Goal: Task Accomplishment & Management: Use online tool/utility

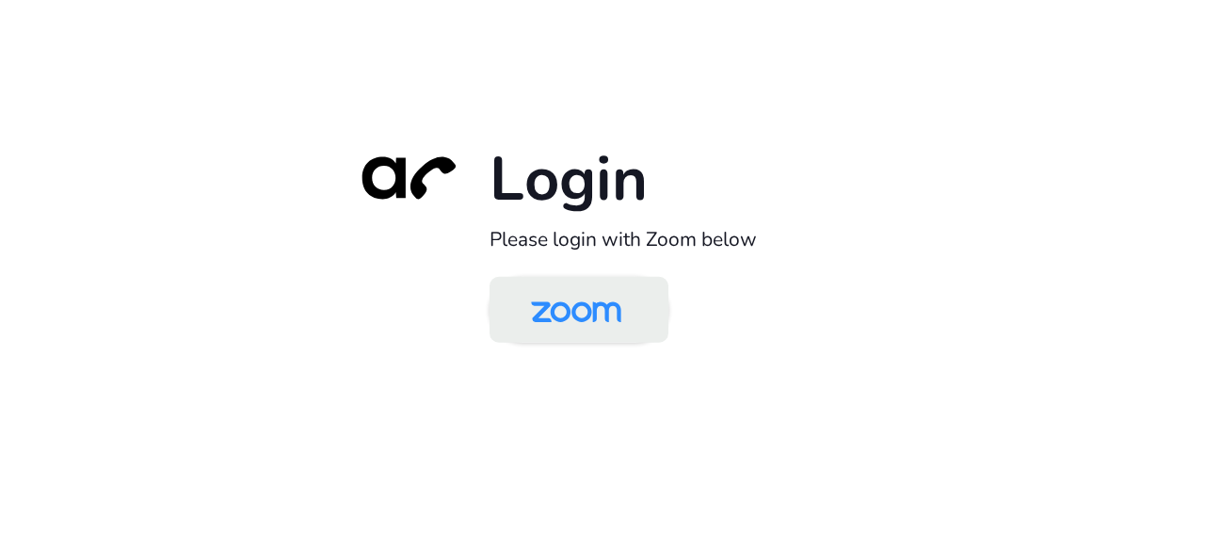
click at [582, 323] on img at bounding box center [576, 311] width 130 height 61
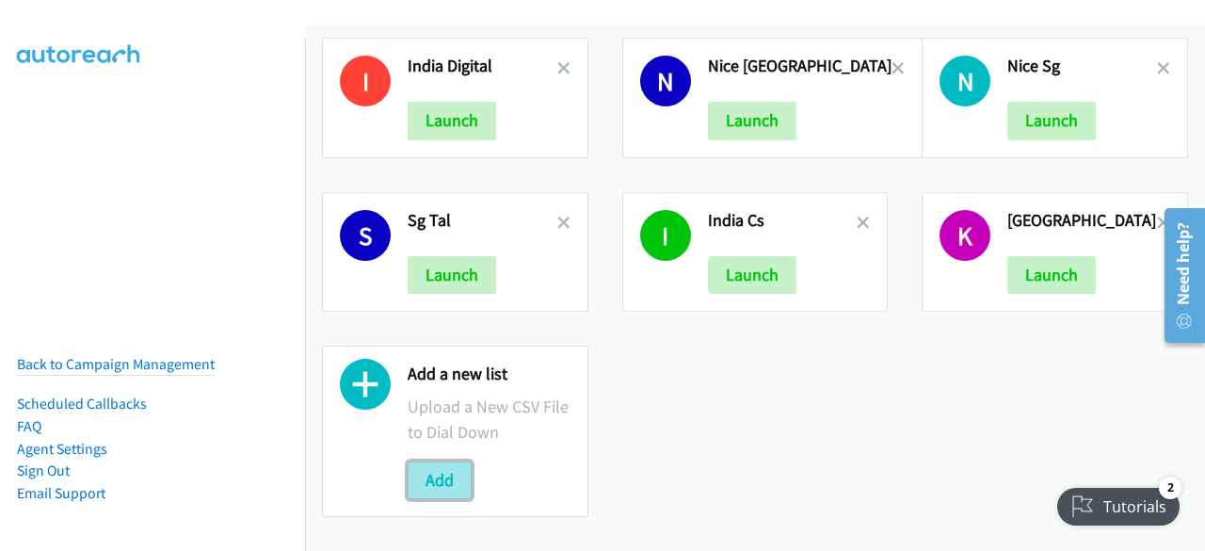
click at [436, 464] on button "Add" at bounding box center [440, 480] width 64 height 38
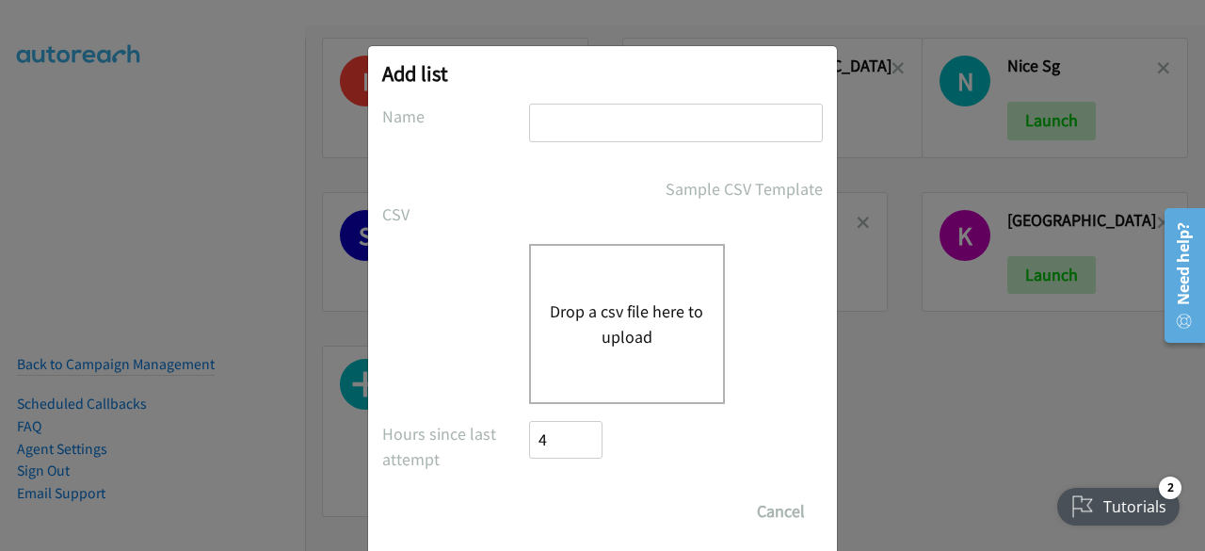
click at [597, 104] on input "text" at bounding box center [676, 123] width 294 height 39
type input "HP THAILAND"
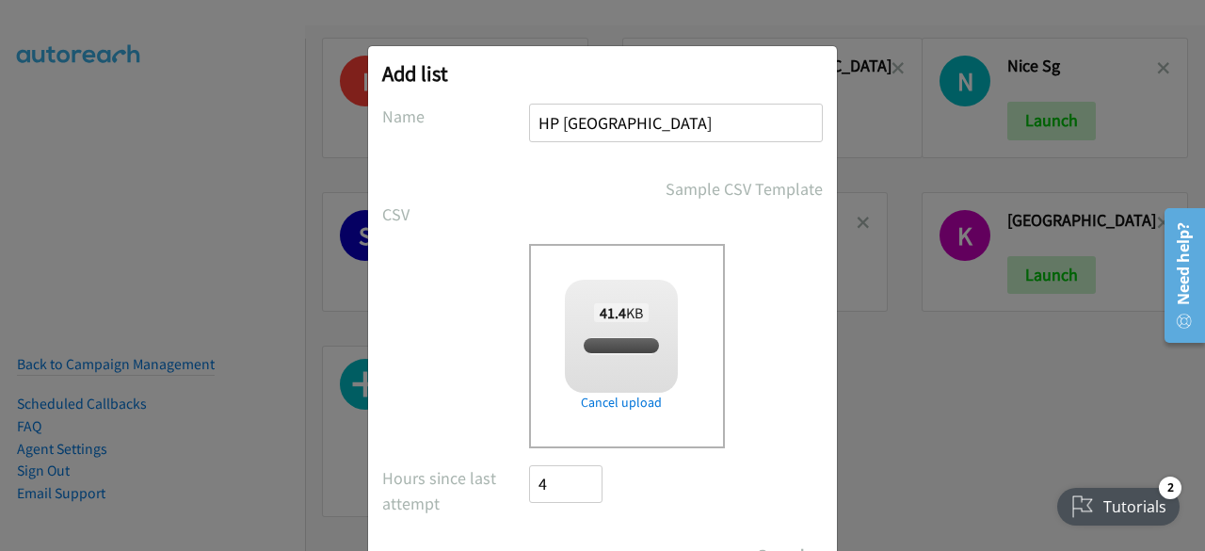
checkbox input "true"
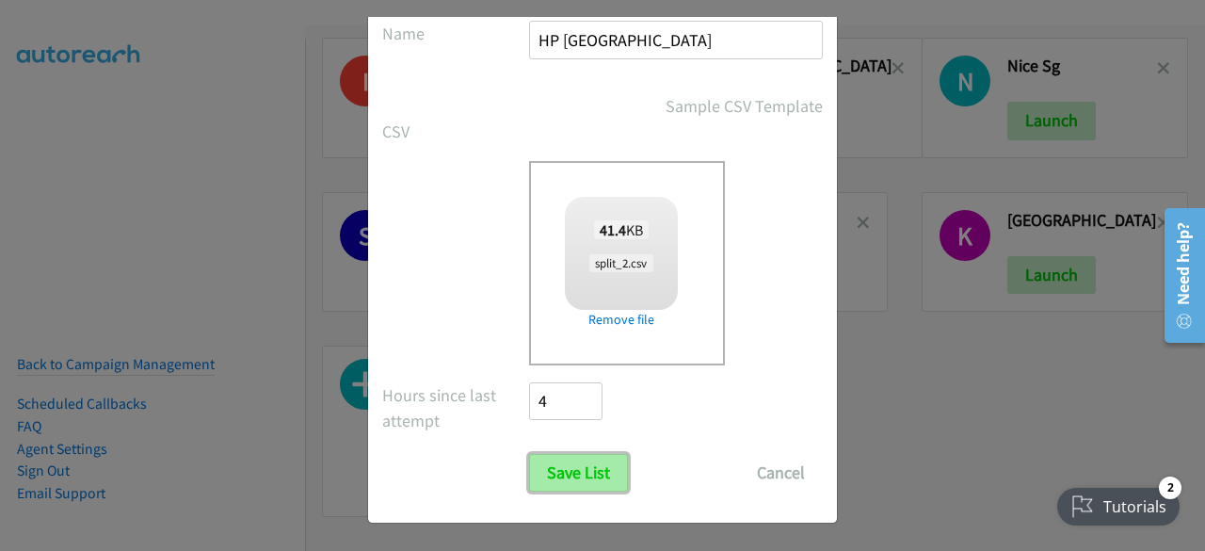
click at [582, 481] on input "Save List" at bounding box center [578, 473] width 99 height 38
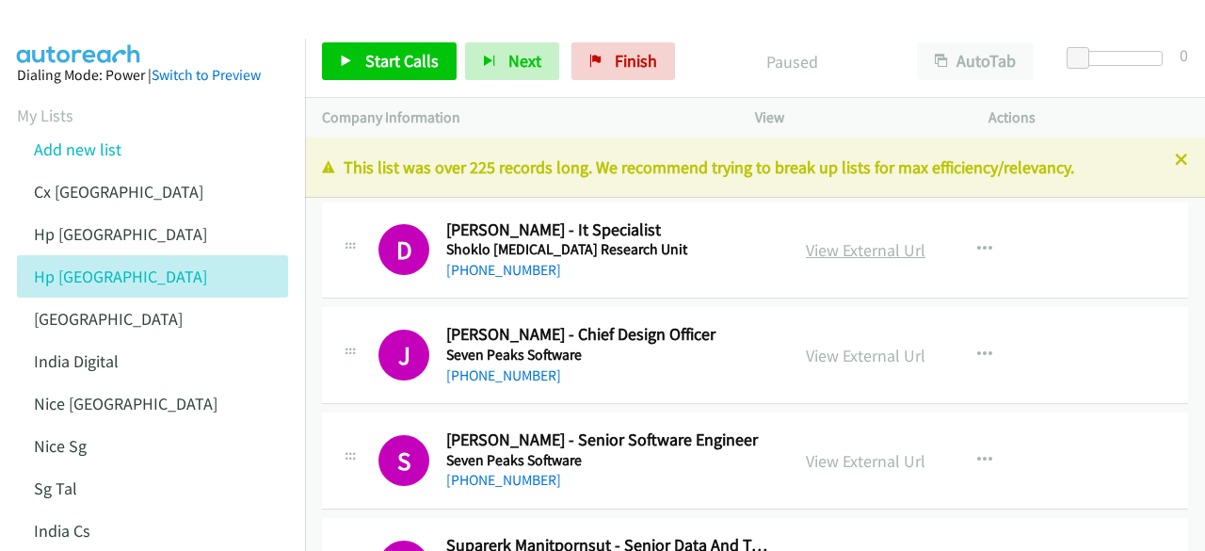
click at [872, 253] on link "View External Url" at bounding box center [866, 250] width 120 height 22
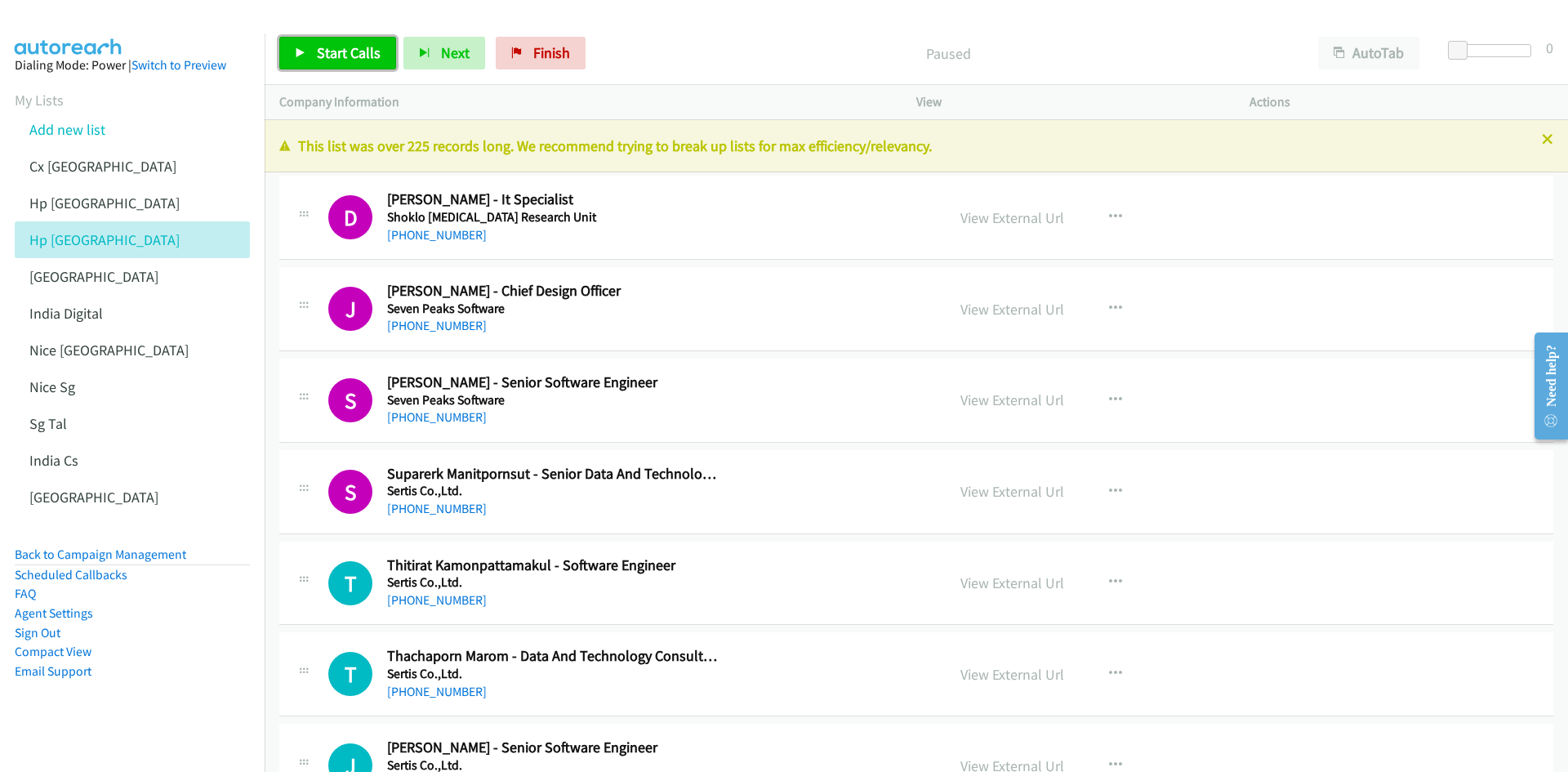
click at [311, 51] on link "Start Calls" at bounding box center [338, 53] width 117 height 33
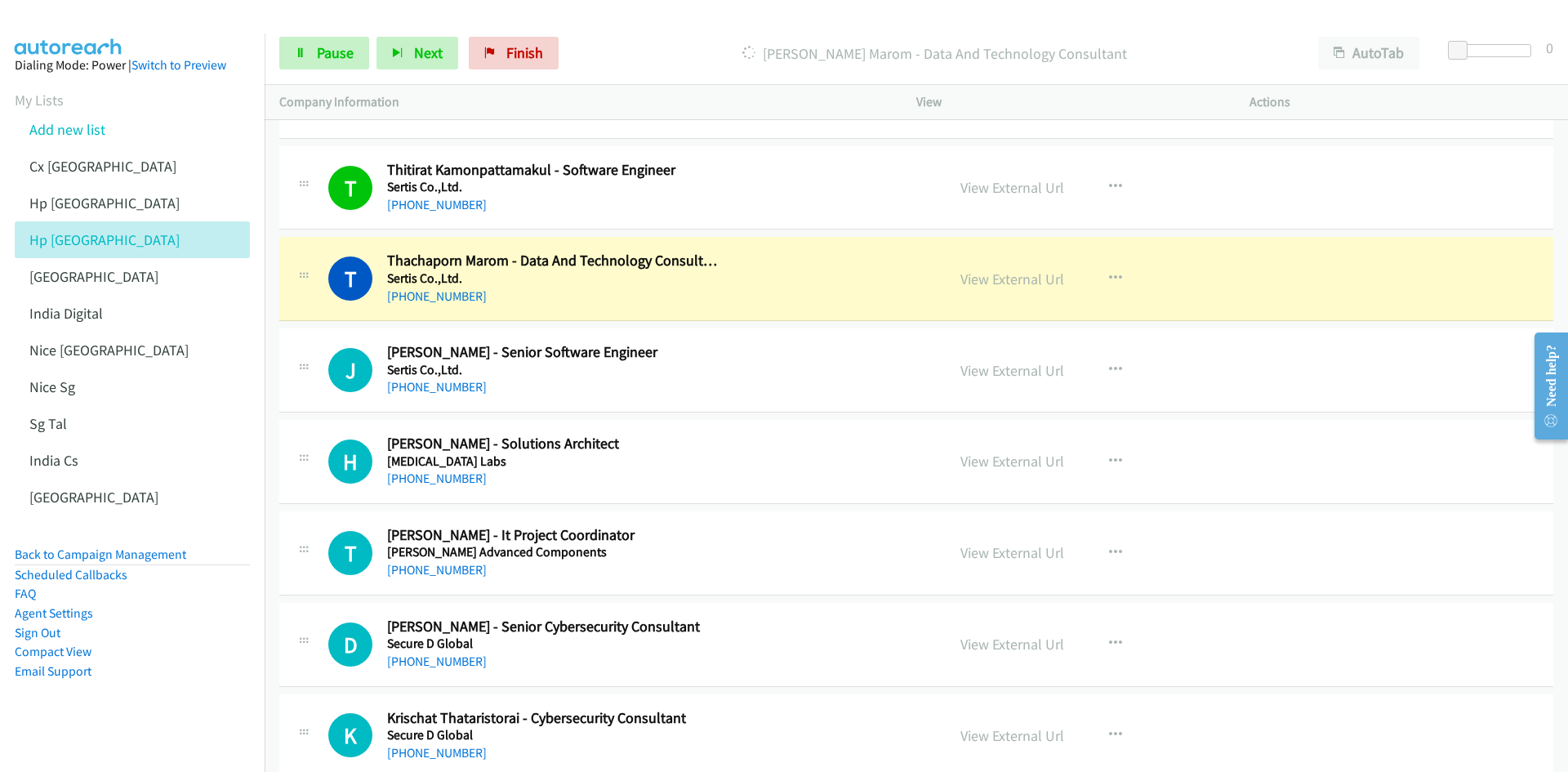
scroll to position [409, 0]
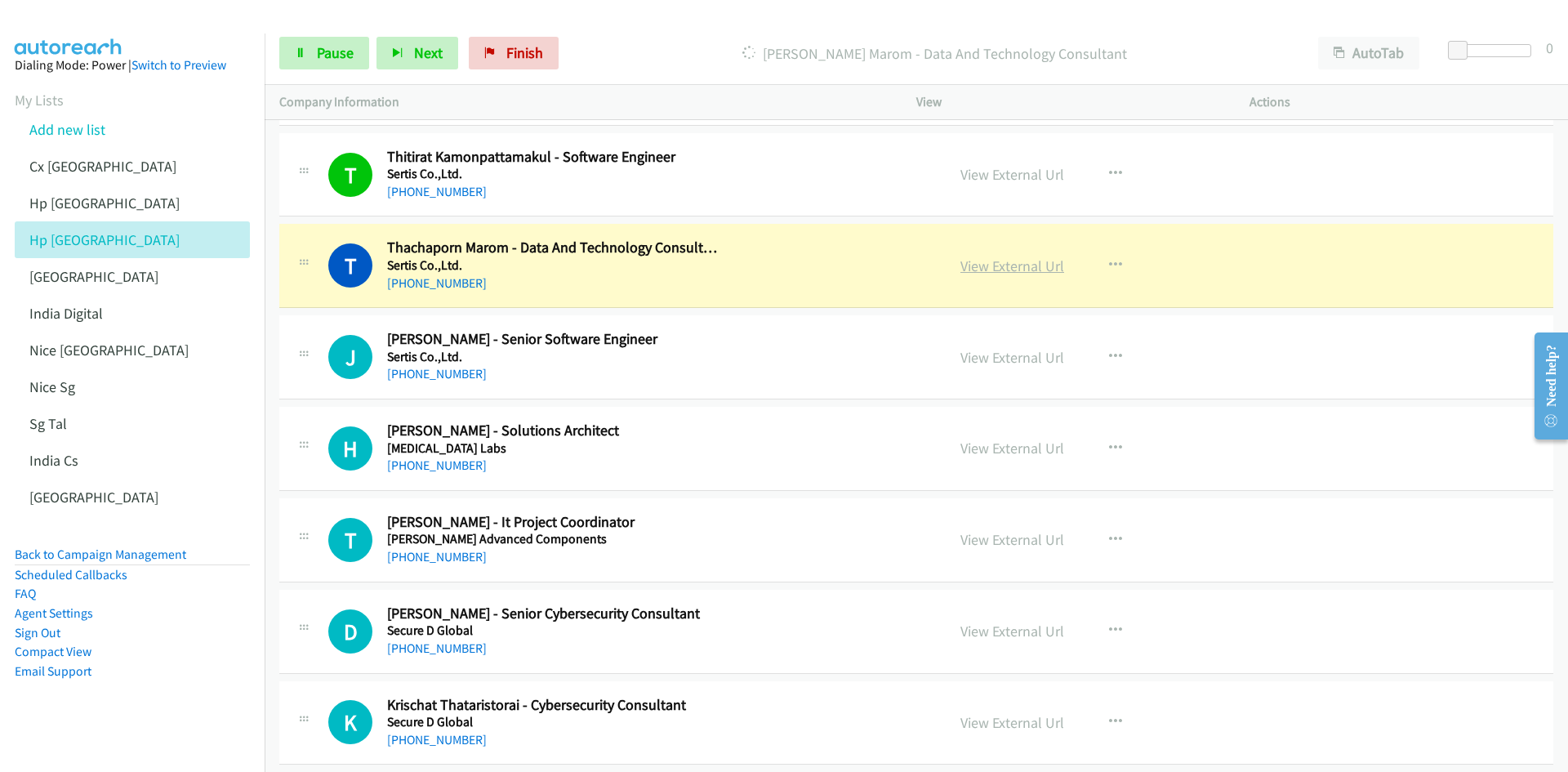
click at [1007, 271] on link "View External Url" at bounding box center [1013, 266] width 104 height 19
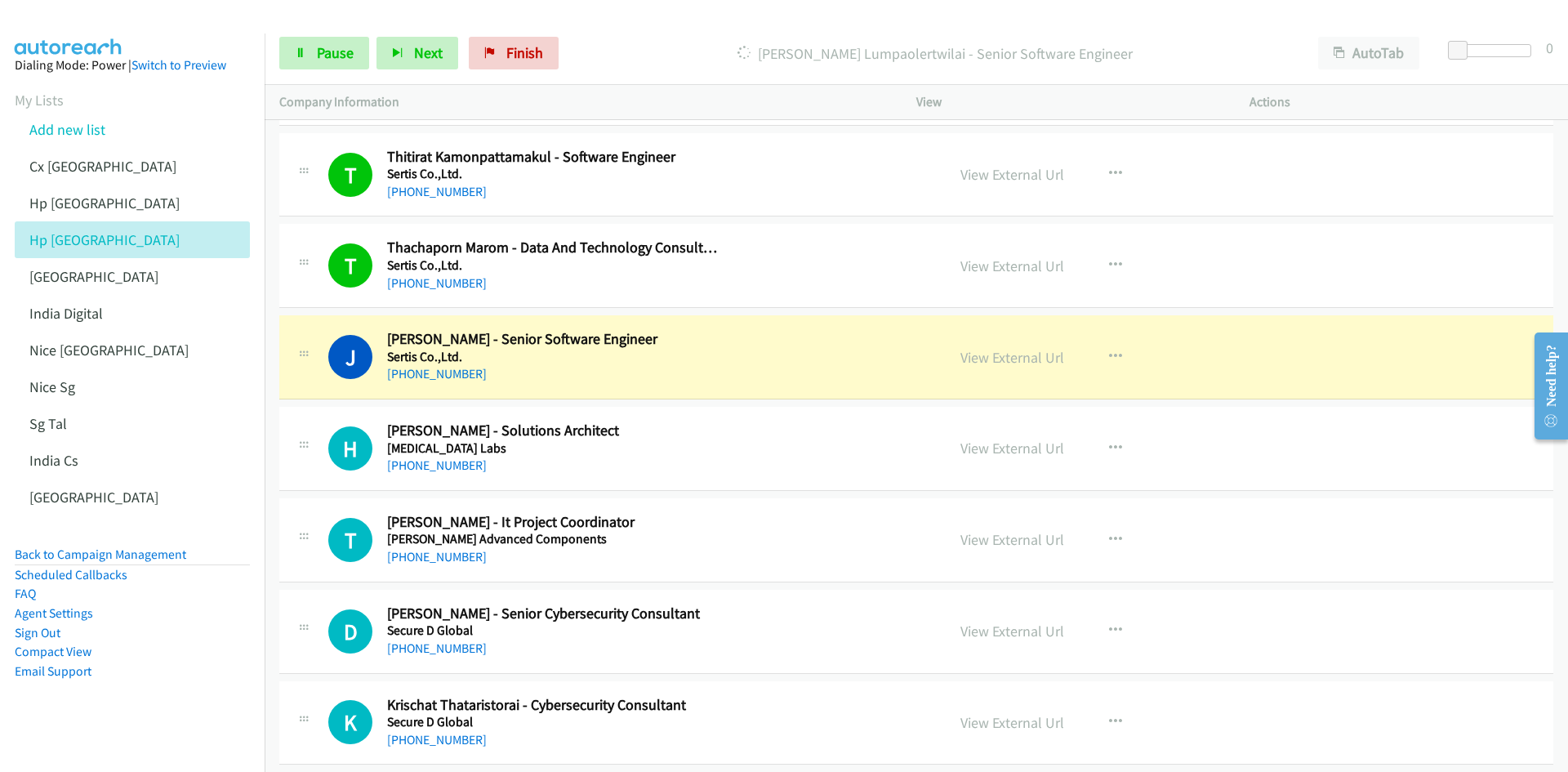
click at [196, 477] on aside "Dialing Mode: Power | Switch to Preview My Lists Add new list Cx India Hp Malay…" at bounding box center [132, 394] width 265 height 721
click at [312, 53] on link "Pause" at bounding box center [325, 53] width 90 height 33
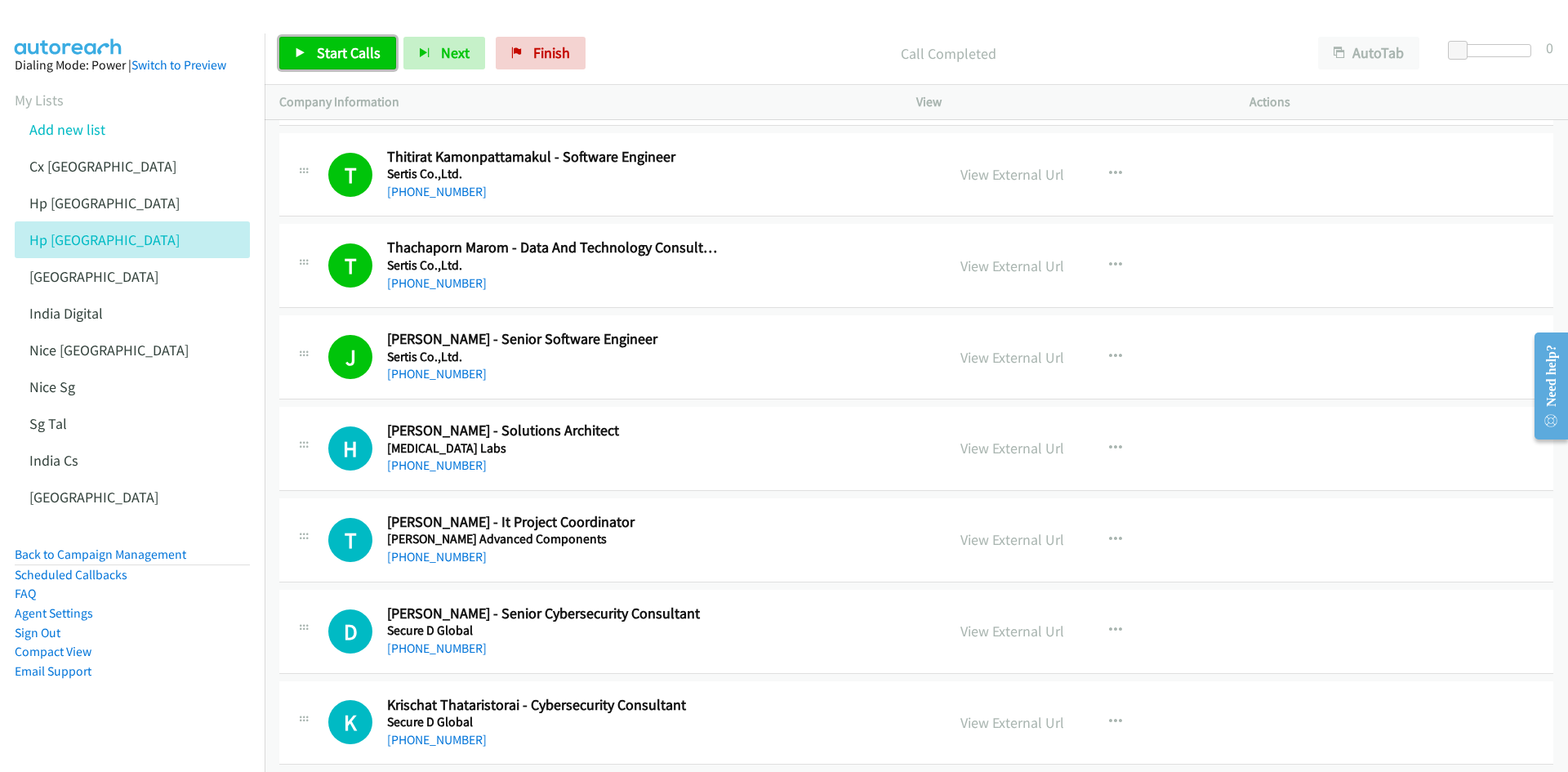
click at [351, 56] on span "Start Calls" at bounding box center [348, 53] width 63 height 19
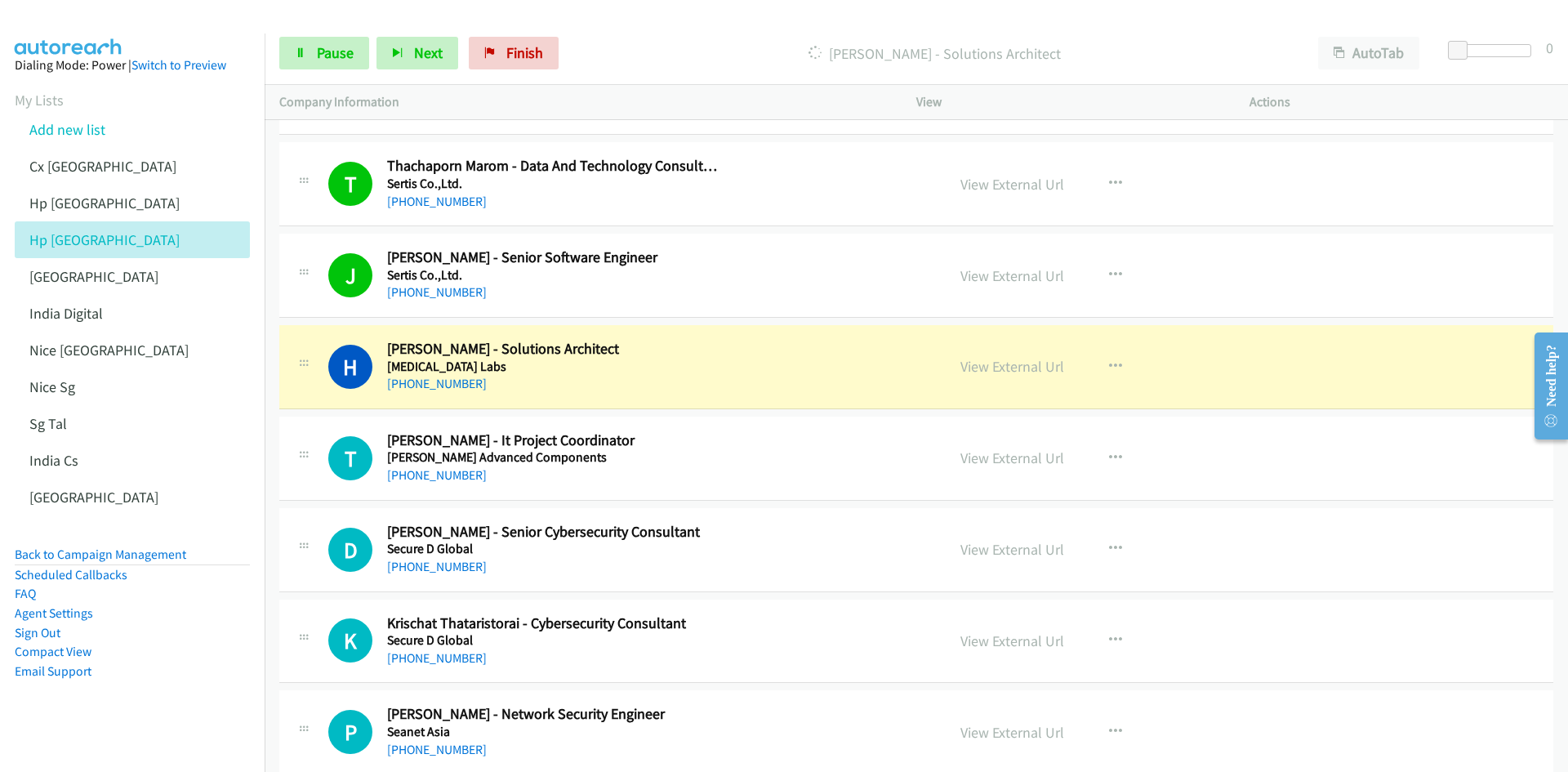
scroll to position [572, 0]
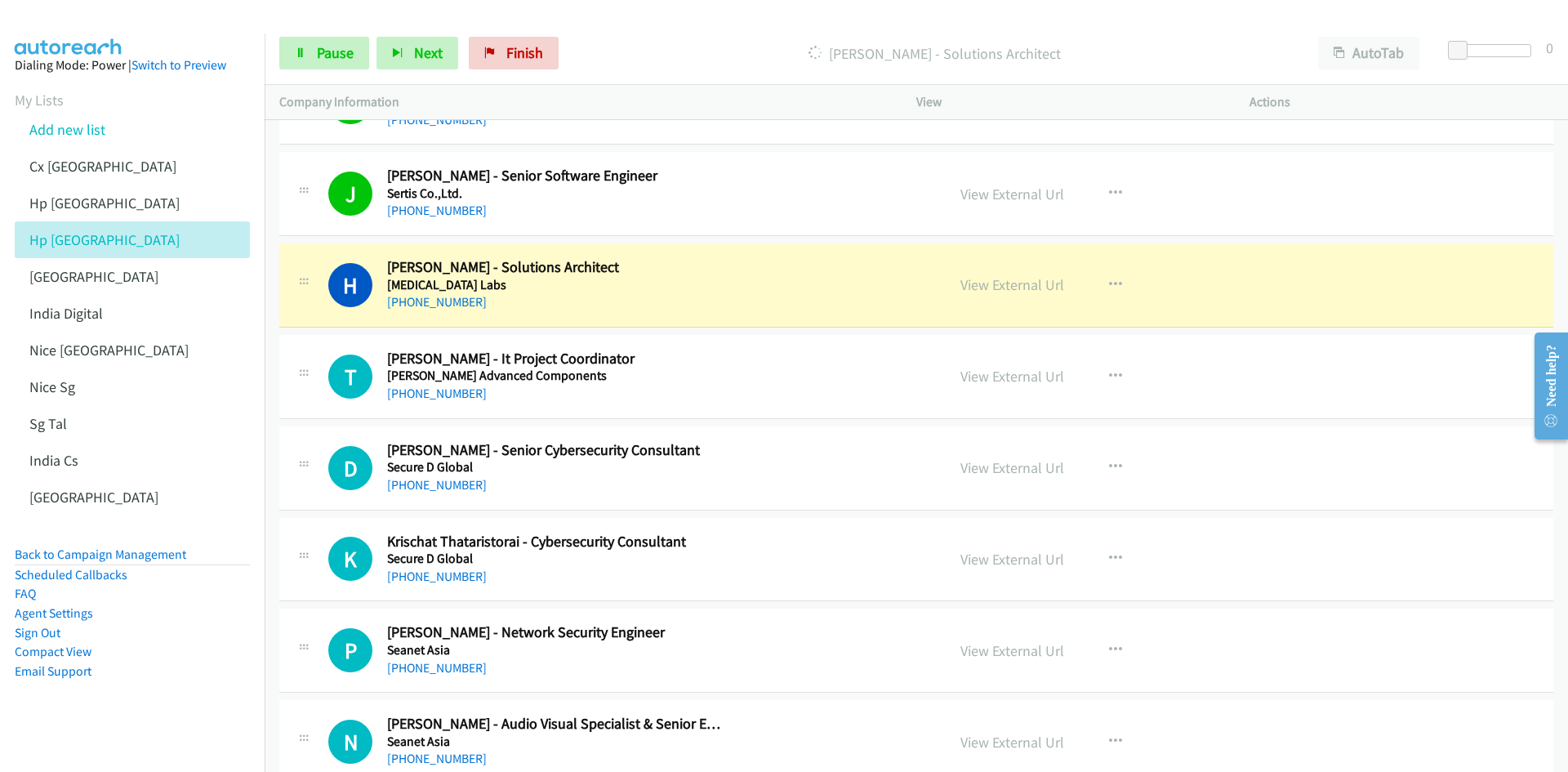
drag, startPoint x: 189, startPoint y: 683, endPoint x: 250, endPoint y: 658, distance: 65.9
click at [189, 477] on aside "Dialing Mode: Power | Switch to Preview My Lists Add new list Cx India Hp Malay…" at bounding box center [132, 394] width 265 height 721
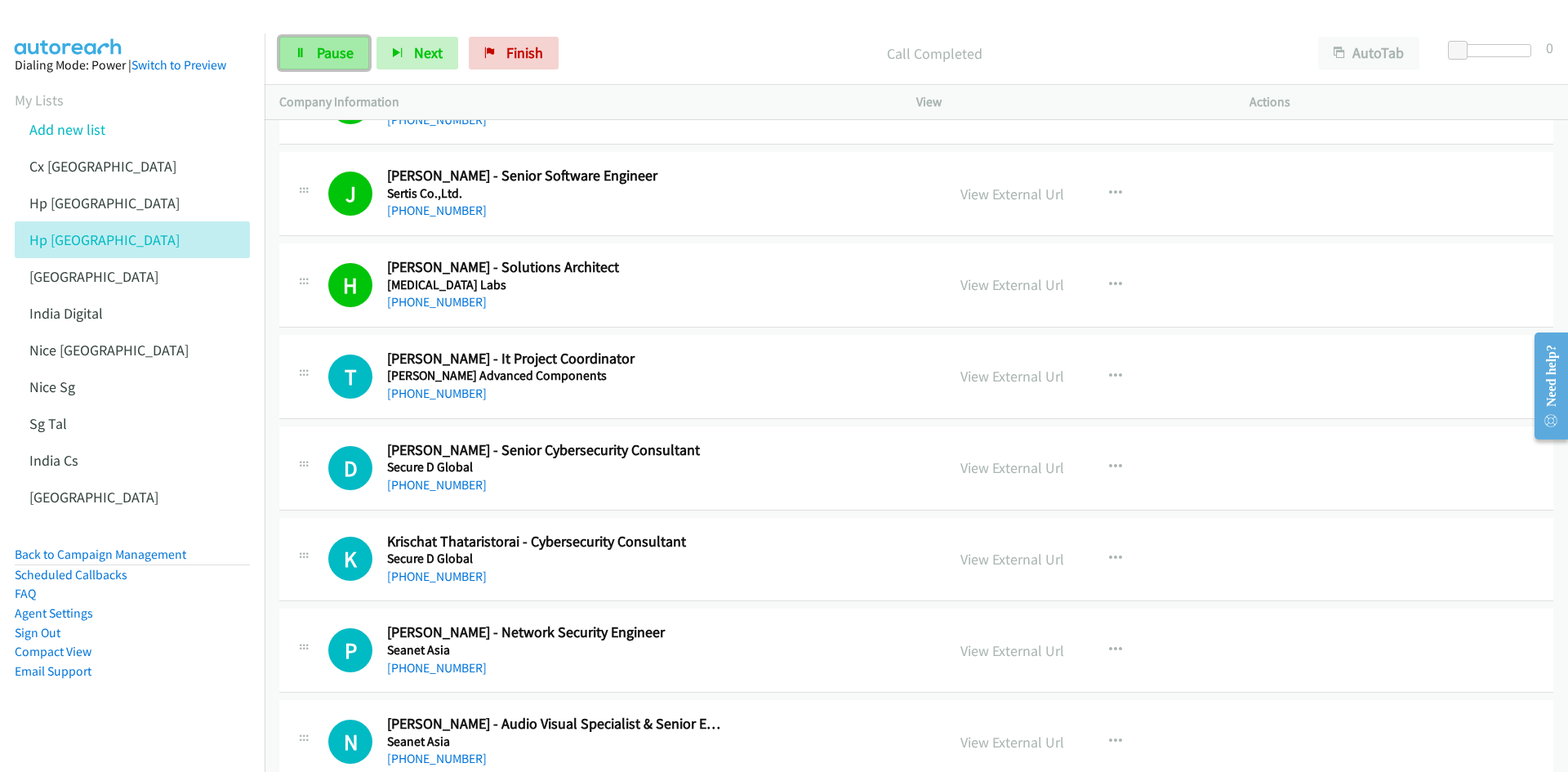
click at [289, 51] on link "Pause" at bounding box center [325, 53] width 90 height 33
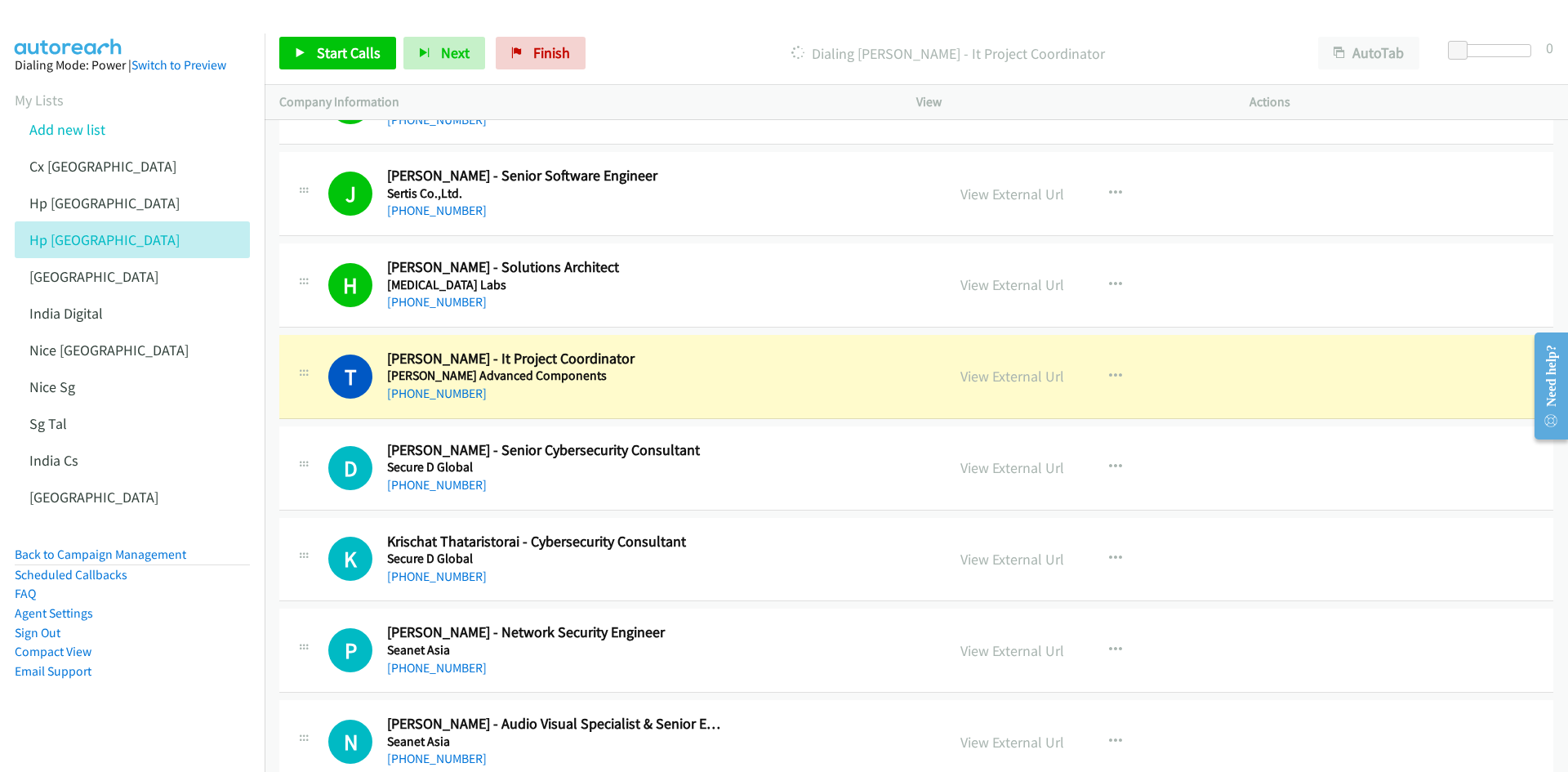
drag, startPoint x: 230, startPoint y: 714, endPoint x: 272, endPoint y: 690, distance: 48.4
click at [230, 477] on aside "Dialing Mode: Power | Switch to Preview My Lists Add new list Cx India Hp Malay…" at bounding box center [132, 394] width 265 height 721
click at [1036, 383] on link "View External Url" at bounding box center [1013, 376] width 104 height 19
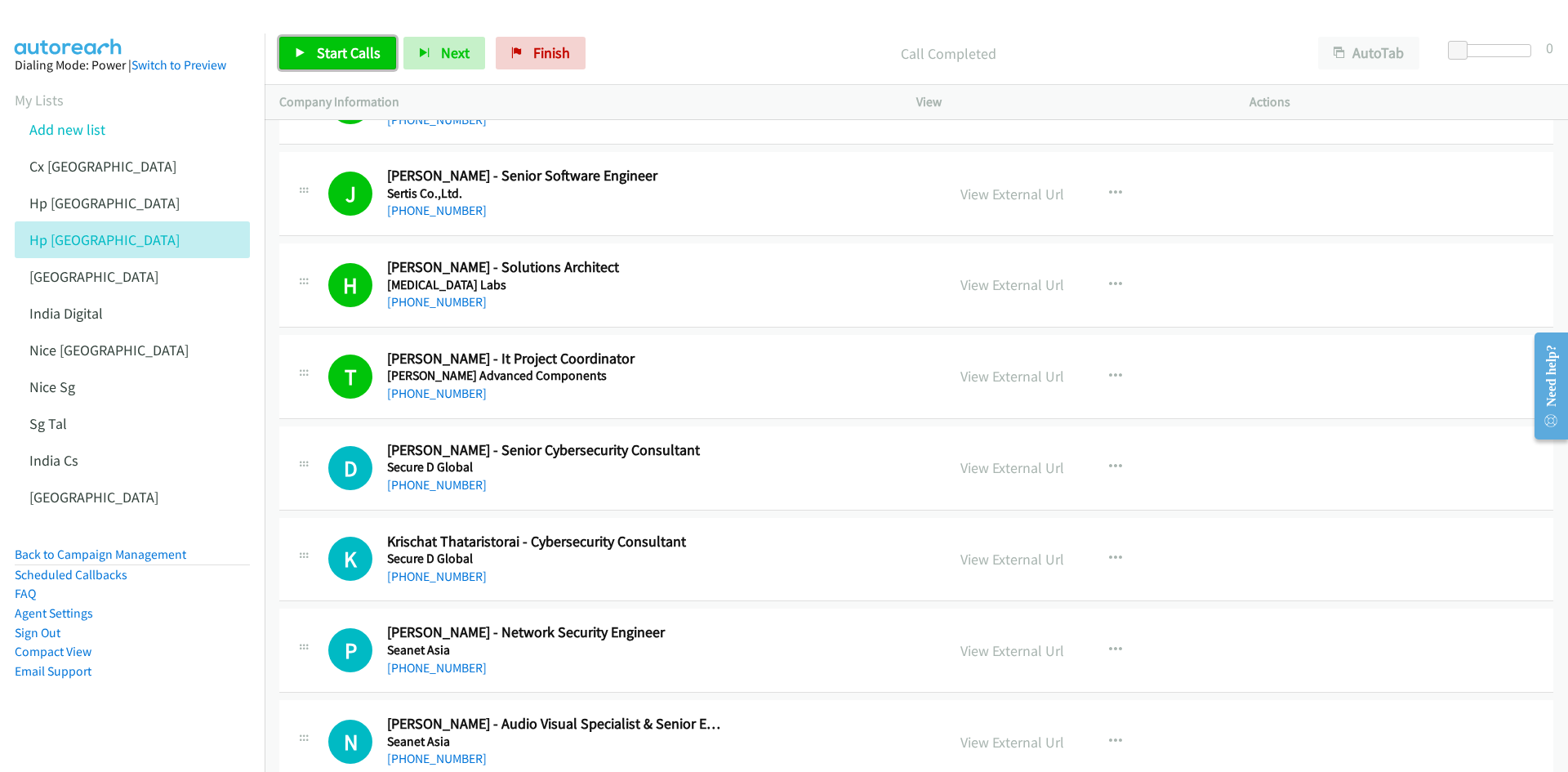
click at [338, 51] on span "Start Calls" at bounding box center [348, 53] width 63 height 19
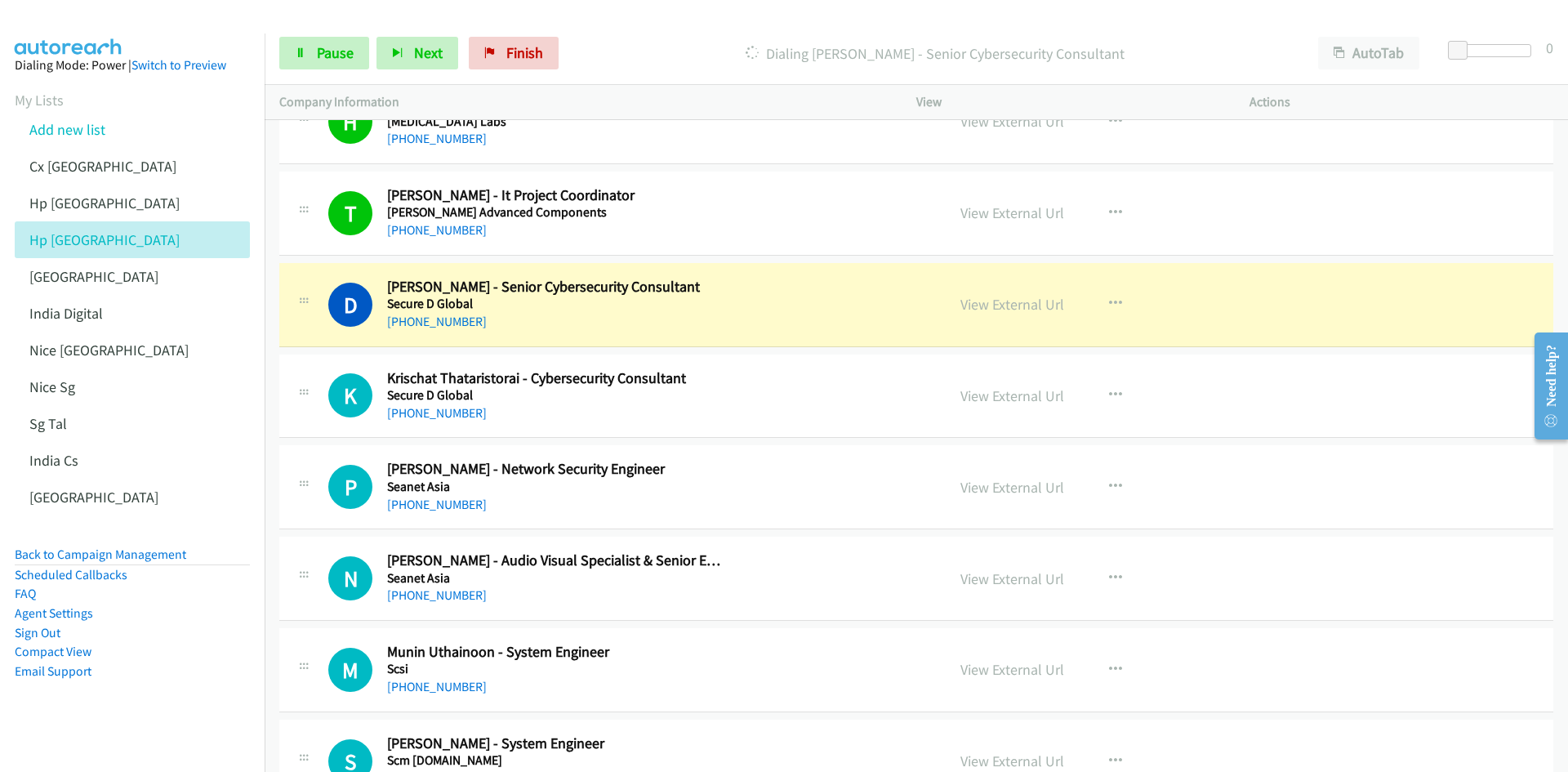
scroll to position [816, 0]
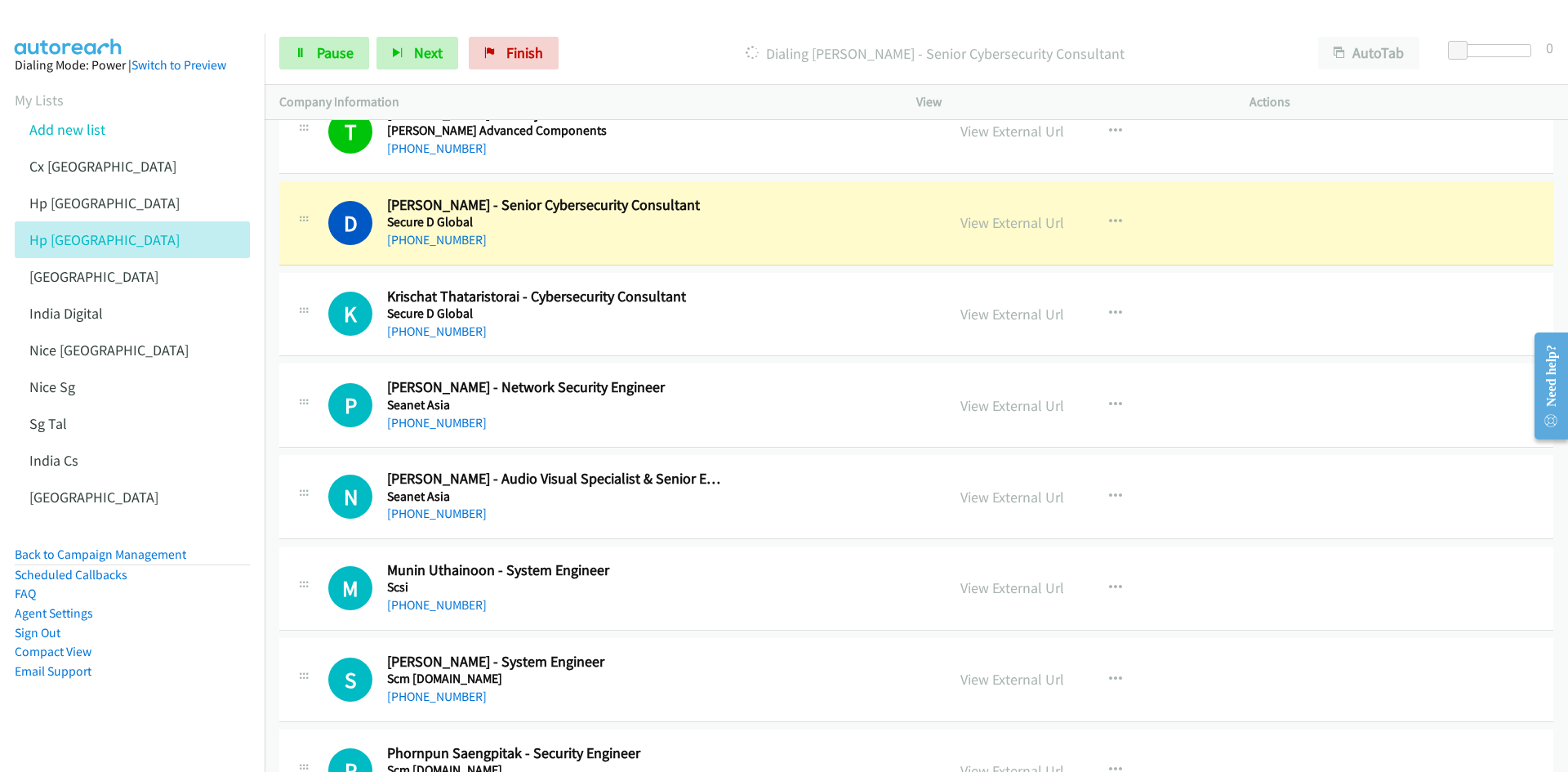
drag, startPoint x: 209, startPoint y: 702, endPoint x: 290, endPoint y: 671, distance: 86.7
click at [209, 477] on aside "Dialing Mode: Power | Switch to Preview My Lists Add new list Cx India Hp Malay…" at bounding box center [132, 394] width 265 height 721
click at [1013, 224] on link "View External Url" at bounding box center [1013, 223] width 104 height 19
drag, startPoint x: 302, startPoint y: 45, endPoint x: 319, endPoint y: 36, distance: 19.2
click at [302, 45] on link "Pause" at bounding box center [325, 53] width 90 height 33
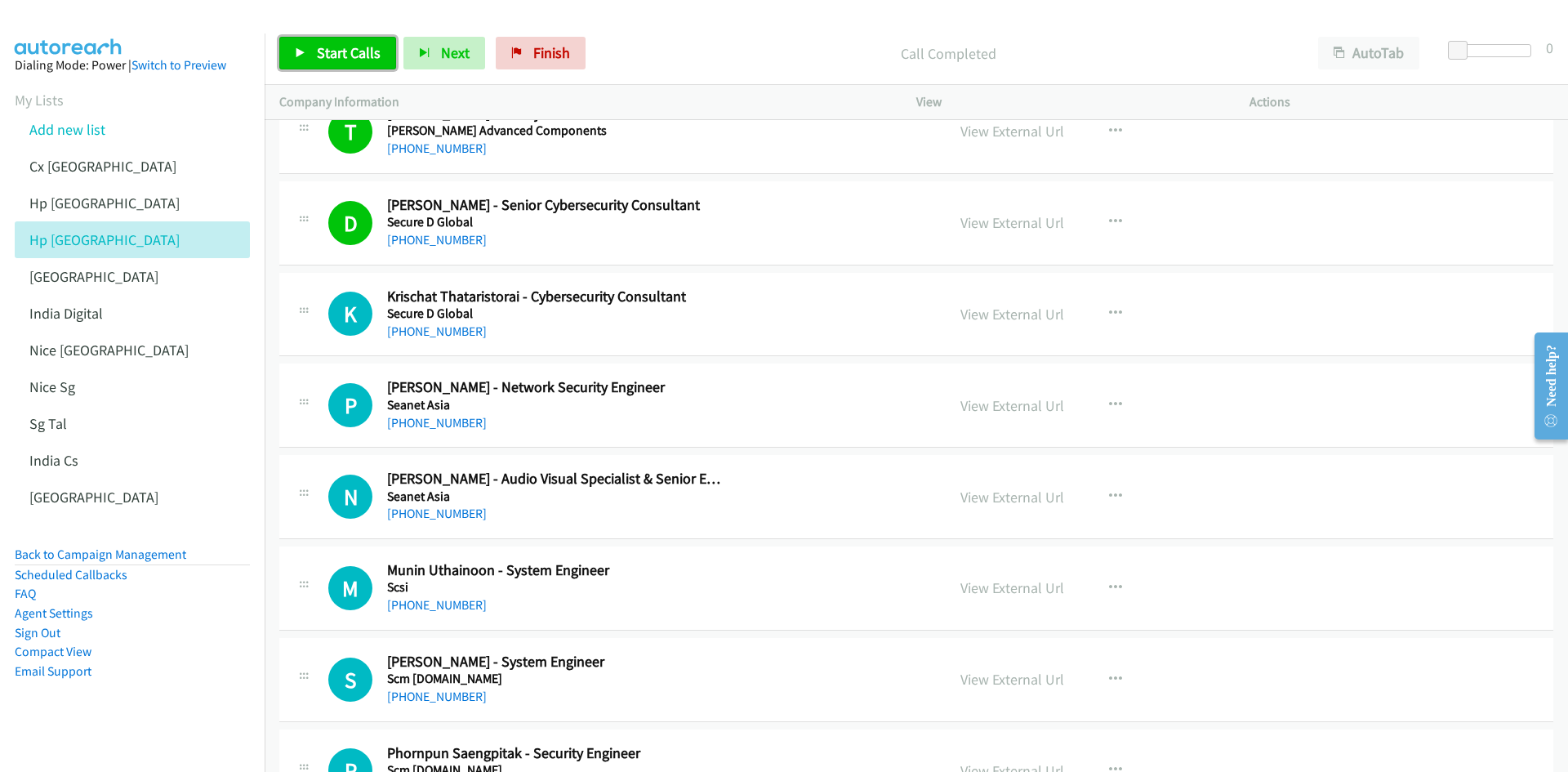
click at [344, 50] on span "Start Calls" at bounding box center [348, 53] width 63 height 19
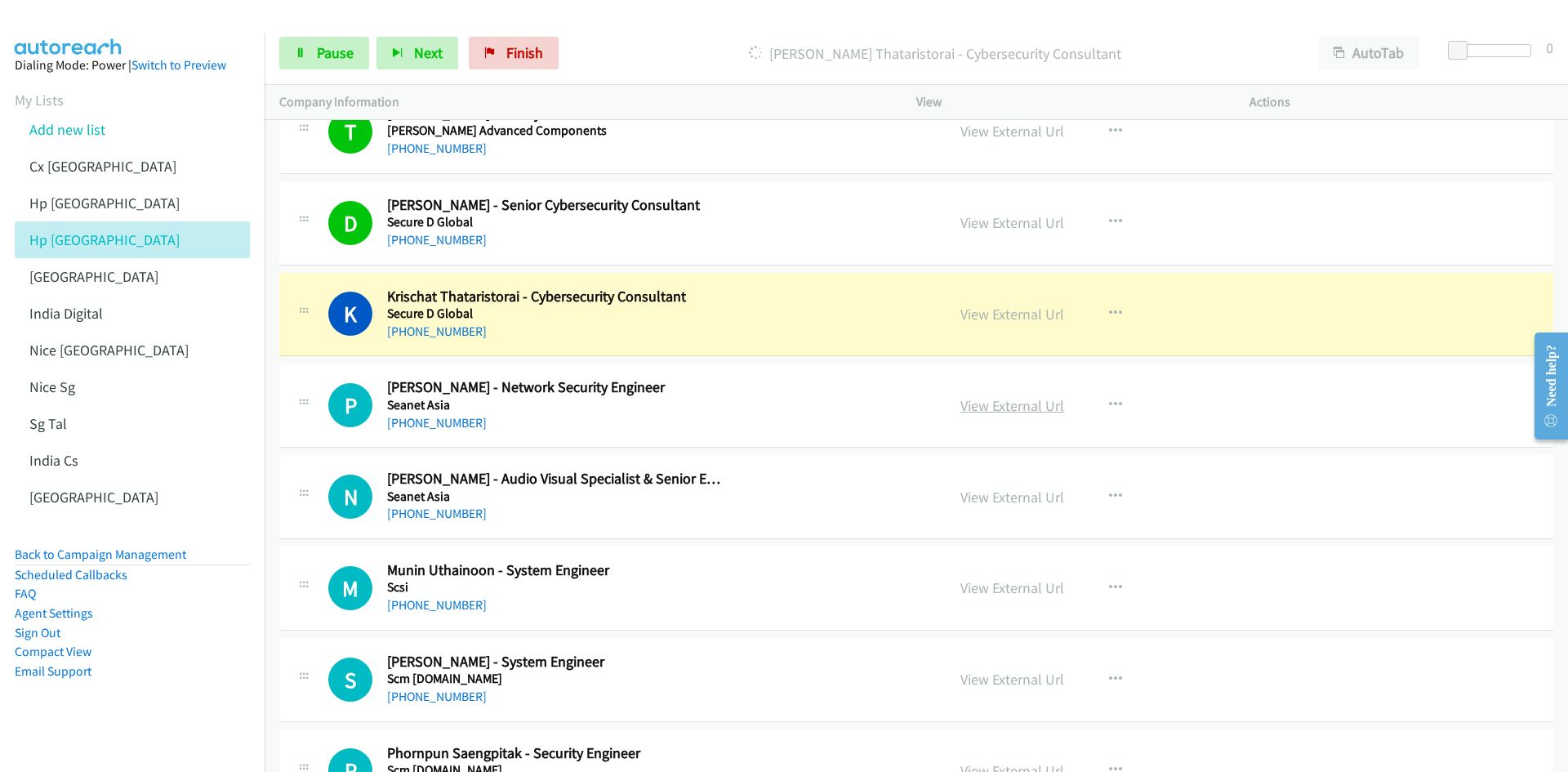
click at [1024, 402] on link "View External Url" at bounding box center [1013, 406] width 104 height 19
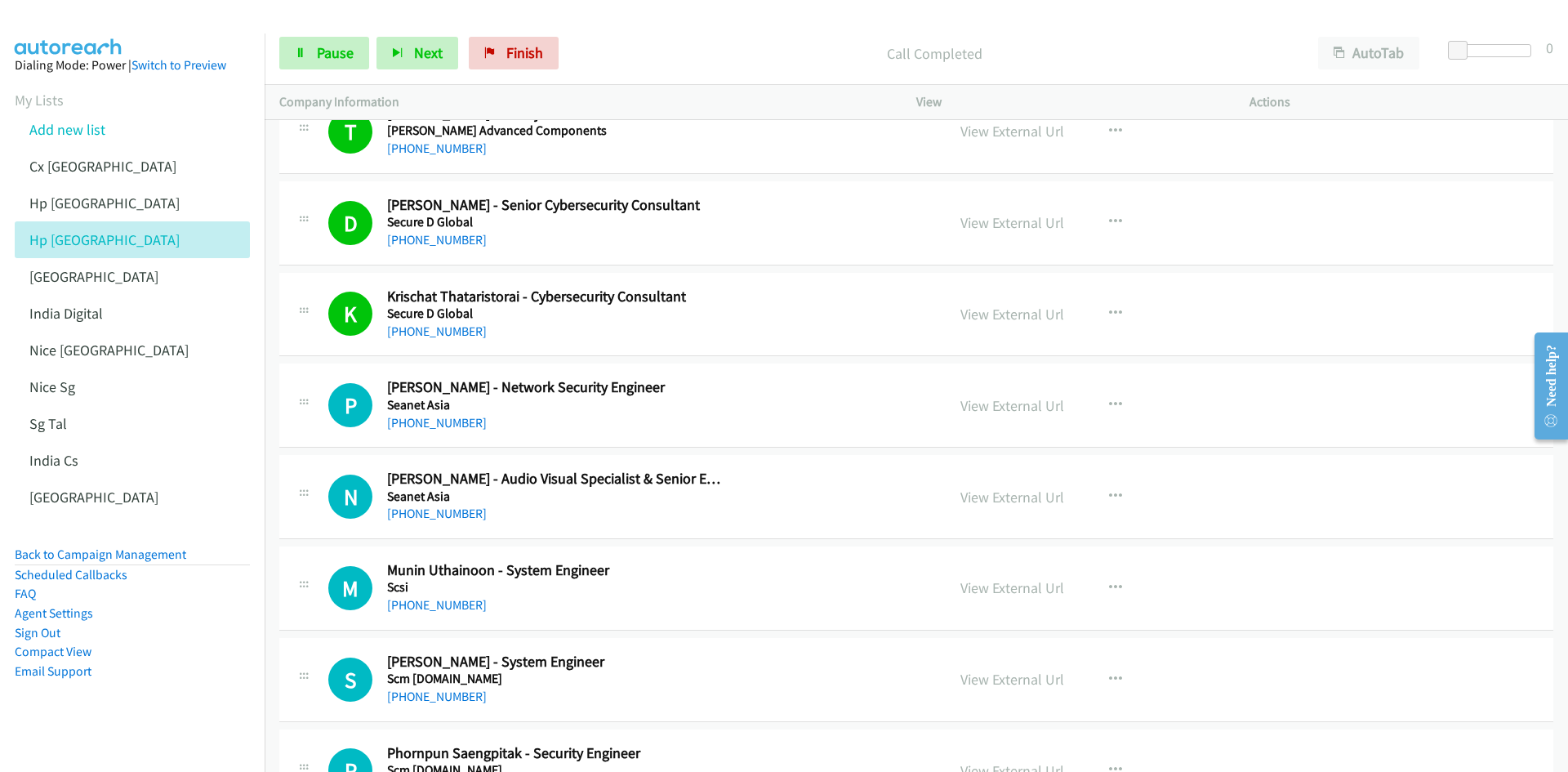
click at [200, 477] on li "Sign Out" at bounding box center [132, 632] width 235 height 20
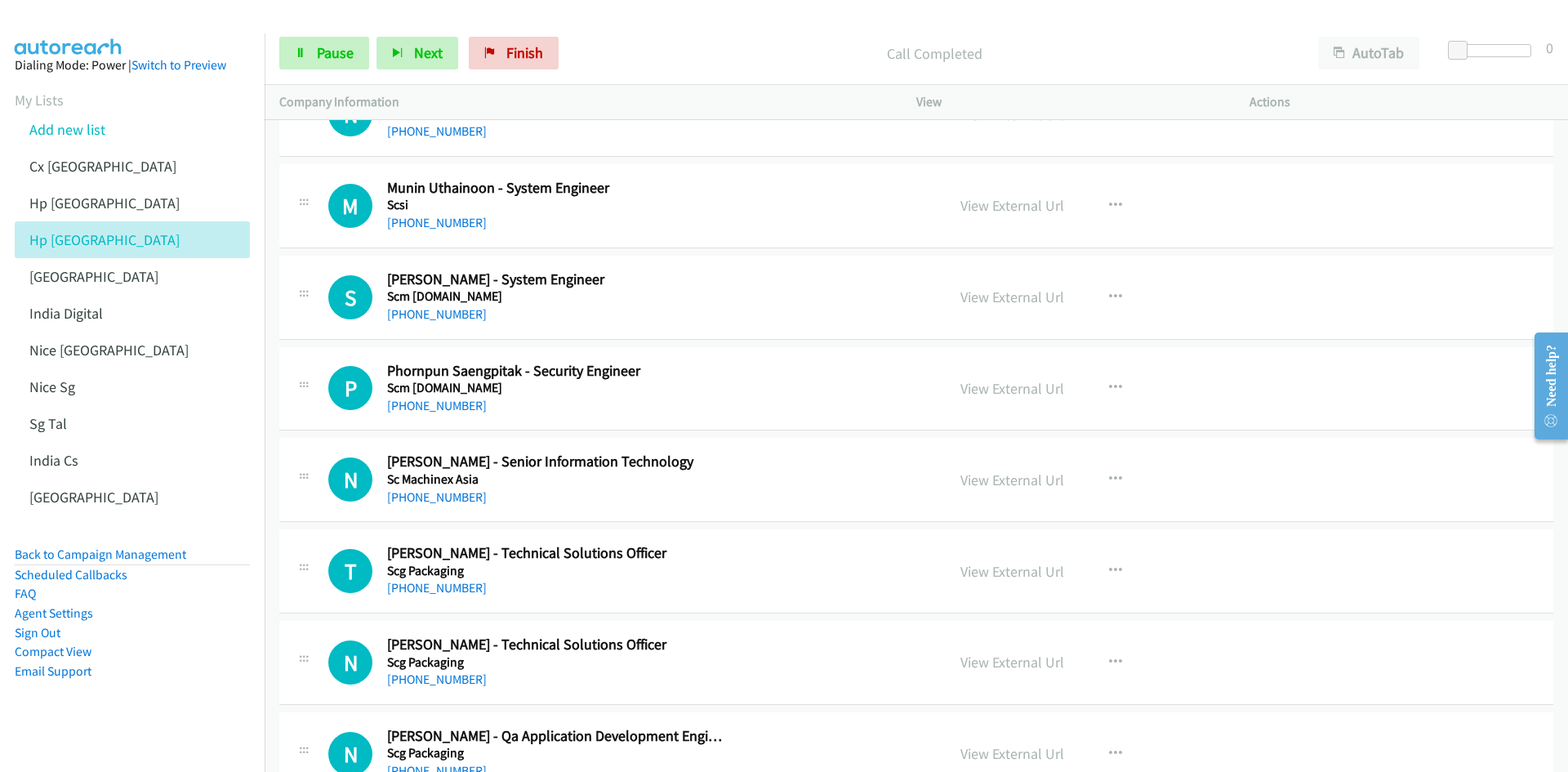
scroll to position [1225, 0]
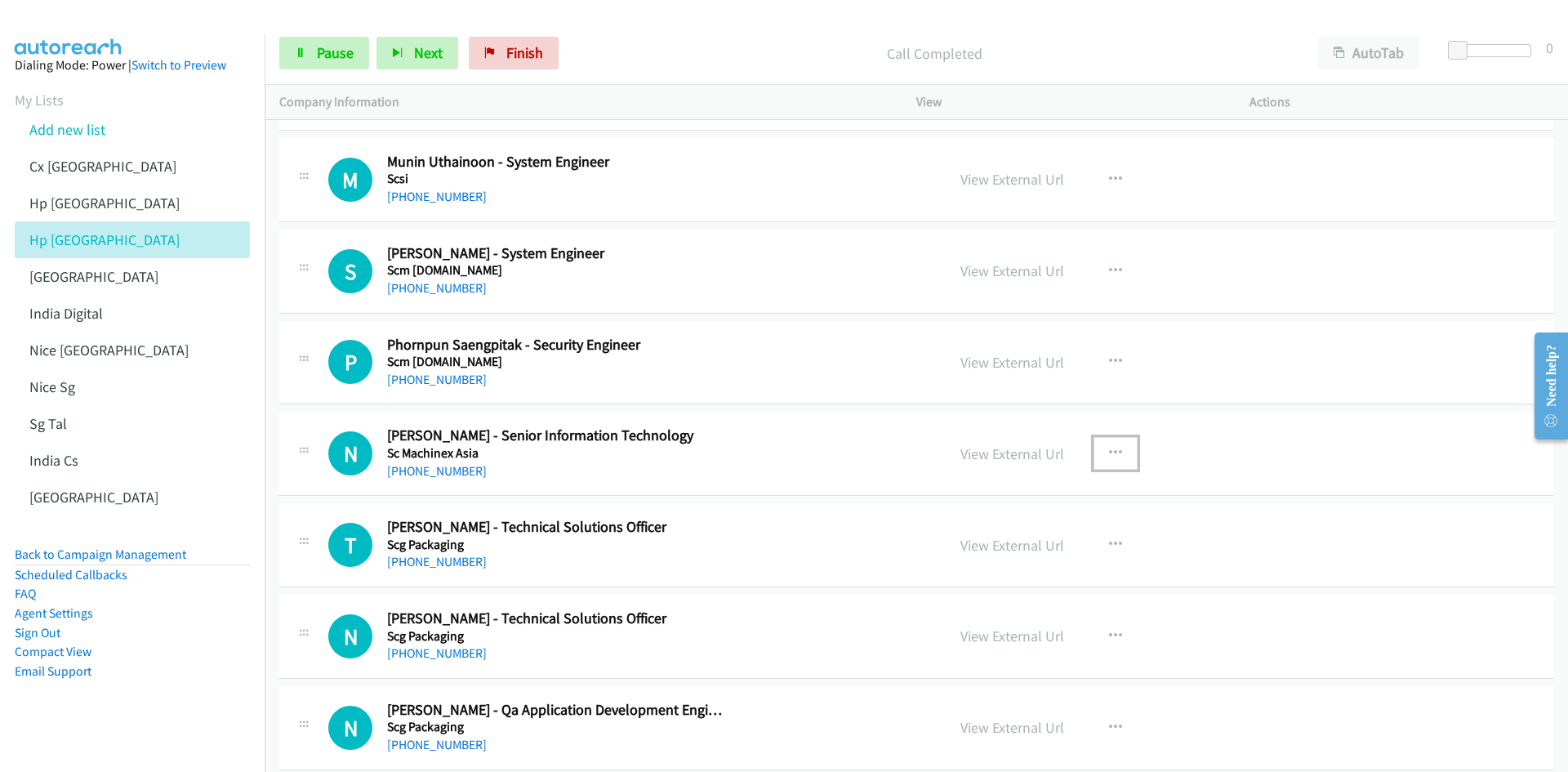
click at [1045, 449] on icon "button" at bounding box center [1115, 453] width 13 height 13
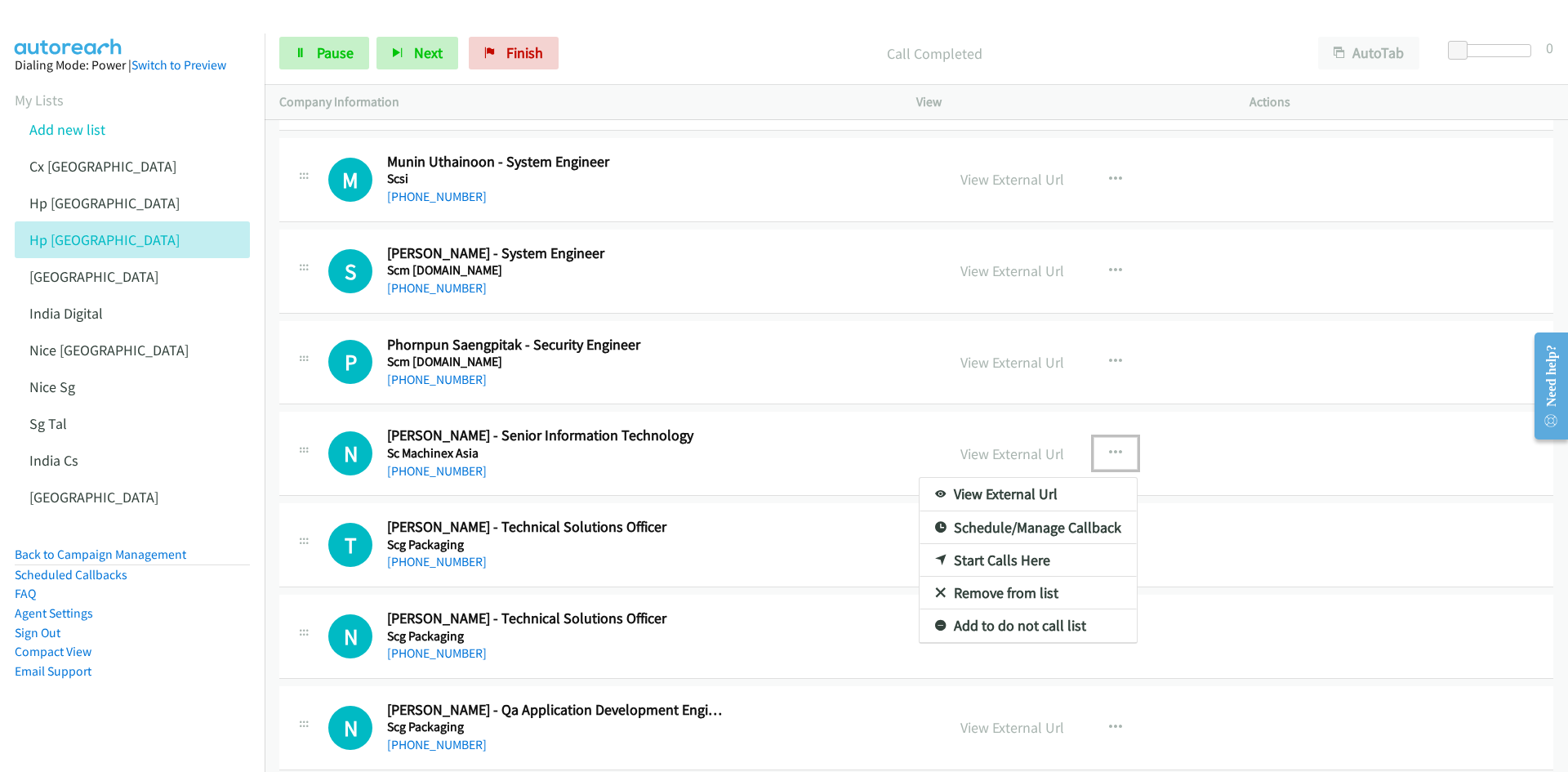
click at [1024, 477] on link "Start Calls Here" at bounding box center [1028, 560] width 217 height 33
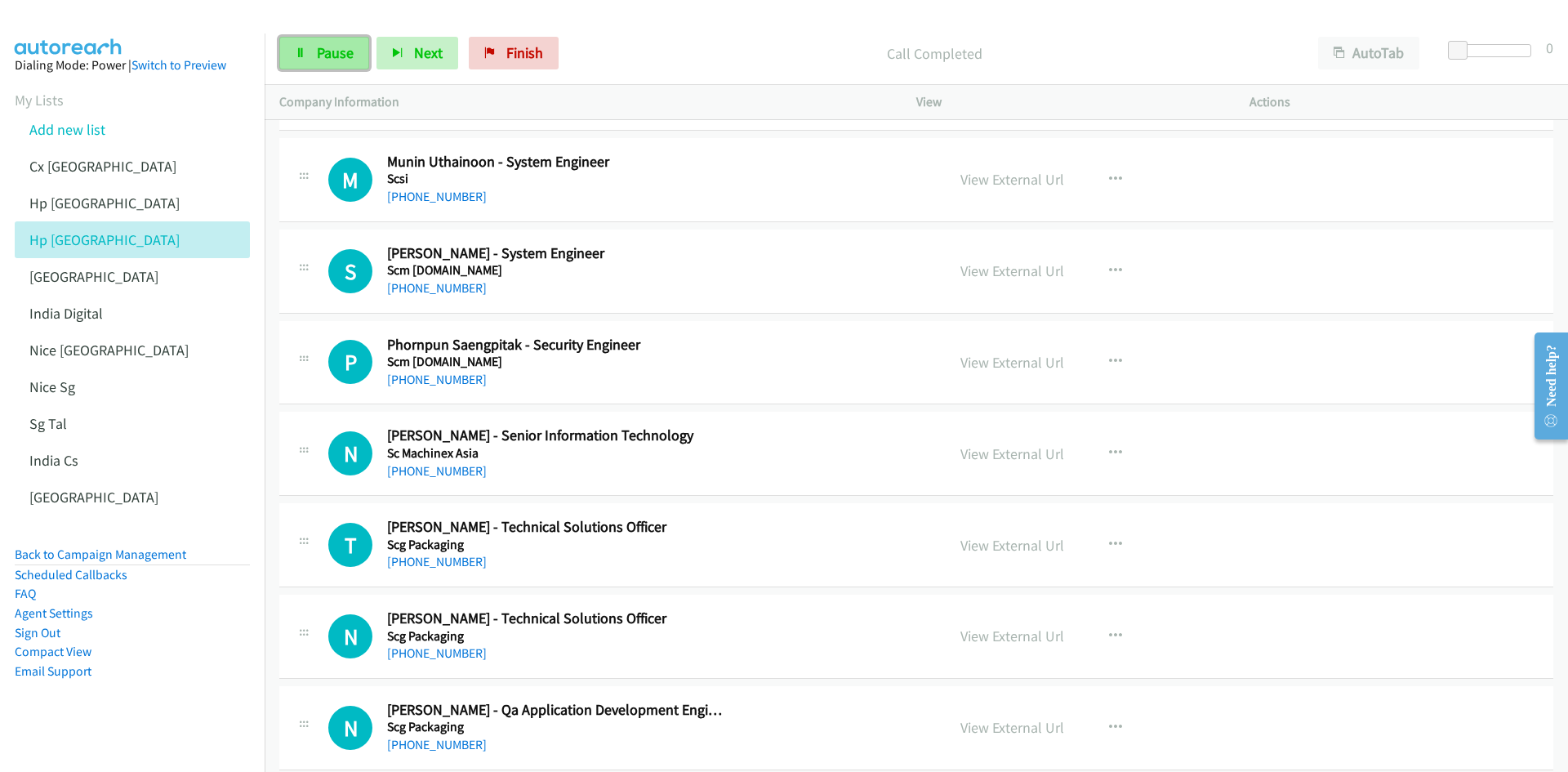
click at [334, 43] on span "Pause" at bounding box center [335, 53] width 36 height 19
click at [1045, 448] on icon "button" at bounding box center [1115, 453] width 13 height 13
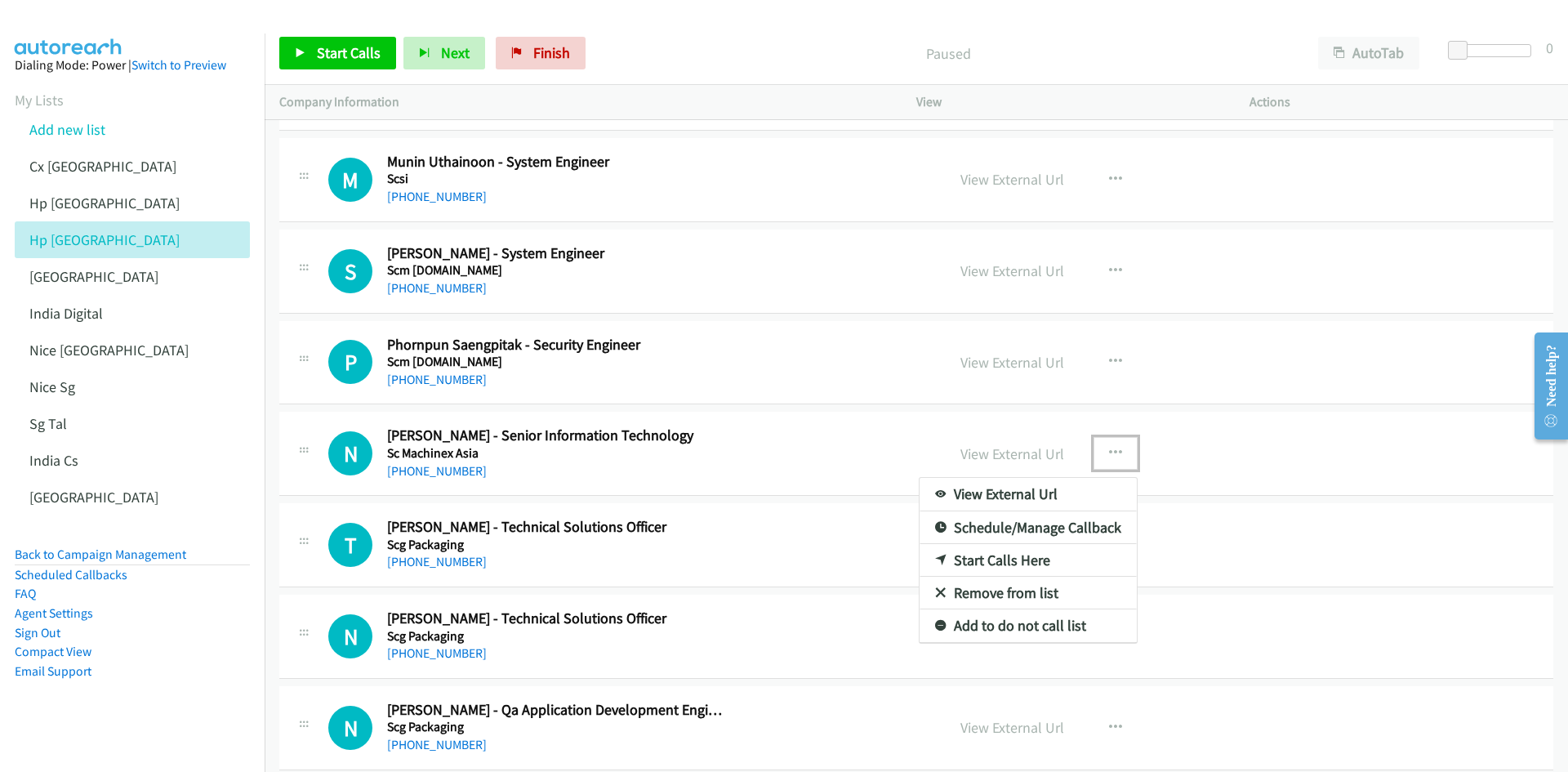
click at [1005, 477] on link "Start Calls Here" at bounding box center [1028, 560] width 217 height 33
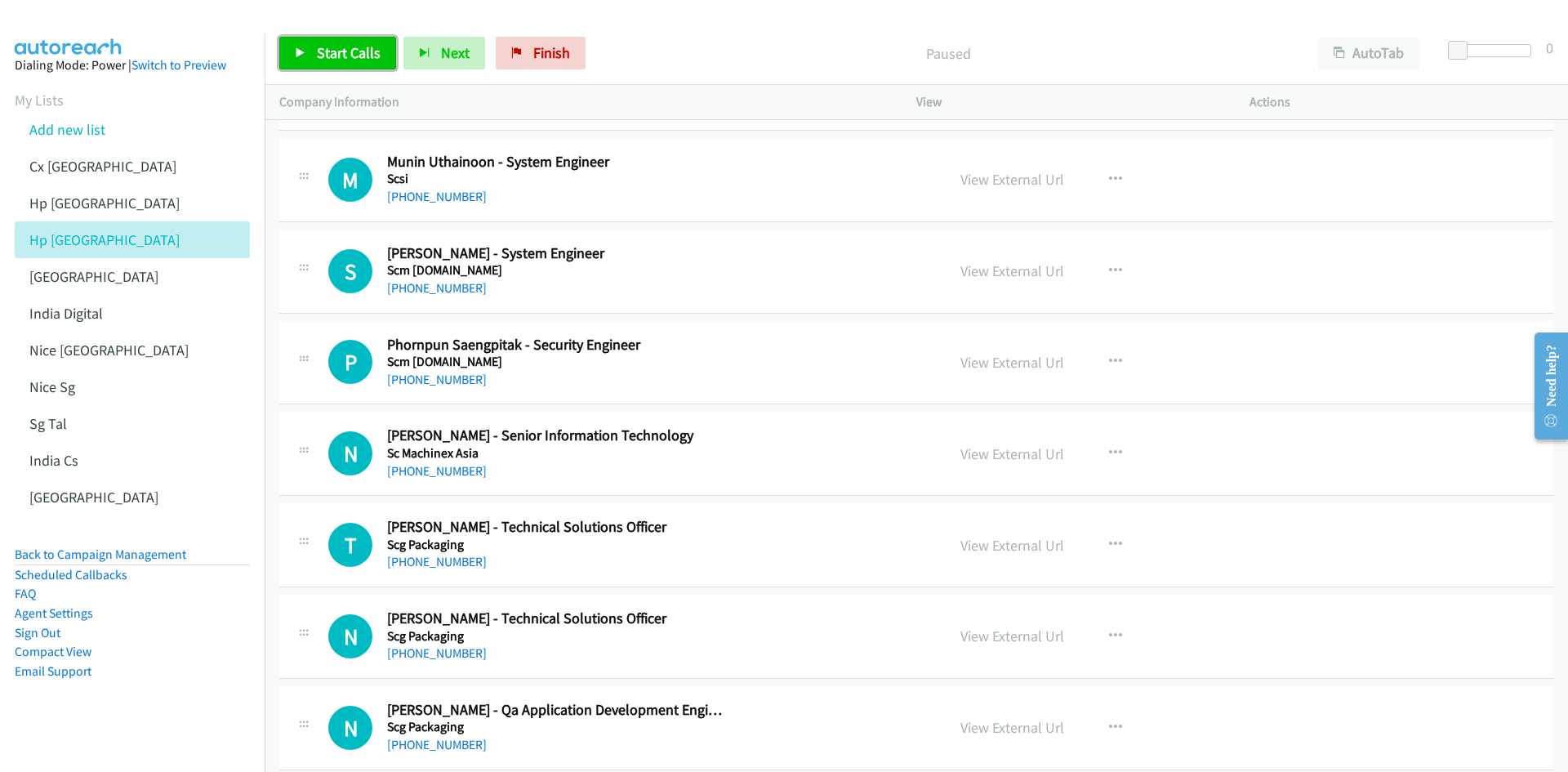
click at [332, 59] on span "Start Calls" at bounding box center [348, 53] width 63 height 19
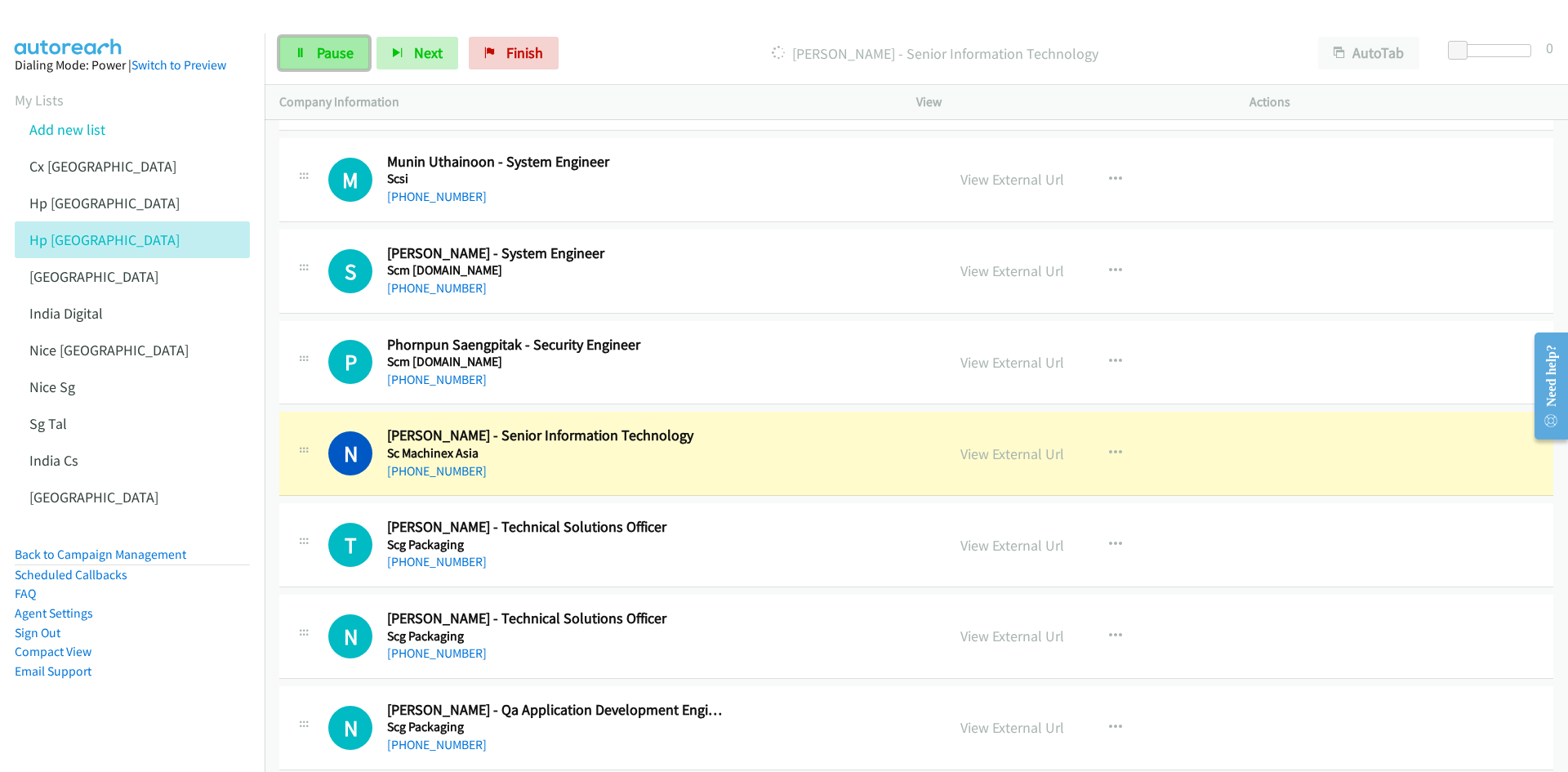
click at [331, 49] on span "Pause" at bounding box center [335, 53] width 36 height 19
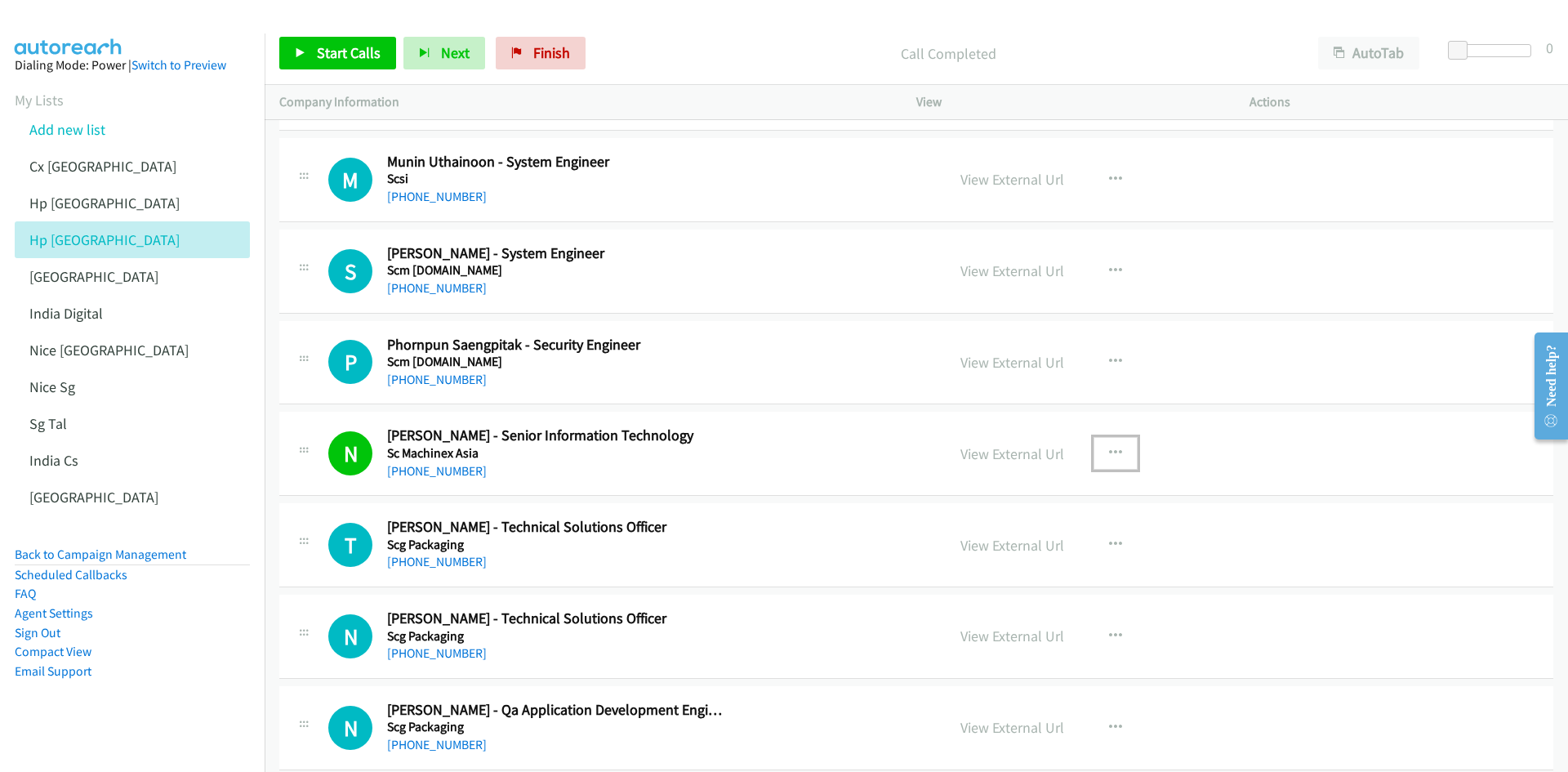
click at [1045, 450] on icon "button" at bounding box center [1115, 453] width 13 height 13
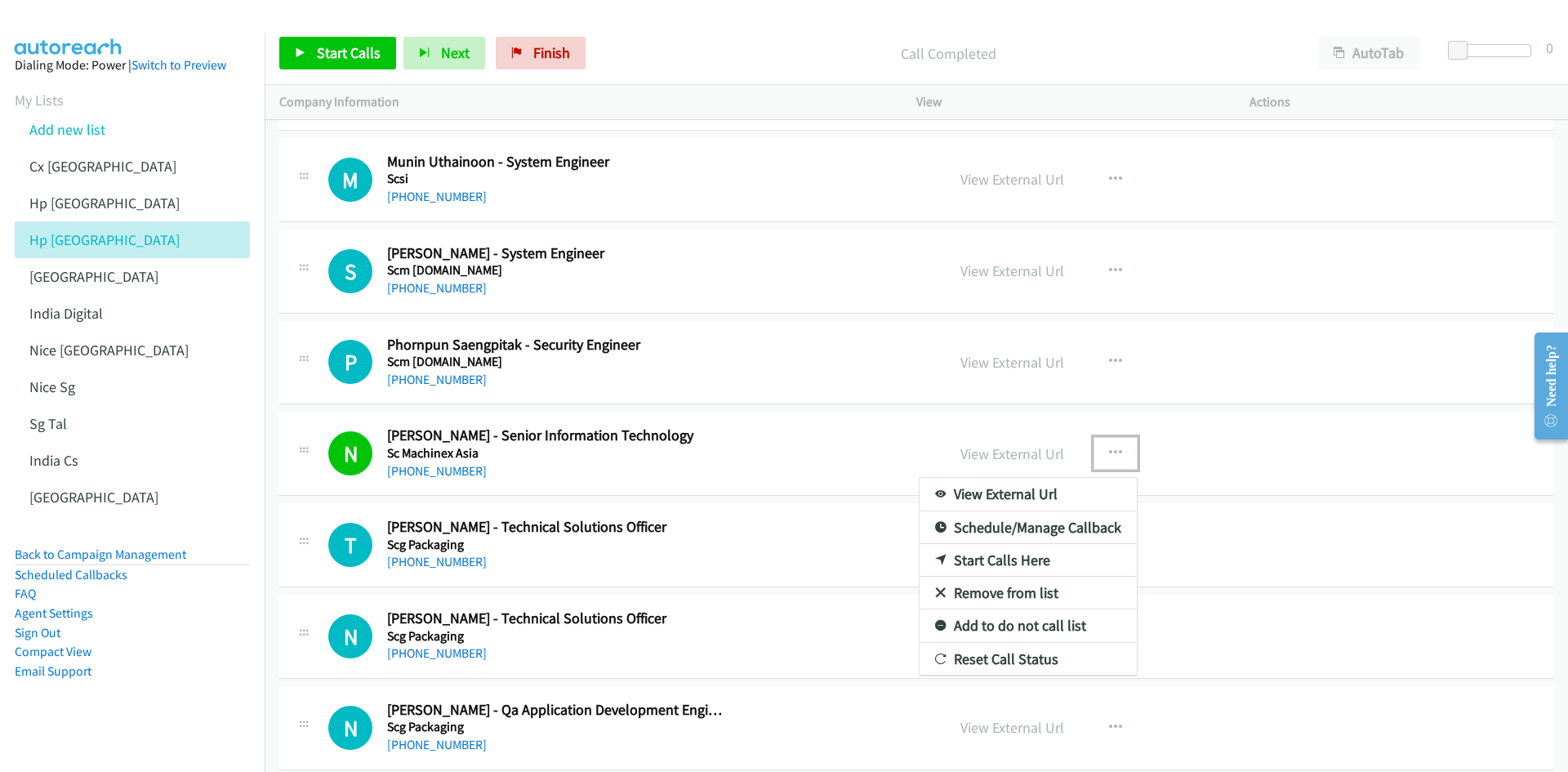
click at [1007, 477] on link "Start Calls Here" at bounding box center [1028, 560] width 217 height 33
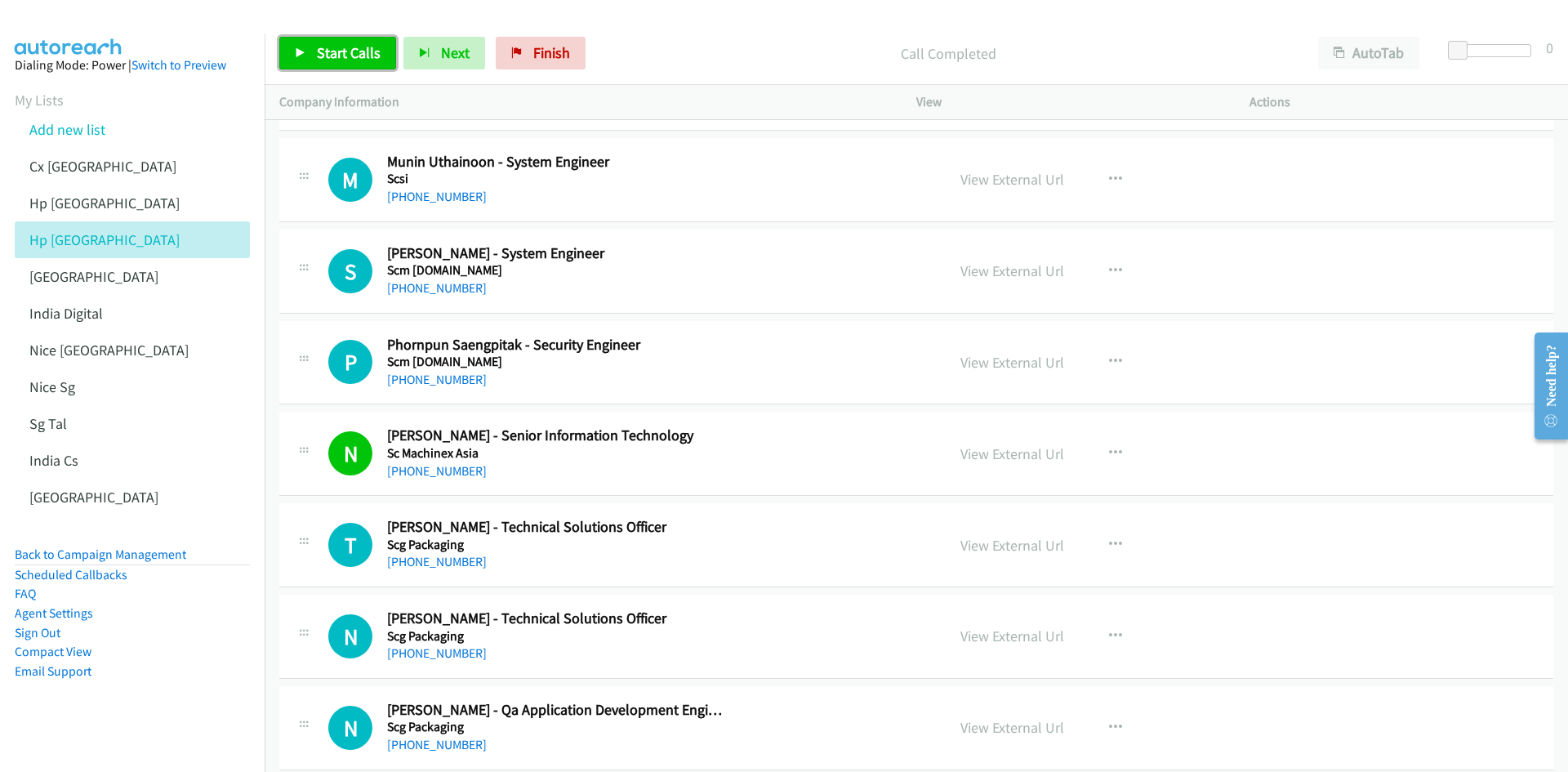
click at [336, 53] on span "Start Calls" at bounding box center [348, 53] width 63 height 19
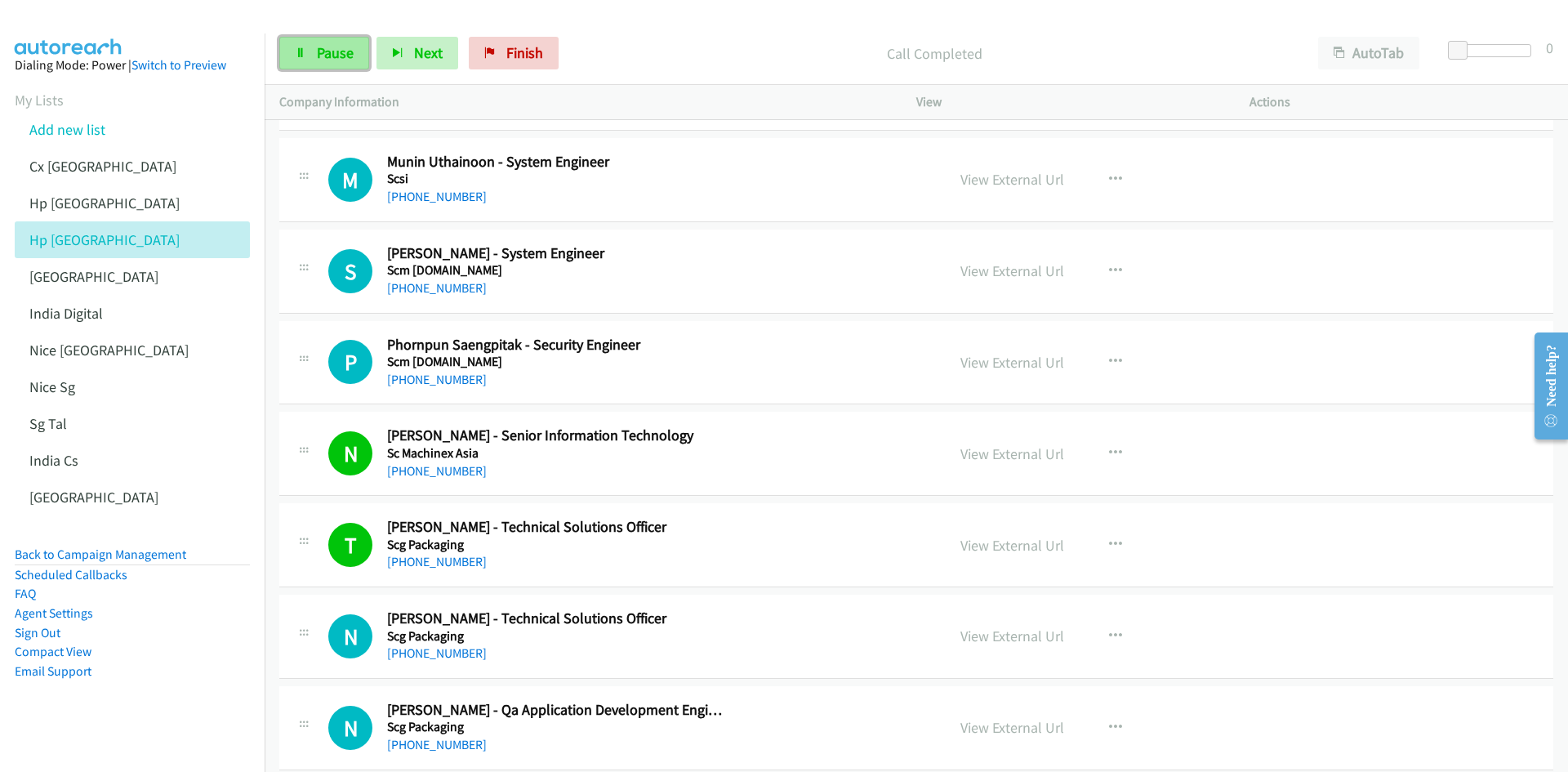
click at [308, 48] on link "Pause" at bounding box center [325, 53] width 90 height 33
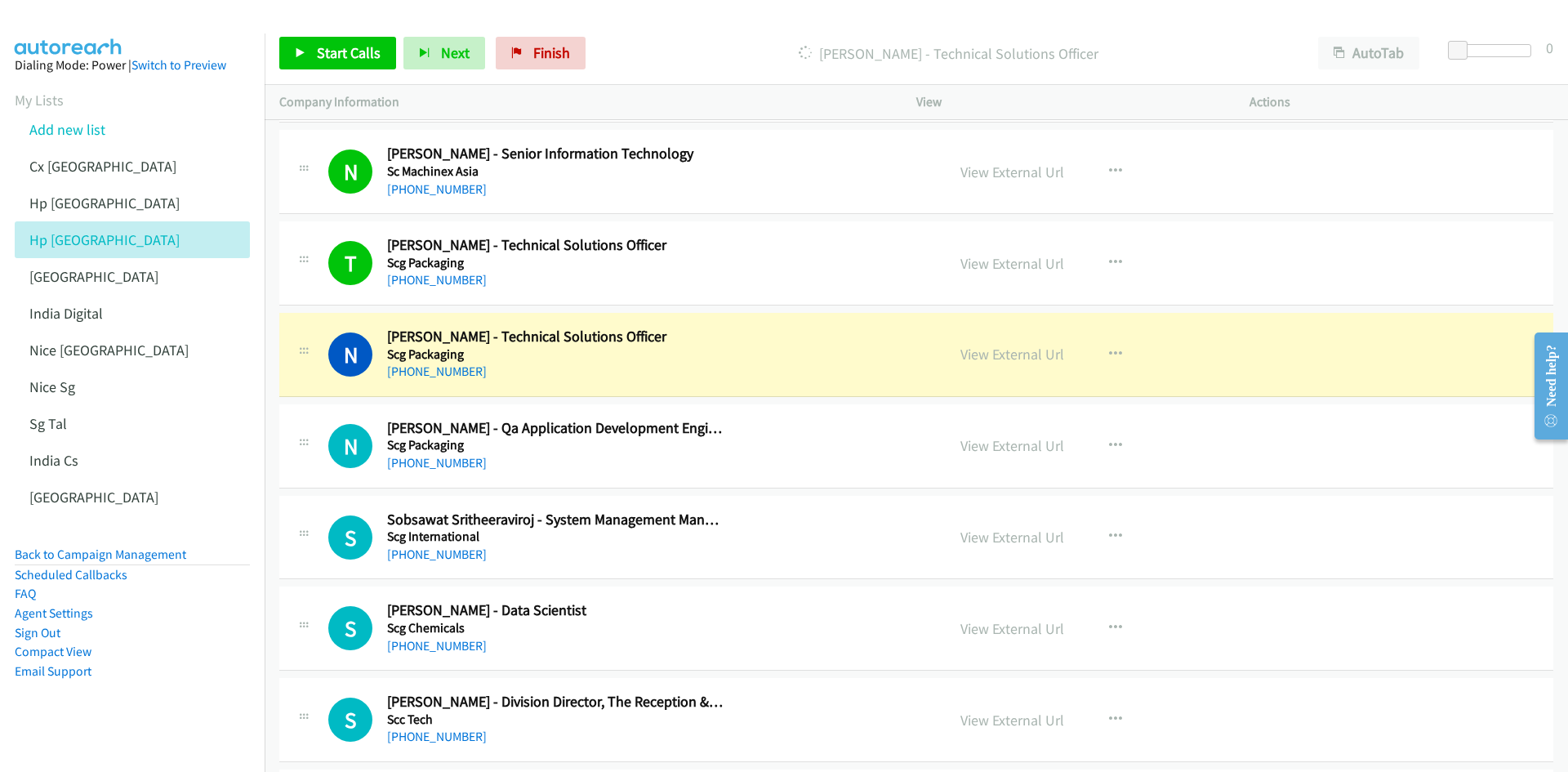
scroll to position [1552, 0]
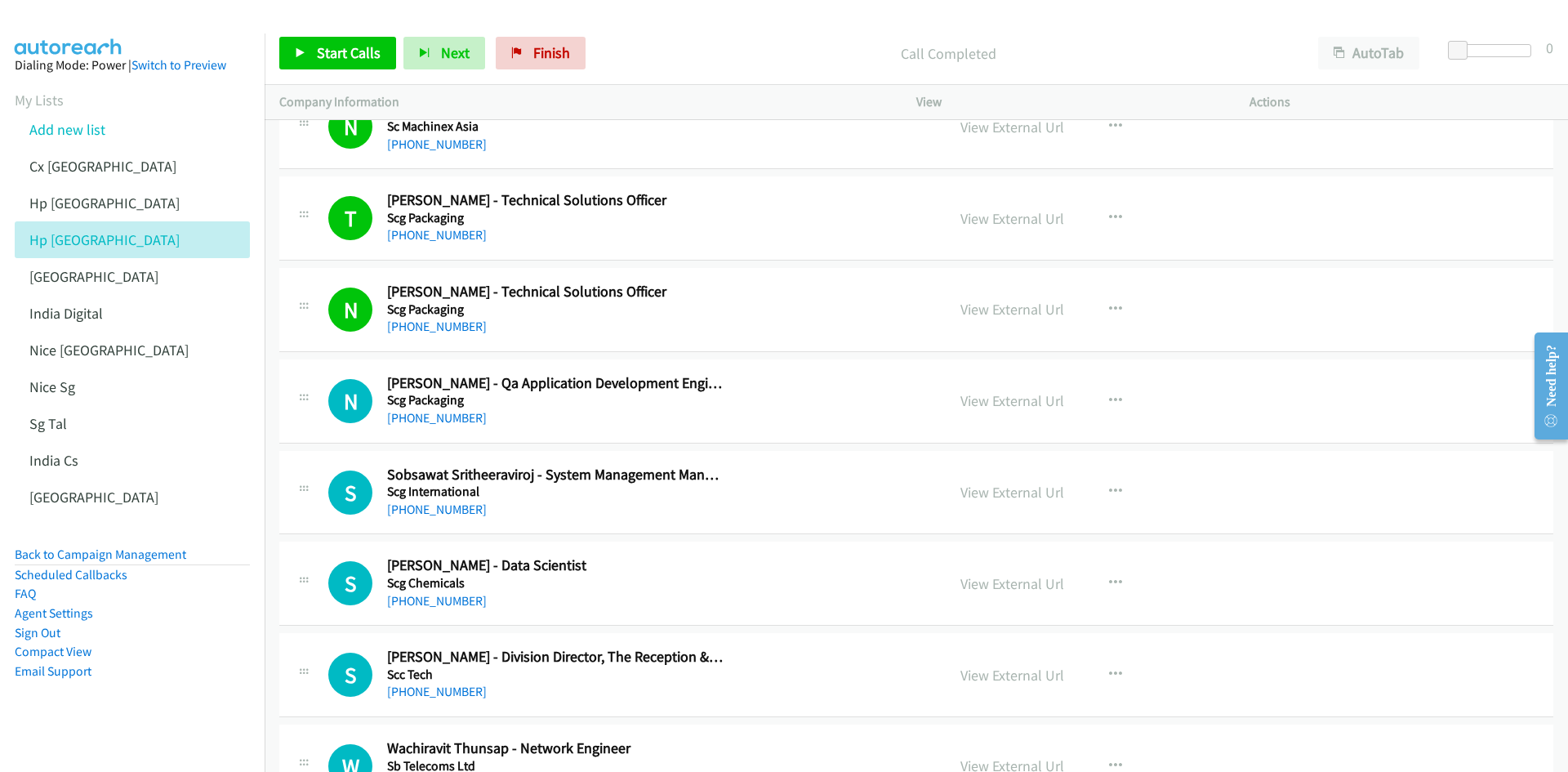
click at [200, 477] on aside "Dialing Mode: Power | Switch to Preview My Lists Add new list Cx India Hp Malay…" at bounding box center [132, 394] width 265 height 721
click at [1045, 477] on icon "button" at bounding box center [1115, 491] width 13 height 13
click at [1001, 477] on link "Start Calls Here" at bounding box center [1028, 599] width 217 height 33
click at [352, 47] on span "Start Calls" at bounding box center [348, 53] width 63 height 19
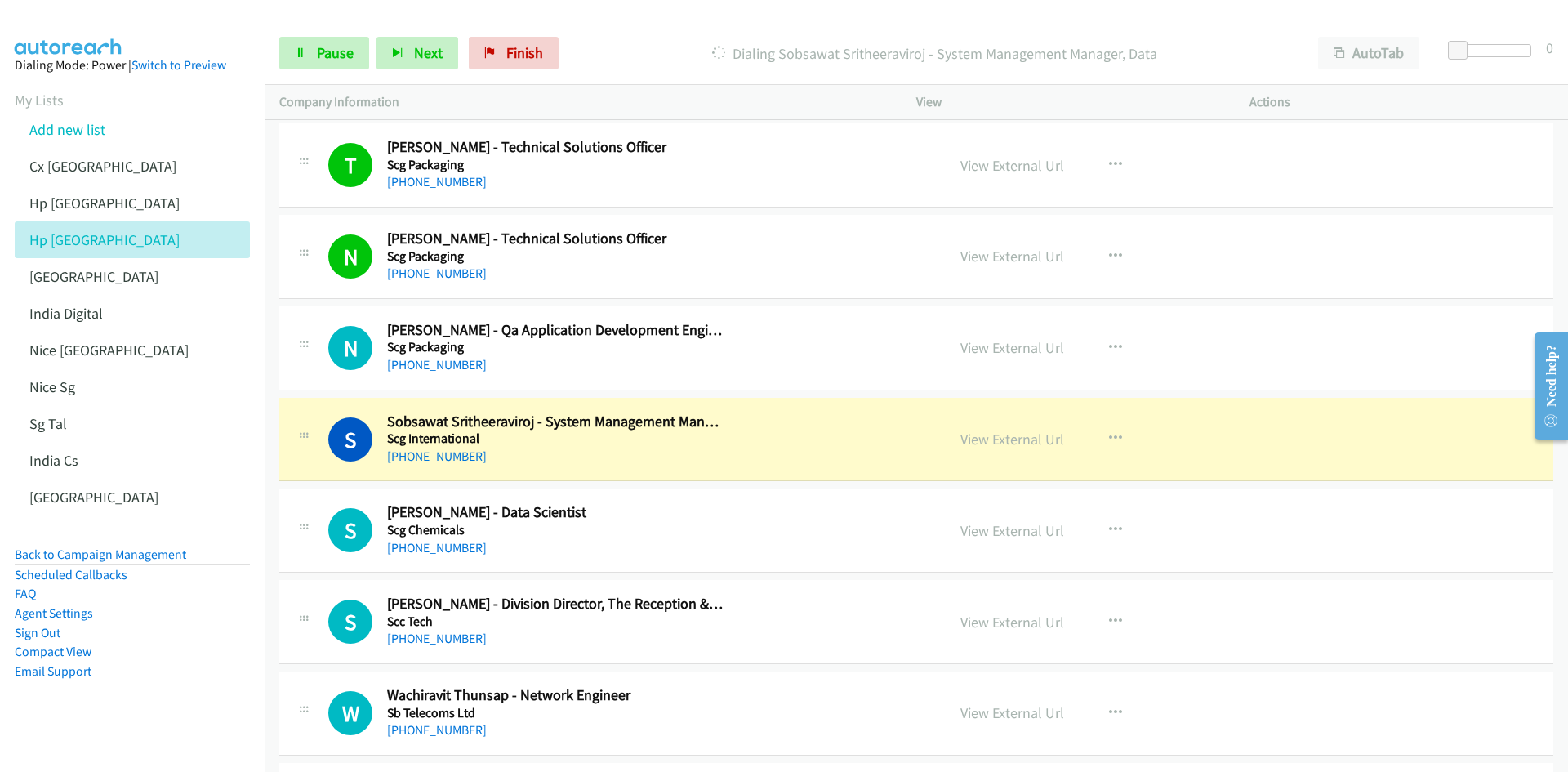
scroll to position [1633, 0]
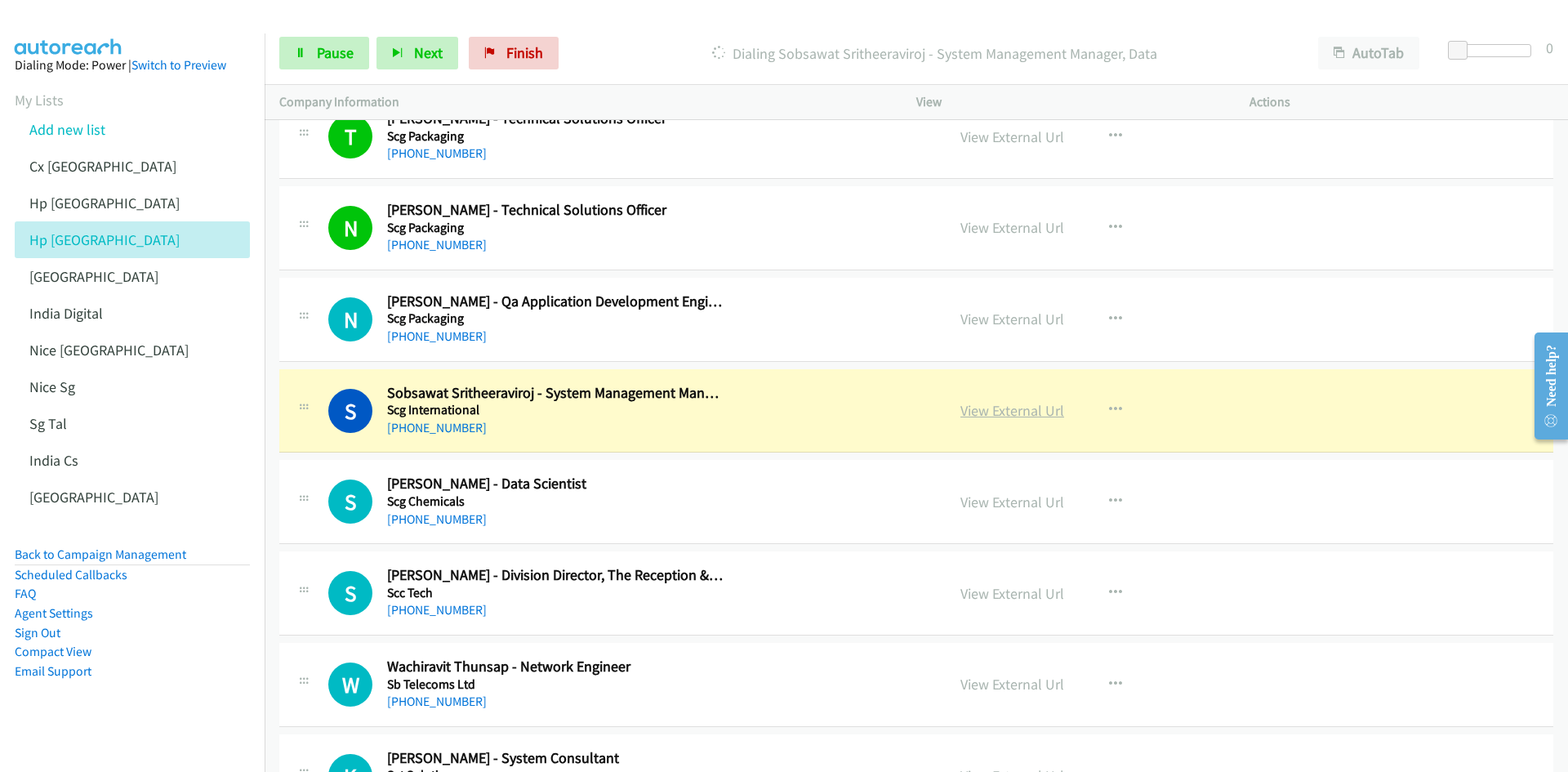
click at [981, 415] on link "View External Url" at bounding box center [1013, 410] width 104 height 19
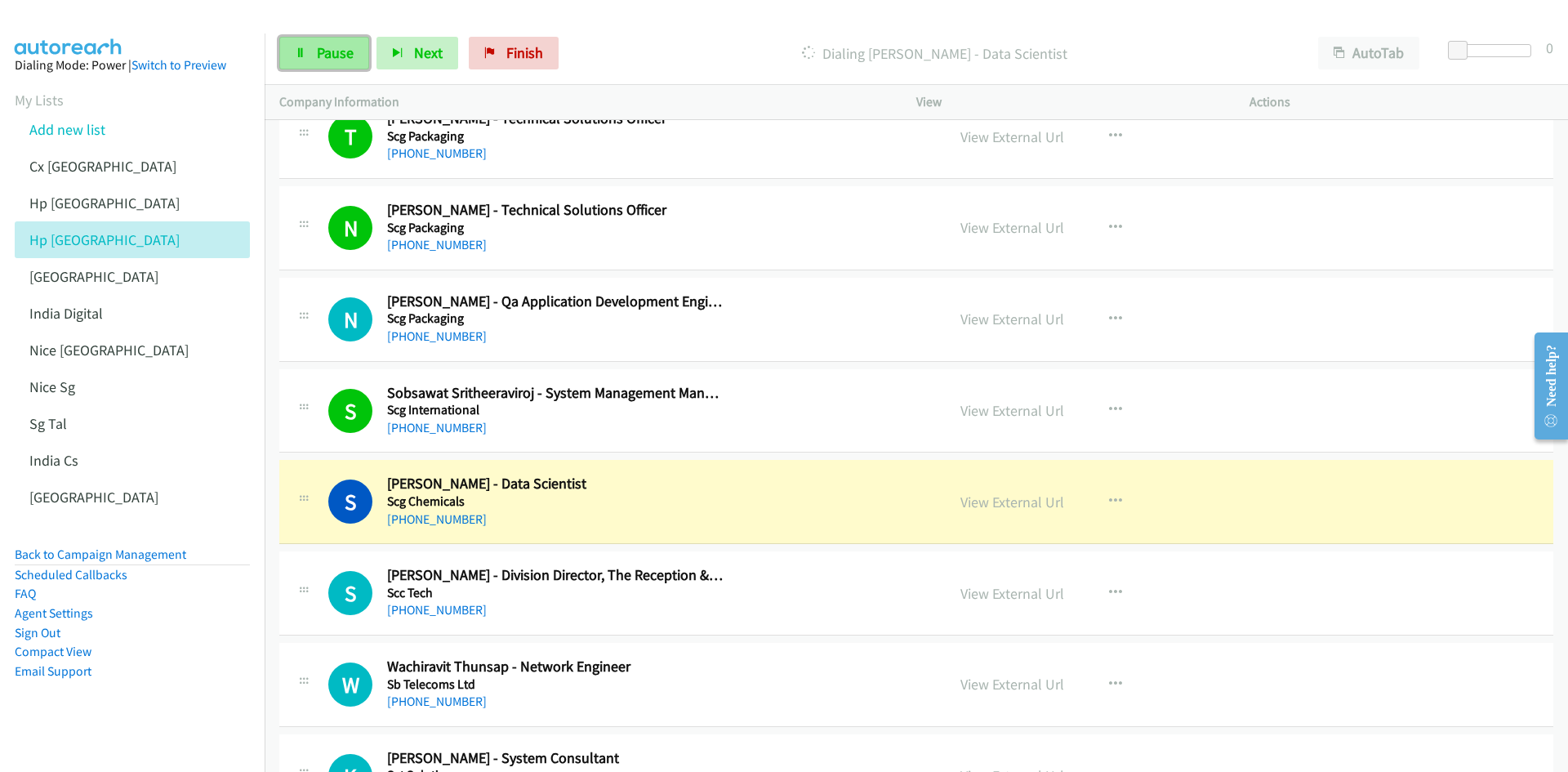
click at [288, 49] on link "Pause" at bounding box center [325, 53] width 90 height 33
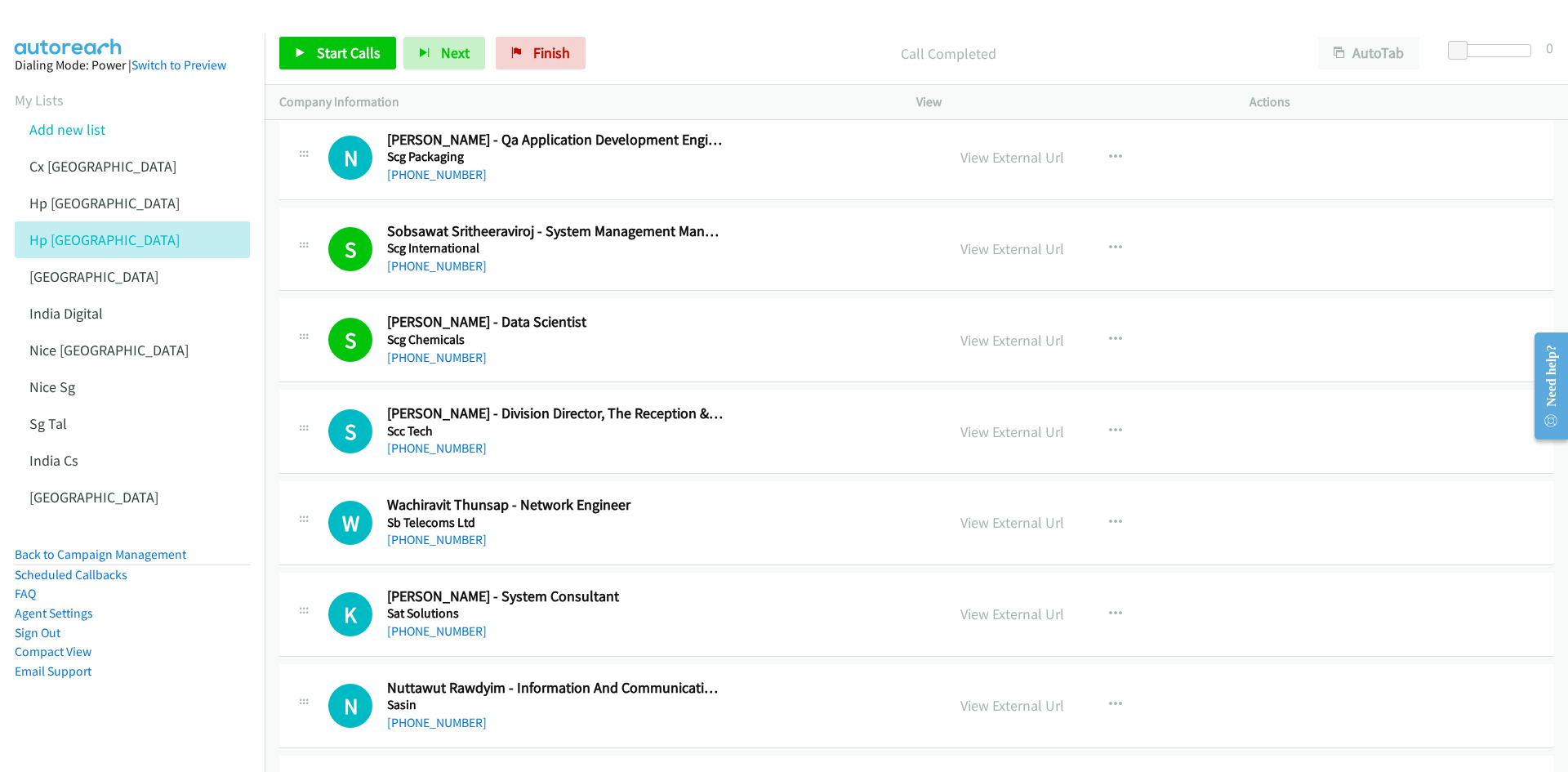
scroll to position [1796, 0]
click at [1002, 435] on link "View External Url" at bounding box center [1013, 430] width 104 height 19
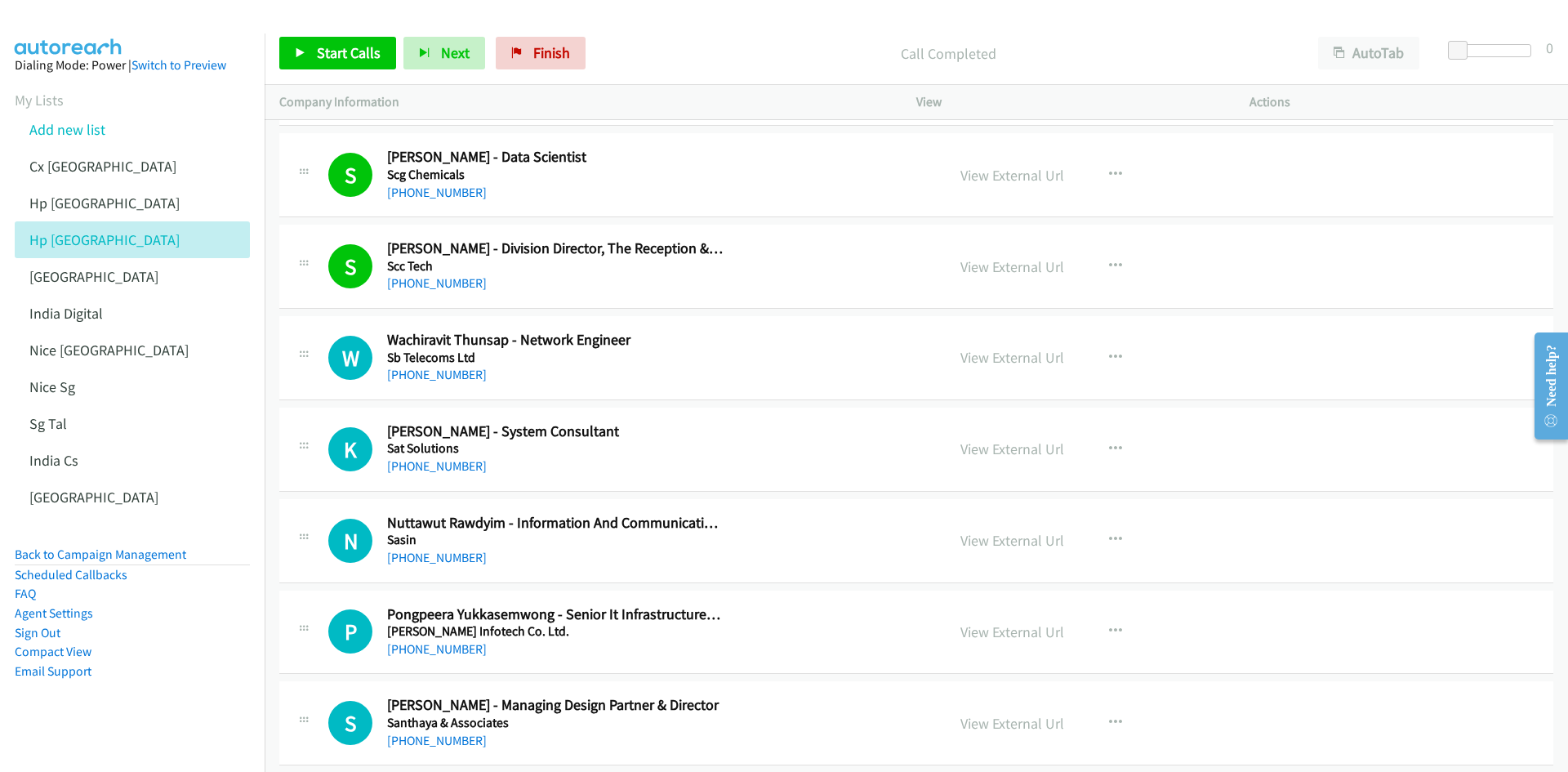
scroll to position [2041, 0]
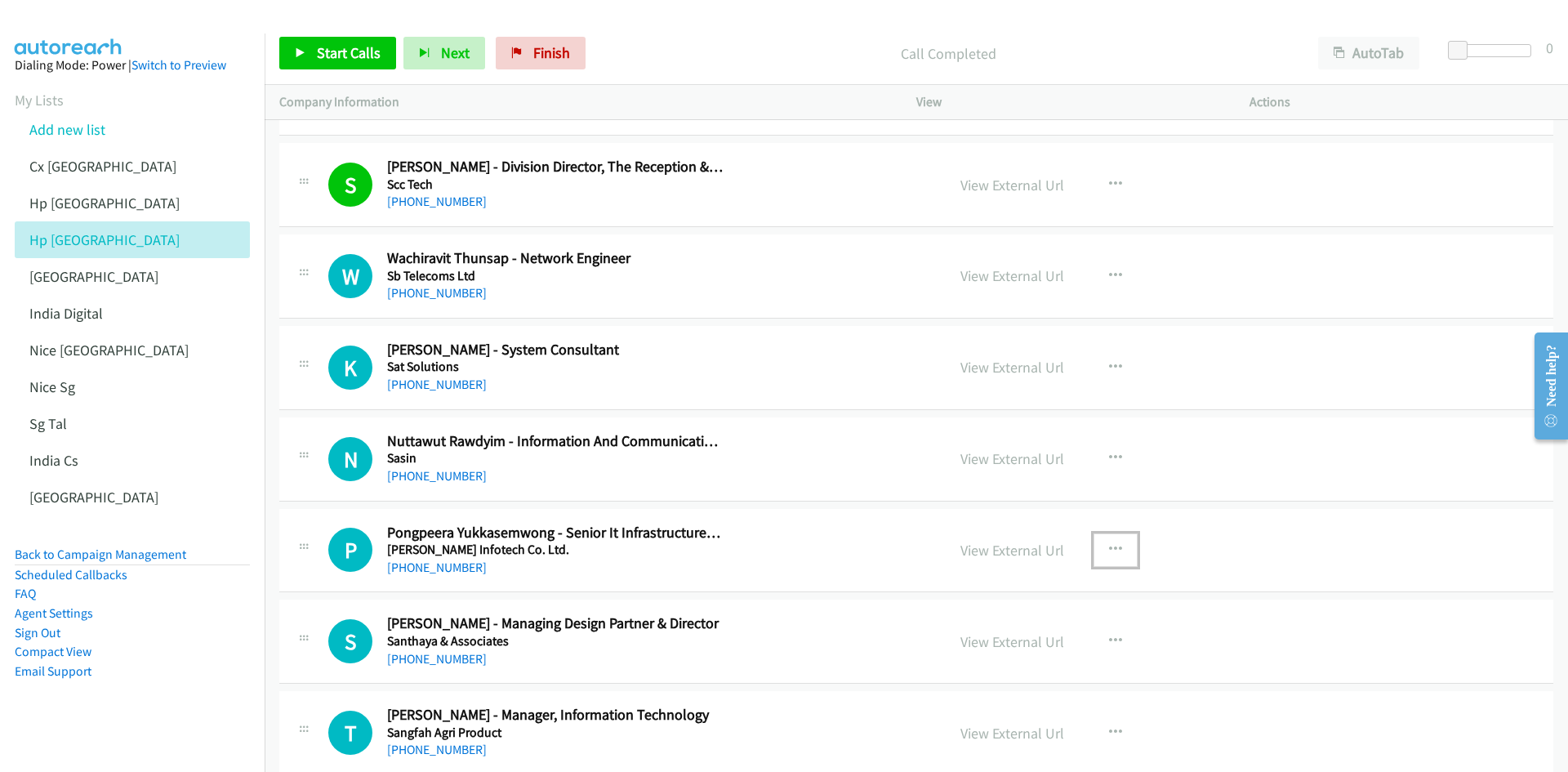
click at [1045, 477] on icon "button" at bounding box center [1115, 549] width 13 height 13
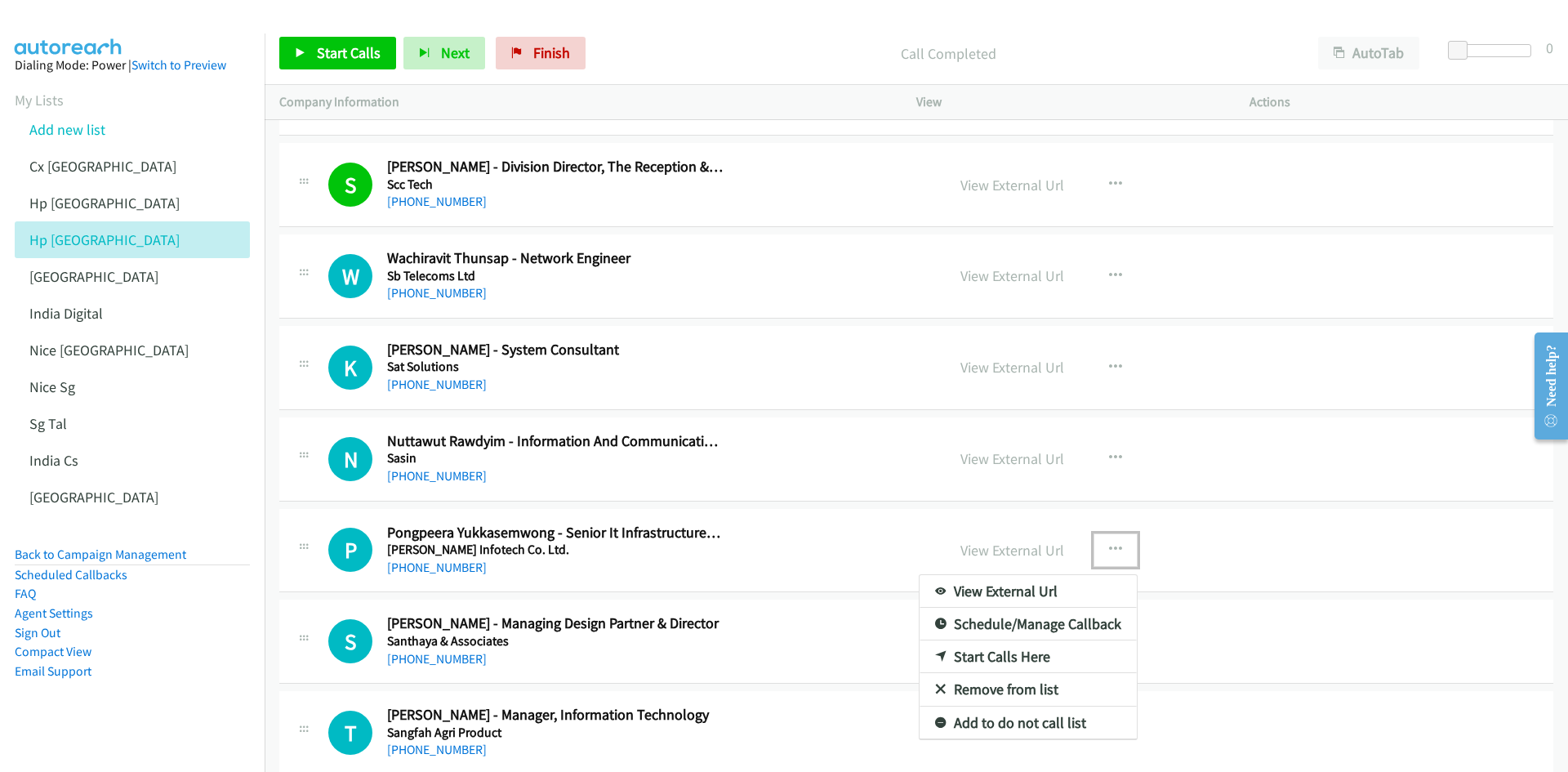
click at [1005, 477] on link "Start Calls Here" at bounding box center [1028, 657] width 217 height 33
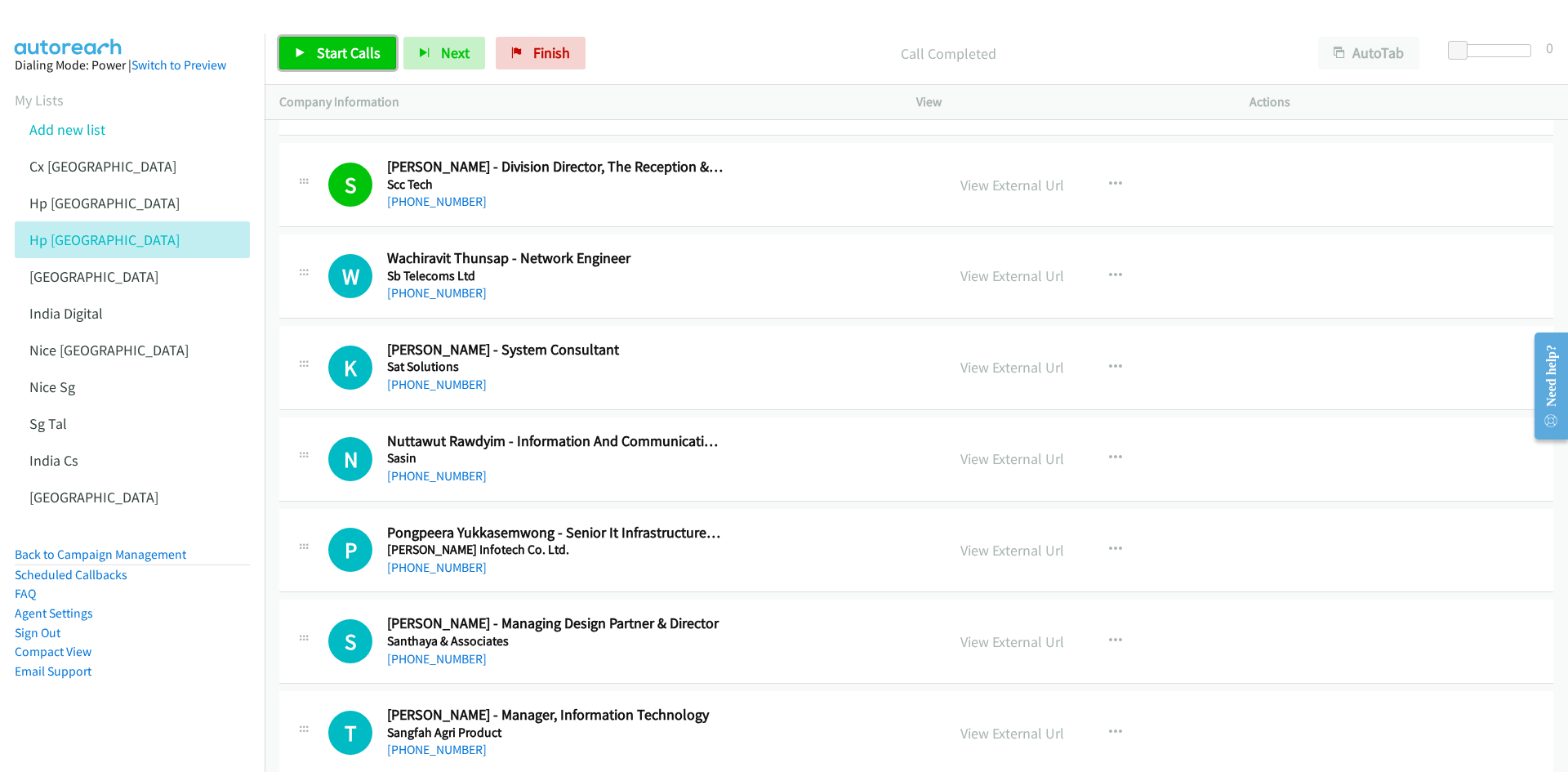
click at [340, 49] on span "Start Calls" at bounding box center [348, 53] width 63 height 19
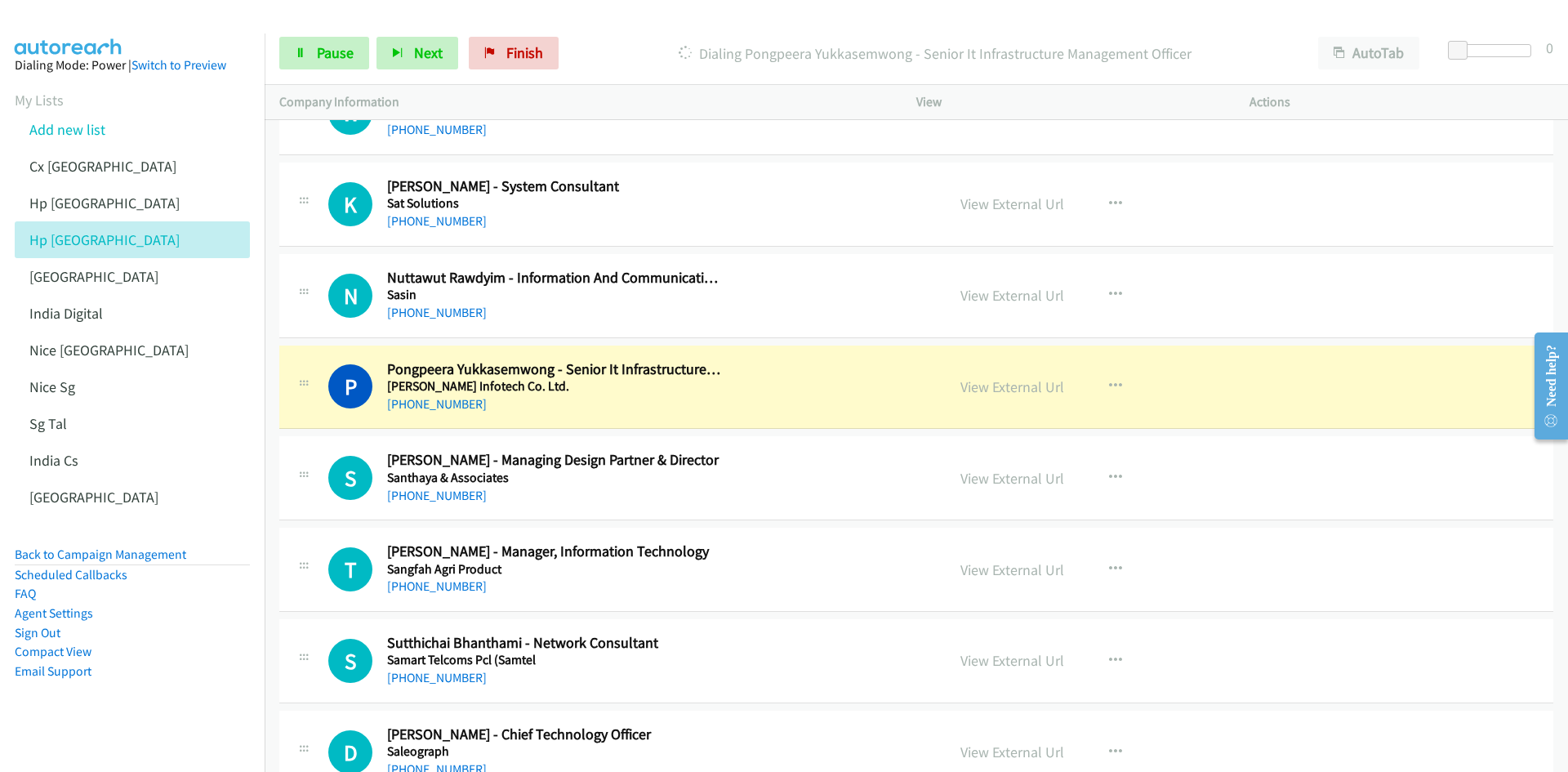
scroll to position [2287, 0]
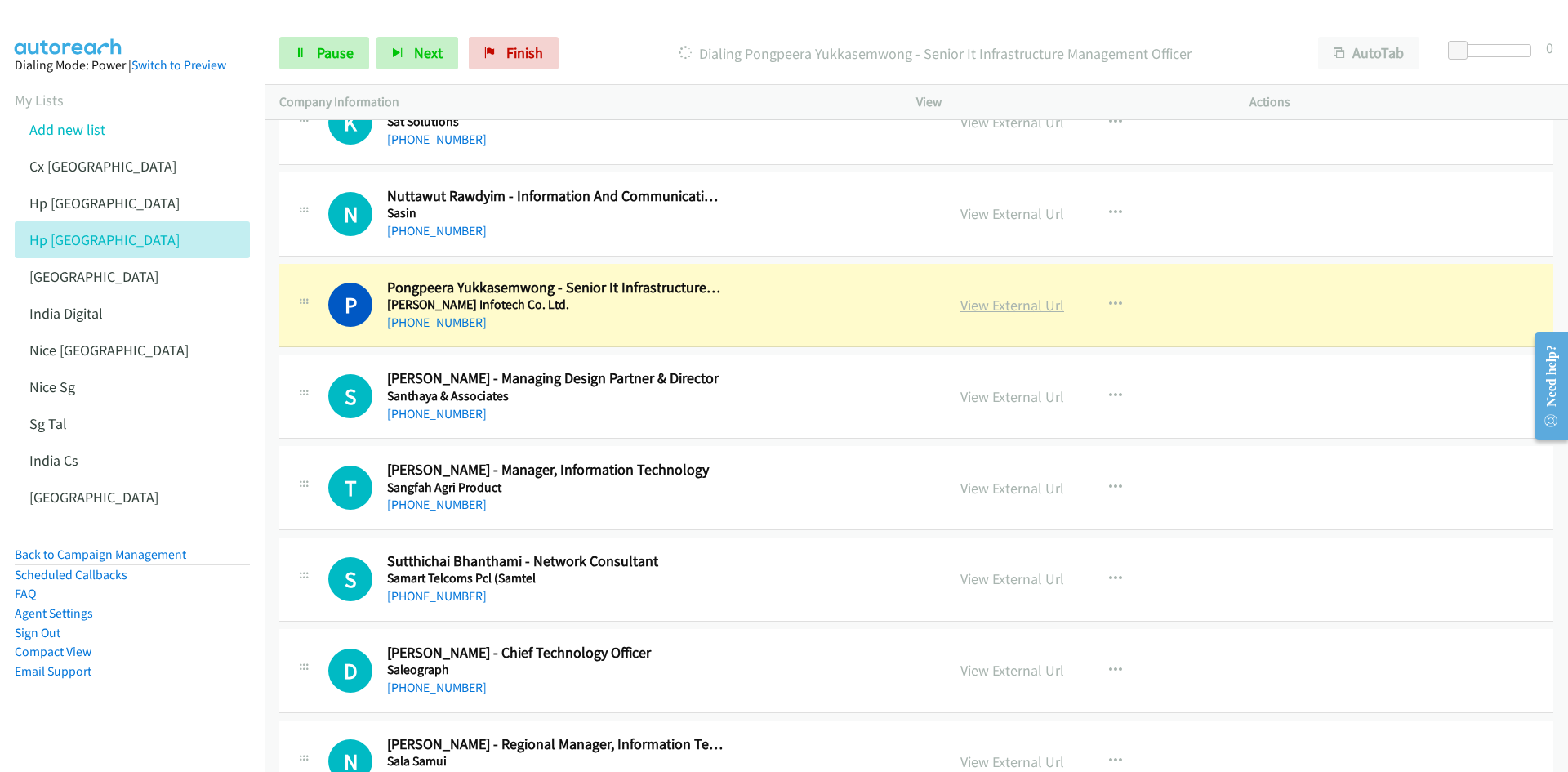
click at [1007, 304] on link "View External Url" at bounding box center [1013, 305] width 104 height 19
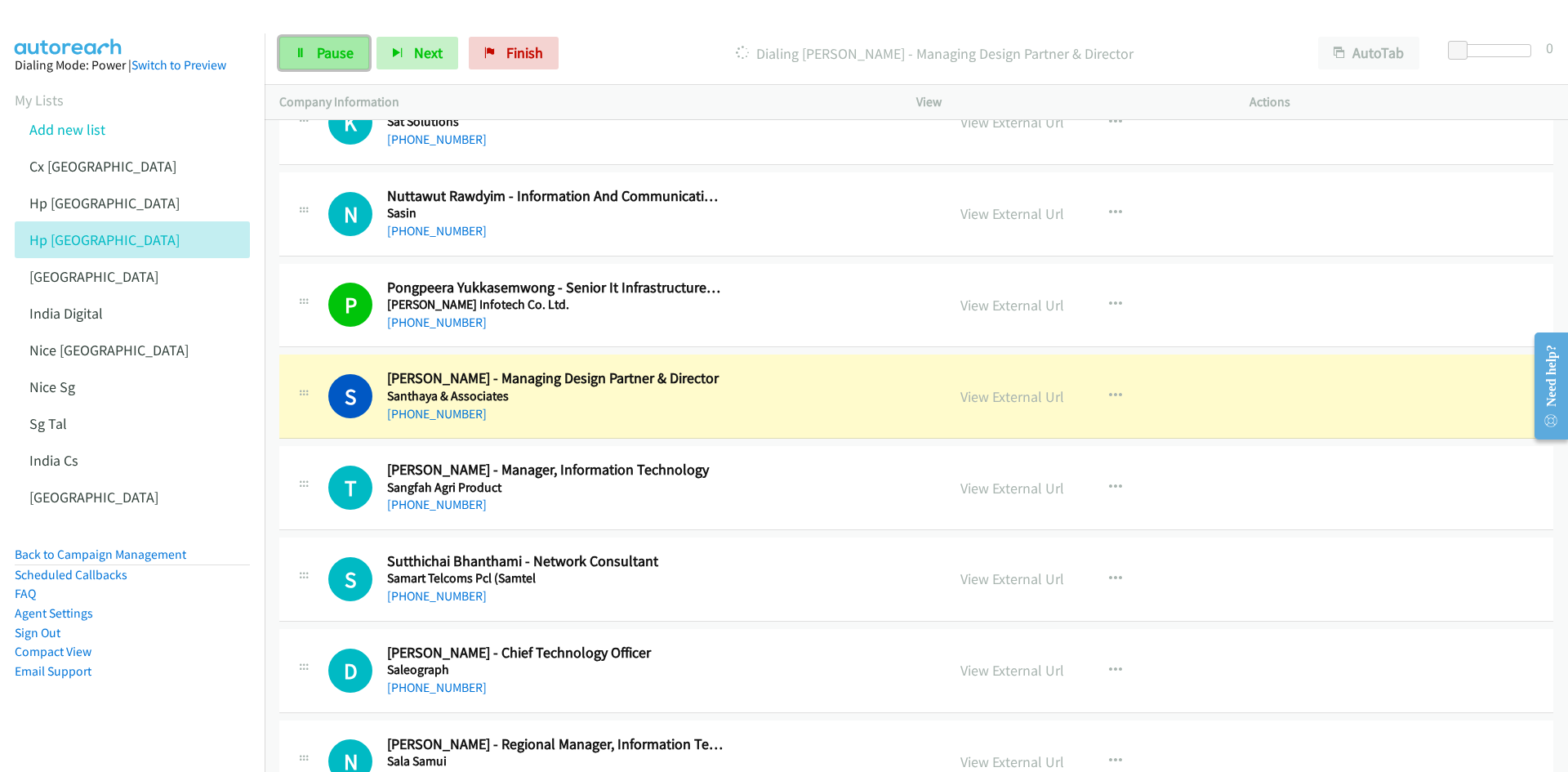
click at [331, 49] on span "Pause" at bounding box center [335, 53] width 36 height 19
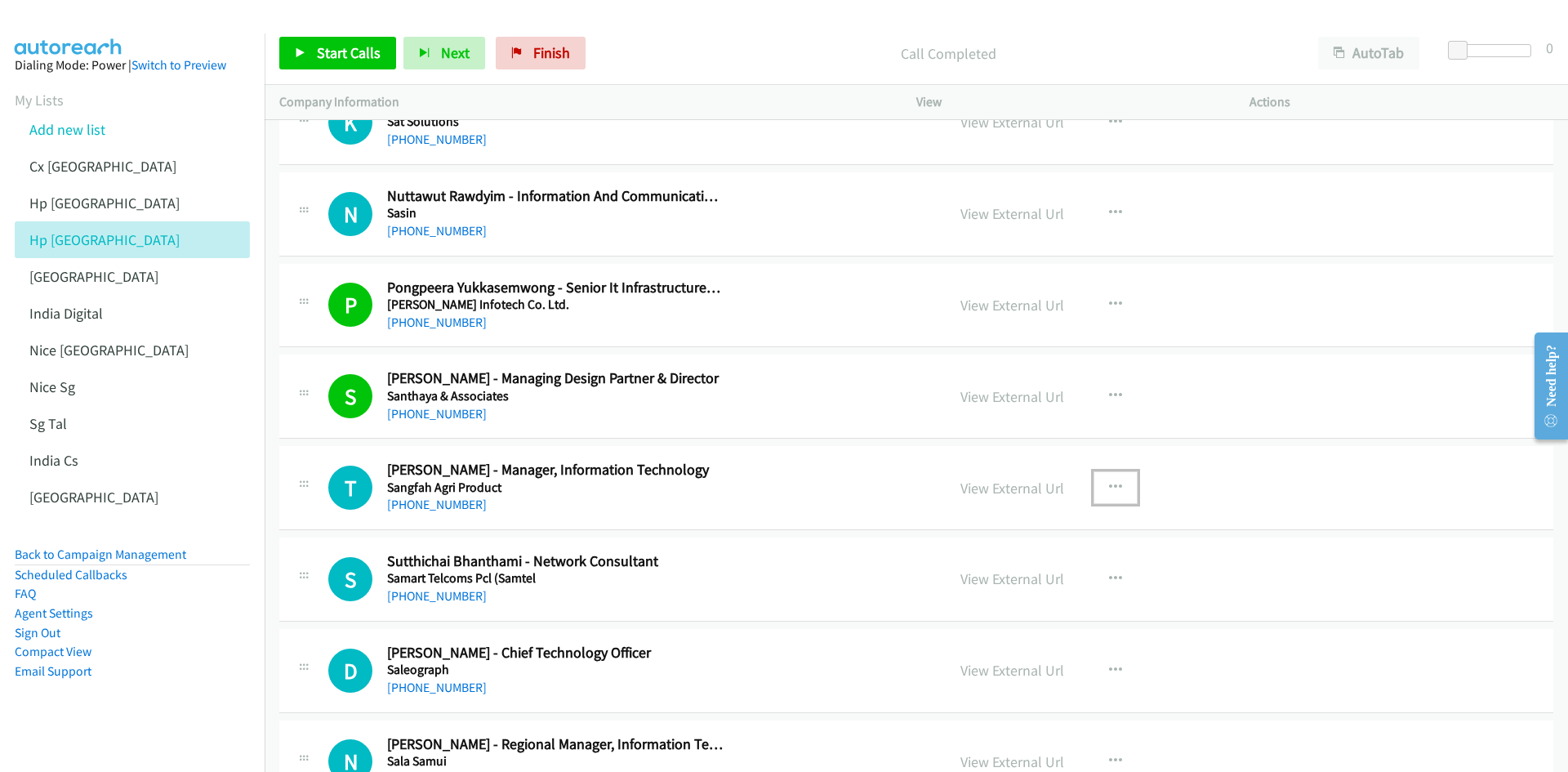
click at [1045, 477] on icon "button" at bounding box center [1115, 487] width 13 height 13
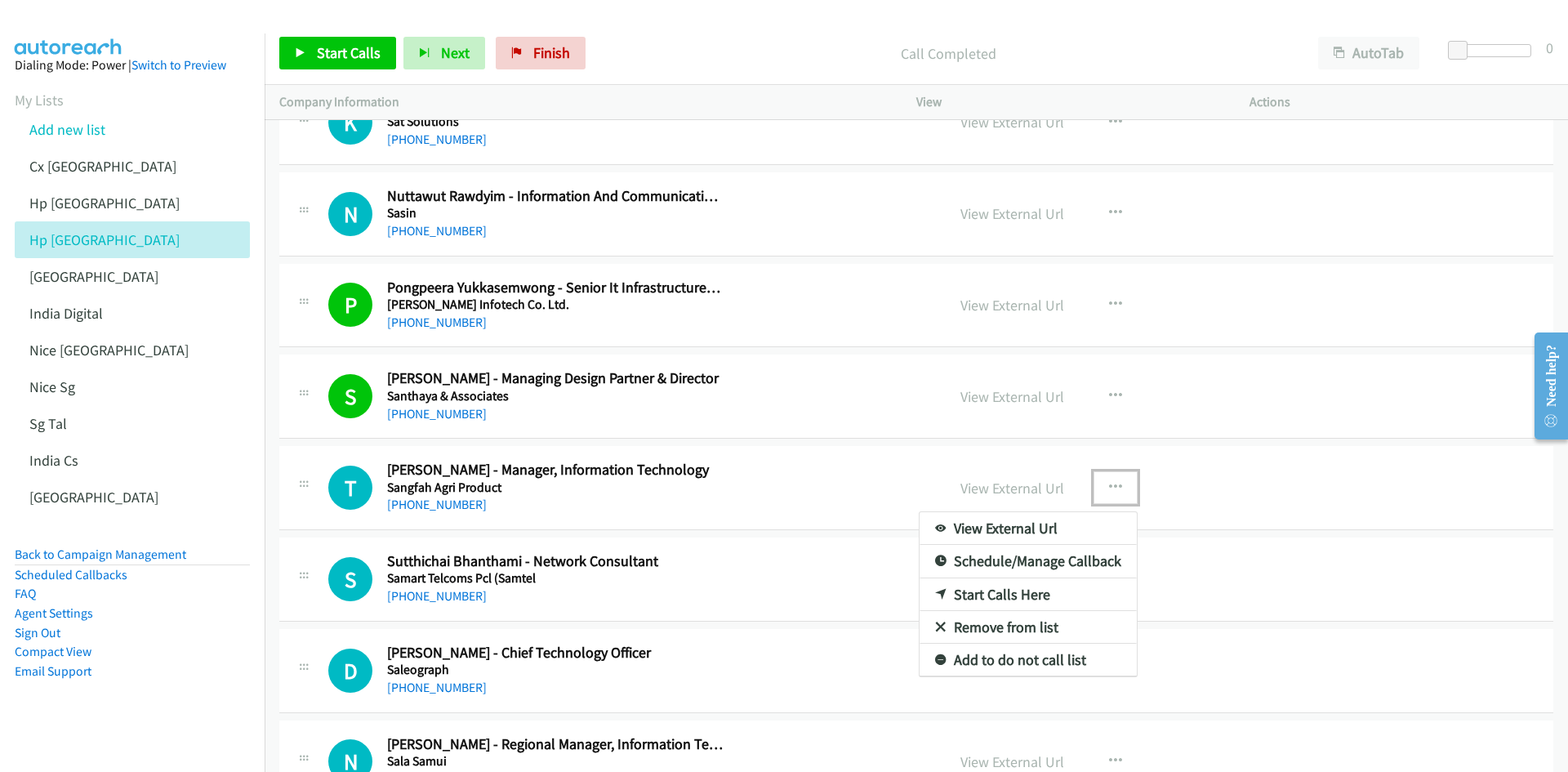
click at [1002, 477] on link "Start Calls Here" at bounding box center [1028, 594] width 217 height 33
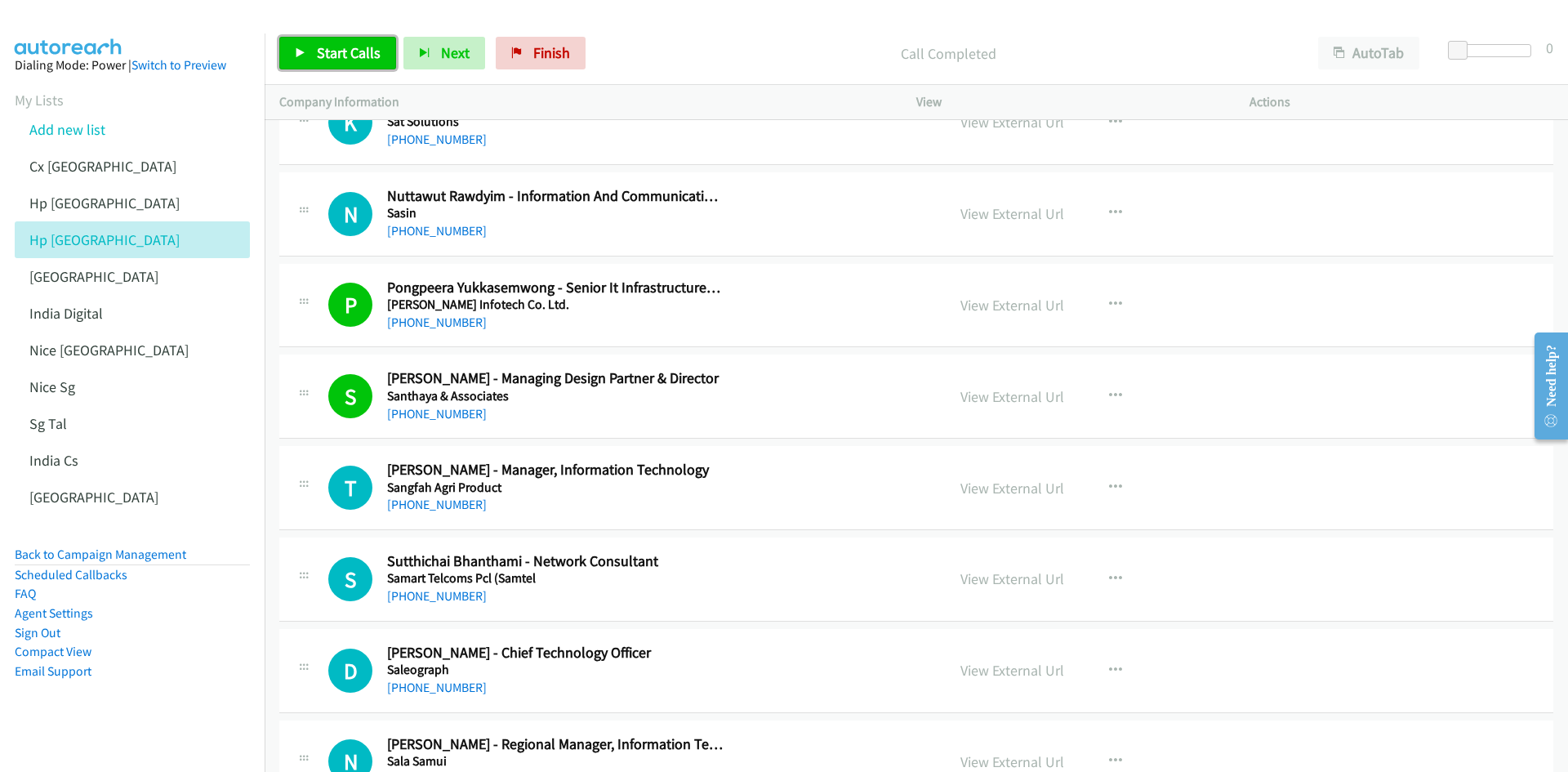
click at [344, 56] on span "Start Calls" at bounding box center [348, 53] width 63 height 19
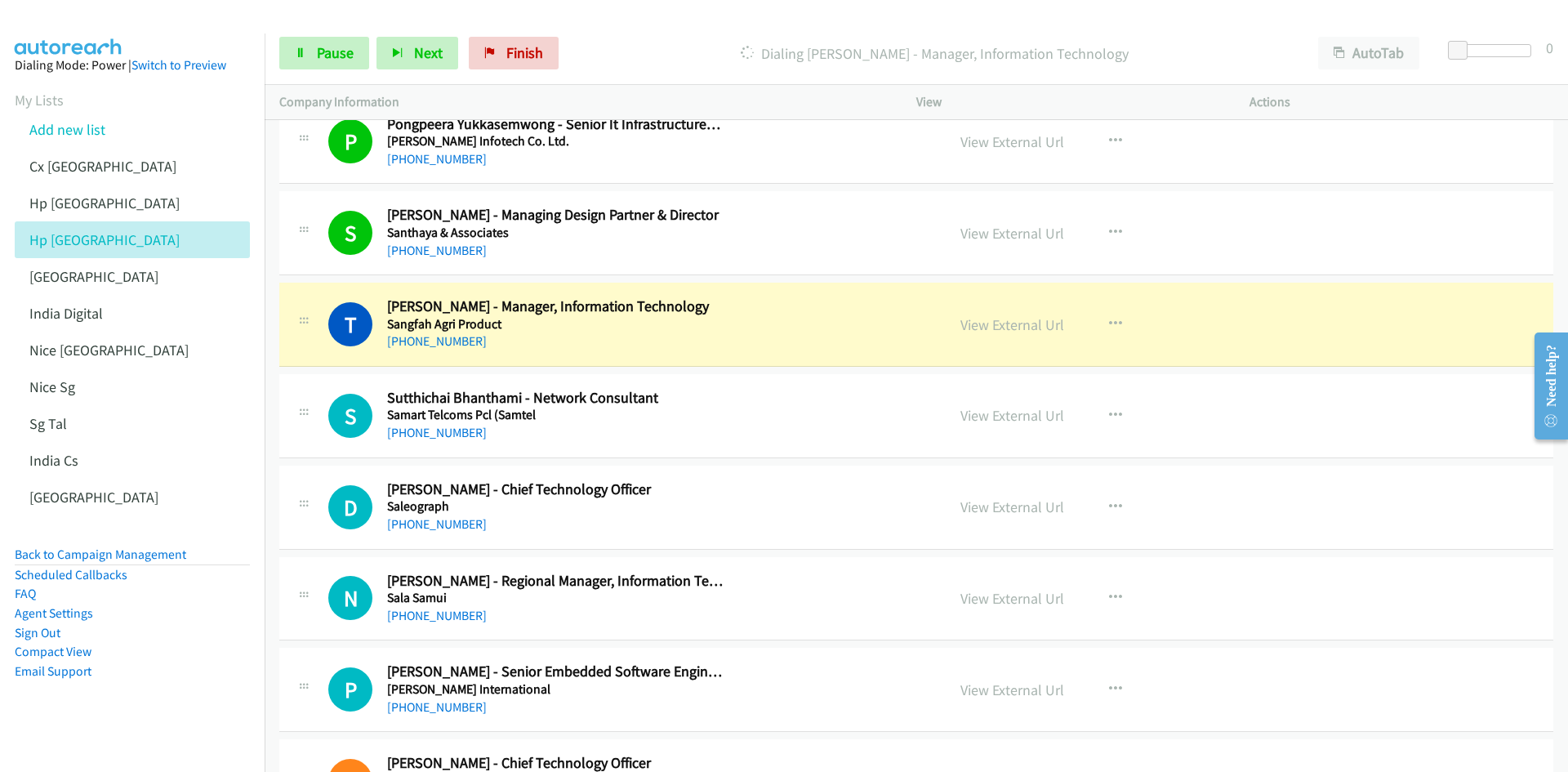
scroll to position [2531, 0]
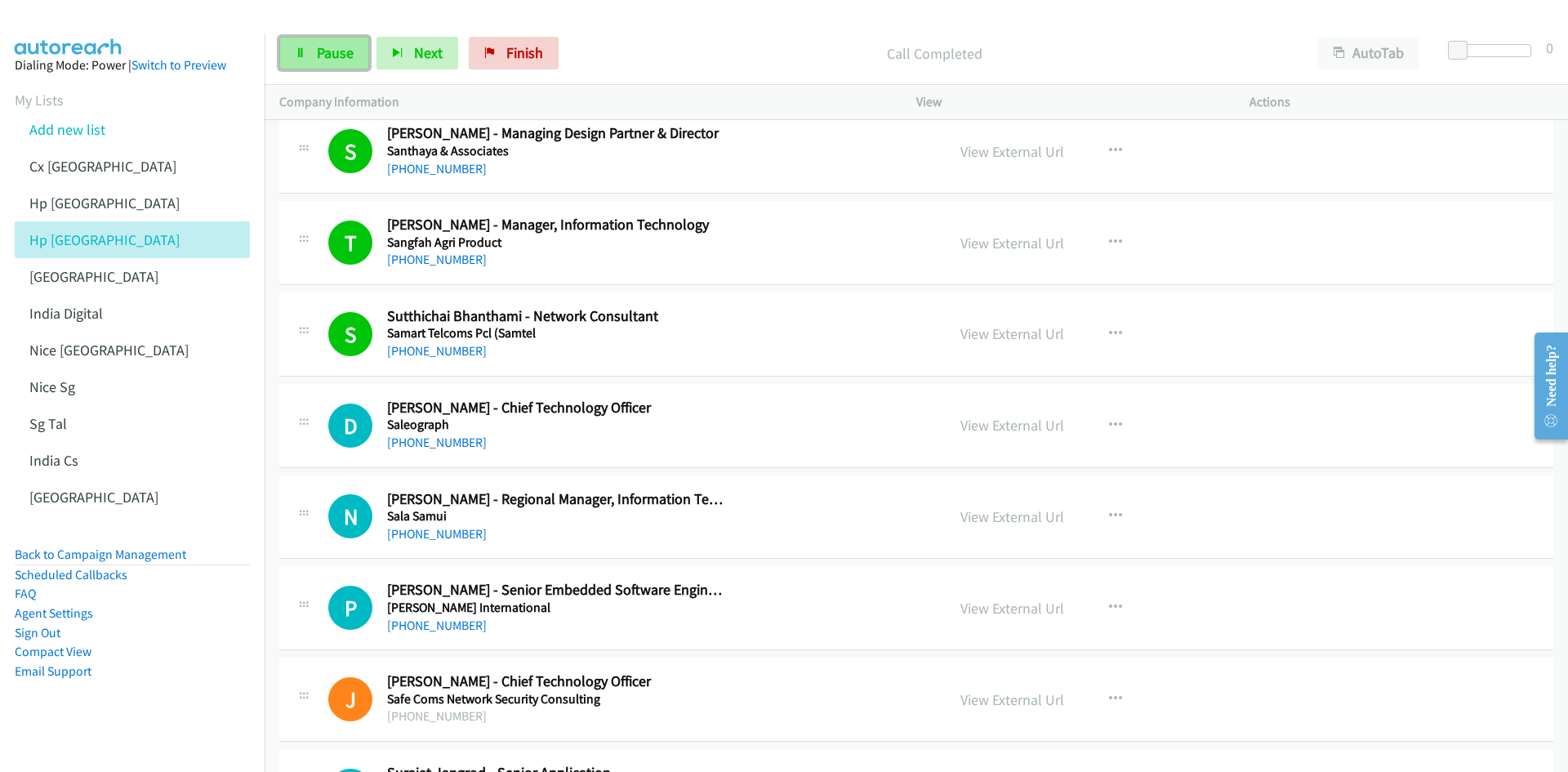
click at [331, 42] on link "Pause" at bounding box center [325, 53] width 90 height 33
click at [1045, 421] on button "button" at bounding box center [1115, 426] width 44 height 33
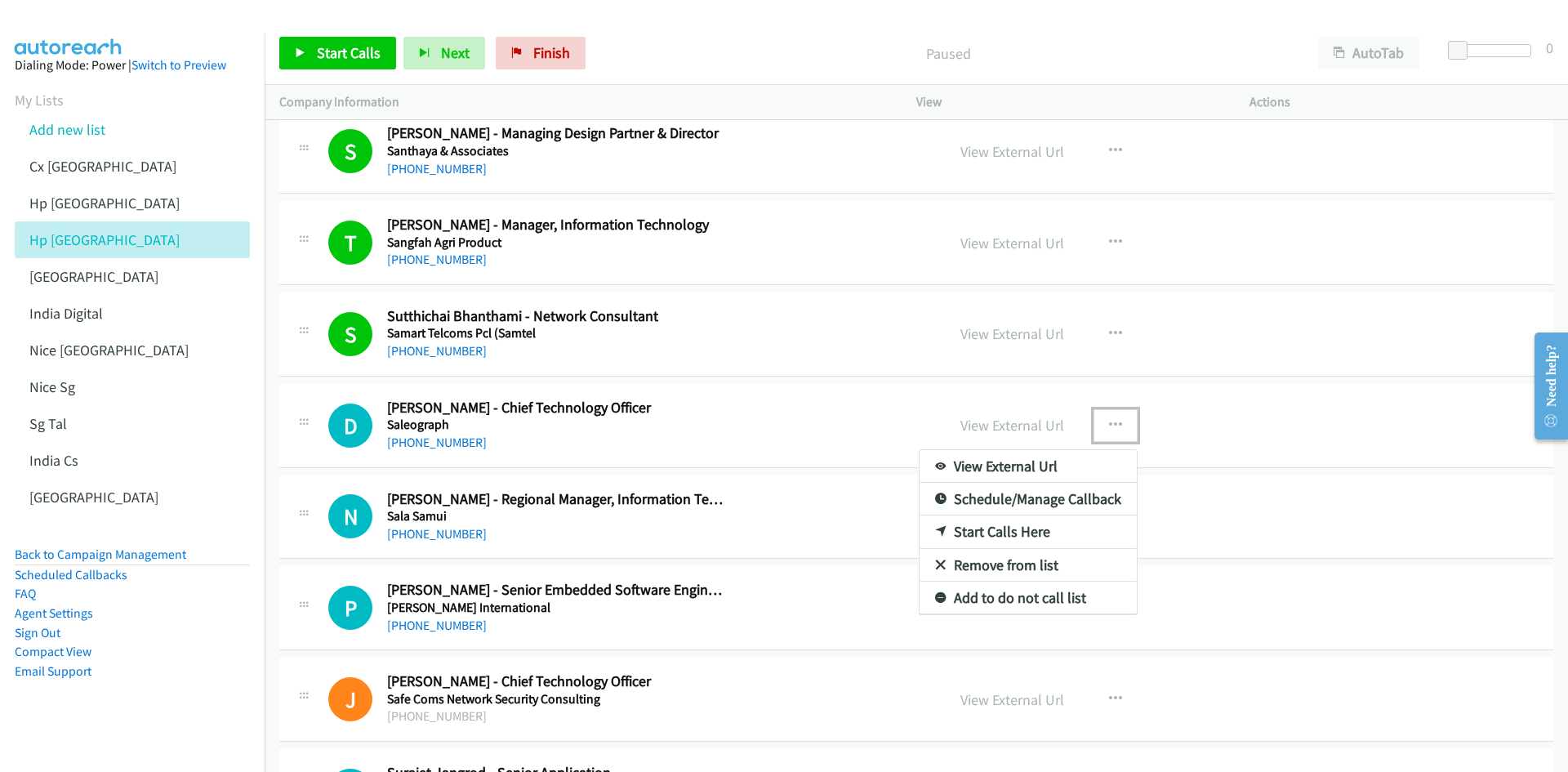
click at [1021, 477] on link "Start Calls Here" at bounding box center [1028, 532] width 217 height 33
click at [313, 49] on link "Start Calls" at bounding box center [338, 53] width 117 height 33
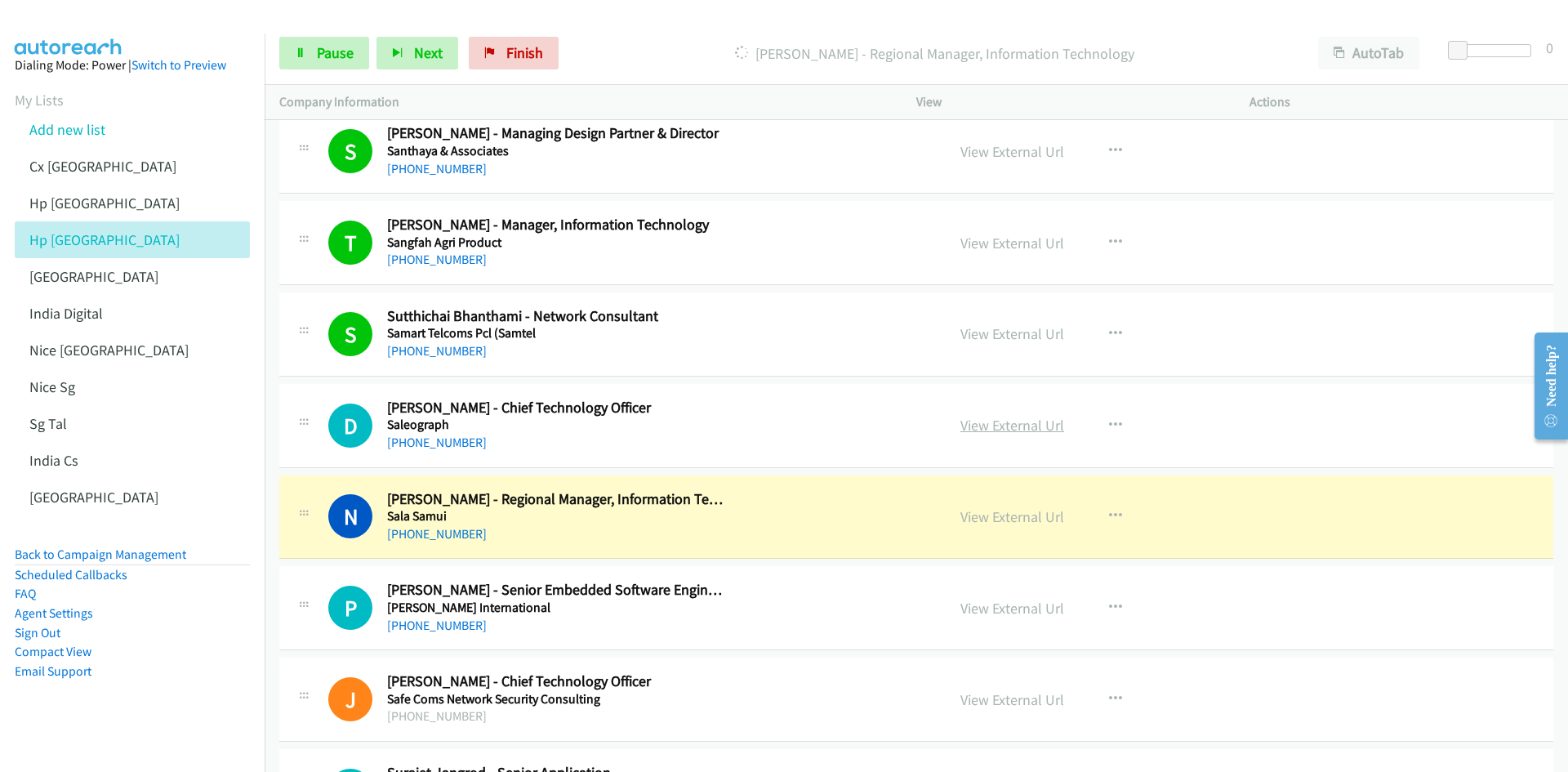
click at [1005, 422] on link "View External Url" at bounding box center [1013, 425] width 104 height 19
click at [307, 51] on link "Pause" at bounding box center [325, 53] width 90 height 33
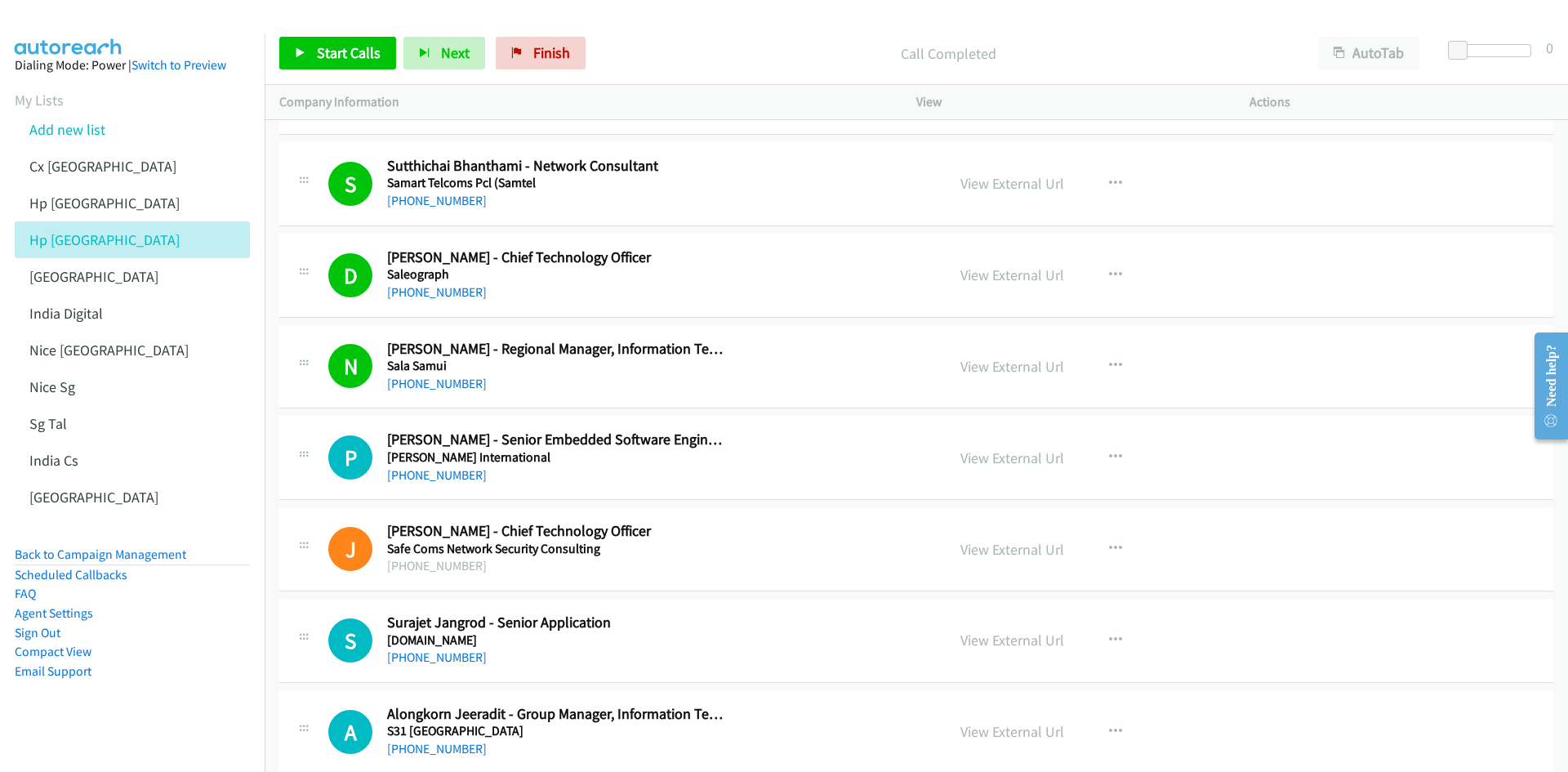
scroll to position [2695, 0]
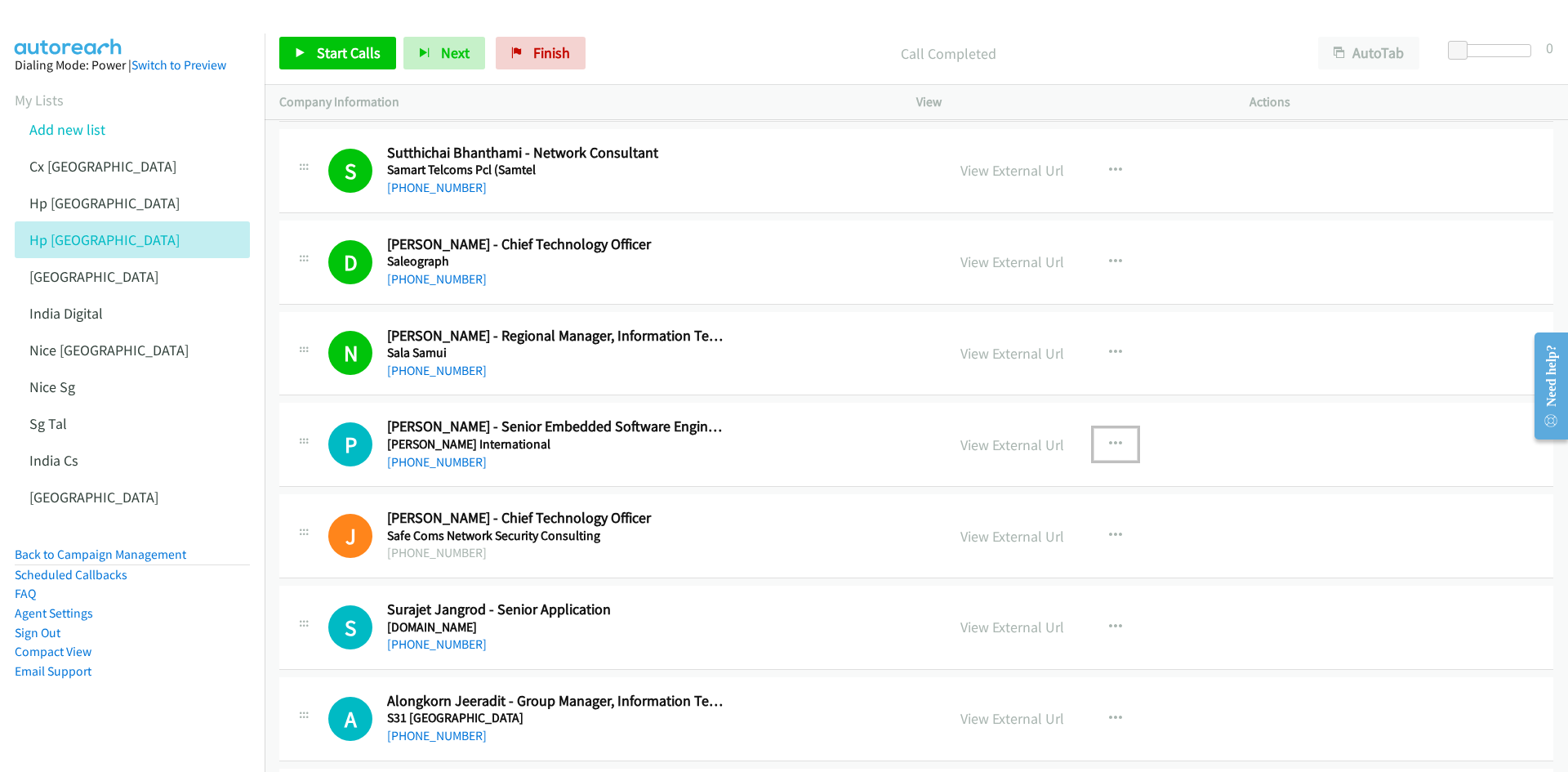
click at [1045, 438] on icon "button" at bounding box center [1115, 444] width 13 height 13
click at [1027, 477] on link "Start Calls Here" at bounding box center [1028, 552] width 217 height 33
click at [323, 48] on span "Start Calls" at bounding box center [348, 53] width 63 height 19
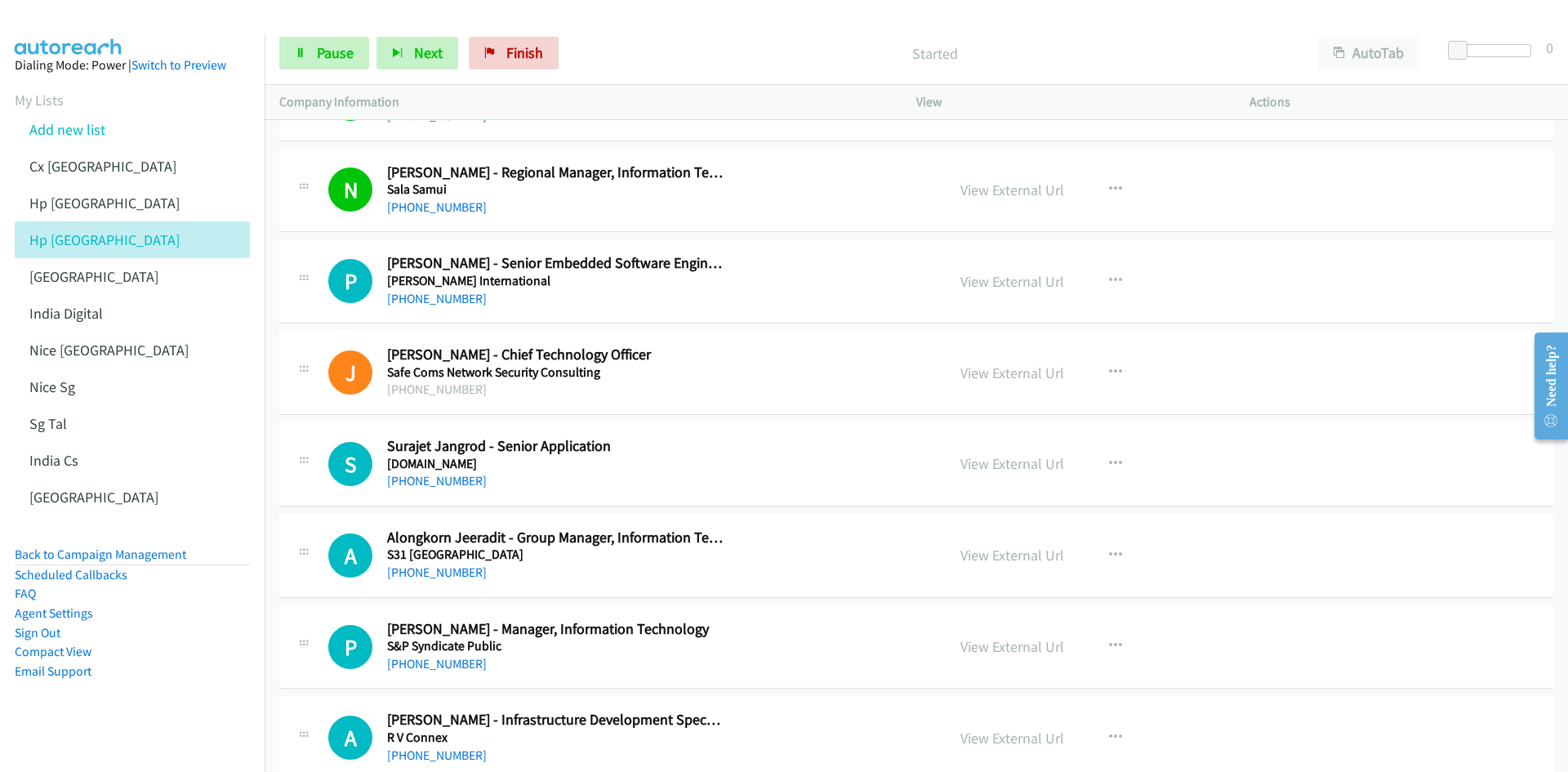
scroll to position [2940, 0]
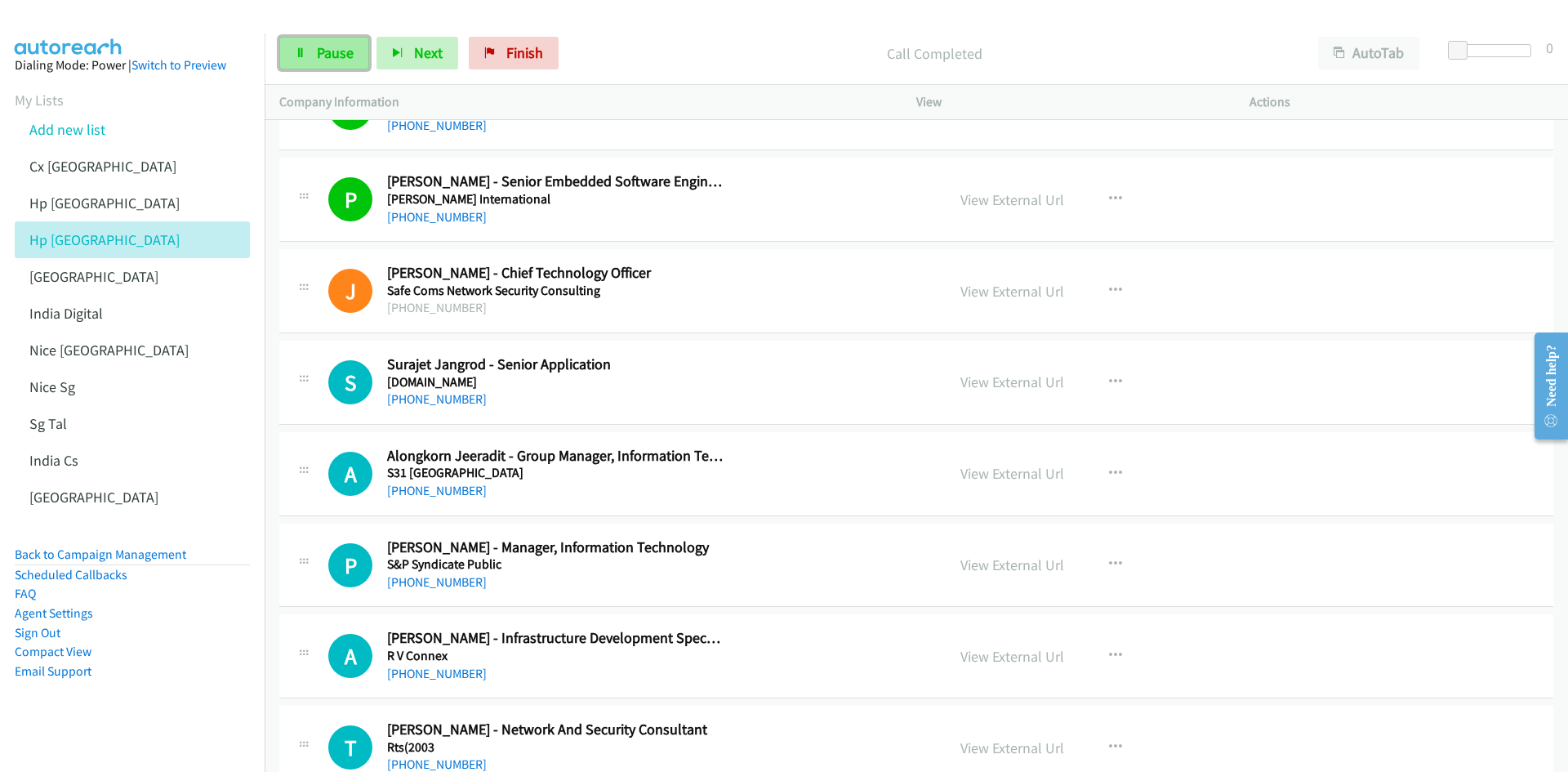
click at [331, 49] on span "Pause" at bounding box center [335, 53] width 36 height 19
click at [1045, 469] on icon "button" at bounding box center [1115, 473] width 13 height 13
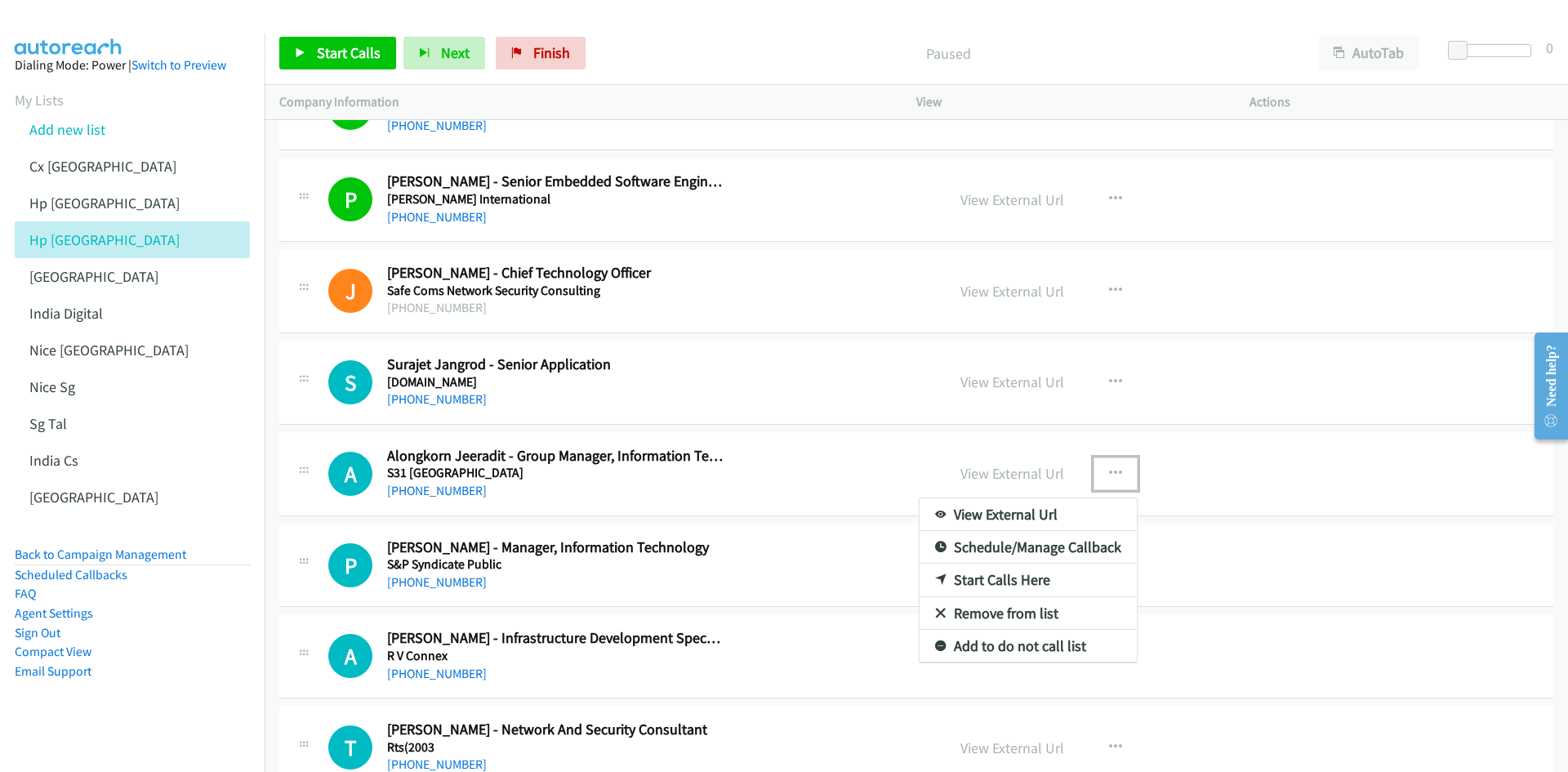
click at [1023, 477] on link "Start Calls Here" at bounding box center [1028, 580] width 217 height 33
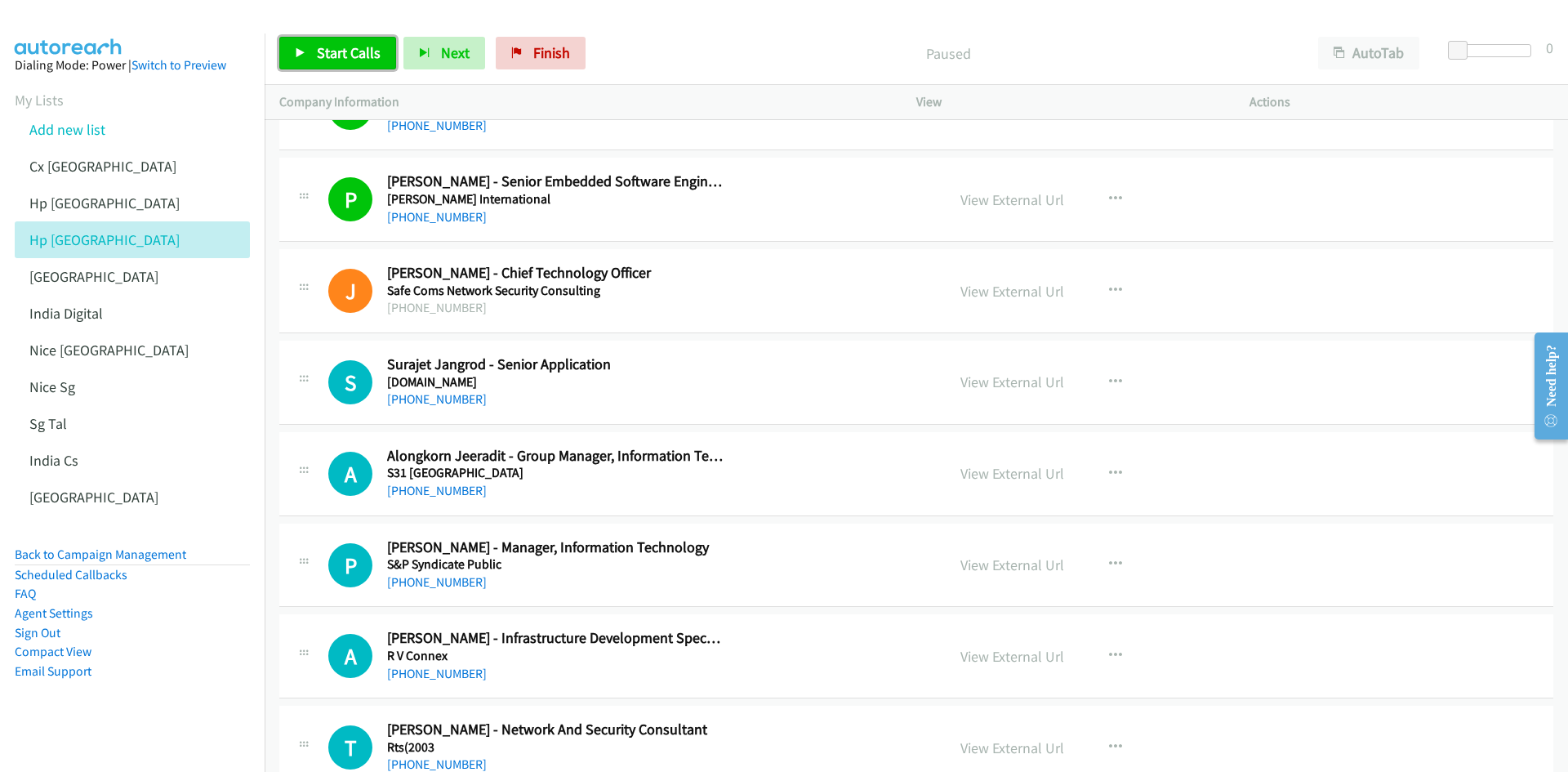
click at [324, 49] on span "Start Calls" at bounding box center [348, 53] width 63 height 19
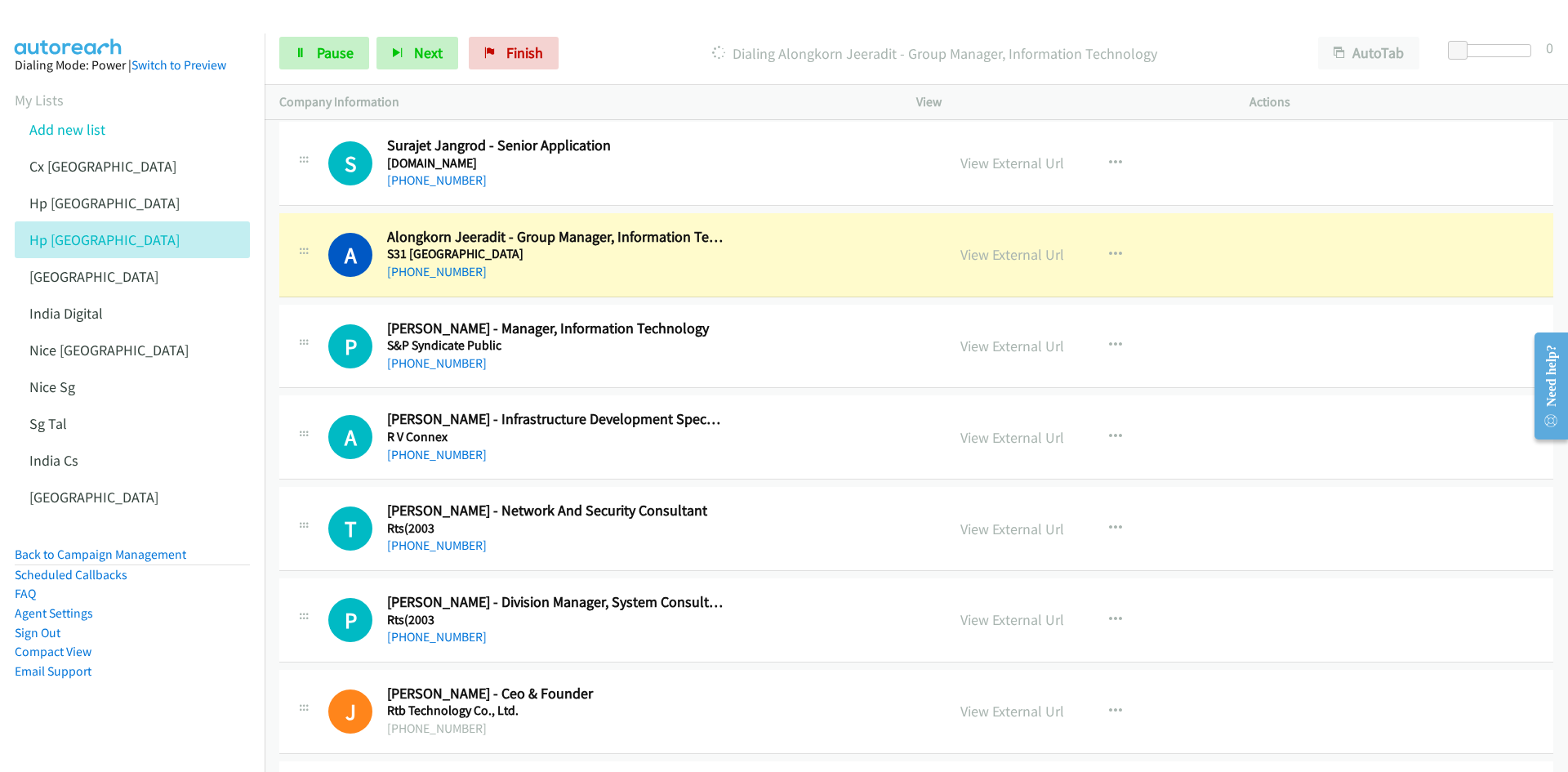
scroll to position [3184, 0]
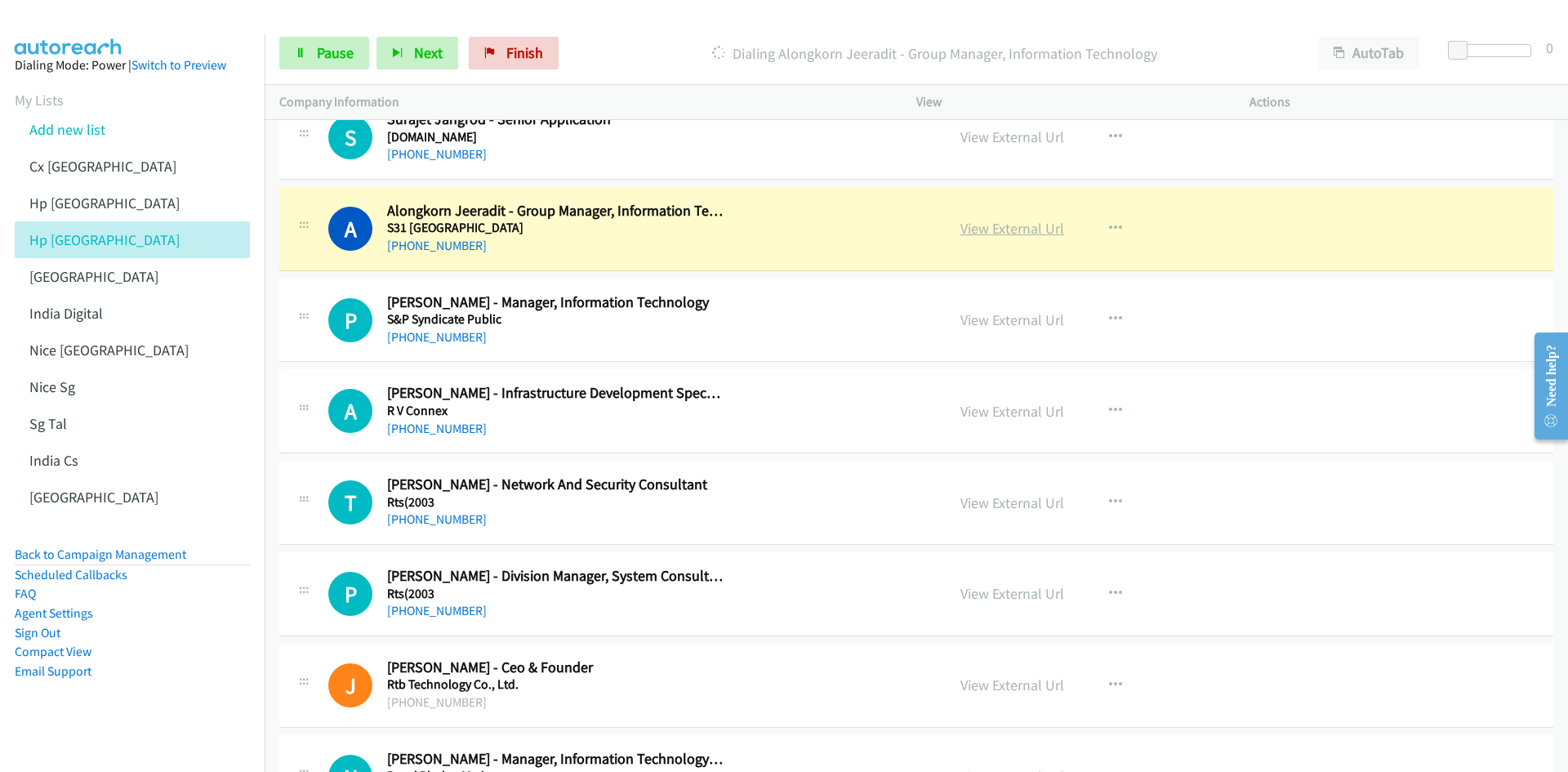
click at [1025, 232] on link "View External Url" at bounding box center [1013, 228] width 104 height 19
click at [322, 47] on span "Pause" at bounding box center [335, 53] width 36 height 19
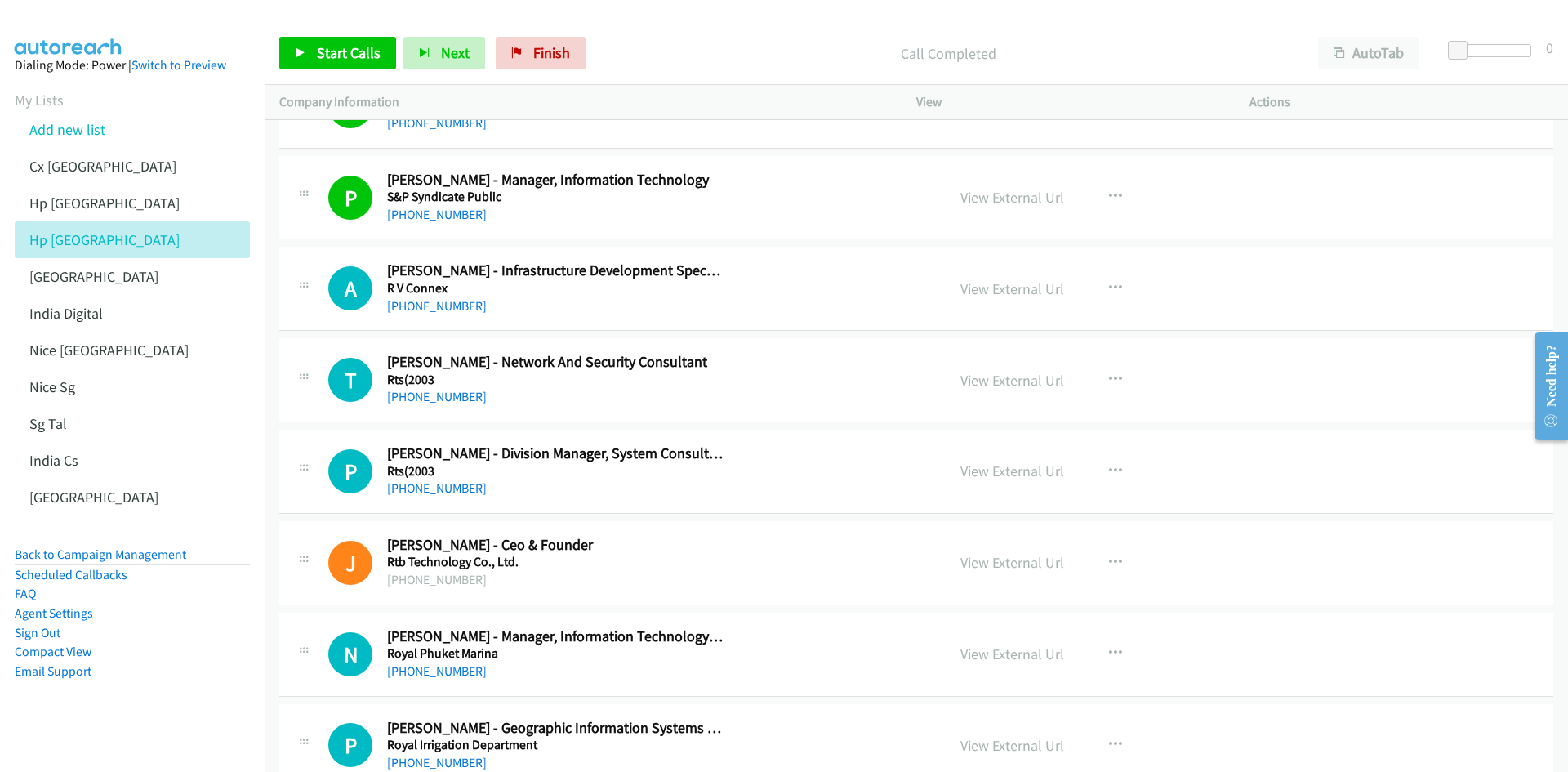
scroll to position [3348, 0]
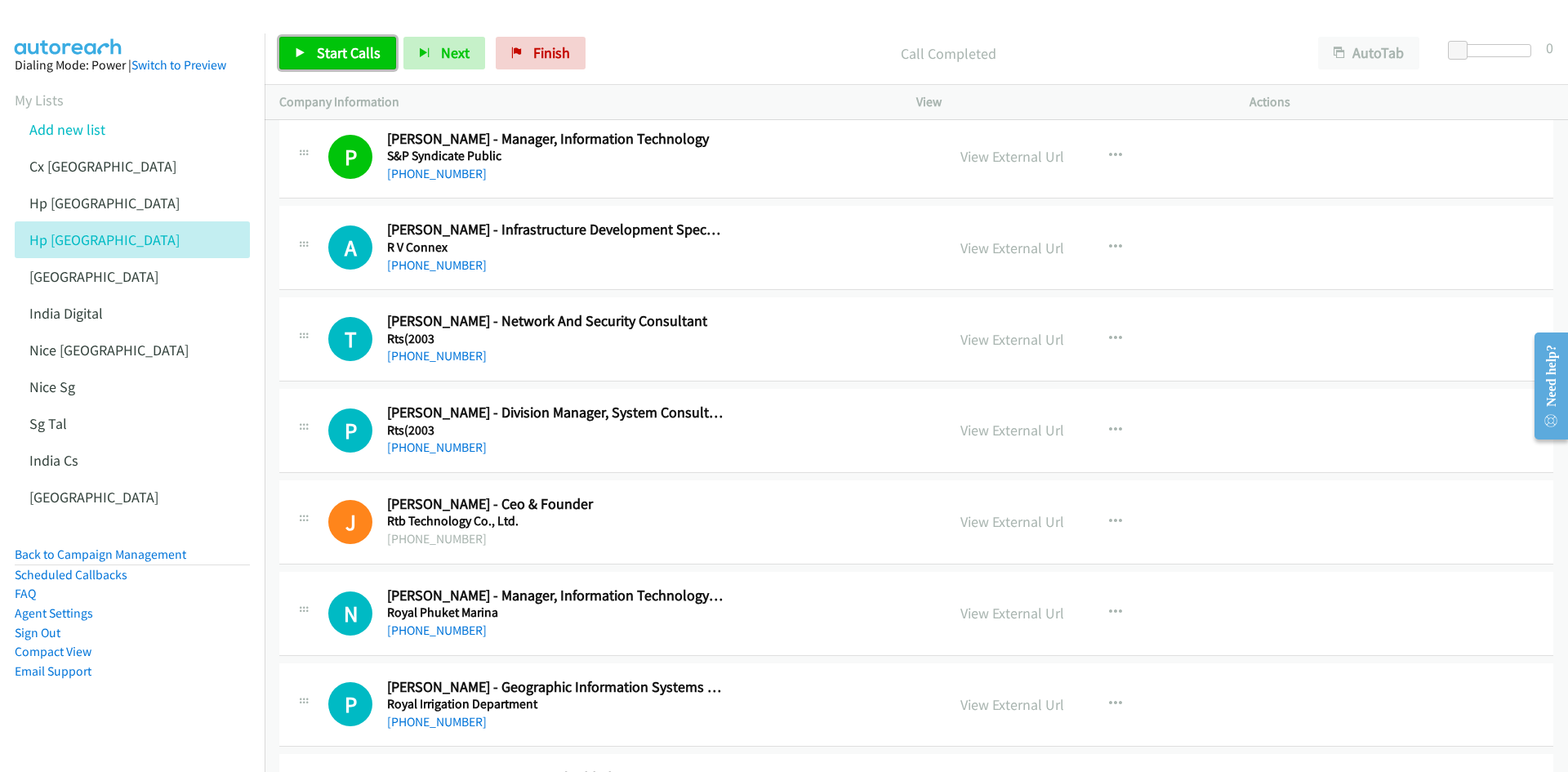
click at [342, 60] on span "Start Calls" at bounding box center [348, 53] width 63 height 19
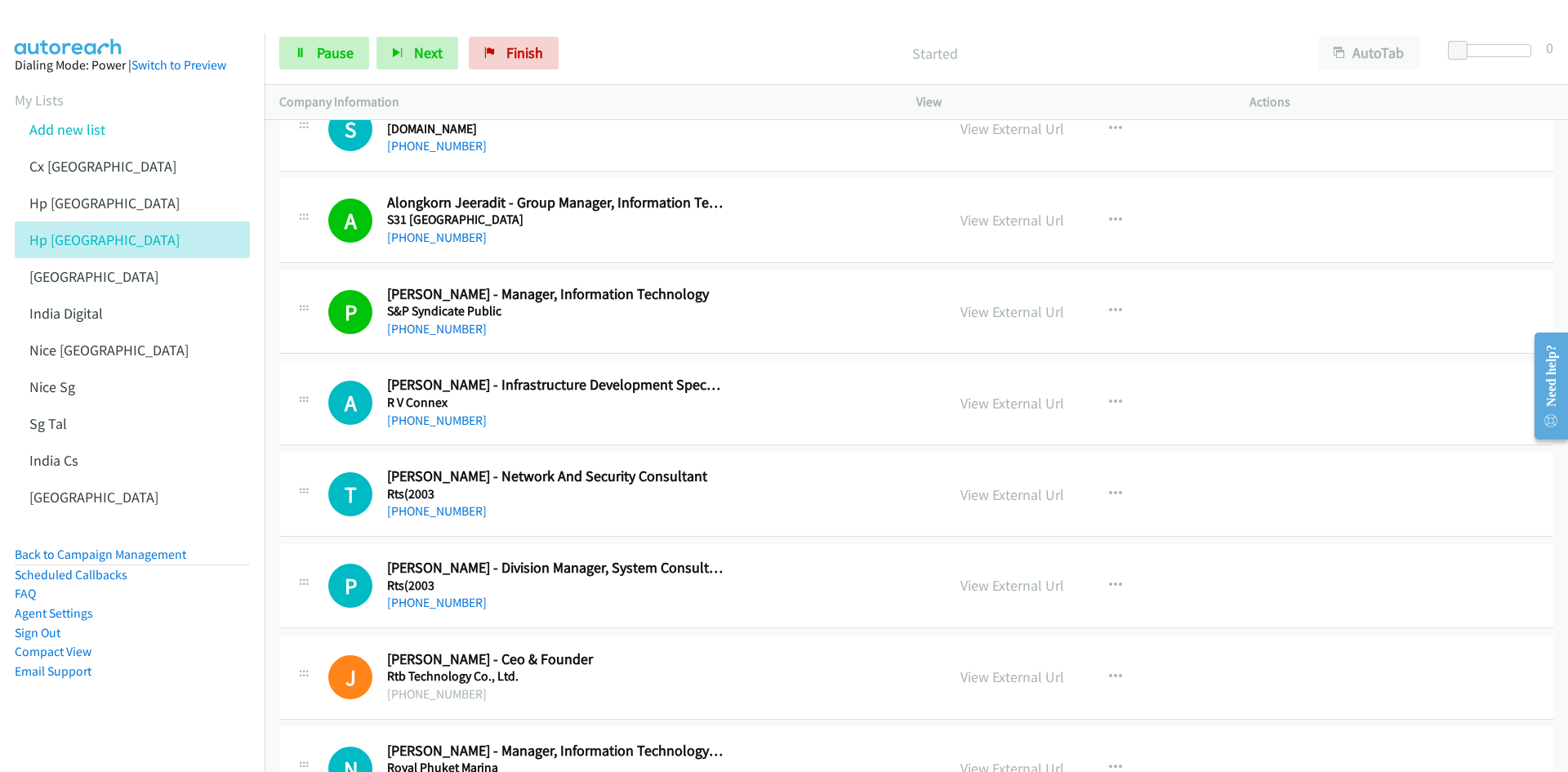
scroll to position [3184, 0]
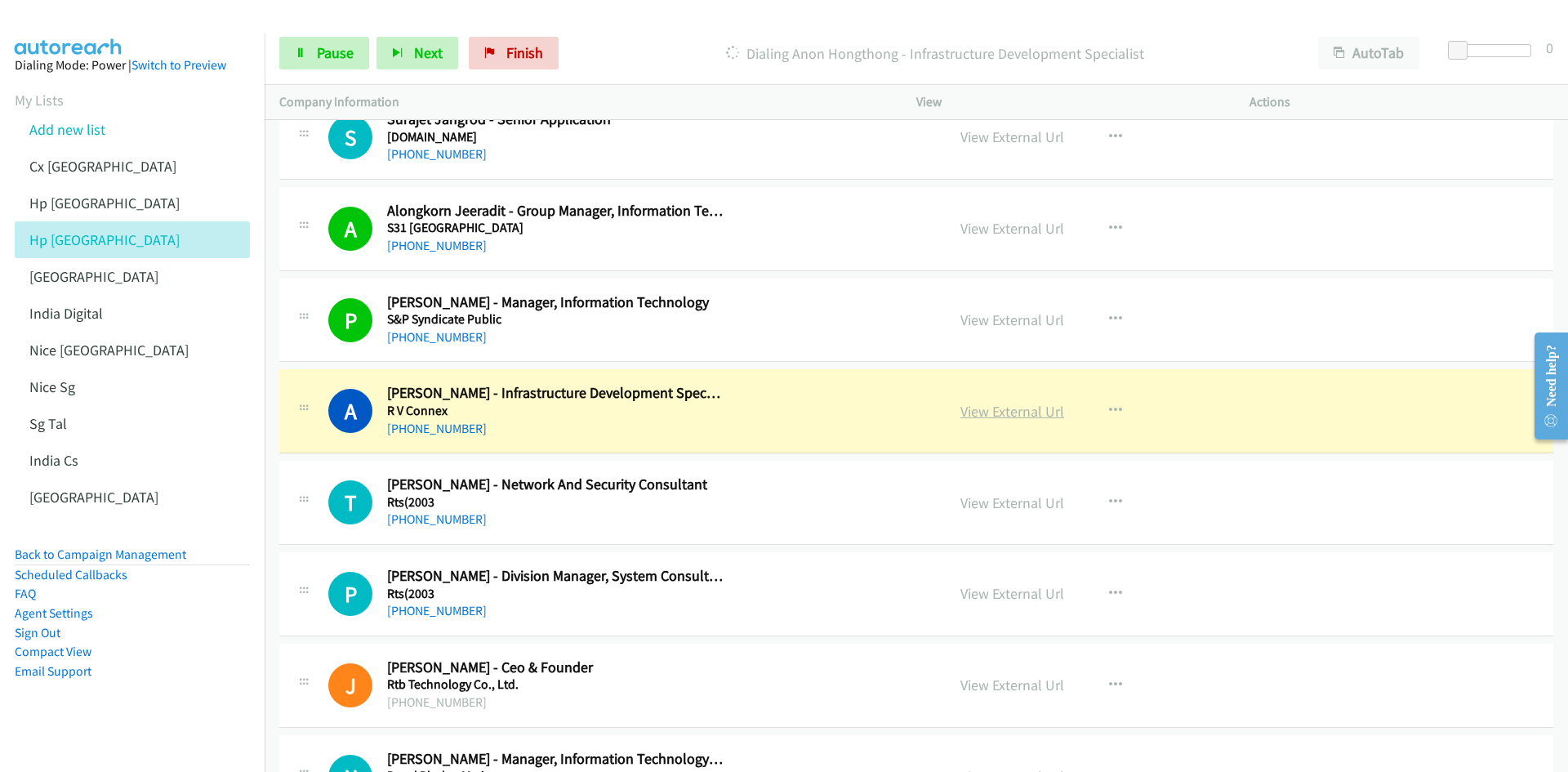
click at [1027, 417] on link "View External Url" at bounding box center [1013, 411] width 104 height 19
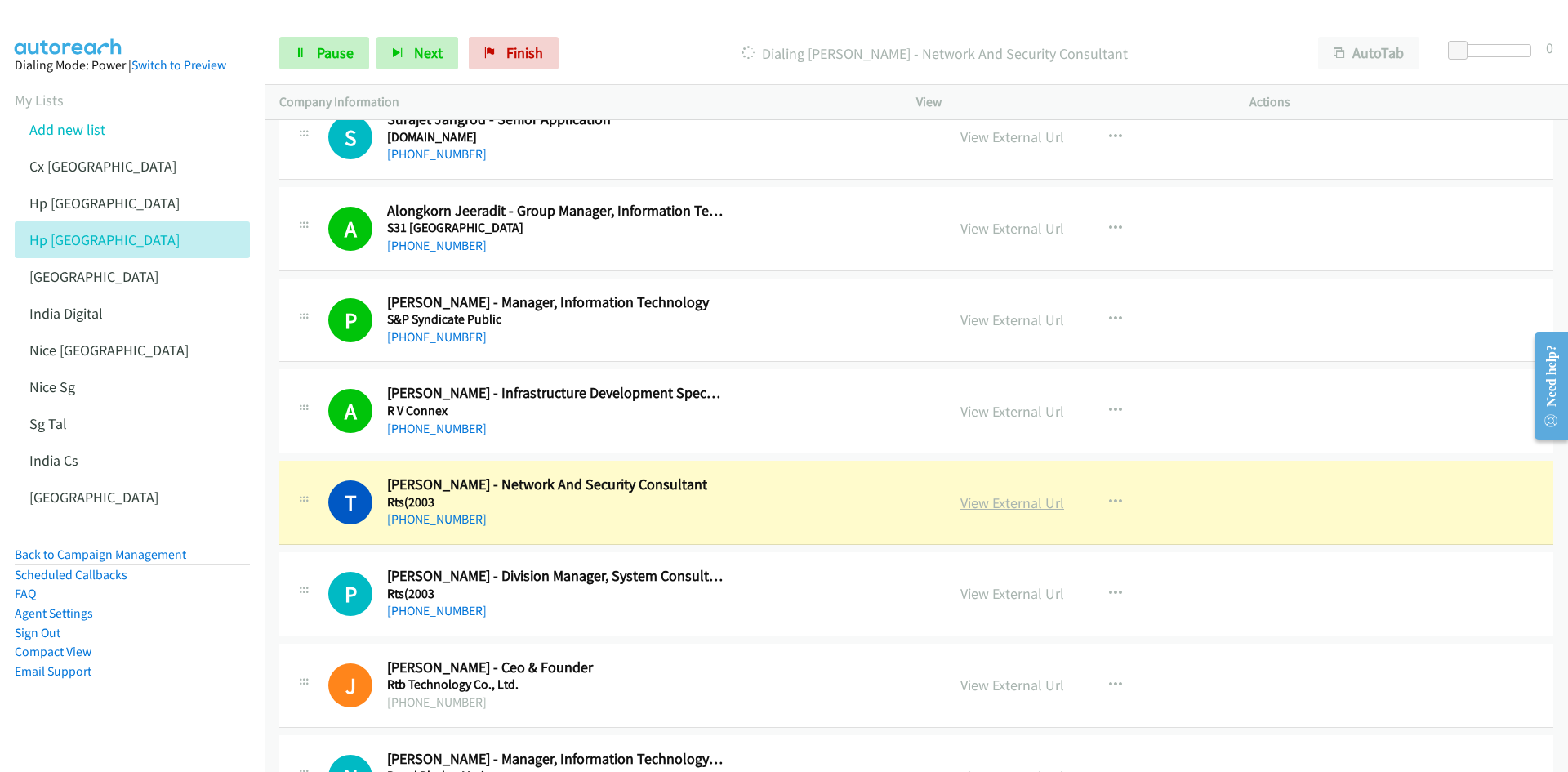
click at [991, 477] on link "View External Url" at bounding box center [1013, 503] width 104 height 19
click at [305, 62] on link "Pause" at bounding box center [325, 53] width 90 height 33
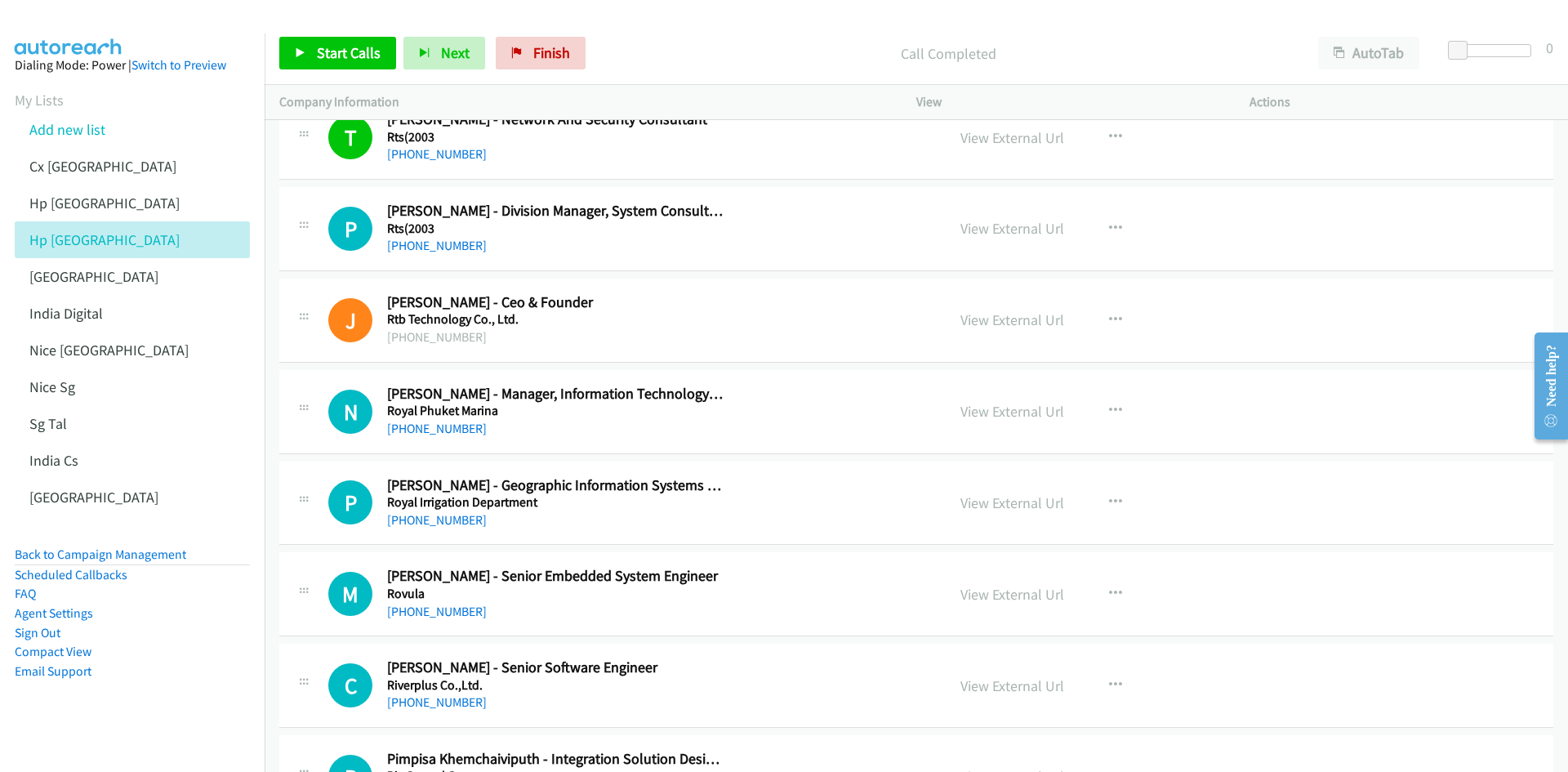
scroll to position [3593, 0]
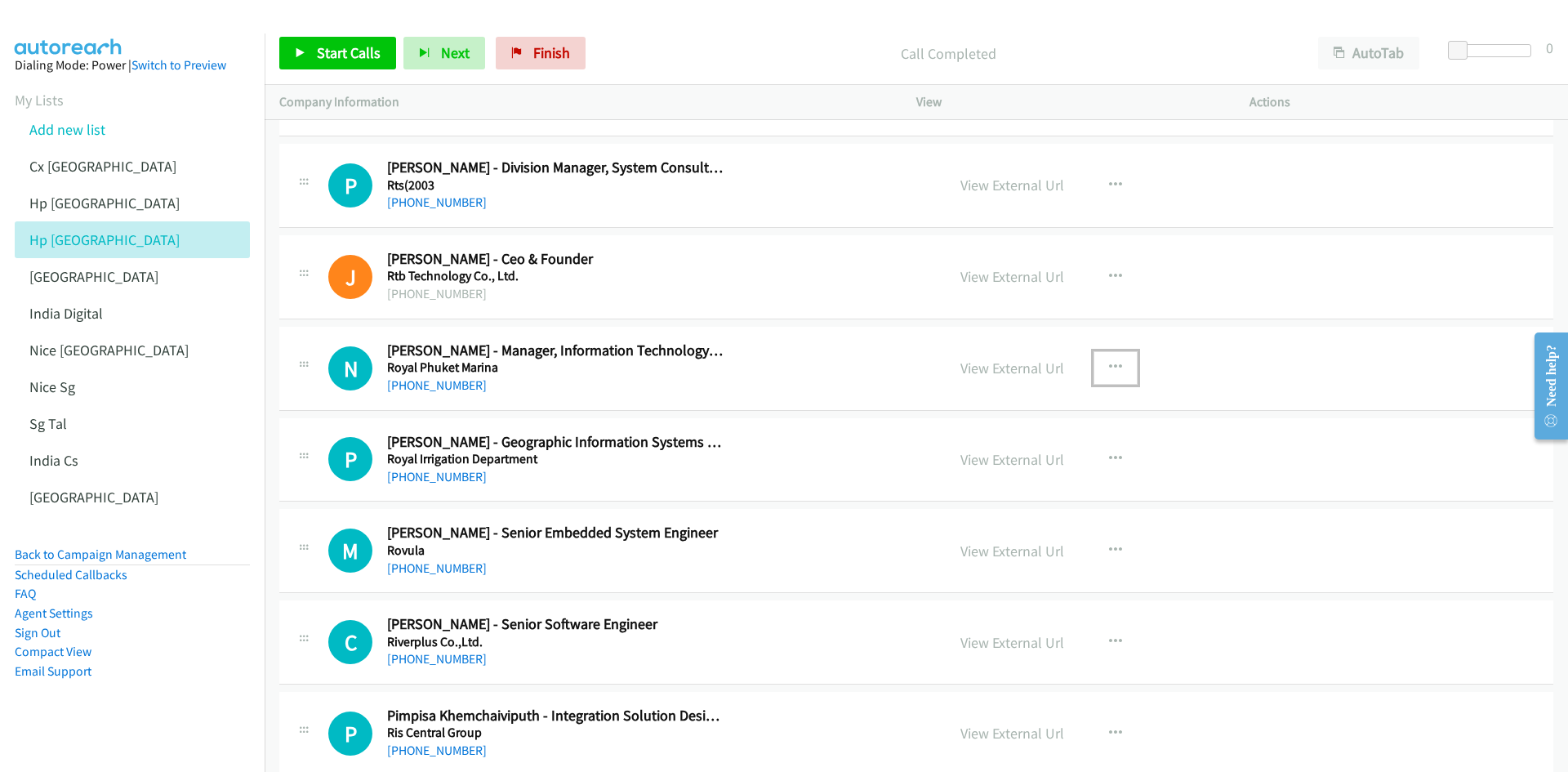
click at [1045, 369] on icon "button" at bounding box center [1115, 367] width 13 height 13
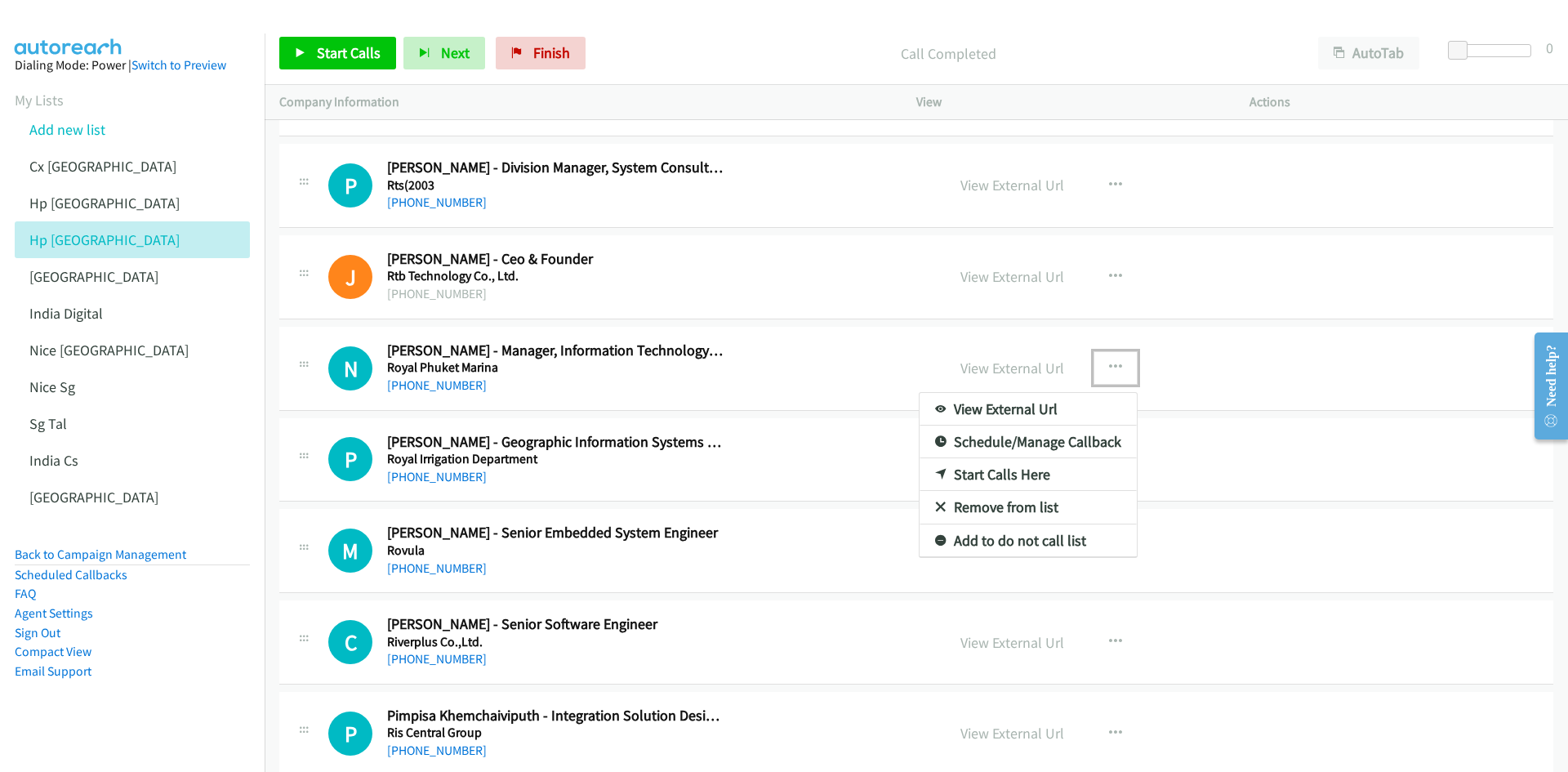
click at [983, 477] on link "Start Calls Here" at bounding box center [1028, 474] width 217 height 33
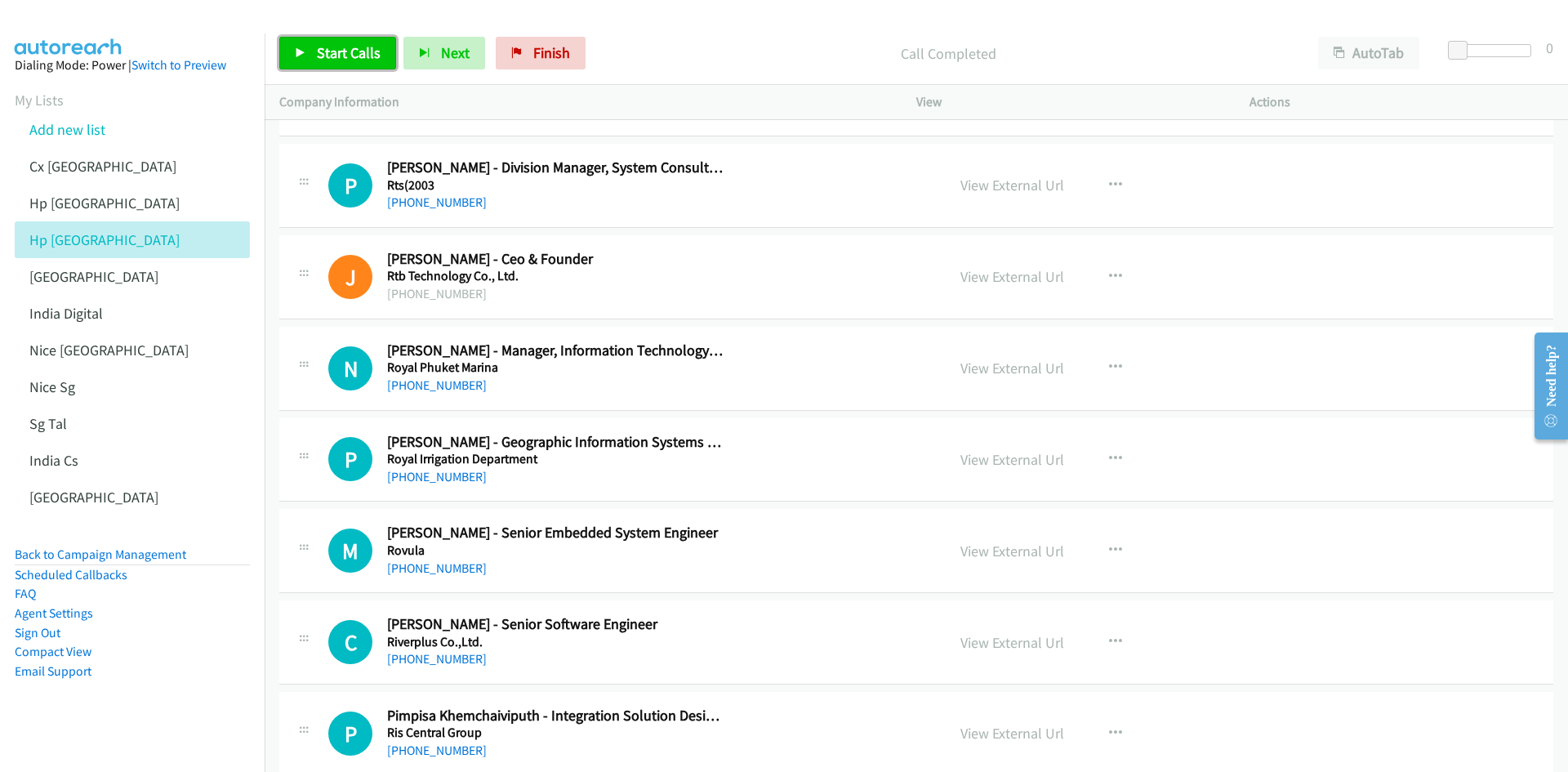
click at [317, 56] on span "Start Calls" at bounding box center [348, 53] width 63 height 19
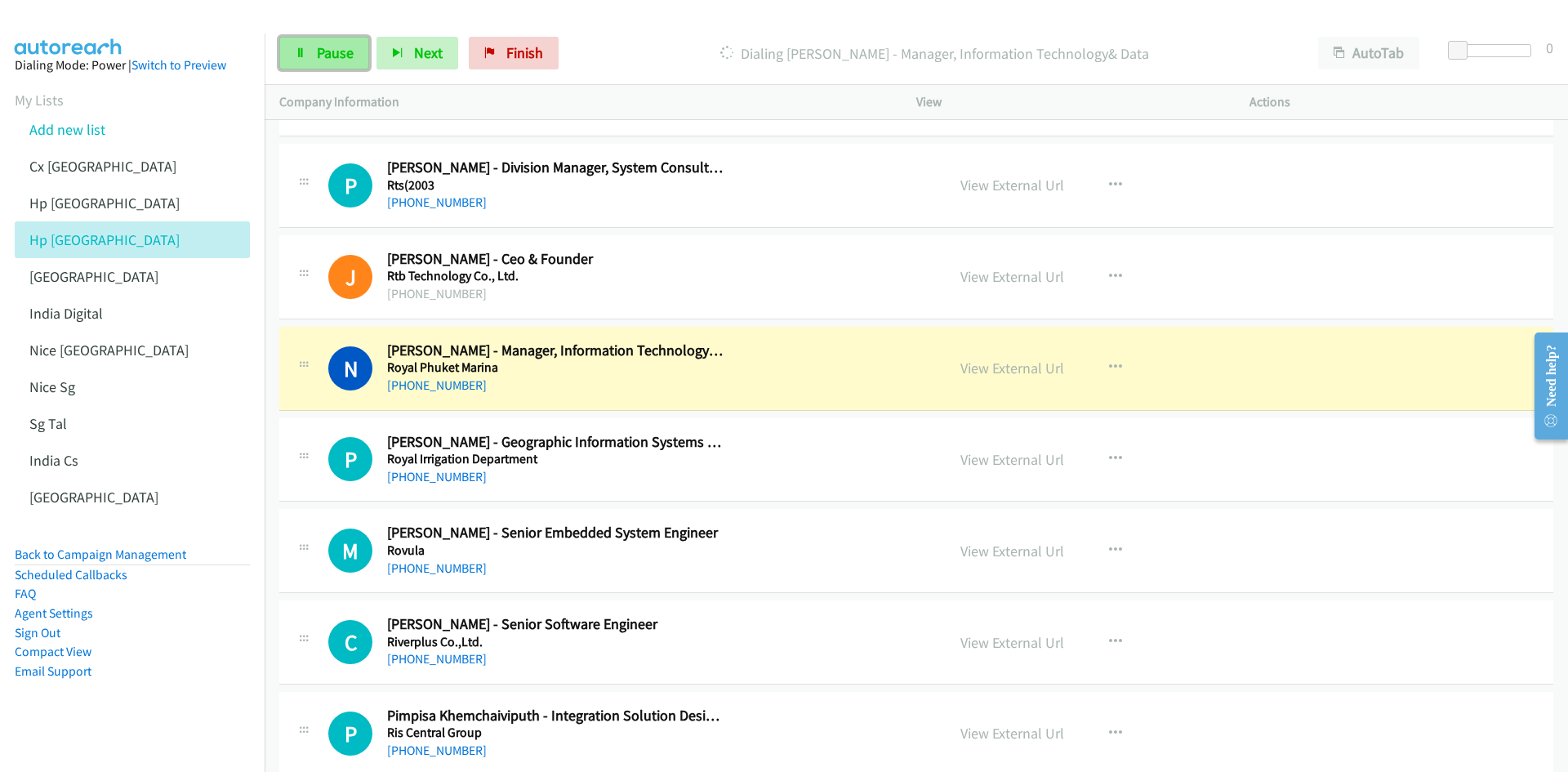
click at [319, 58] on span "Pause" at bounding box center [335, 53] width 36 height 19
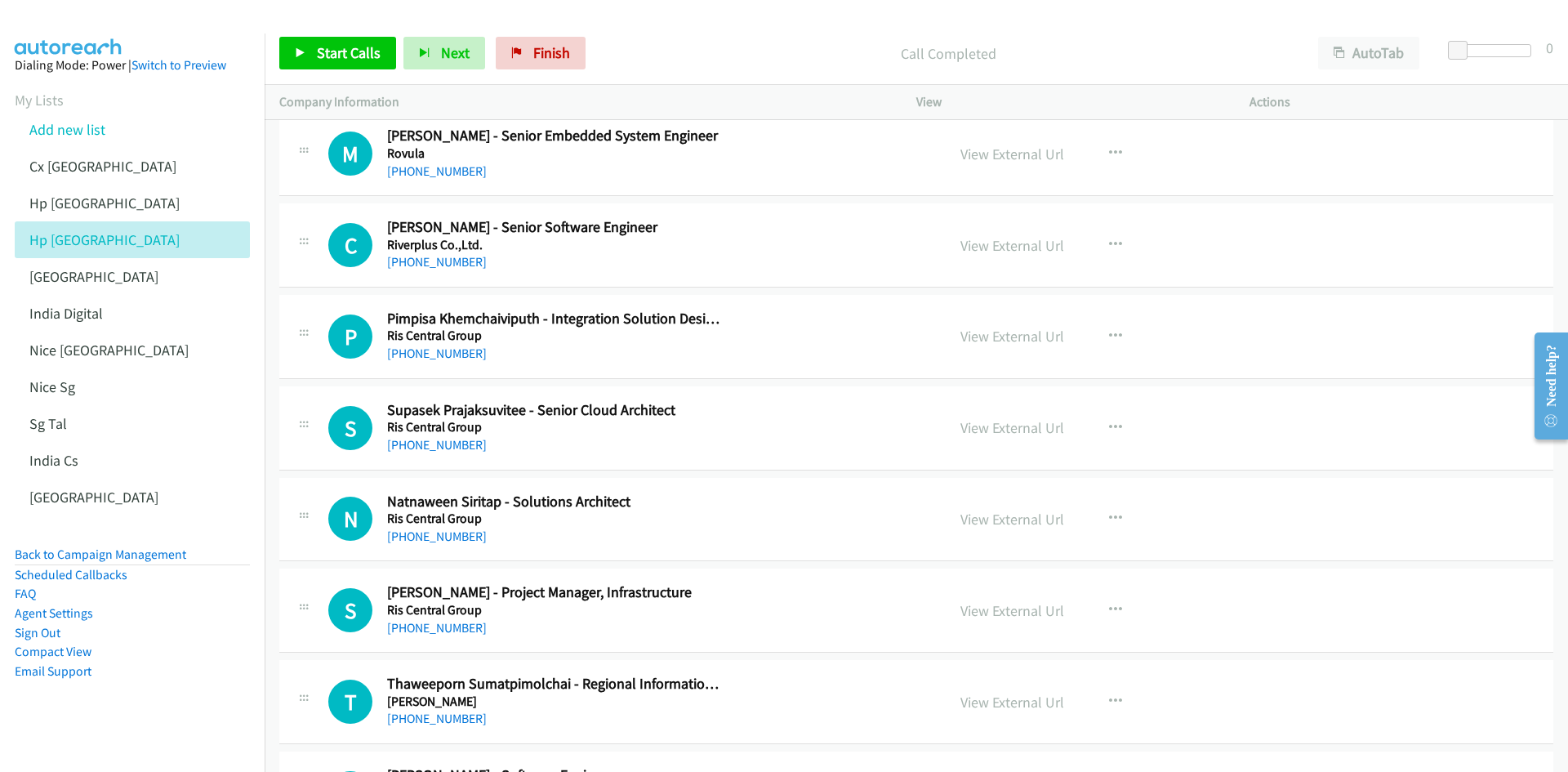
scroll to position [4001, 0]
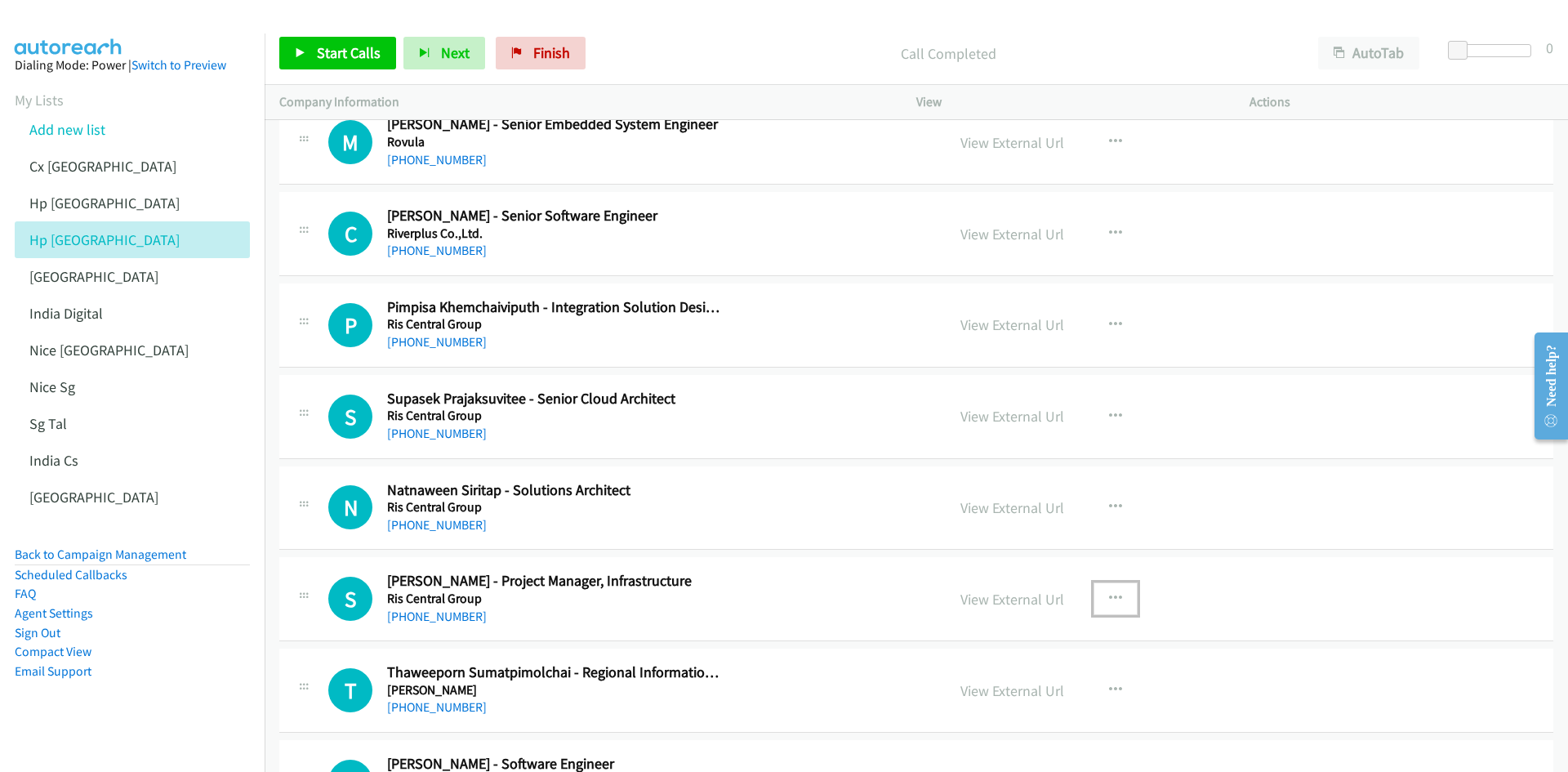
click at [1045, 477] on icon "button" at bounding box center [1115, 598] width 13 height 13
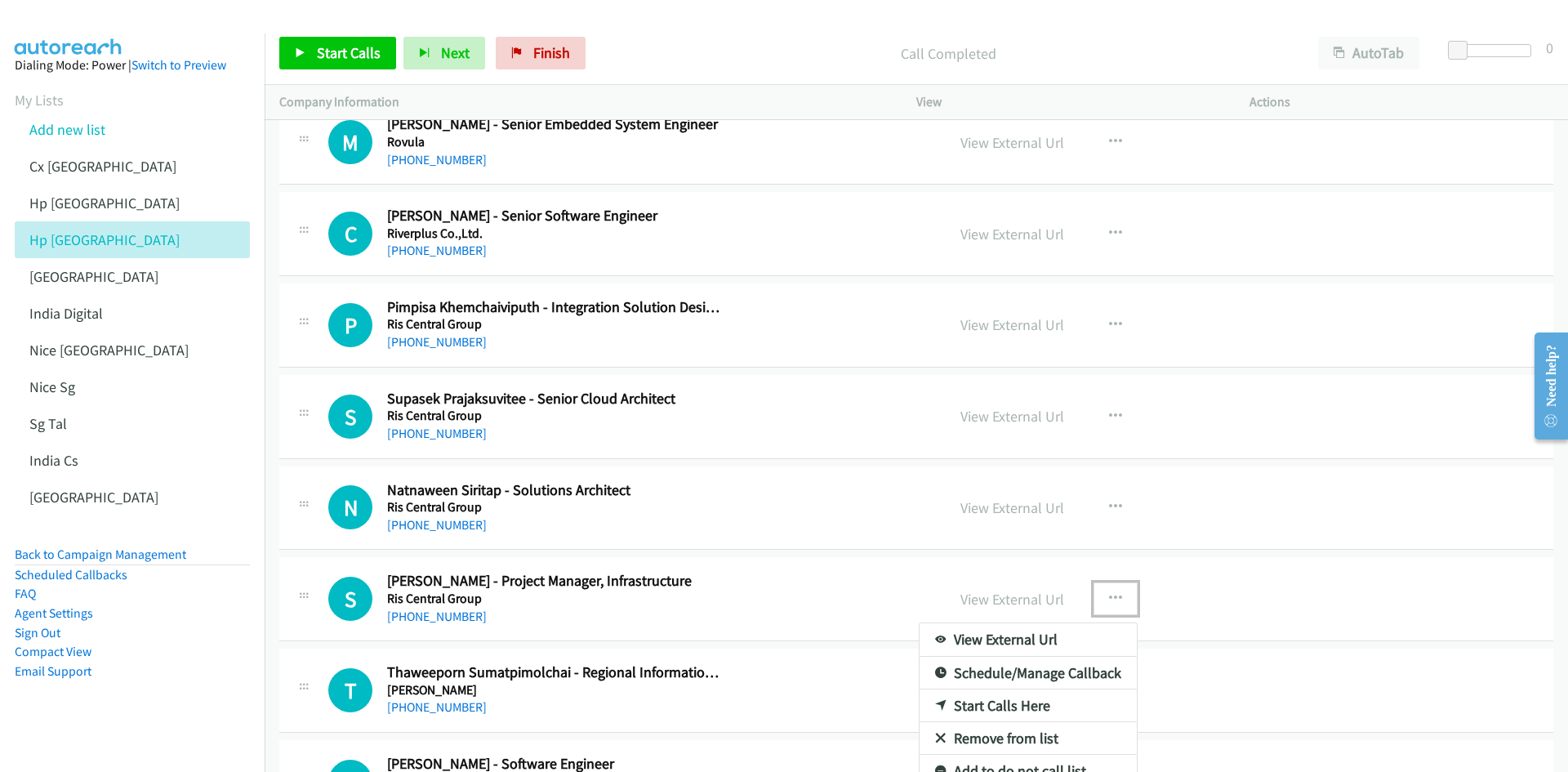
click at [1024, 477] on link "Start Calls Here" at bounding box center [1028, 706] width 217 height 33
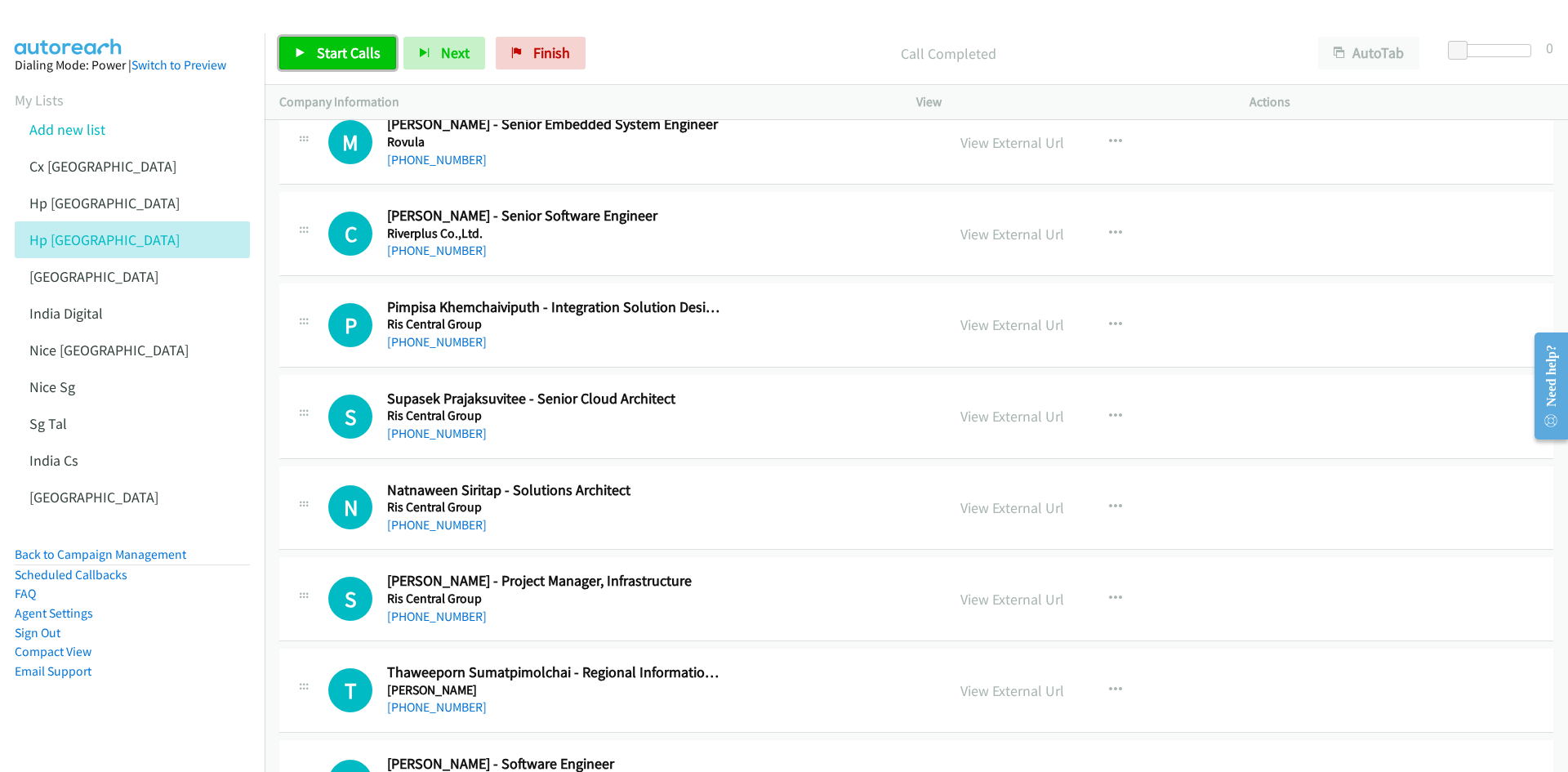
click at [341, 56] on span "Start Calls" at bounding box center [348, 53] width 63 height 19
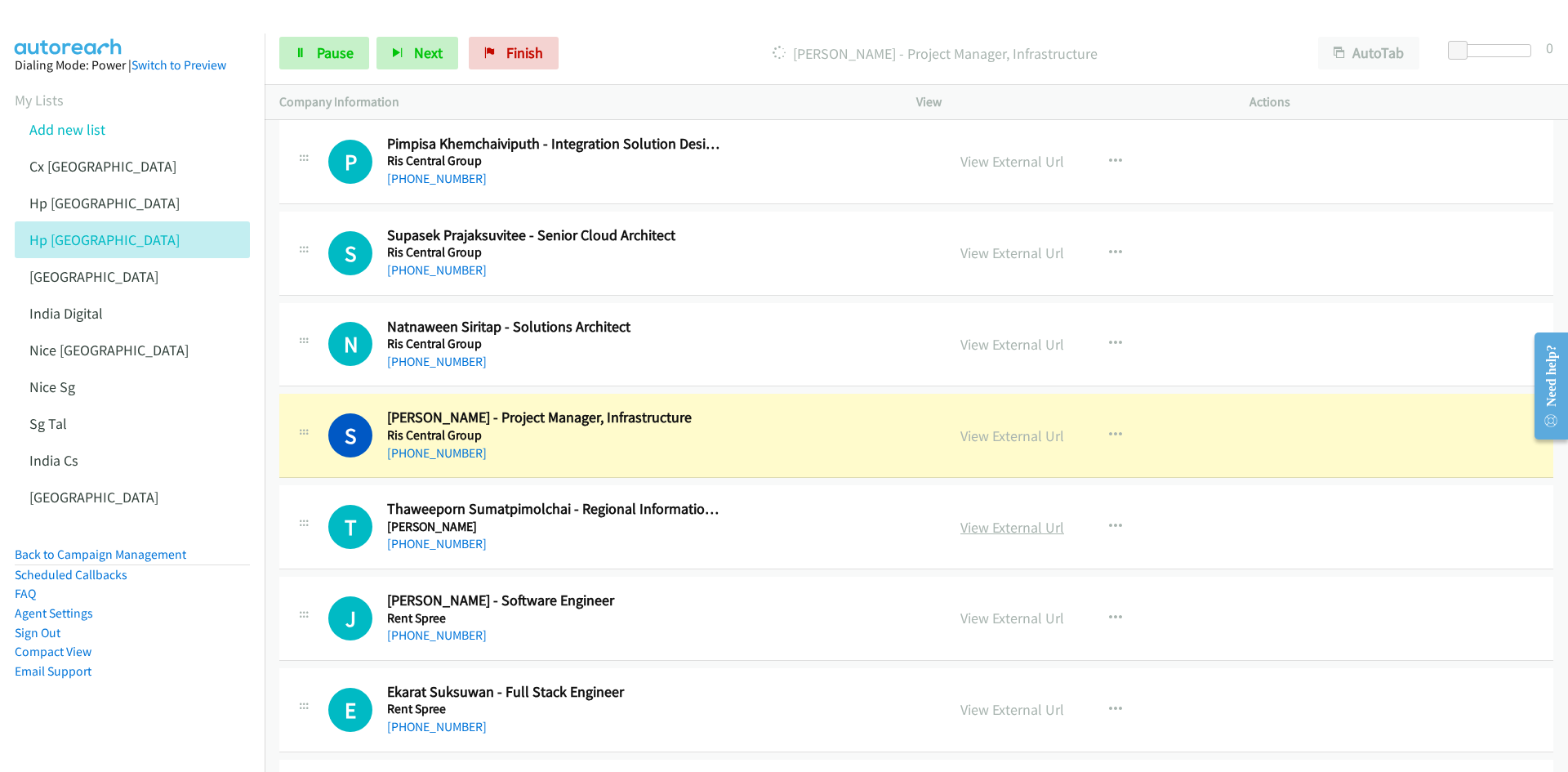
click at [1018, 477] on link "View External Url" at bounding box center [1013, 527] width 104 height 19
click at [993, 435] on link "View External Url" at bounding box center [1013, 435] width 104 height 19
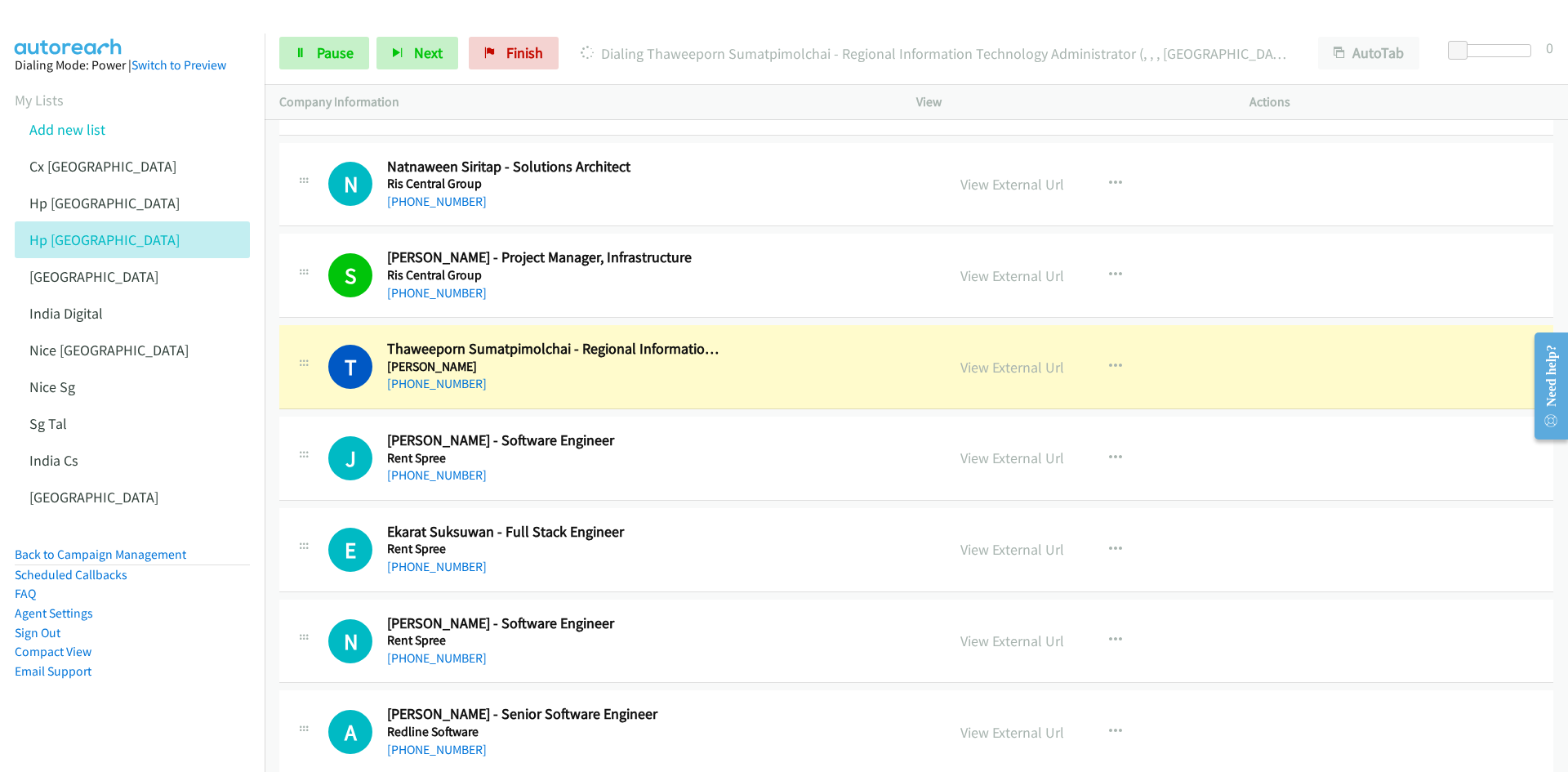
scroll to position [4328, 0]
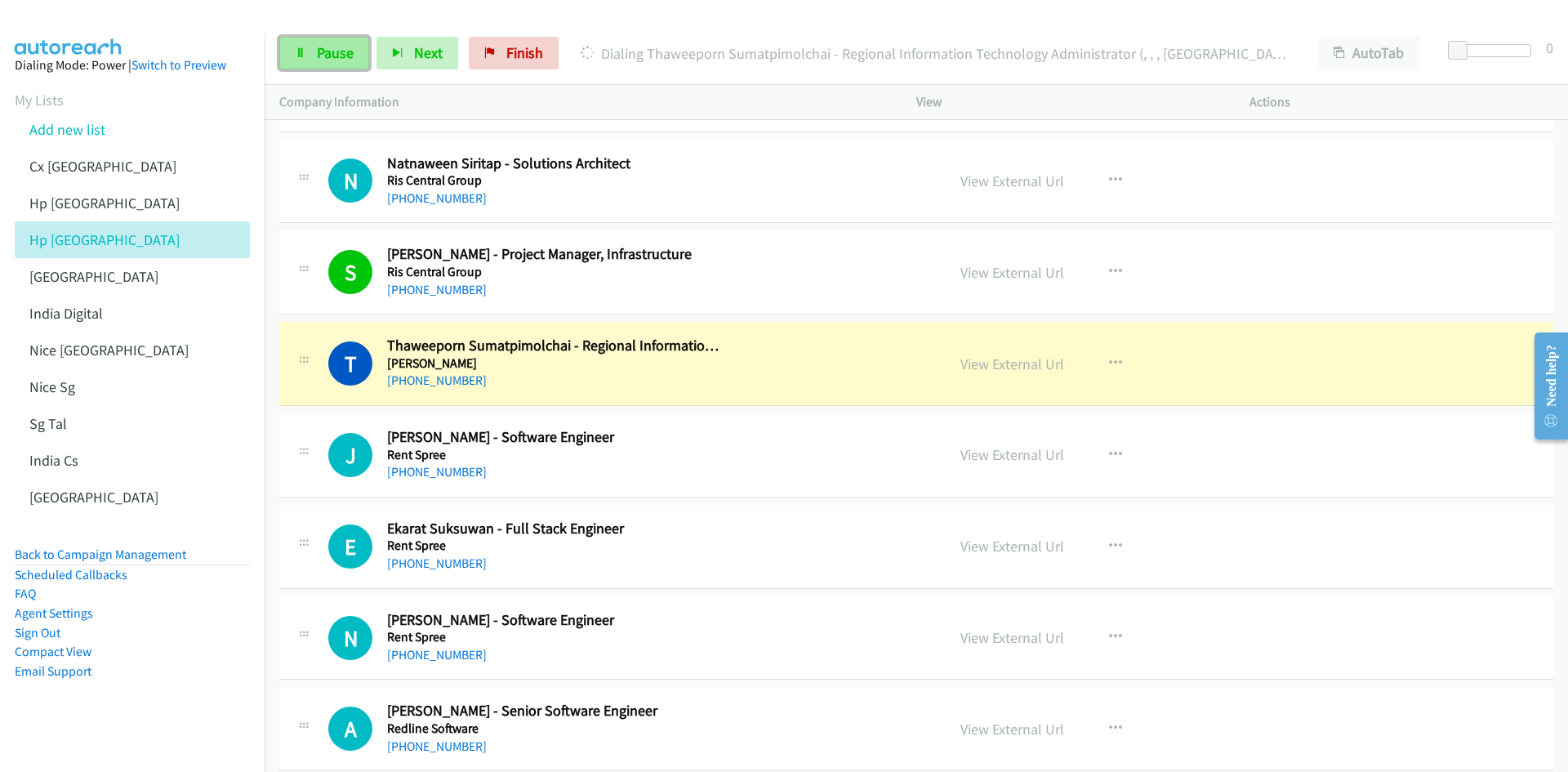
click at [298, 62] on link "Pause" at bounding box center [325, 53] width 90 height 33
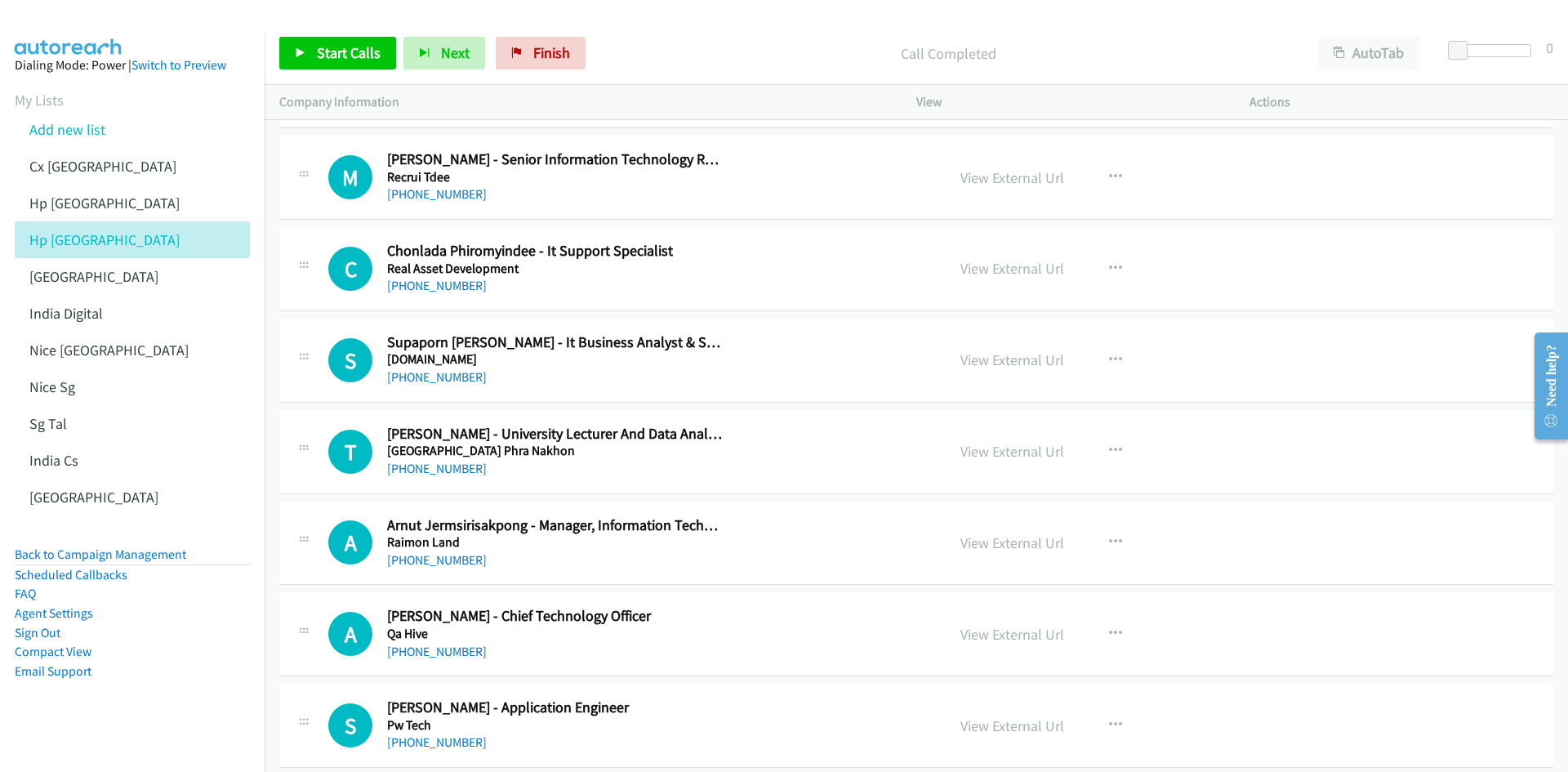
scroll to position [5062, 0]
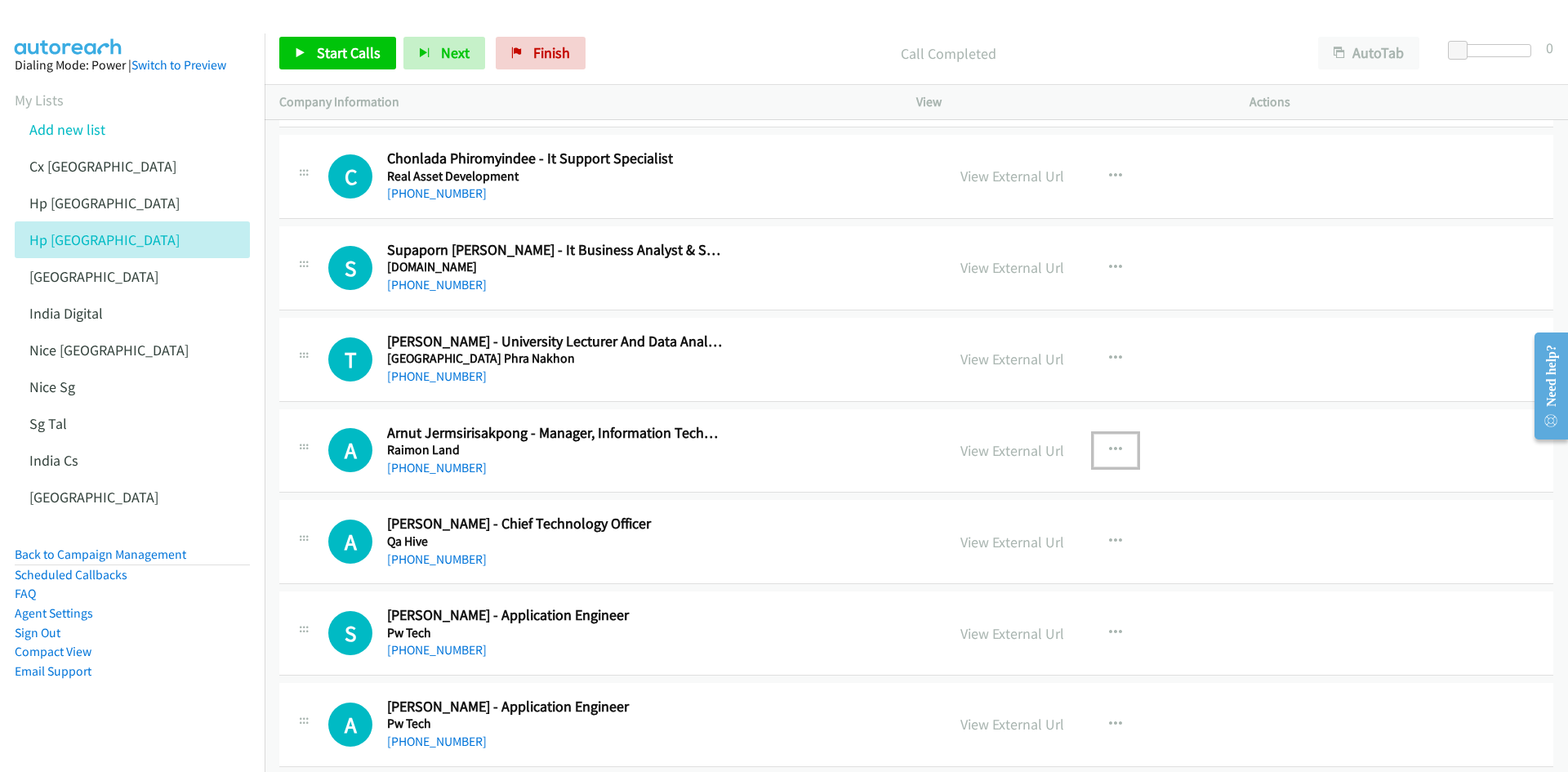
click at [1045, 444] on icon "button" at bounding box center [1115, 449] width 13 height 13
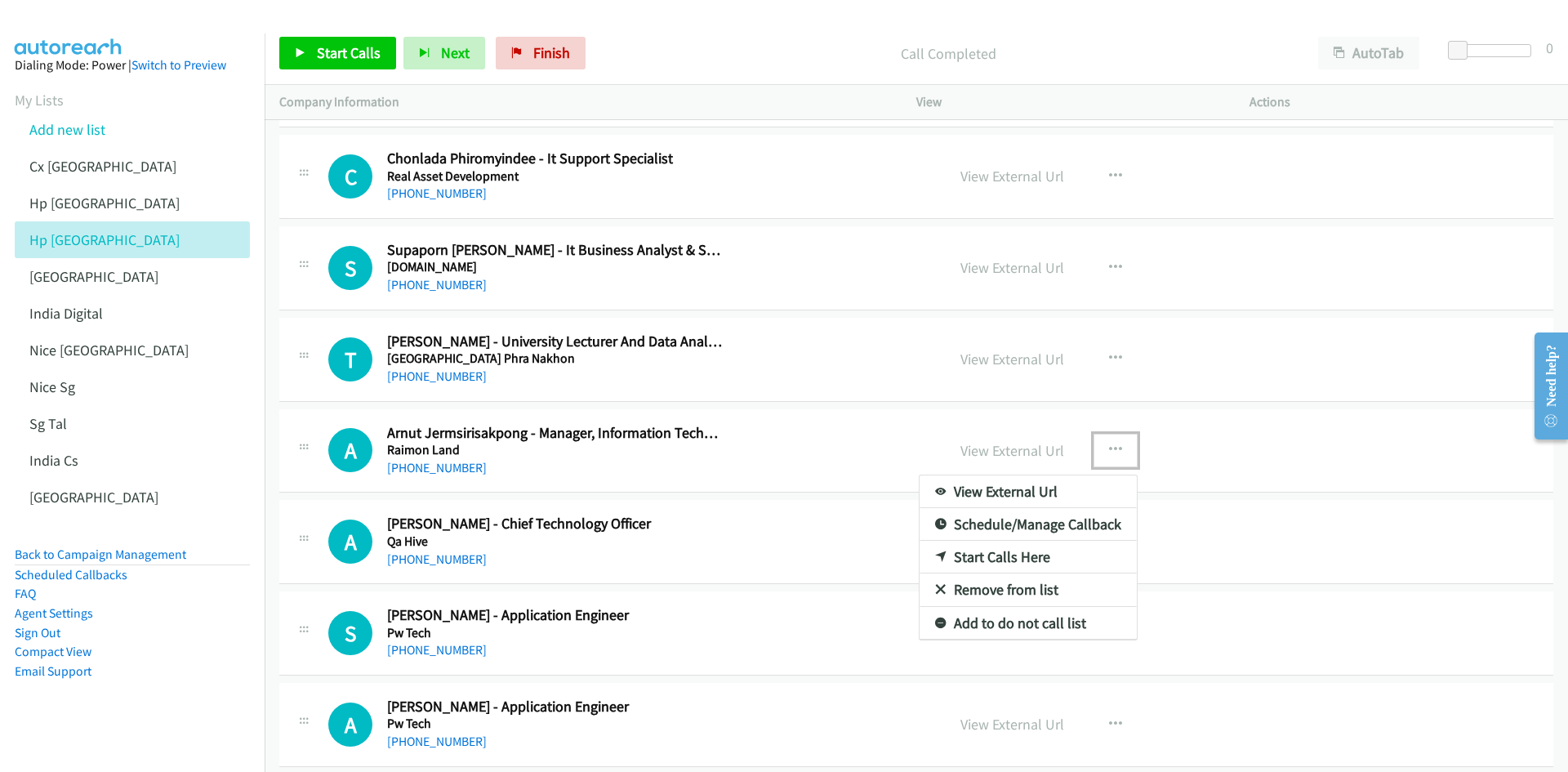
click at [1011, 477] on link "Start Calls Here" at bounding box center [1028, 557] width 217 height 33
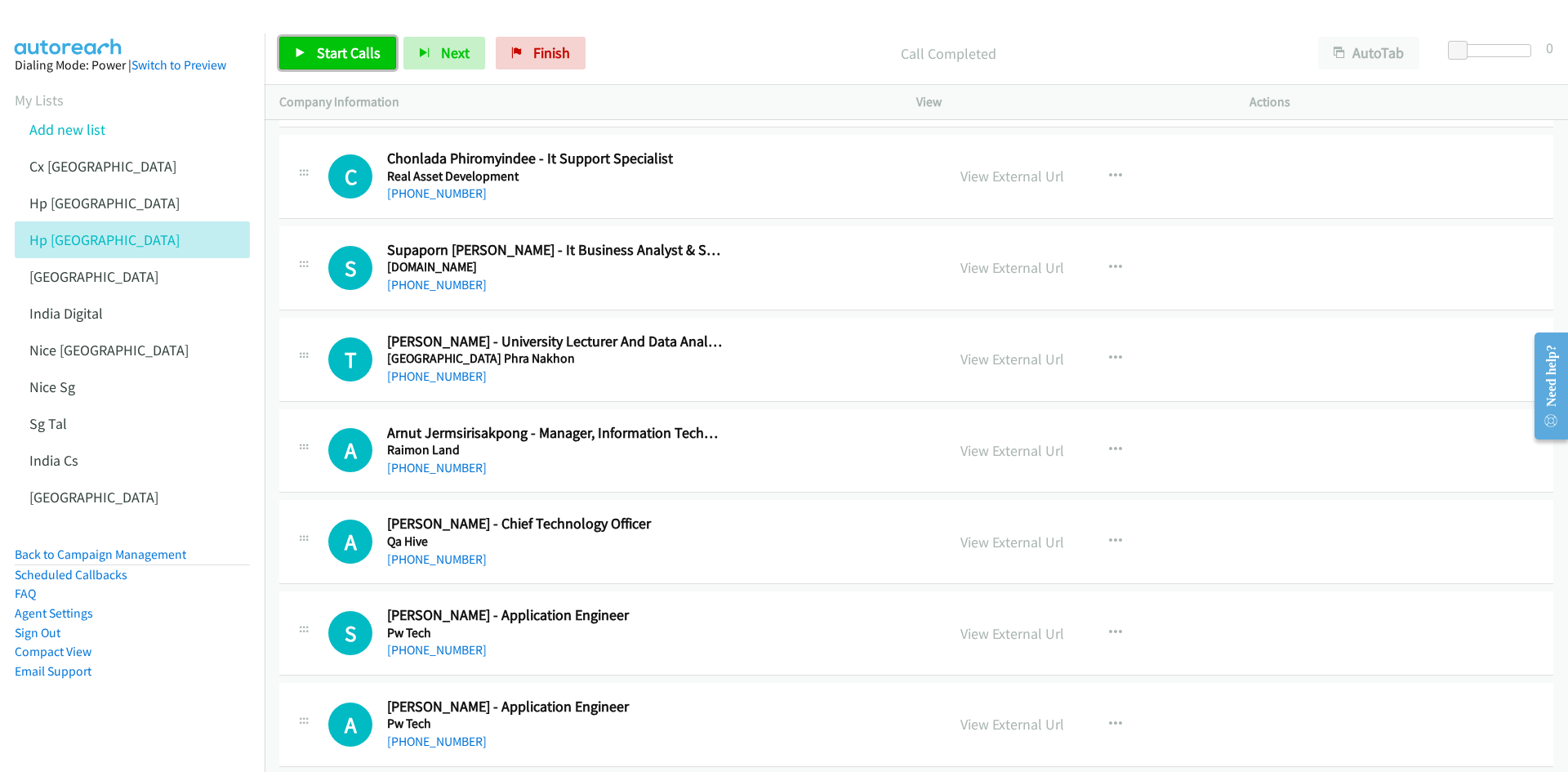
click at [344, 52] on span "Start Calls" at bounding box center [348, 53] width 63 height 19
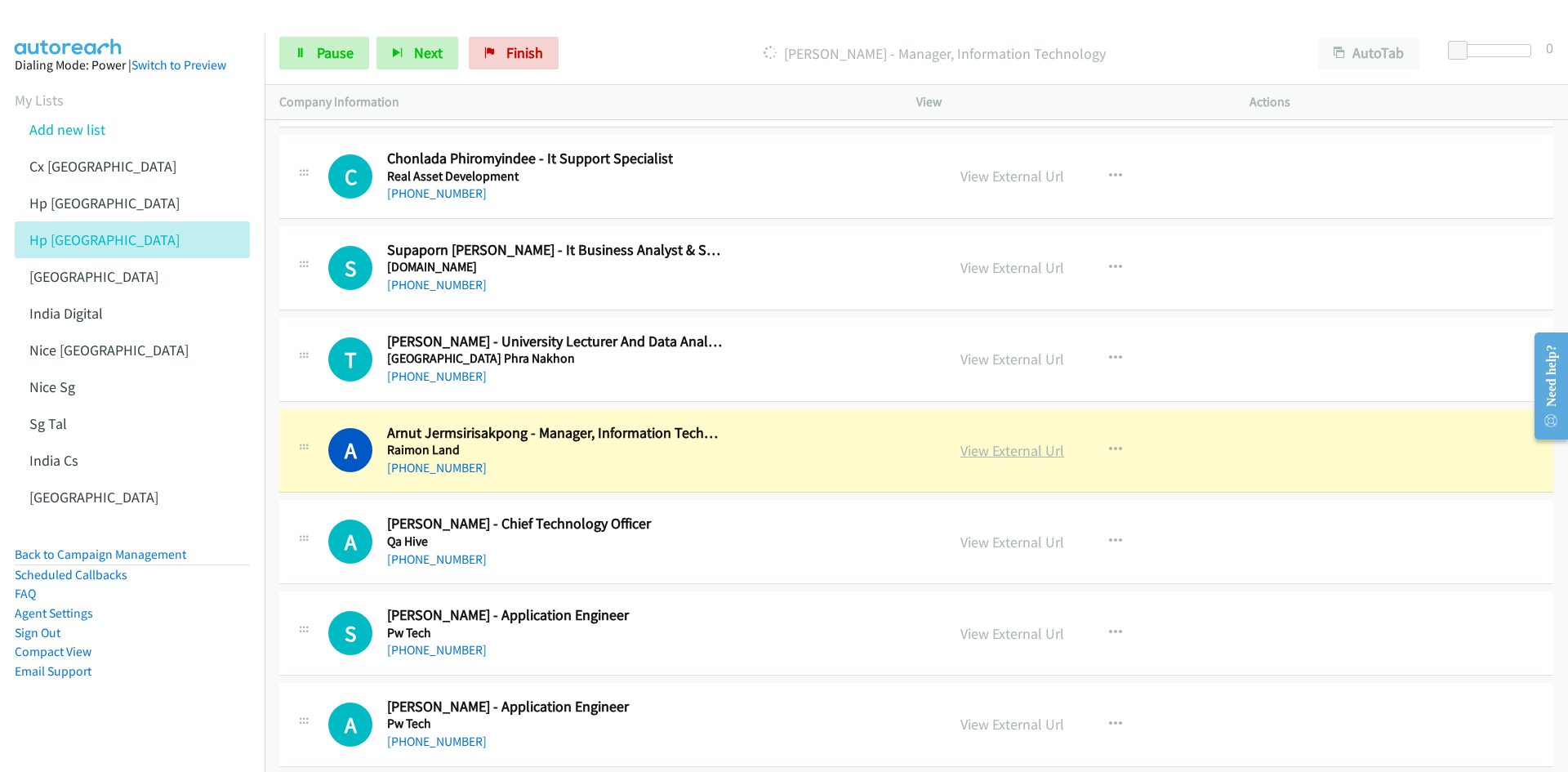
click at [1030, 448] on link "View External Url" at bounding box center [1013, 450] width 104 height 19
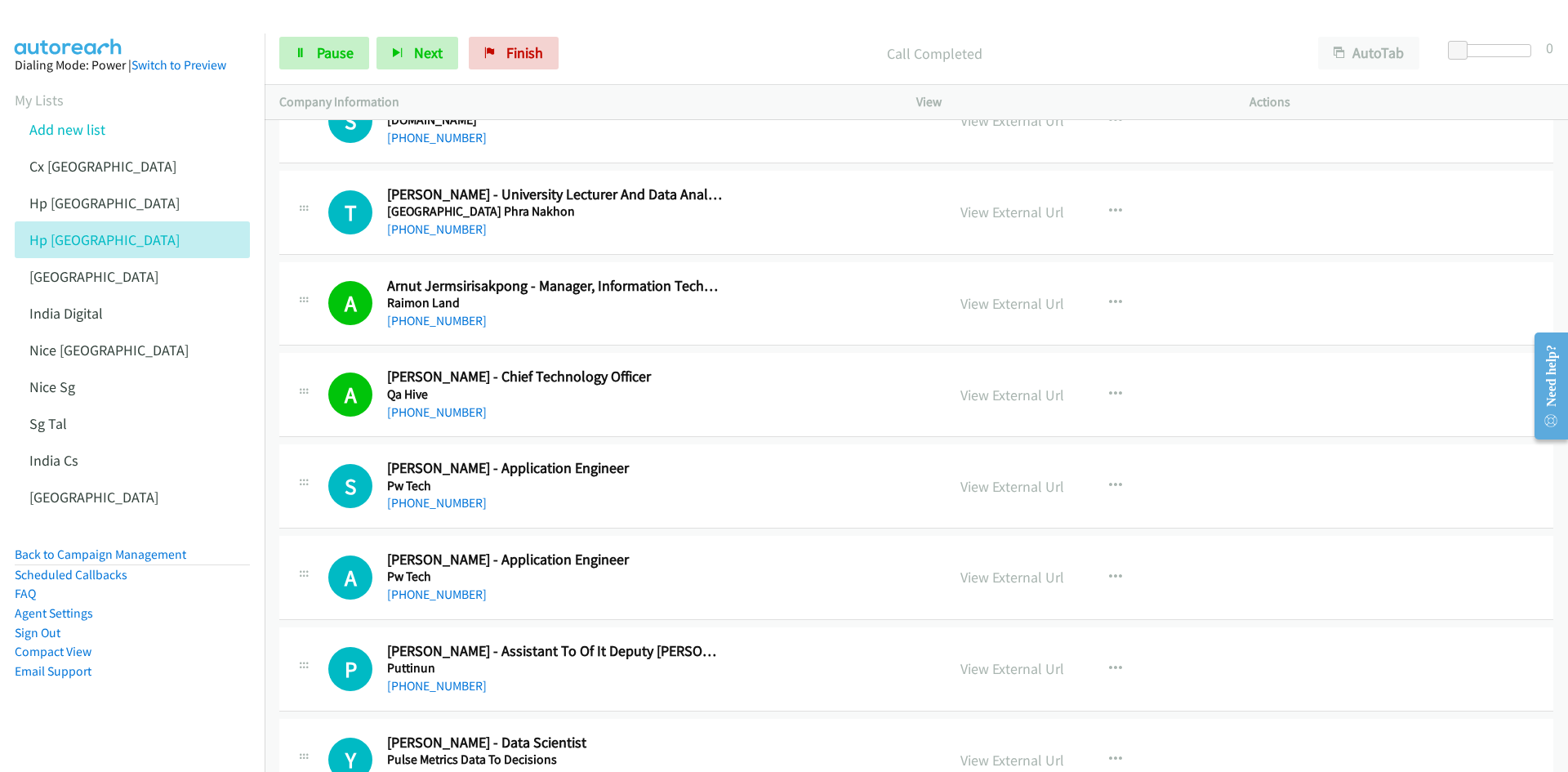
scroll to position [5226, 0]
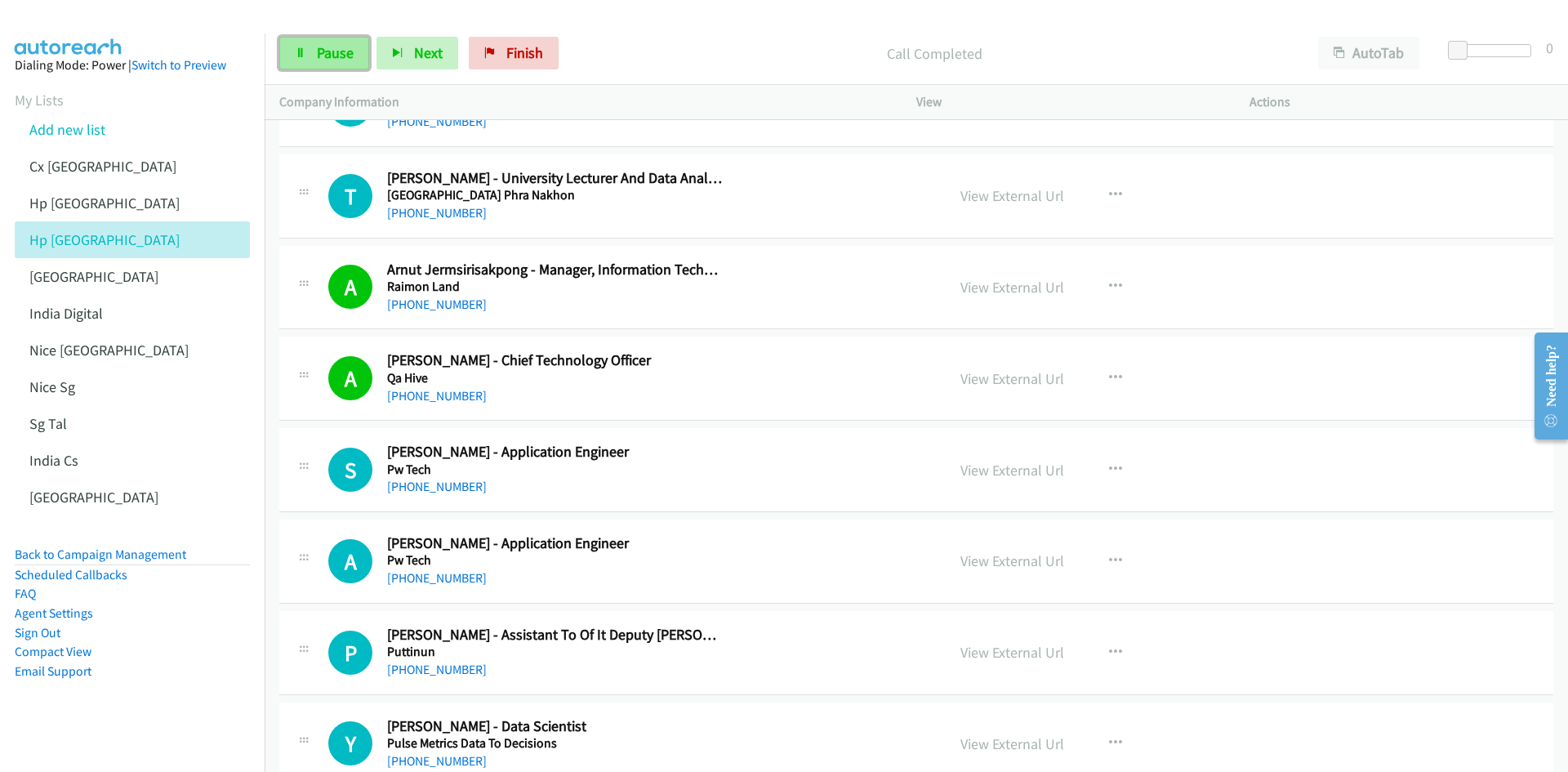
click at [337, 59] on span "Pause" at bounding box center [335, 53] width 36 height 19
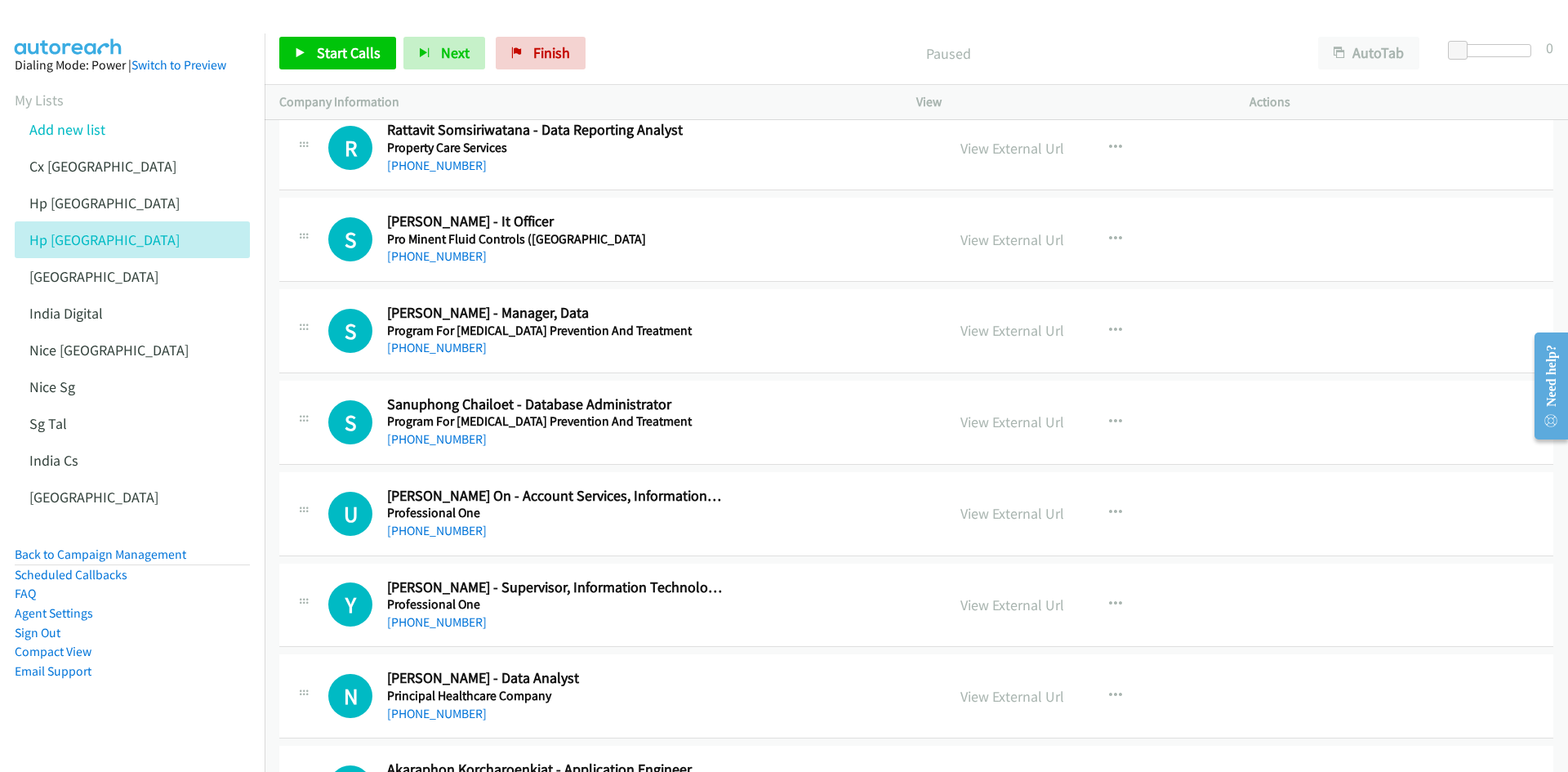
scroll to position [6451, 0]
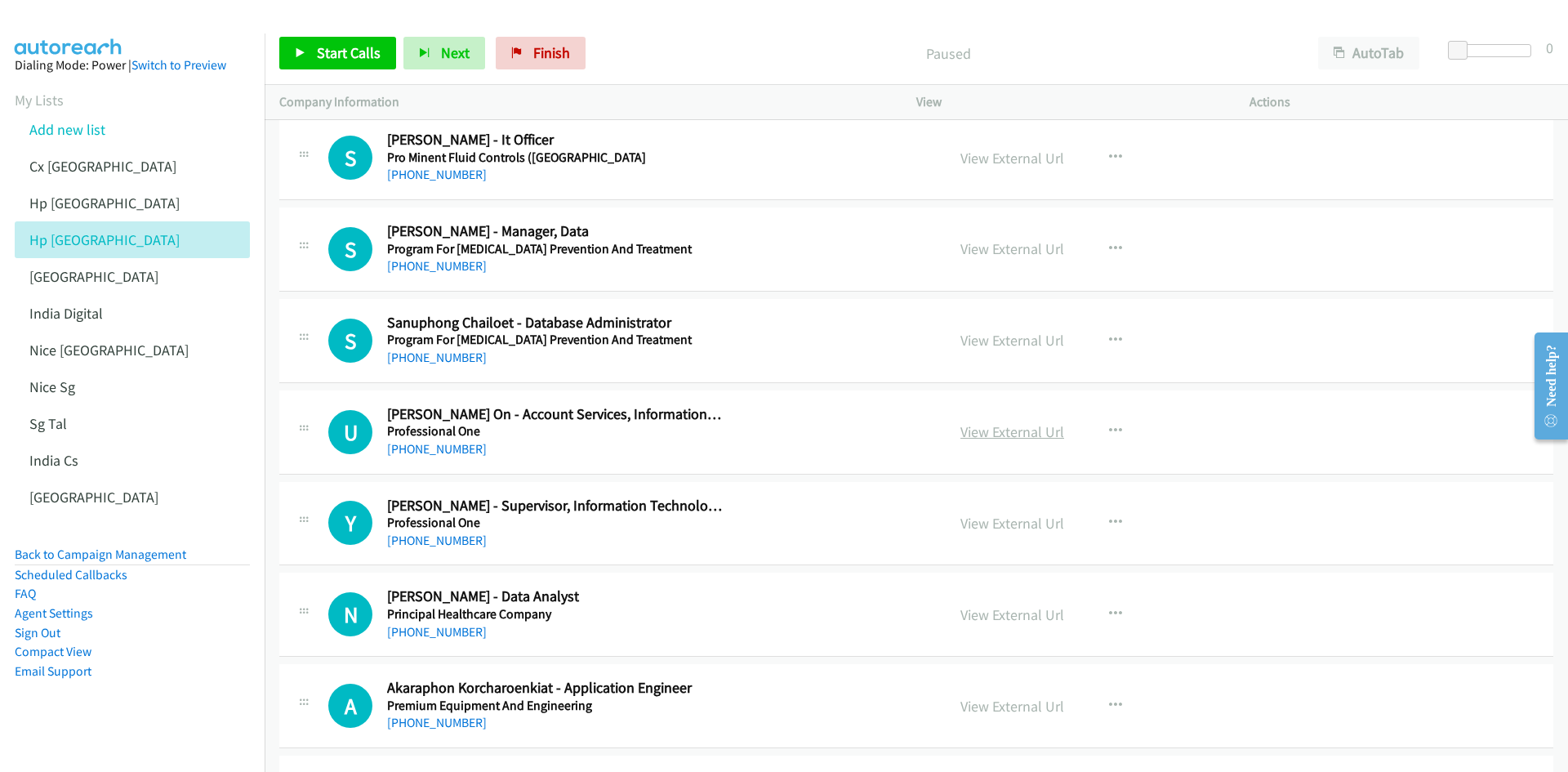
click at [1024, 429] on link "View External Url" at bounding box center [1013, 432] width 104 height 19
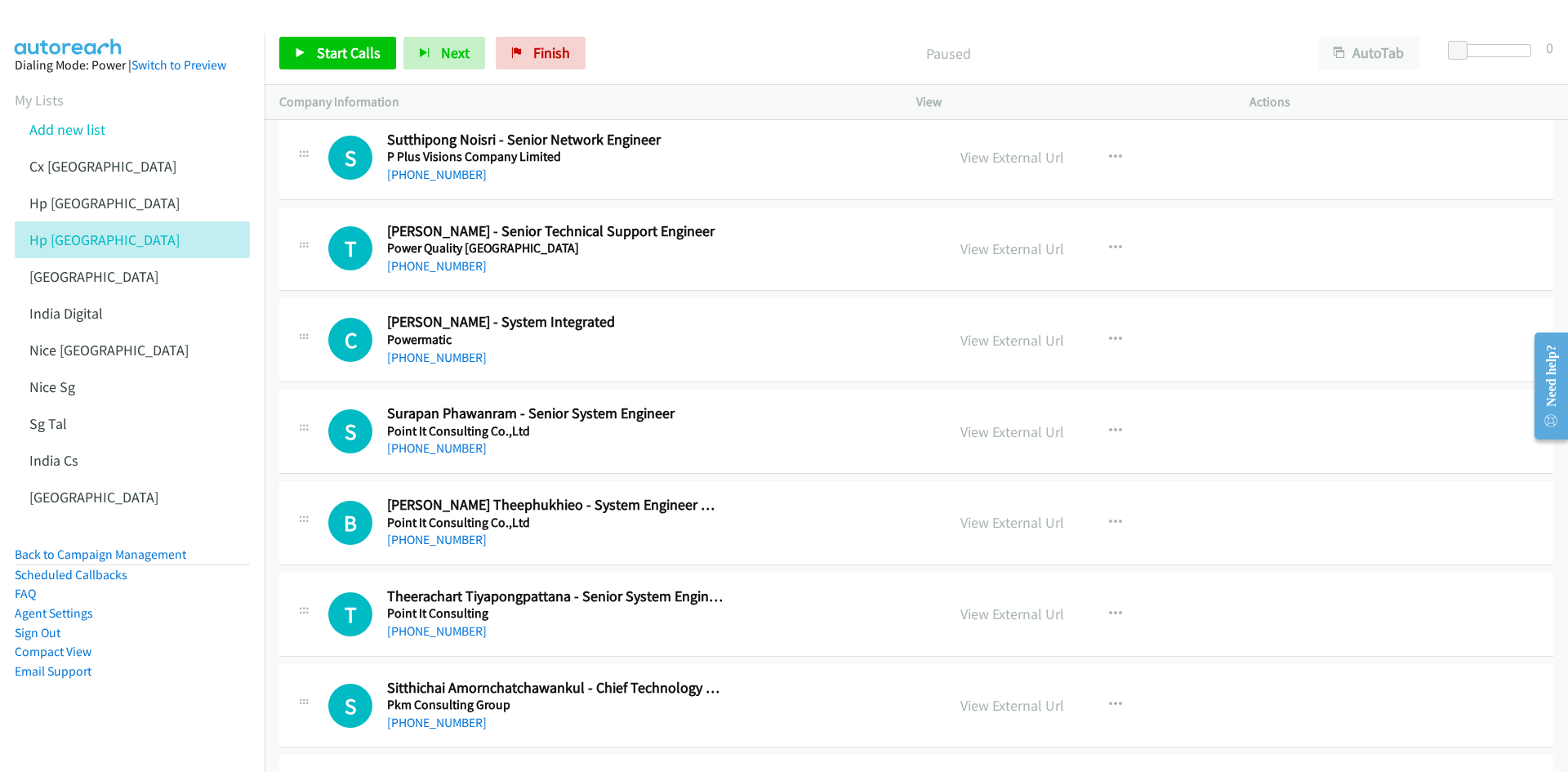
scroll to position [7186, 0]
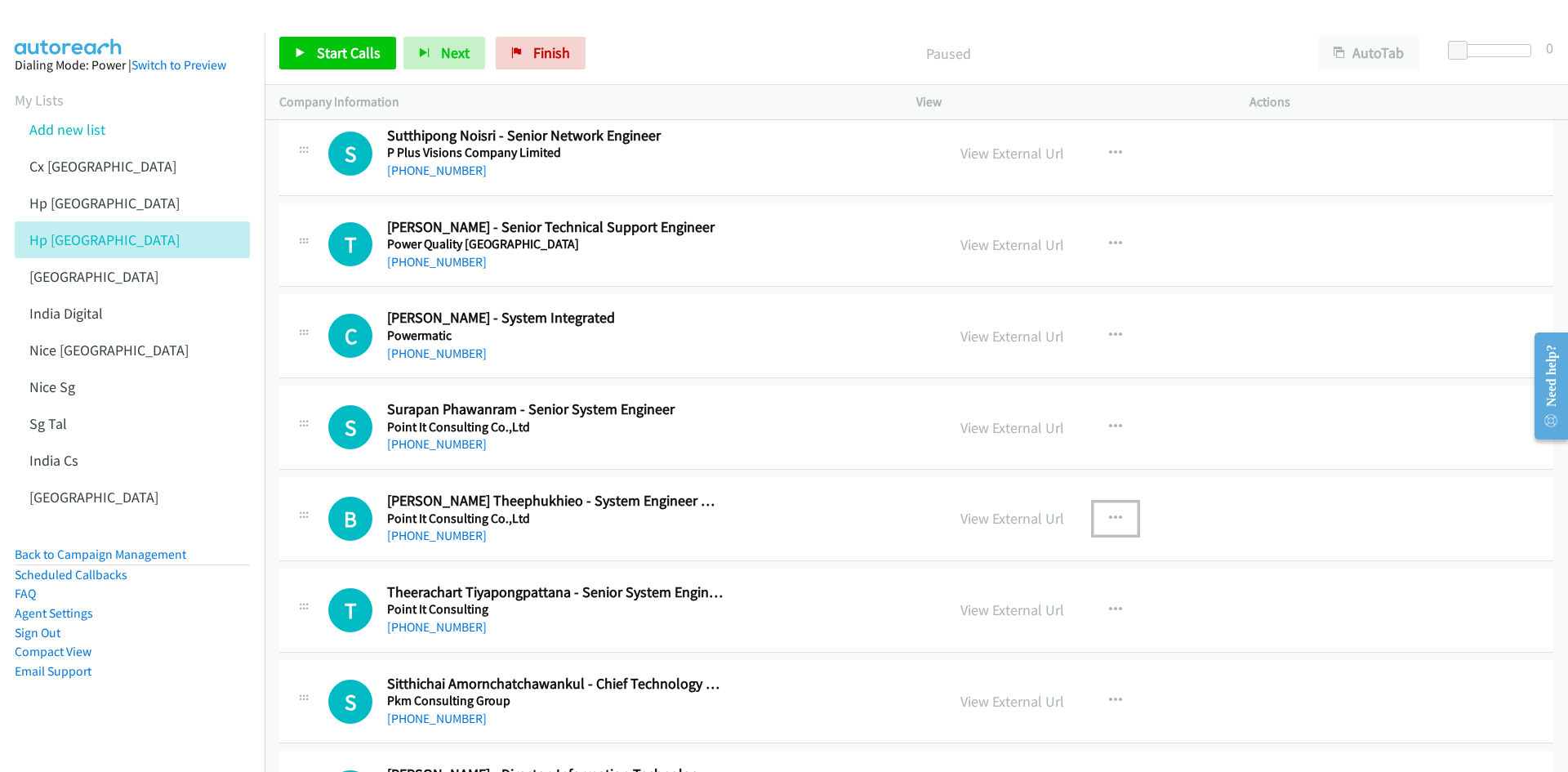
click at [1045, 477] on icon "button" at bounding box center [1115, 518] width 13 height 13
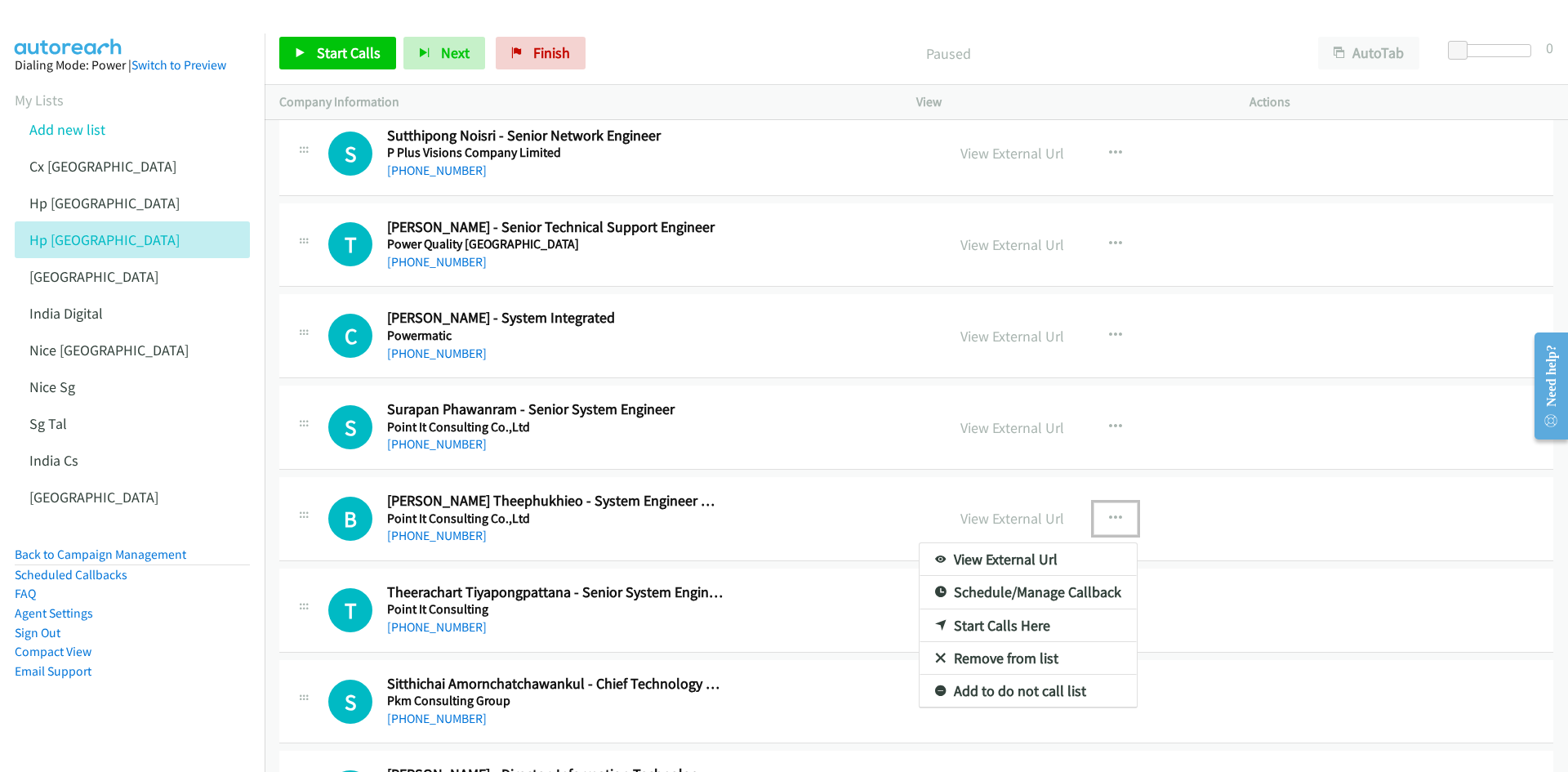
click at [973, 477] on link "Start Calls Here" at bounding box center [1028, 625] width 217 height 33
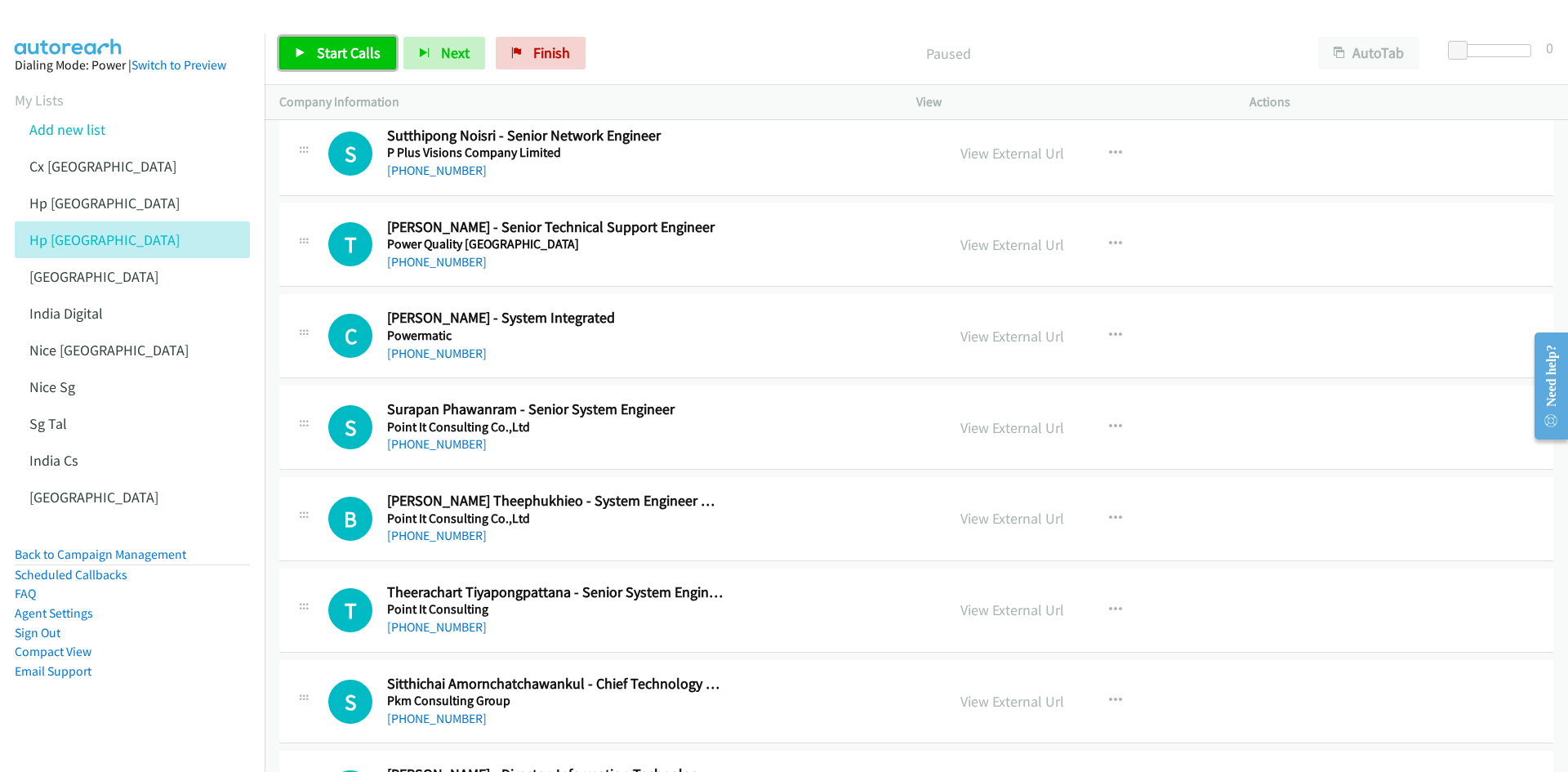
click at [335, 56] on span "Start Calls" at bounding box center [348, 53] width 63 height 19
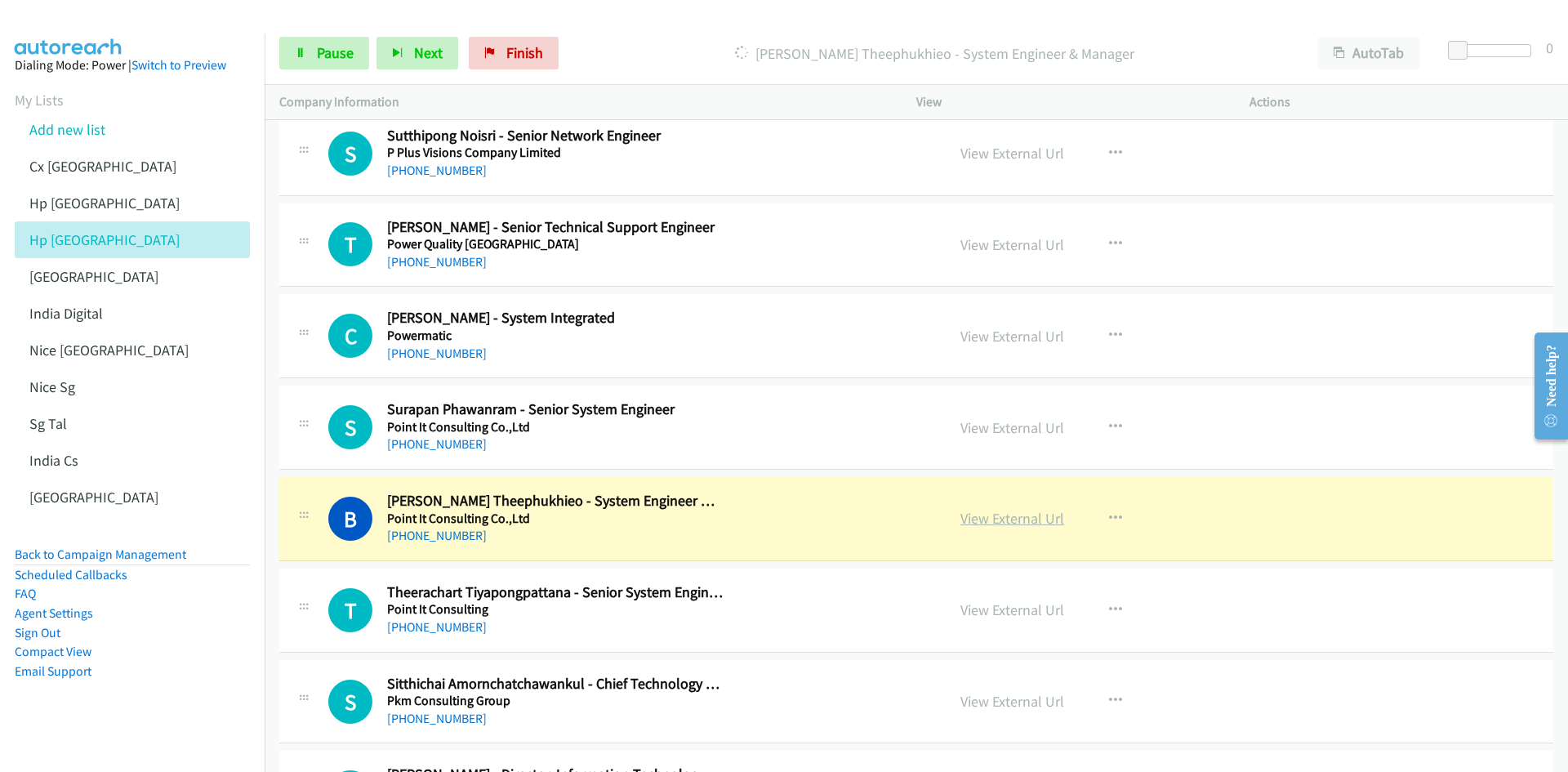
click at [1024, 477] on link "View External Url" at bounding box center [1013, 518] width 104 height 19
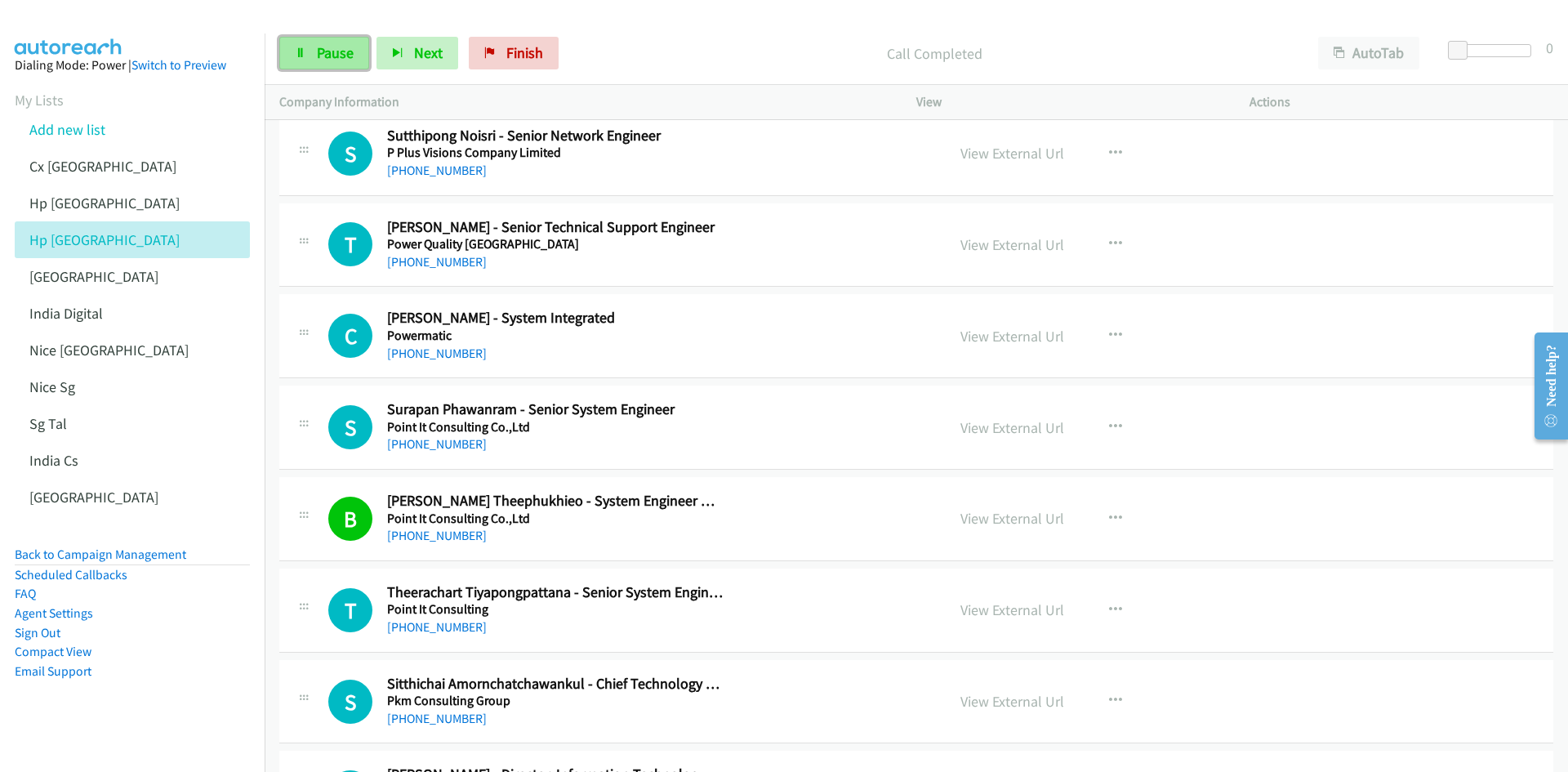
click at [317, 50] on span "Pause" at bounding box center [335, 53] width 36 height 19
click at [1011, 477] on link "View External Url" at bounding box center [1013, 701] width 104 height 19
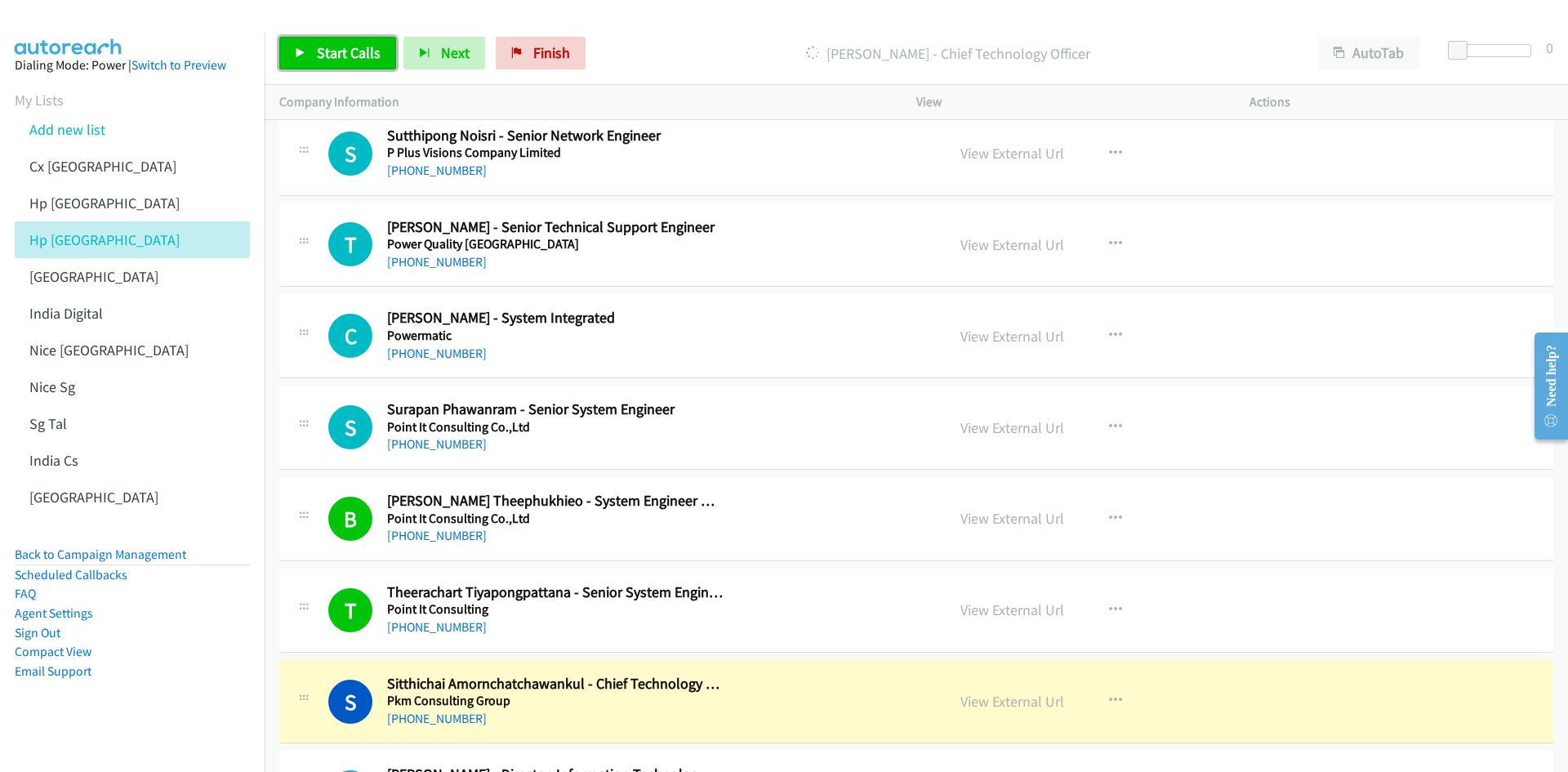
click at [340, 56] on span "Start Calls" at bounding box center [348, 53] width 63 height 19
click at [340, 56] on span "Pause" at bounding box center [335, 53] width 36 height 19
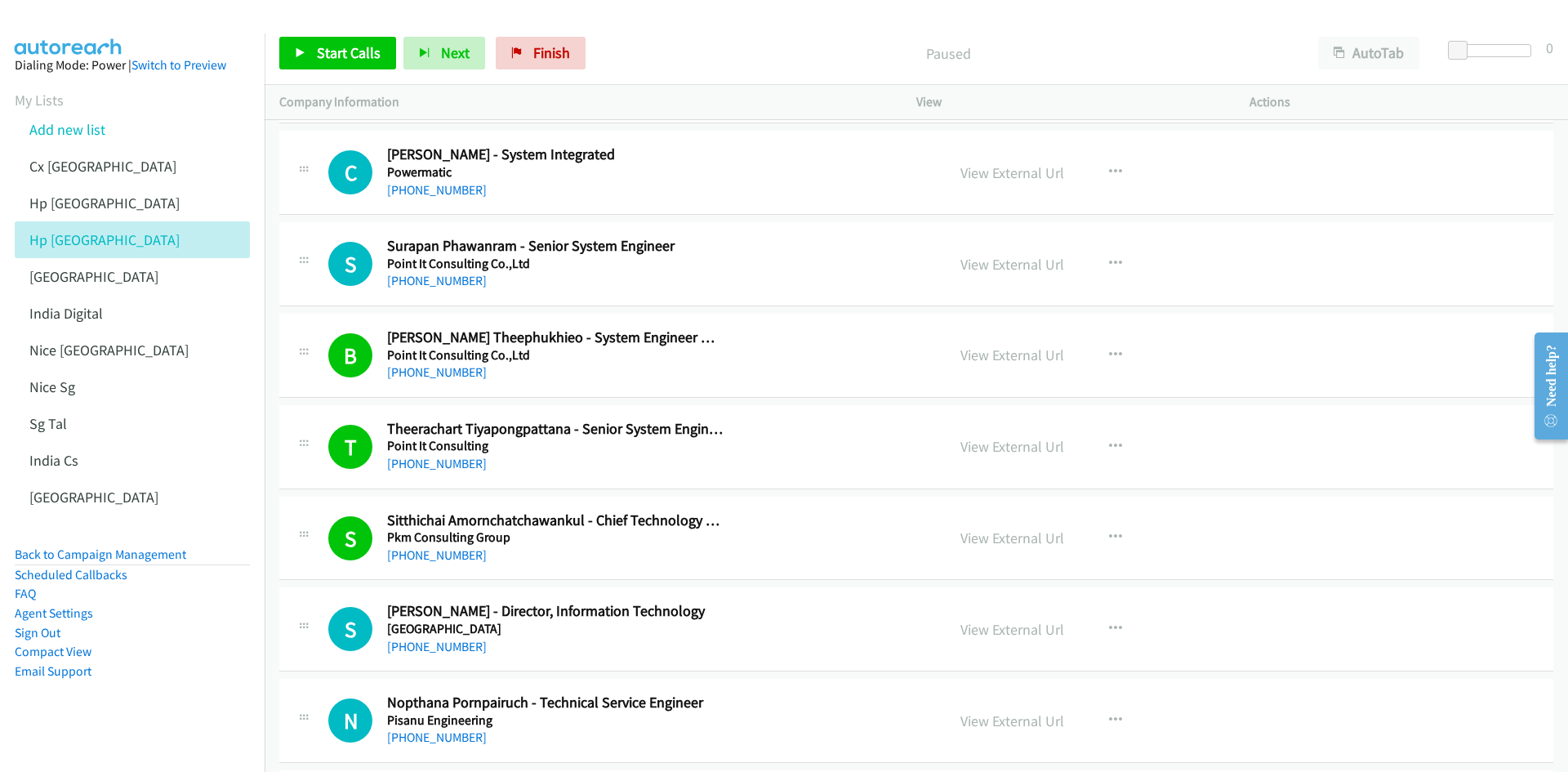
scroll to position [7513, 0]
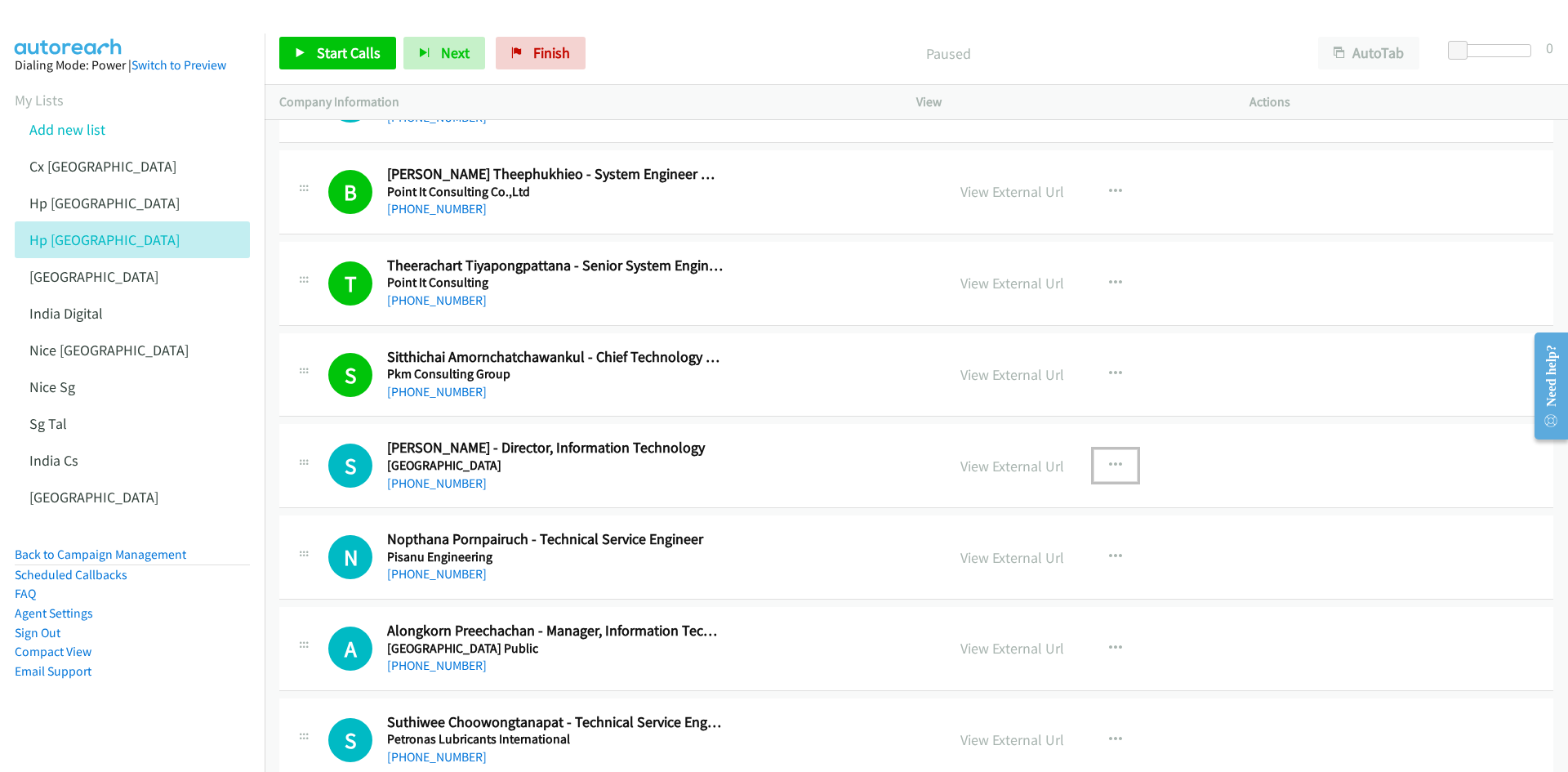
click at [1045, 464] on icon "button" at bounding box center [1115, 465] width 13 height 13
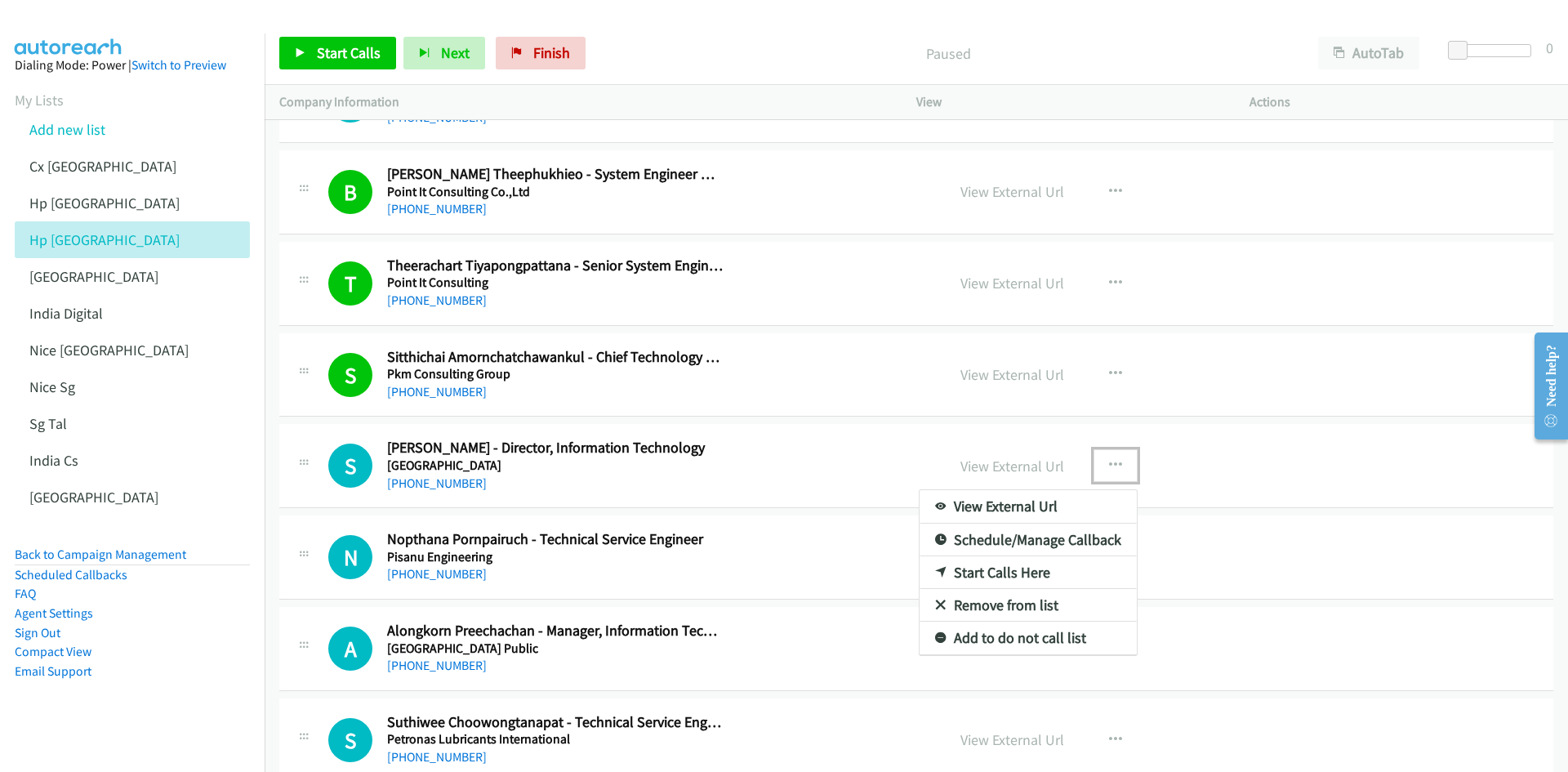
click at [1010, 477] on link "Start Calls Here" at bounding box center [1028, 572] width 217 height 33
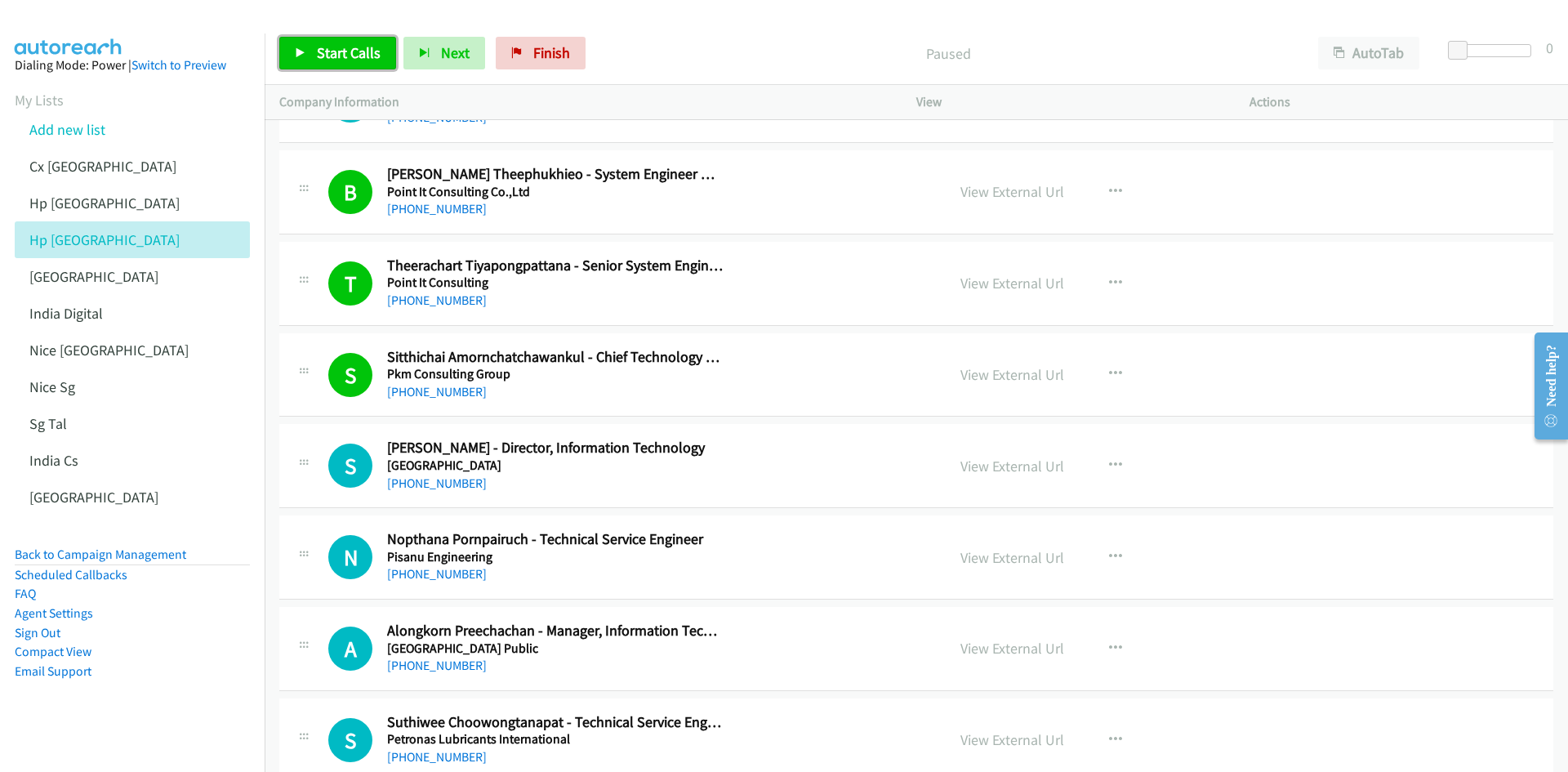
click at [338, 58] on span "Start Calls" at bounding box center [348, 53] width 63 height 19
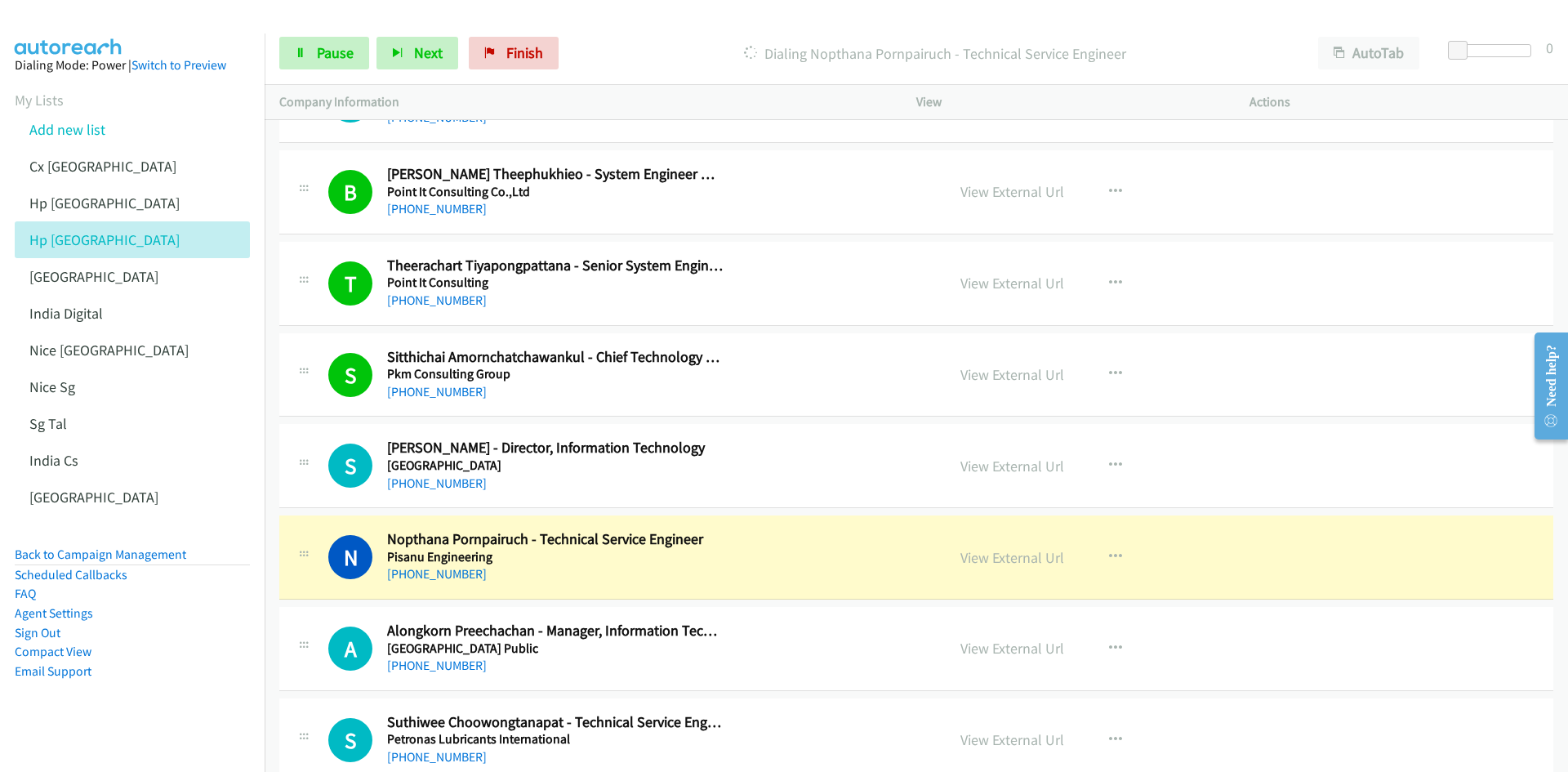
click at [143, 477] on aside "Dialing Mode: Power | Switch to Preview My Lists Add new list Cx India Hp Malay…" at bounding box center [132, 394] width 265 height 721
click at [1012, 477] on link "View External Url" at bounding box center [1013, 558] width 104 height 19
click at [302, 49] on icon at bounding box center [300, 54] width 11 height 11
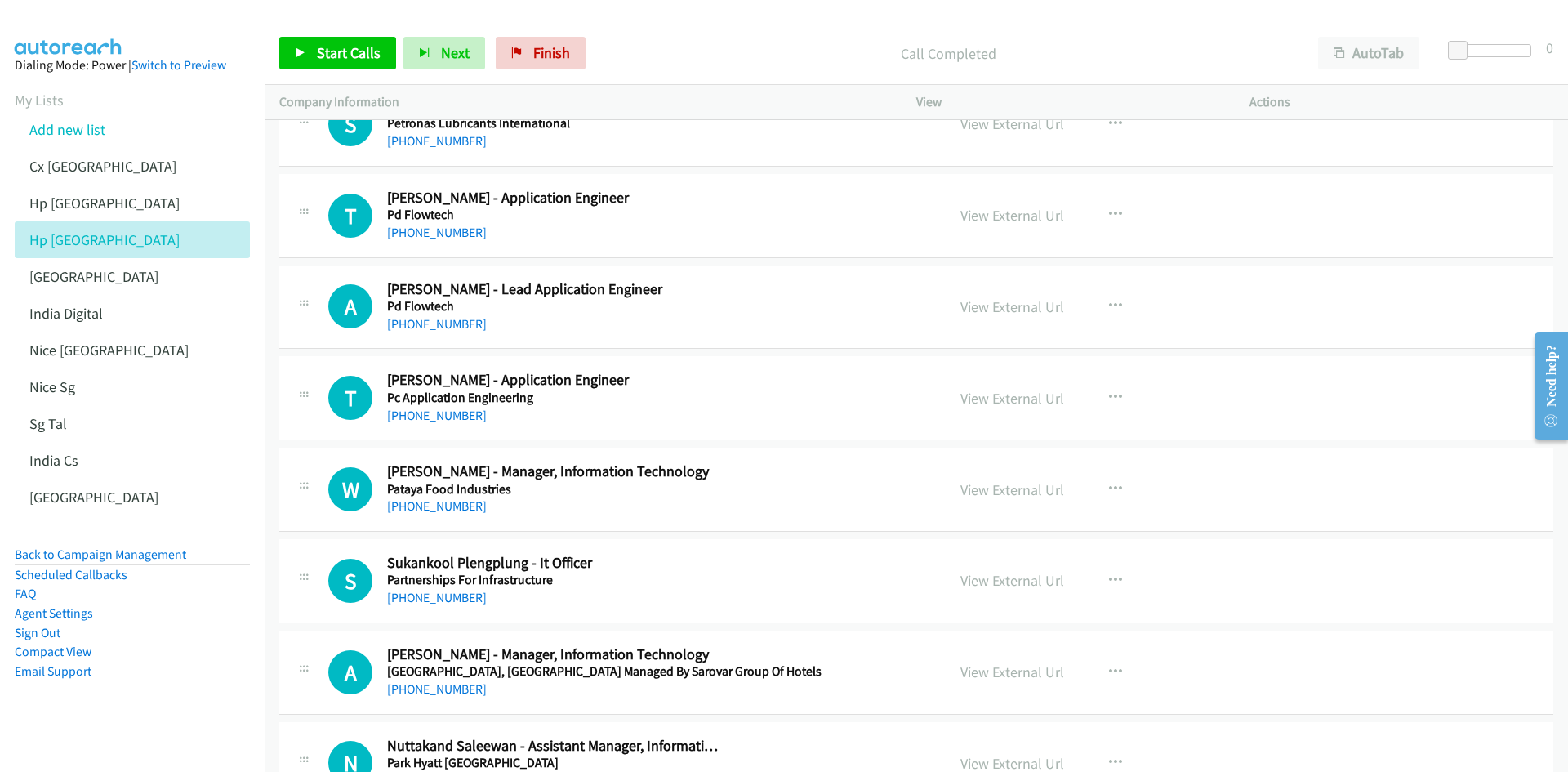
scroll to position [8166, 0]
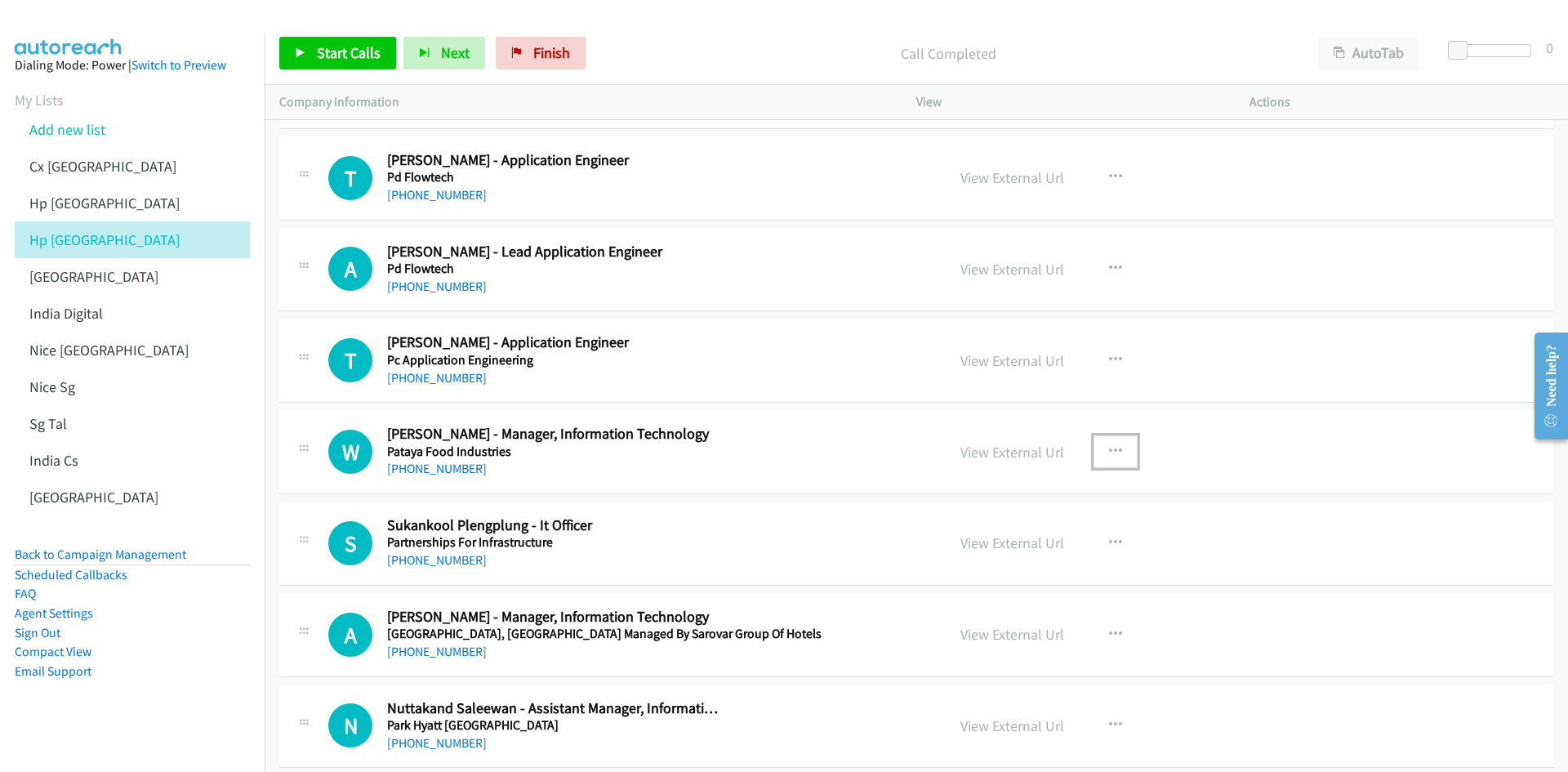
click at [1045, 448] on icon "button" at bounding box center [1115, 451] width 13 height 13
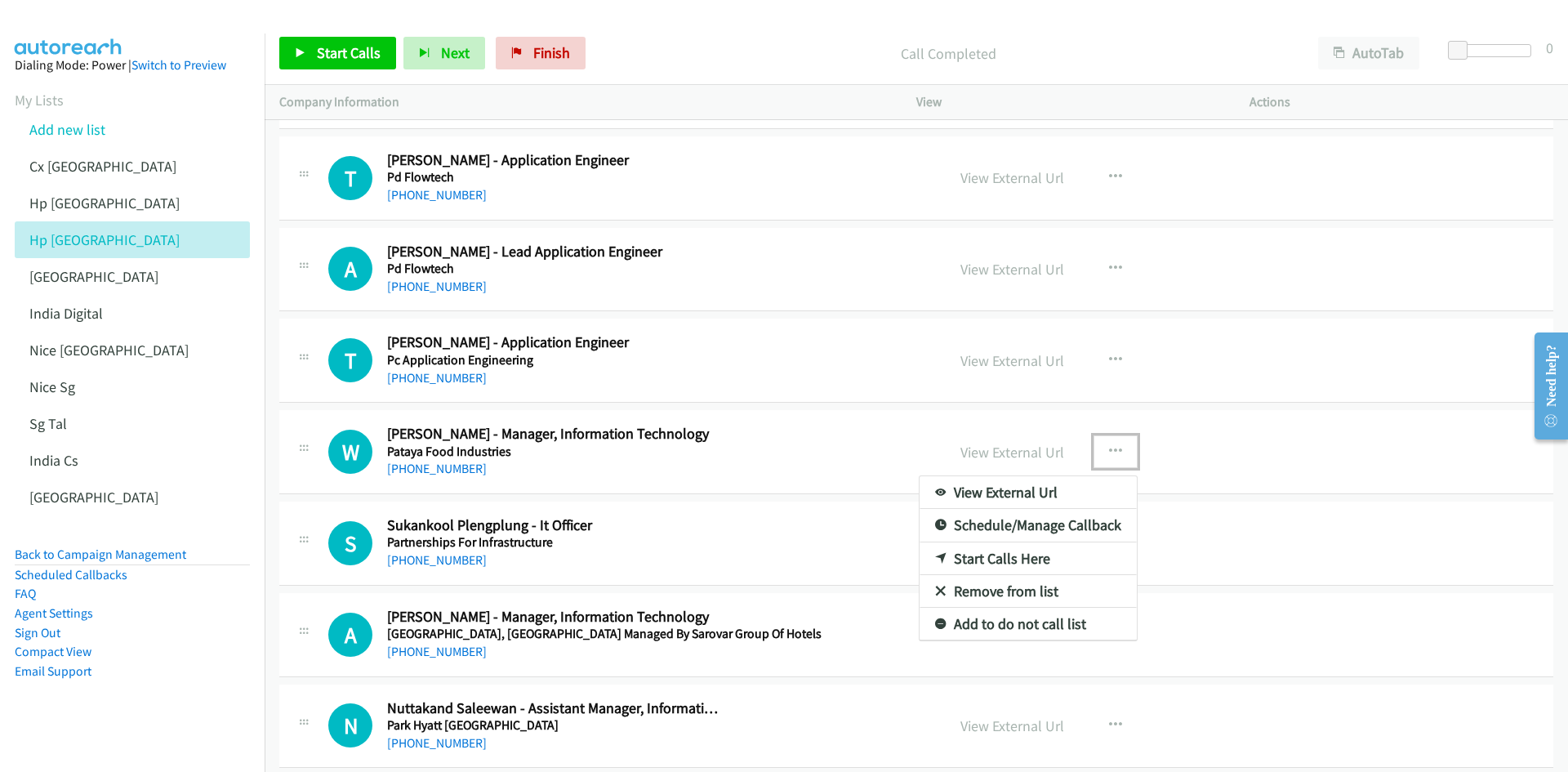
click at [1022, 477] on link "Start Calls Here" at bounding box center [1028, 559] width 217 height 33
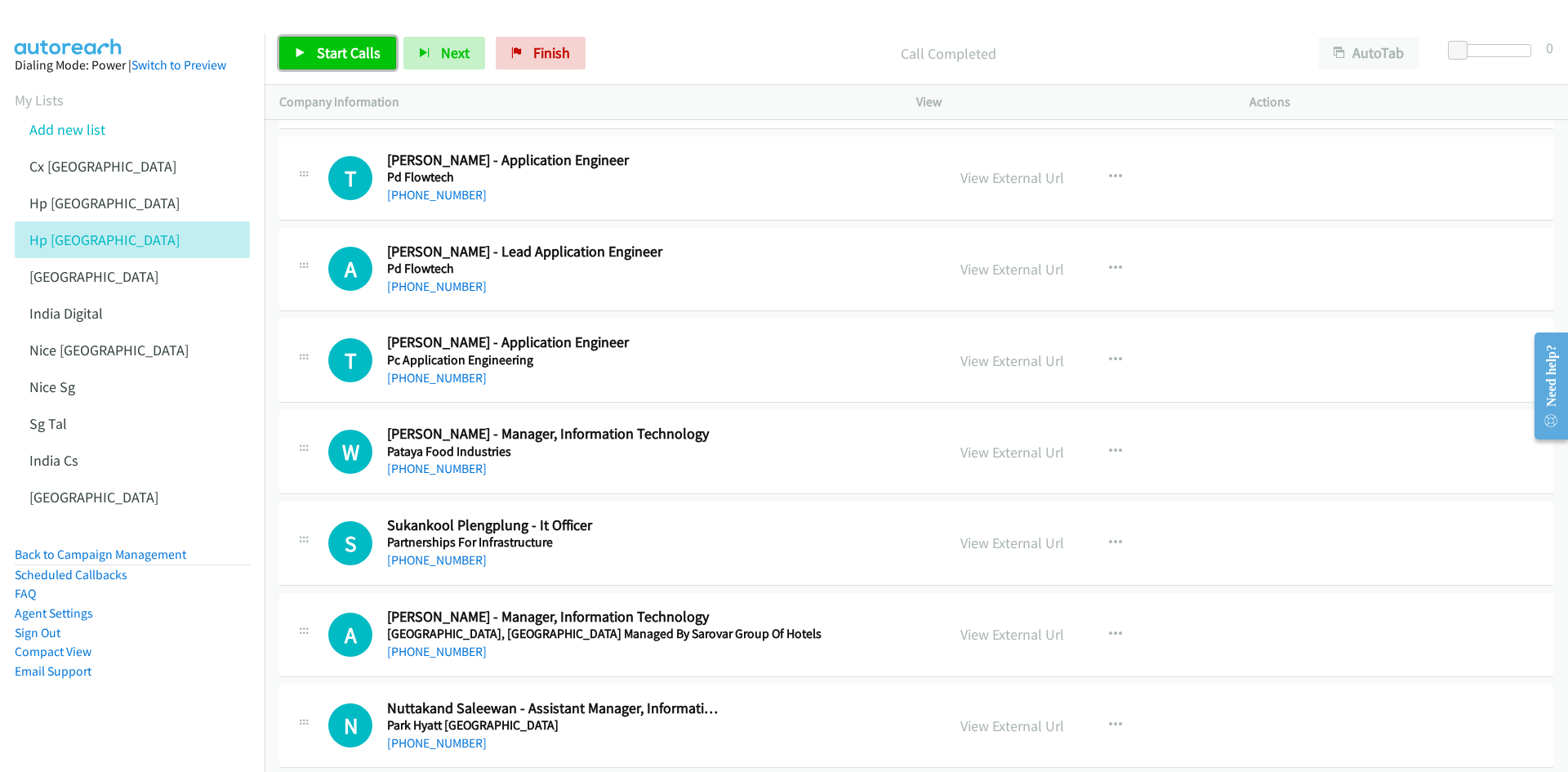
click at [313, 45] on link "Start Calls" at bounding box center [338, 53] width 117 height 33
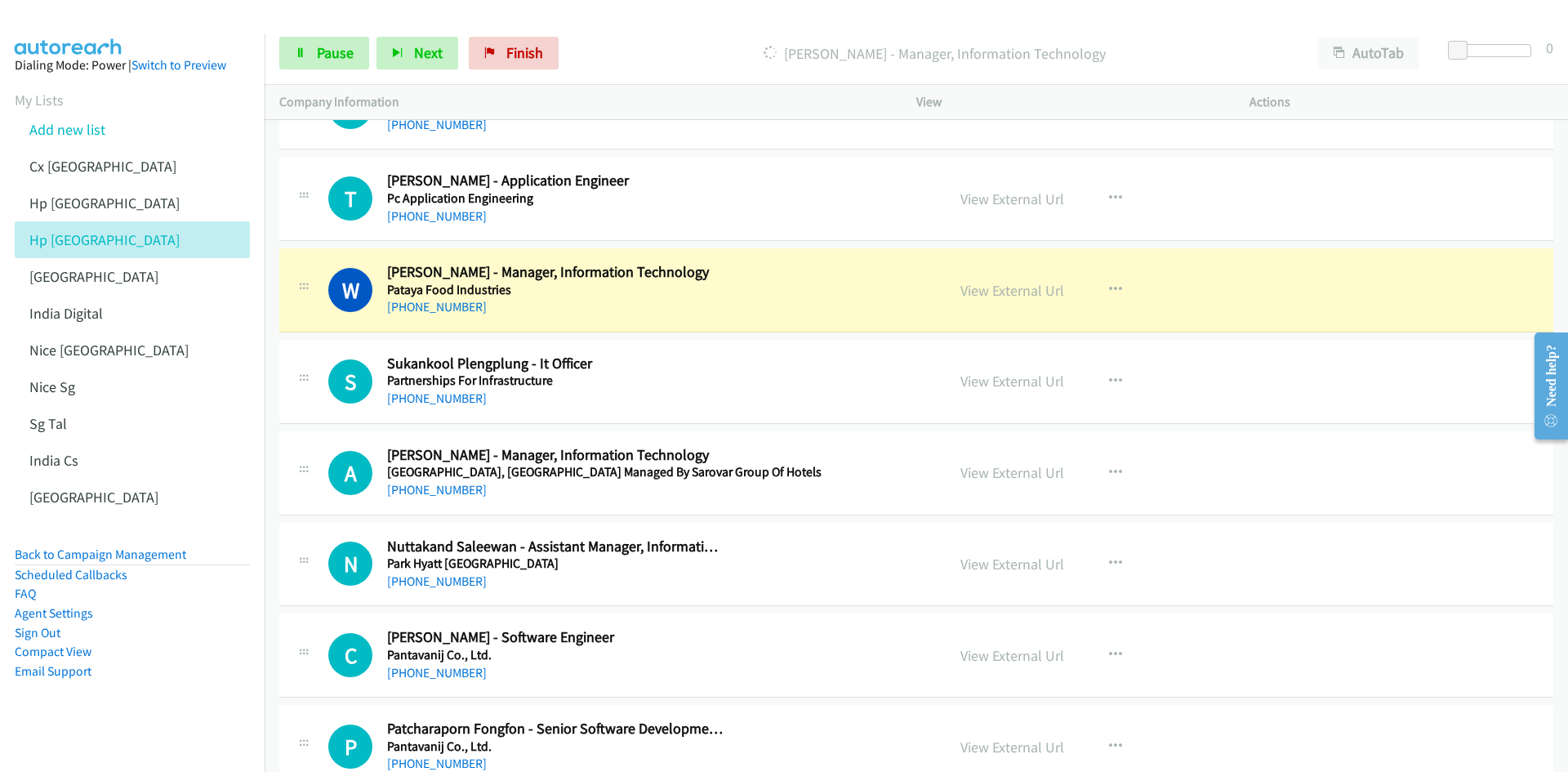
scroll to position [8329, 0]
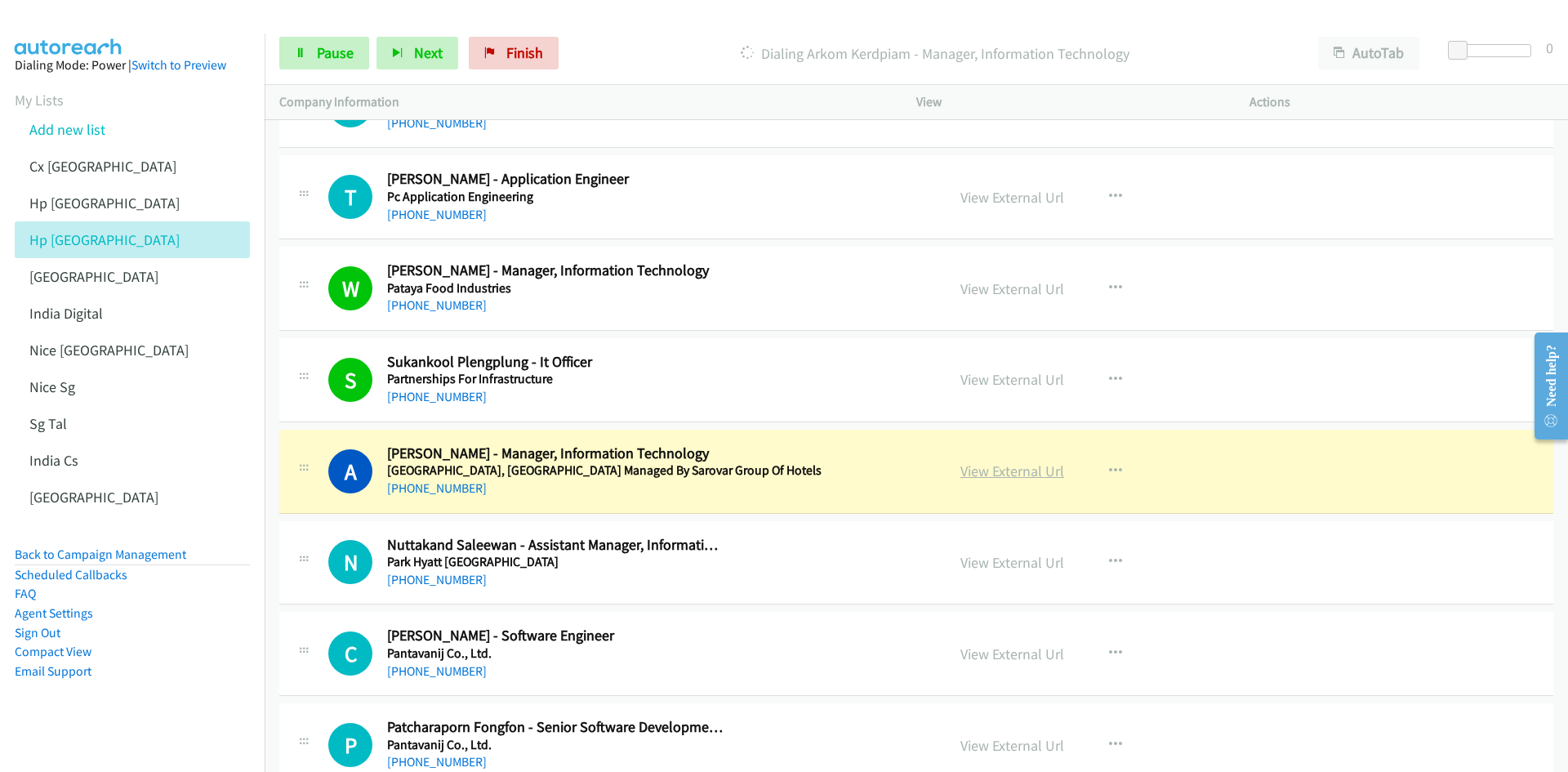
click at [970, 466] on link "View External Url" at bounding box center [1013, 471] width 104 height 19
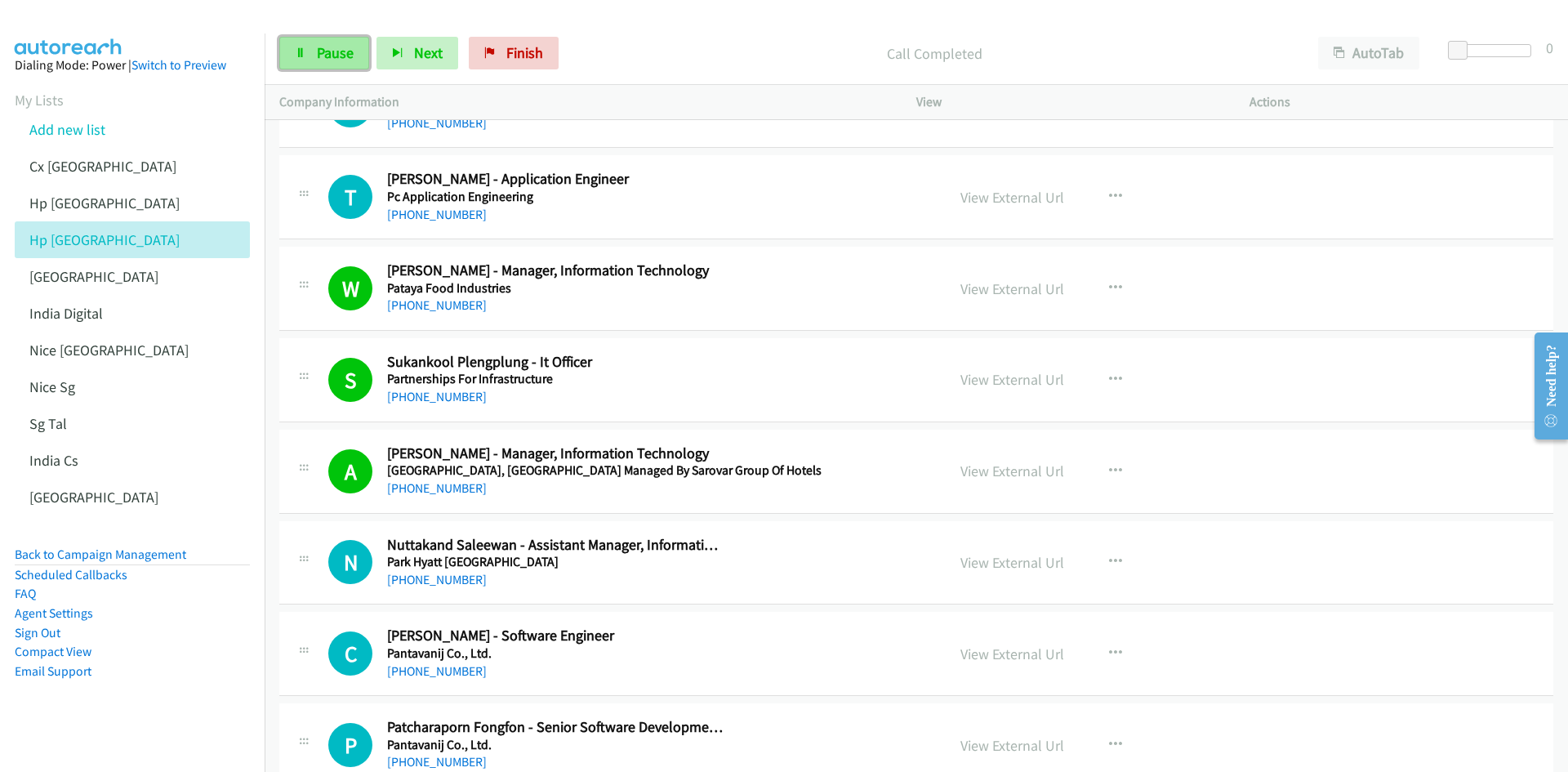
click at [351, 56] on span "Pause" at bounding box center [335, 53] width 36 height 19
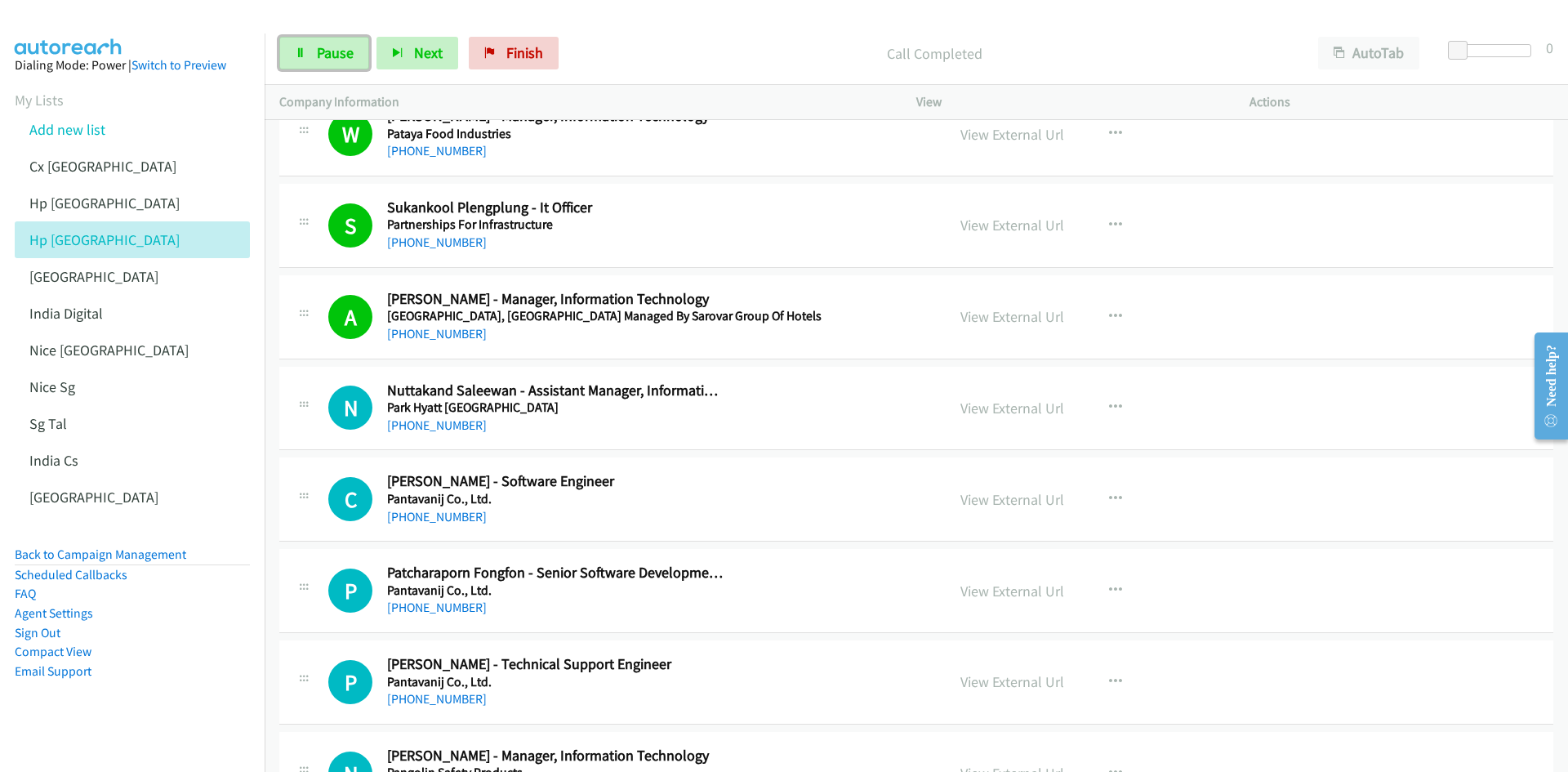
scroll to position [8492, 0]
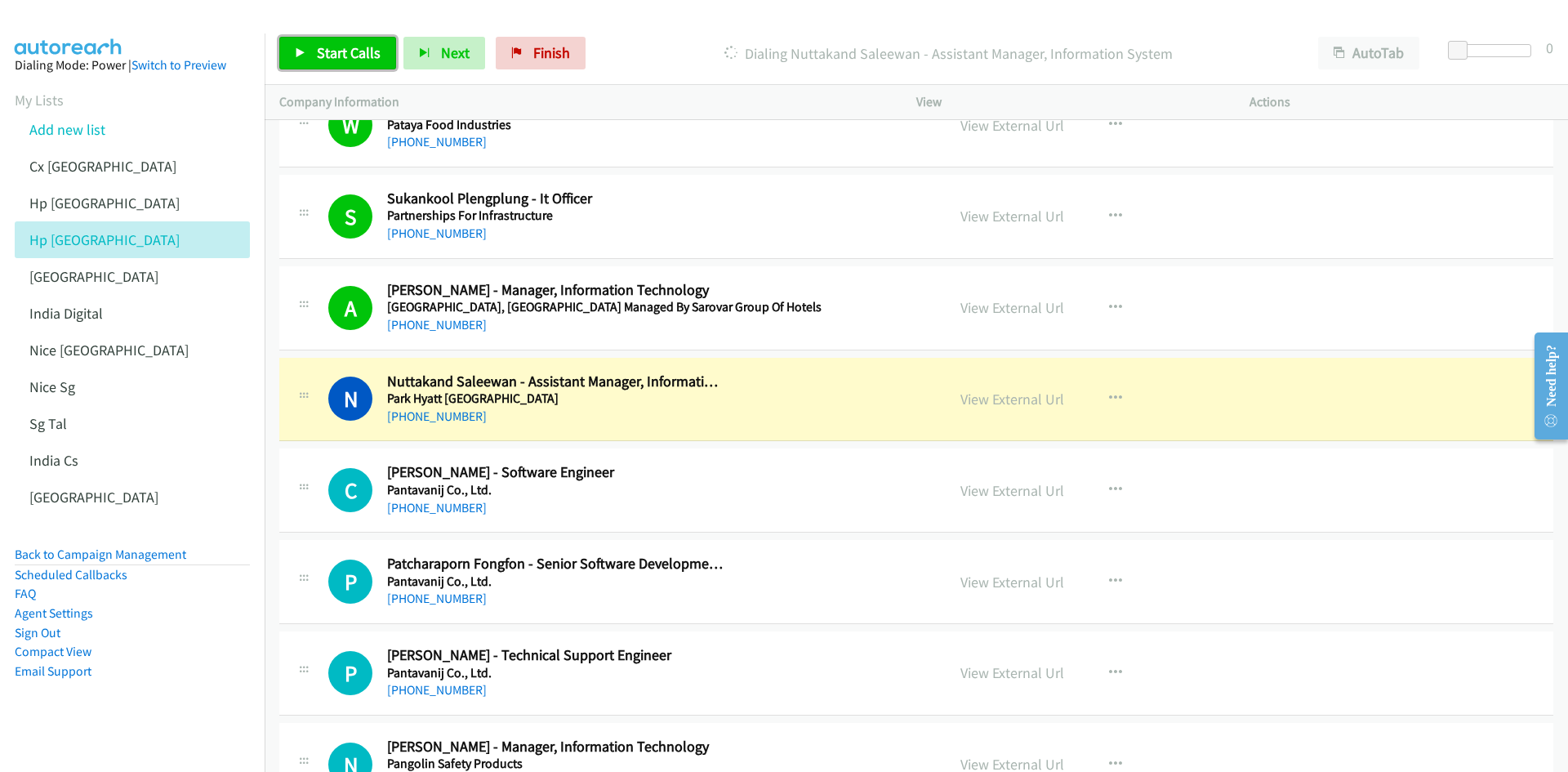
click at [304, 52] on icon at bounding box center [300, 54] width 11 height 11
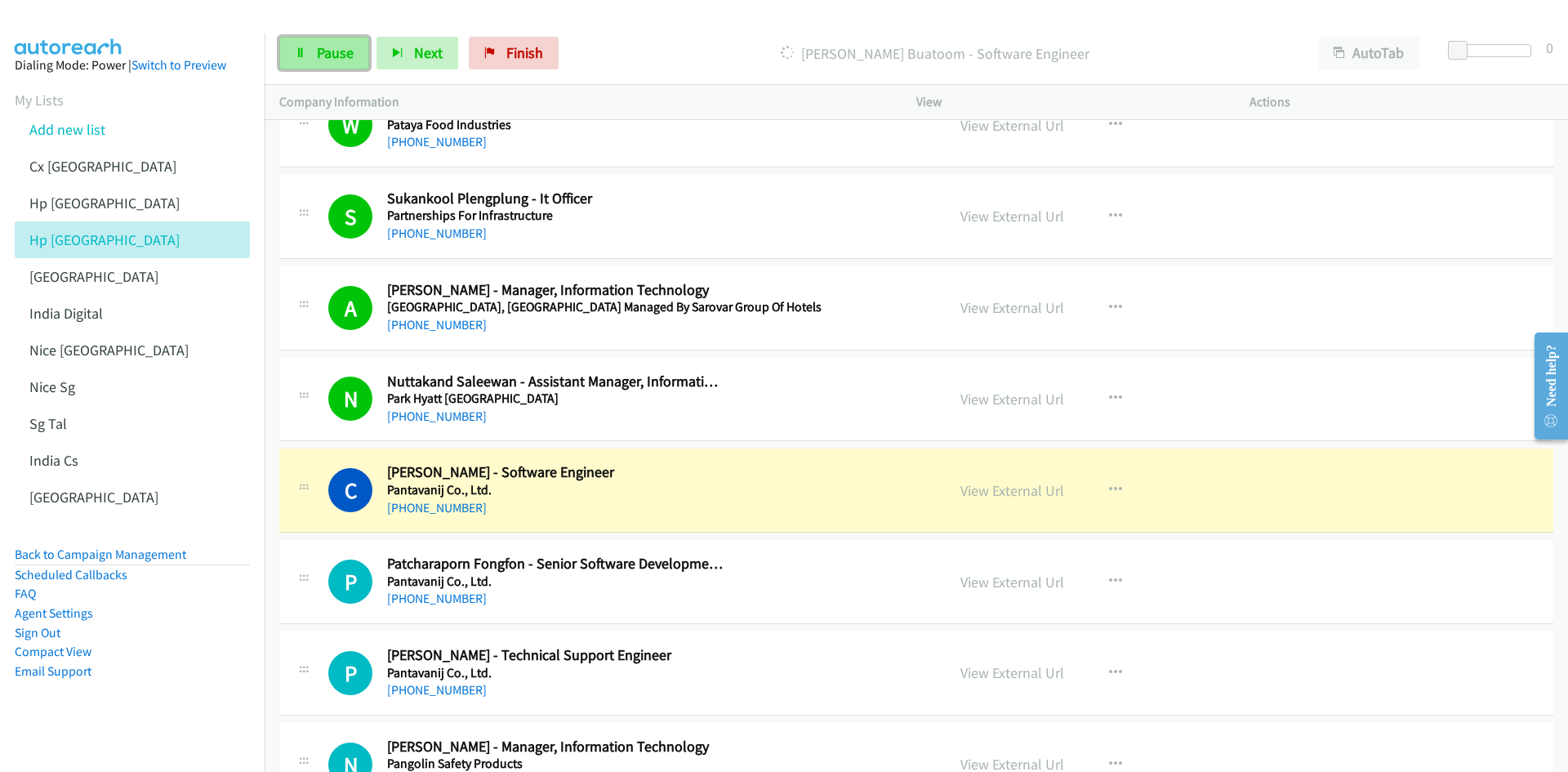
click at [320, 56] on span "Pause" at bounding box center [335, 53] width 36 height 19
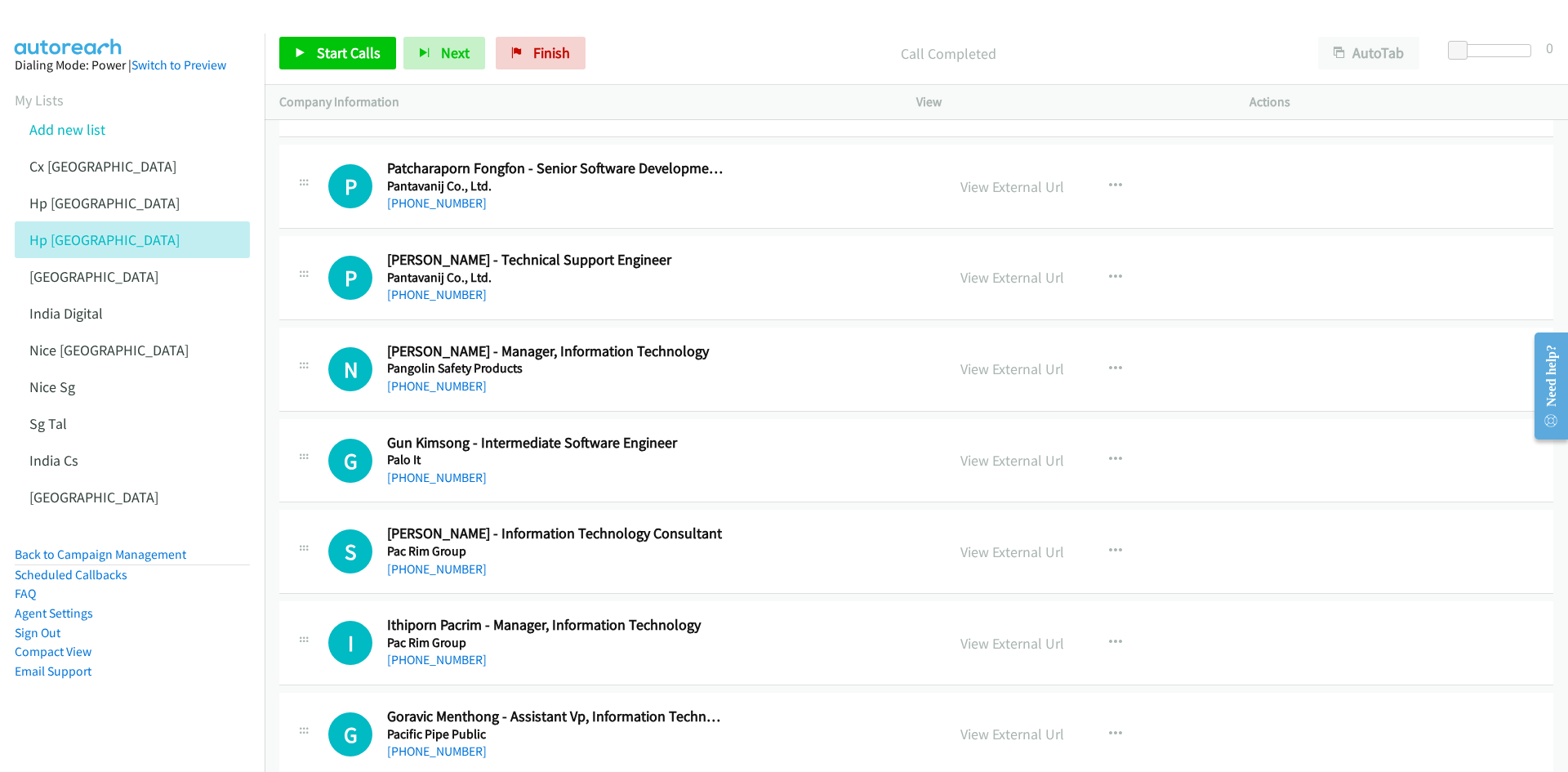
scroll to position [8901, 0]
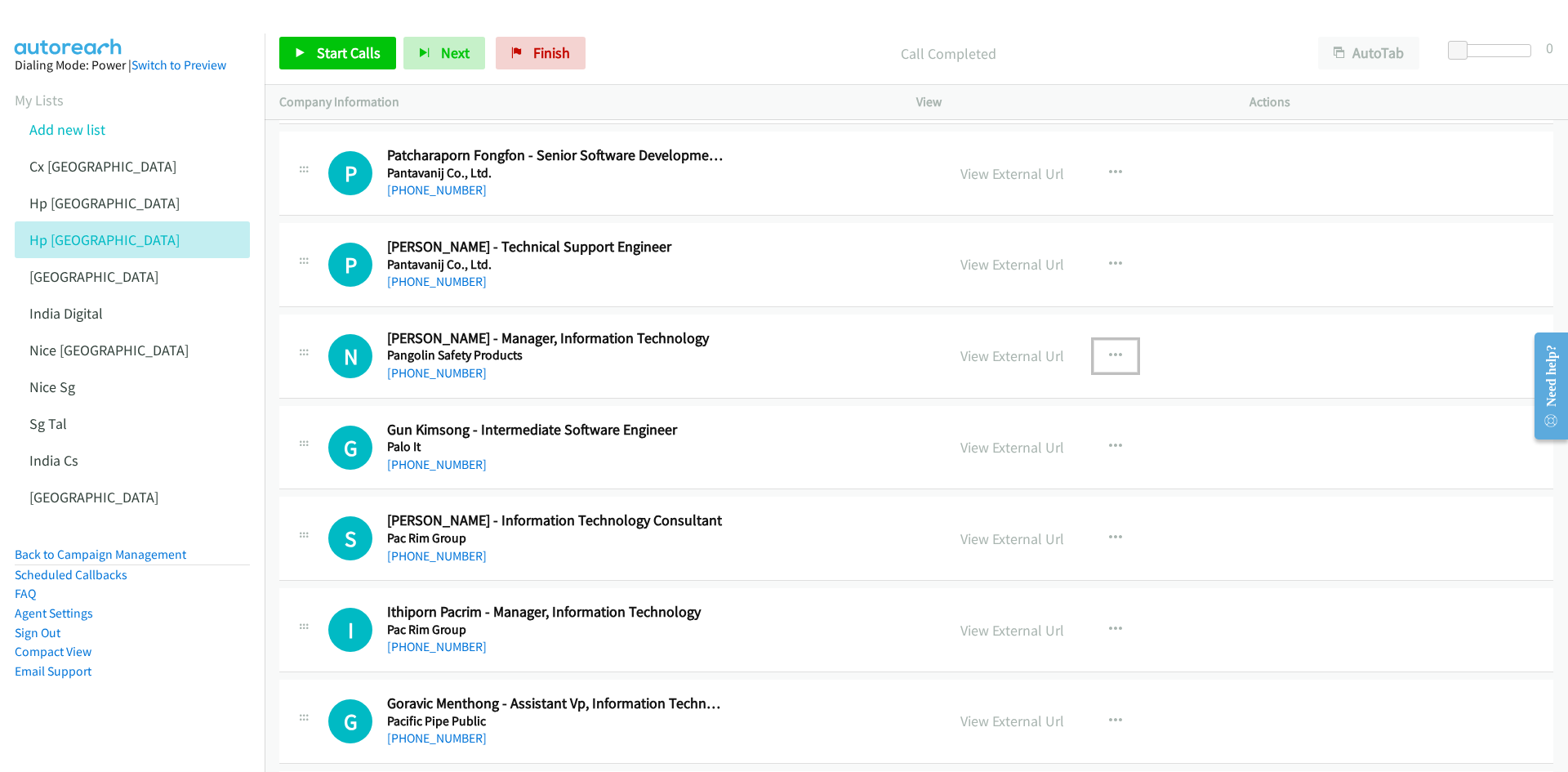
click at [1045, 350] on icon "button" at bounding box center [1115, 356] width 13 height 13
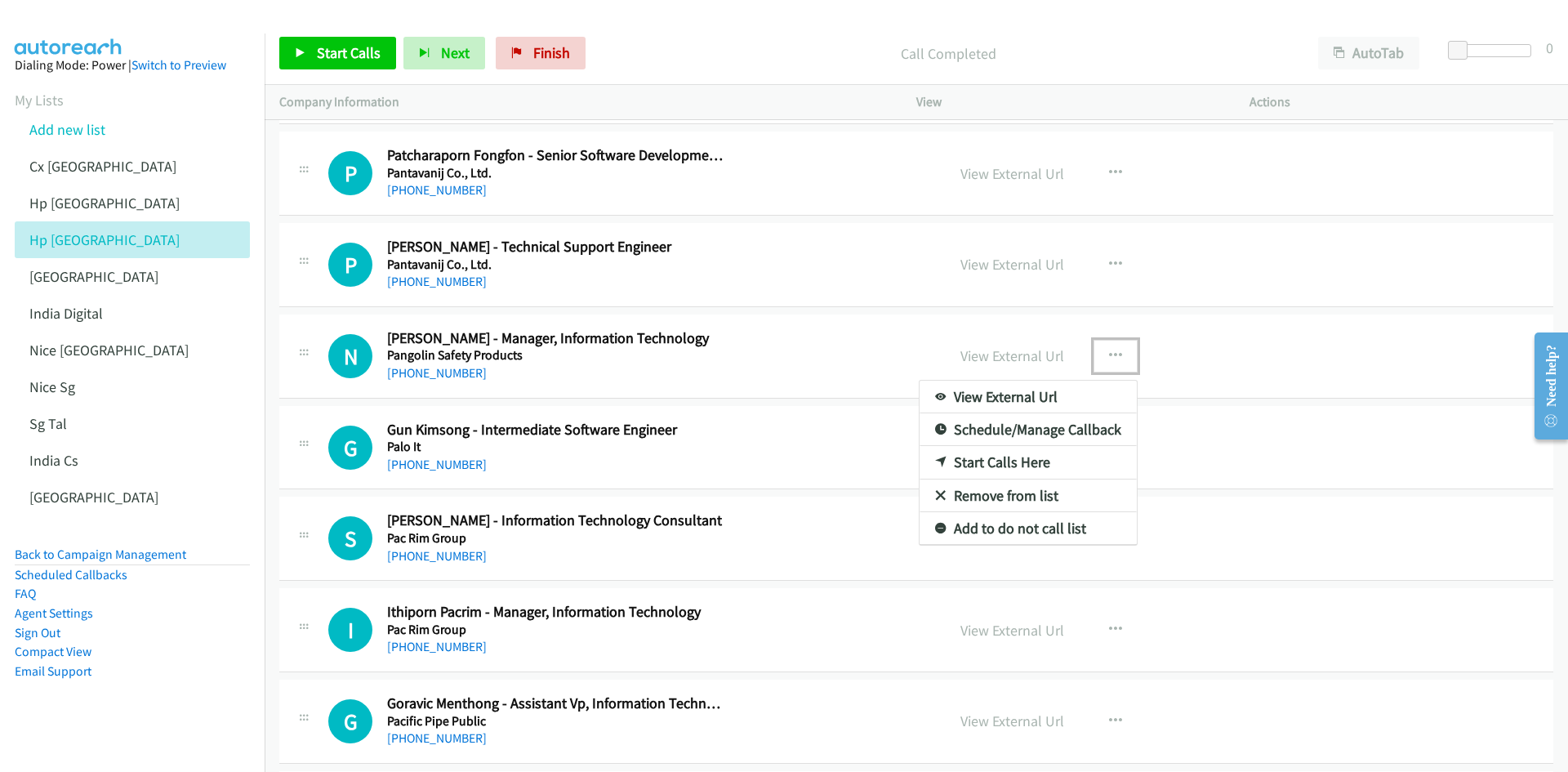
click at [1022, 457] on link "Start Calls Here" at bounding box center [1028, 462] width 217 height 33
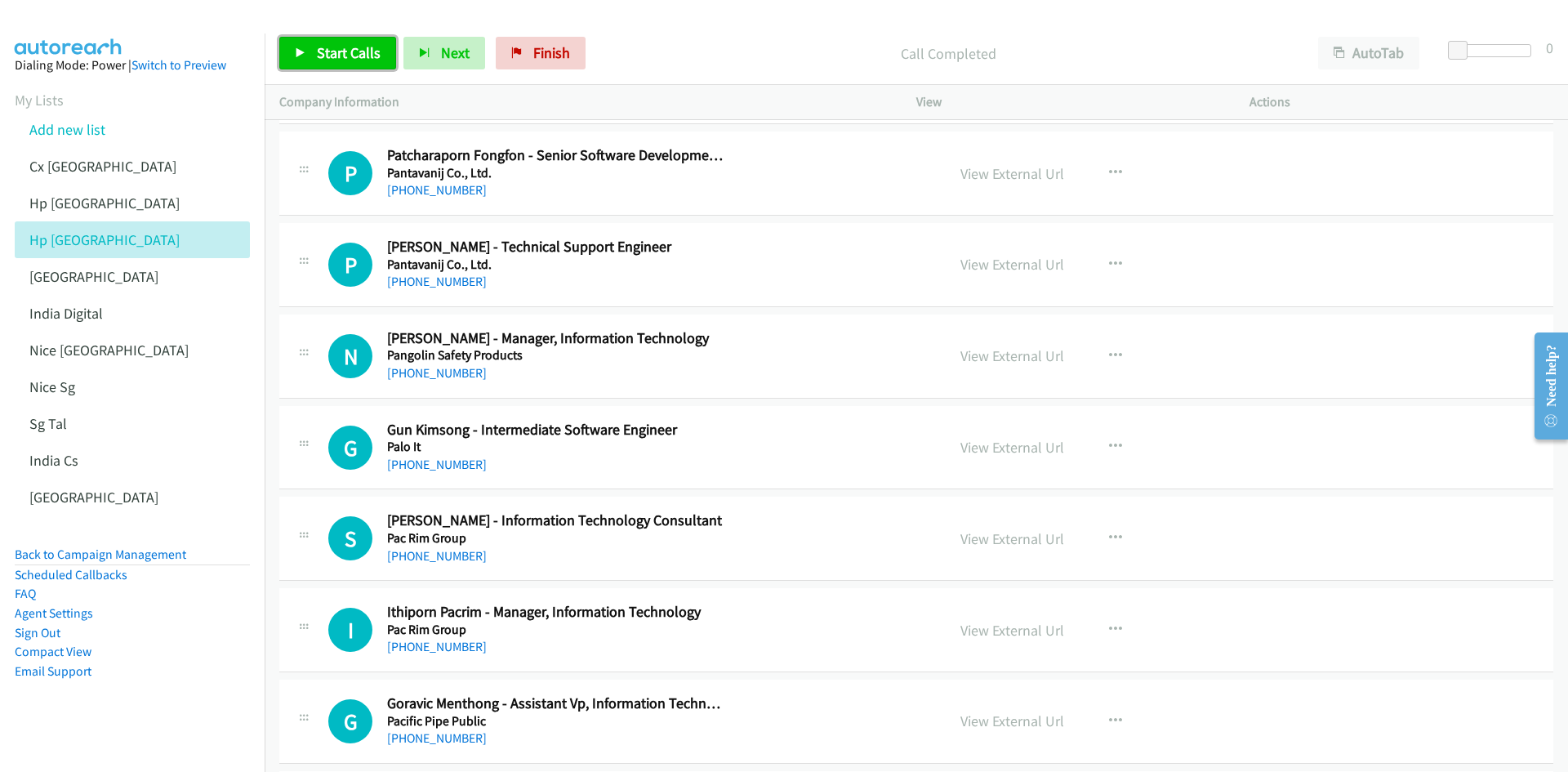
click at [346, 43] on link "Start Calls" at bounding box center [338, 53] width 117 height 33
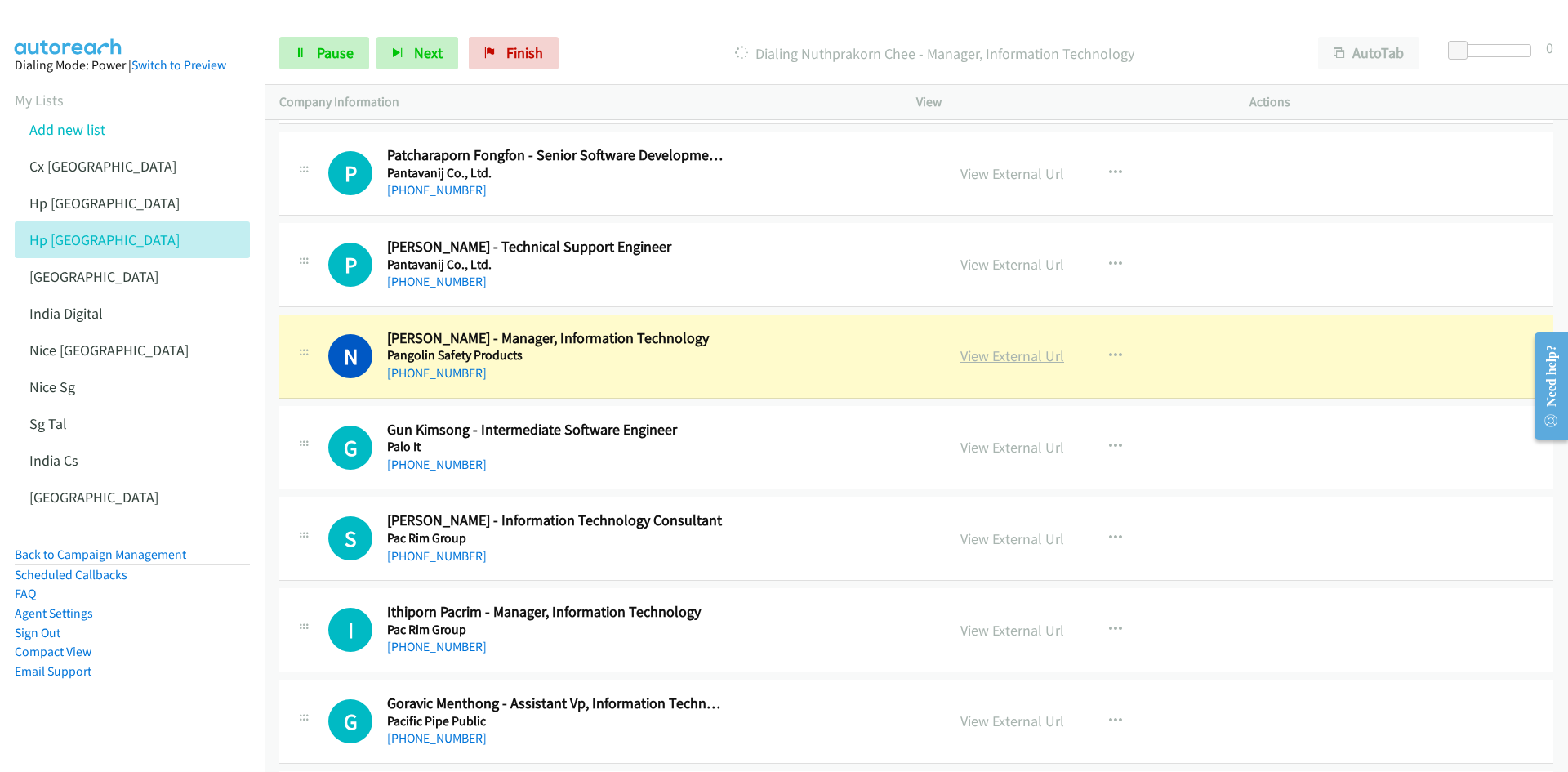
click at [982, 361] on link "View External Url" at bounding box center [1013, 356] width 104 height 19
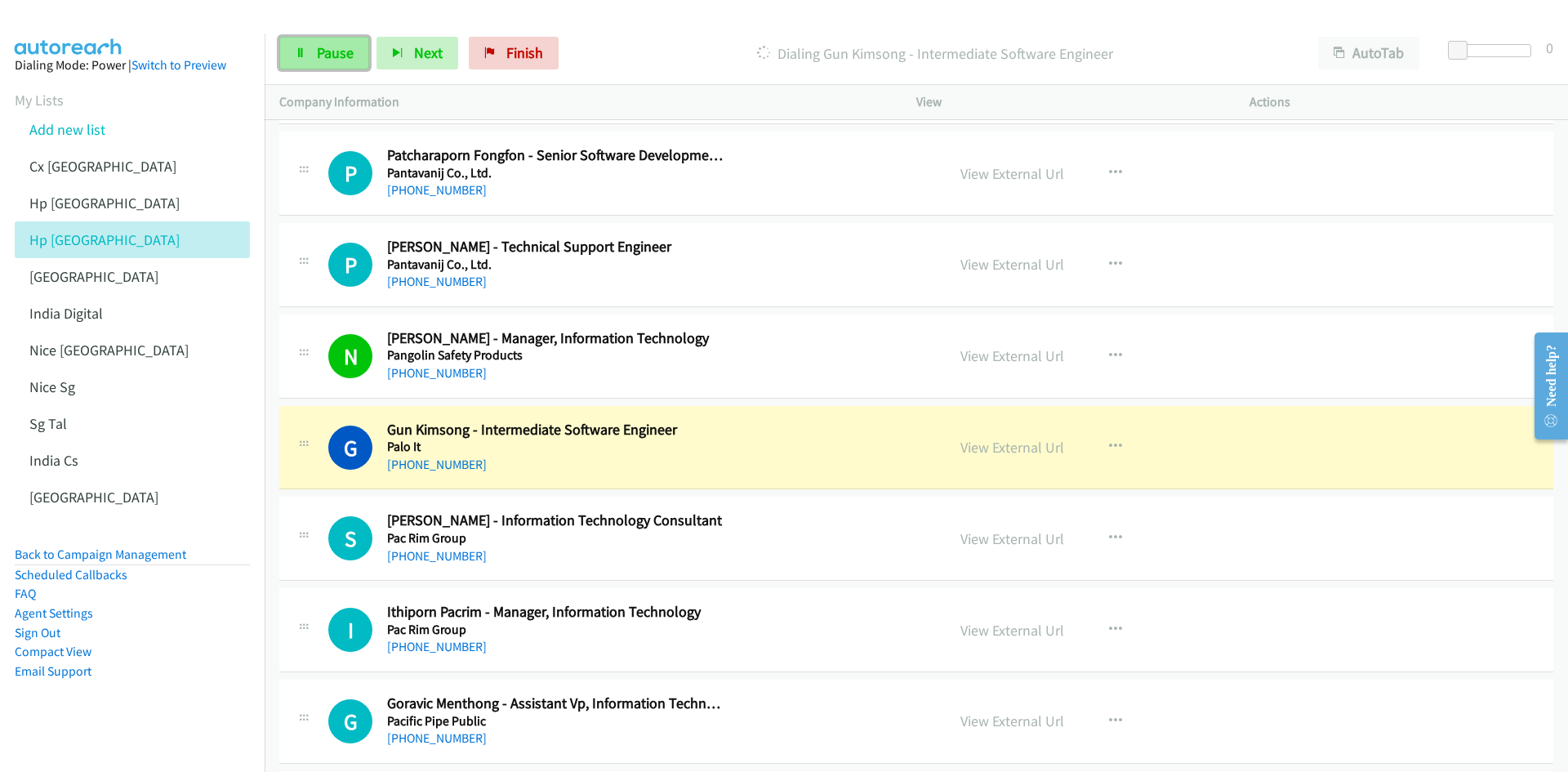
click at [285, 50] on link "Pause" at bounding box center [325, 53] width 90 height 33
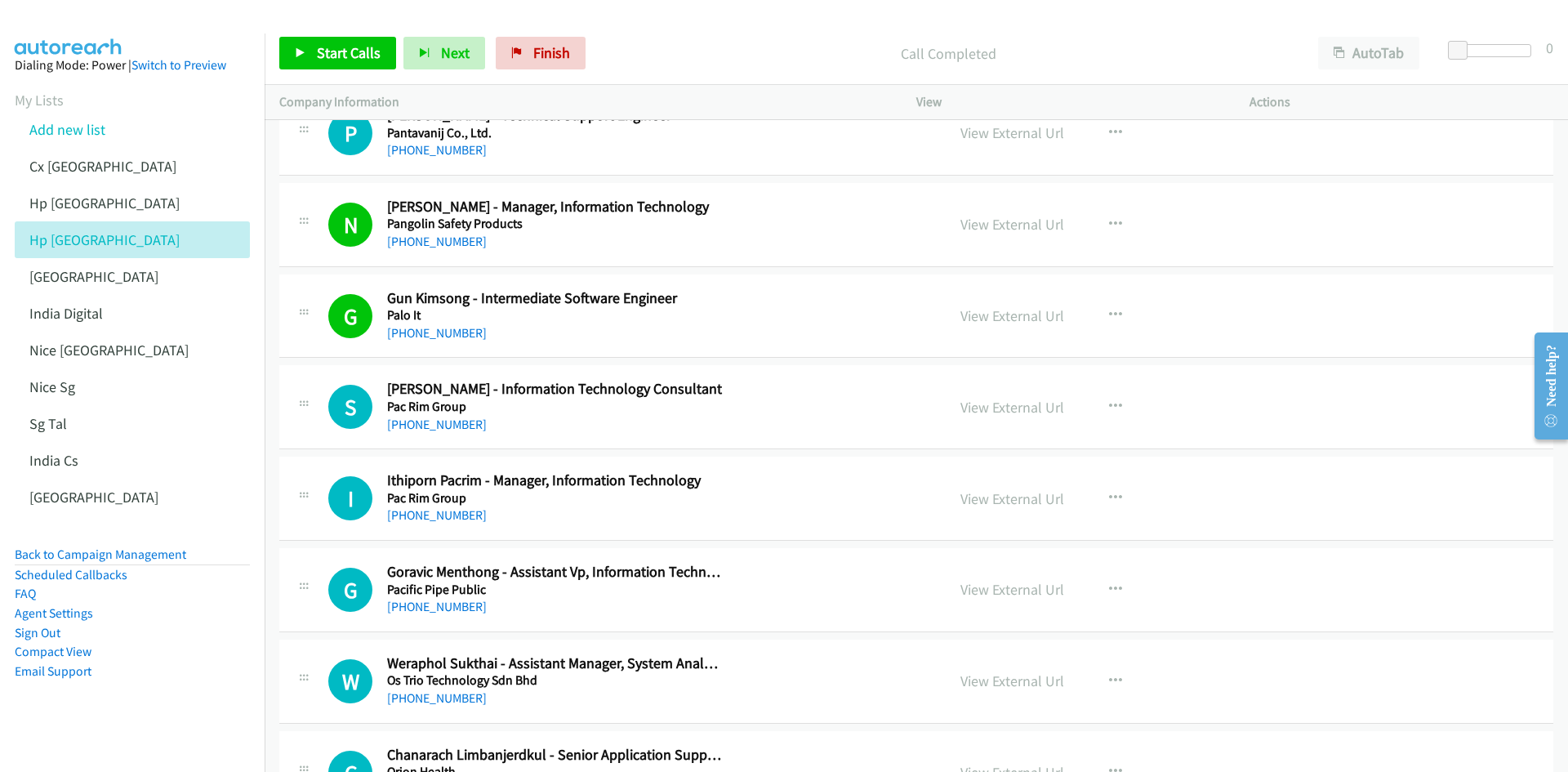
scroll to position [9064, 0]
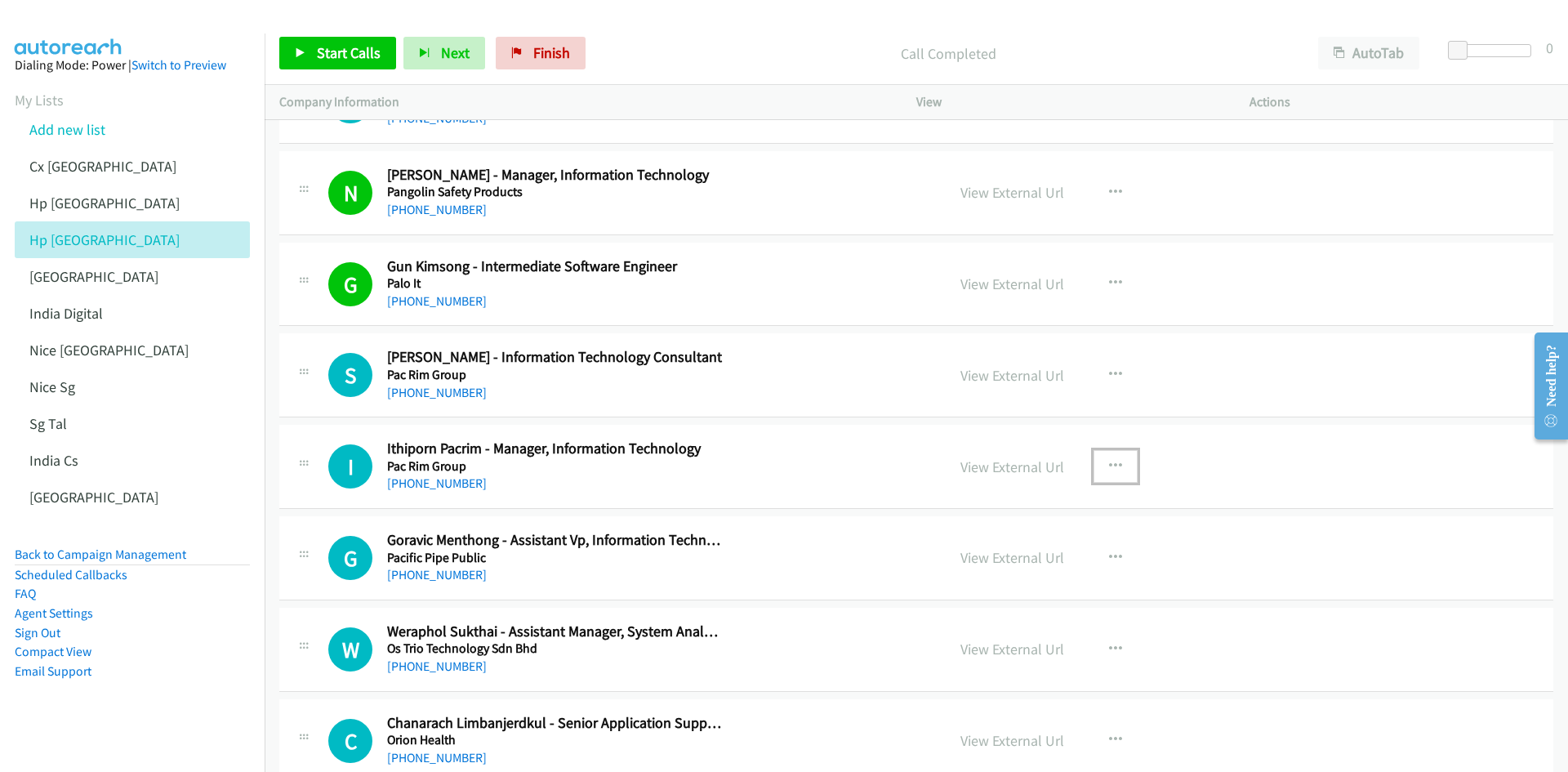
click at [1045, 461] on icon "button" at bounding box center [1115, 466] width 13 height 13
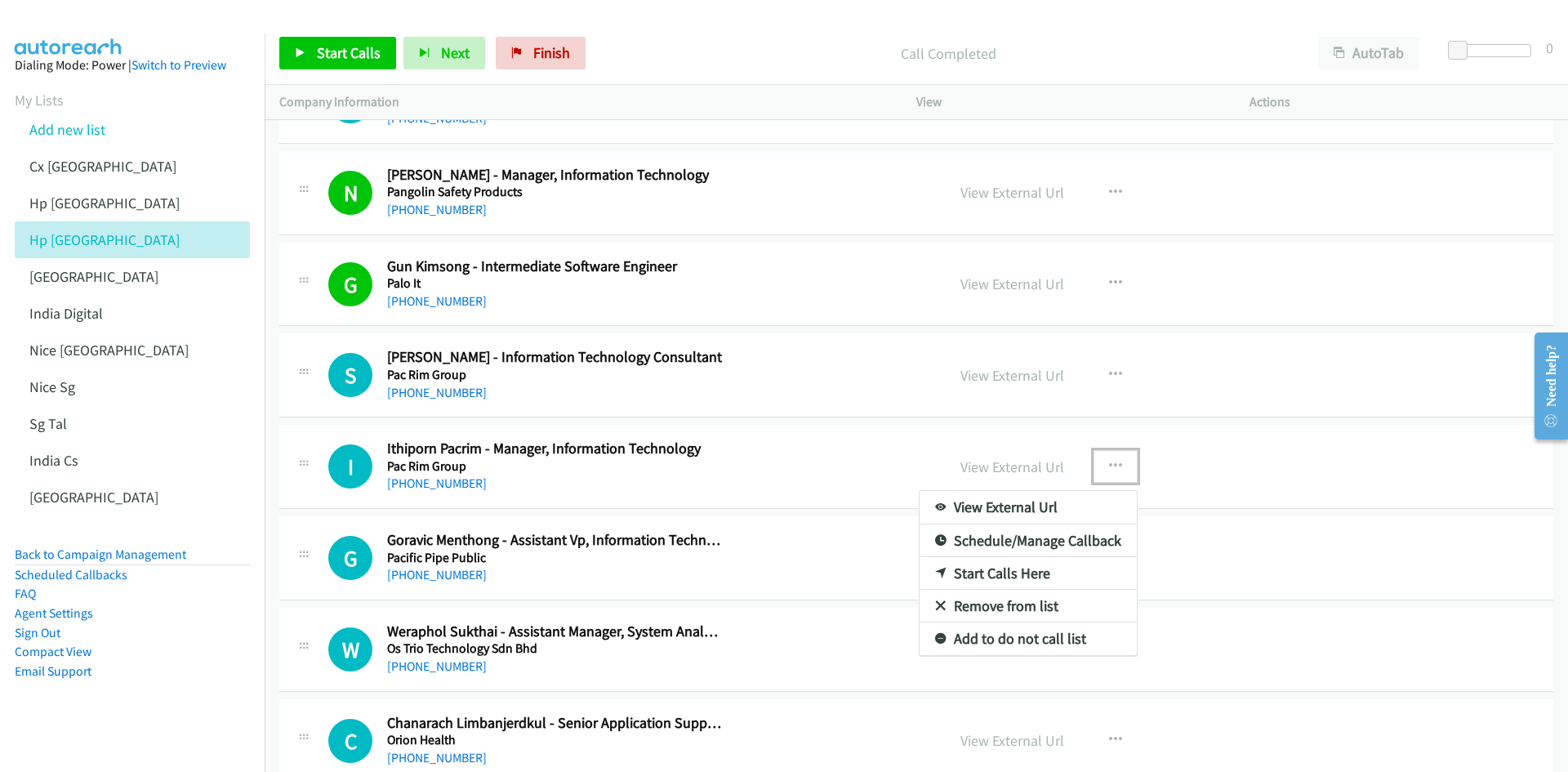
click at [1014, 477] on link "Start Calls Here" at bounding box center [1028, 573] width 217 height 33
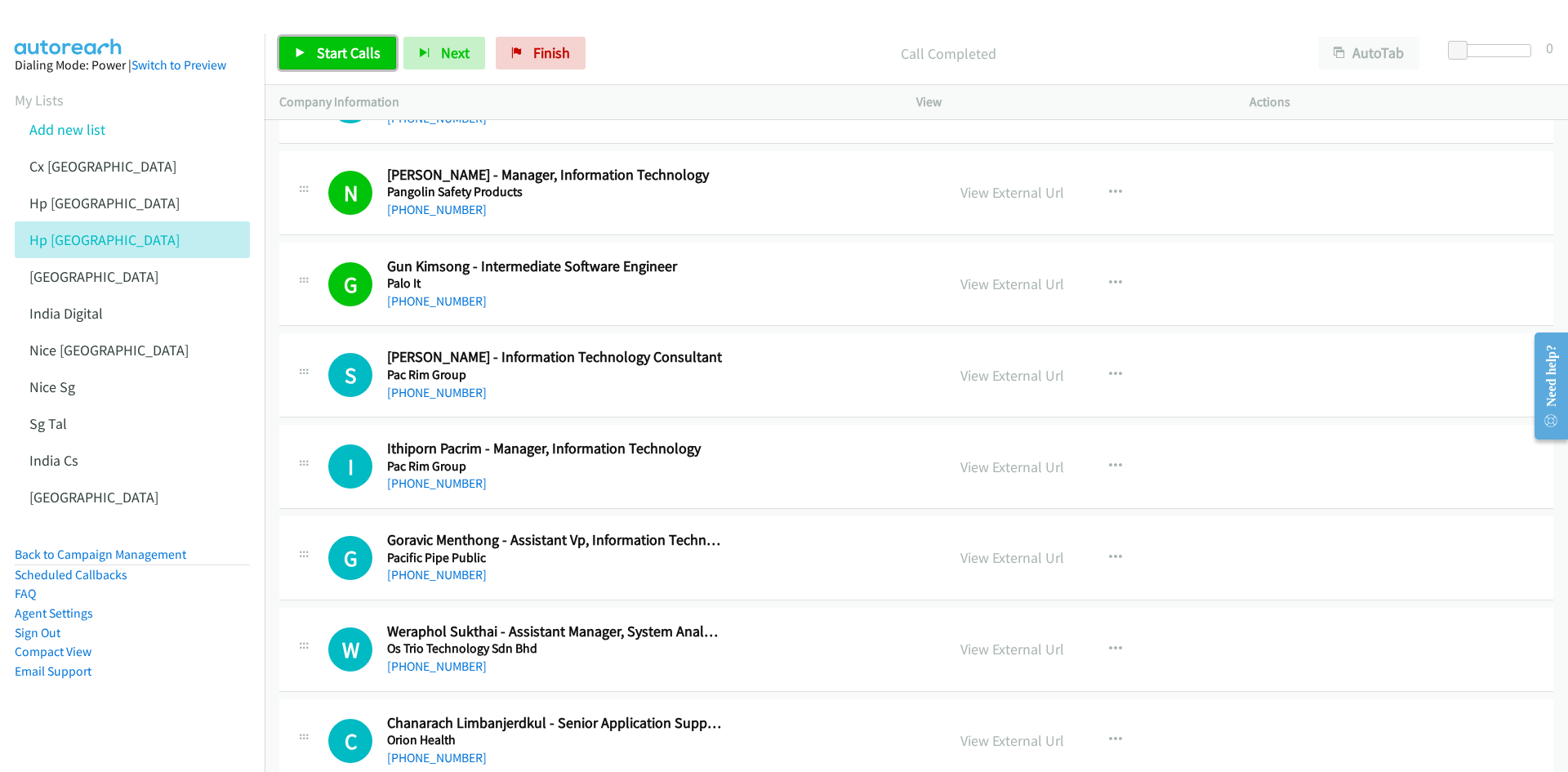
click at [345, 52] on span "Start Calls" at bounding box center [348, 53] width 63 height 19
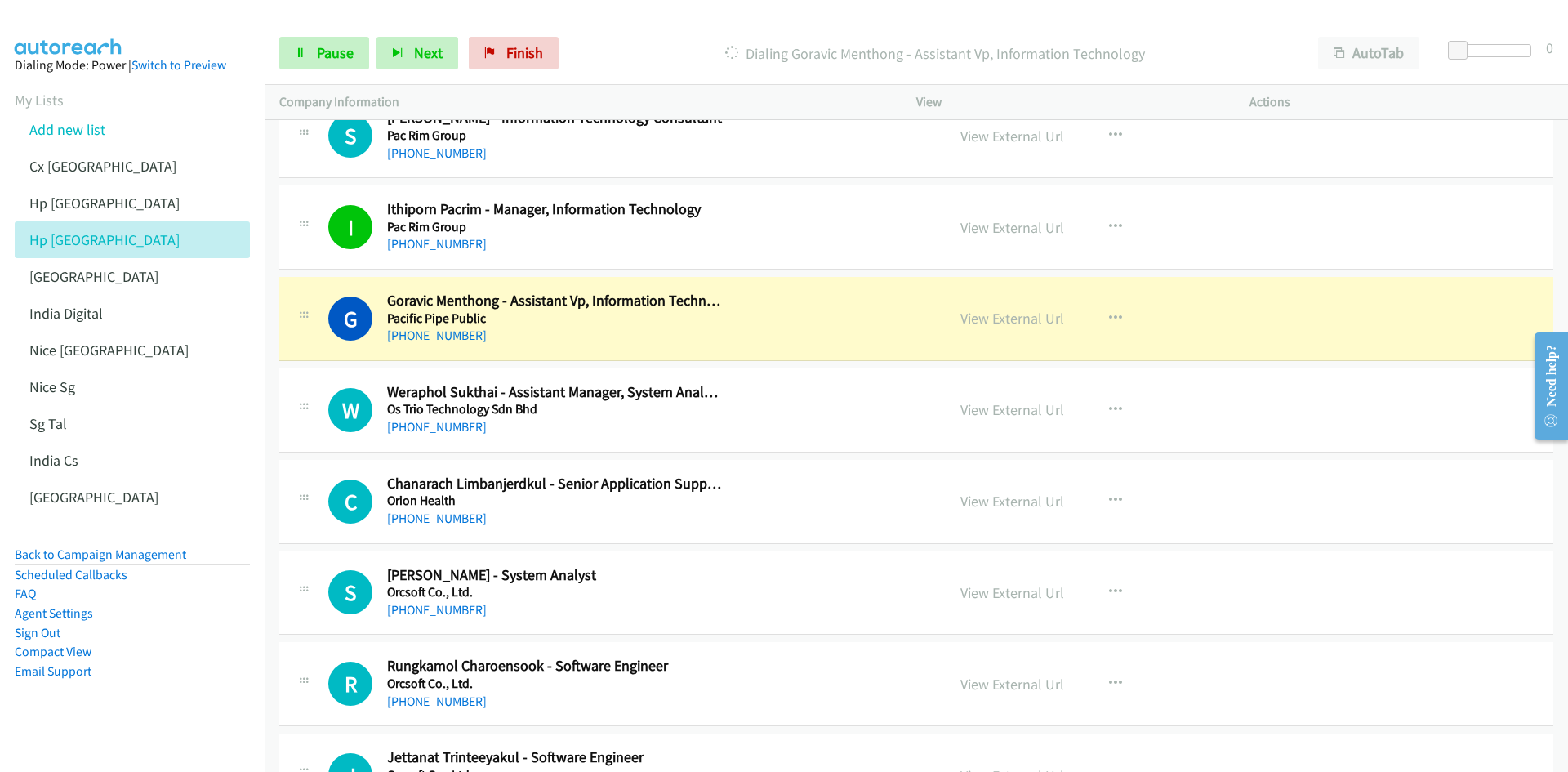
scroll to position [9309, 0]
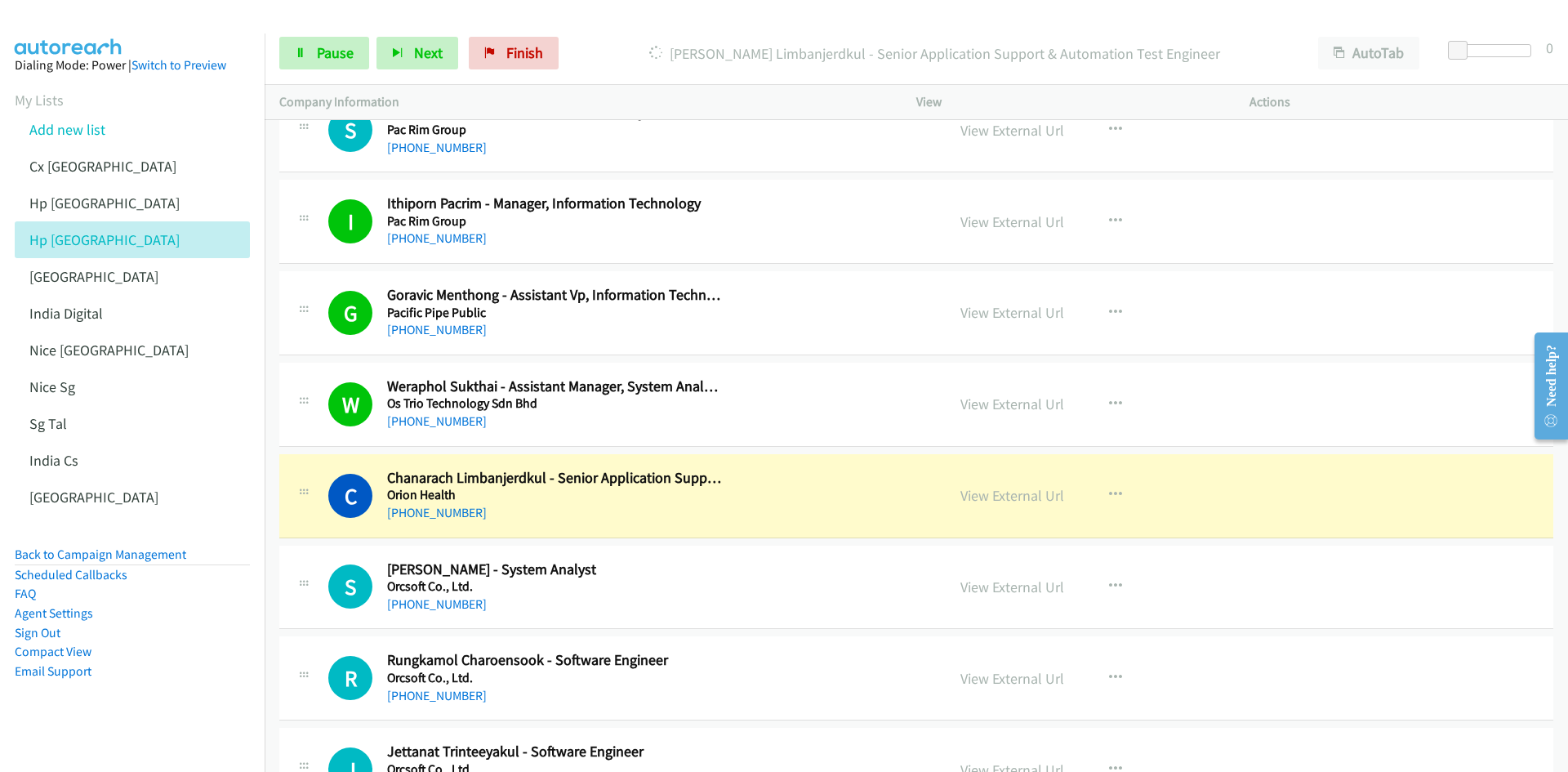
click at [138, 477] on aside "Dialing Mode: Power | Switch to Preview My Lists Add new list Cx India Hp Malay…" at bounding box center [132, 394] width 265 height 721
click at [1019, 477] on link "View External Url" at bounding box center [1013, 495] width 104 height 19
click at [305, 56] on icon at bounding box center [300, 54] width 11 height 11
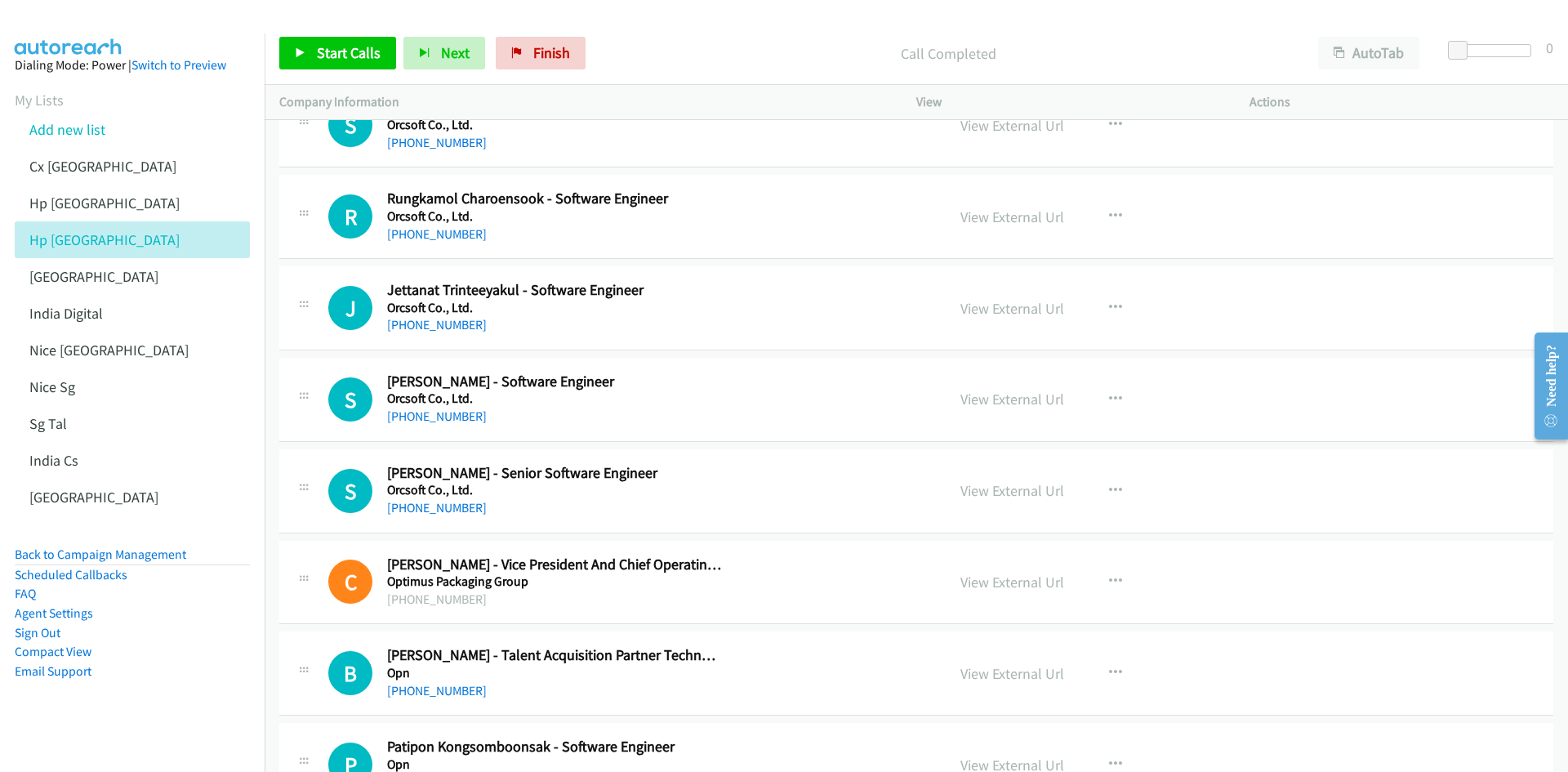
scroll to position [9798, 0]
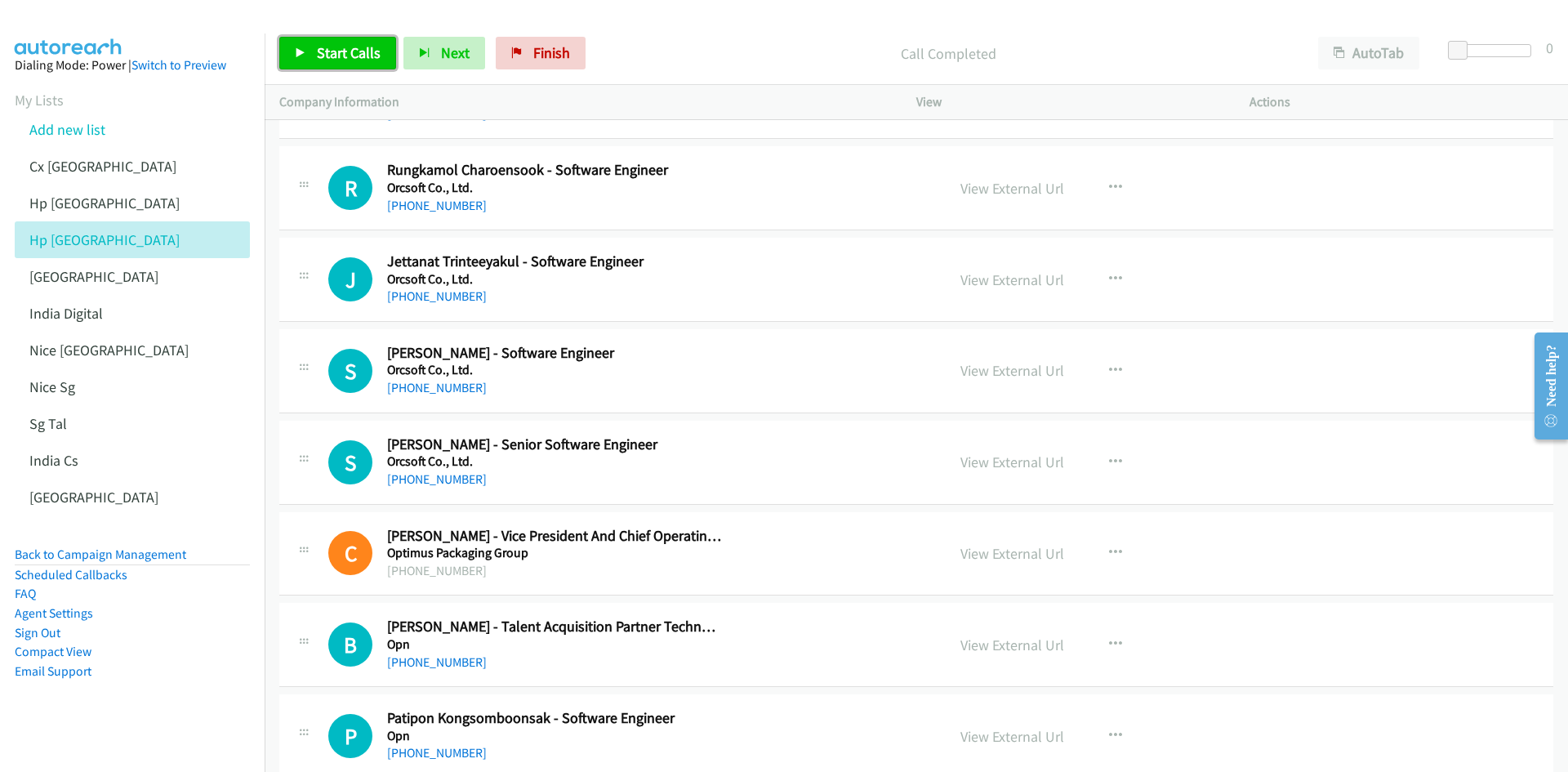
click at [361, 49] on span "Start Calls" at bounding box center [348, 53] width 63 height 19
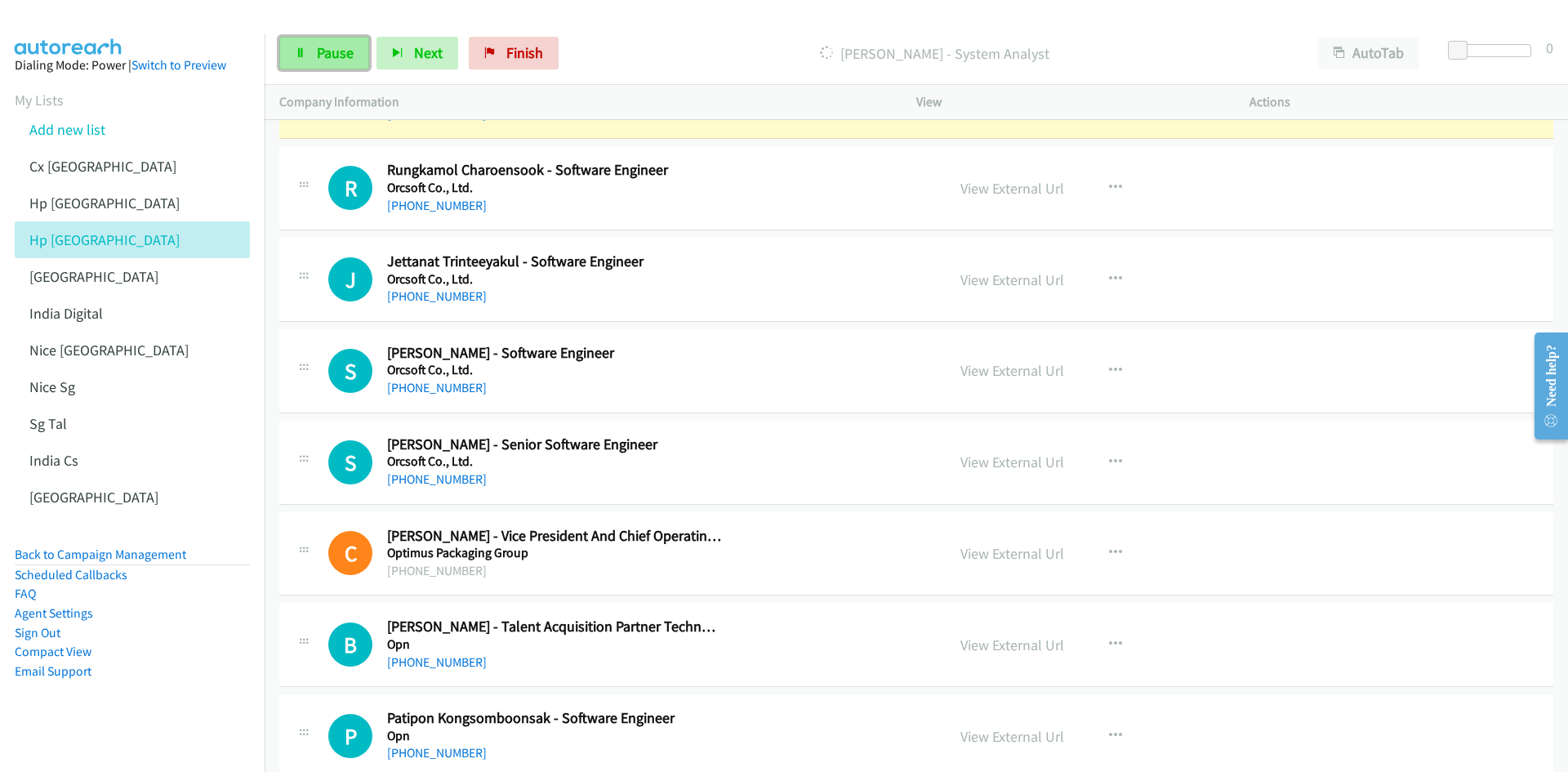
click at [291, 56] on link "Pause" at bounding box center [325, 53] width 90 height 33
drag, startPoint x: 234, startPoint y: 710, endPoint x: 298, endPoint y: 684, distance: 69.1
click at [234, 477] on aside "Dialing Mode: Power | Switch to Preview My Lists Add new list Cx India Hp Malay…" at bounding box center [132, 394] width 265 height 721
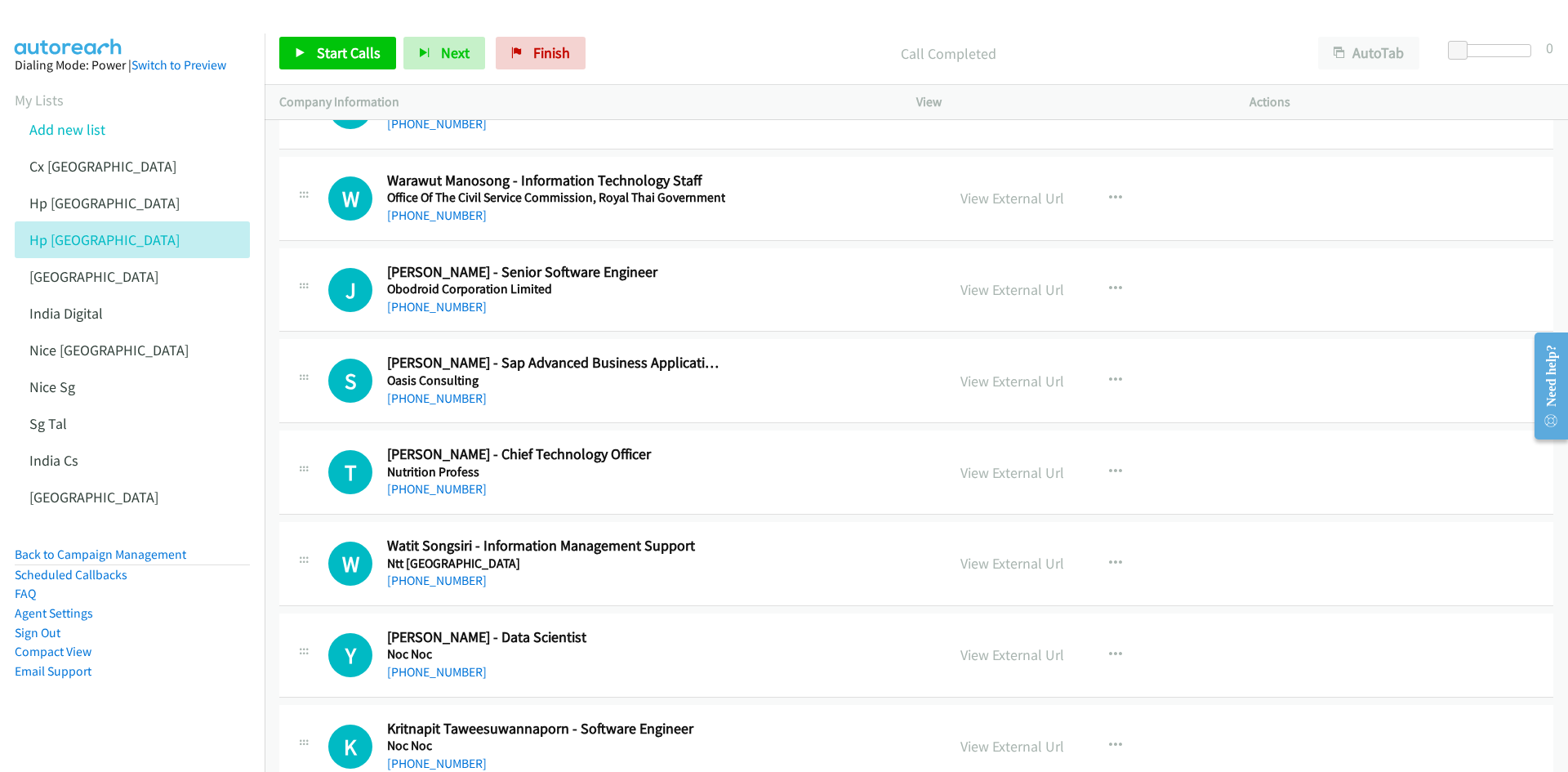
scroll to position [10534, 0]
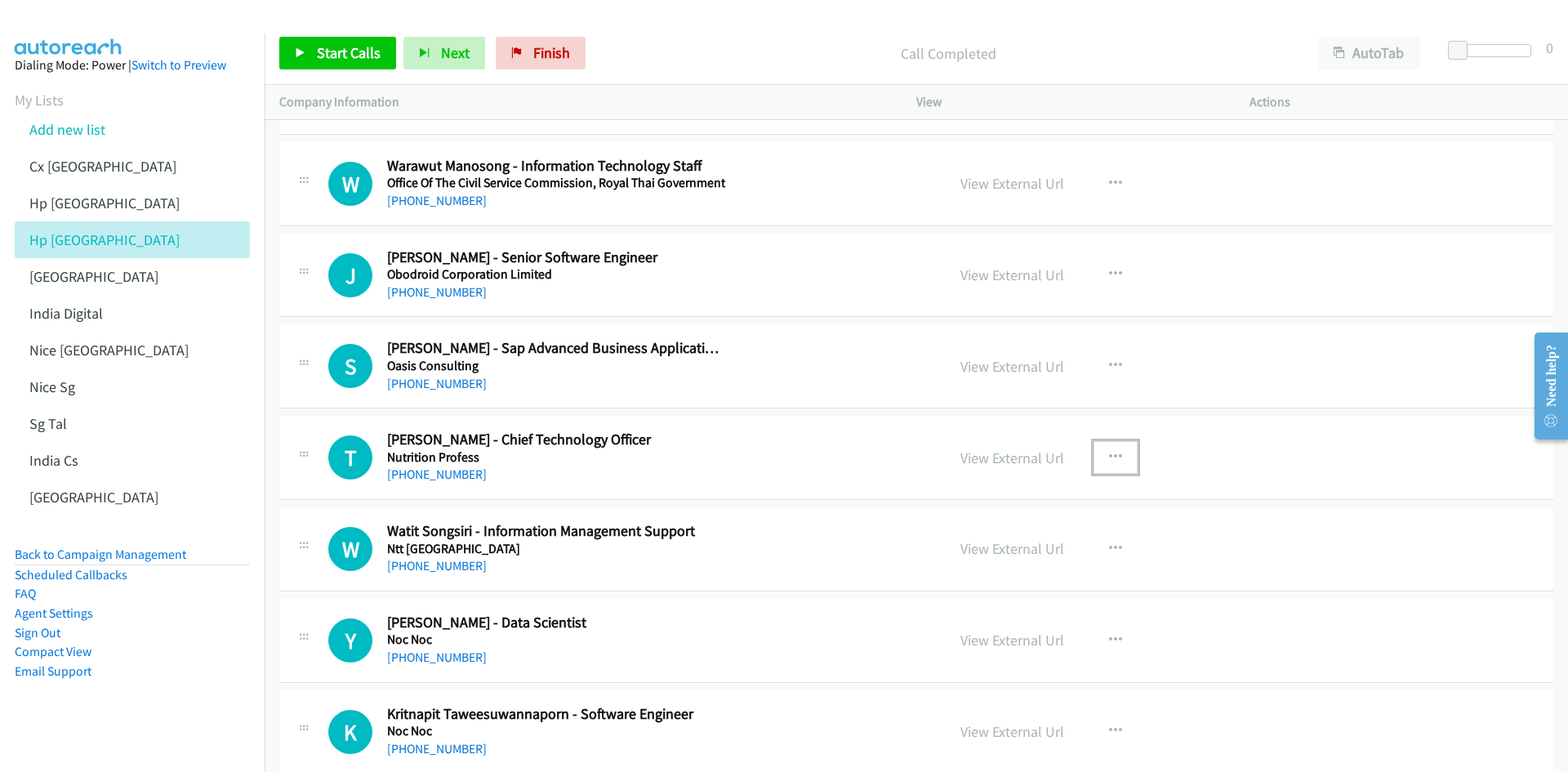
click at [1045, 455] on icon "button" at bounding box center [1115, 457] width 13 height 13
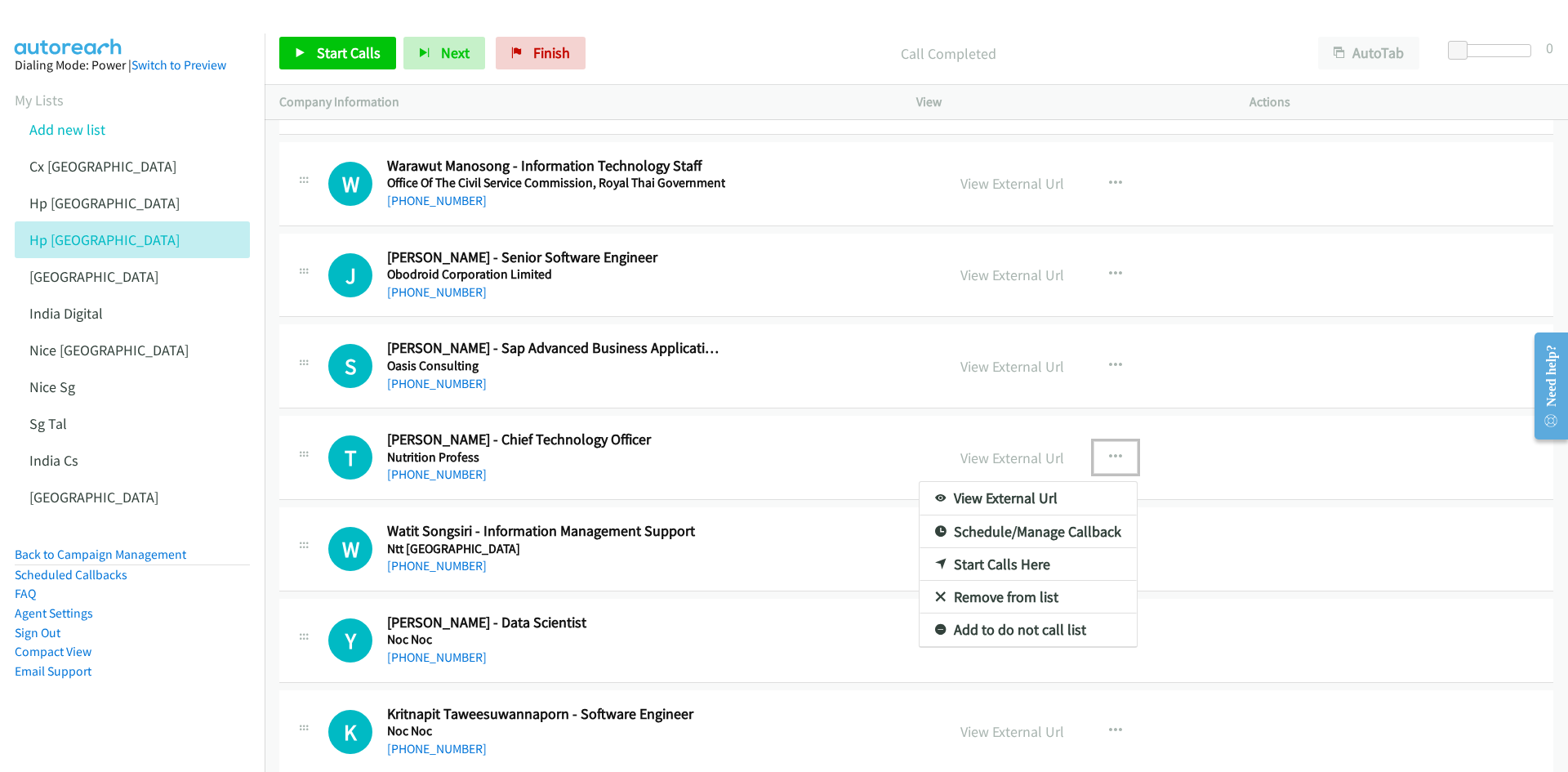
click at [1039, 477] on link "Start Calls Here" at bounding box center [1028, 565] width 217 height 33
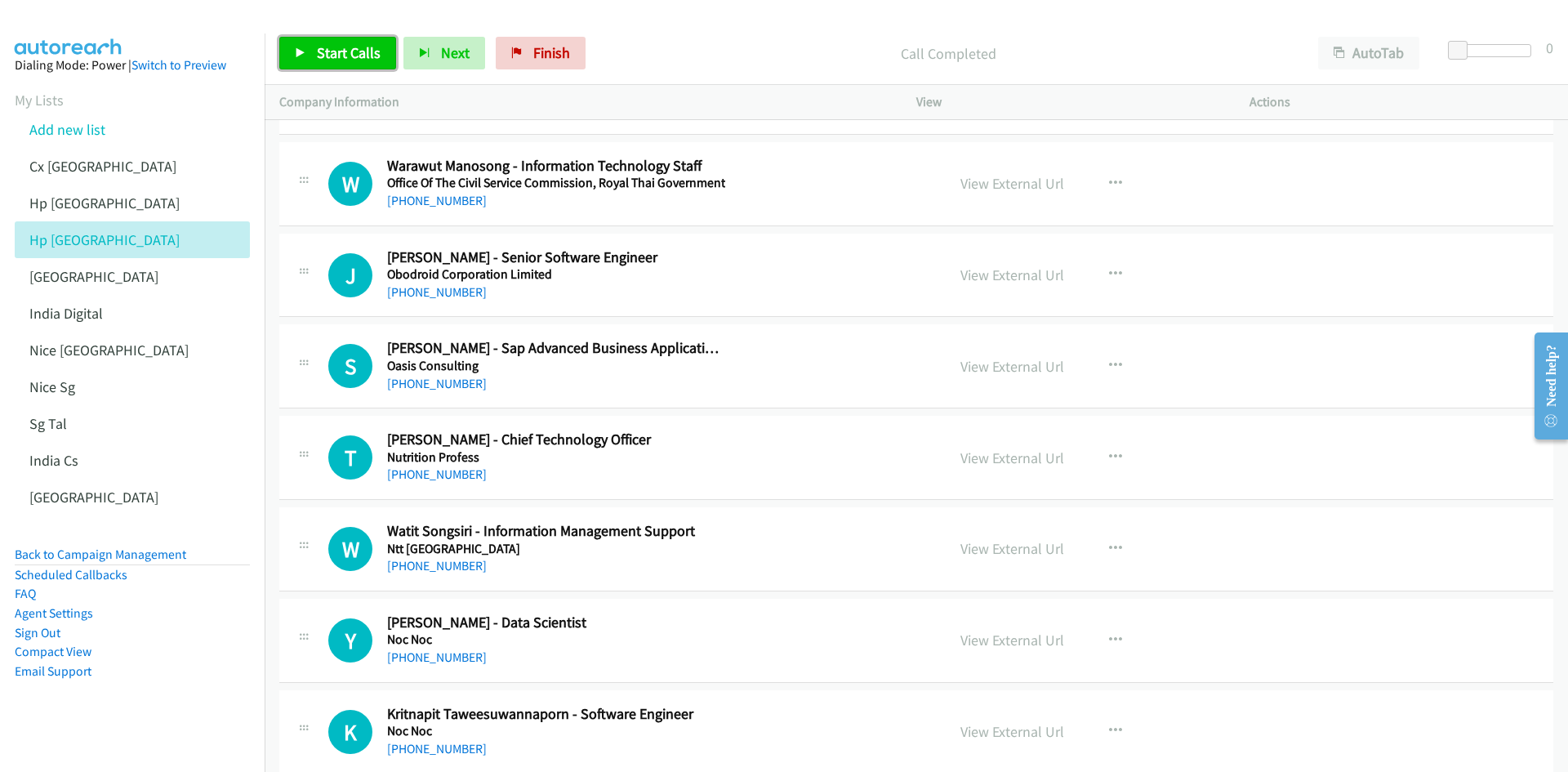
click at [347, 64] on link "Start Calls" at bounding box center [338, 53] width 117 height 33
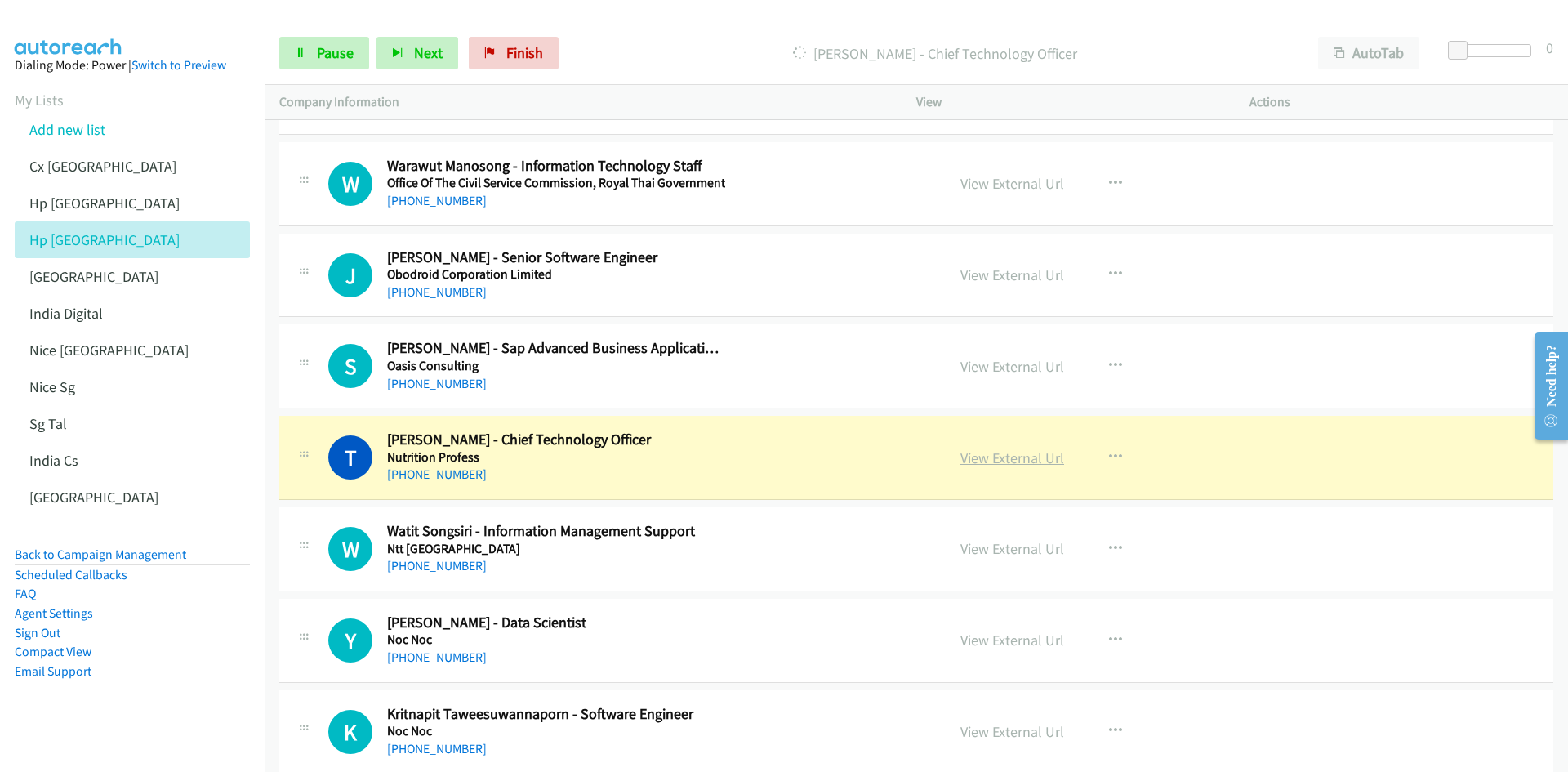
click at [1016, 453] on link "View External Url" at bounding box center [1013, 458] width 104 height 19
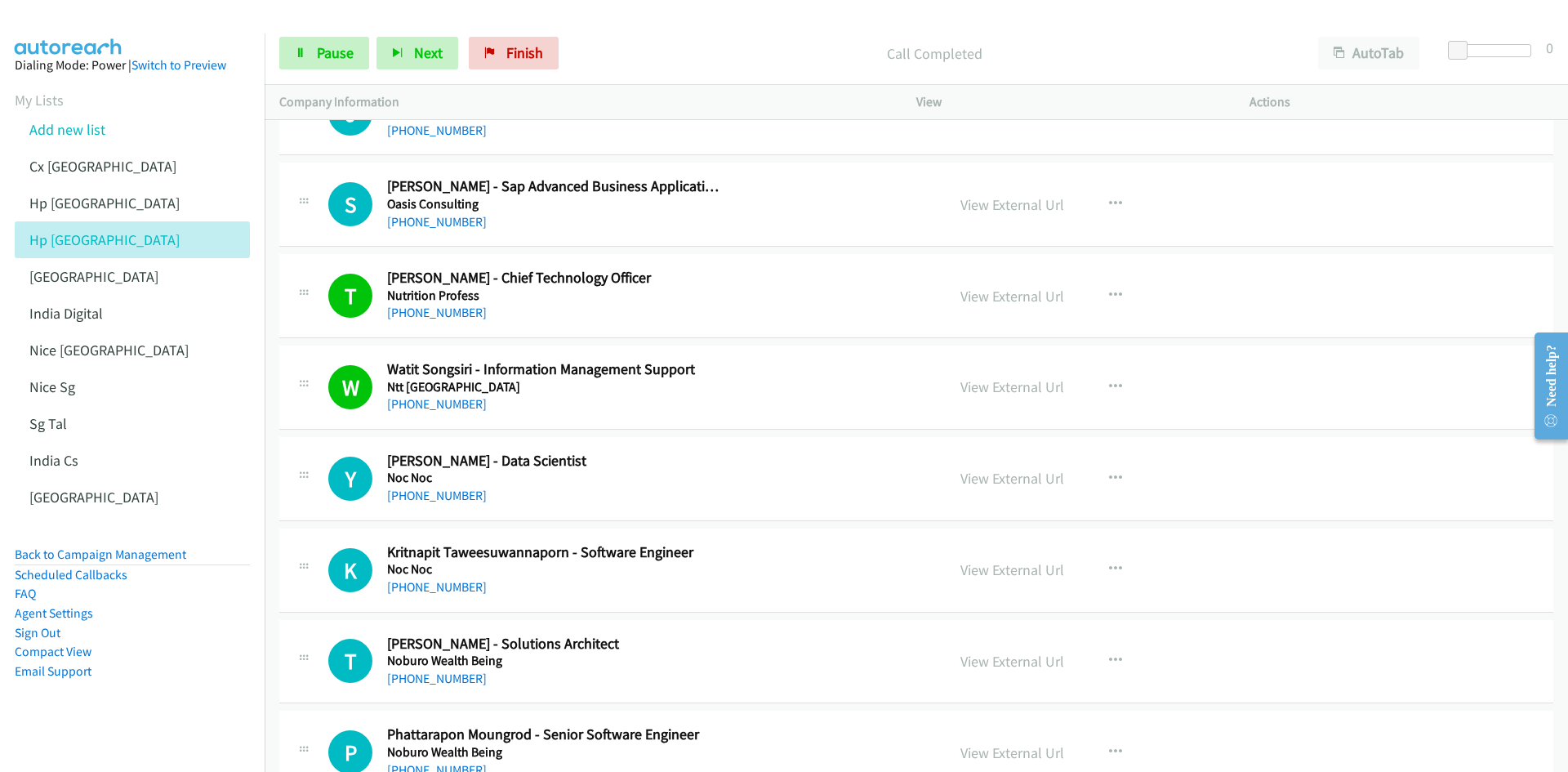
scroll to position [10697, 0]
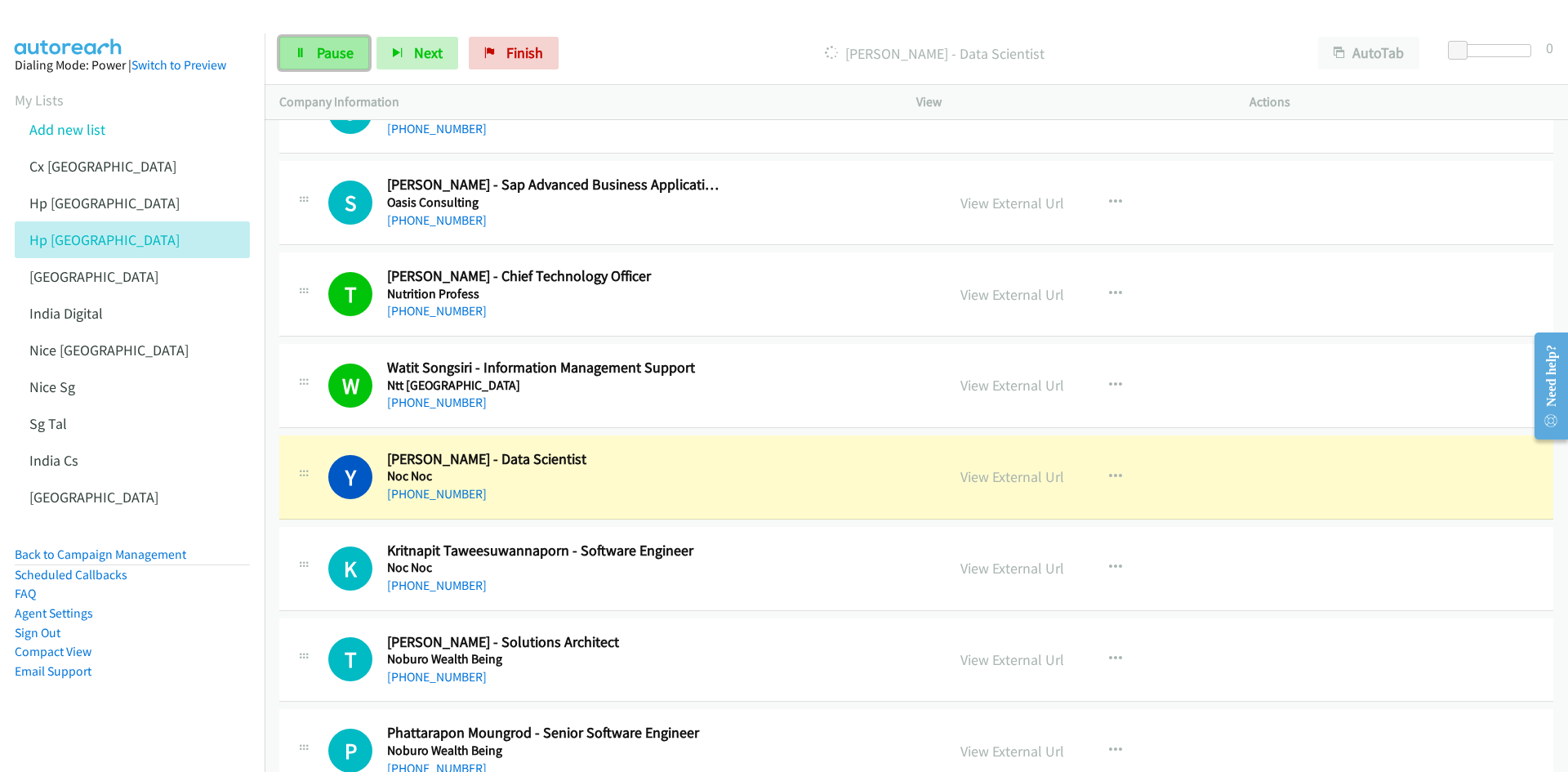
click at [343, 53] on span "Pause" at bounding box center [335, 53] width 36 height 19
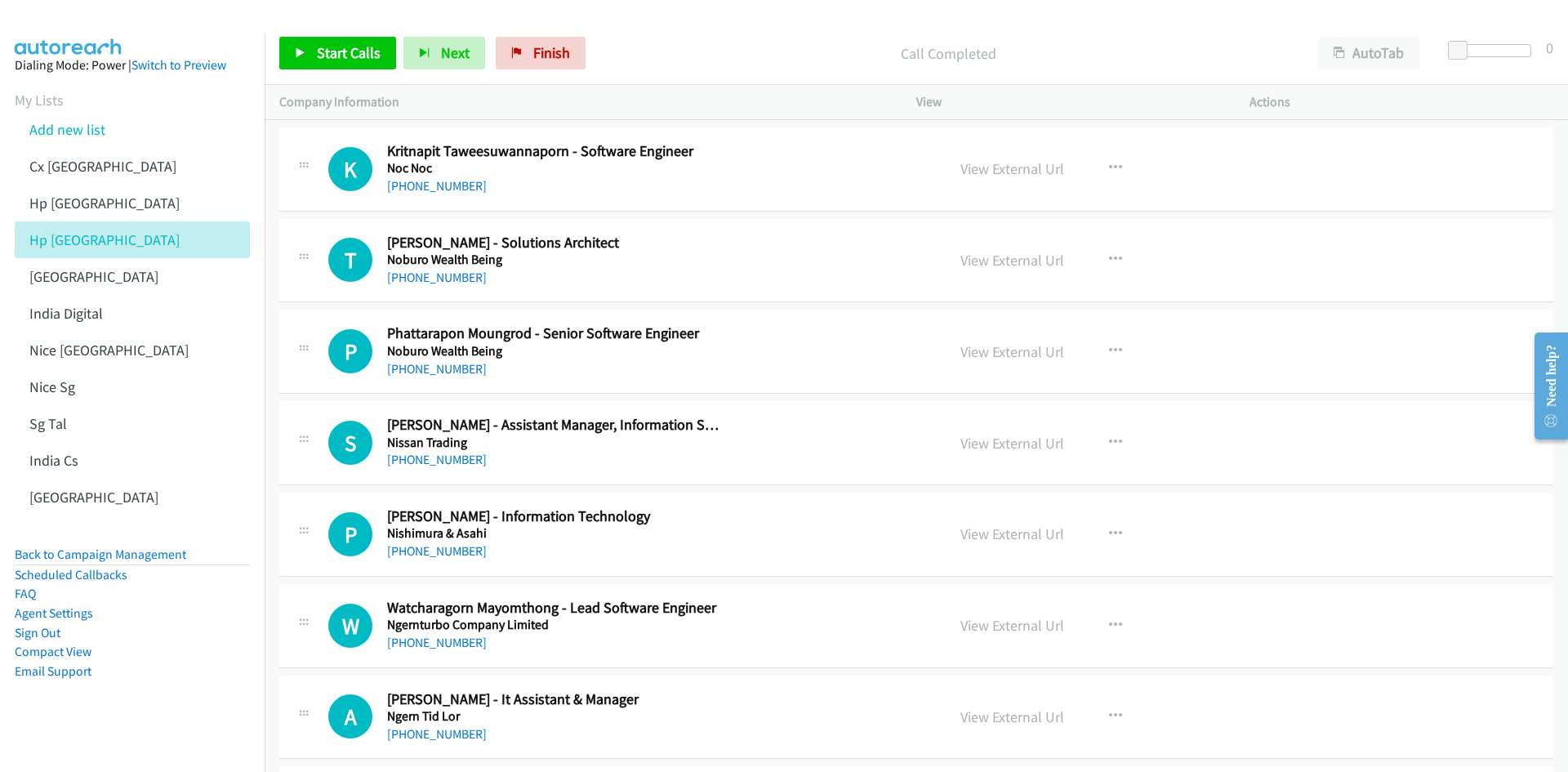
scroll to position [11106, 0]
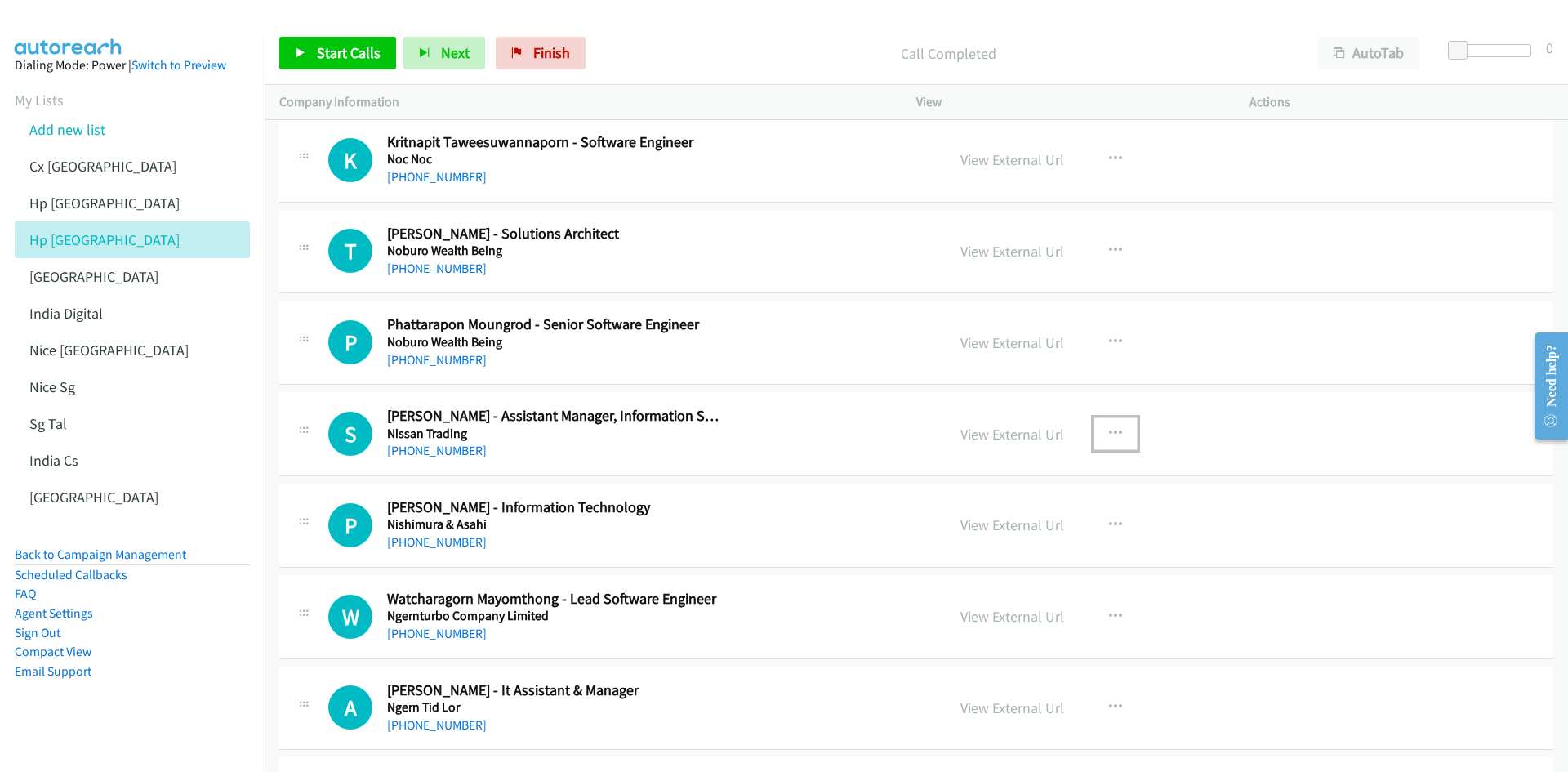
click at [1045, 431] on icon "button" at bounding box center [1115, 433] width 13 height 13
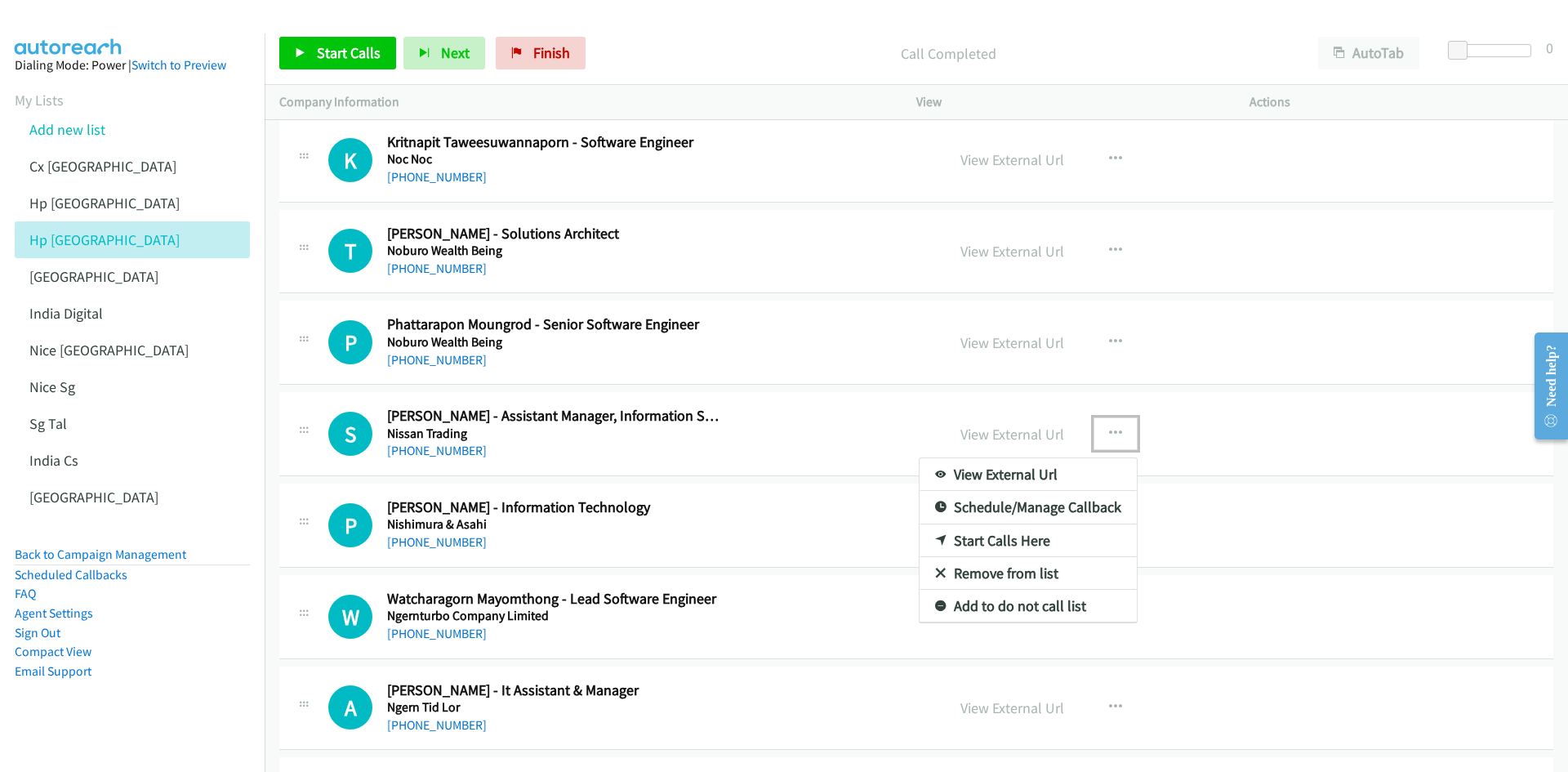
click at [1027, 477] on link "Start Calls Here" at bounding box center [1028, 540] width 217 height 33
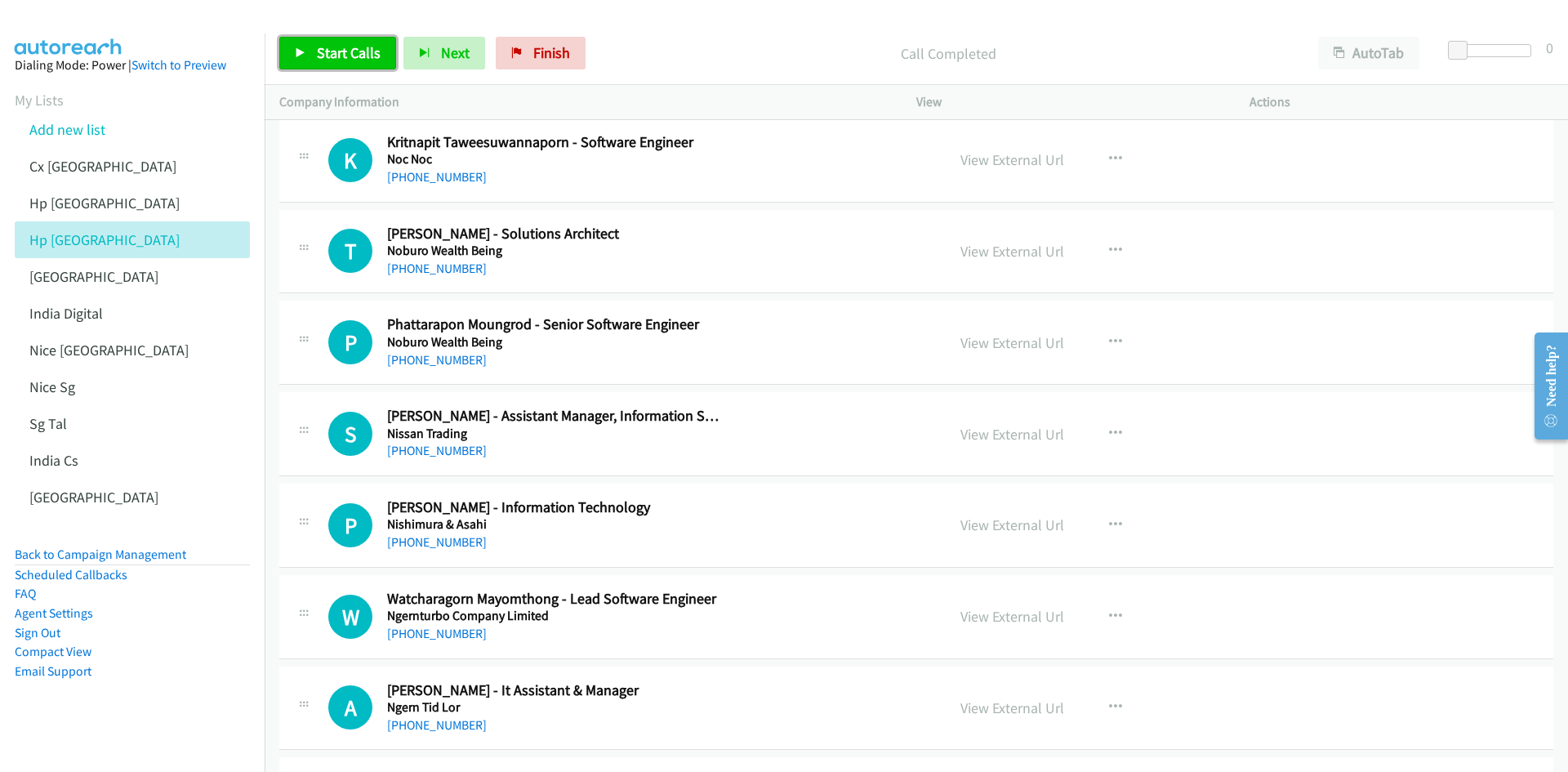
click at [341, 53] on span "Start Calls" at bounding box center [348, 53] width 63 height 19
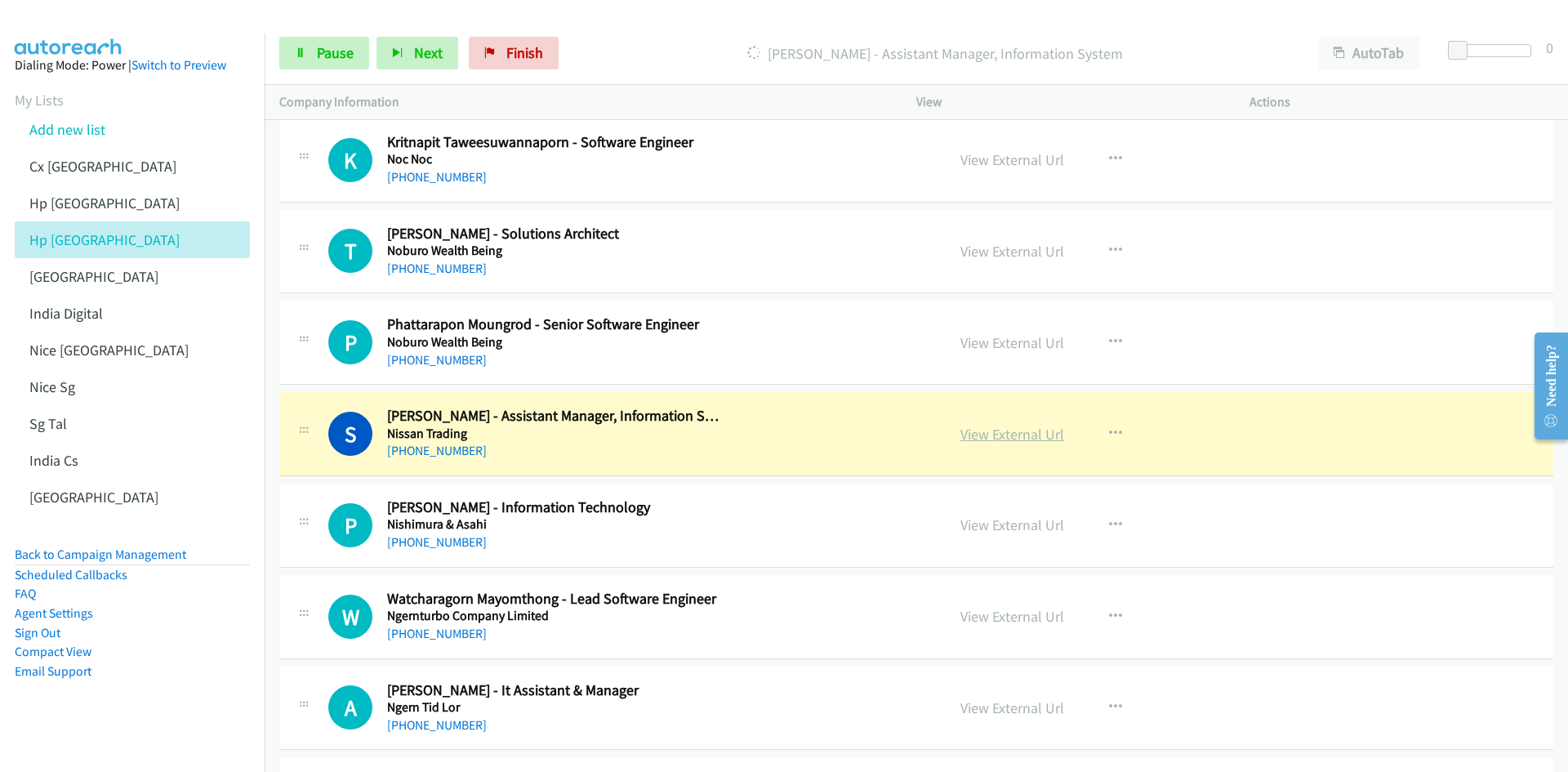
click at [1004, 434] on link "View External Url" at bounding box center [1013, 435] width 104 height 19
click at [328, 55] on span "Pause" at bounding box center [335, 53] width 36 height 19
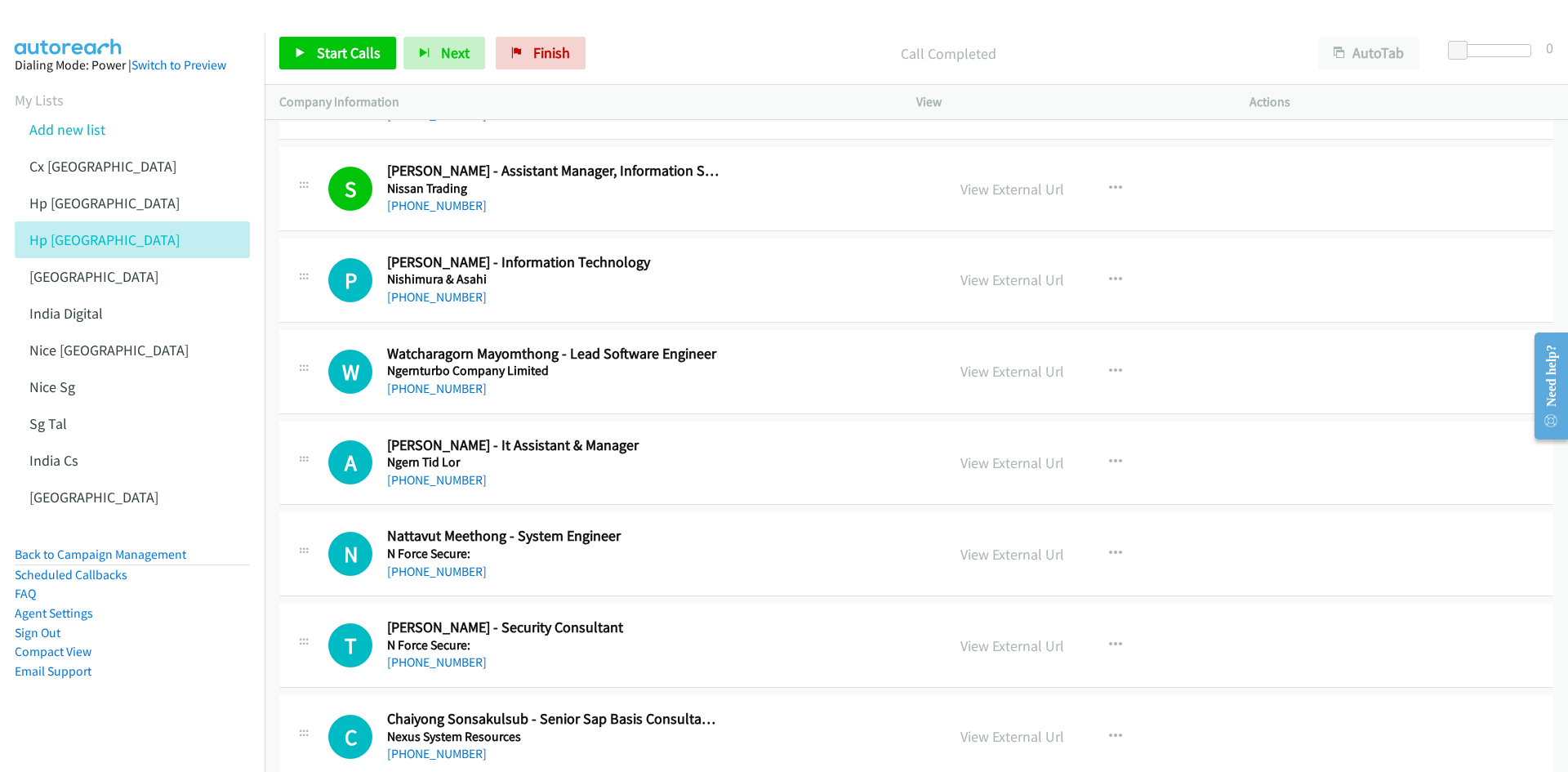
scroll to position [11432, 0]
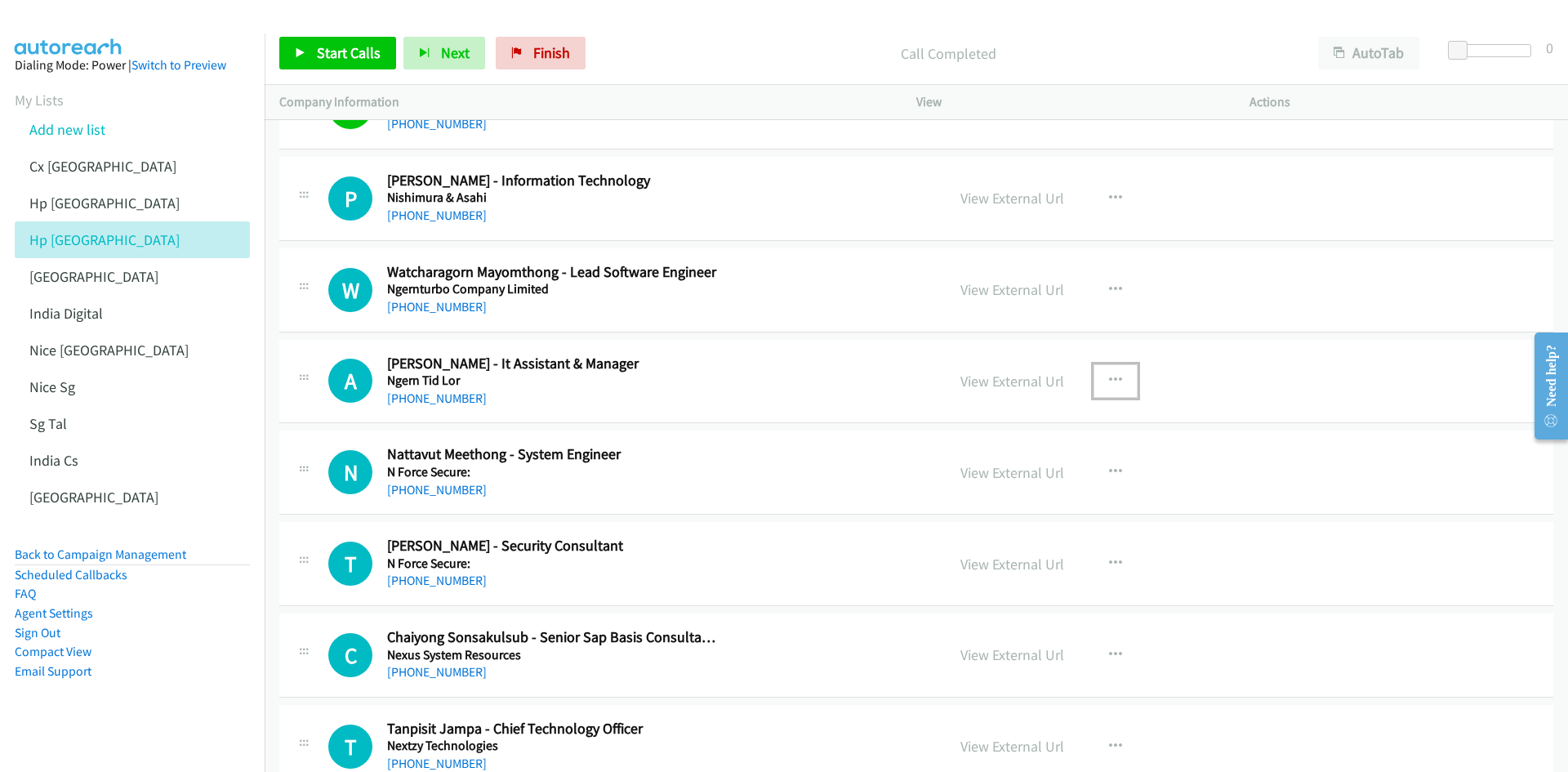
click at [1045, 377] on icon "button" at bounding box center [1115, 380] width 13 height 13
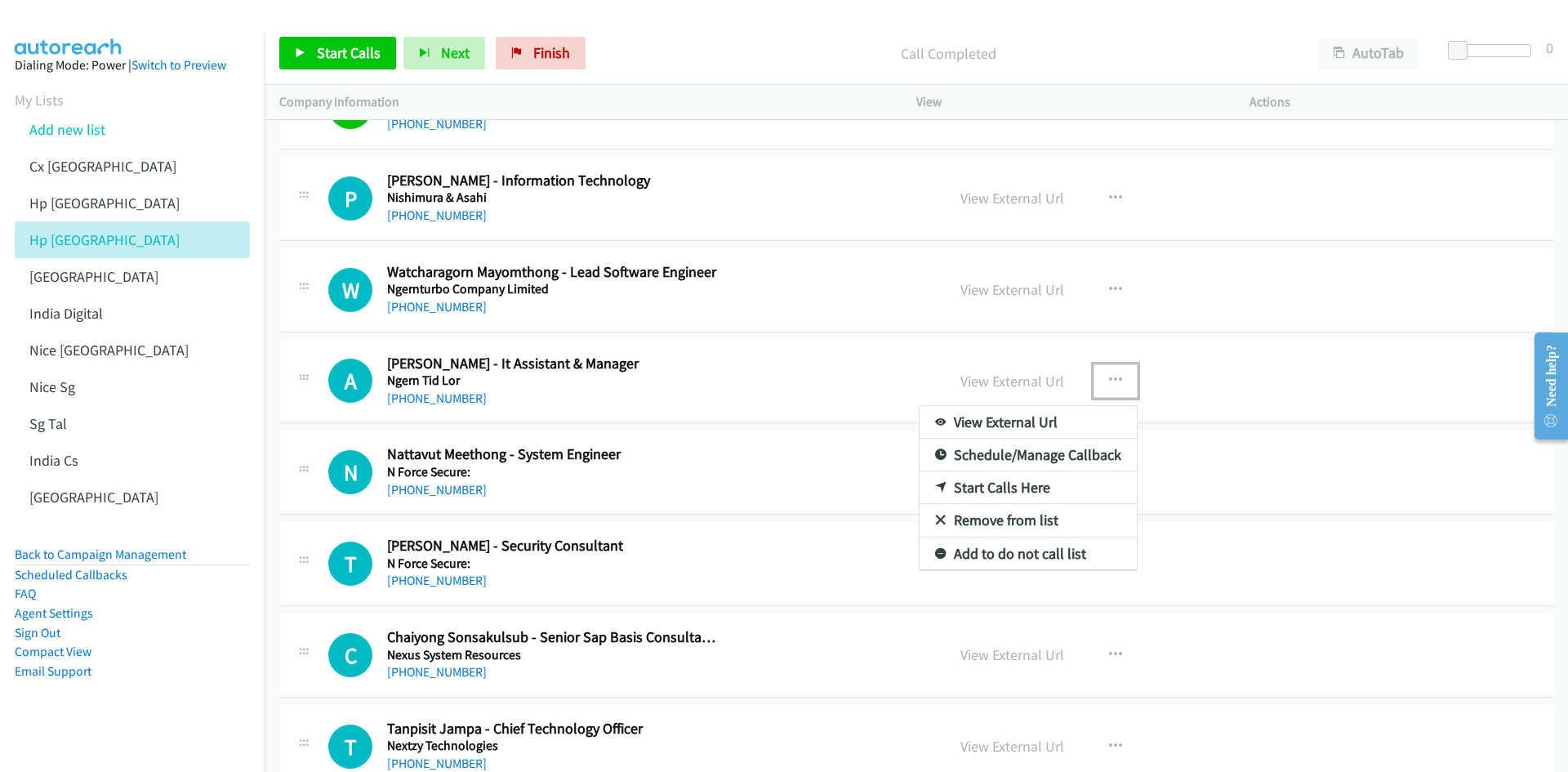
click at [1032, 477] on link "Start Calls Here" at bounding box center [1028, 487] width 217 height 33
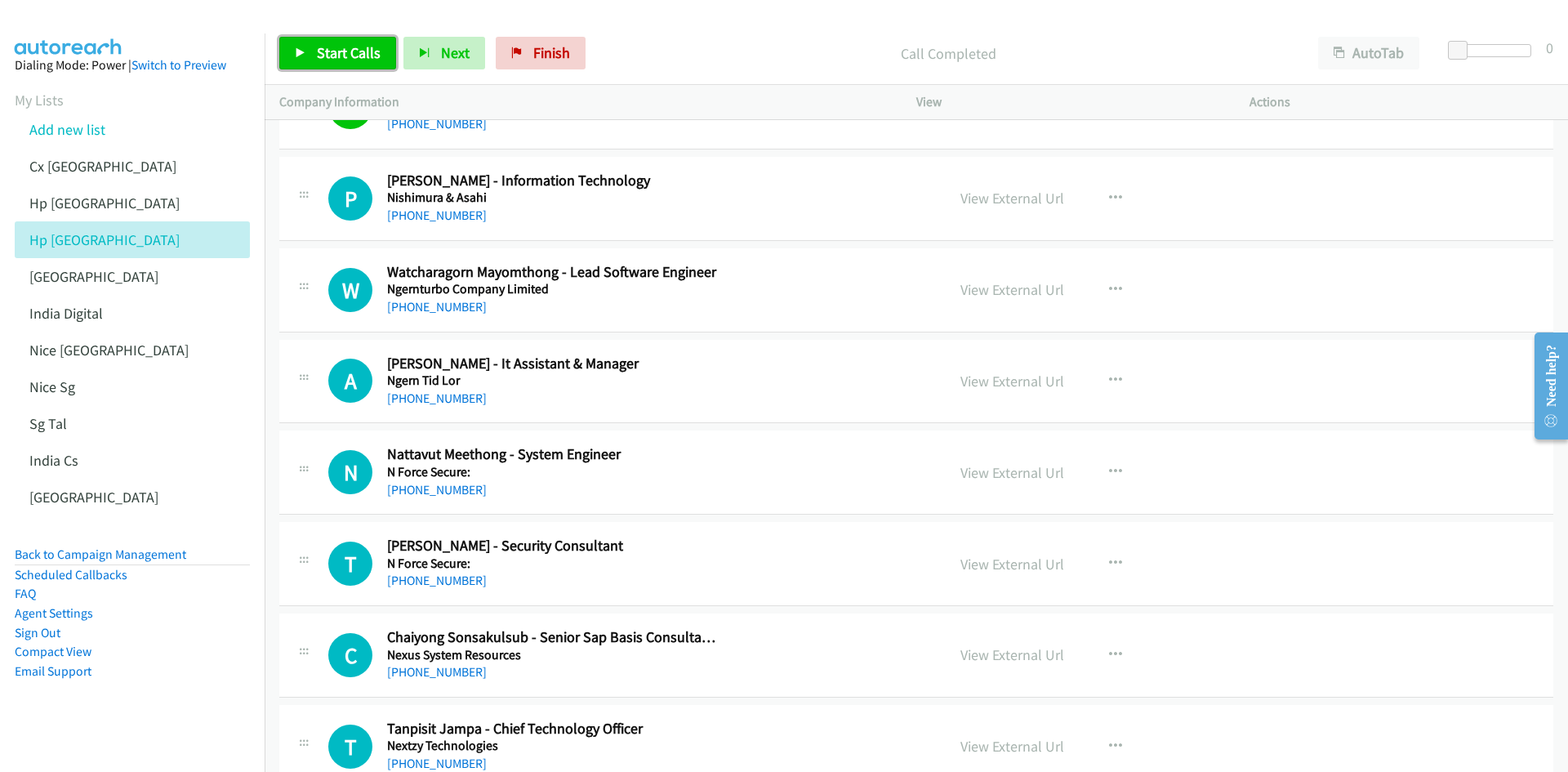
click at [313, 58] on link "Start Calls" at bounding box center [338, 53] width 117 height 33
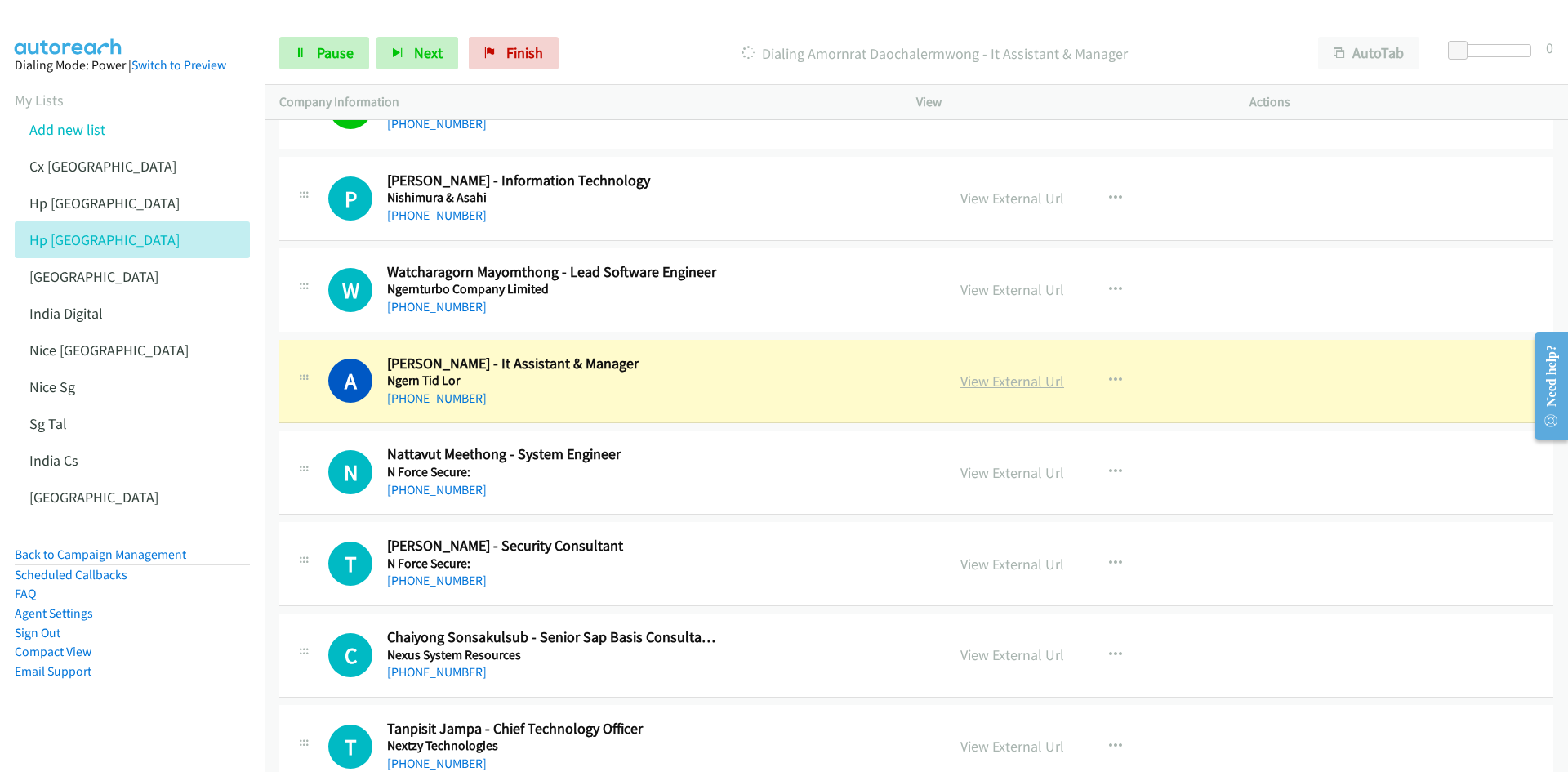
click at [1014, 385] on link "View External Url" at bounding box center [1013, 381] width 104 height 19
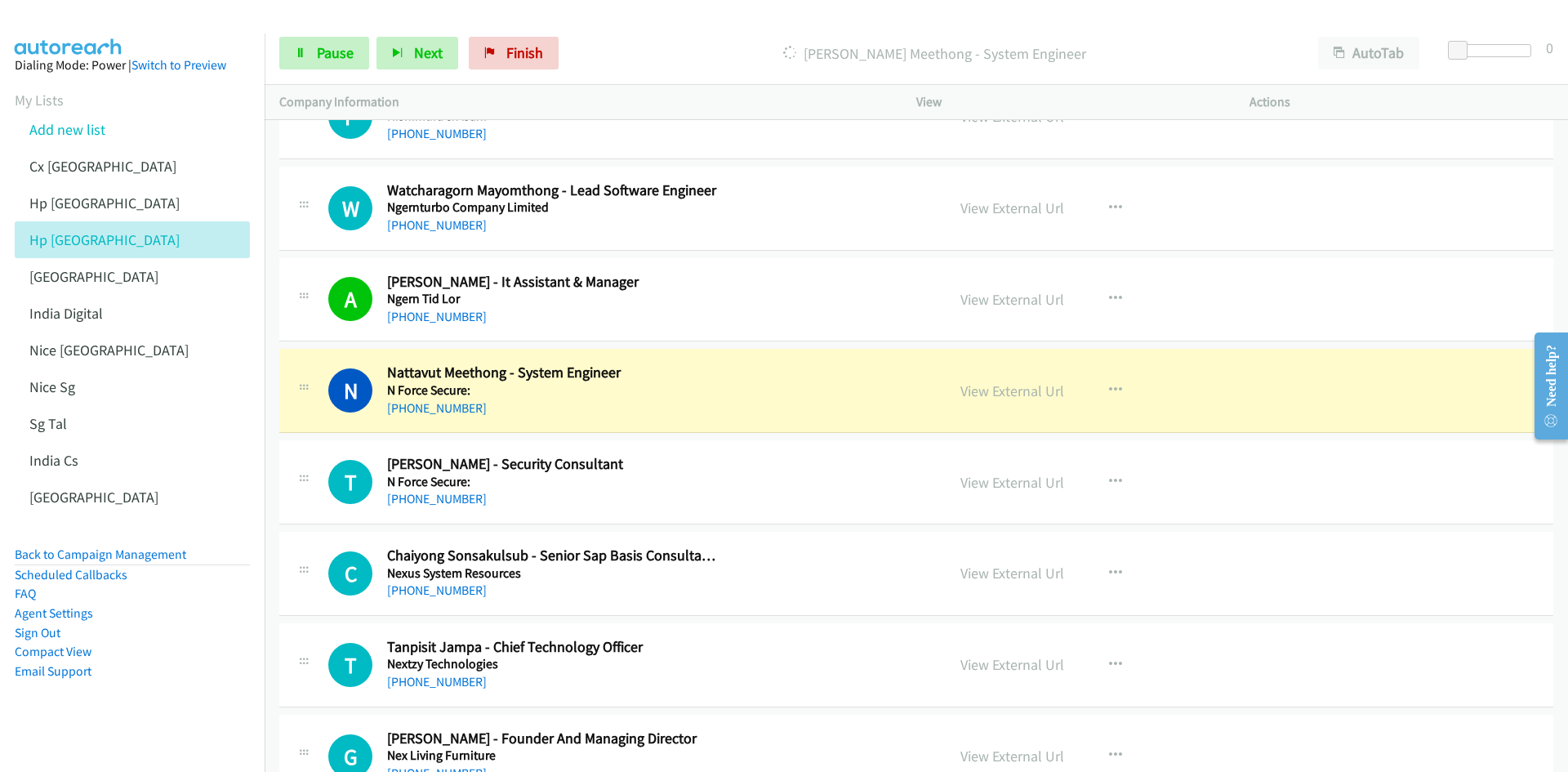
scroll to position [11595, 0]
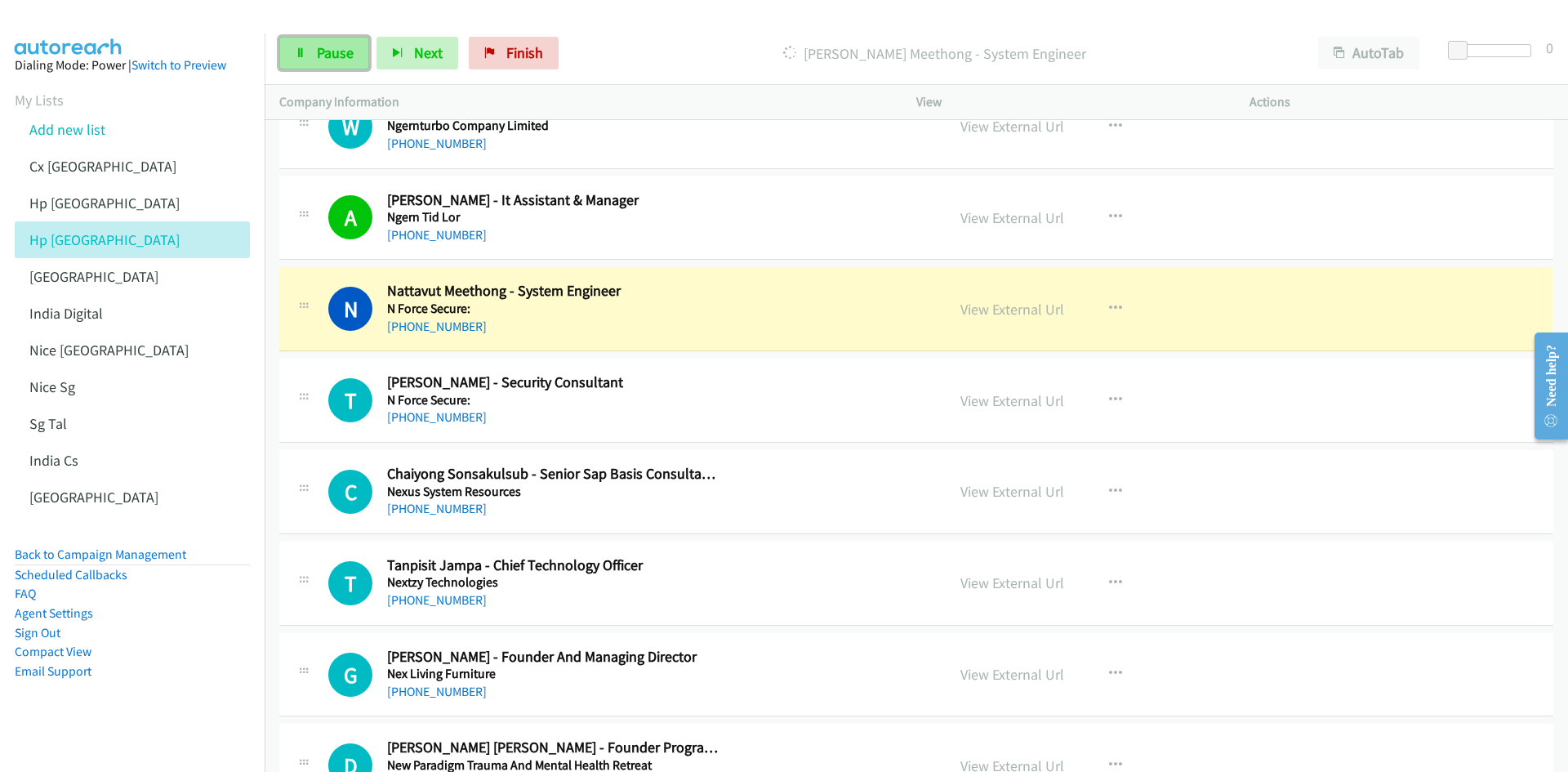
click at [315, 47] on link "Pause" at bounding box center [325, 53] width 90 height 33
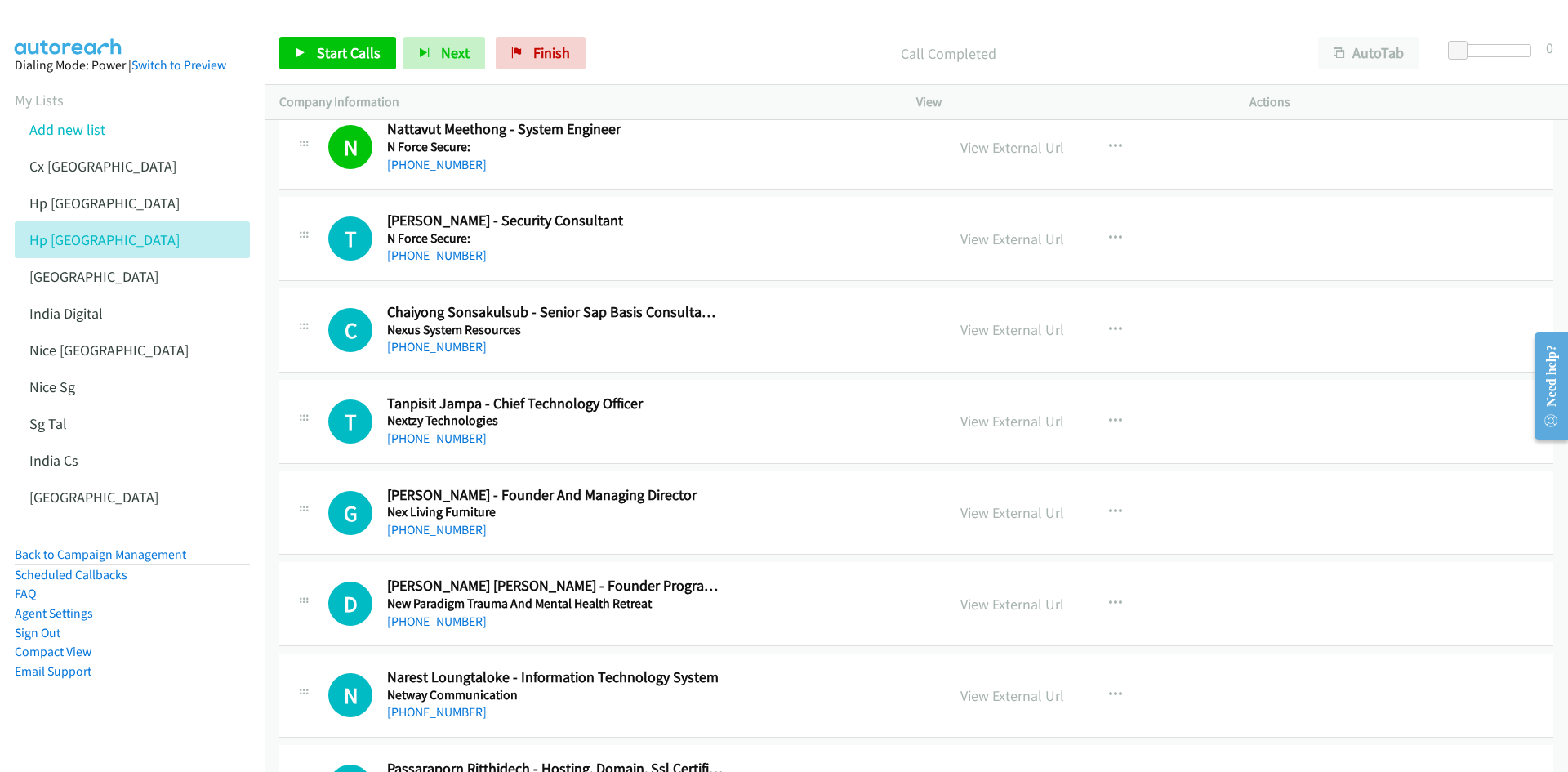
scroll to position [11759, 0]
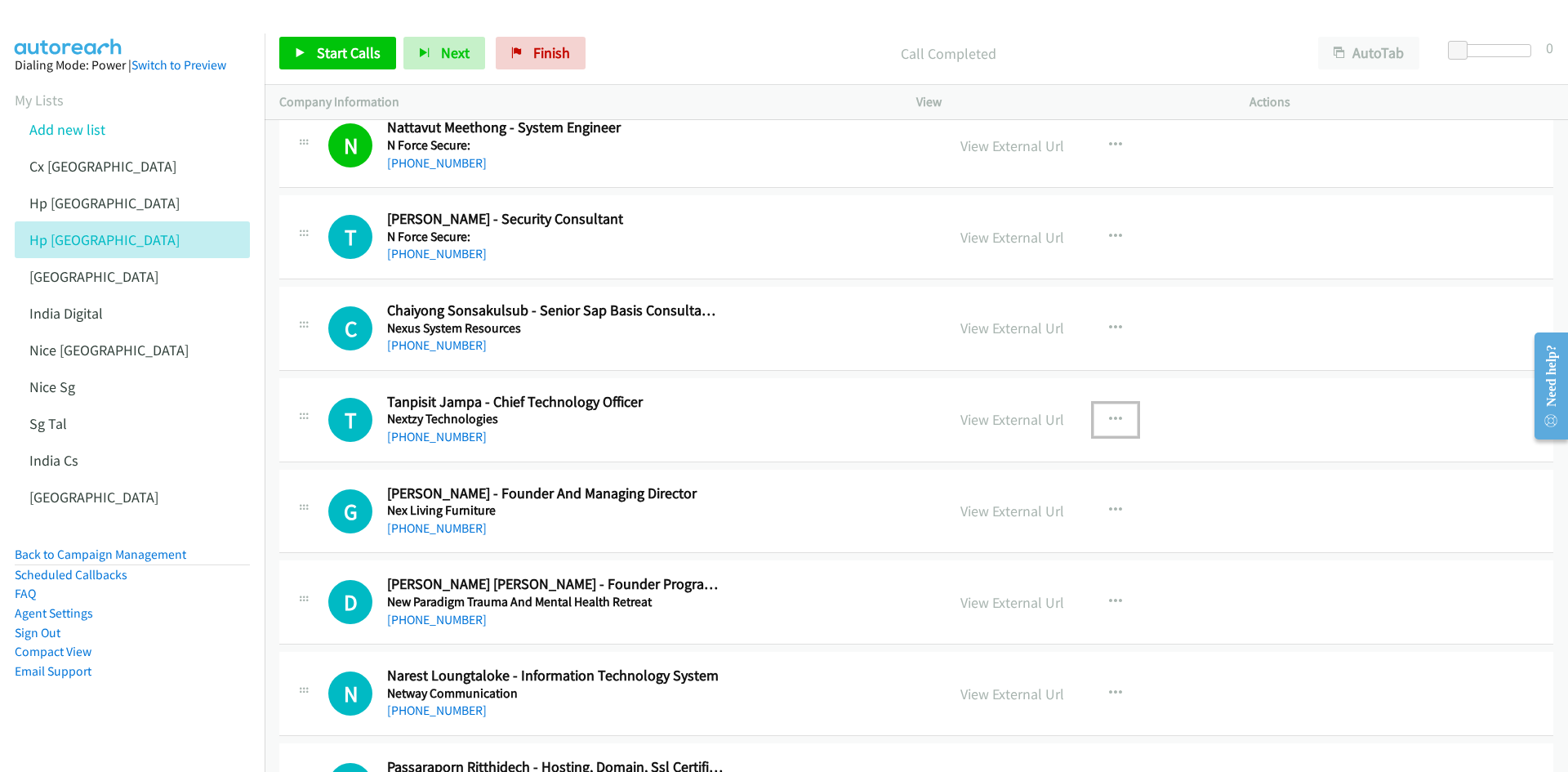
click at [1045, 416] on icon "button" at bounding box center [1115, 419] width 13 height 13
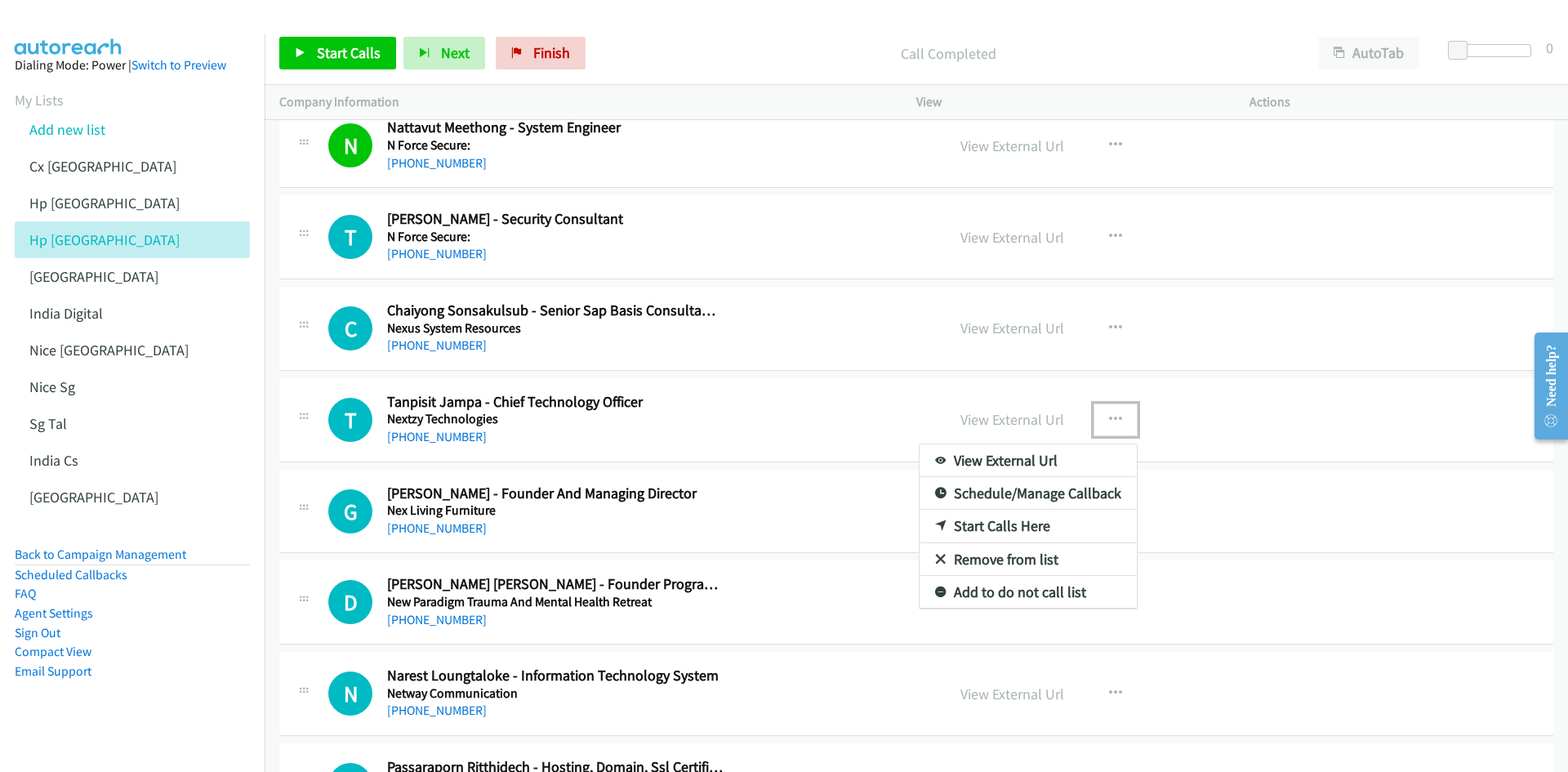
click at [1001, 477] on link "Start Calls Here" at bounding box center [1028, 526] width 217 height 33
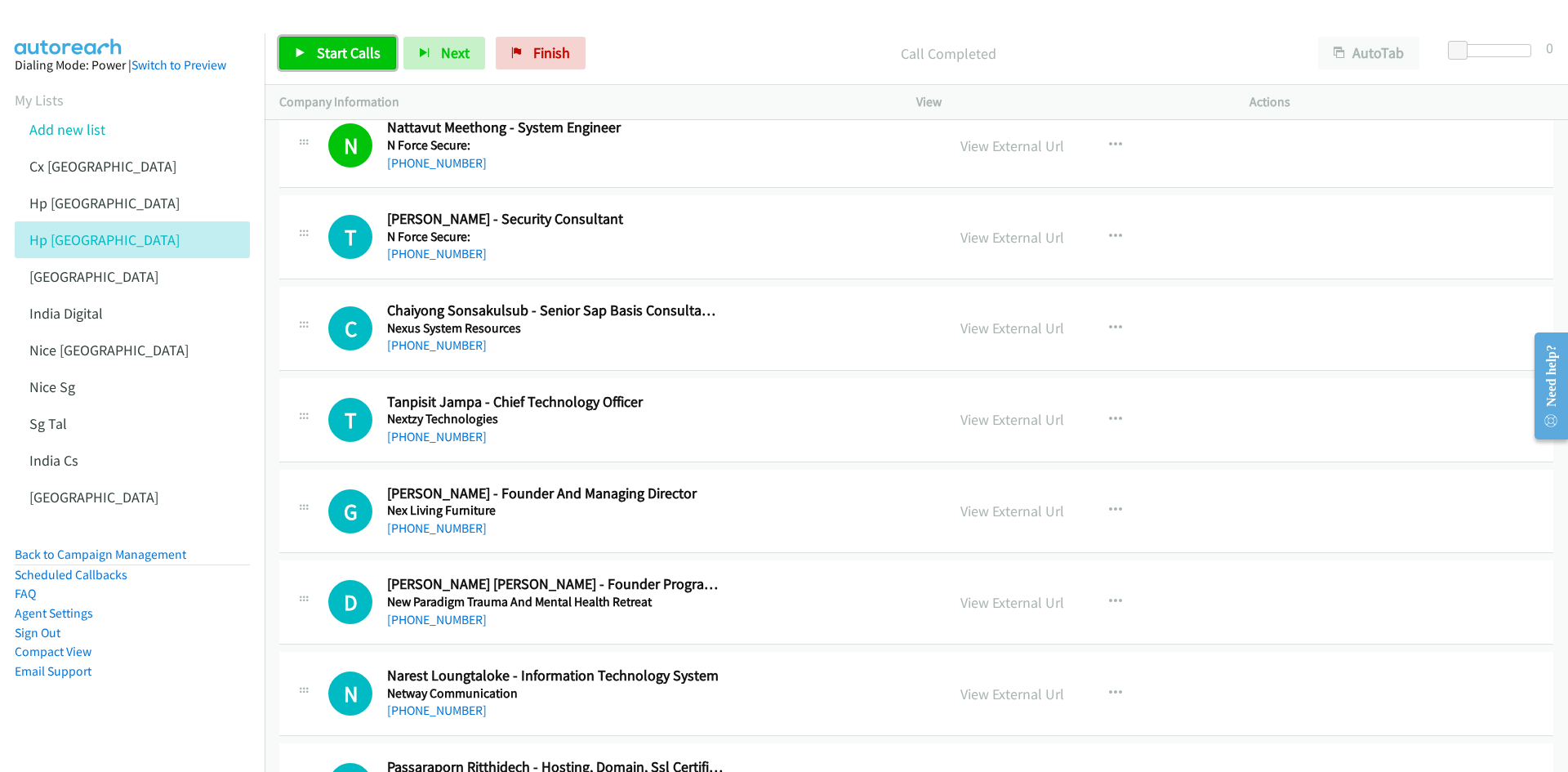
click at [317, 55] on span "Start Calls" at bounding box center [348, 53] width 63 height 19
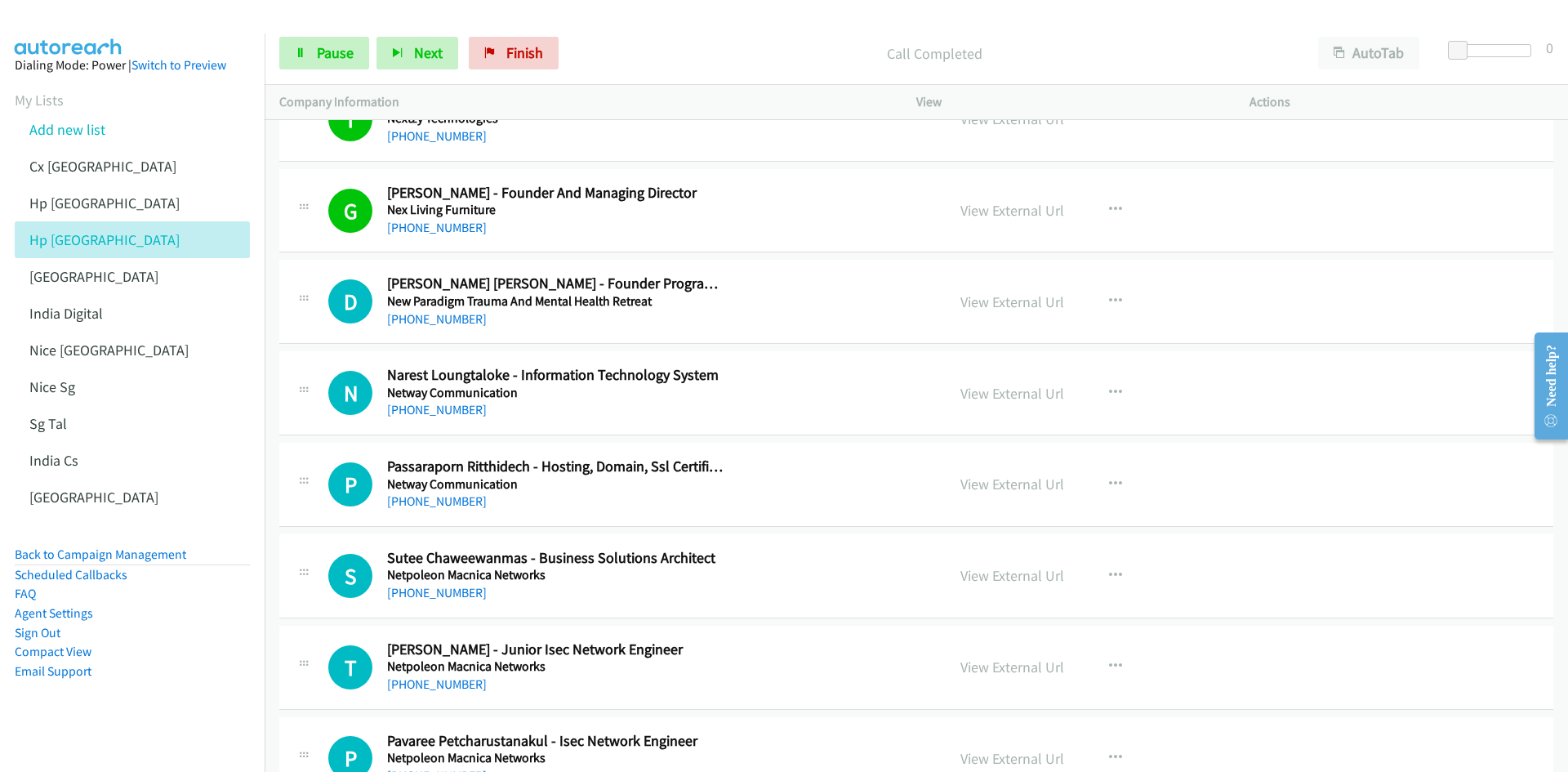
scroll to position [12085, 0]
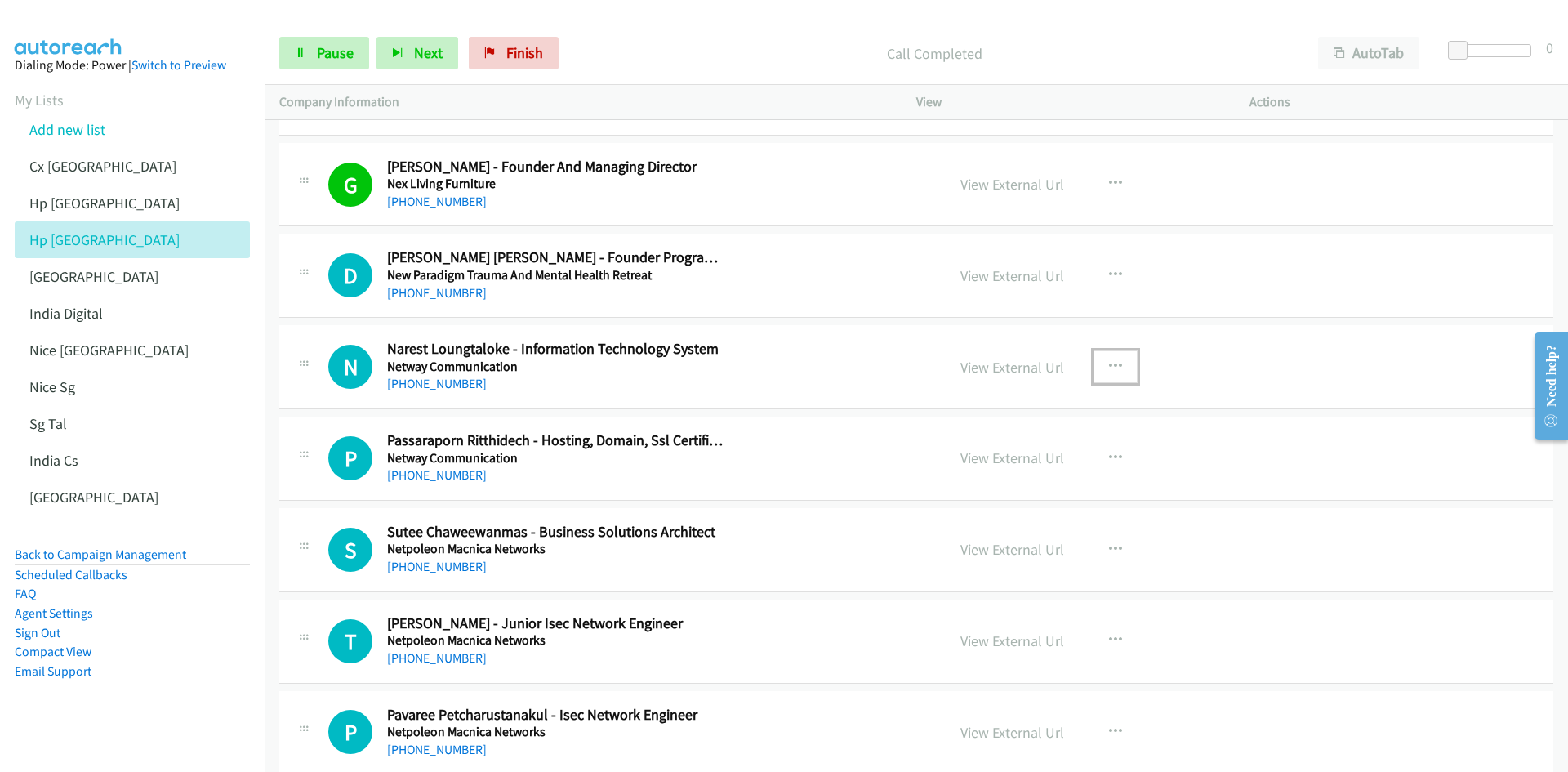
click at [1045, 363] on icon "button" at bounding box center [1115, 366] width 13 height 13
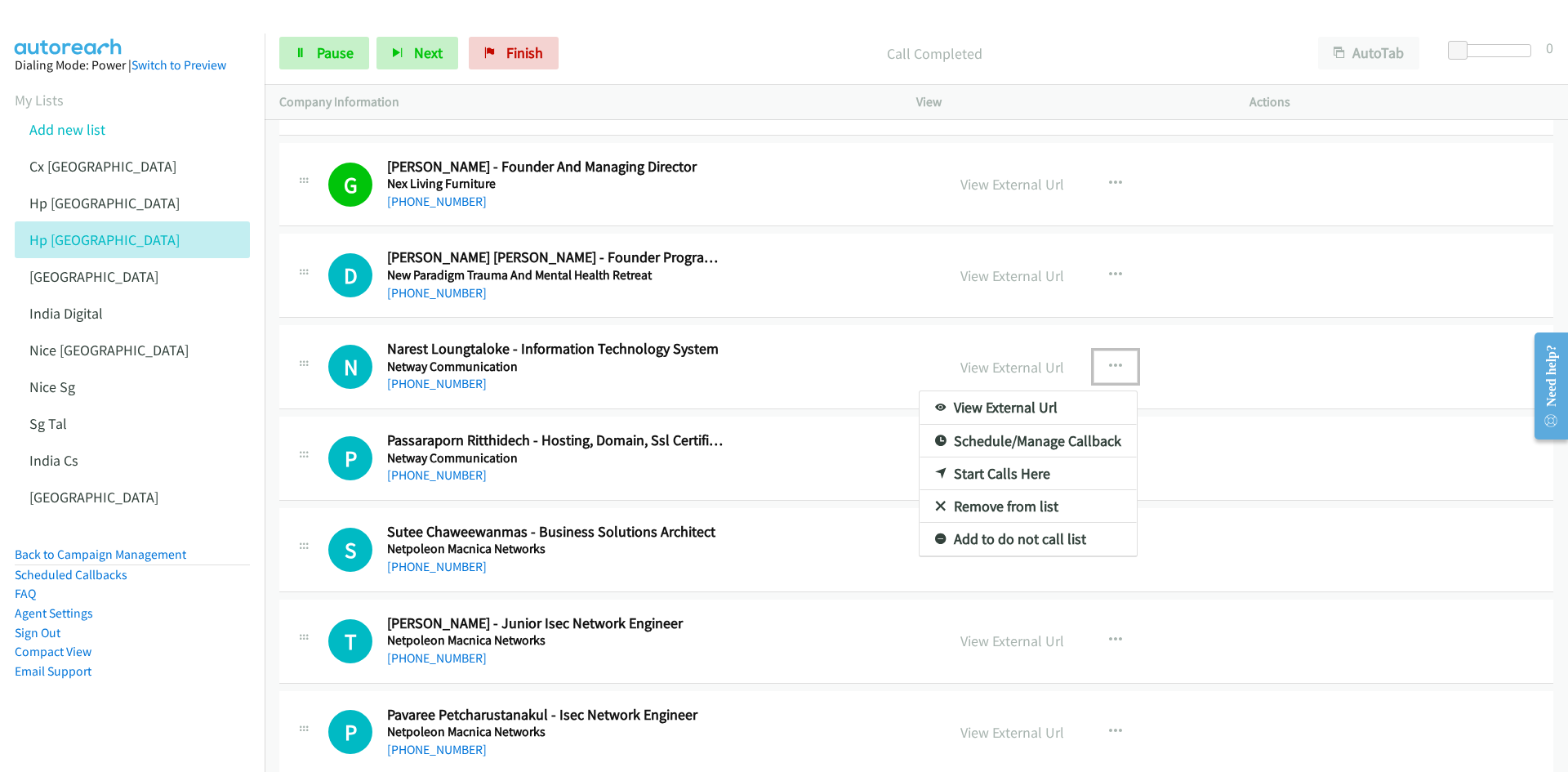
click at [322, 49] on div at bounding box center [784, 386] width 1568 height 772
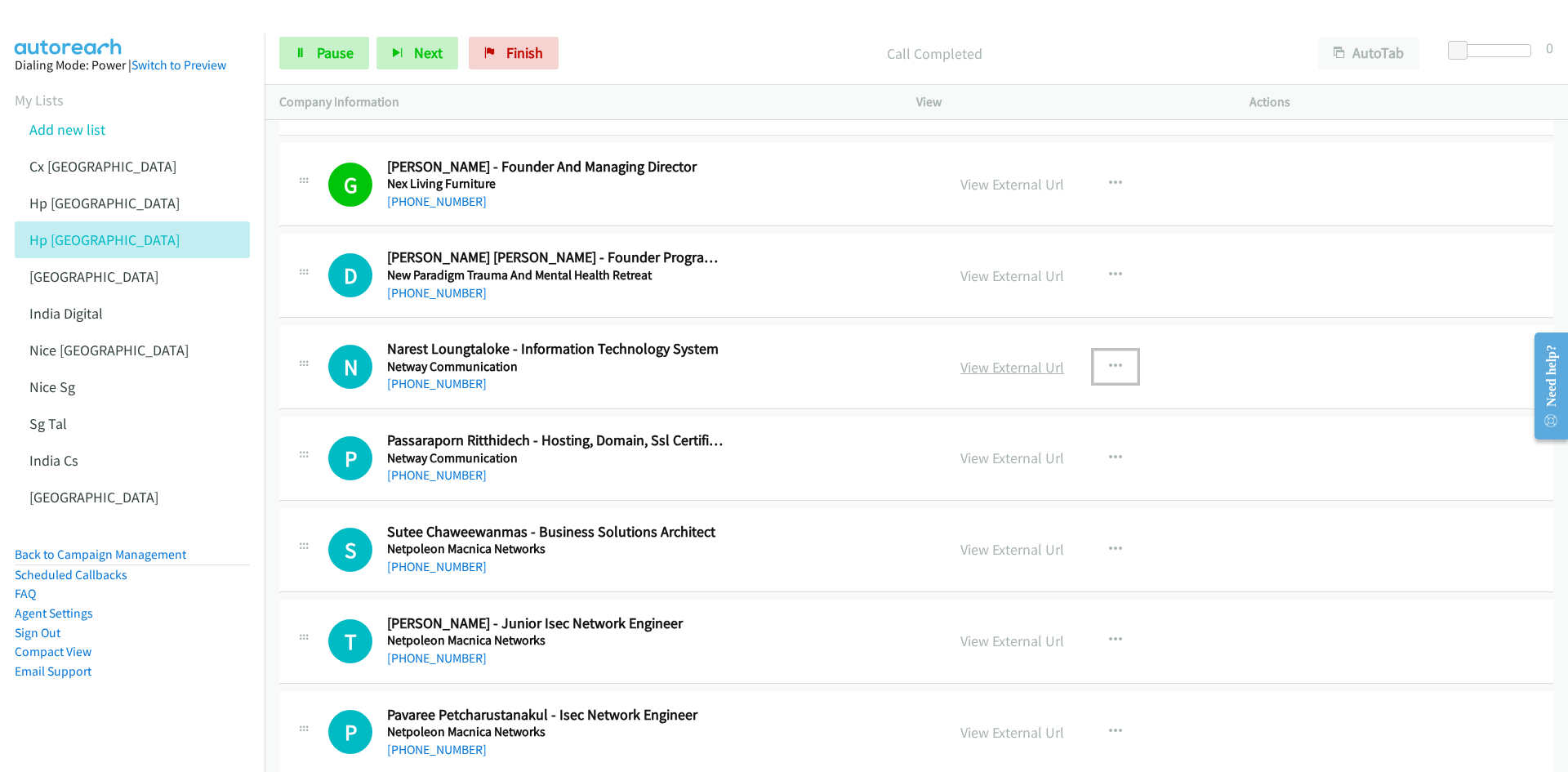
click at [1014, 363] on link "View External Url" at bounding box center [1013, 367] width 104 height 19
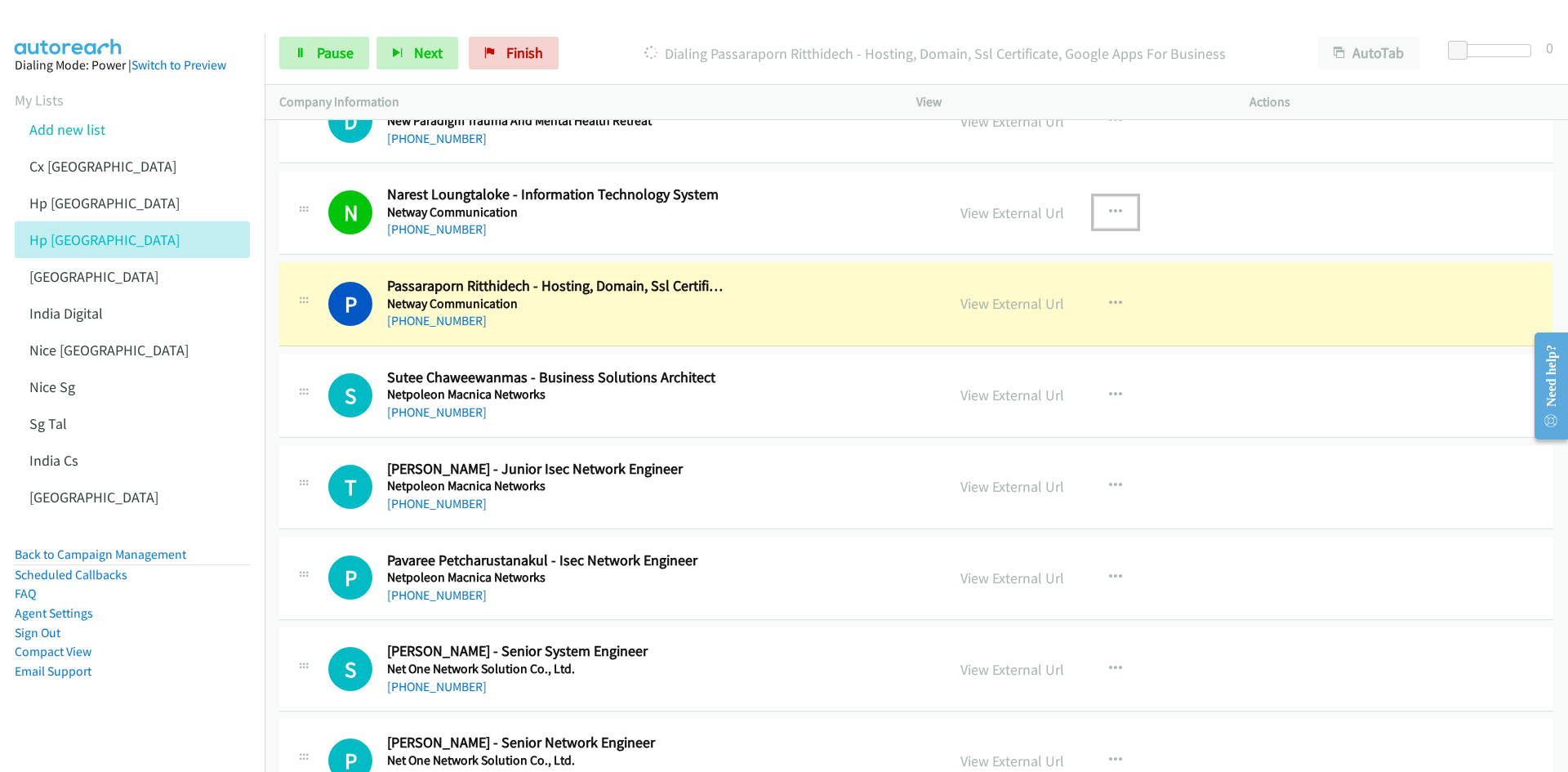
scroll to position [12248, 0]
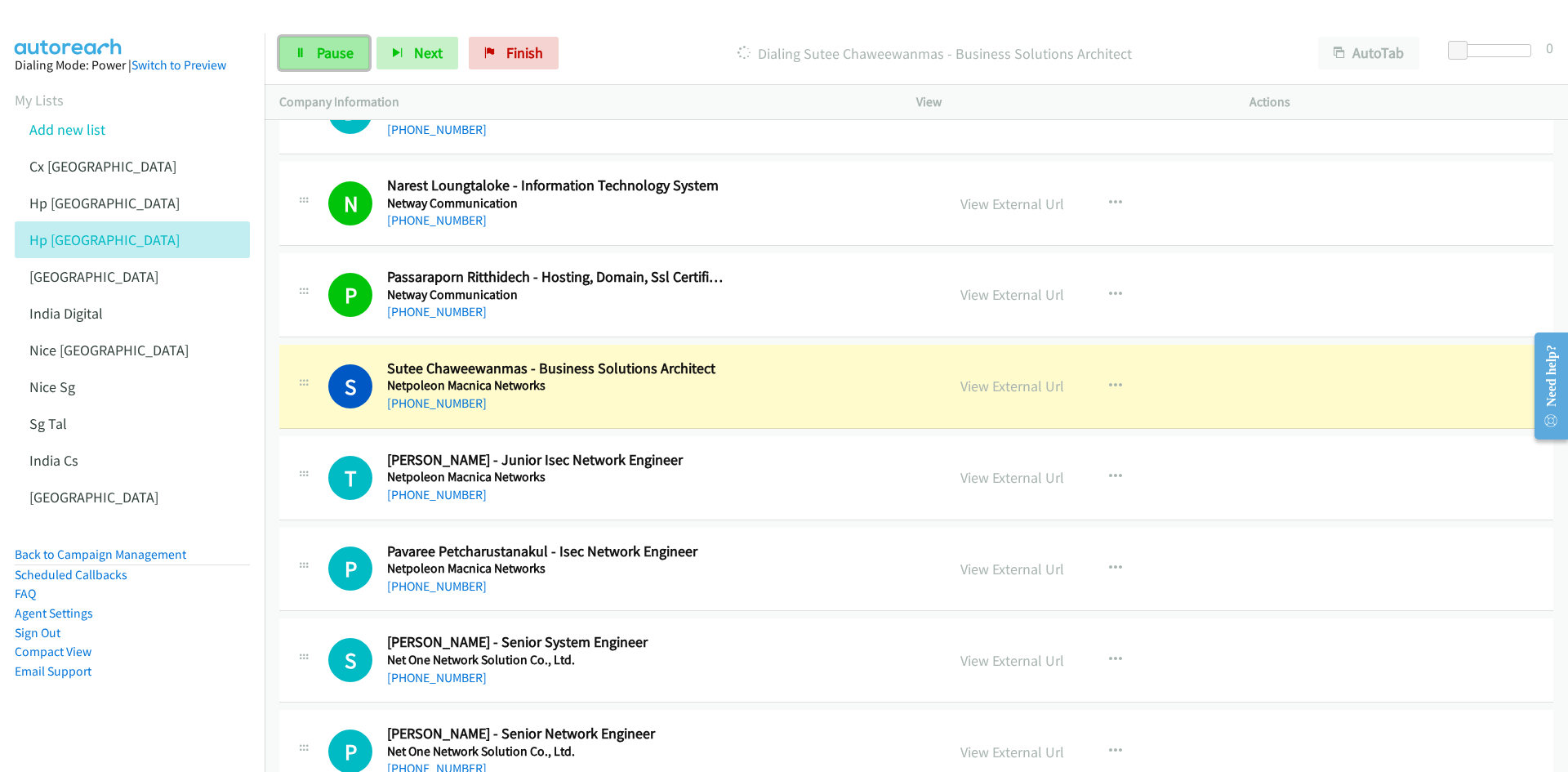
click at [332, 49] on span "Pause" at bounding box center [335, 53] width 36 height 19
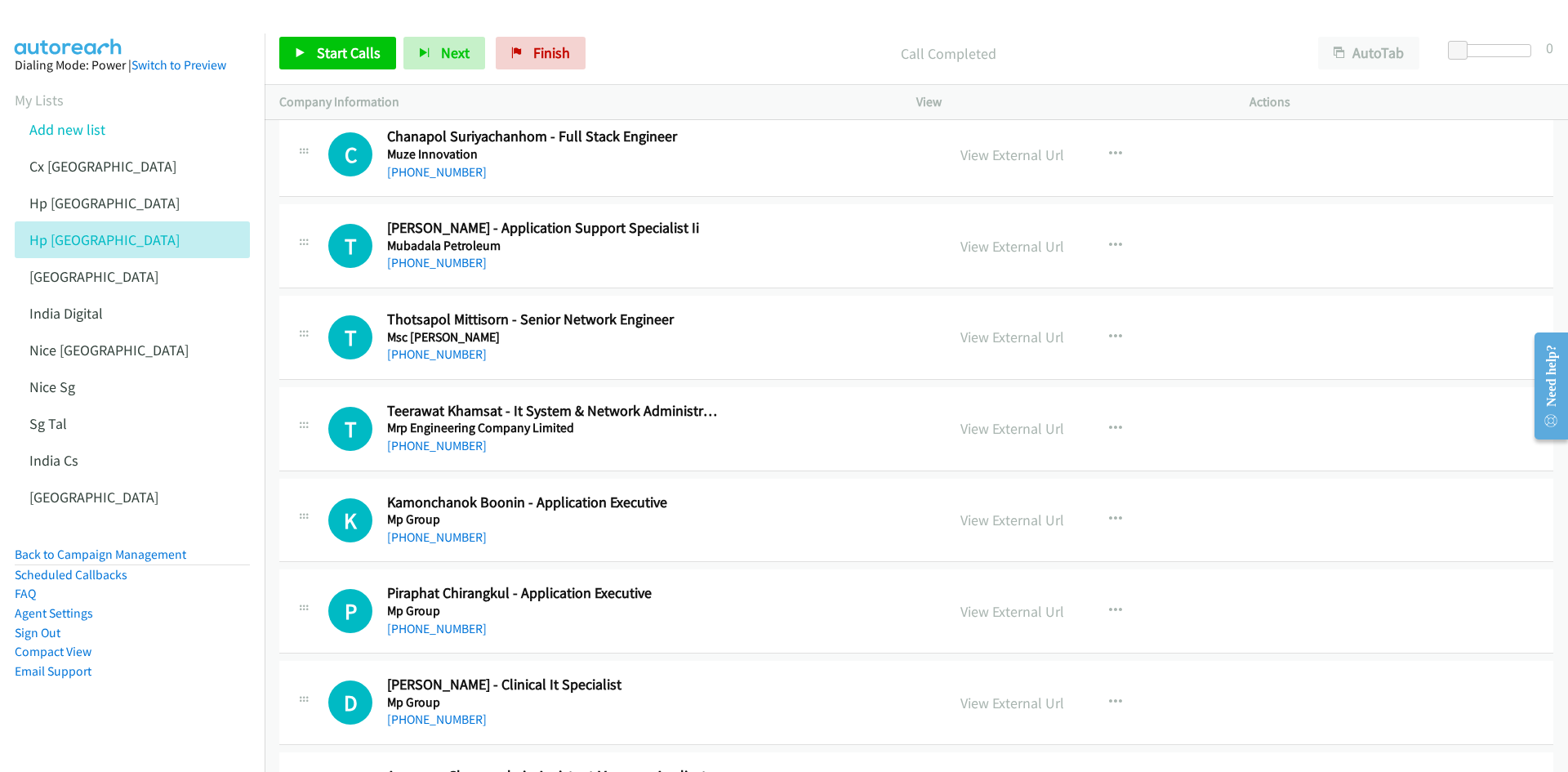
scroll to position [14698, 0]
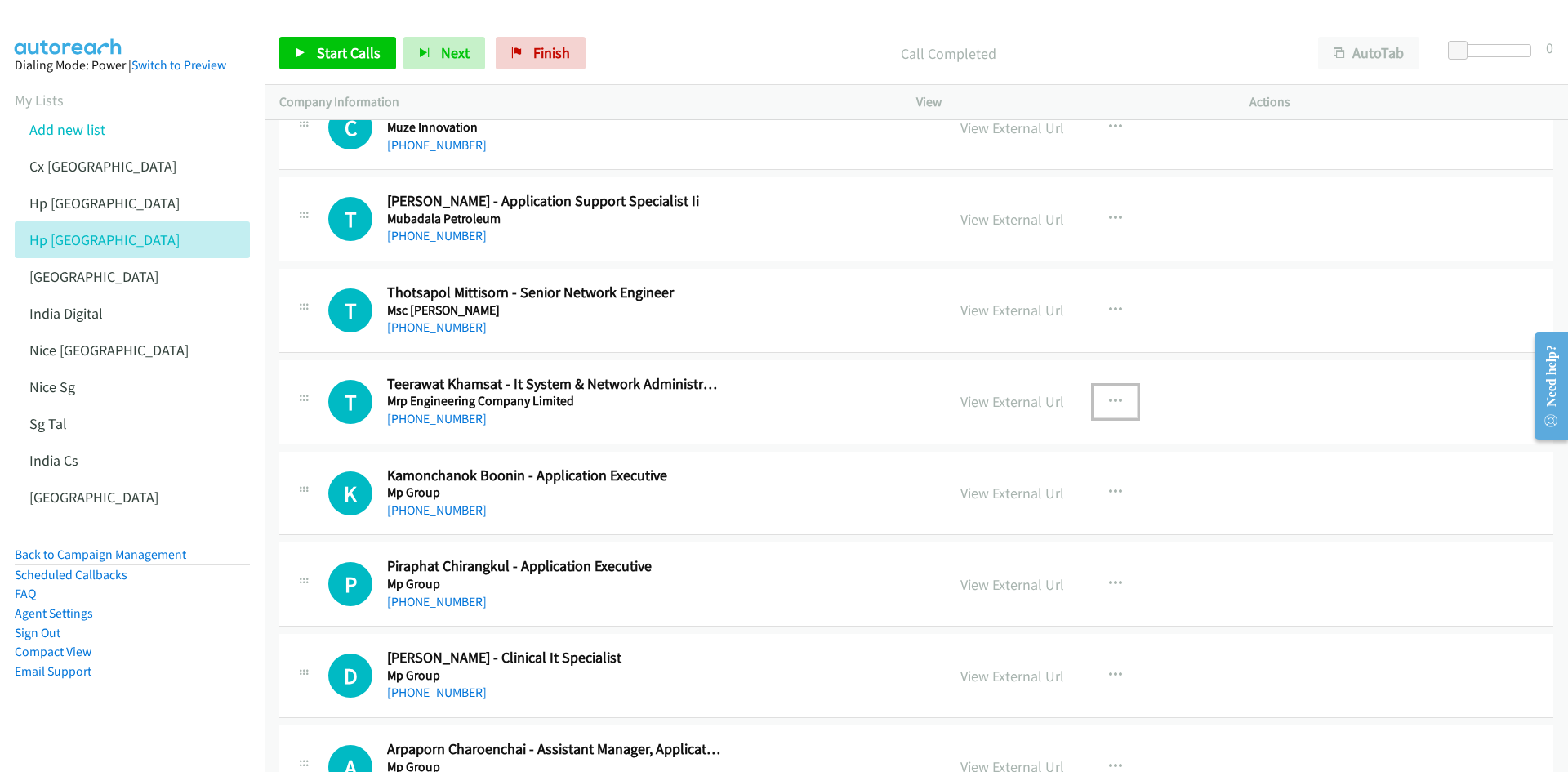
click at [1045, 402] on icon "button" at bounding box center [1115, 402] width 13 height 13
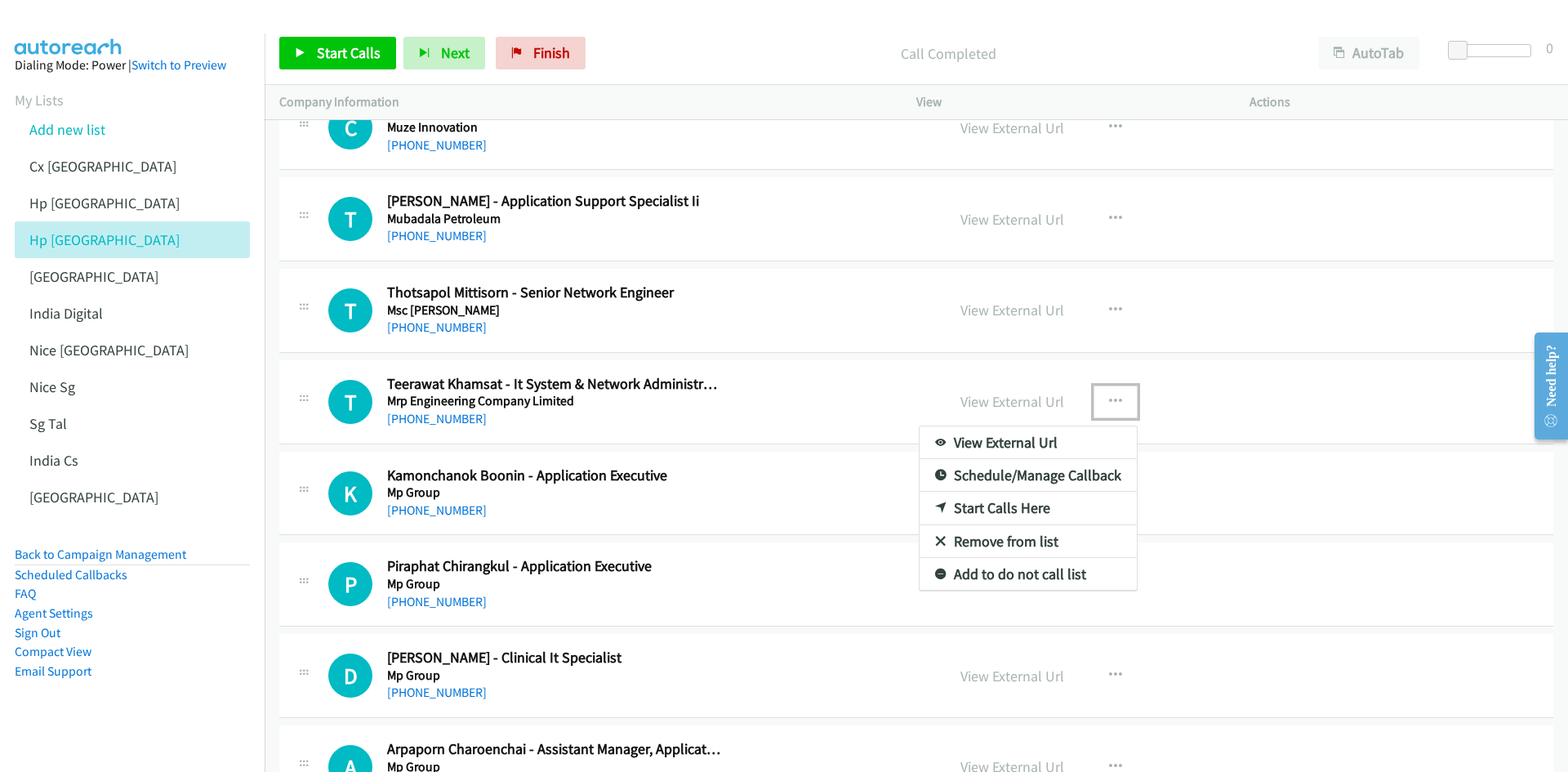
click at [999, 477] on link "Start Calls Here" at bounding box center [1028, 508] width 217 height 33
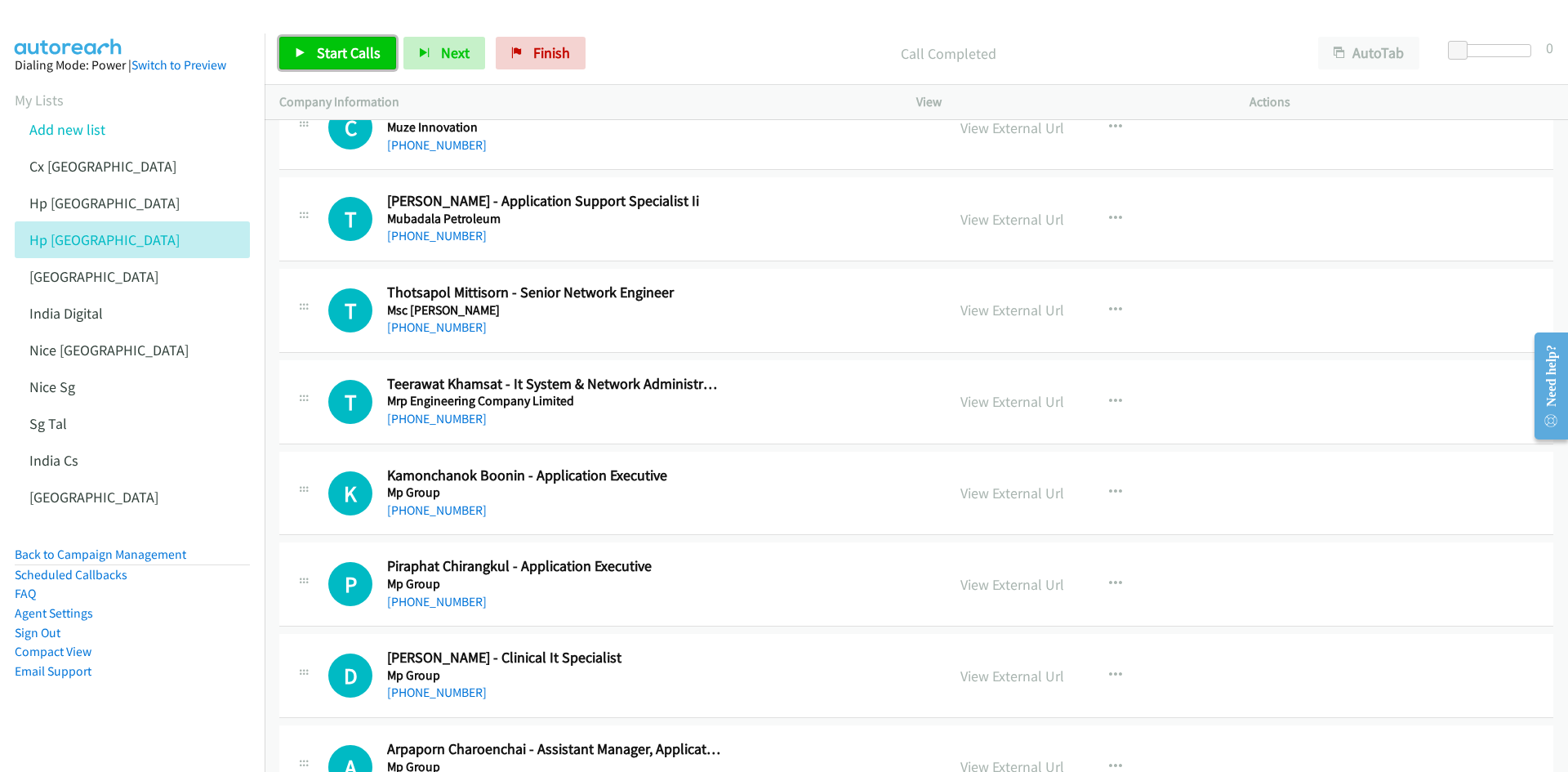
click at [352, 67] on link "Start Calls" at bounding box center [338, 53] width 117 height 33
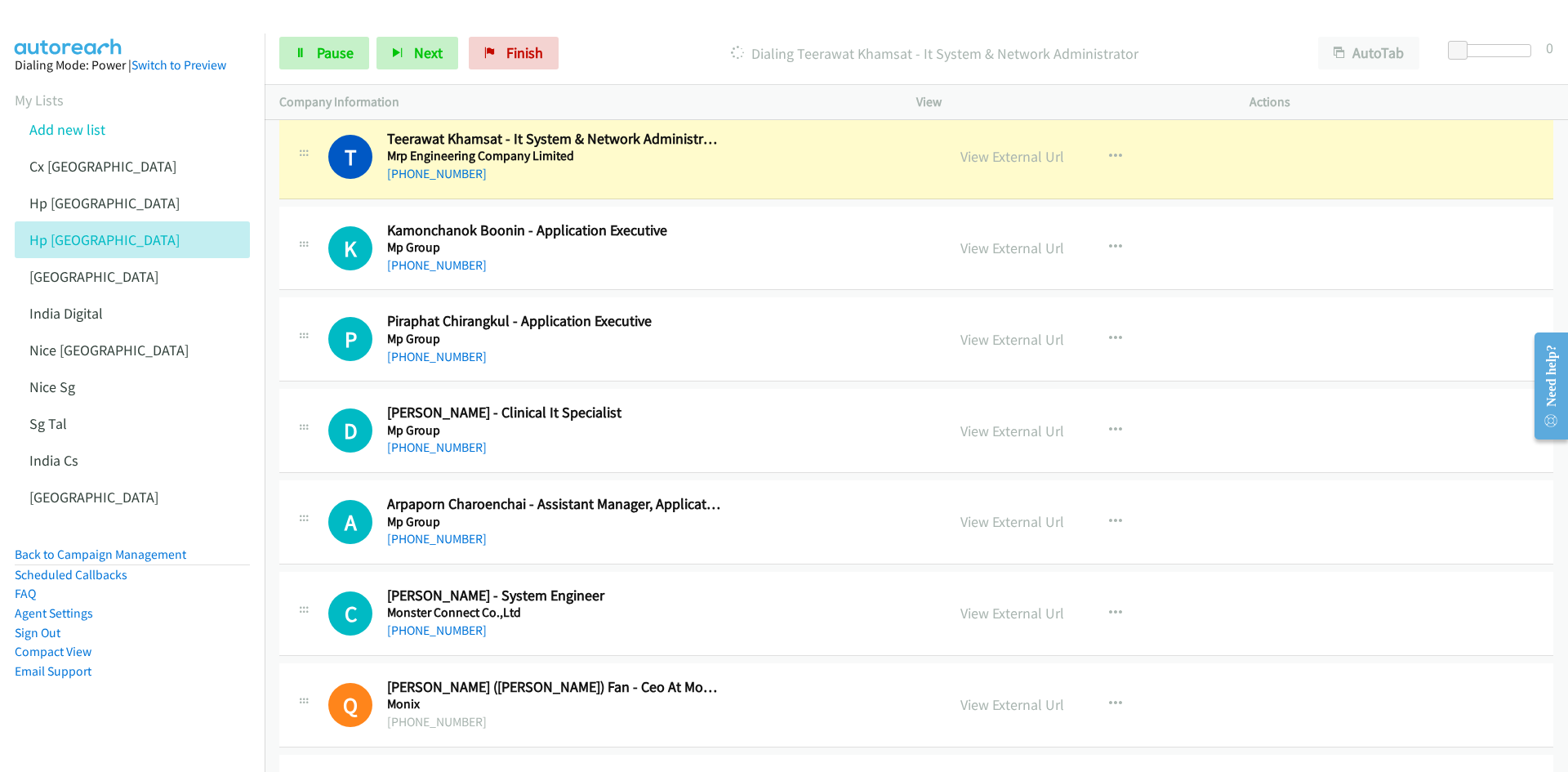
scroll to position [14780, 0]
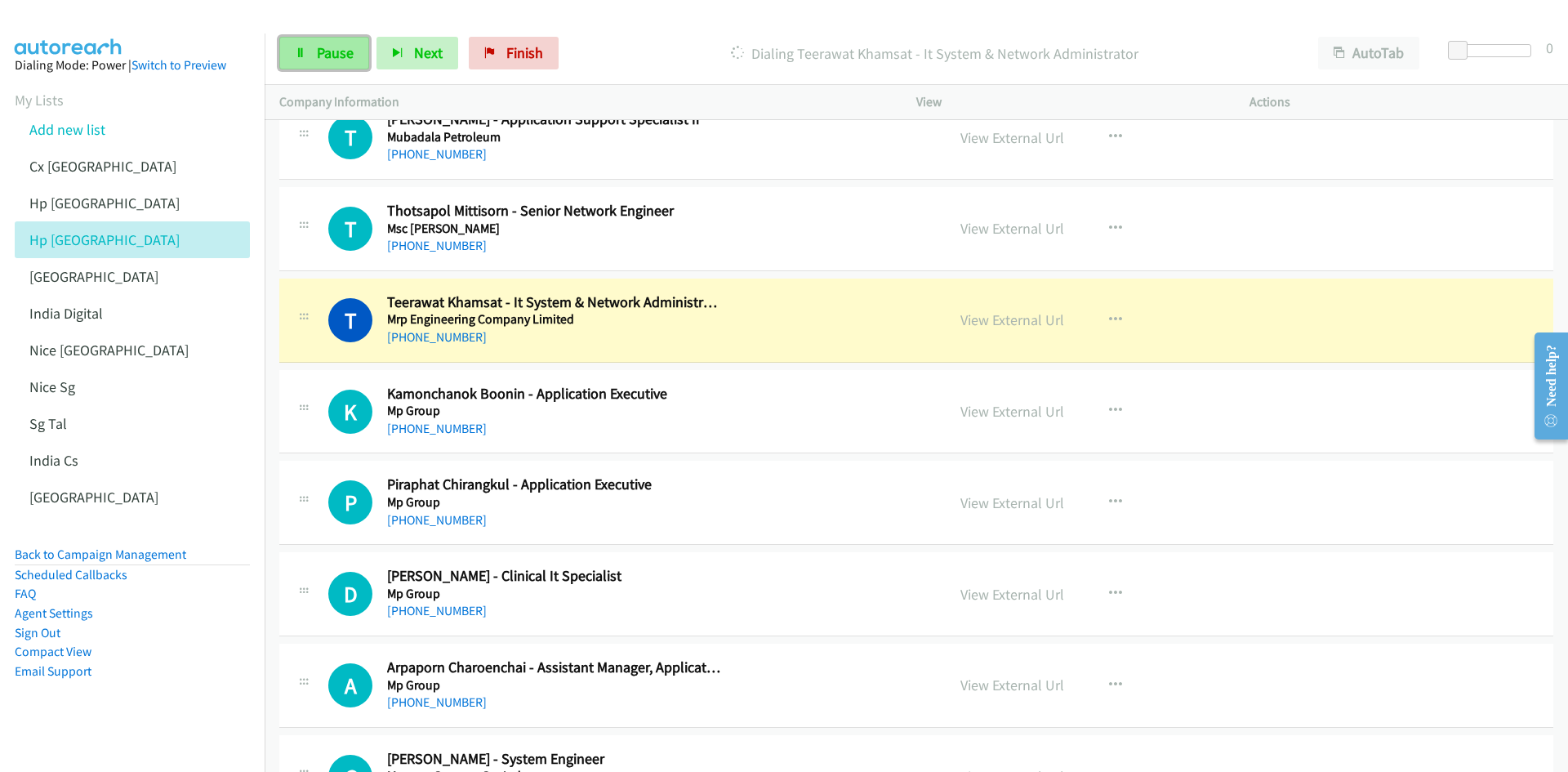
click at [317, 60] on span "Pause" at bounding box center [335, 53] width 36 height 19
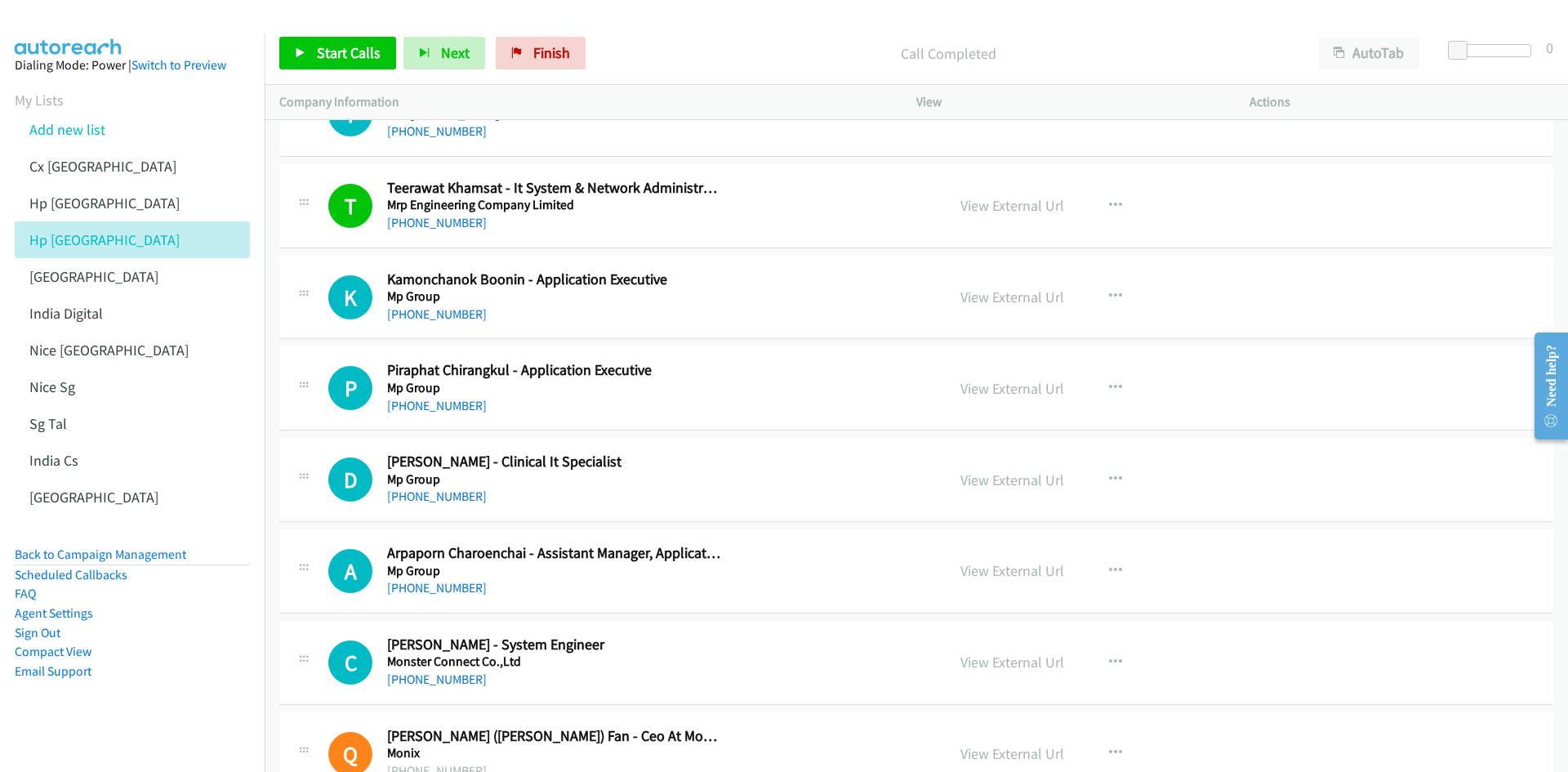
scroll to position [14943, 0]
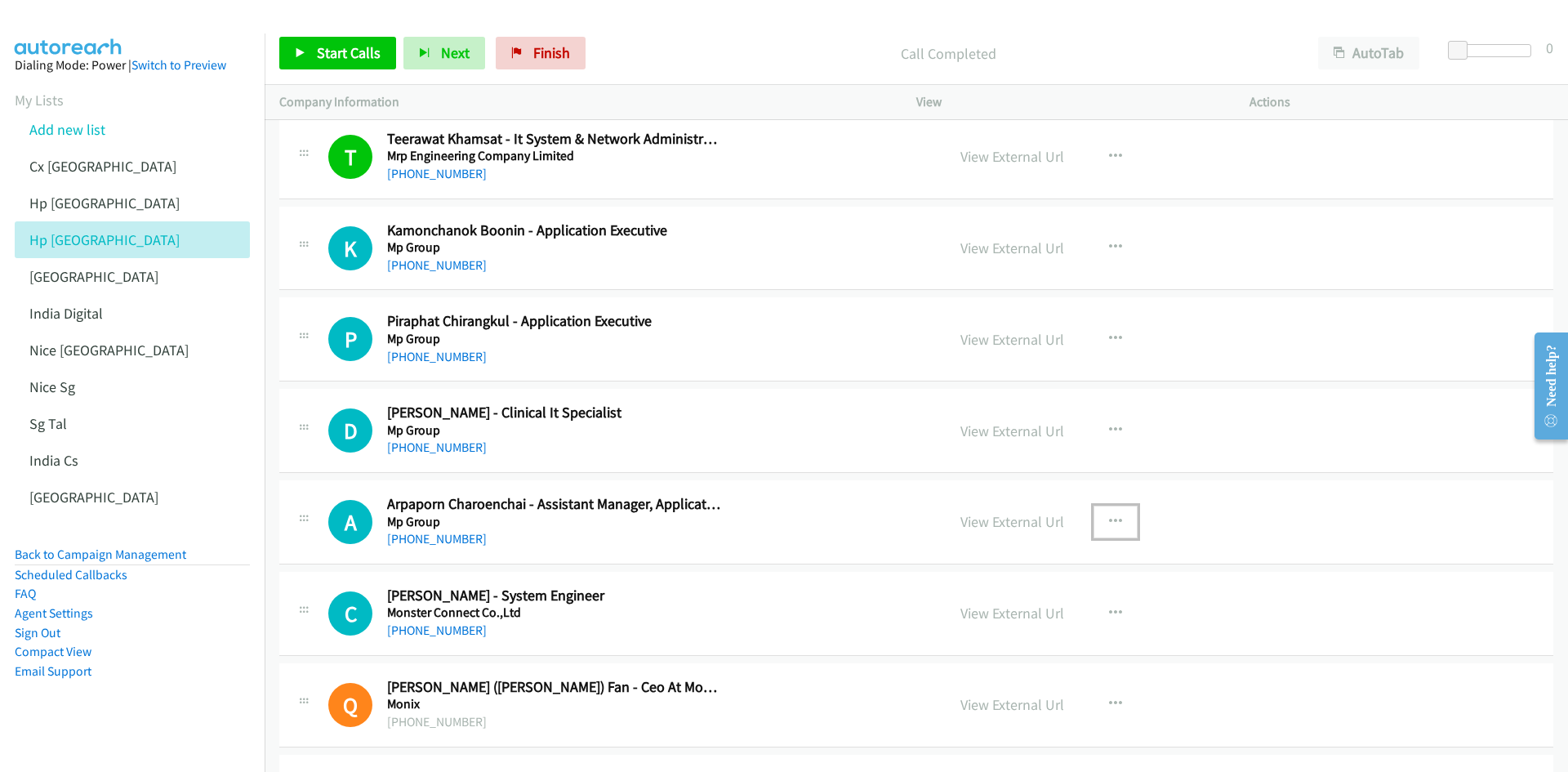
click at [1045, 477] on icon "button" at bounding box center [1115, 521] width 13 height 13
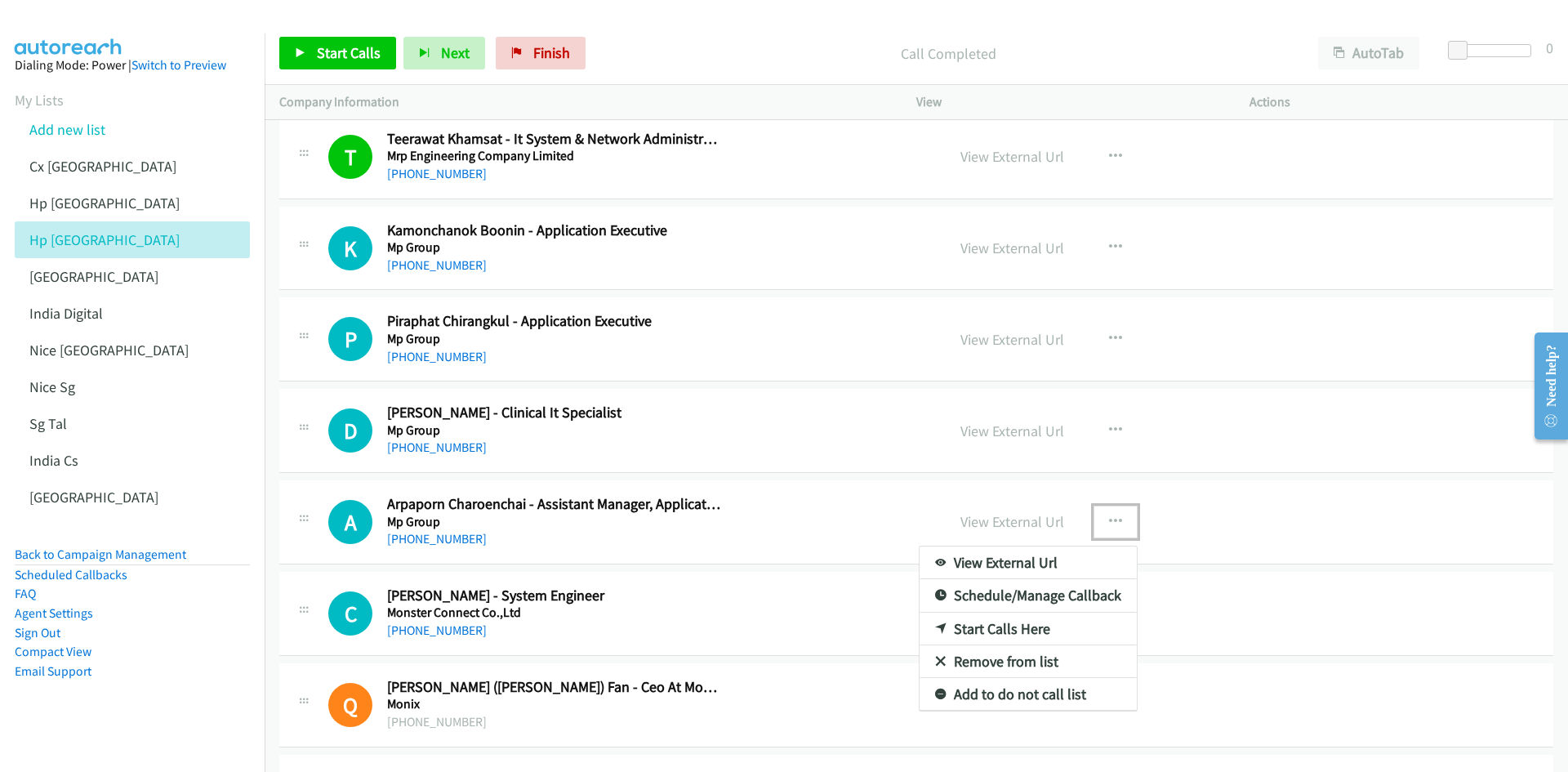
click at [1045, 477] on link "Start Calls Here" at bounding box center [1028, 629] width 217 height 33
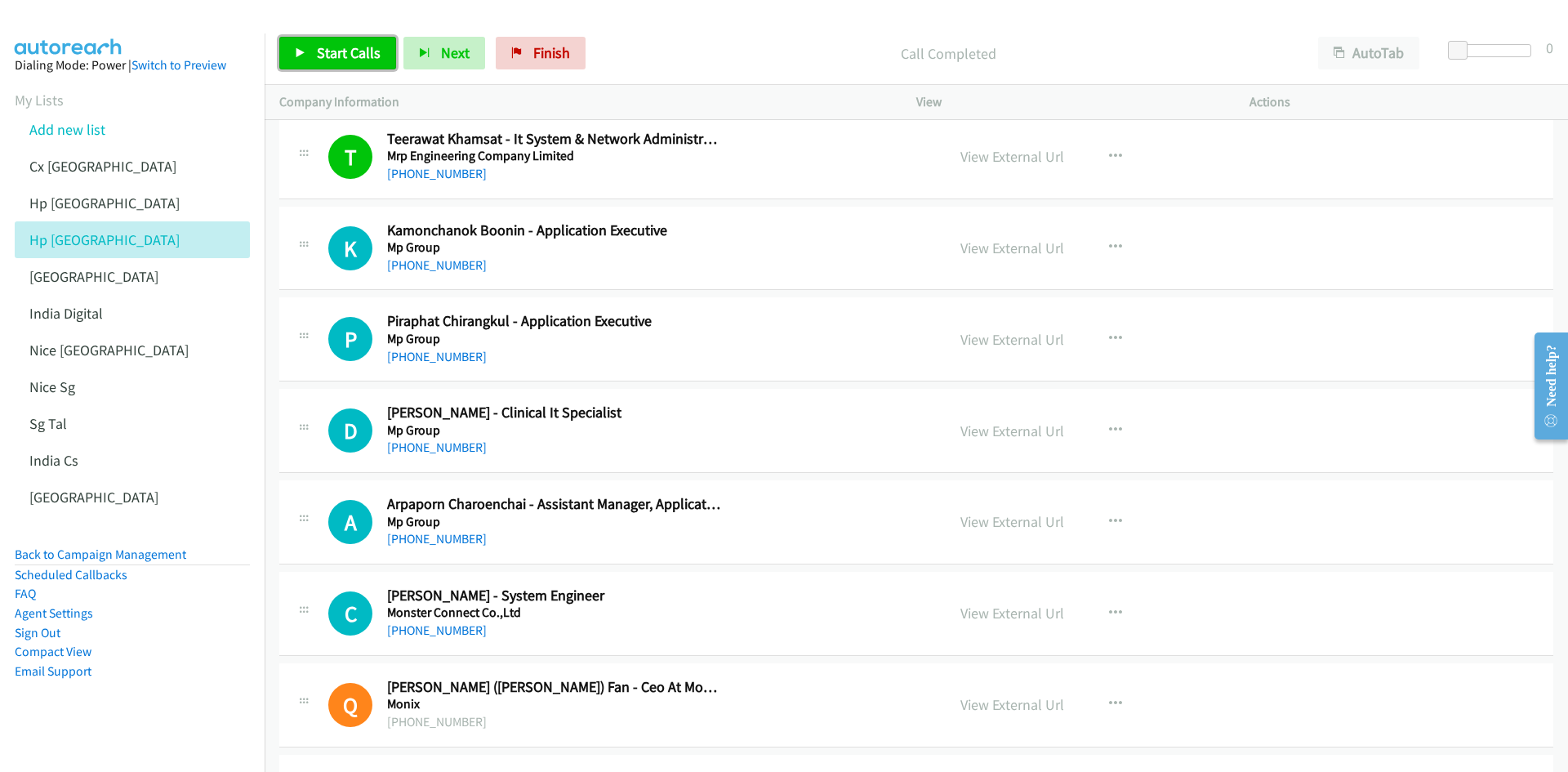
click at [336, 52] on span "Start Calls" at bounding box center [348, 53] width 63 height 19
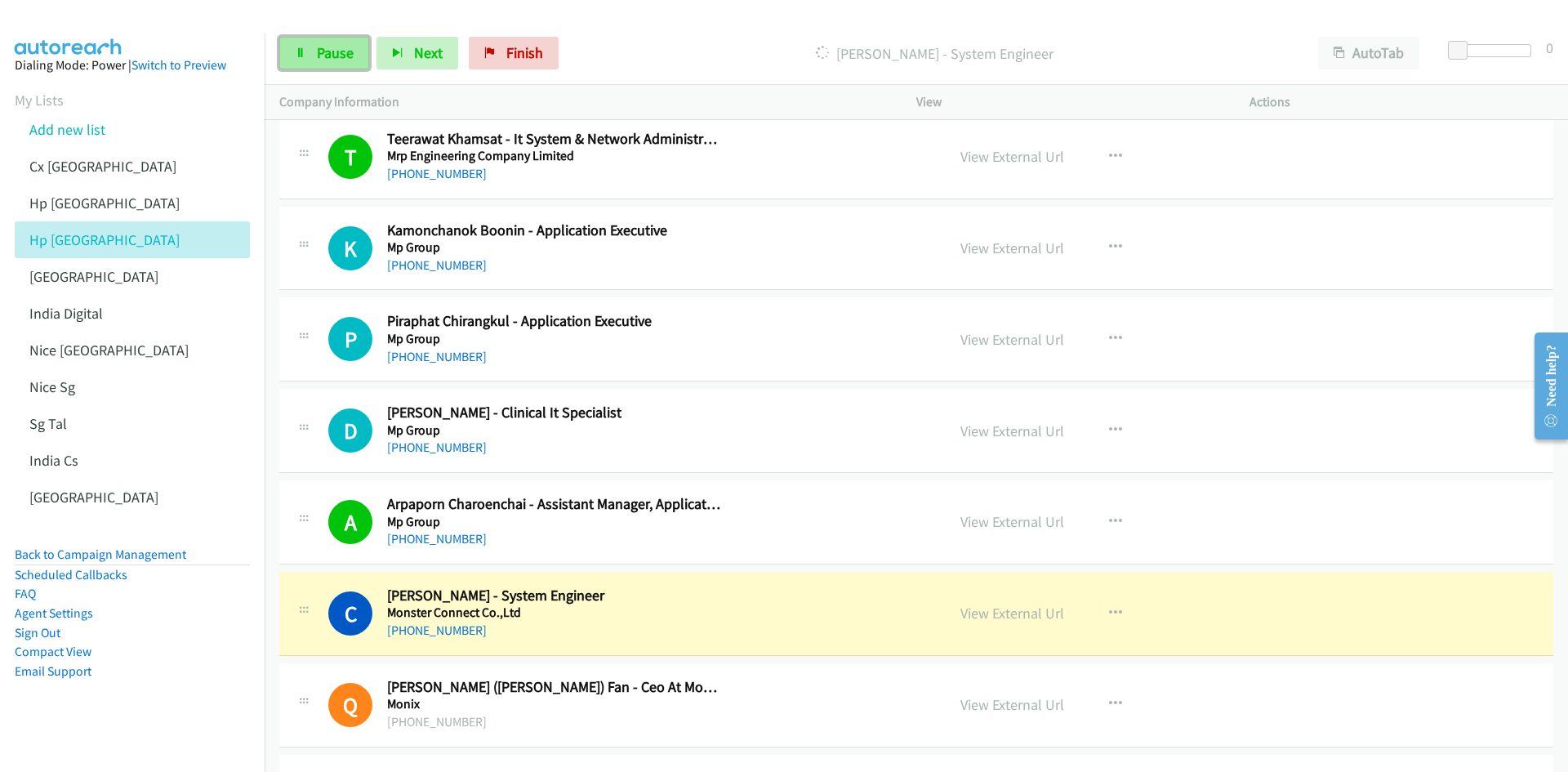
click at [290, 60] on link "Pause" at bounding box center [325, 53] width 90 height 33
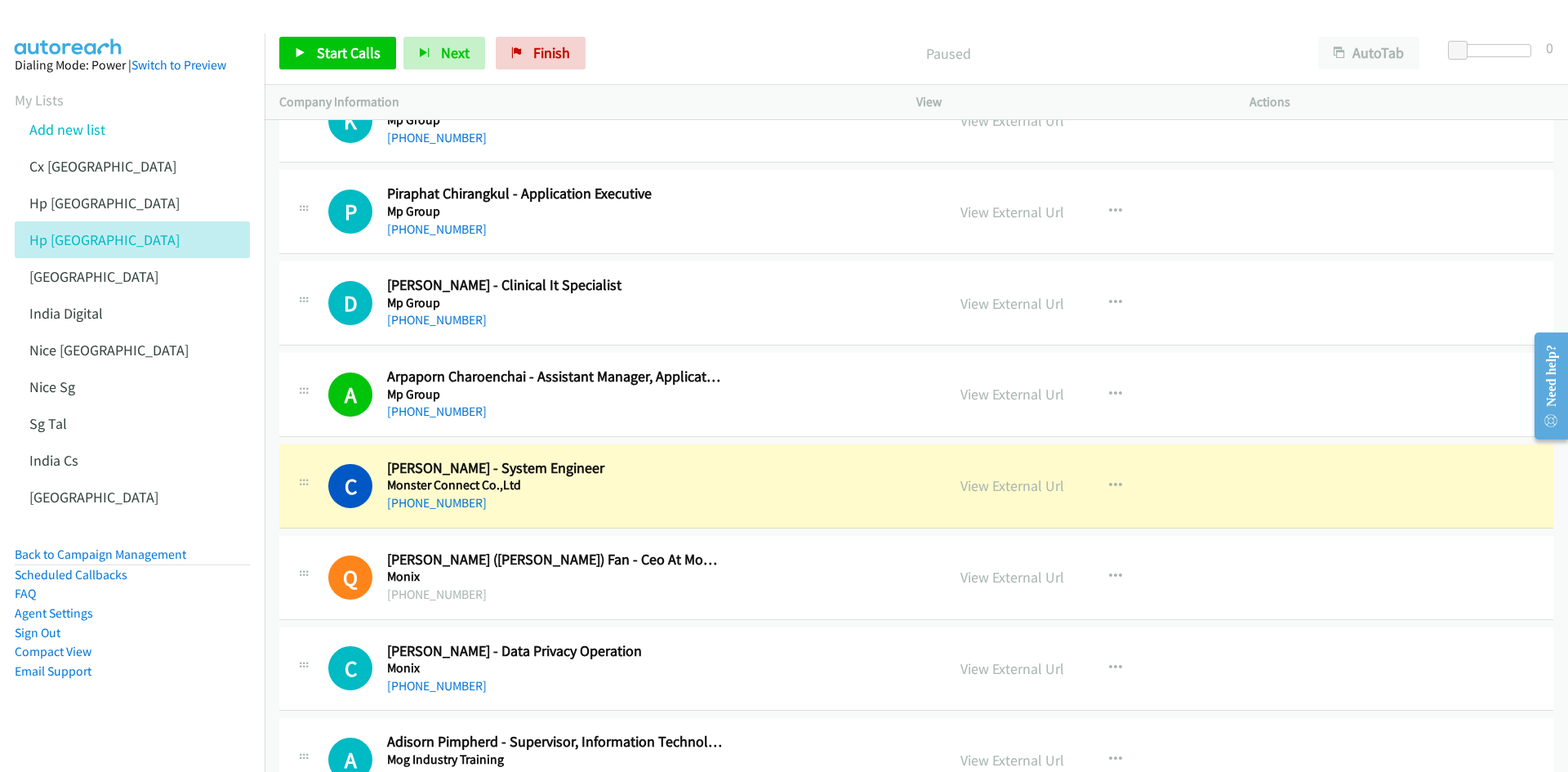
scroll to position [15106, 0]
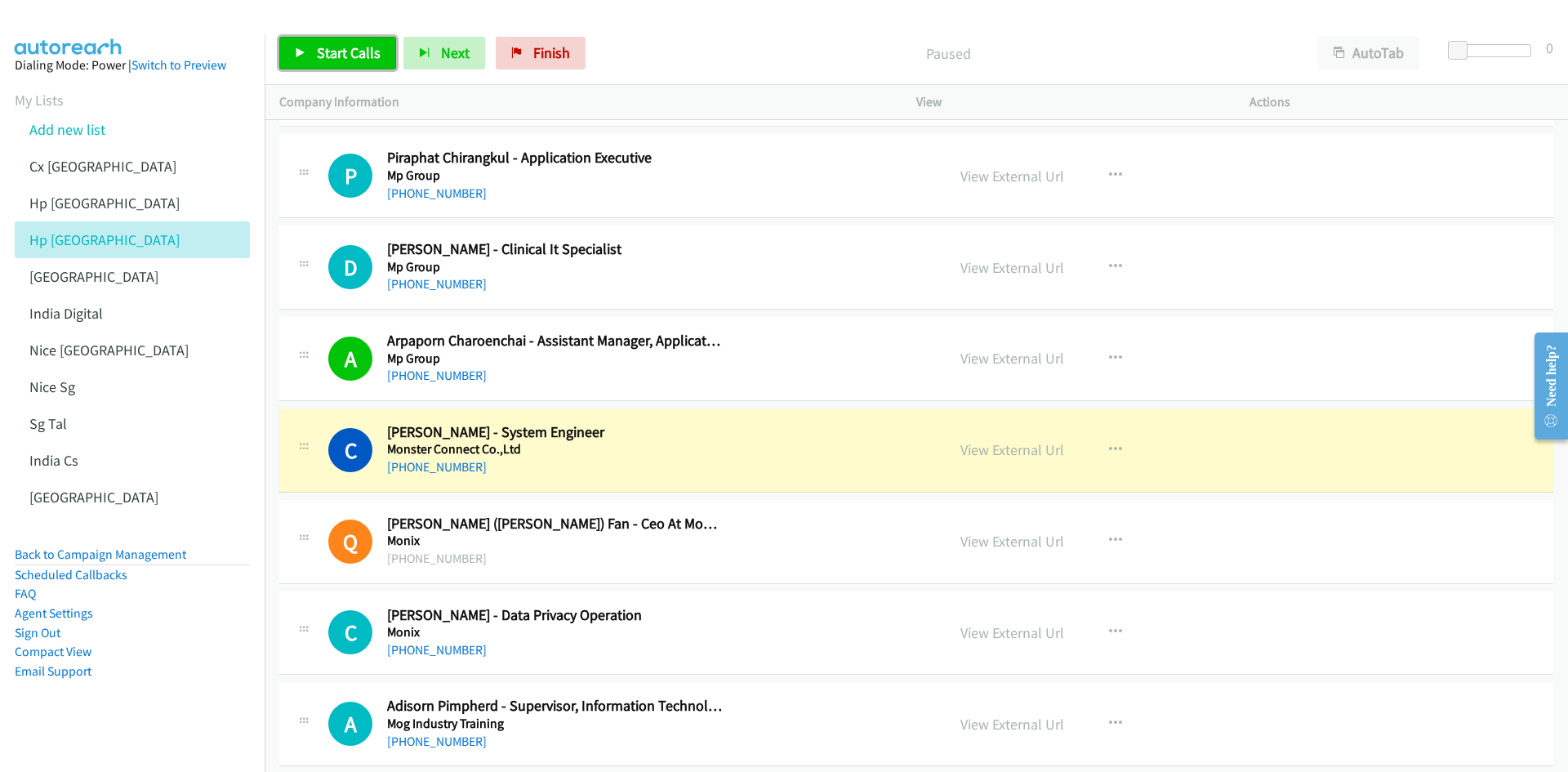
click at [358, 65] on link "Start Calls" at bounding box center [338, 53] width 117 height 33
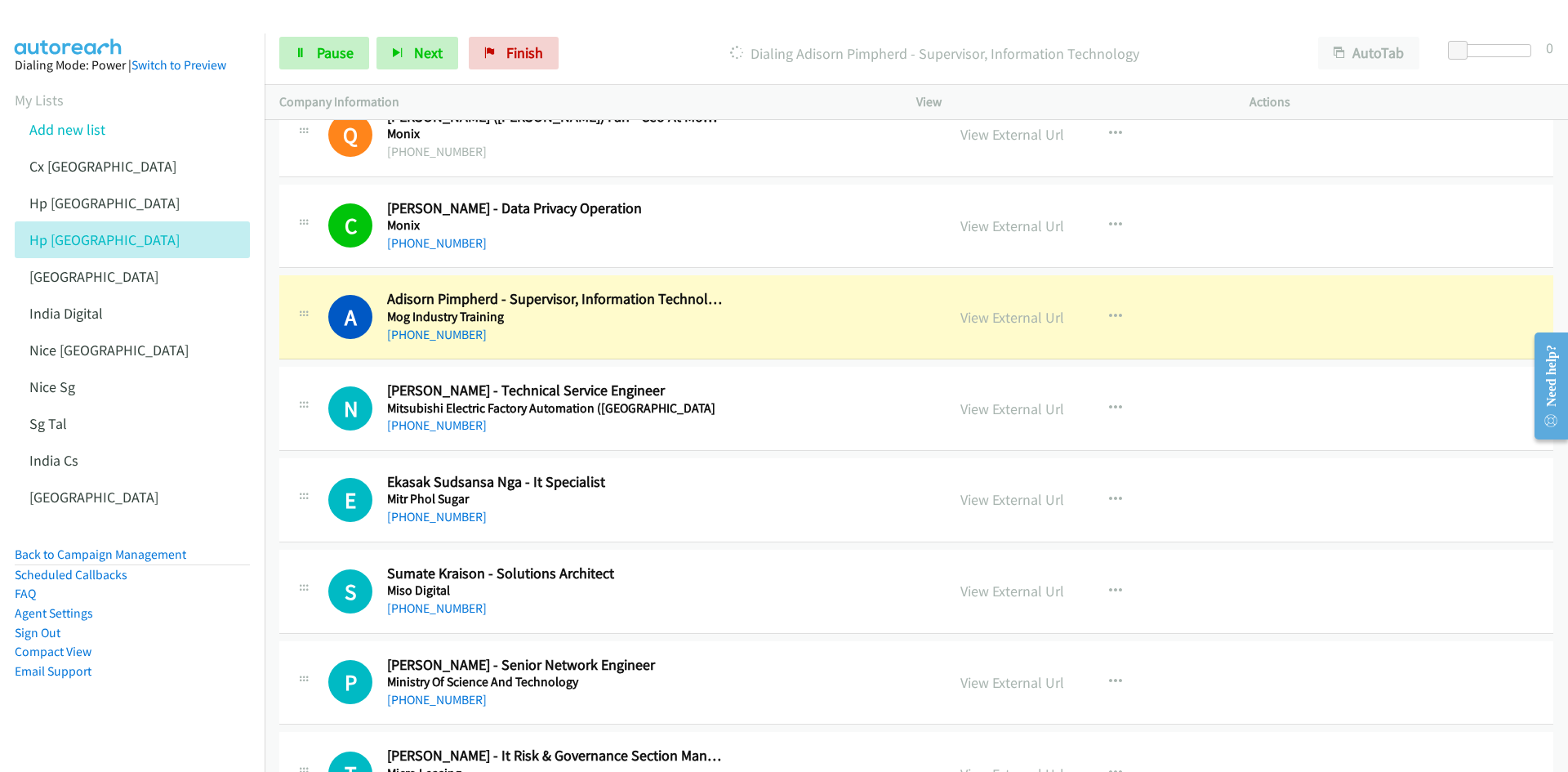
scroll to position [15515, 0]
click at [989, 318] on link "View External Url" at bounding box center [1013, 316] width 104 height 19
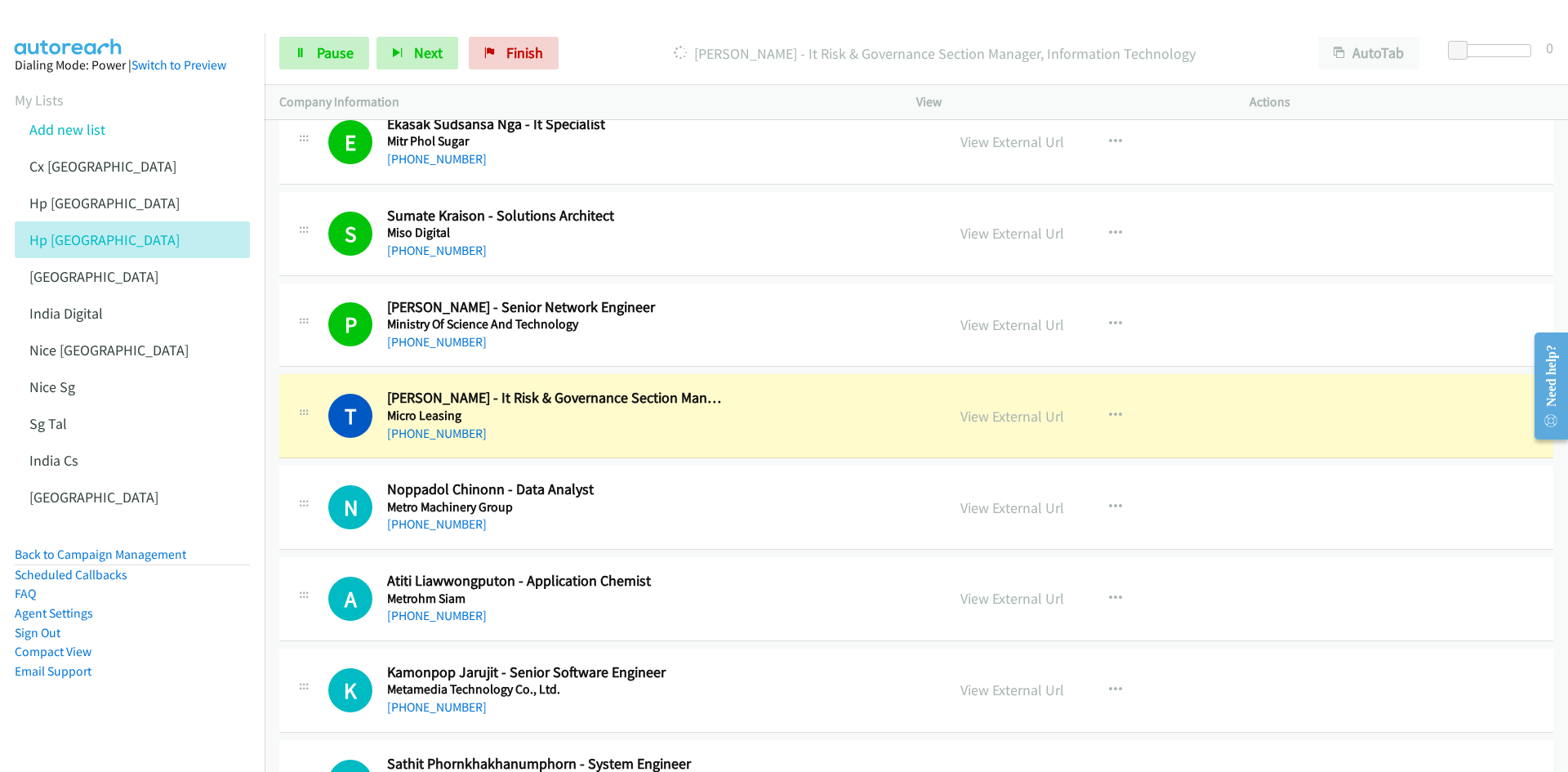
scroll to position [16005, 0]
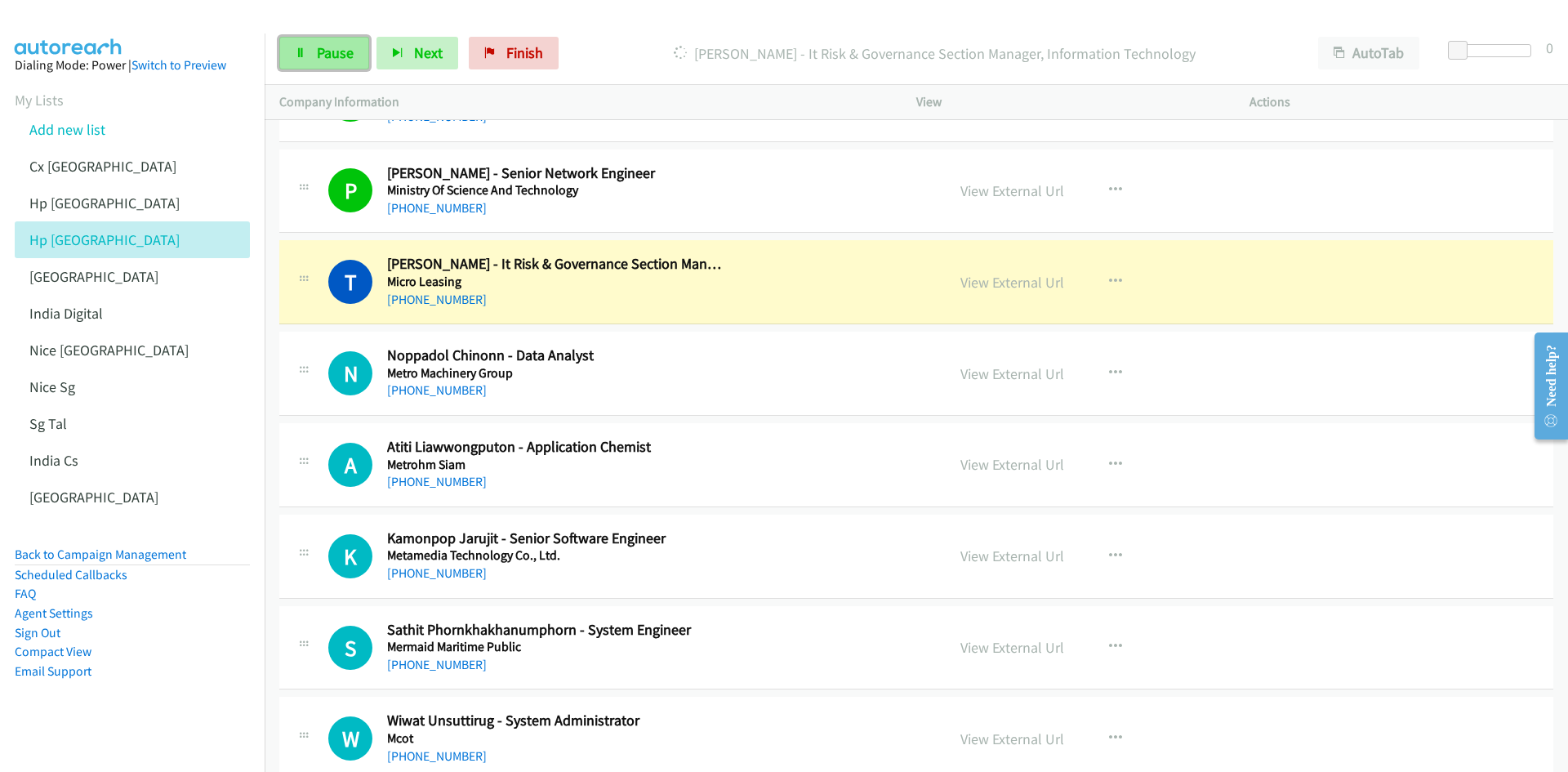
click at [327, 54] on span "Pause" at bounding box center [335, 53] width 36 height 19
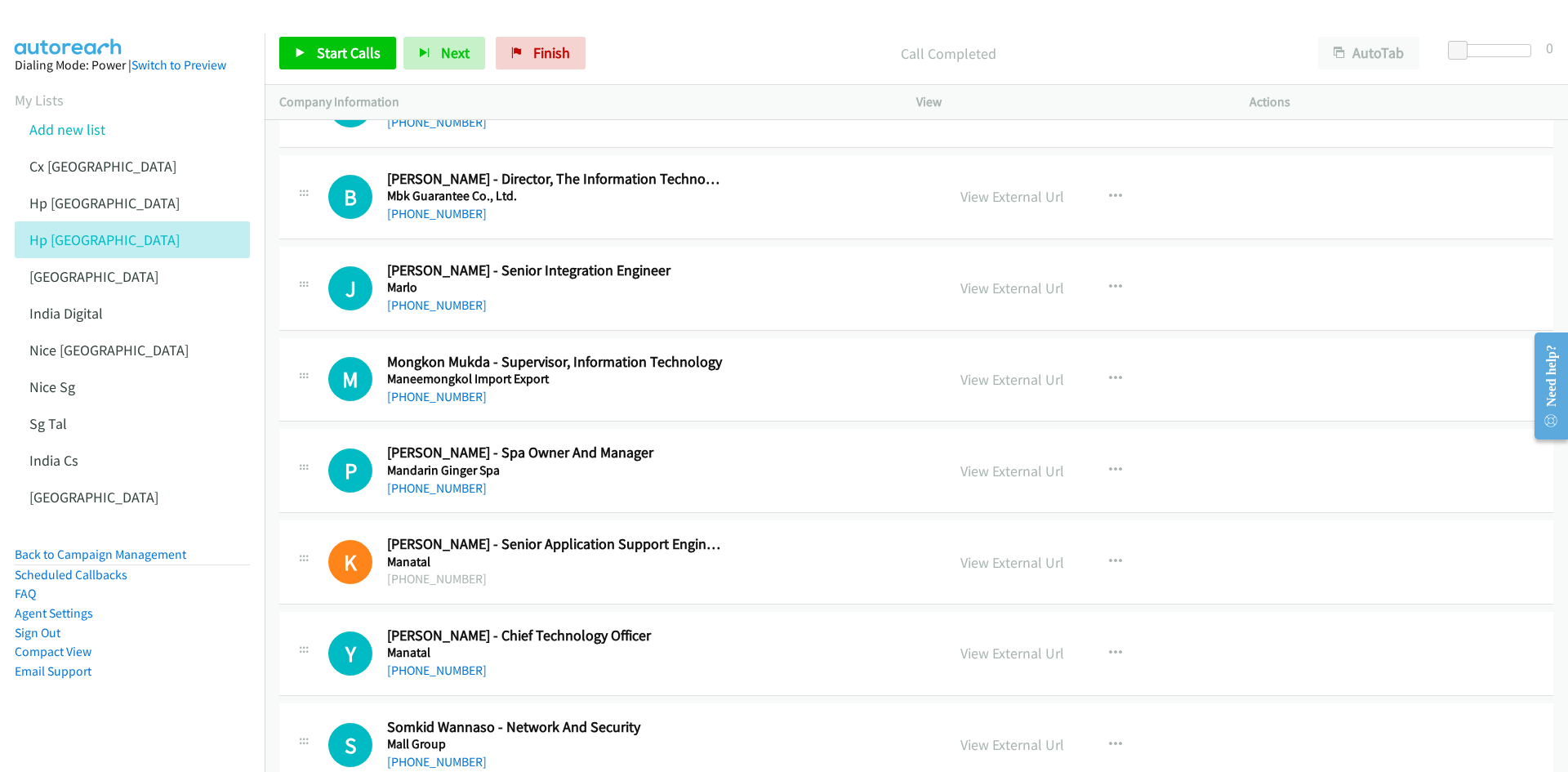
scroll to position [16821, 0]
click at [1045, 377] on icon "button" at bounding box center [1115, 377] width 13 height 13
click at [1041, 477] on link "Start Calls Here" at bounding box center [1028, 485] width 217 height 33
click at [346, 47] on span "Start Calls" at bounding box center [348, 53] width 63 height 19
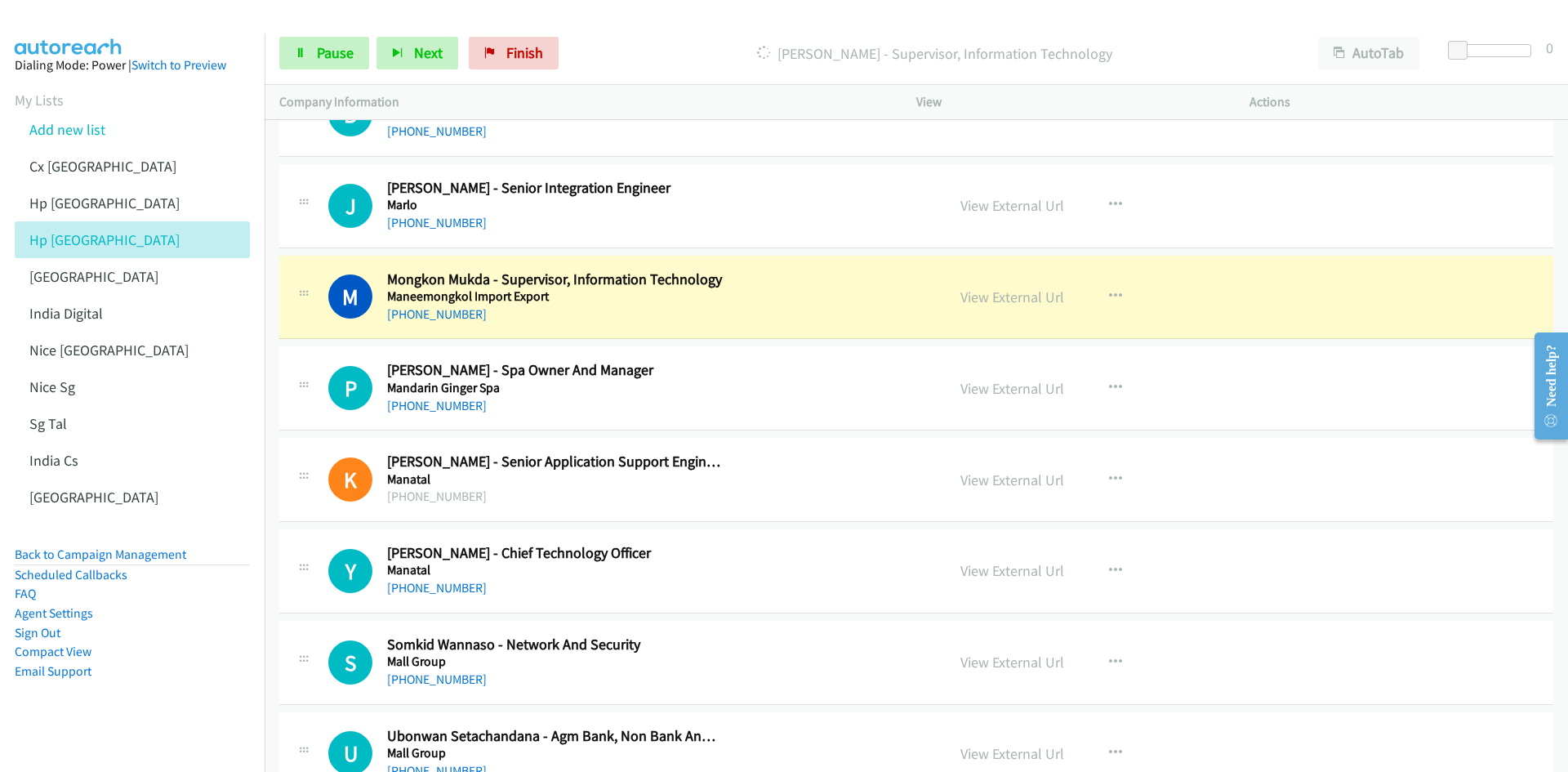
scroll to position [16984, 0]
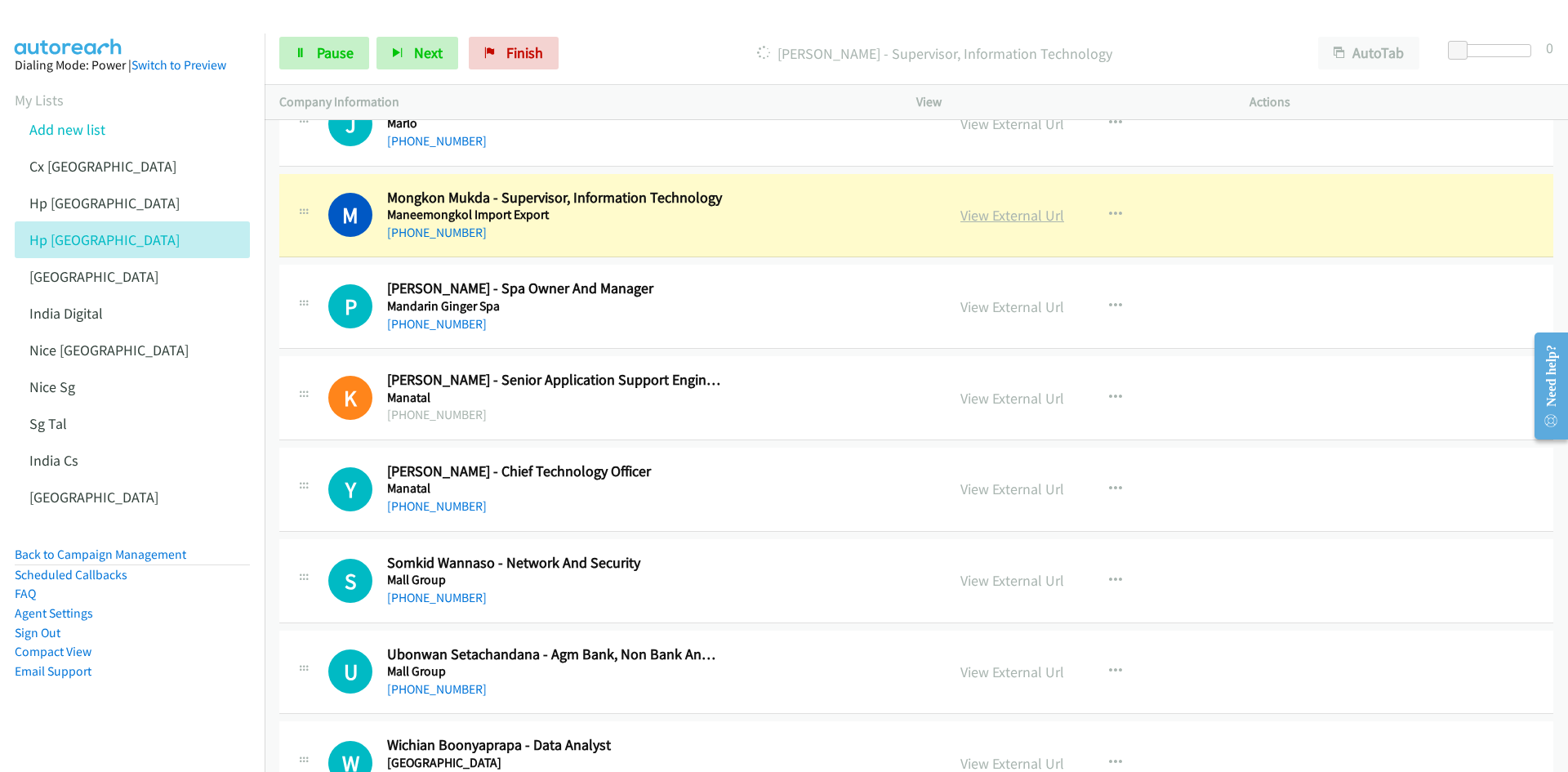
click at [1003, 216] on link "View External Url" at bounding box center [1013, 215] width 104 height 19
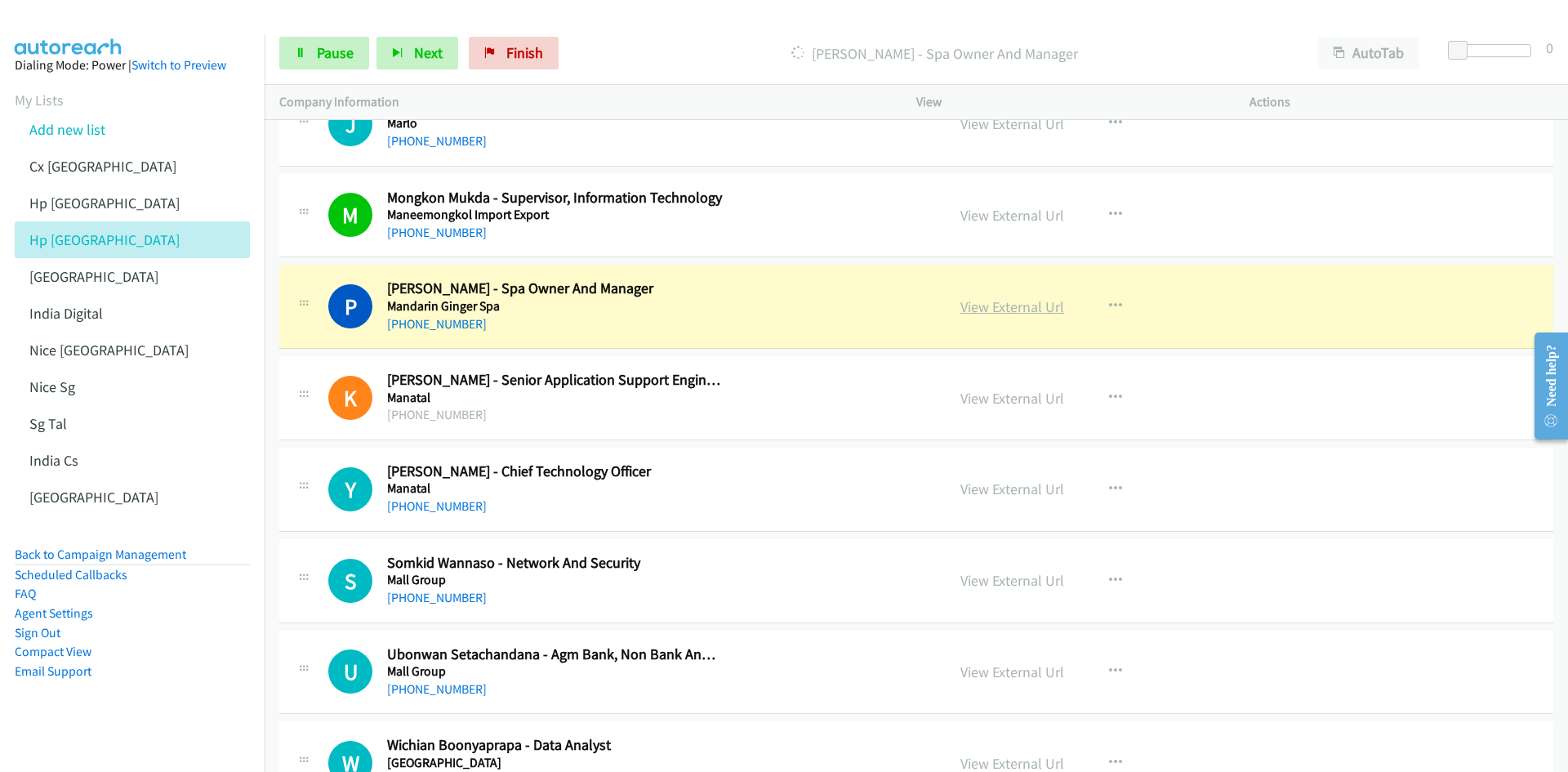
click at [1024, 306] on link "View External Url" at bounding box center [1013, 307] width 104 height 19
click at [328, 68] on link "Pause" at bounding box center [325, 53] width 90 height 33
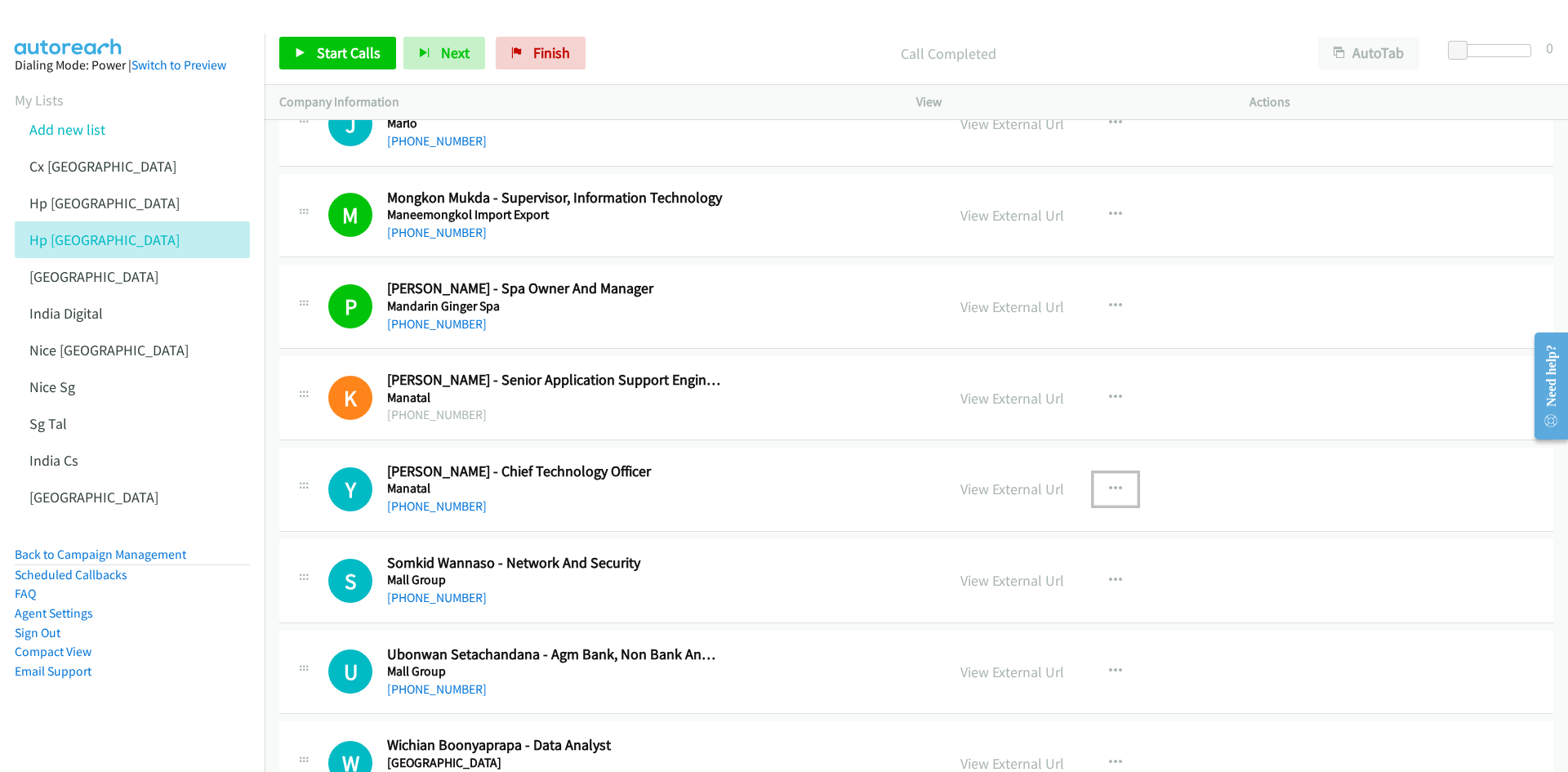
click at [1045, 477] on icon "button" at bounding box center [1115, 488] width 13 height 13
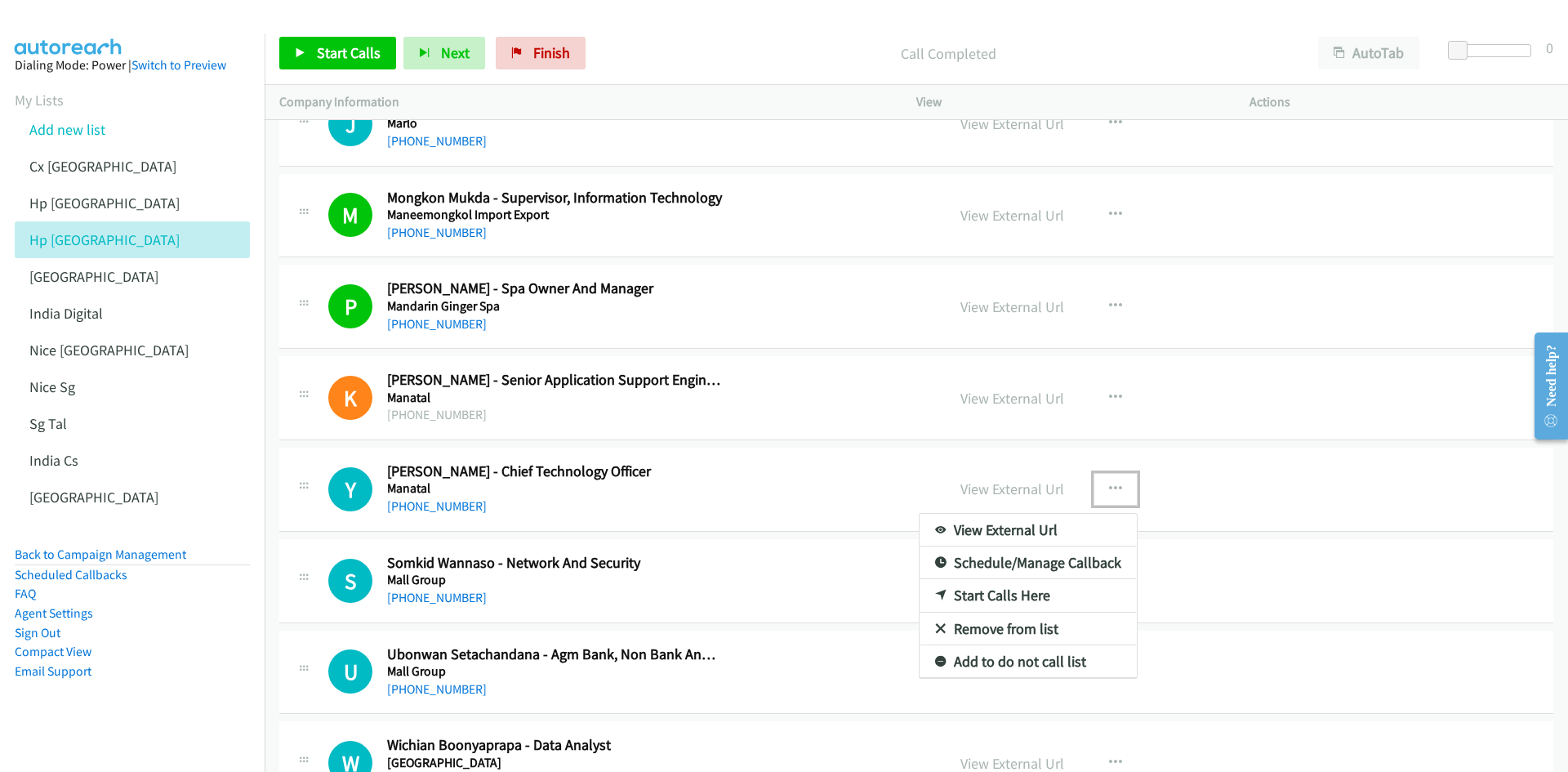
click at [1009, 477] on link "Start Calls Here" at bounding box center [1028, 595] width 217 height 33
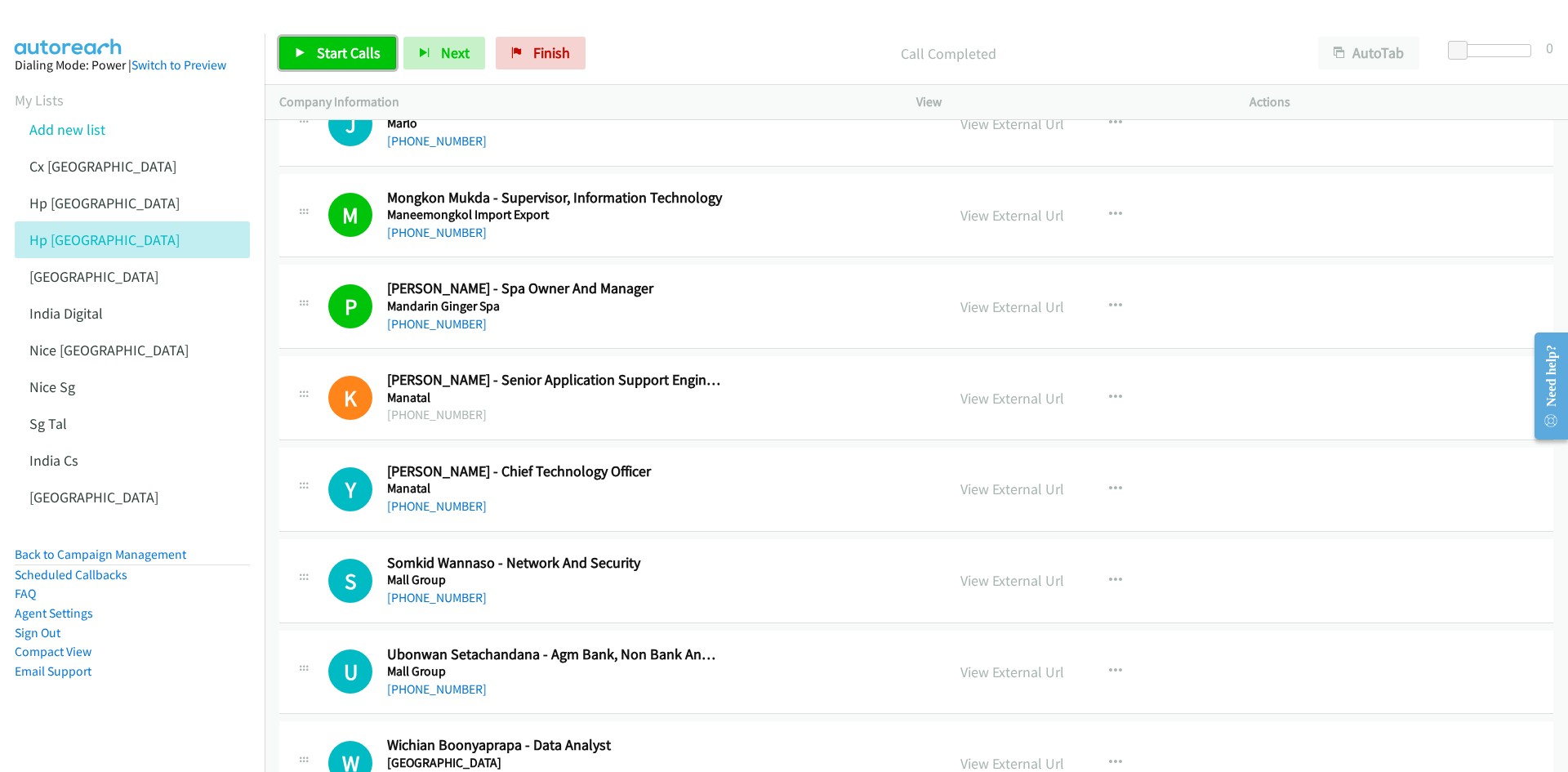
click at [334, 58] on span "Start Calls" at bounding box center [348, 53] width 63 height 19
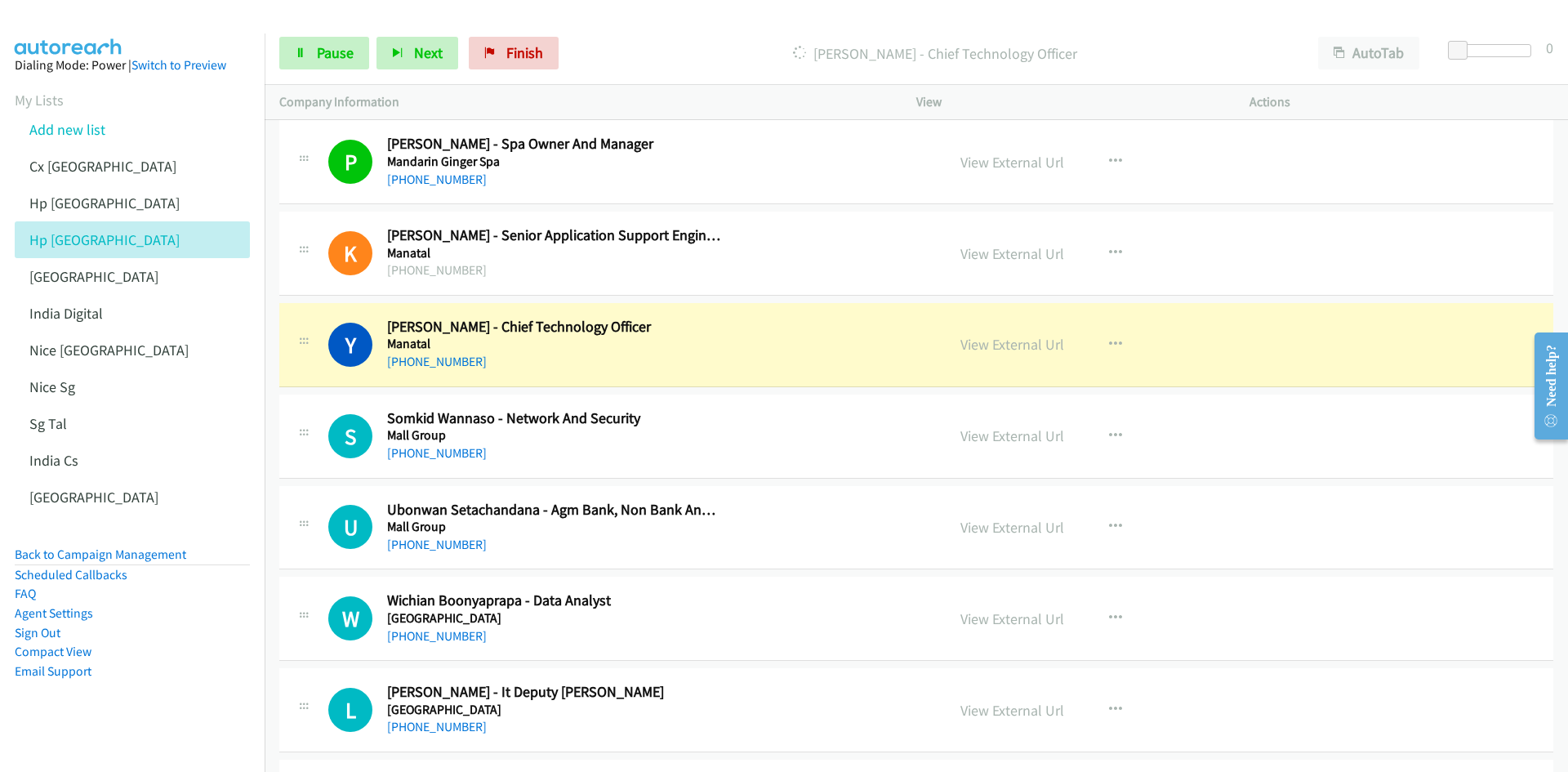
scroll to position [17148, 0]
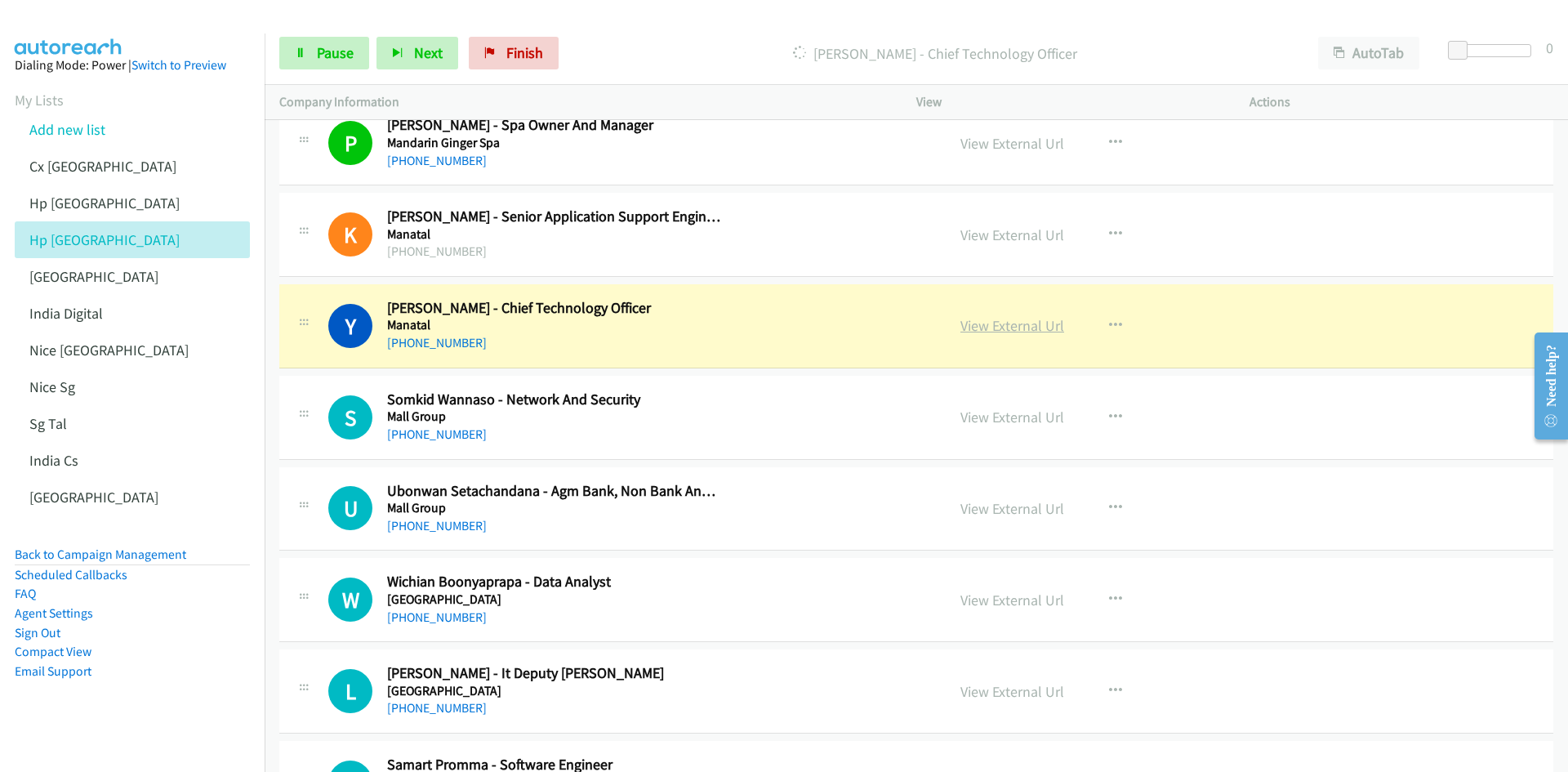
click at [1006, 330] on link "View External Url" at bounding box center [1013, 325] width 104 height 19
drag, startPoint x: 311, startPoint y: 55, endPoint x: 321, endPoint y: 49, distance: 11.7
click at [311, 55] on link "Pause" at bounding box center [325, 53] width 90 height 33
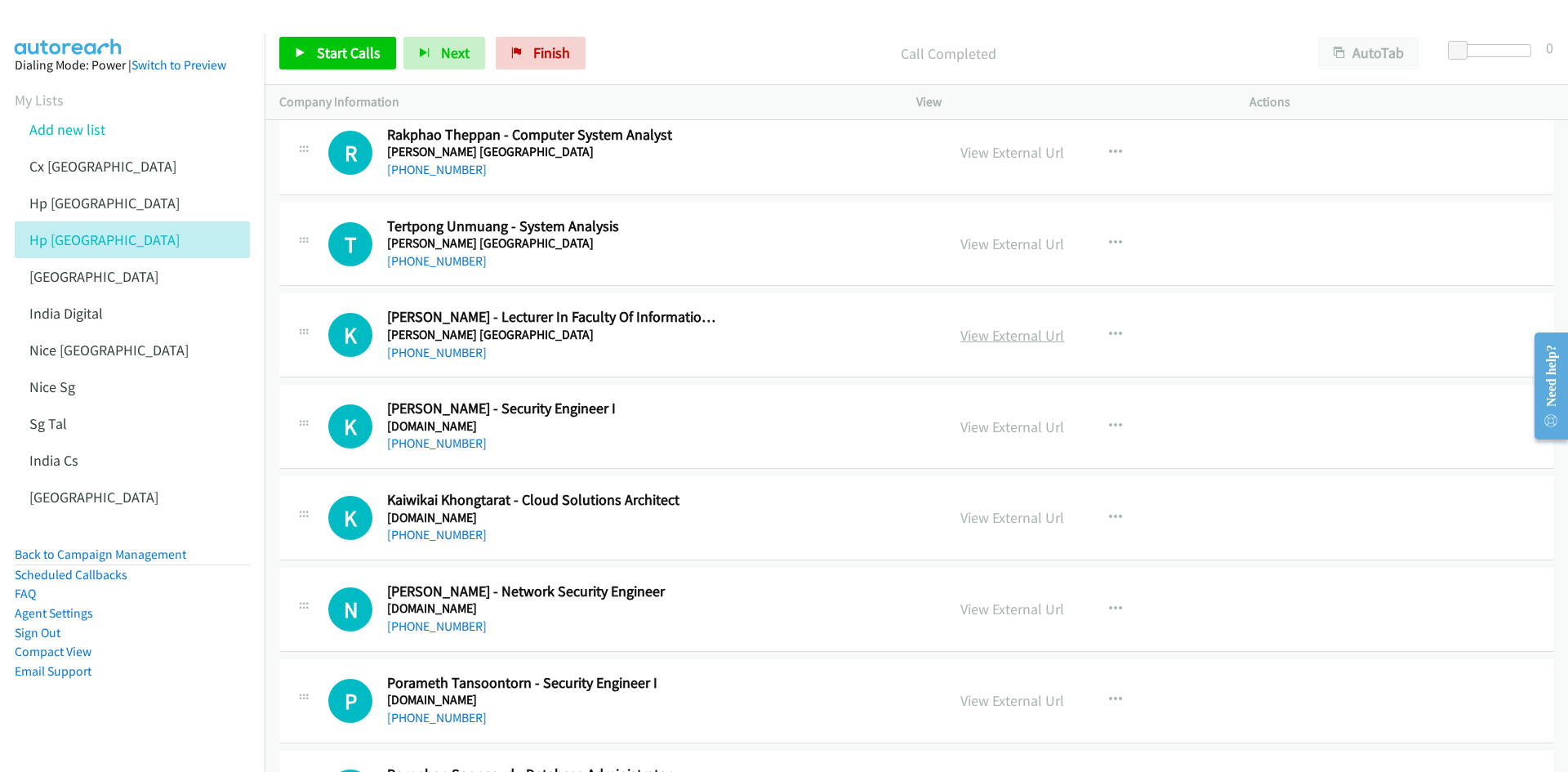
scroll to position [17883, 0]
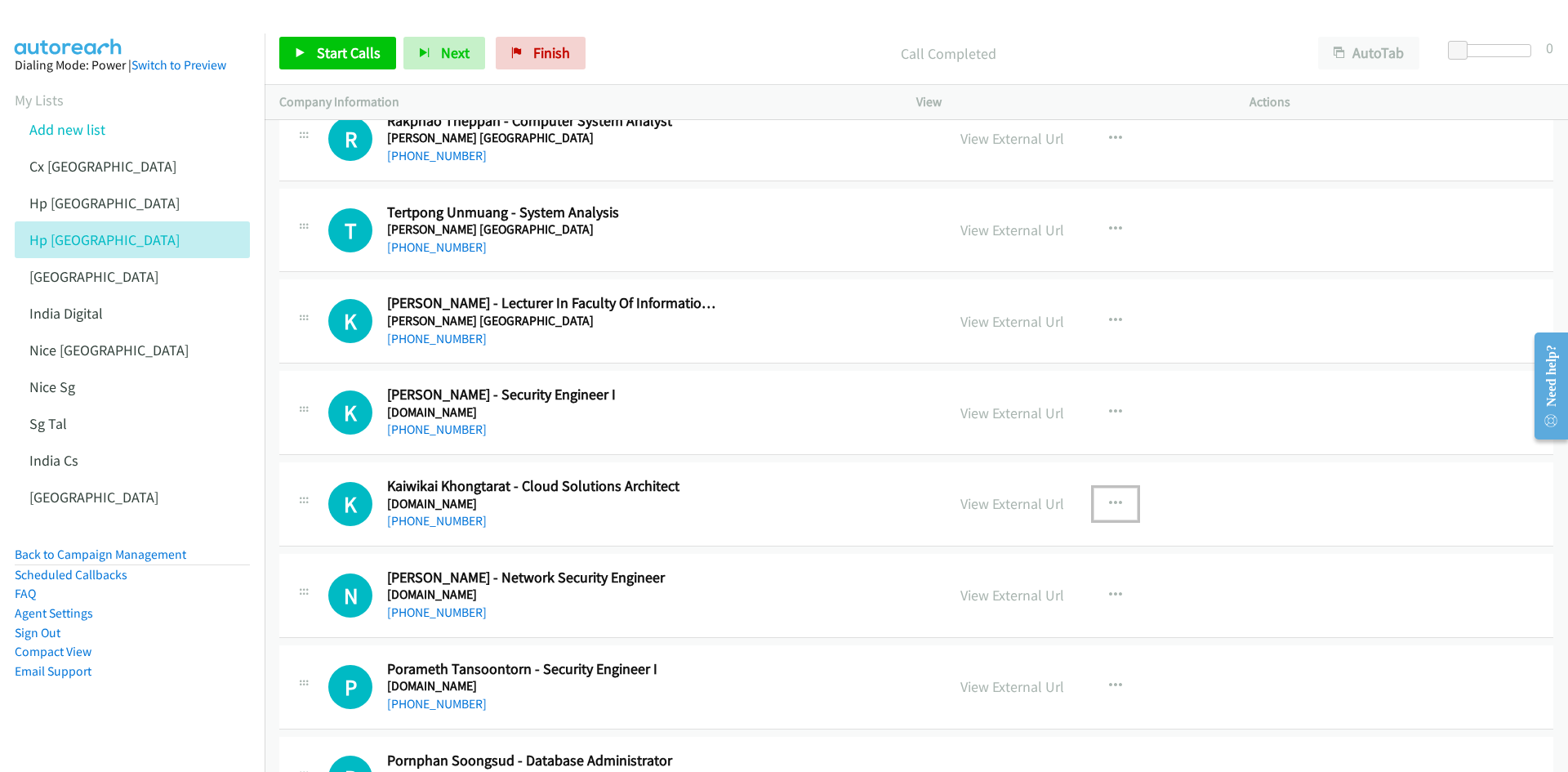
click at [1045, 477] on icon "button" at bounding box center [1115, 503] width 13 height 13
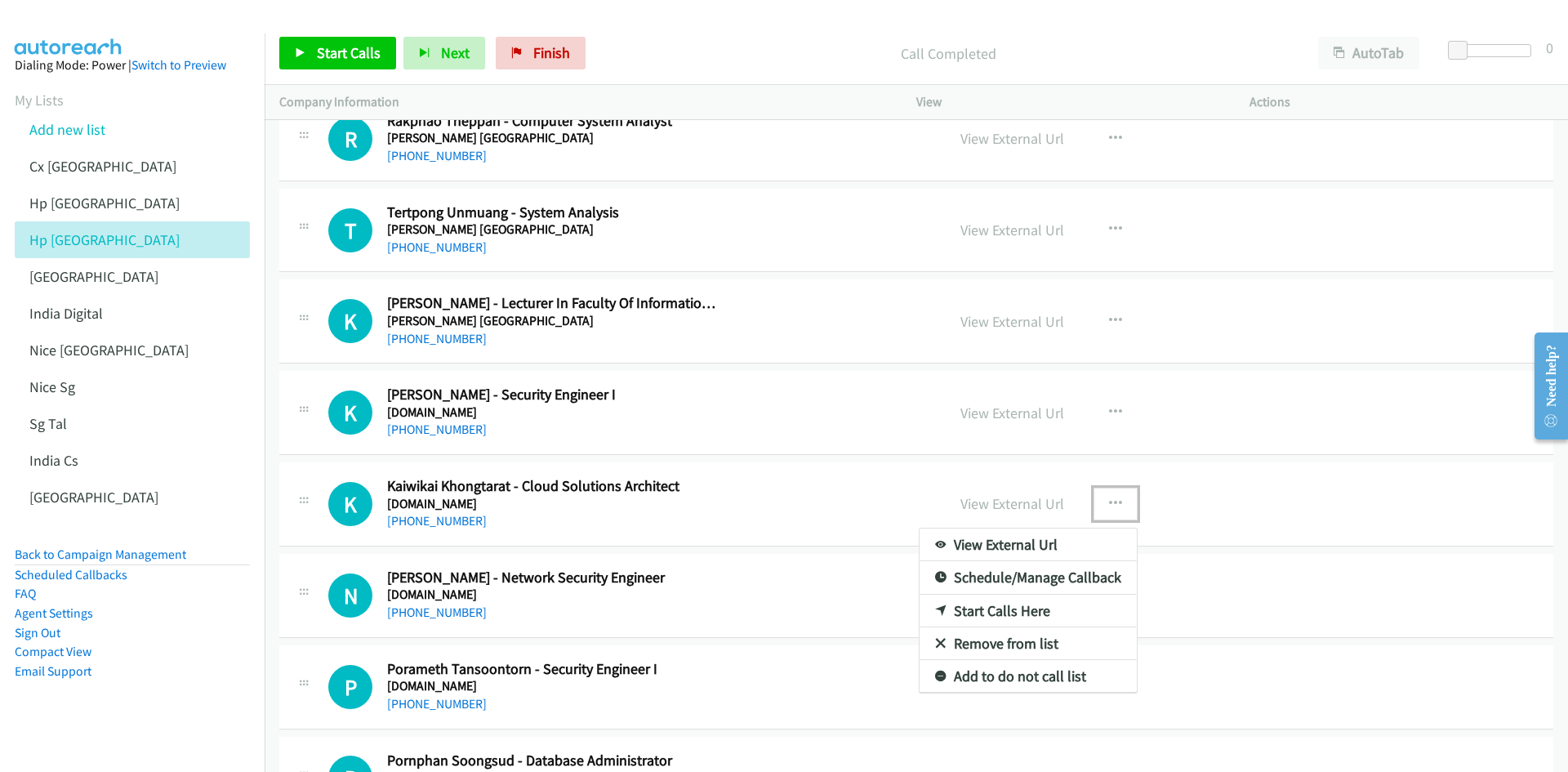
click at [1028, 477] on link "Start Calls Here" at bounding box center [1028, 611] width 217 height 33
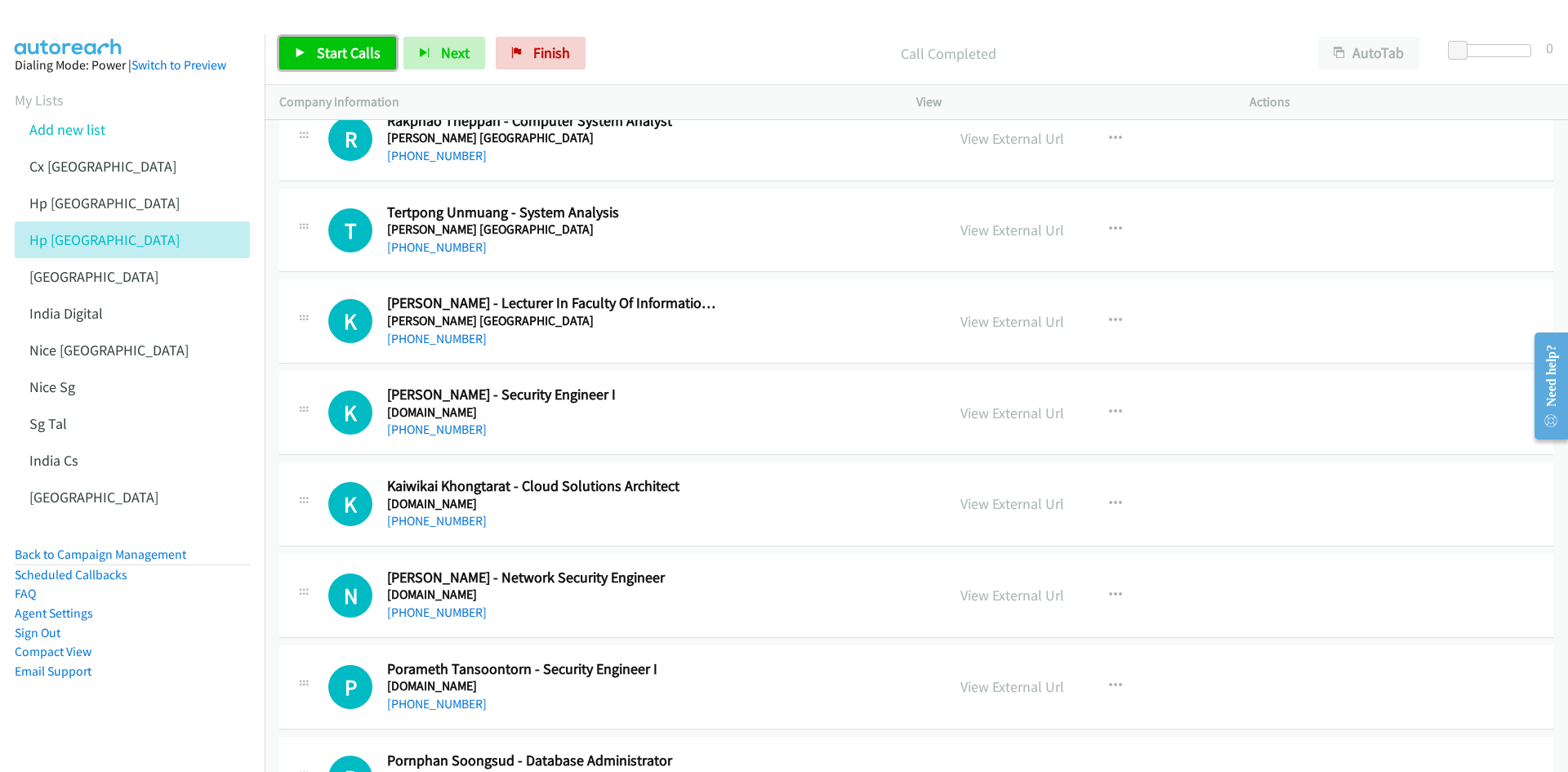
click at [305, 37] on link "Start Calls" at bounding box center [338, 53] width 117 height 33
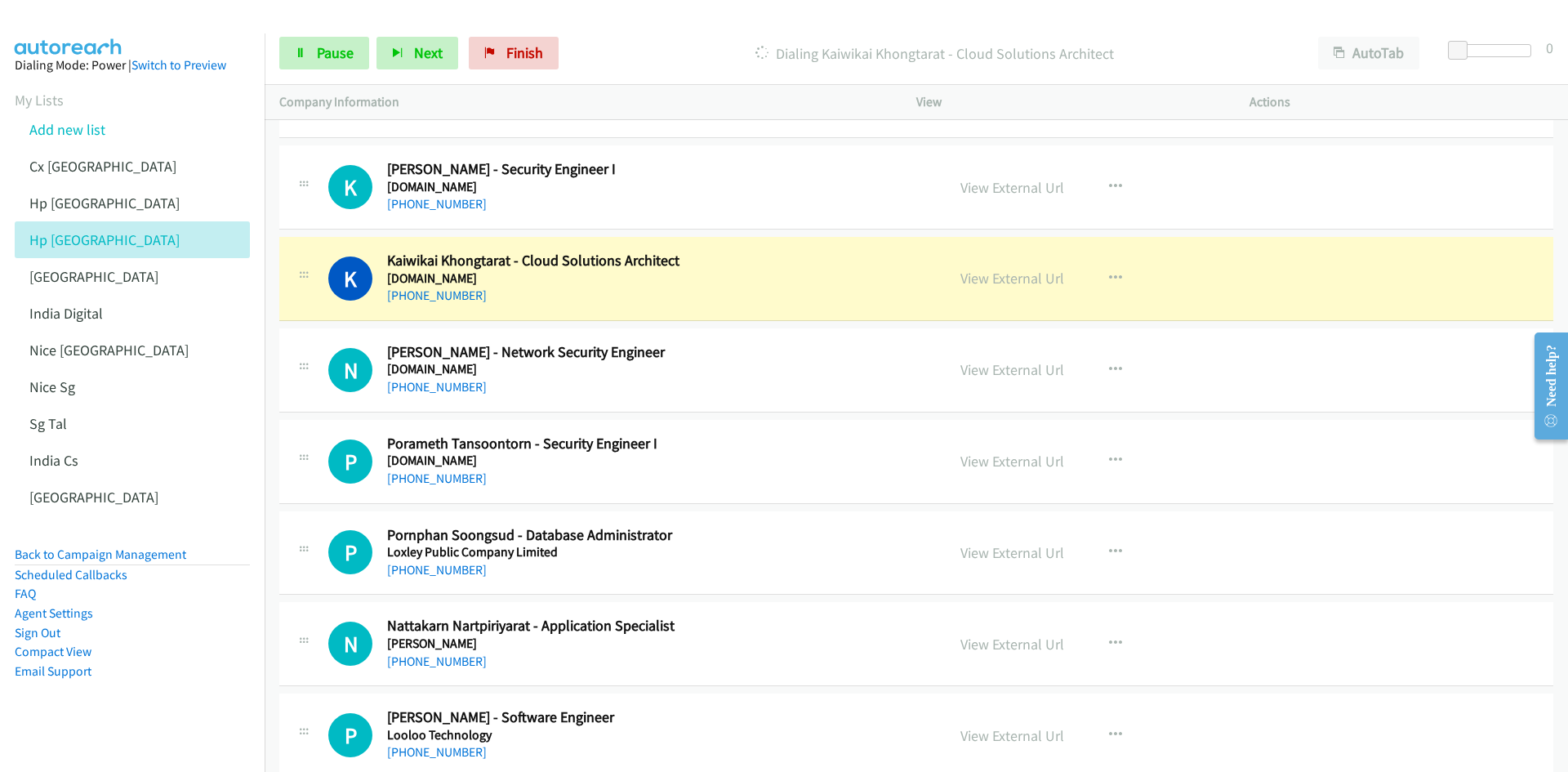
scroll to position [18127, 0]
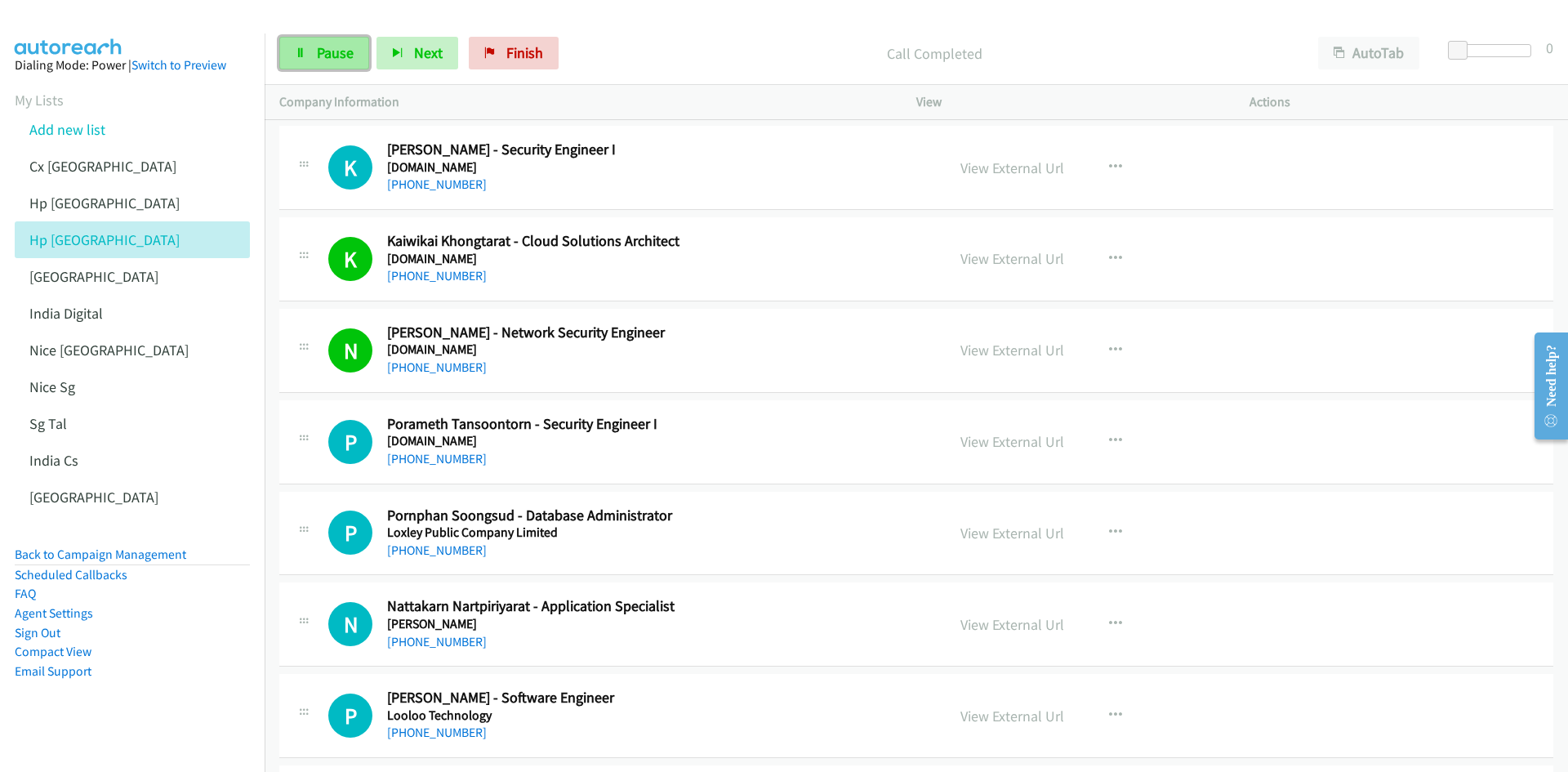
click at [314, 55] on link "Pause" at bounding box center [325, 53] width 90 height 33
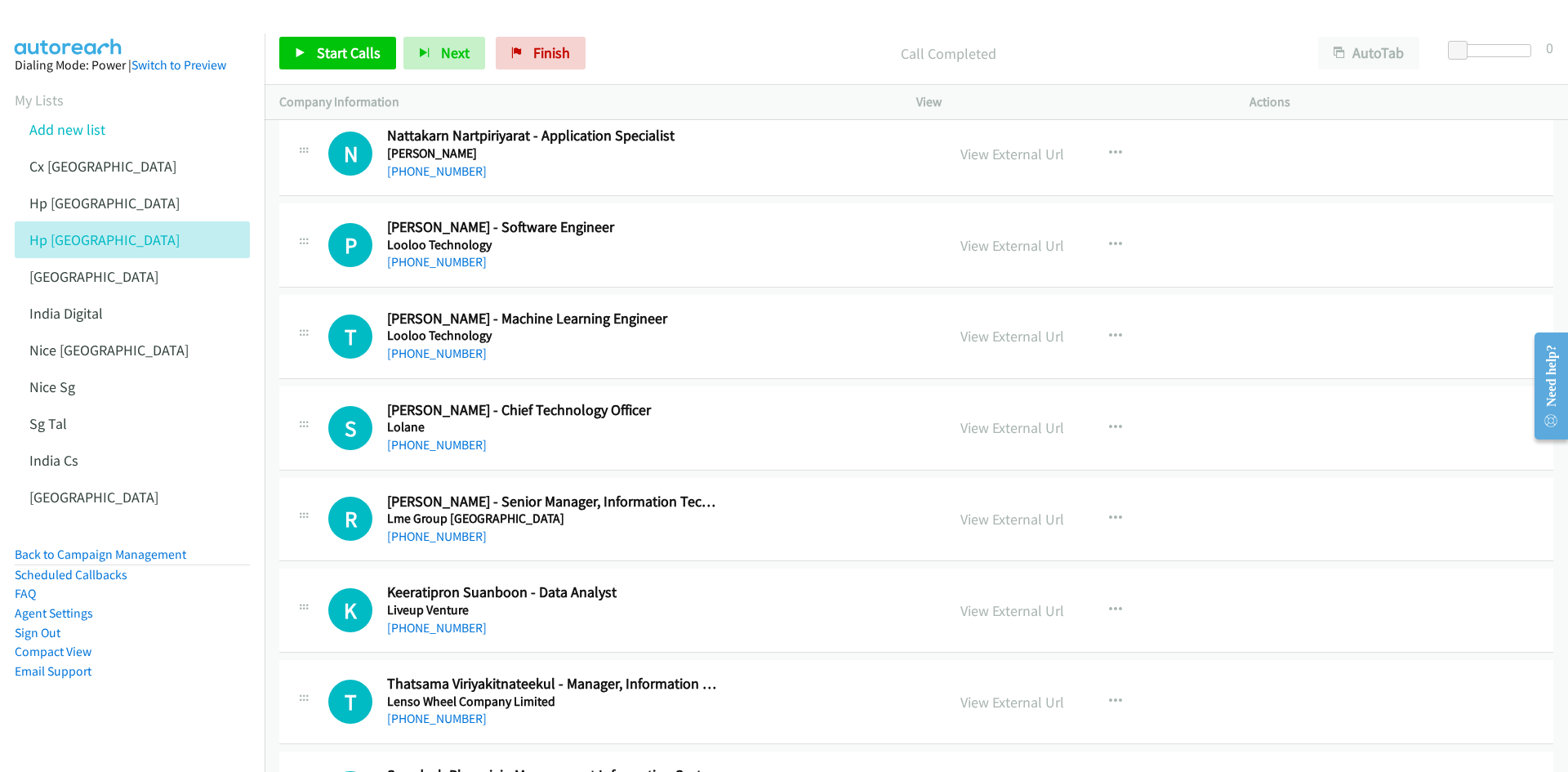
scroll to position [18617, 0]
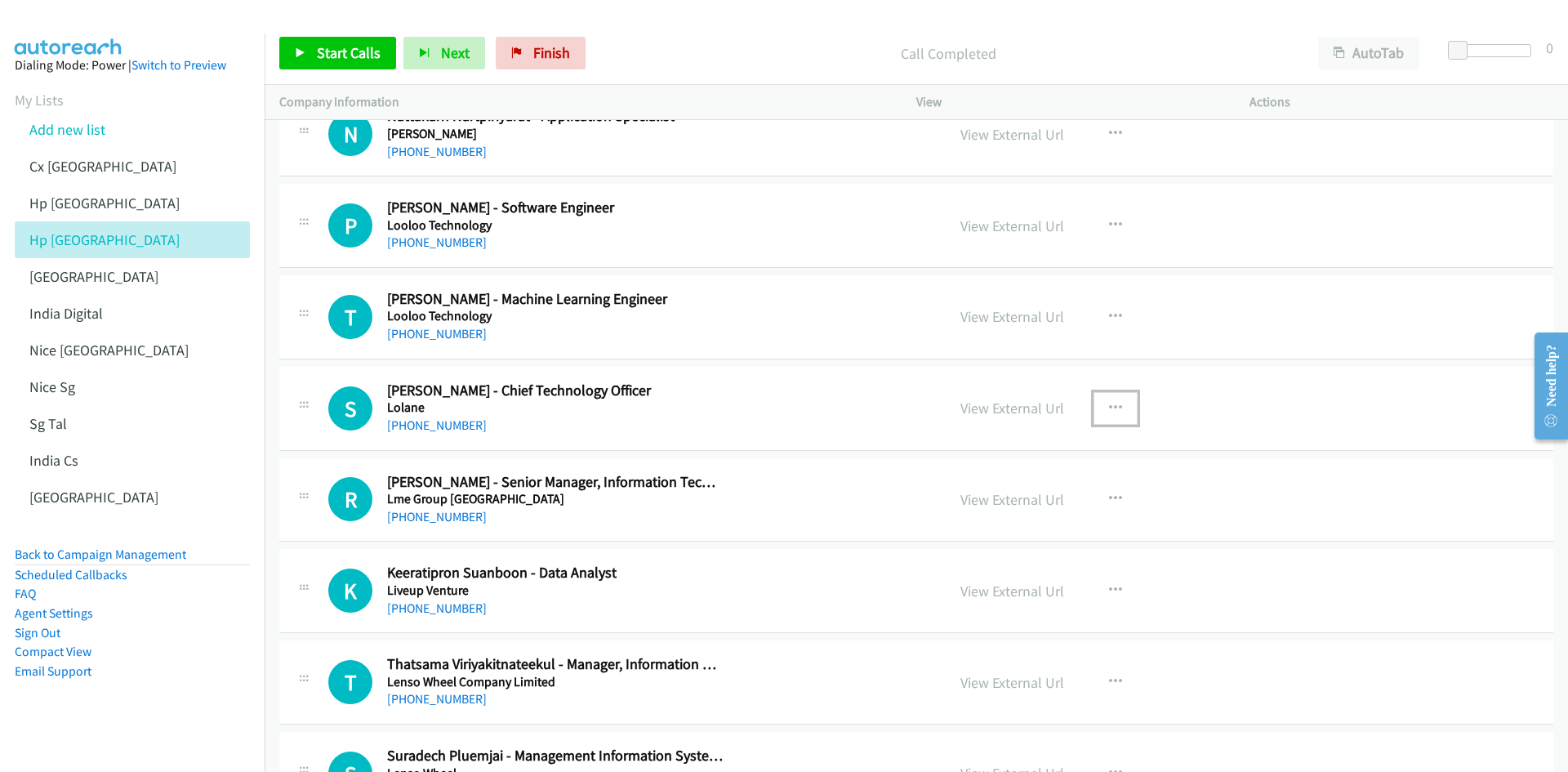
click at [1045, 408] on icon "button" at bounding box center [1115, 408] width 13 height 13
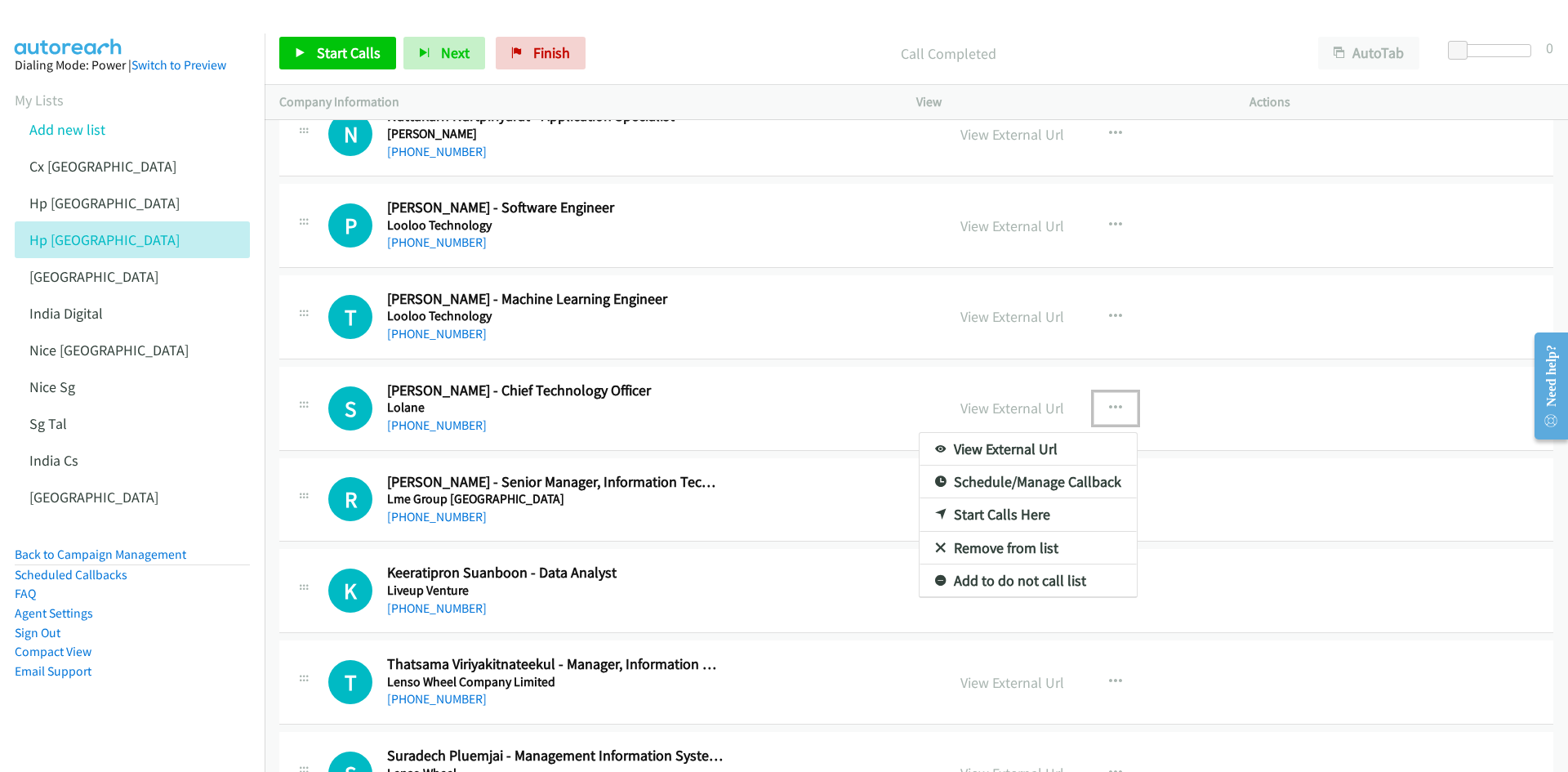
click at [982, 477] on link "Start Calls Here" at bounding box center [1028, 514] width 217 height 33
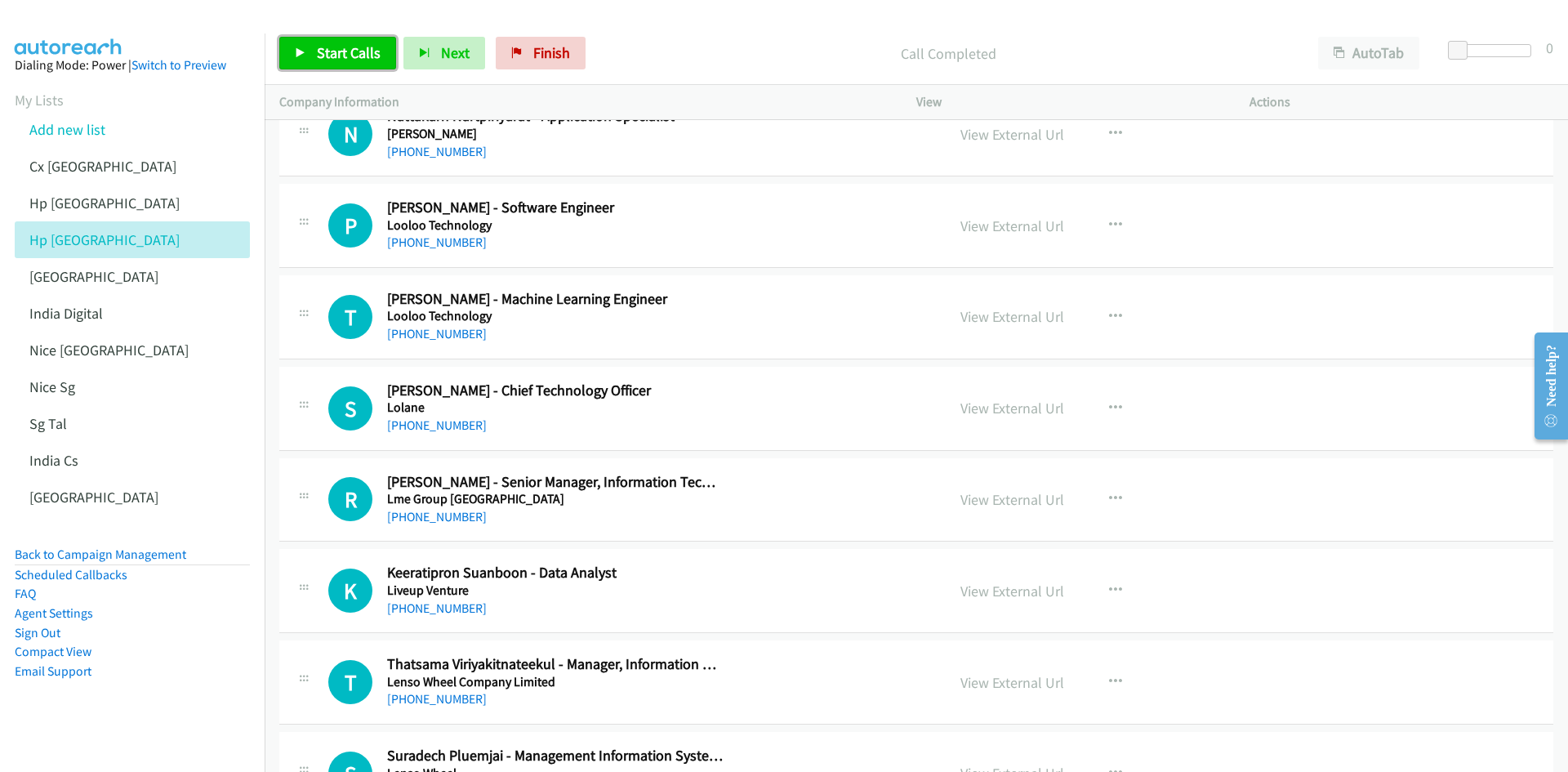
click at [325, 42] on link "Start Calls" at bounding box center [338, 53] width 117 height 33
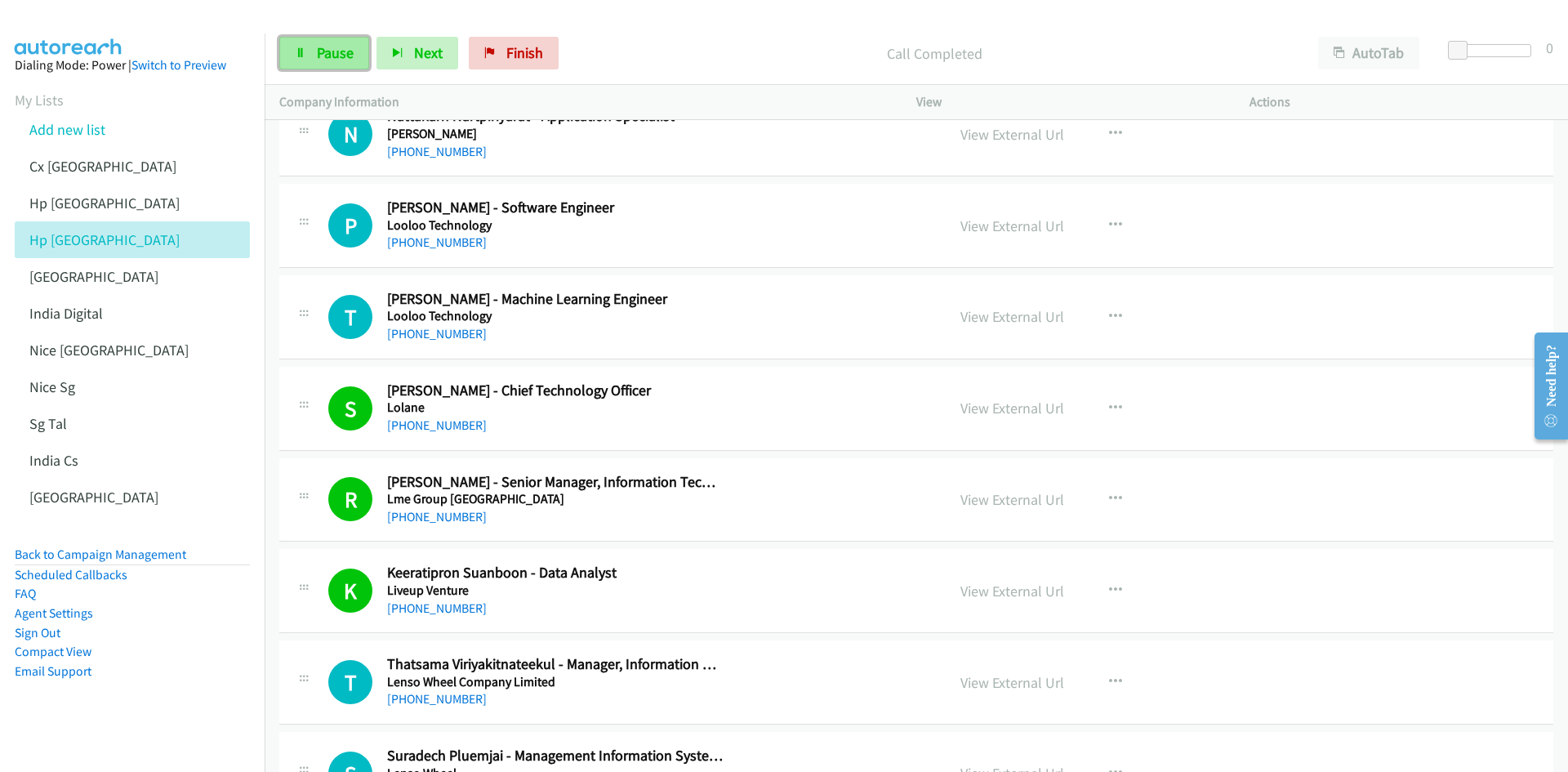
click at [326, 52] on span "Pause" at bounding box center [335, 53] width 36 height 19
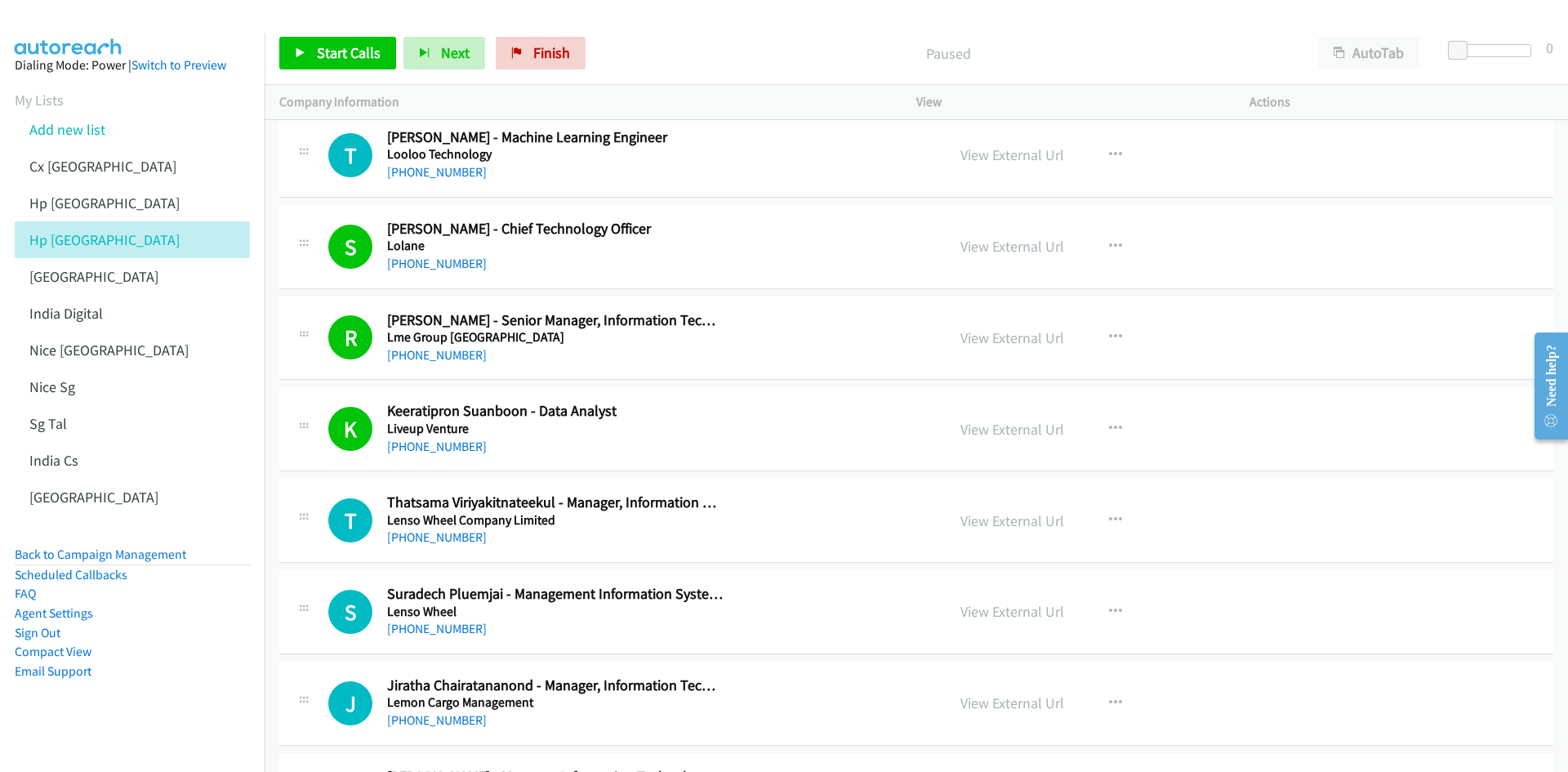
scroll to position [18780, 0]
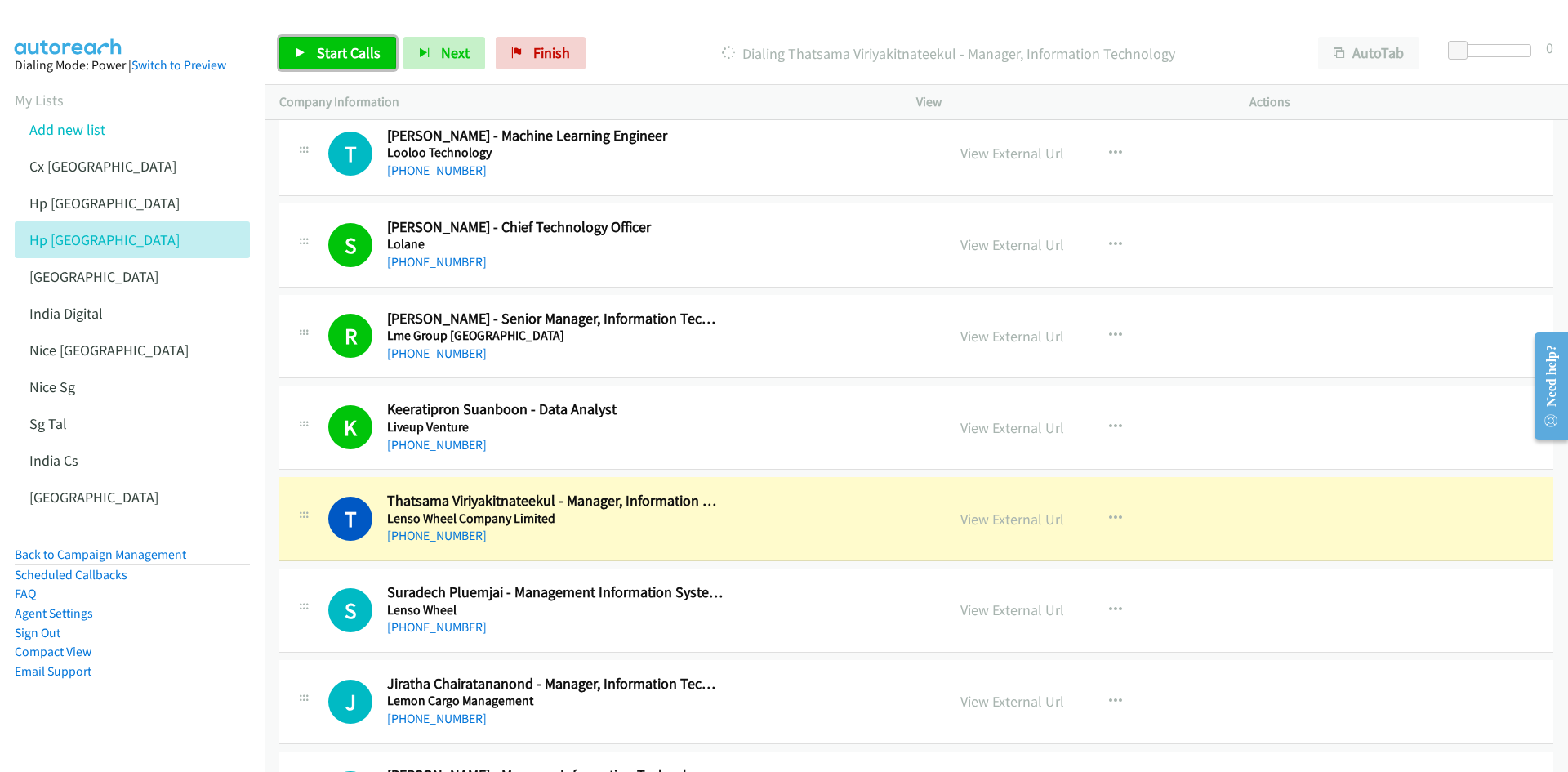
click at [333, 41] on link "Start Calls" at bounding box center [338, 53] width 117 height 33
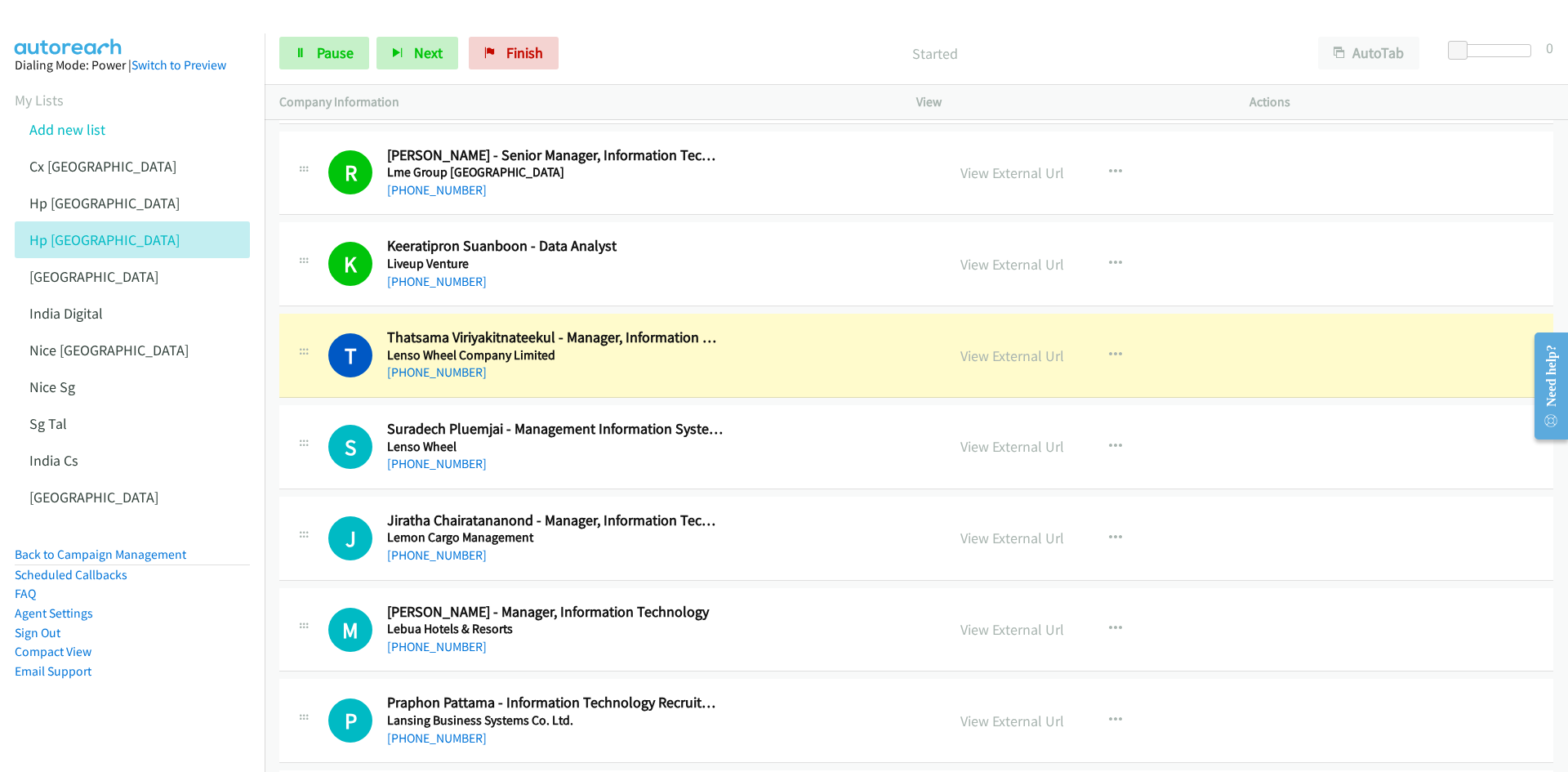
scroll to position [19026, 0]
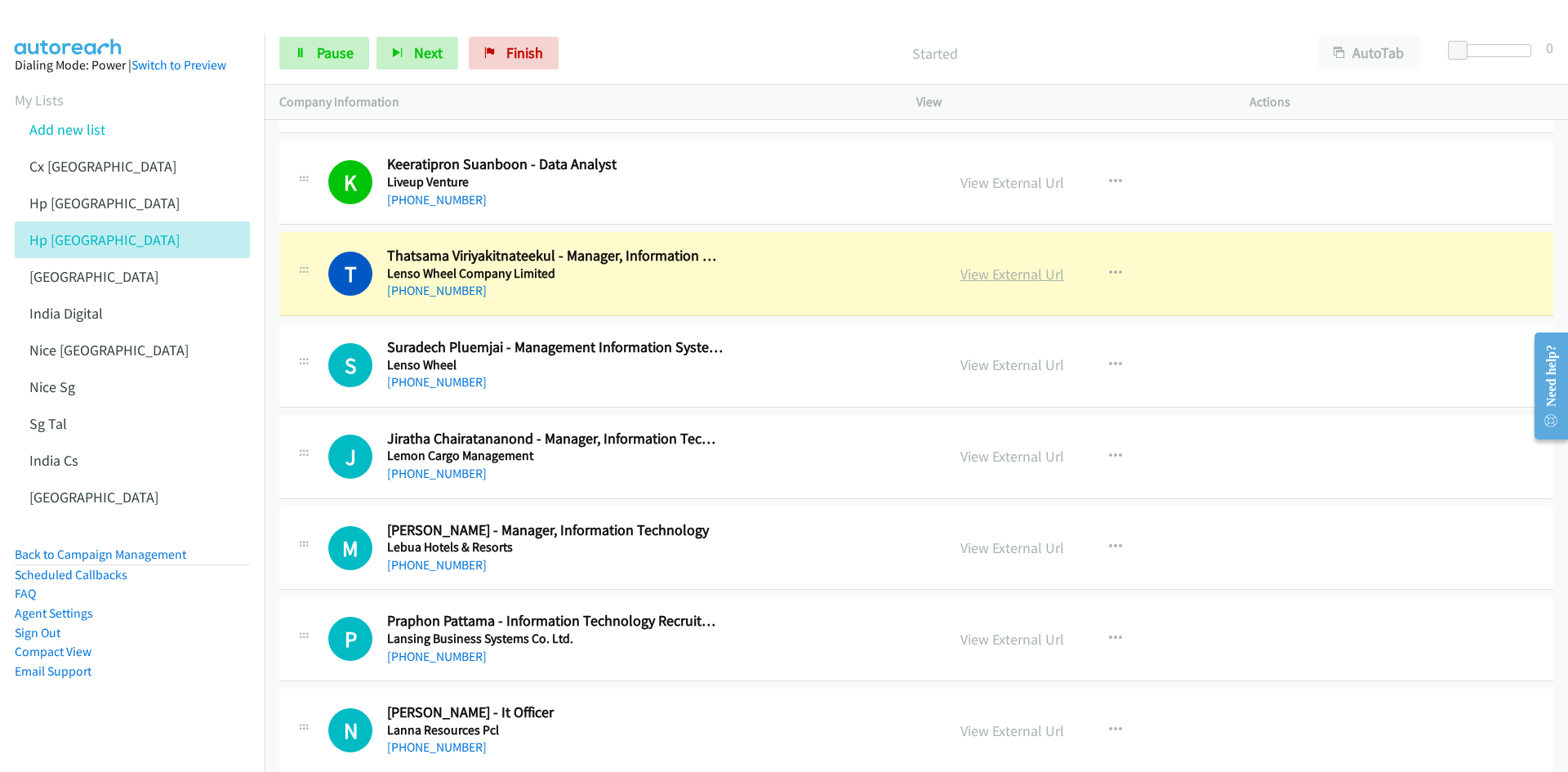
click at [1027, 269] on link "View External Url" at bounding box center [1013, 274] width 104 height 19
click at [326, 54] on span "Pause" at bounding box center [335, 53] width 36 height 19
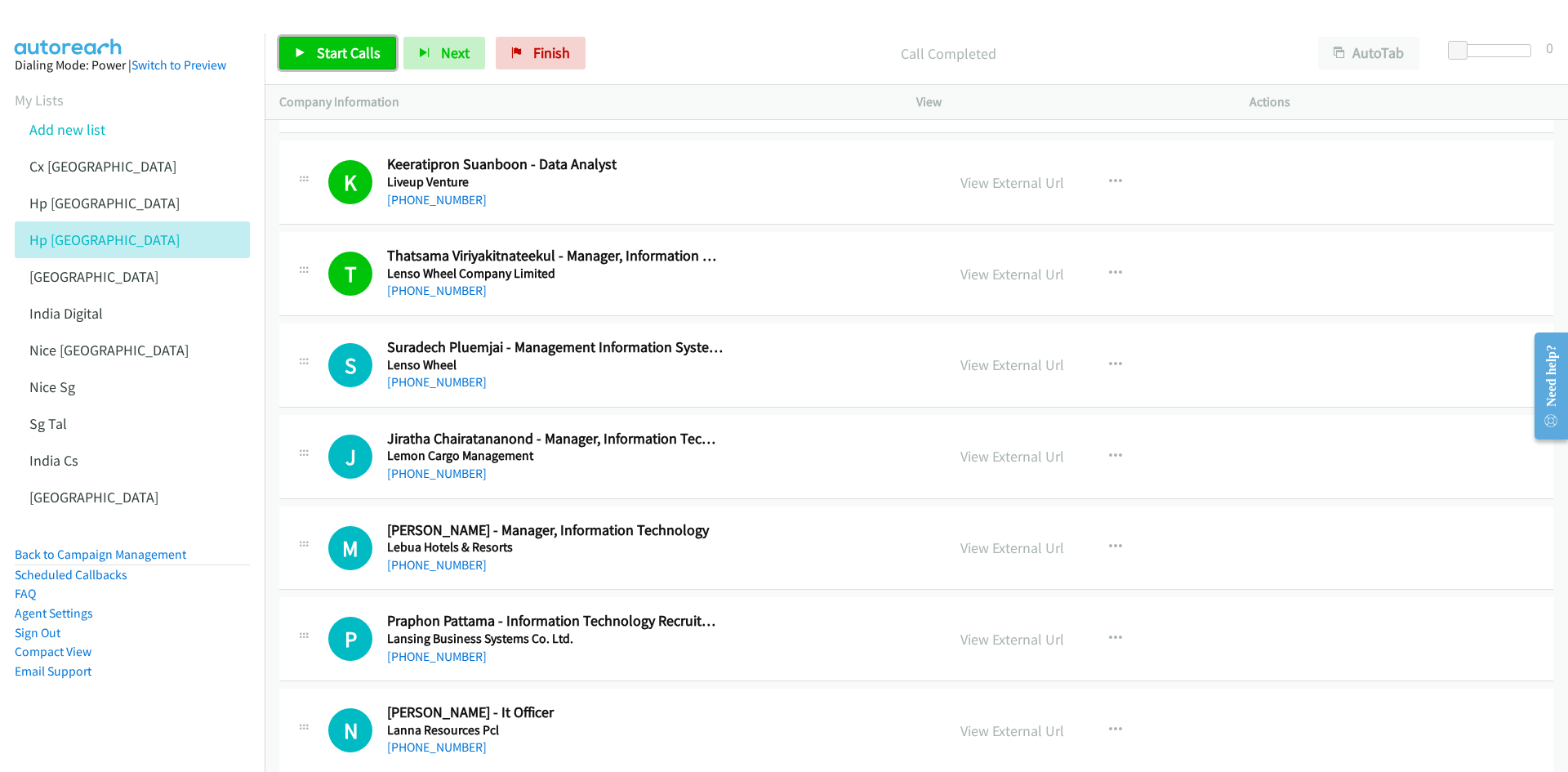
click at [294, 58] on link "Start Calls" at bounding box center [338, 53] width 117 height 33
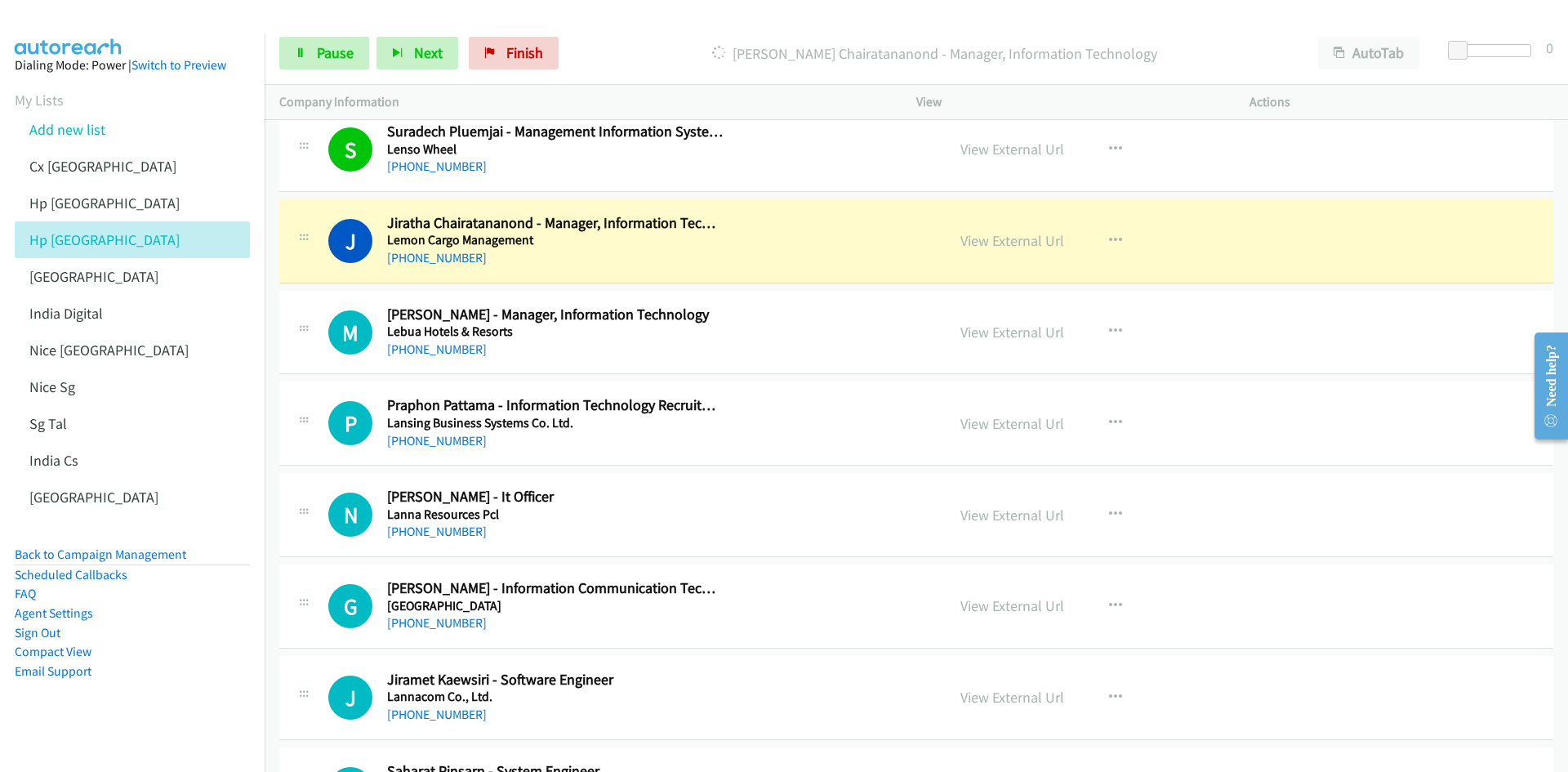
scroll to position [19271, 0]
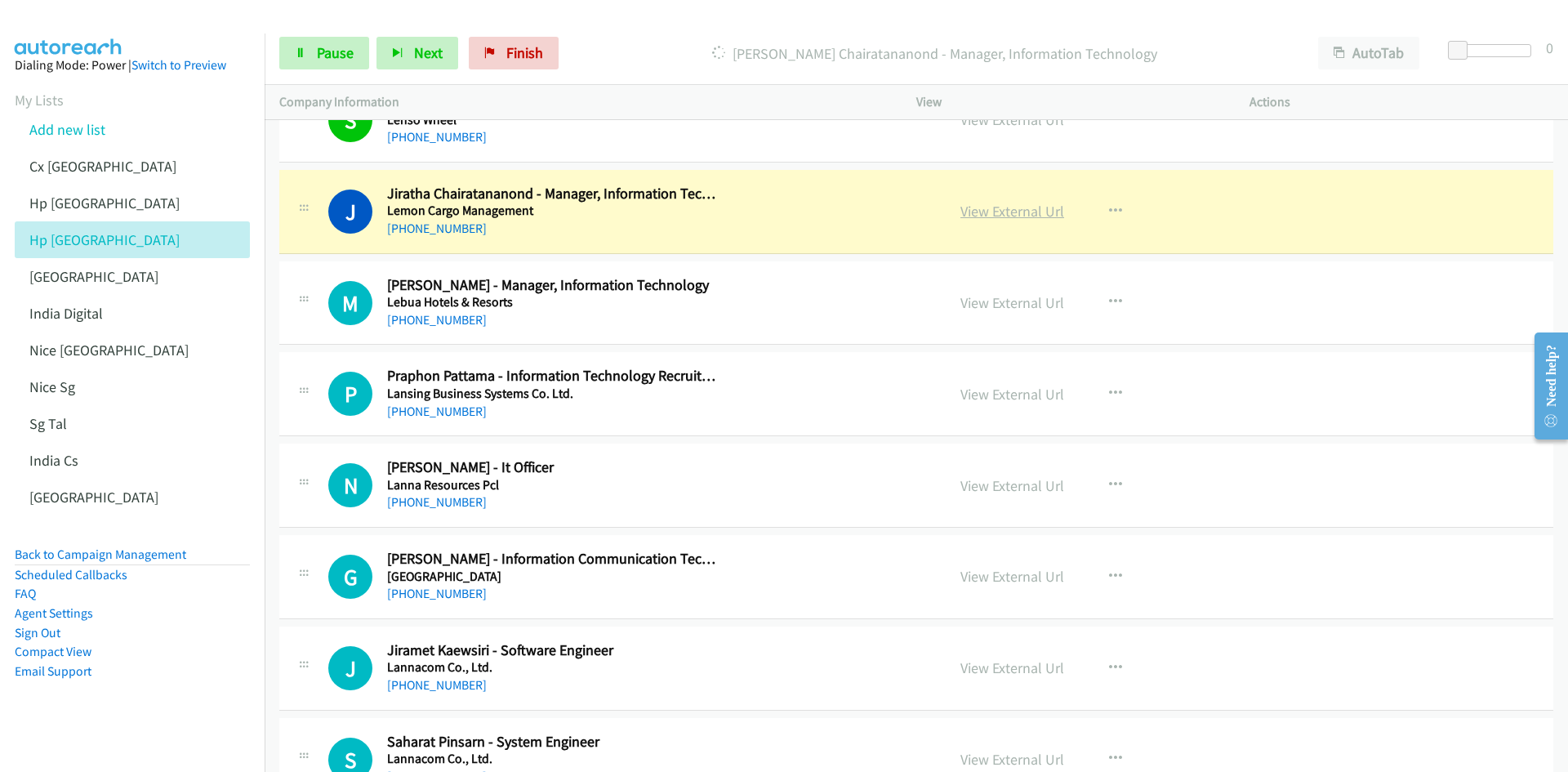
click at [974, 207] on link "View External Url" at bounding box center [1013, 212] width 104 height 19
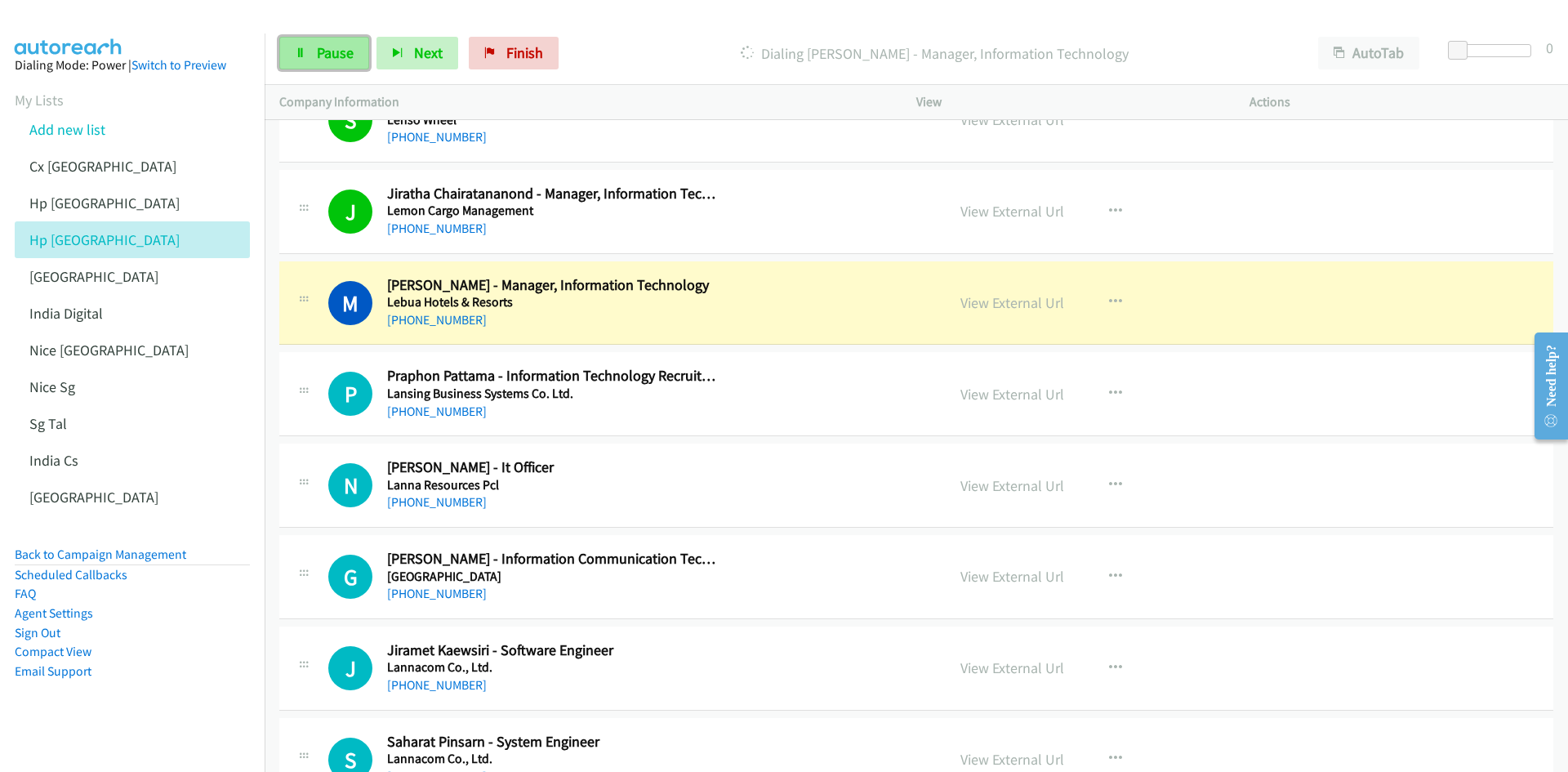
click at [304, 58] on icon at bounding box center [300, 54] width 11 height 11
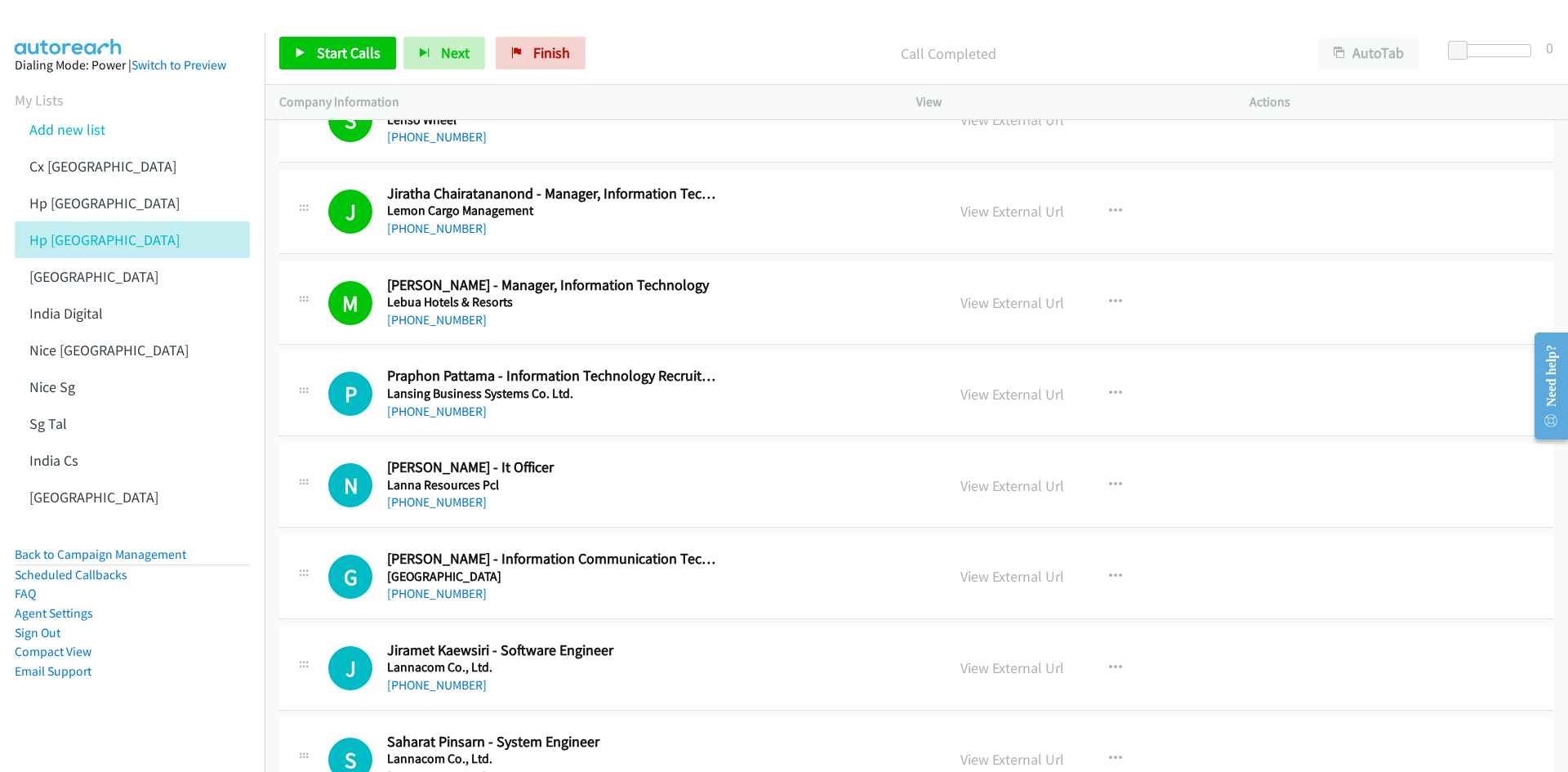
click at [180, 477] on aside "Dialing Mode: Power | Switch to Preview My Lists Add new list Cx India Hp Malay…" at bounding box center [132, 394] width 265 height 721
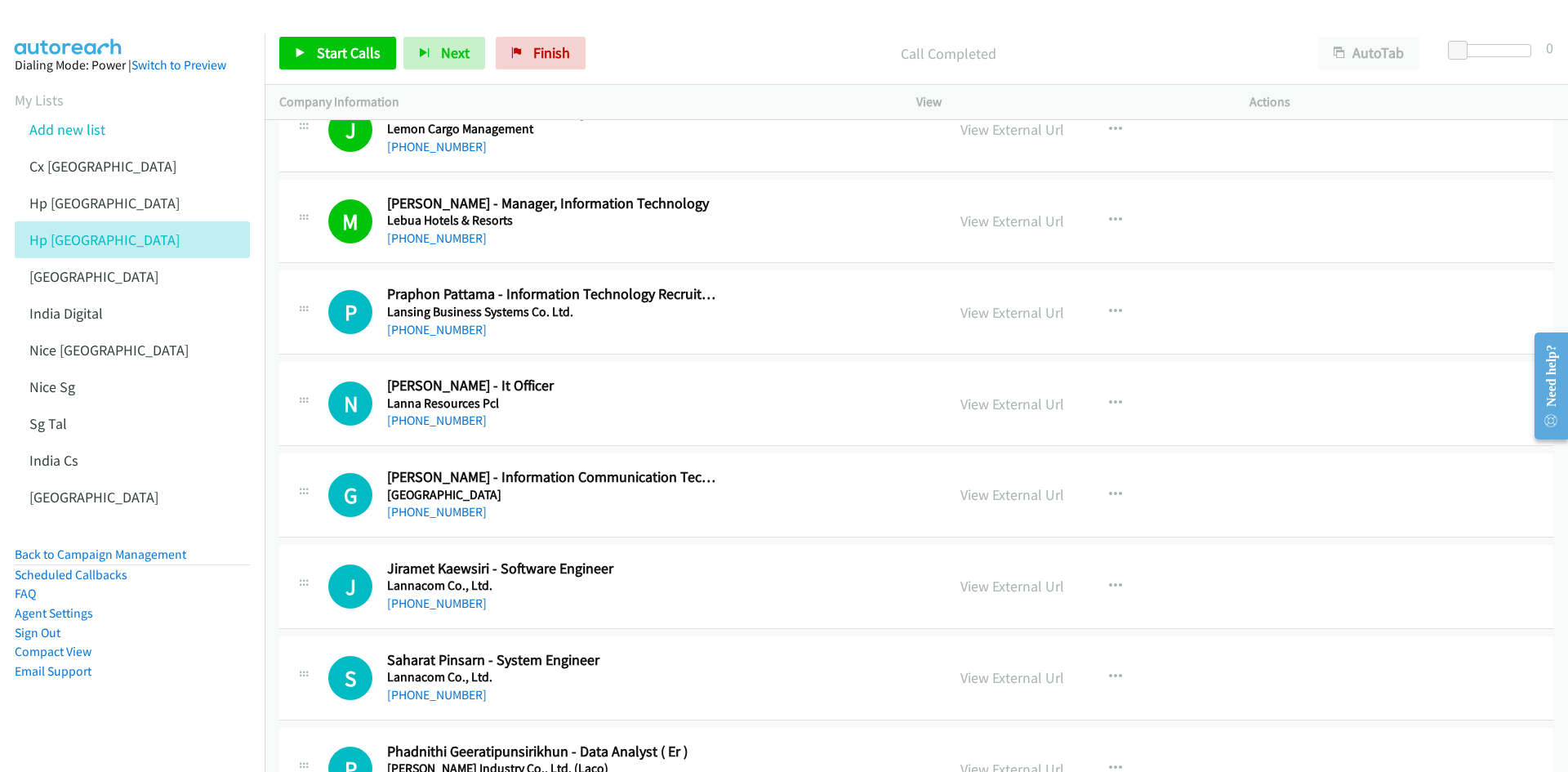
scroll to position [19434, 0]
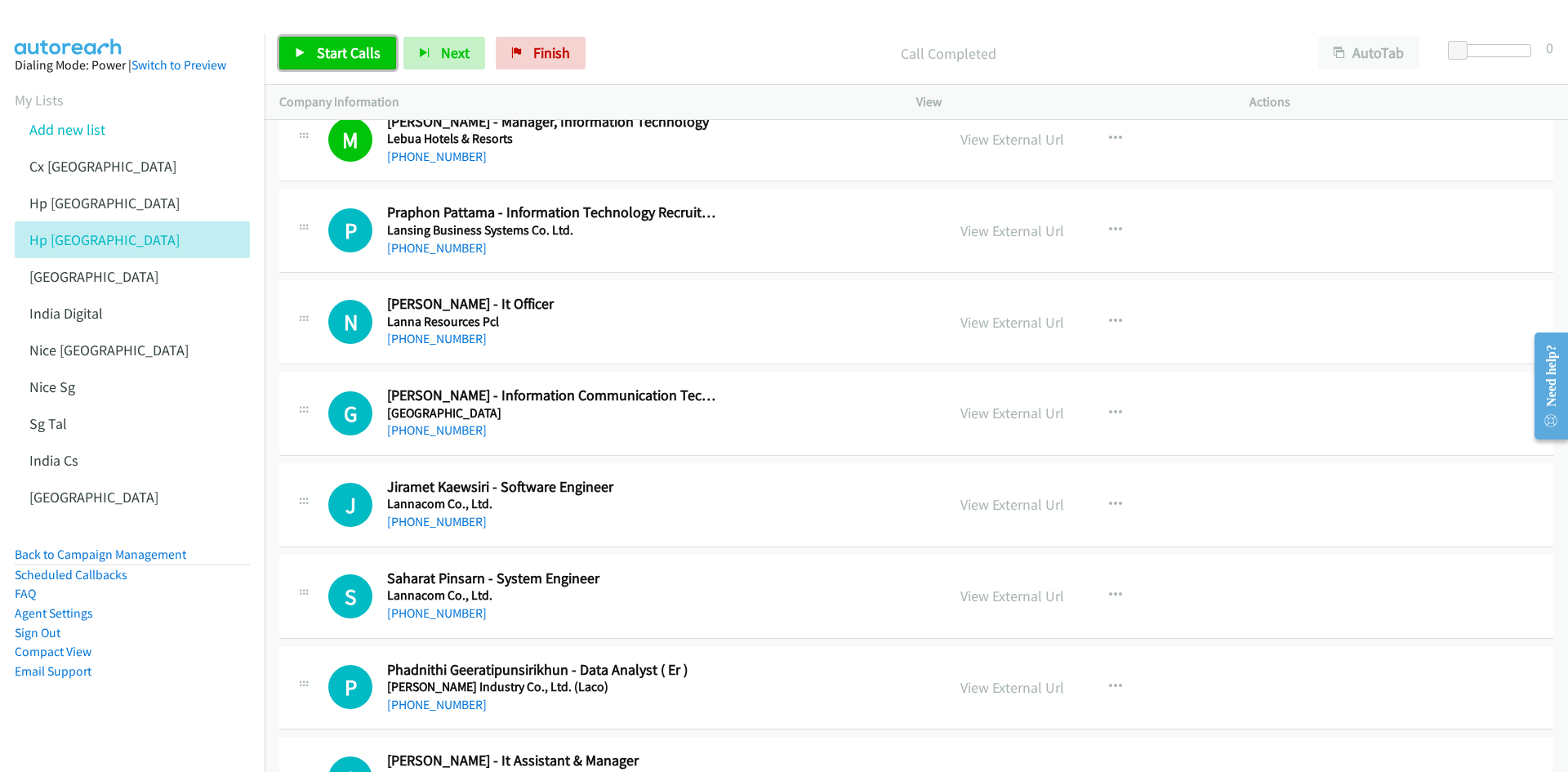
click at [324, 49] on span "Start Calls" at bounding box center [348, 53] width 63 height 19
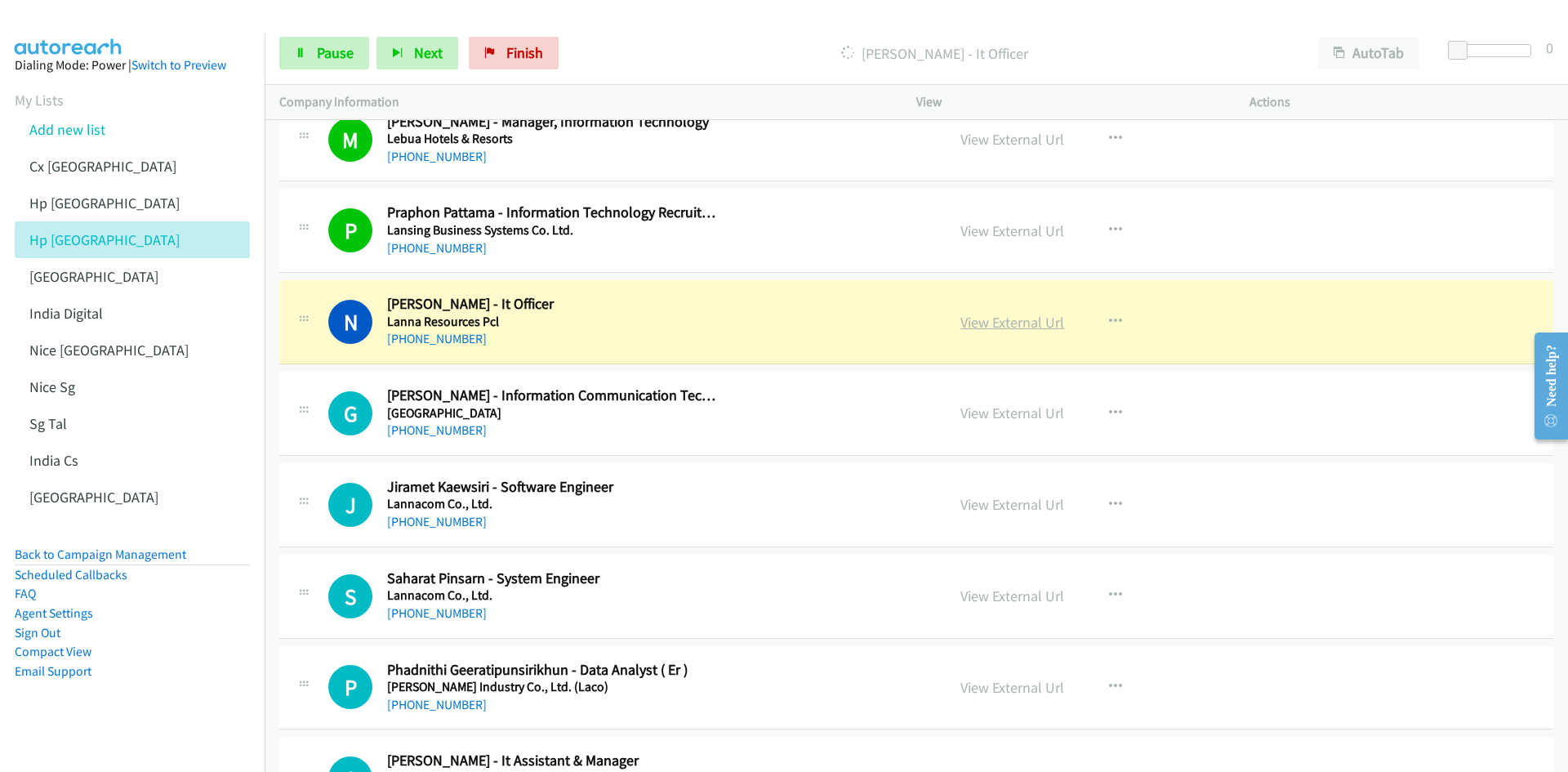
click at [1018, 324] on link "View External Url" at bounding box center [1013, 323] width 104 height 19
click at [319, 50] on span "Pause" at bounding box center [335, 53] width 36 height 19
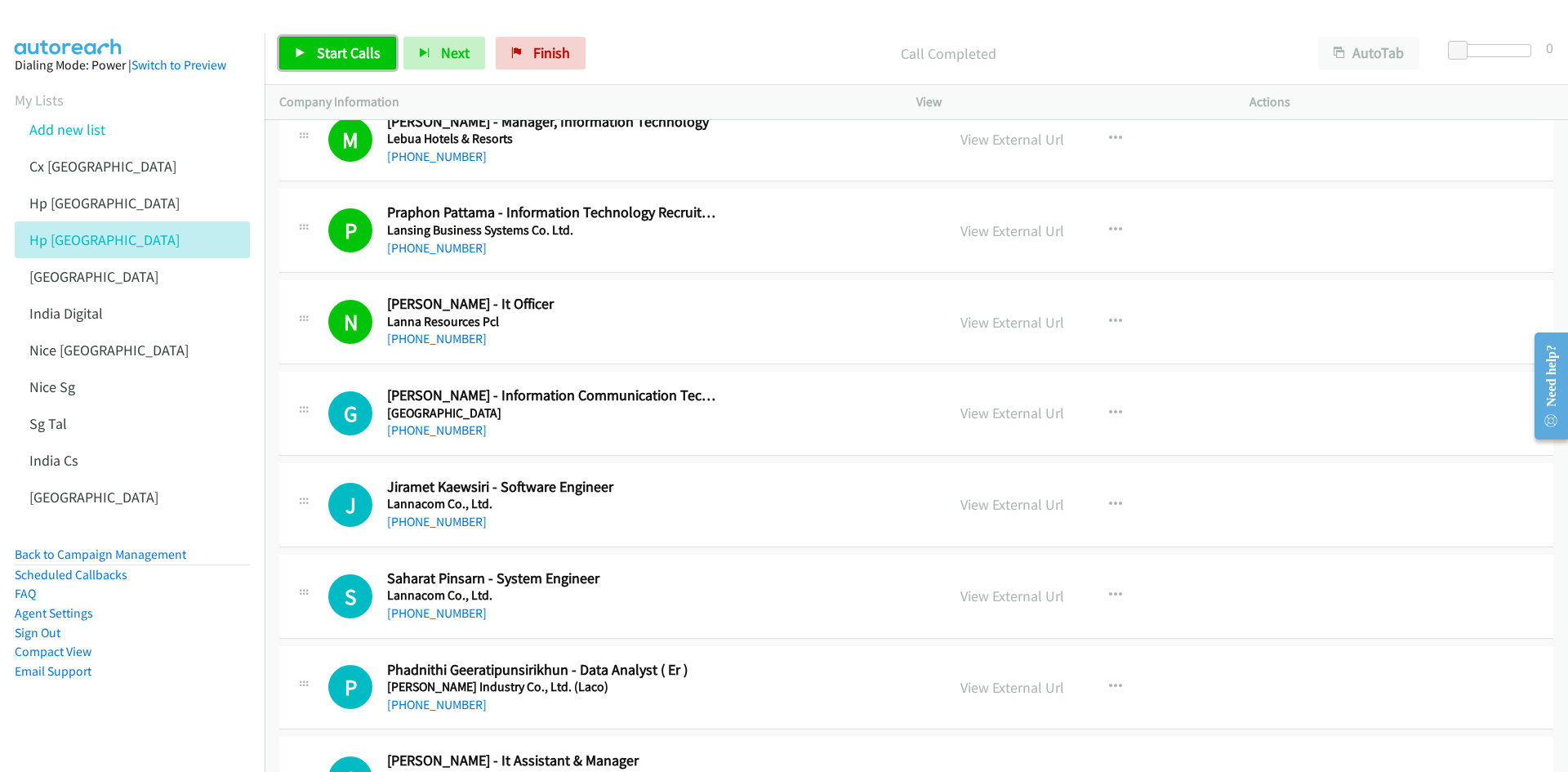
click at [339, 49] on span "Start Calls" at bounding box center [348, 53] width 63 height 19
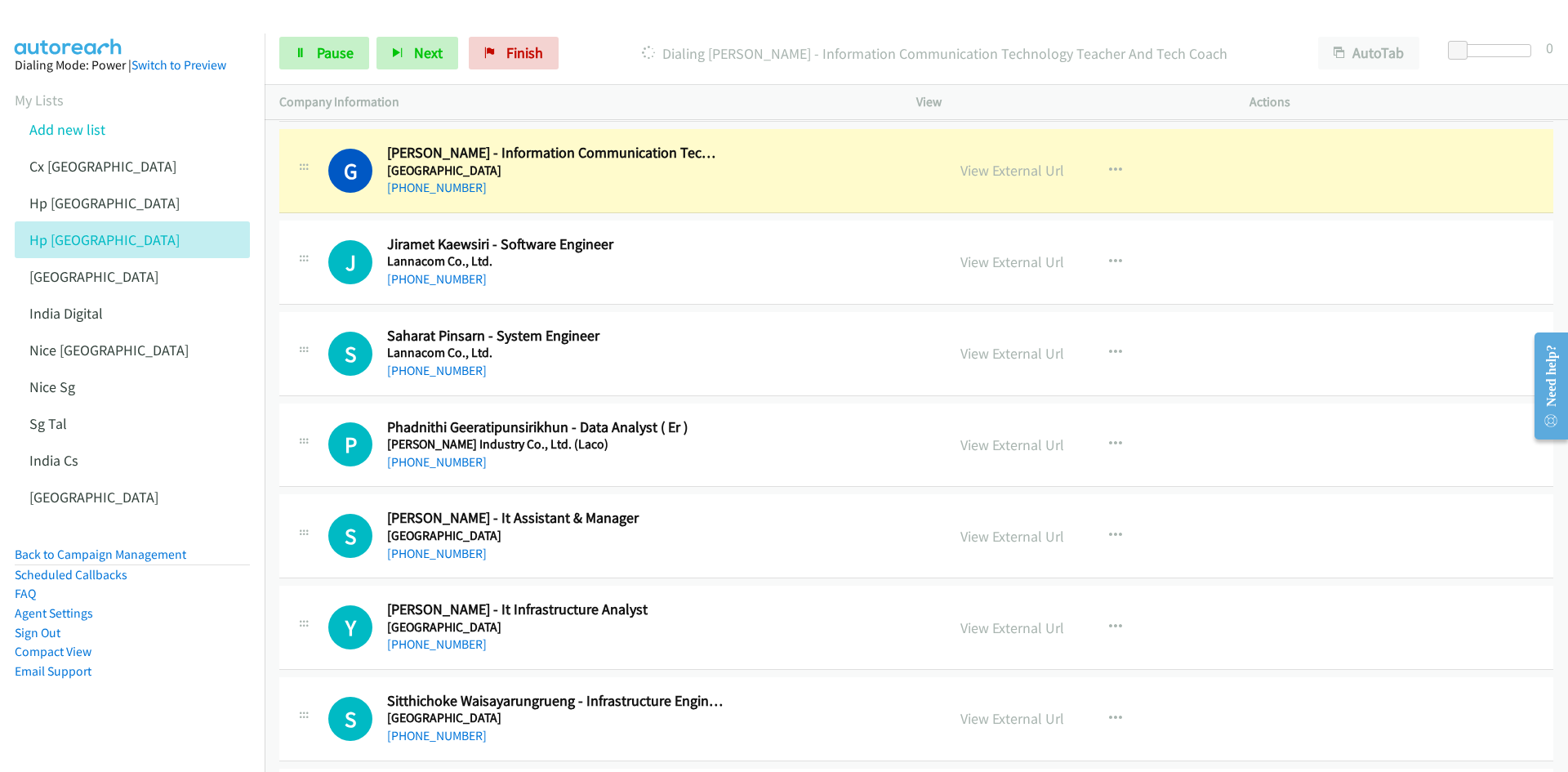
scroll to position [19679, 0]
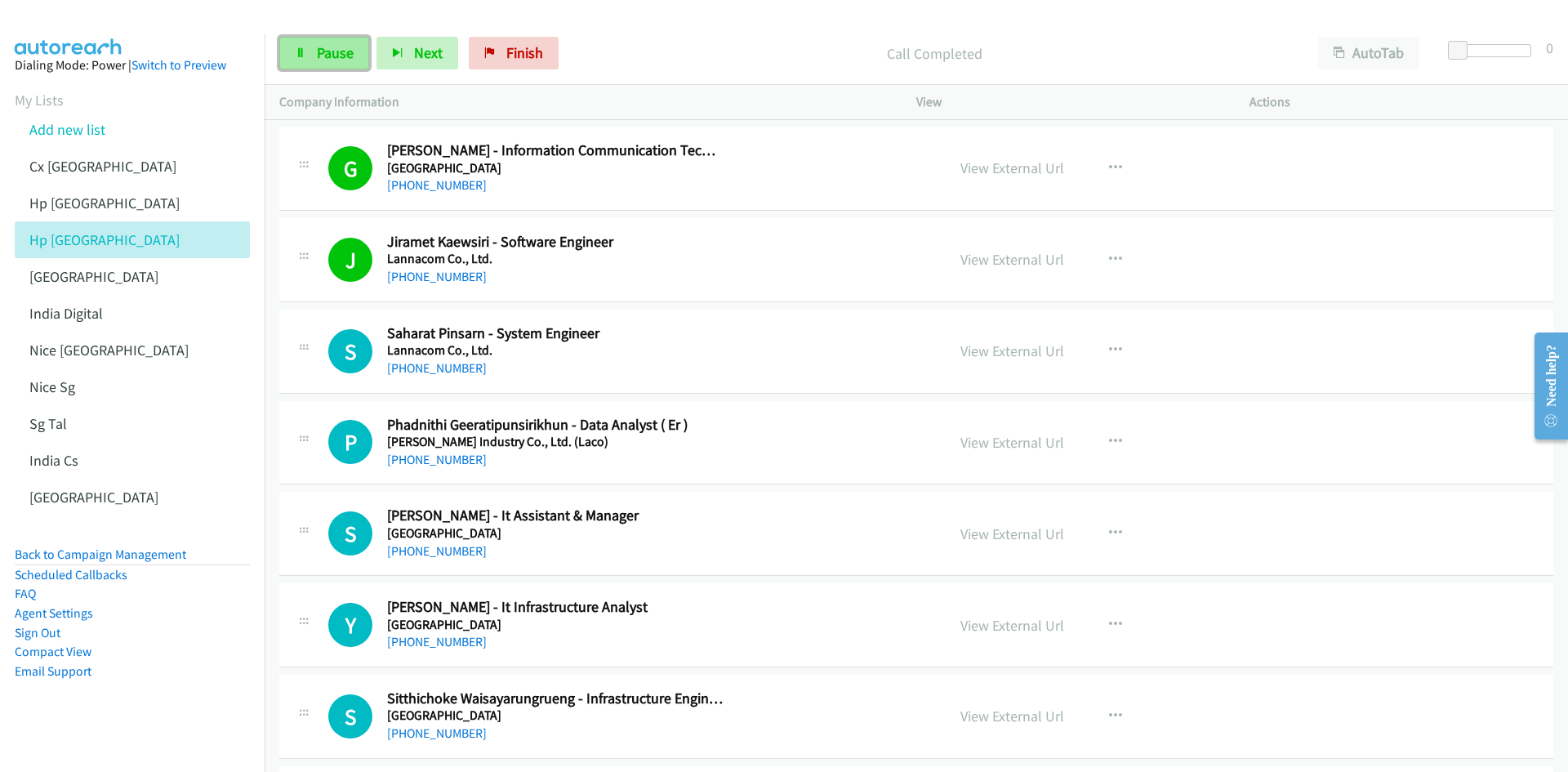
click at [317, 54] on span "Pause" at bounding box center [335, 53] width 36 height 19
click at [1045, 477] on icon "button" at bounding box center [1115, 533] width 13 height 13
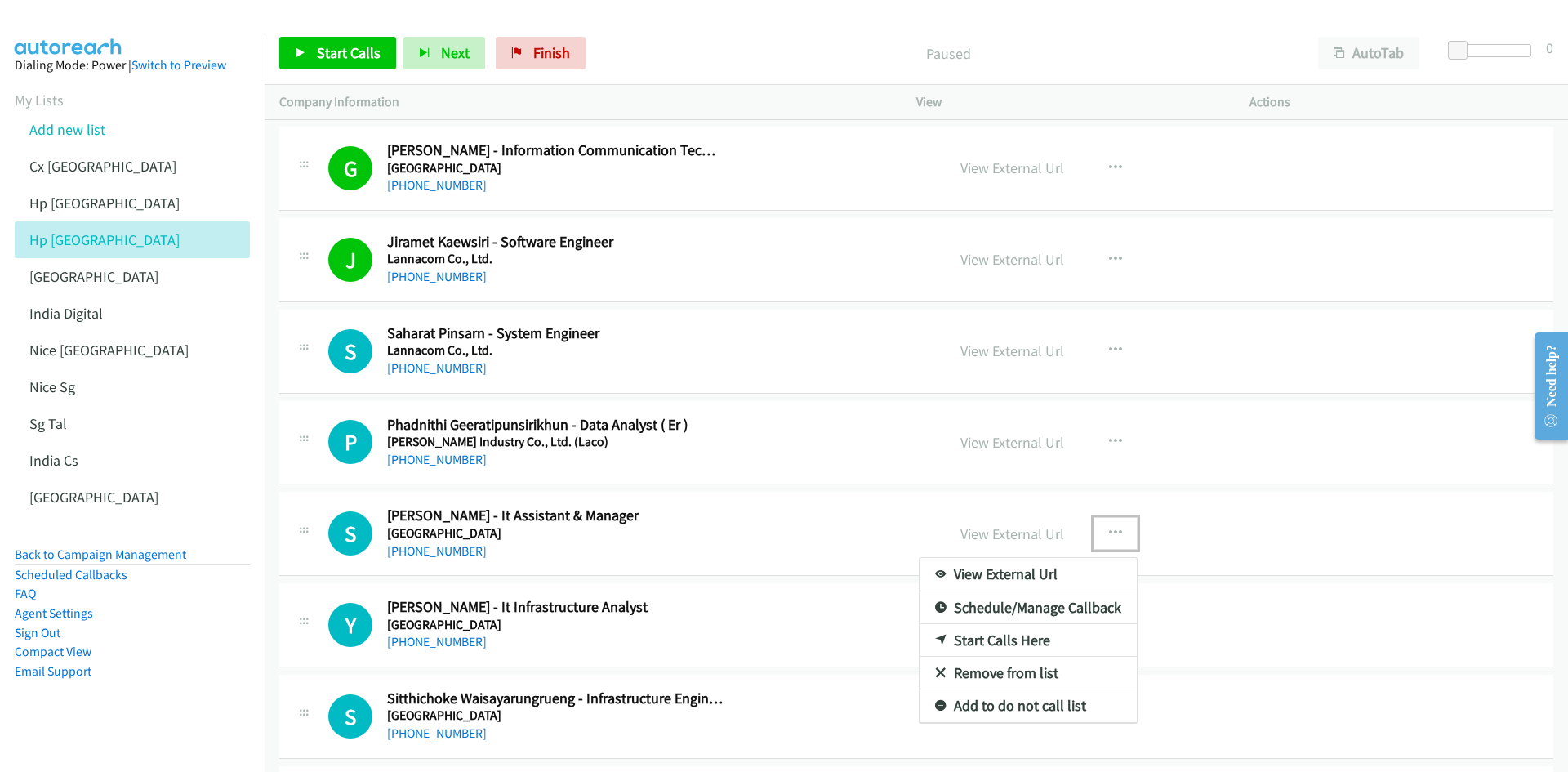
click at [1021, 477] on link "Start Calls Here" at bounding box center [1028, 640] width 217 height 33
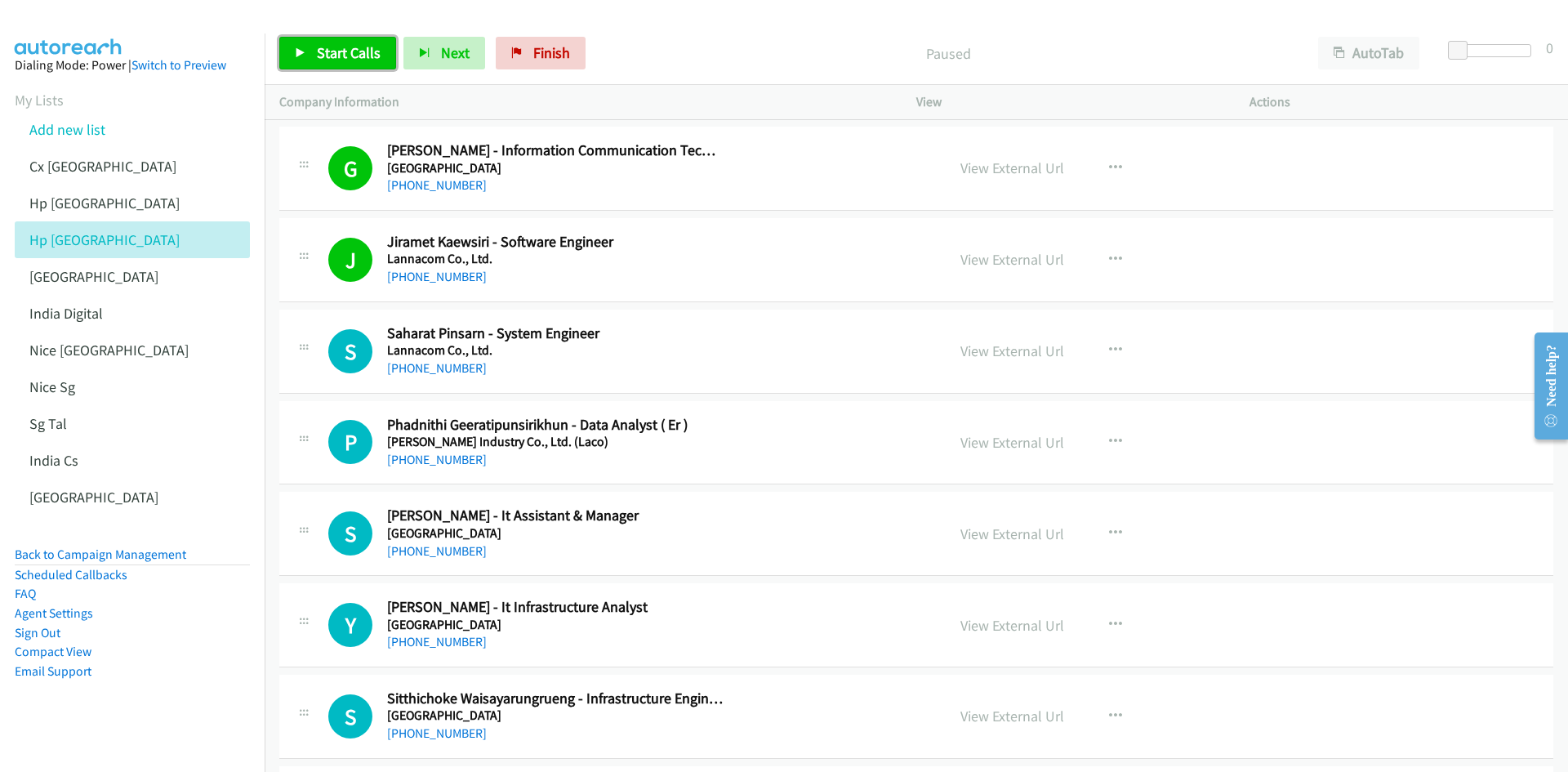
click at [307, 45] on link "Start Calls" at bounding box center [338, 53] width 117 height 33
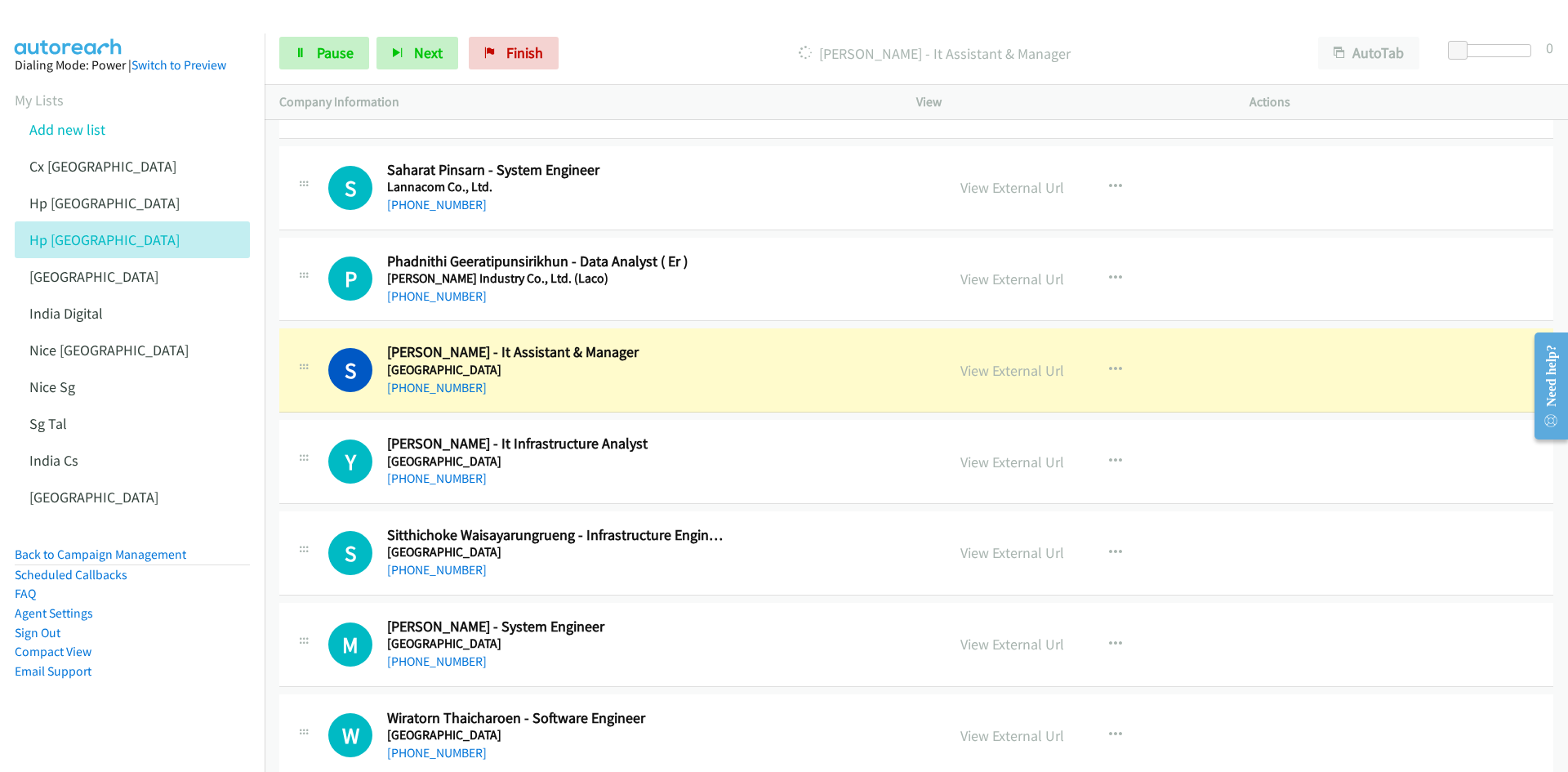
scroll to position [19924, 0]
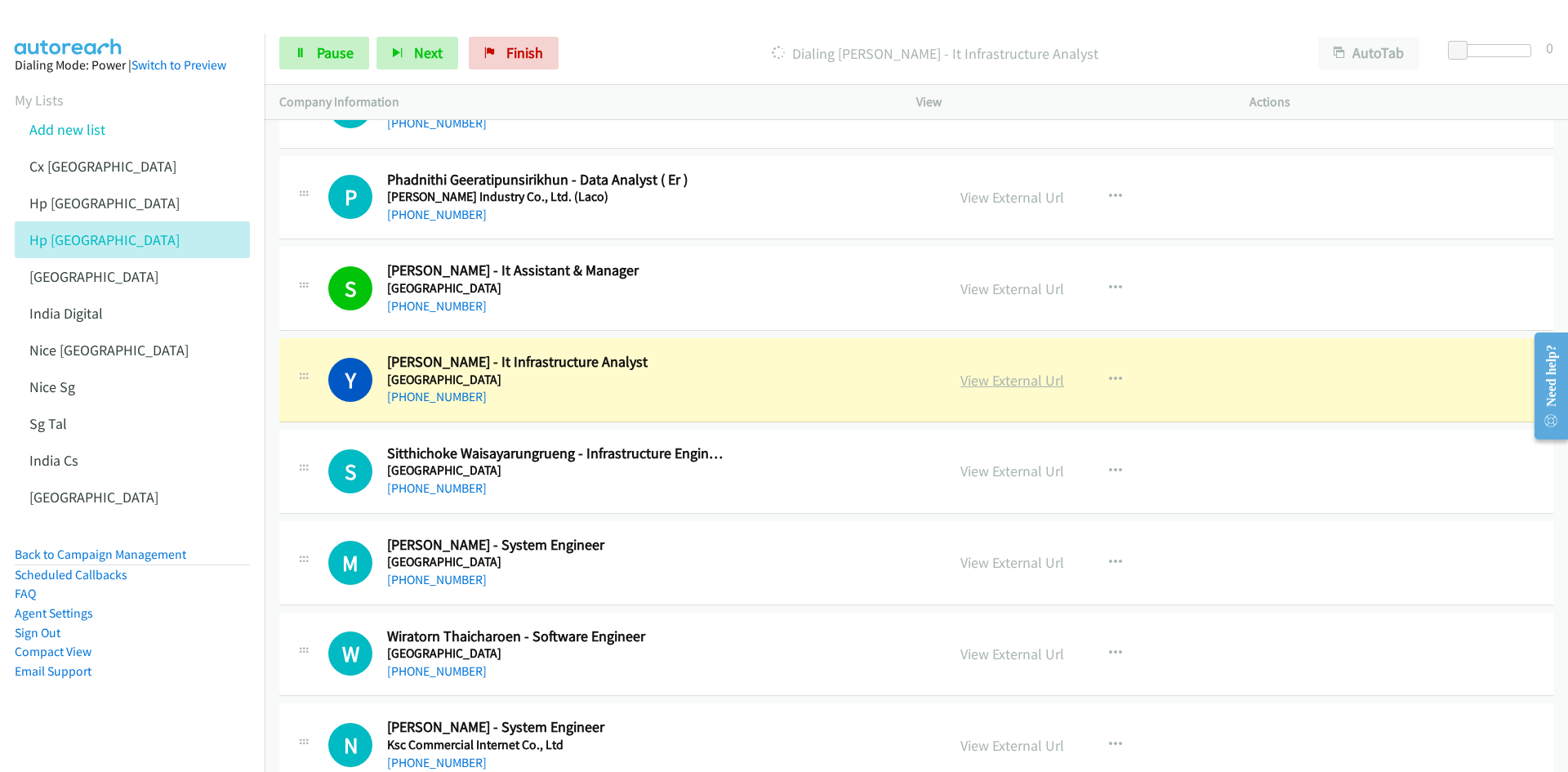
click at [1010, 385] on link "View External Url" at bounding box center [1013, 380] width 104 height 19
drag, startPoint x: 302, startPoint y: 55, endPoint x: 291, endPoint y: 55, distance: 11.0
click at [302, 55] on icon at bounding box center [300, 54] width 11 height 11
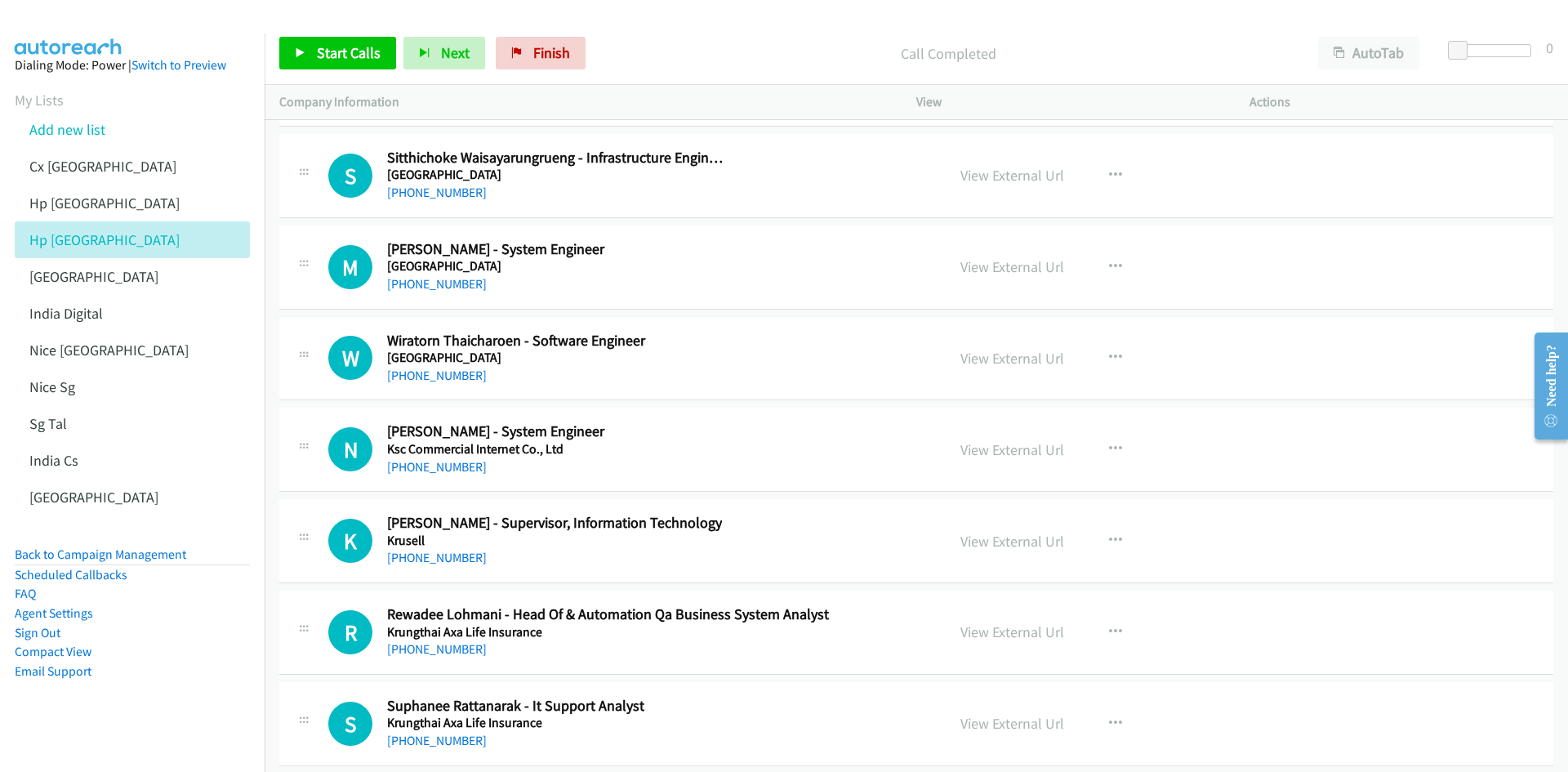
scroll to position [20251, 0]
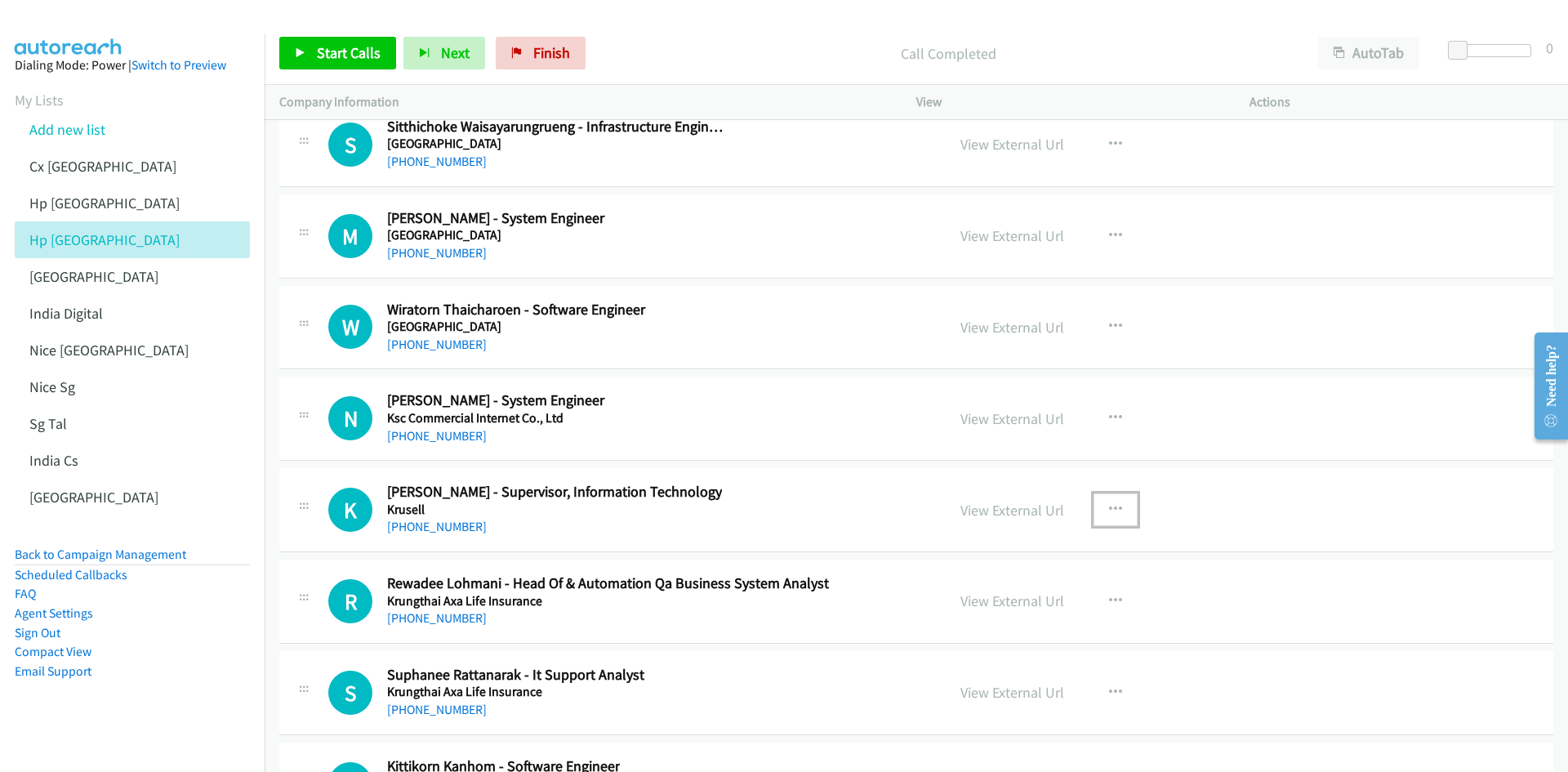
click at [1045, 477] on icon "button" at bounding box center [1115, 509] width 13 height 13
click at [1012, 477] on link "Start Calls Here" at bounding box center [1028, 617] width 217 height 33
click at [305, 51] on icon at bounding box center [300, 54] width 11 height 11
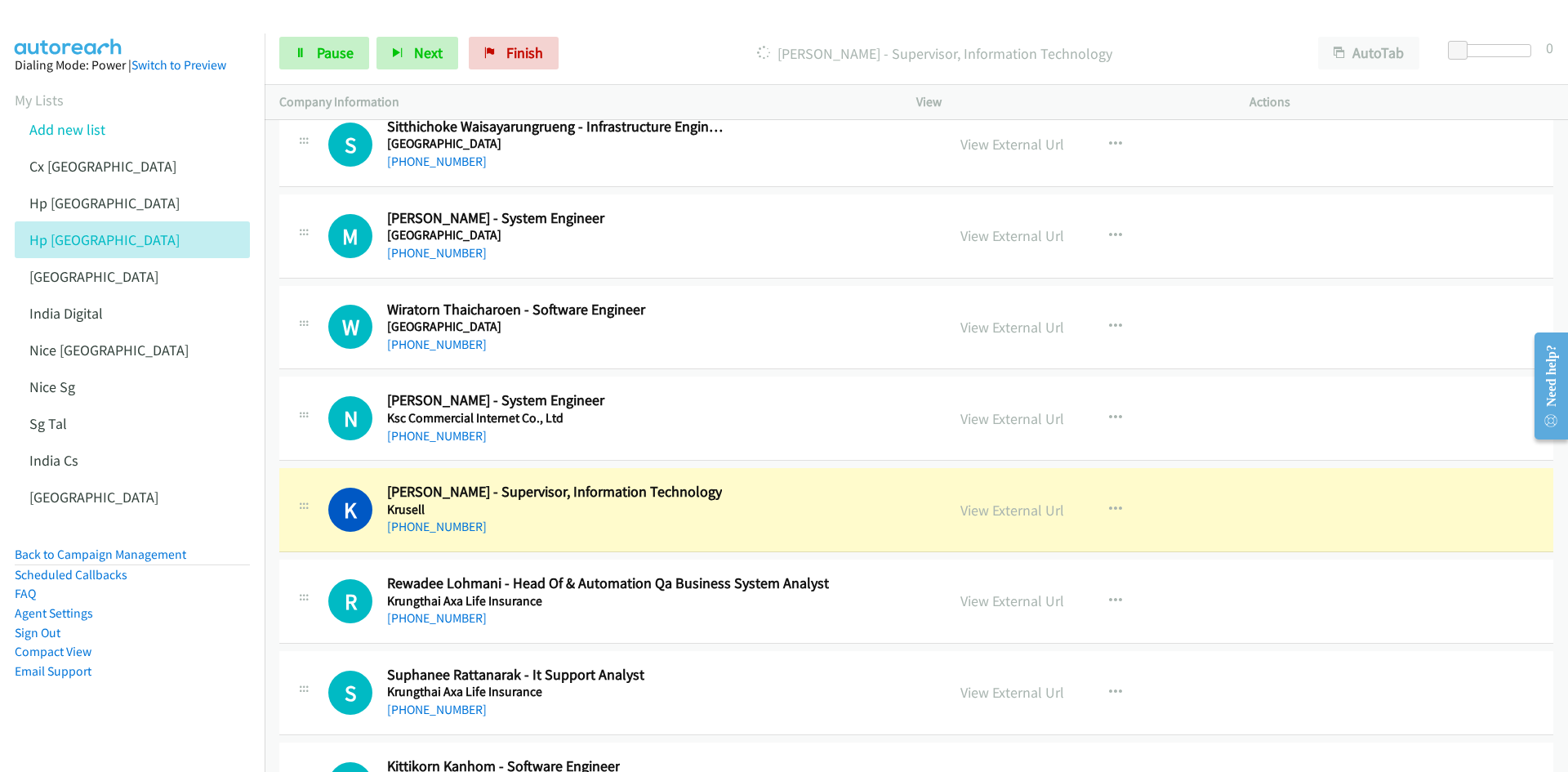
click at [151, 477] on aside "Dialing Mode: Power | Switch to Preview My Lists Add new list Cx India Hp Malay…" at bounding box center [132, 394] width 265 height 721
click at [1019, 477] on link "View External Url" at bounding box center [1013, 510] width 104 height 19
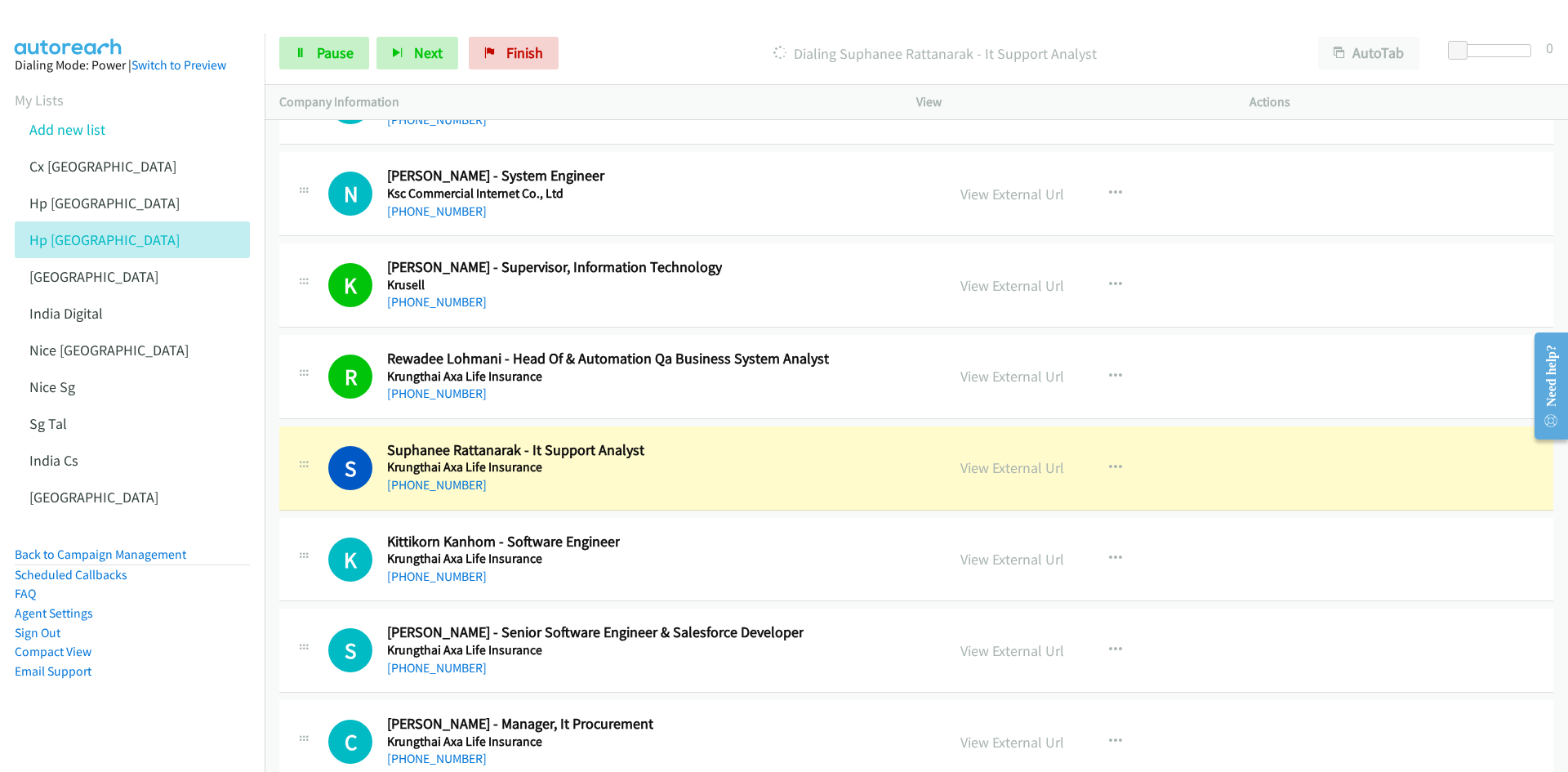
scroll to position [20495, 0]
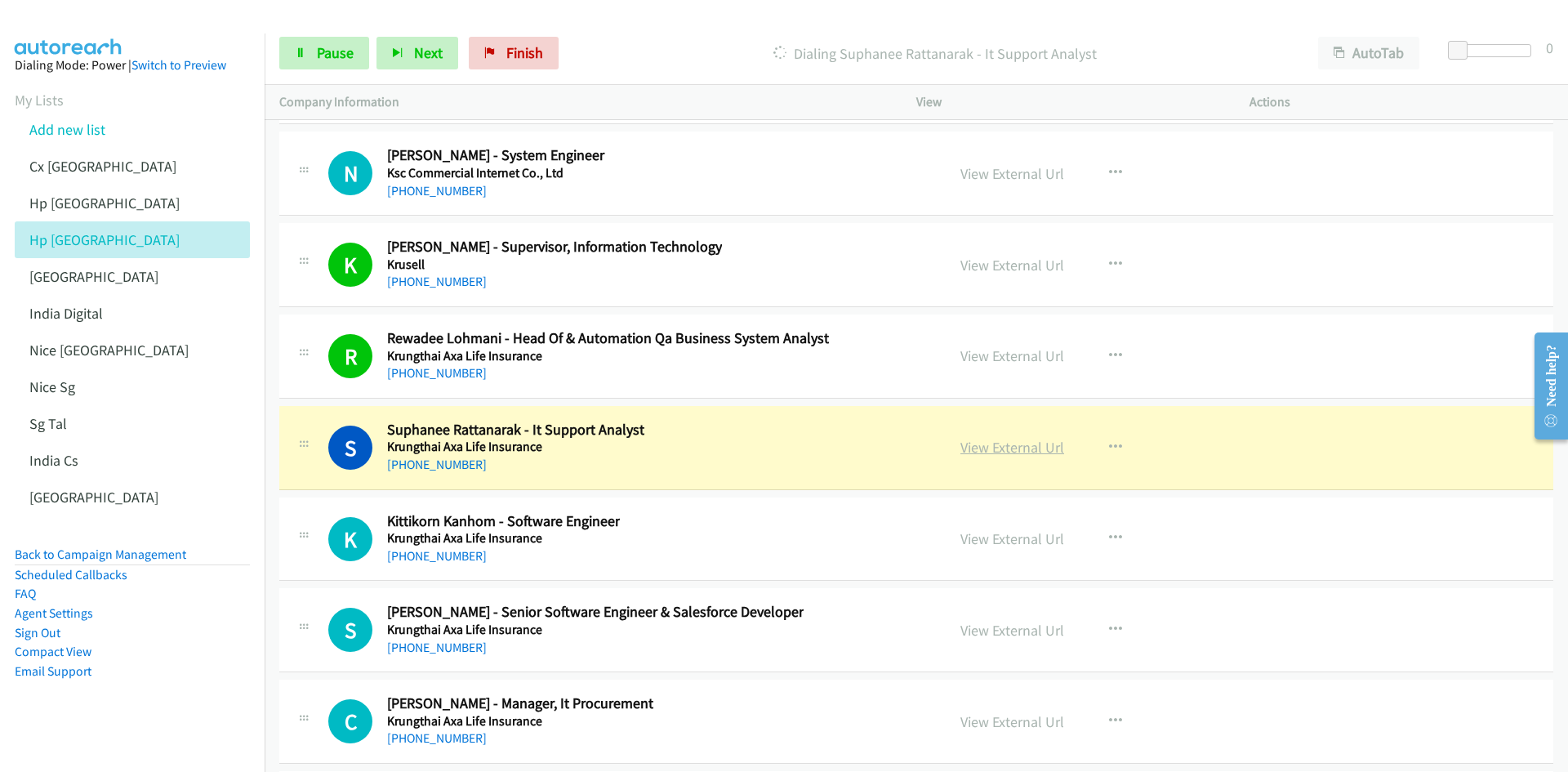
click at [1035, 450] on link "View External Url" at bounding box center [1013, 448] width 104 height 19
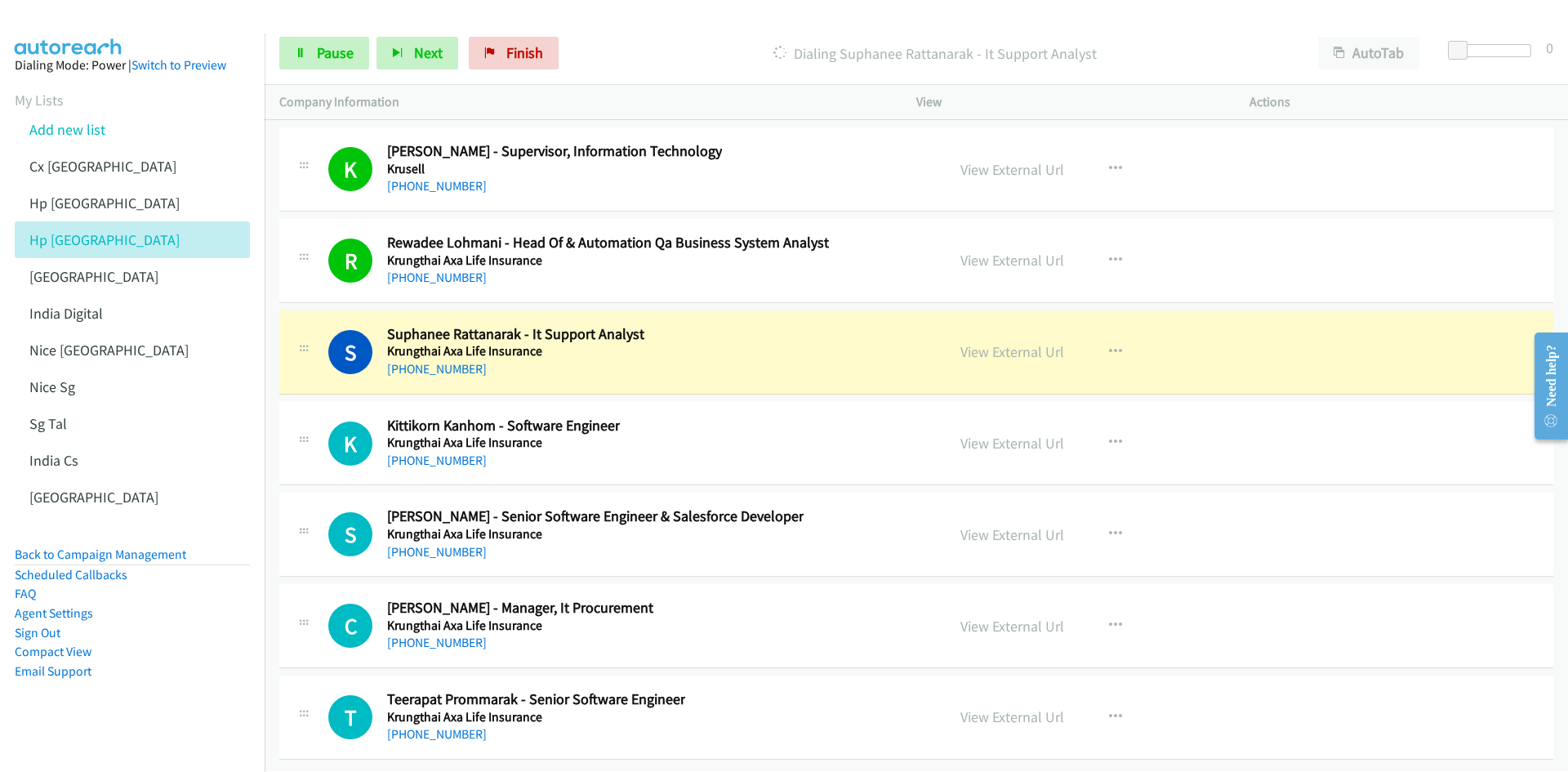
scroll to position [20603, 0]
click at [303, 52] on icon at bounding box center [300, 54] width 11 height 11
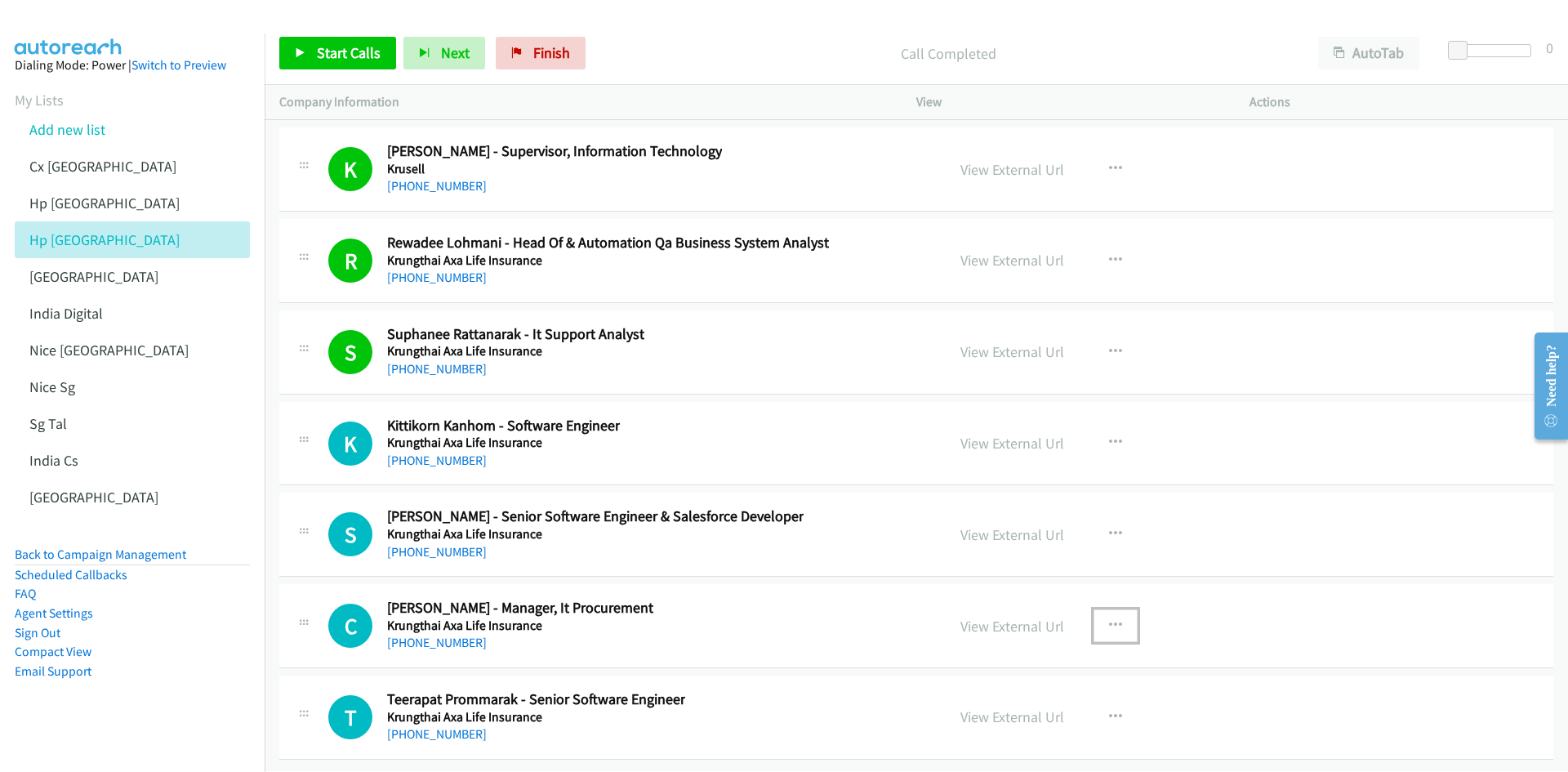
click at [1045, 477] on icon "button" at bounding box center [1115, 625] width 13 height 13
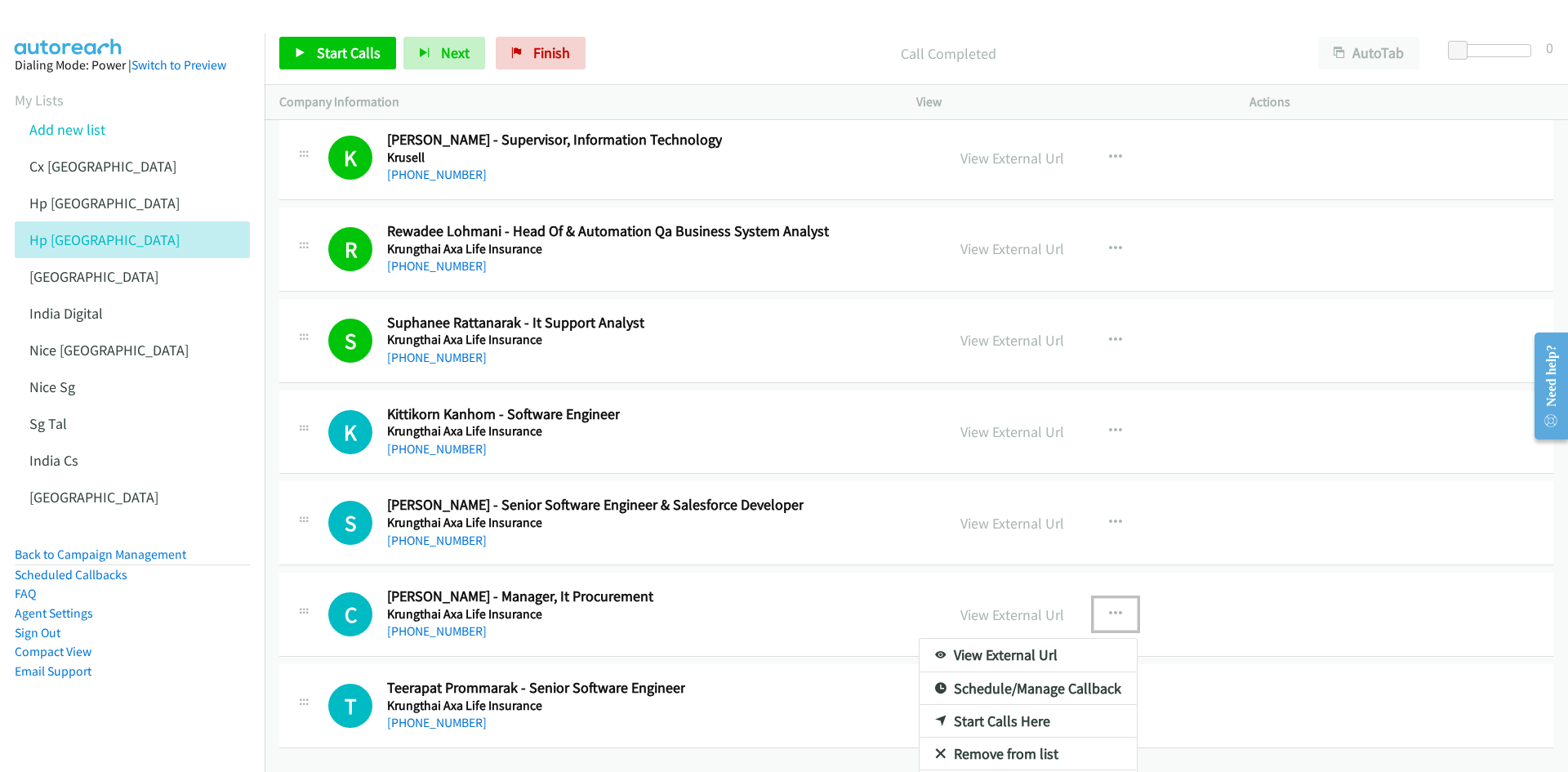
click at [1024, 477] on link "Start Calls Here" at bounding box center [1028, 721] width 217 height 33
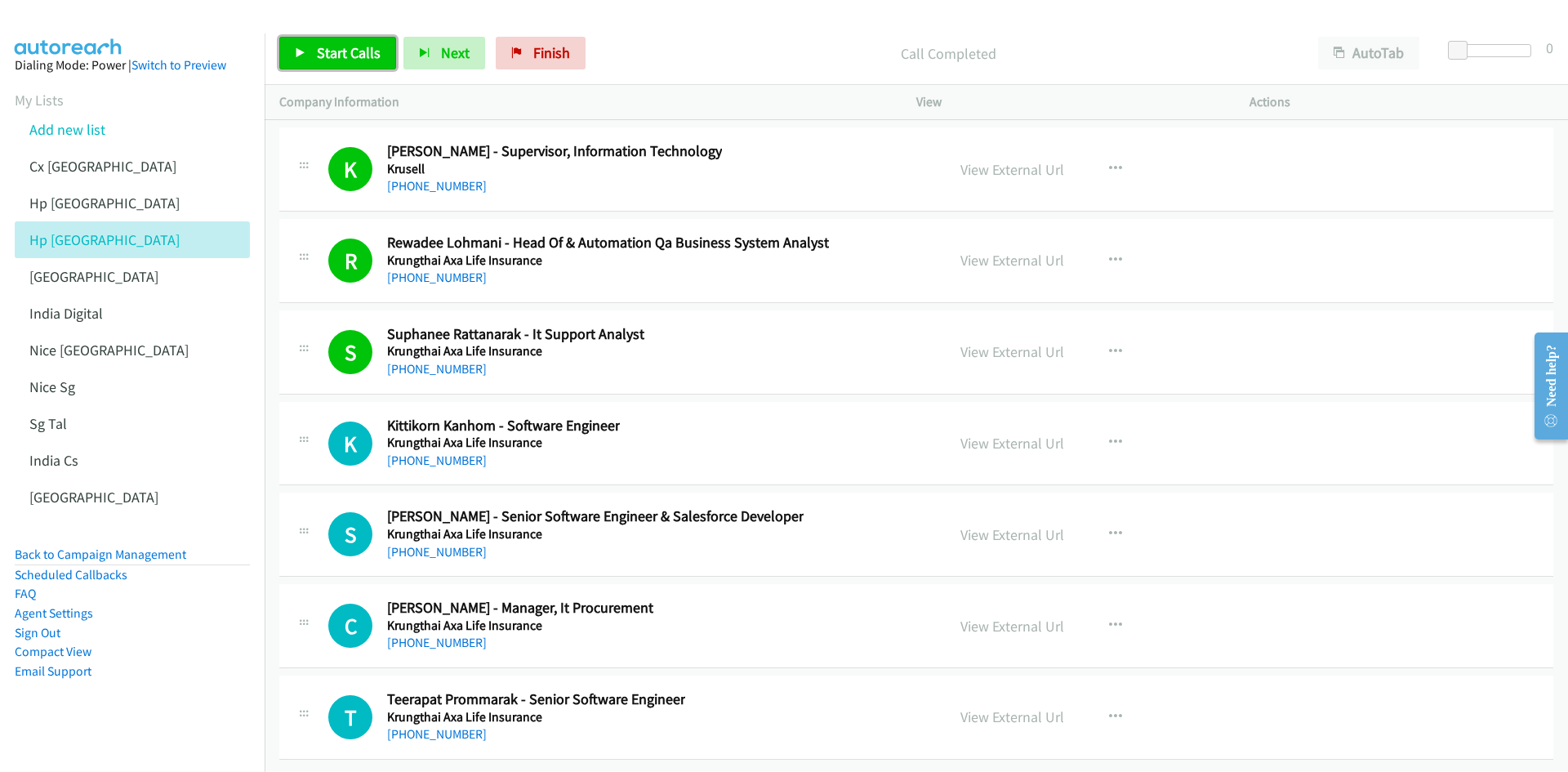
click at [340, 52] on span "Start Calls" at bounding box center [348, 53] width 63 height 19
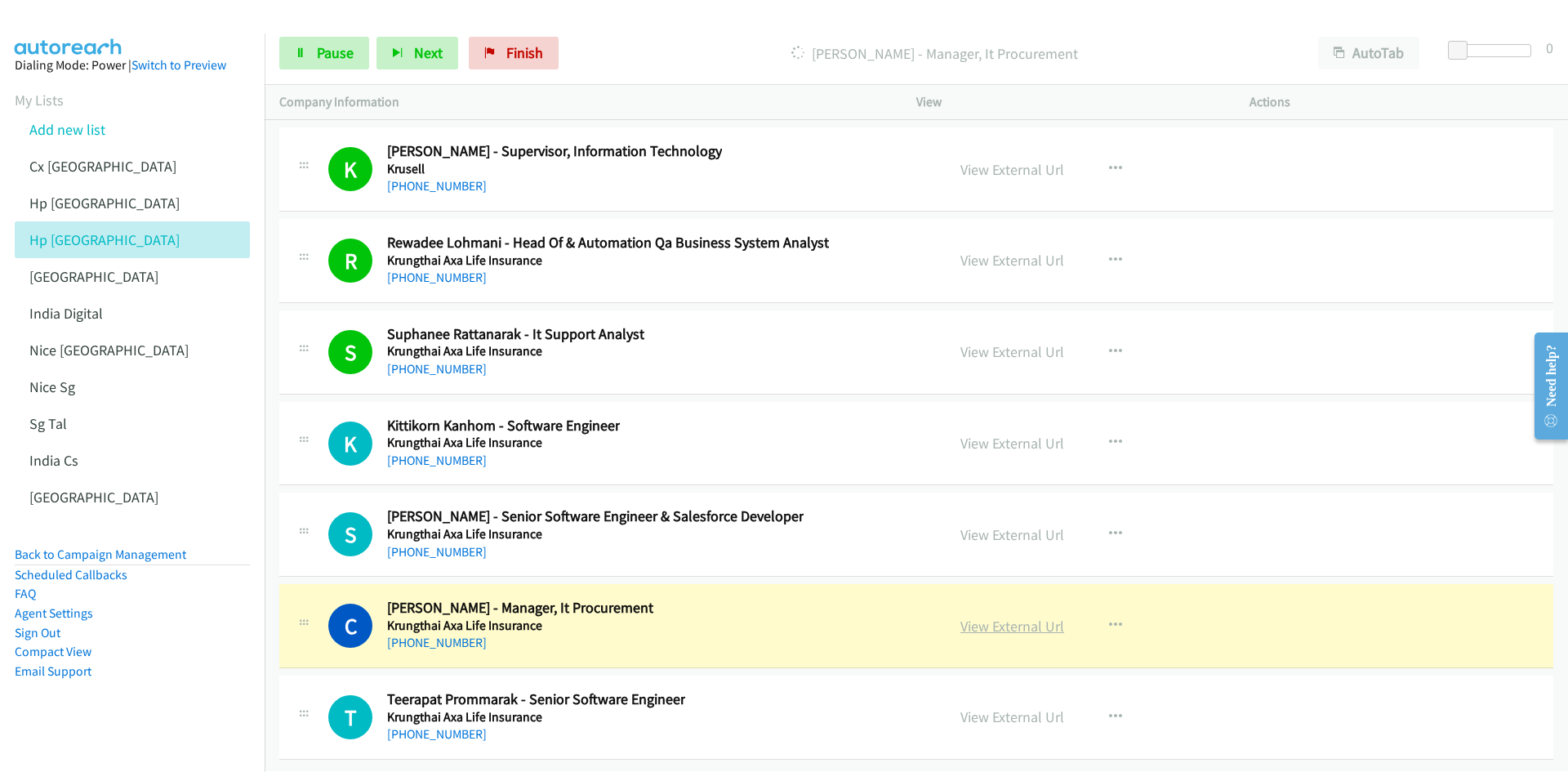
click at [1024, 477] on link "View External Url" at bounding box center [1013, 626] width 104 height 19
click at [318, 59] on span "Pause" at bounding box center [335, 53] width 36 height 19
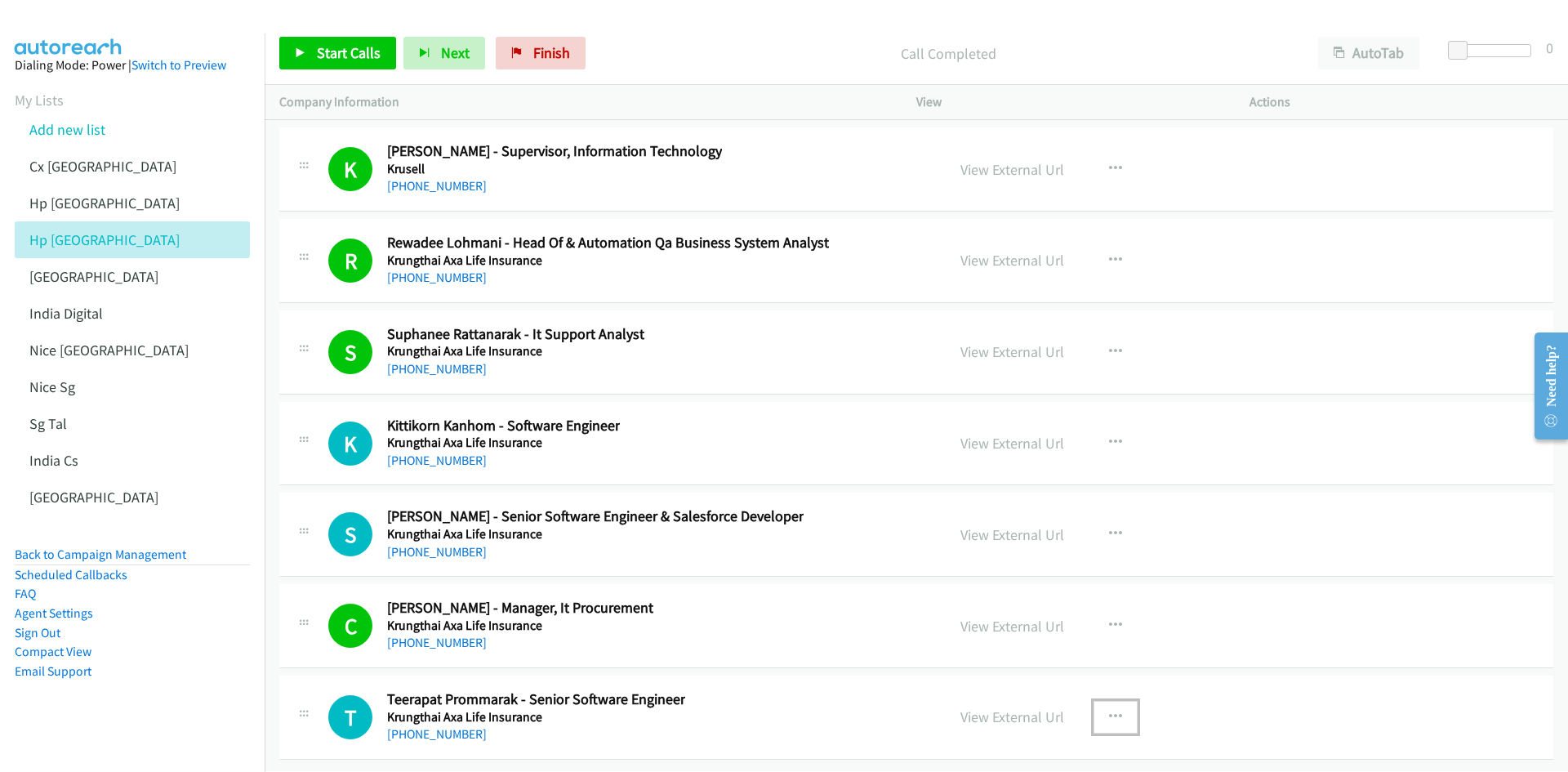
click at [1045, 477] on icon "button" at bounding box center [1115, 716] width 13 height 13
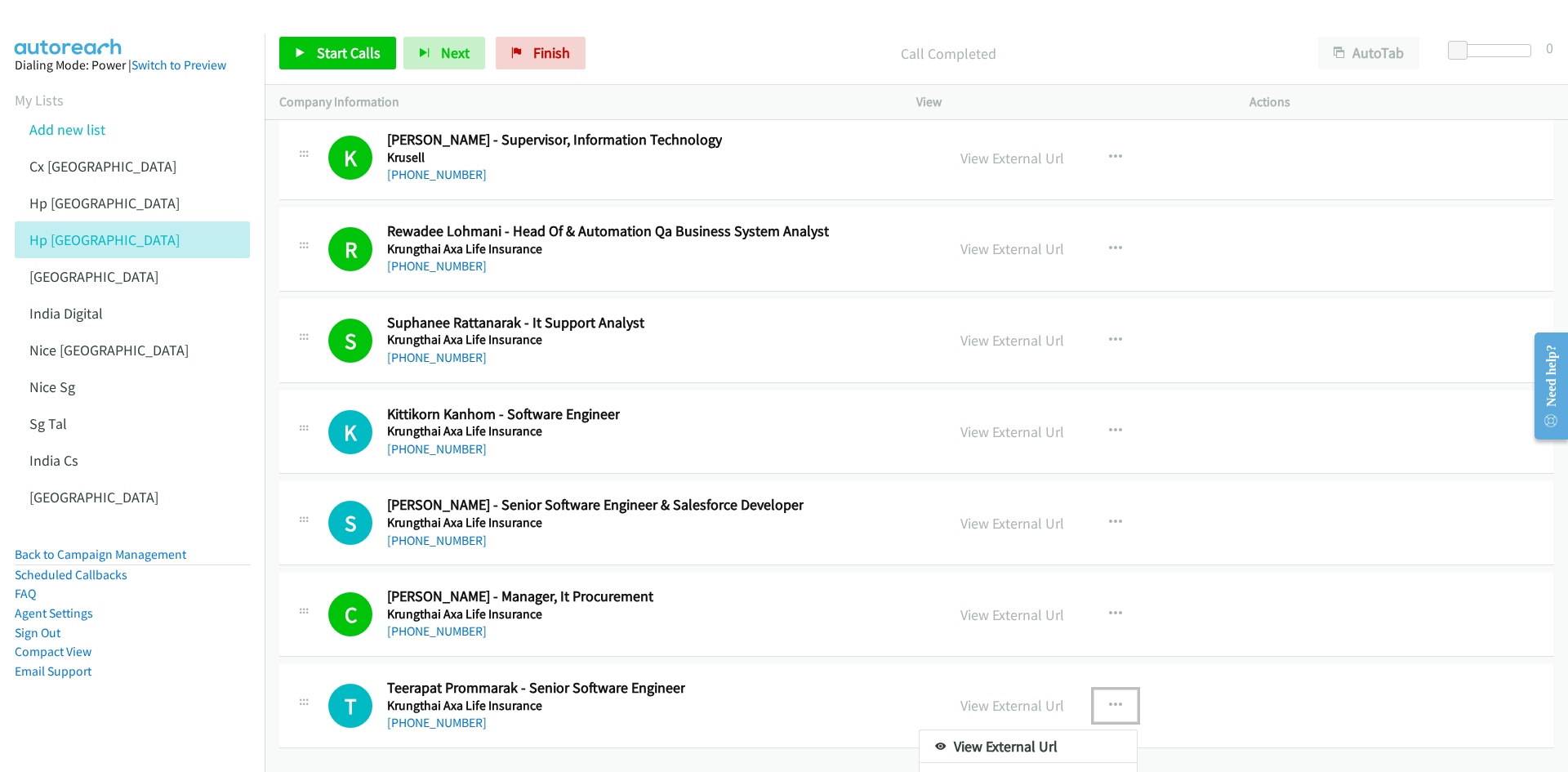
click at [1045, 477] on div at bounding box center [784, 386] width 1568 height 772
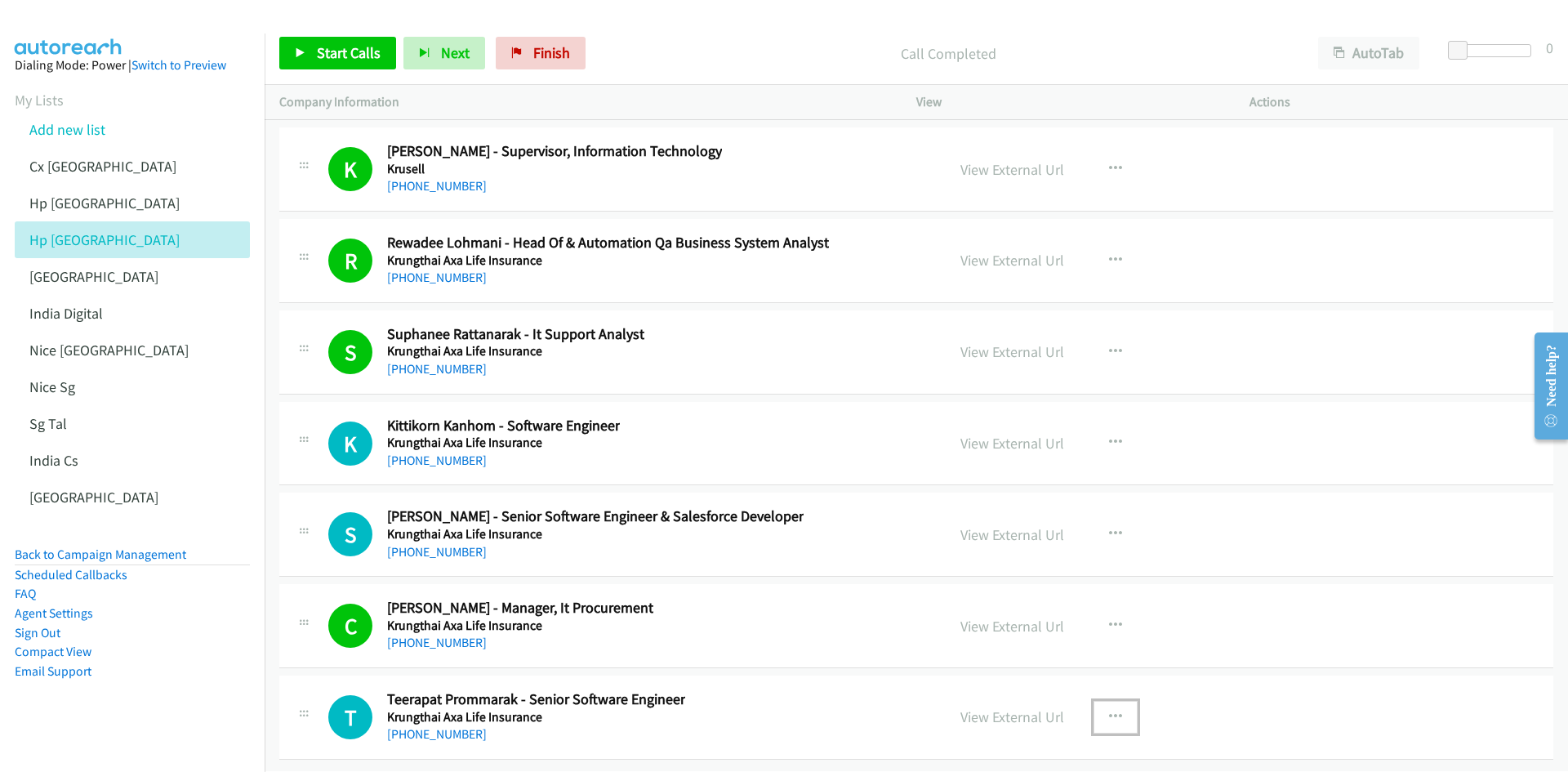
click at [1045, 477] on icon "button" at bounding box center [1115, 716] width 13 height 13
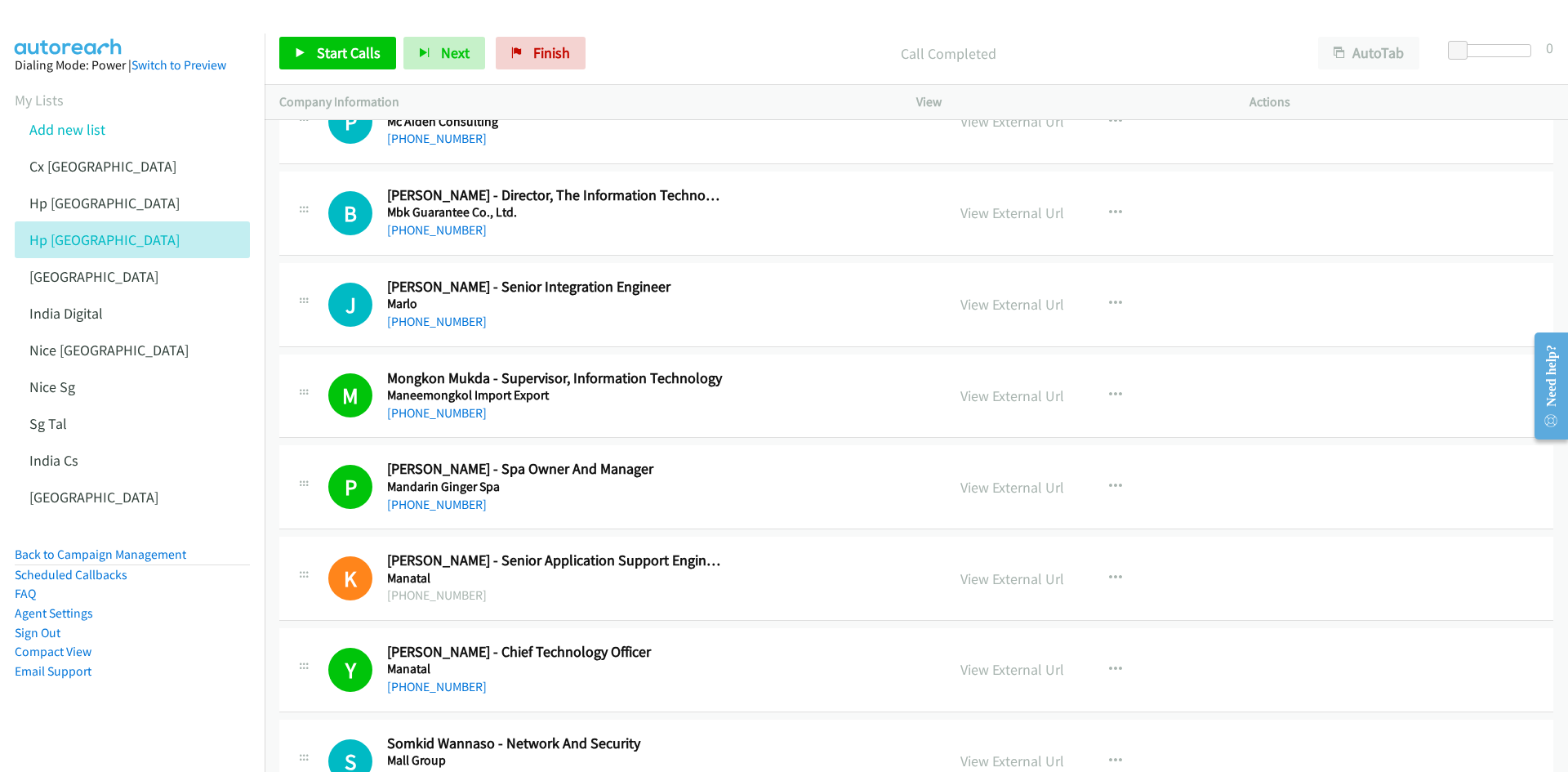
scroll to position [0, 0]
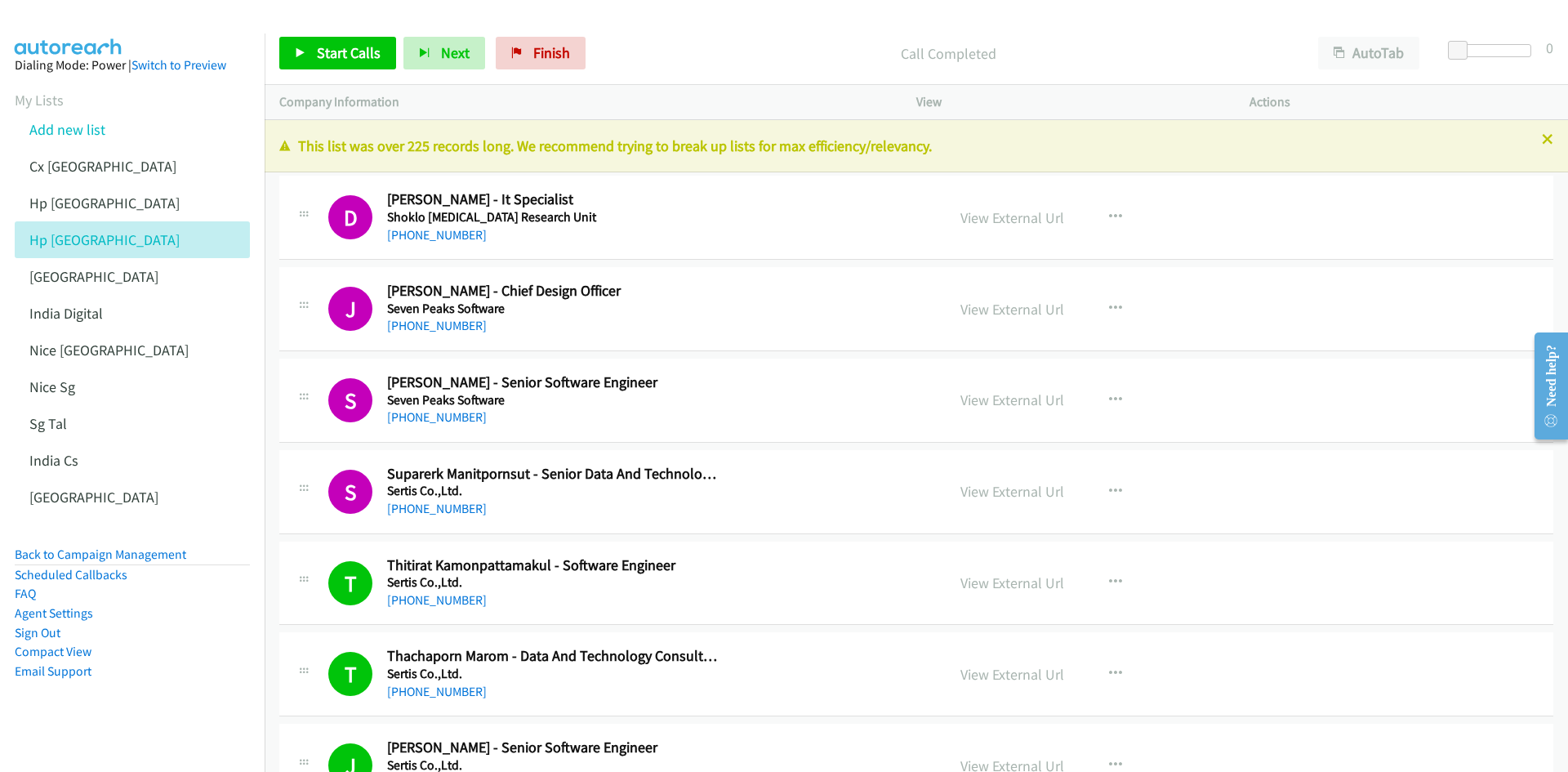
click at [1045, 217] on div at bounding box center [784, 386] width 1568 height 772
click at [1045, 217] on icon "button" at bounding box center [1115, 217] width 13 height 13
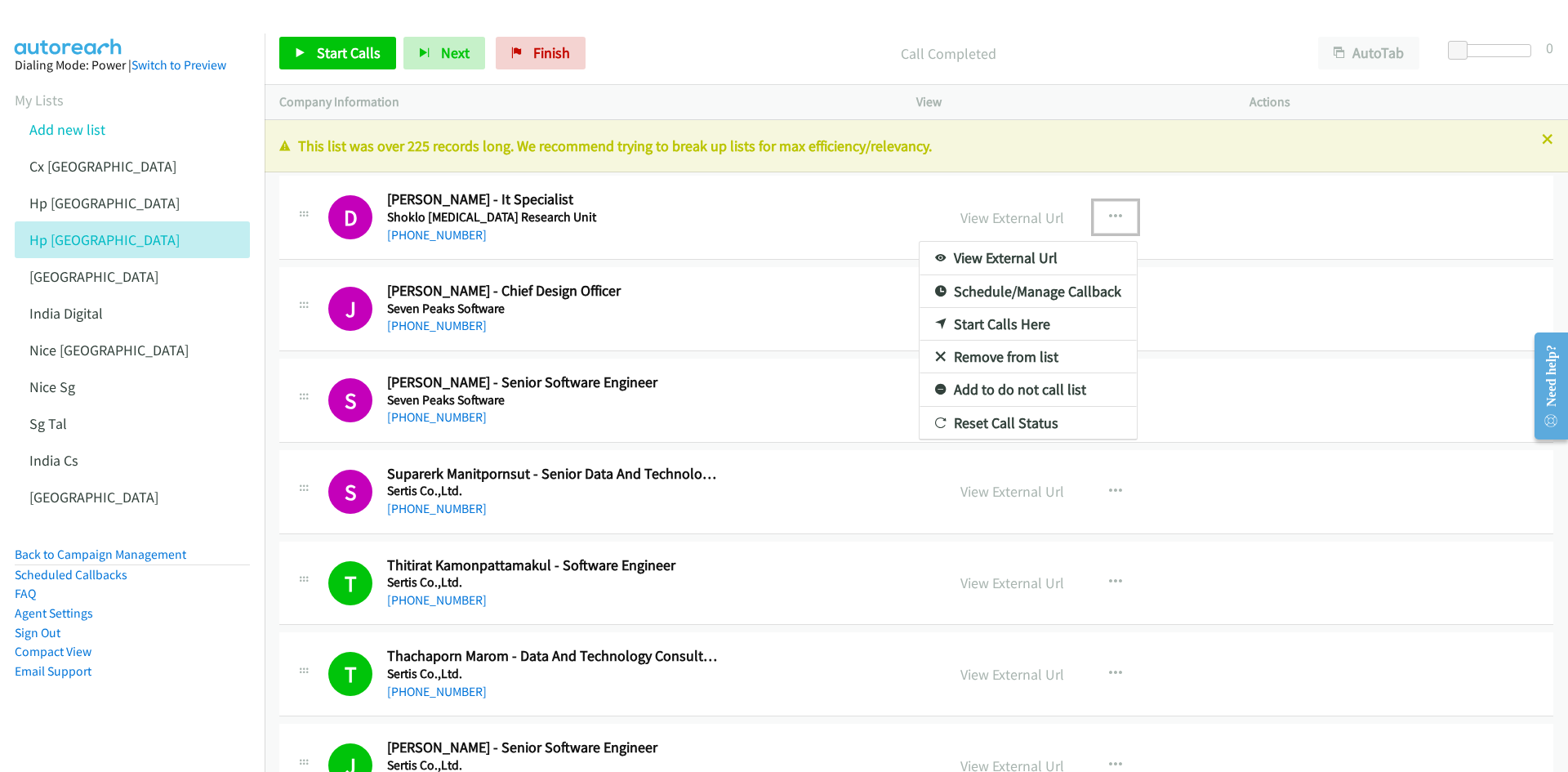
click at [1045, 323] on link "Start Calls Here" at bounding box center [1028, 324] width 217 height 33
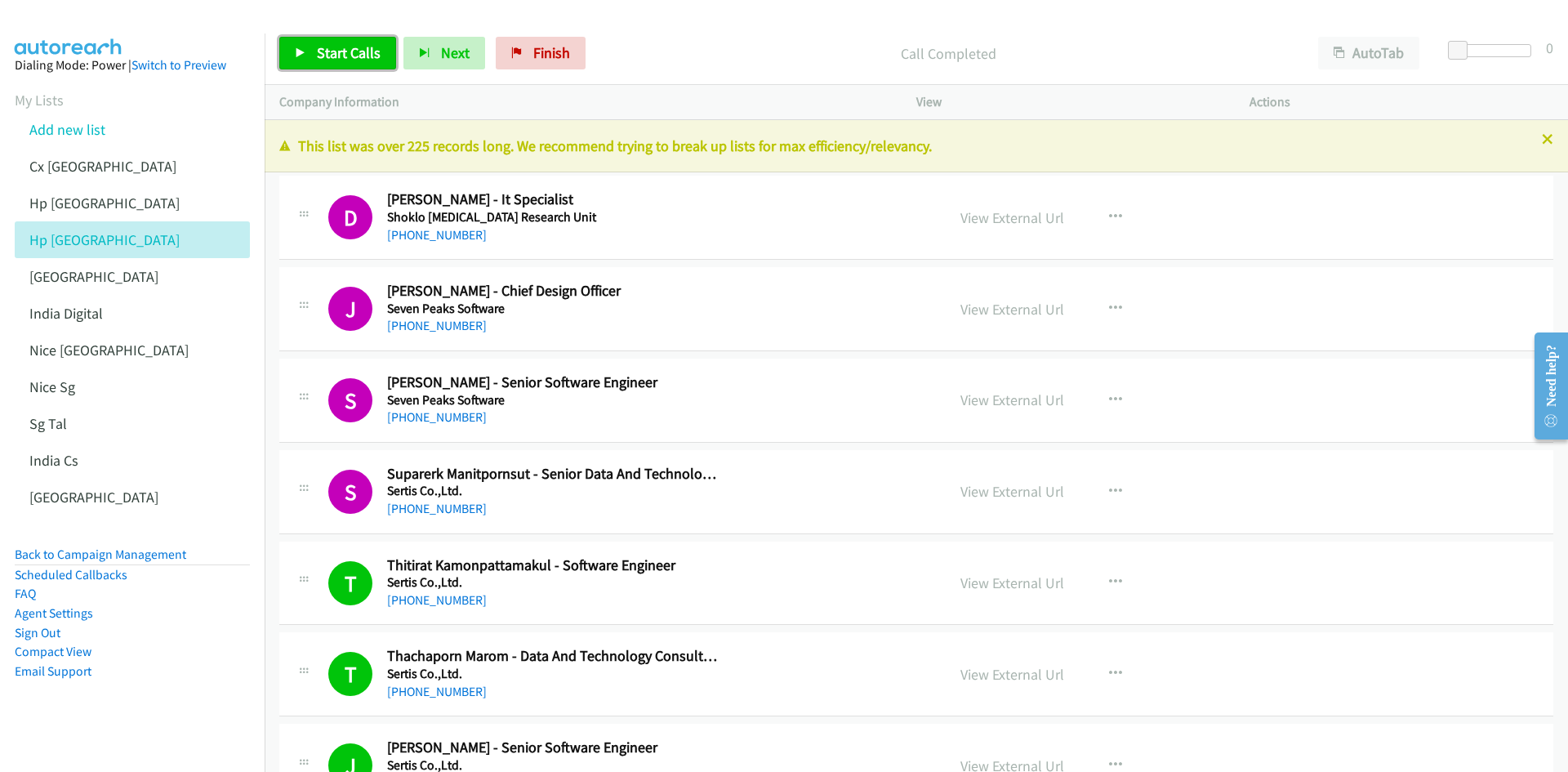
click at [335, 49] on span "Start Calls" at bounding box center [348, 53] width 63 height 19
click at [1020, 215] on link "View External Url" at bounding box center [1013, 218] width 104 height 19
click at [331, 47] on span "Pause" at bounding box center [335, 53] width 36 height 19
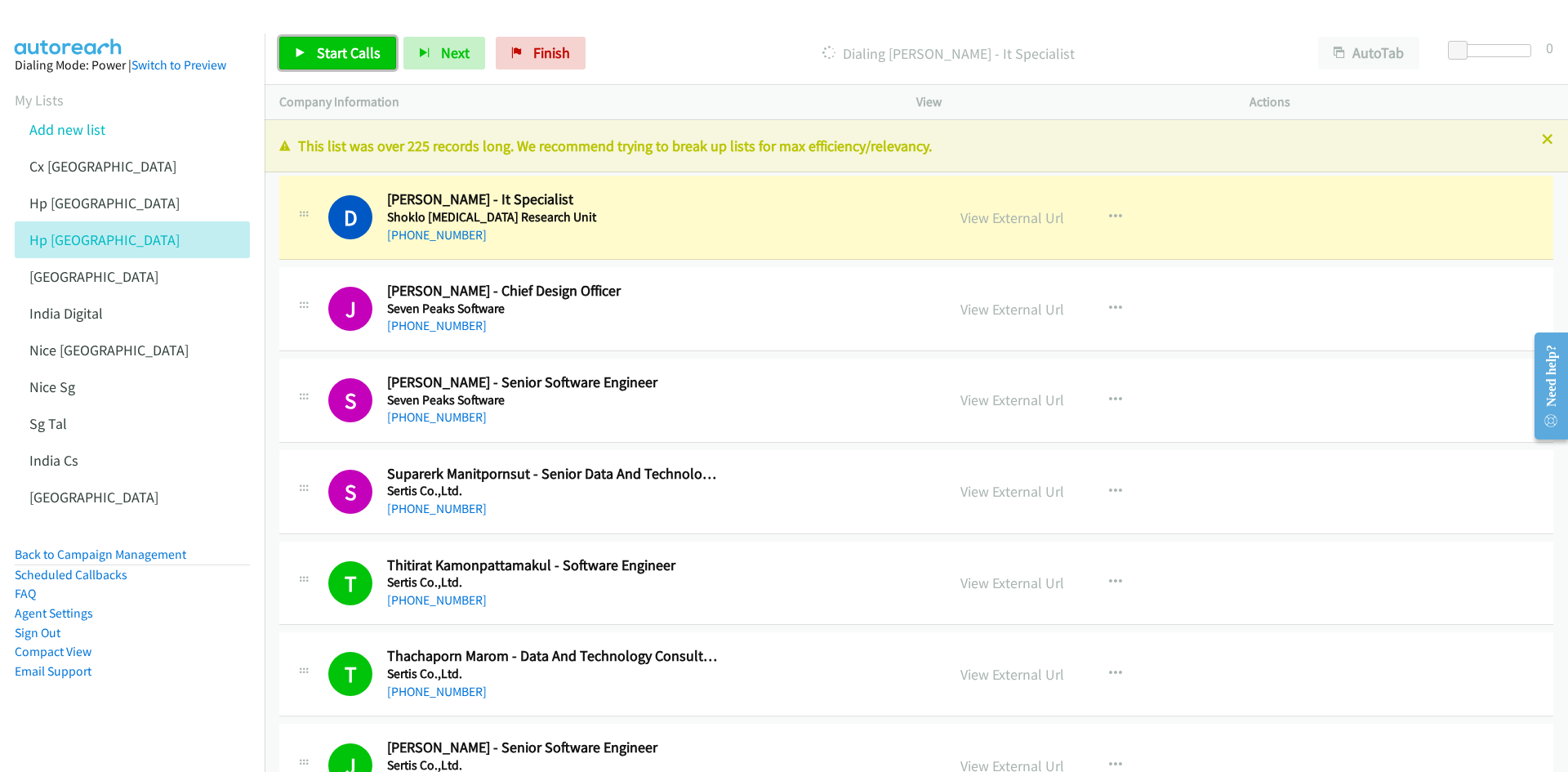
click at [338, 62] on span "Start Calls" at bounding box center [348, 53] width 63 height 19
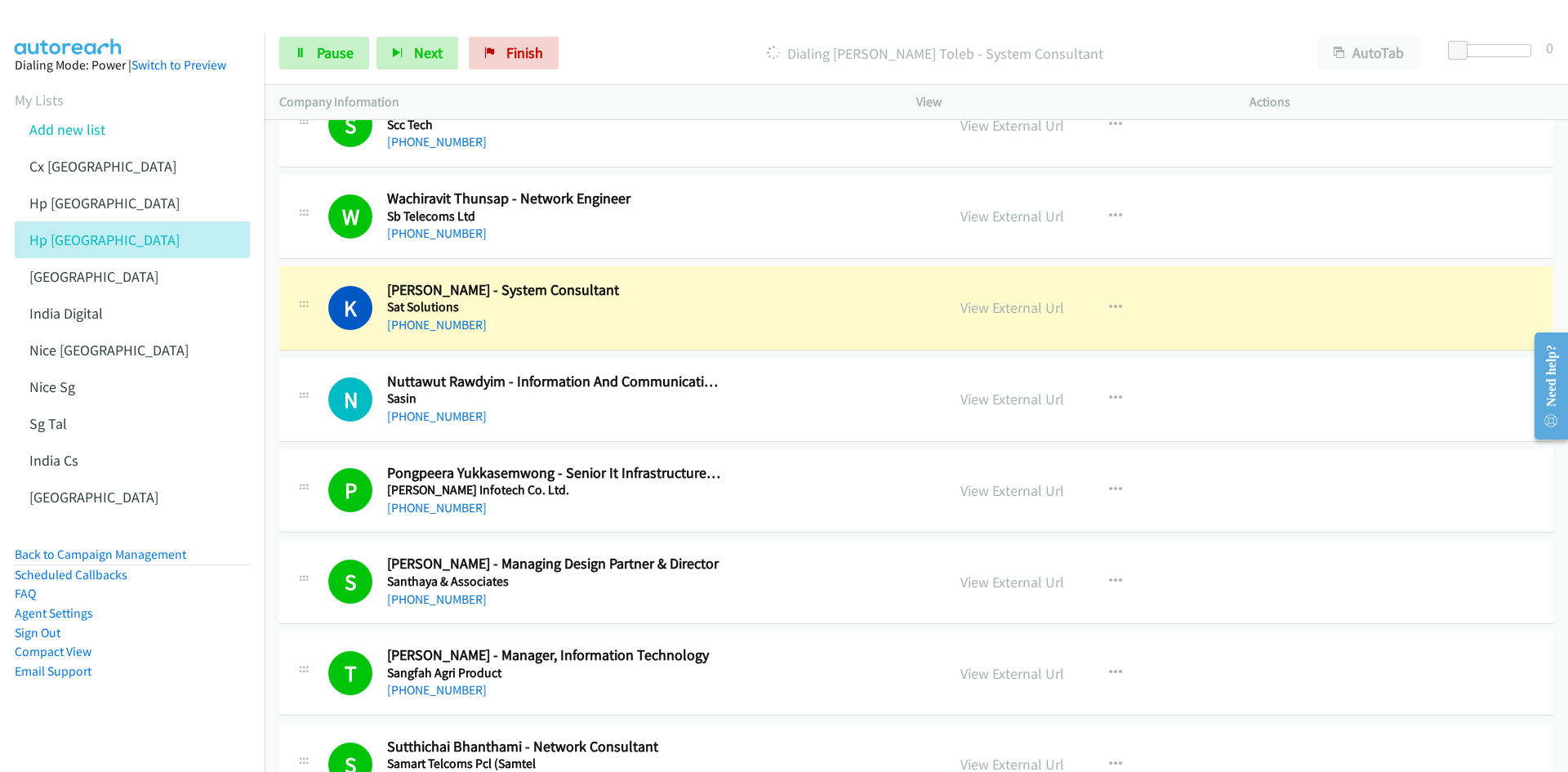
scroll to position [2123, 0]
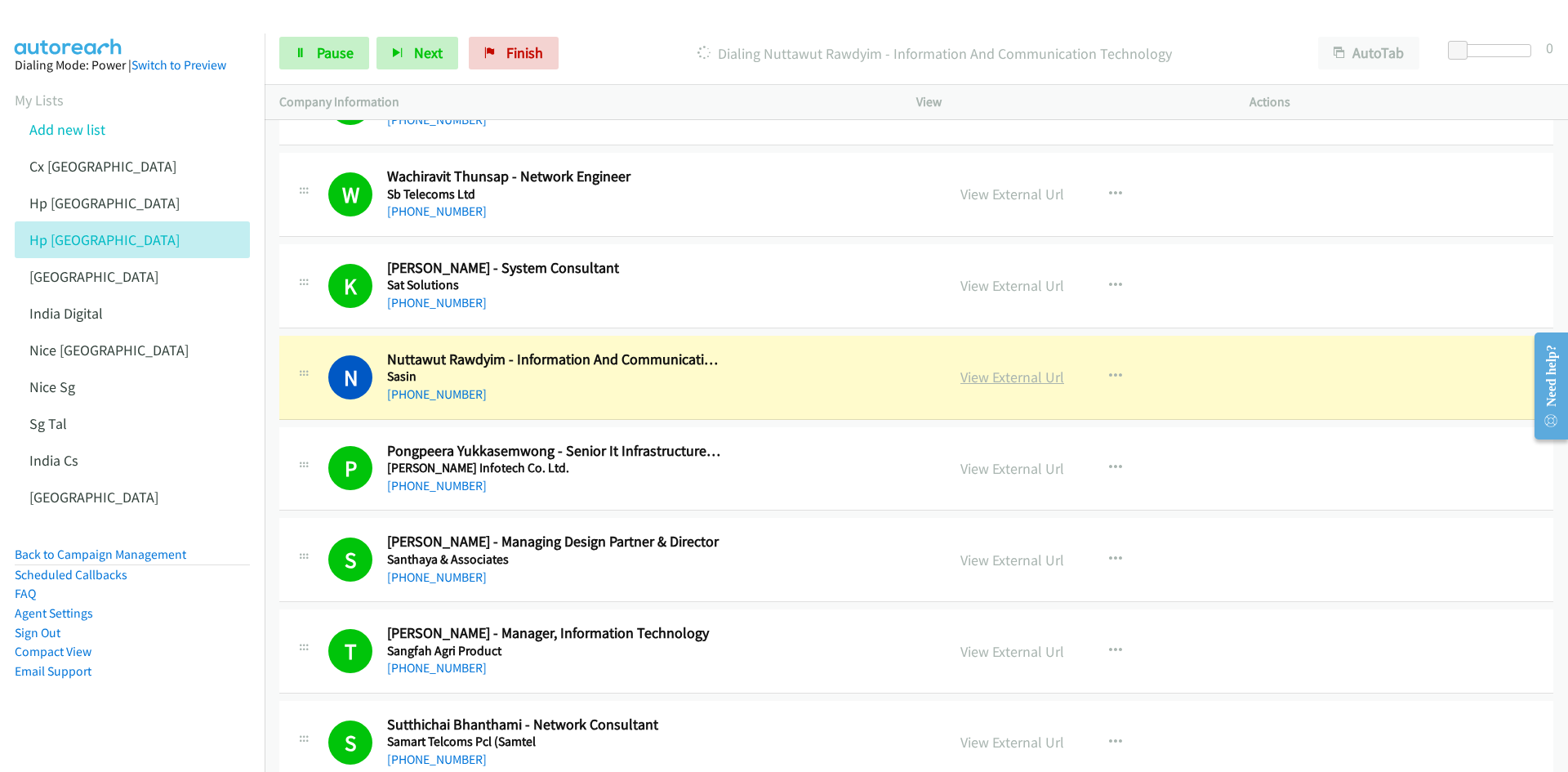
click at [1022, 381] on link "View External Url" at bounding box center [1013, 377] width 104 height 19
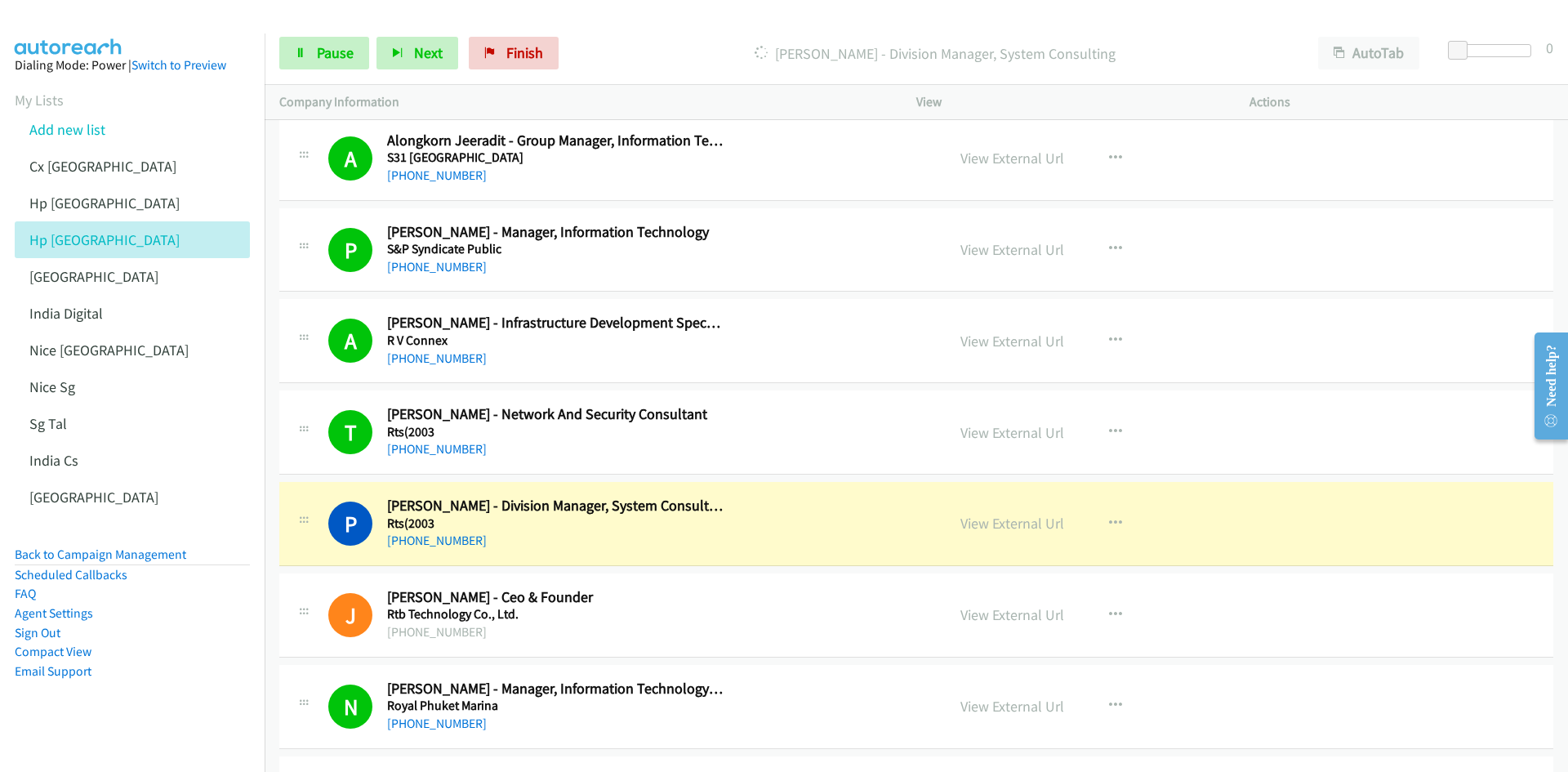
scroll to position [3266, 0]
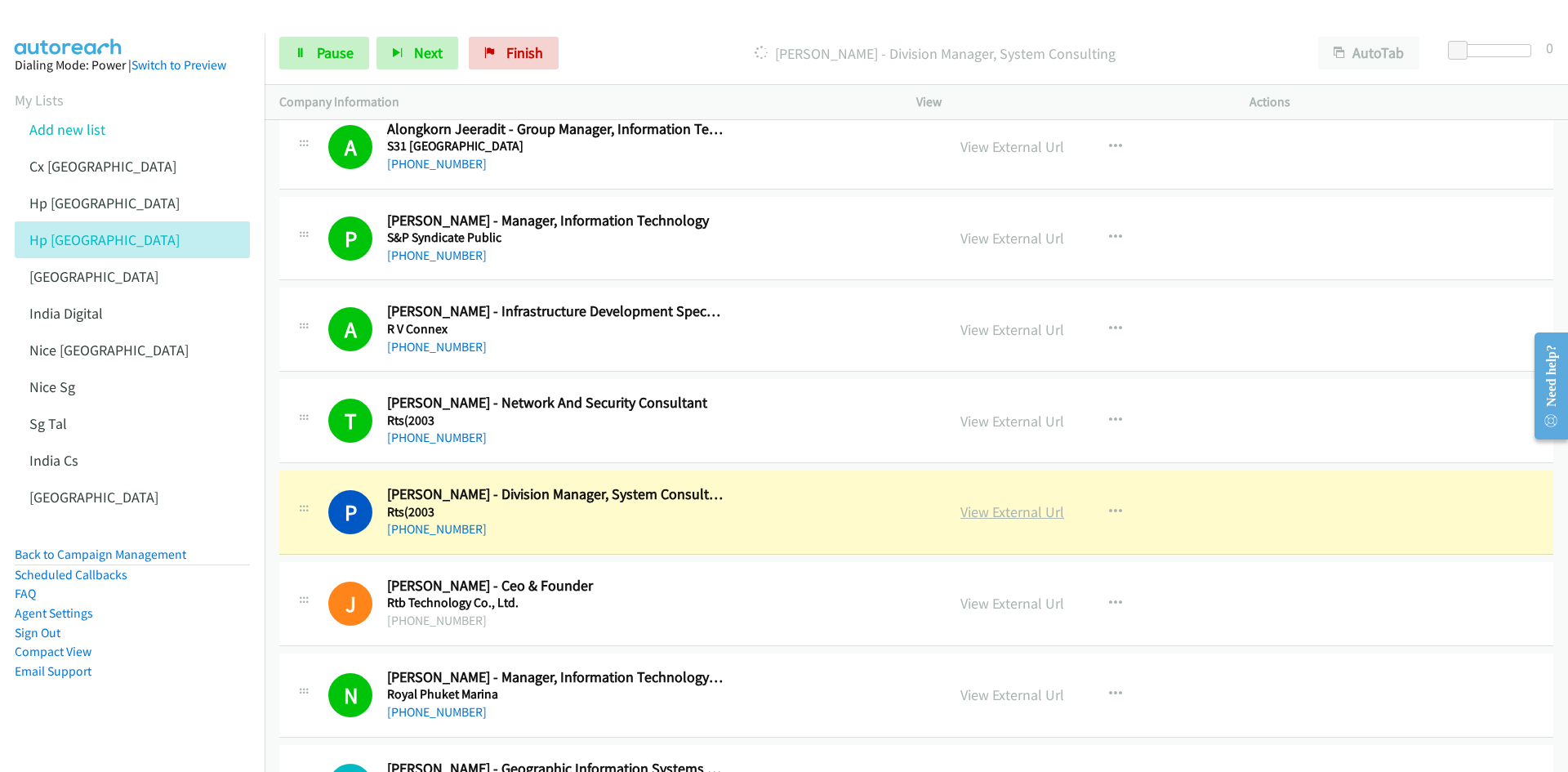
click at [1012, 477] on link "View External Url" at bounding box center [1013, 512] width 104 height 19
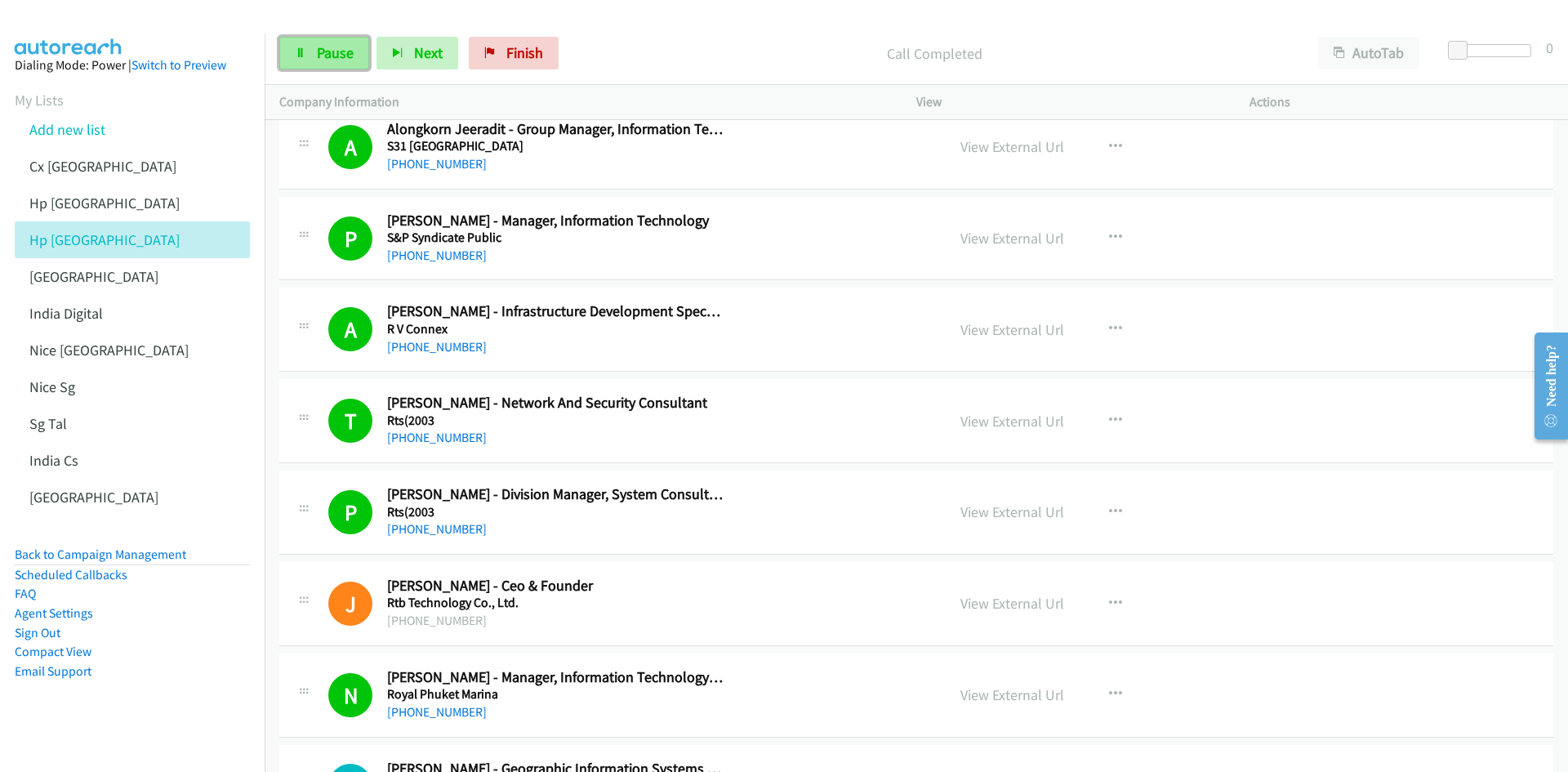
drag, startPoint x: 296, startPoint y: 56, endPoint x: 319, endPoint y: 47, distance: 24.7
click at [296, 56] on icon at bounding box center [300, 54] width 11 height 11
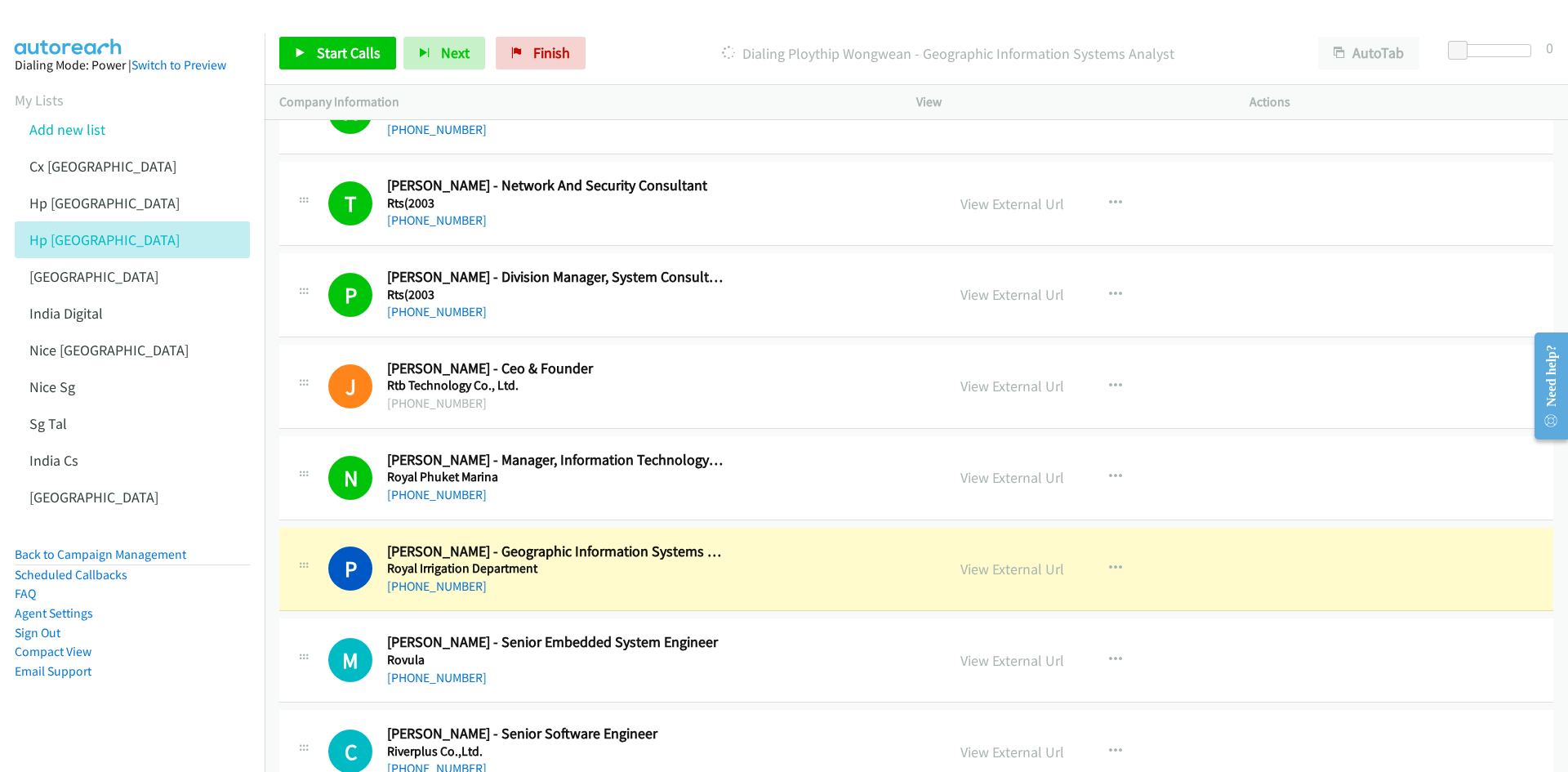
scroll to position [3756, 0]
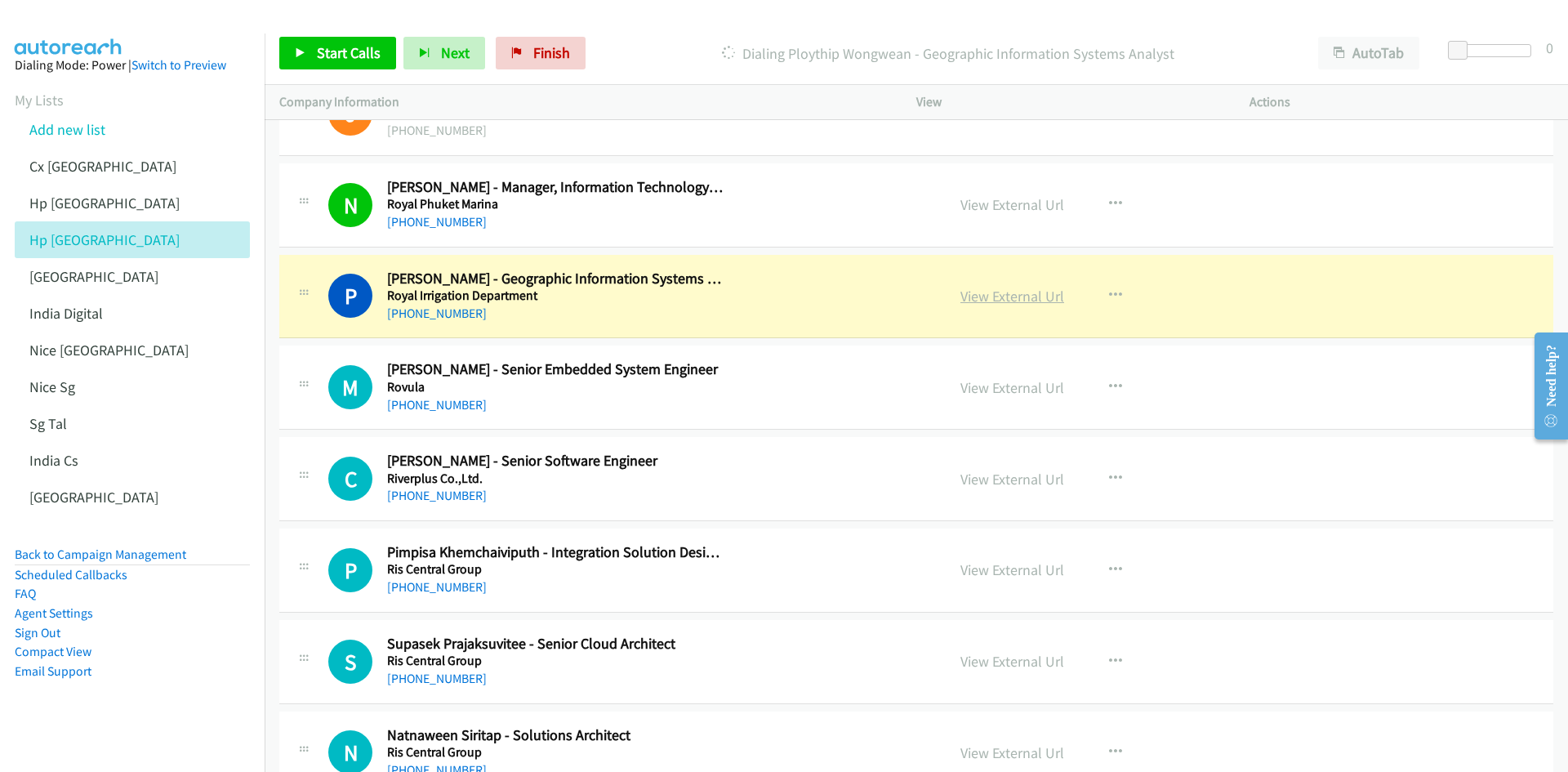
click at [1024, 299] on link "View External Url" at bounding box center [1013, 296] width 104 height 19
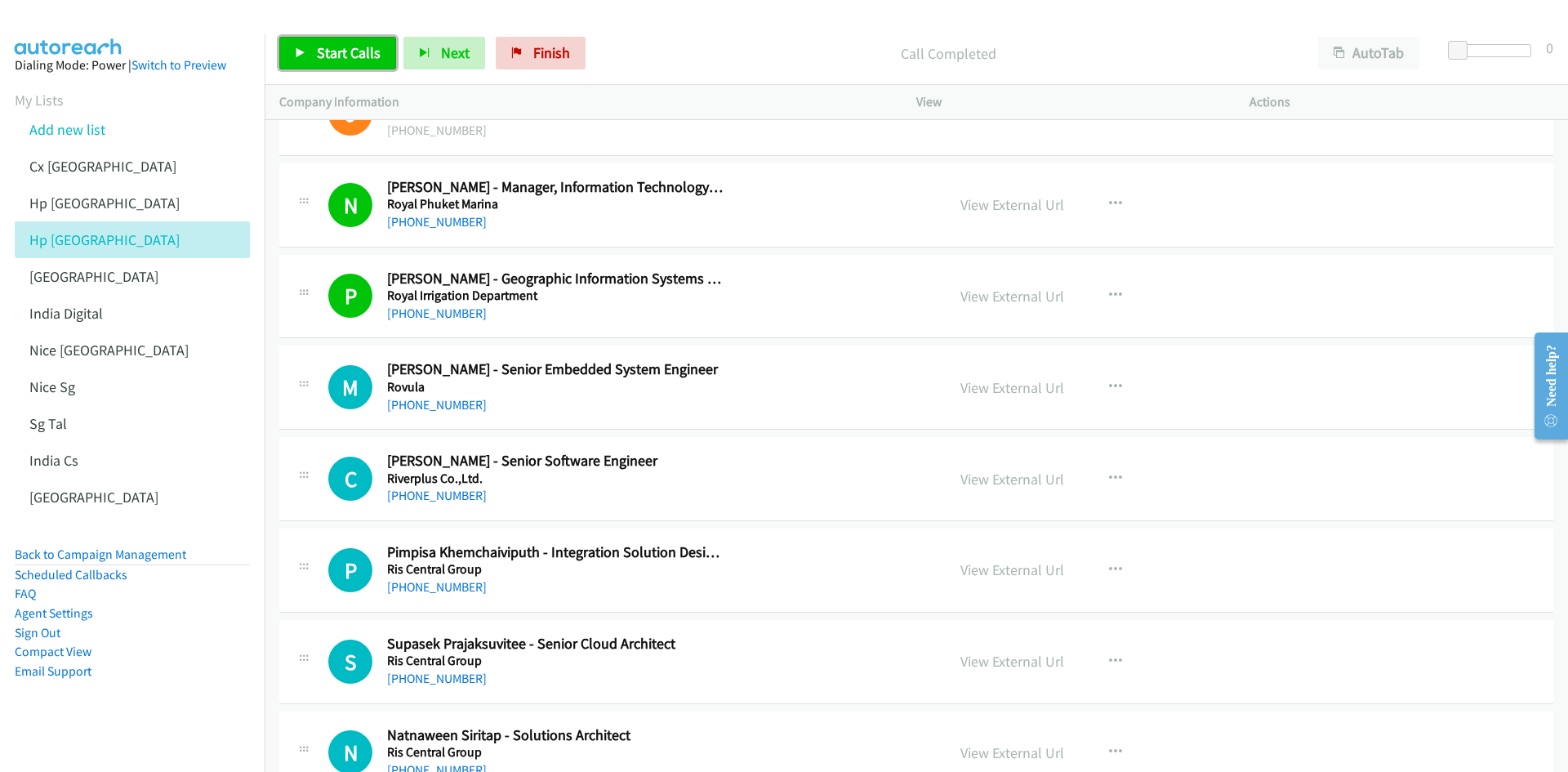
click at [340, 52] on span "Start Calls" at bounding box center [348, 53] width 63 height 19
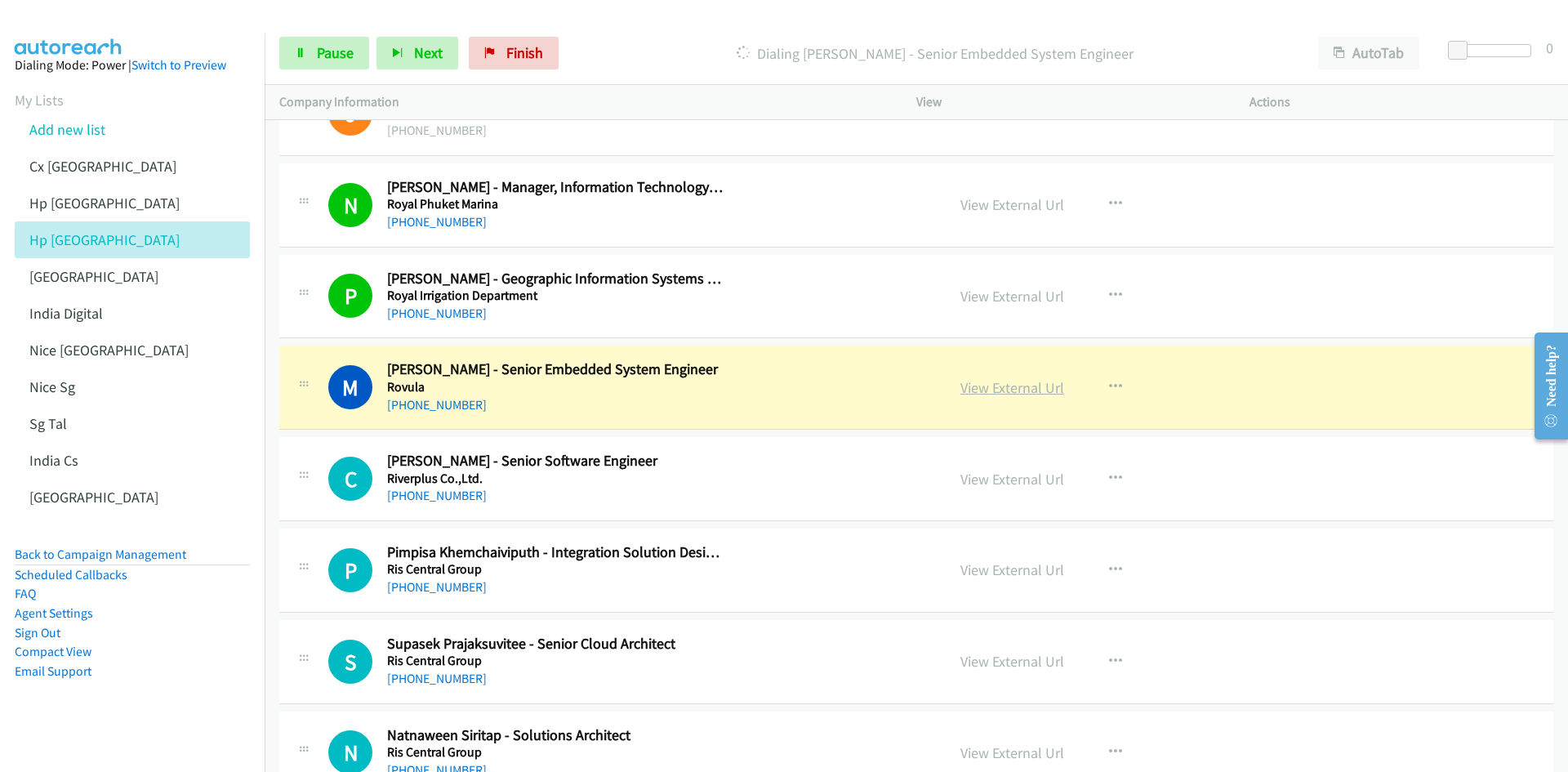
click at [1027, 392] on link "View External Url" at bounding box center [1013, 388] width 104 height 19
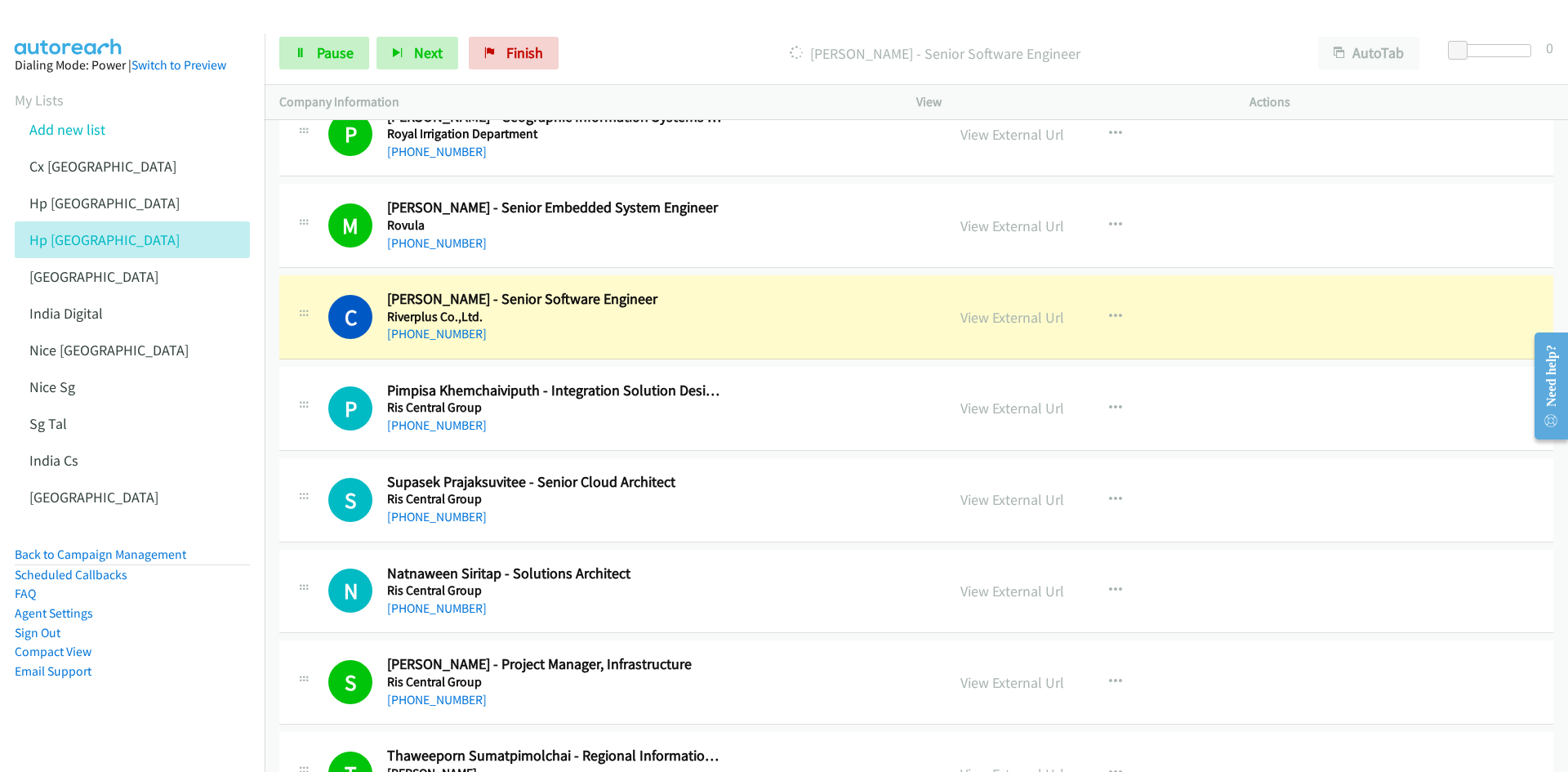
scroll to position [3920, 0]
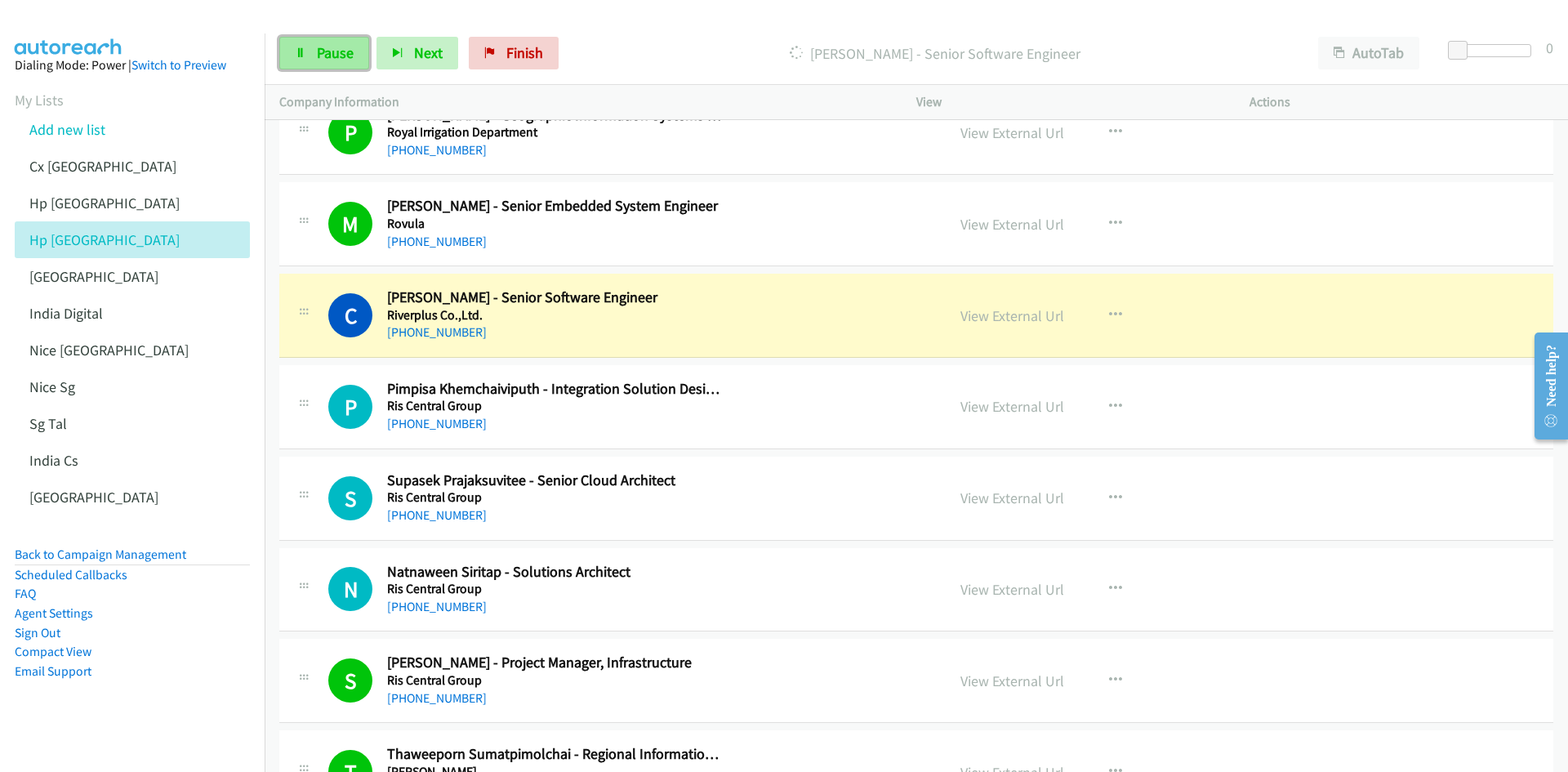
click at [308, 44] on link "Pause" at bounding box center [325, 53] width 90 height 33
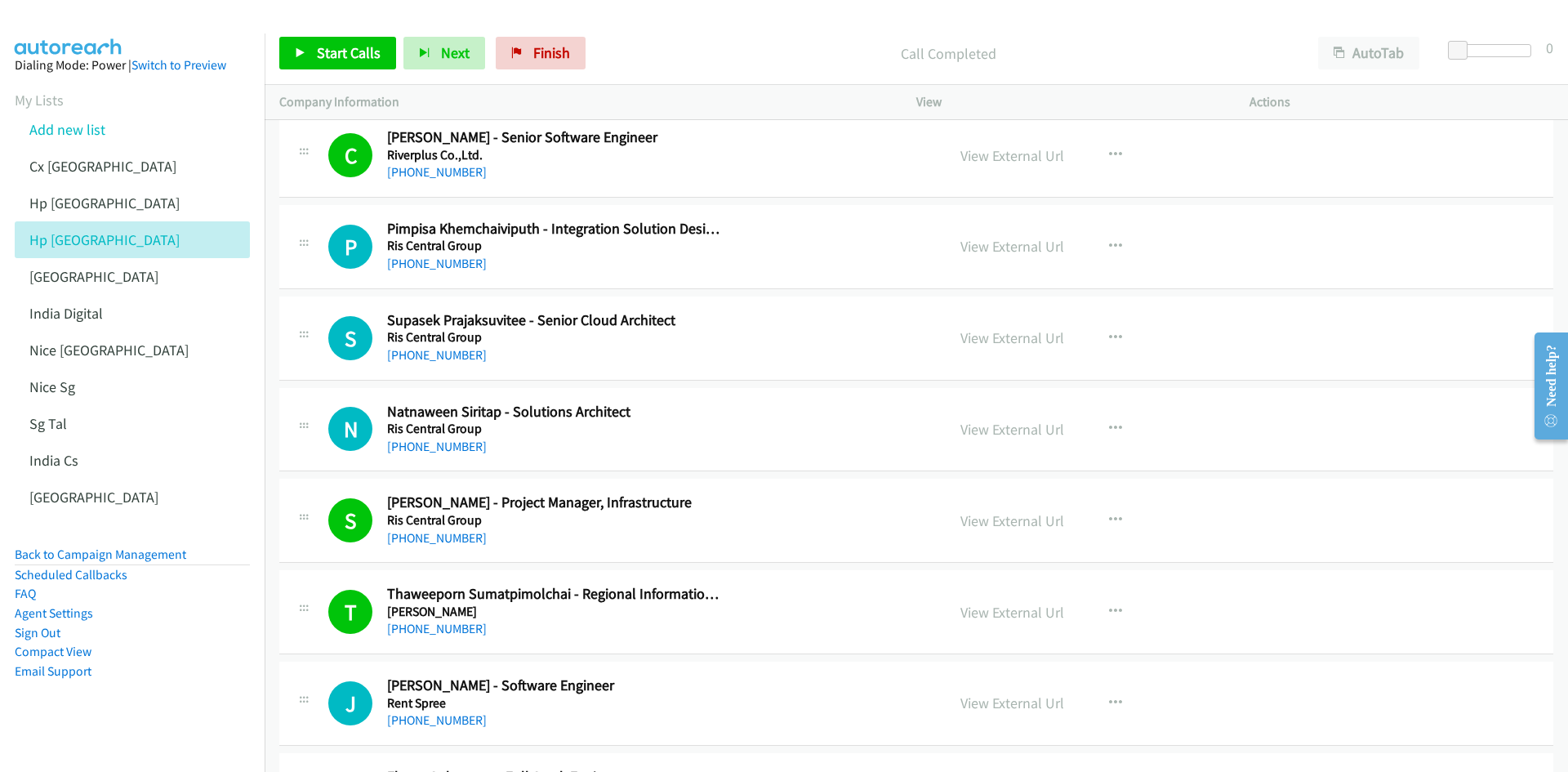
scroll to position [4083, 0]
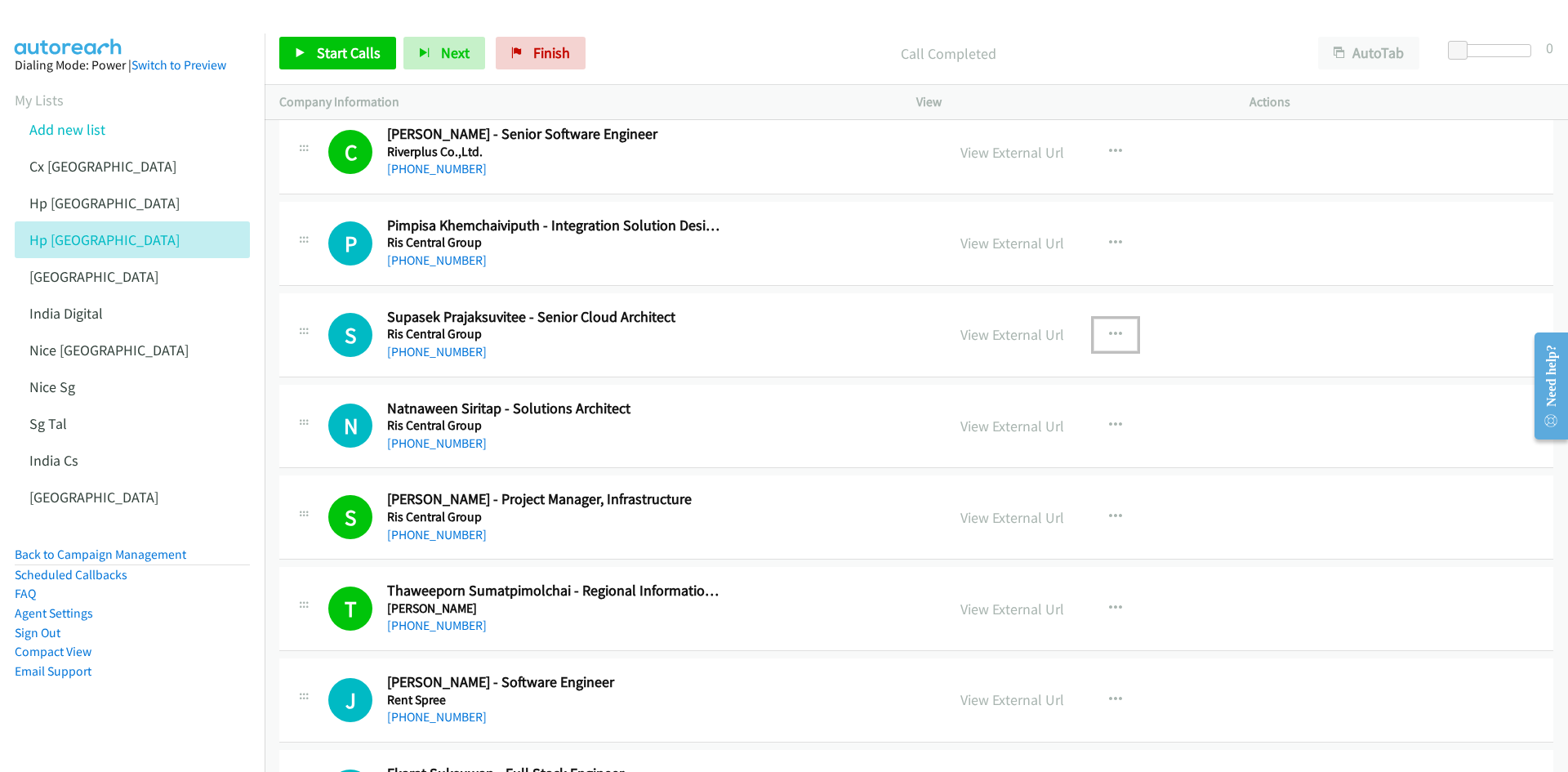
click at [1045, 333] on button "button" at bounding box center [1115, 335] width 44 height 33
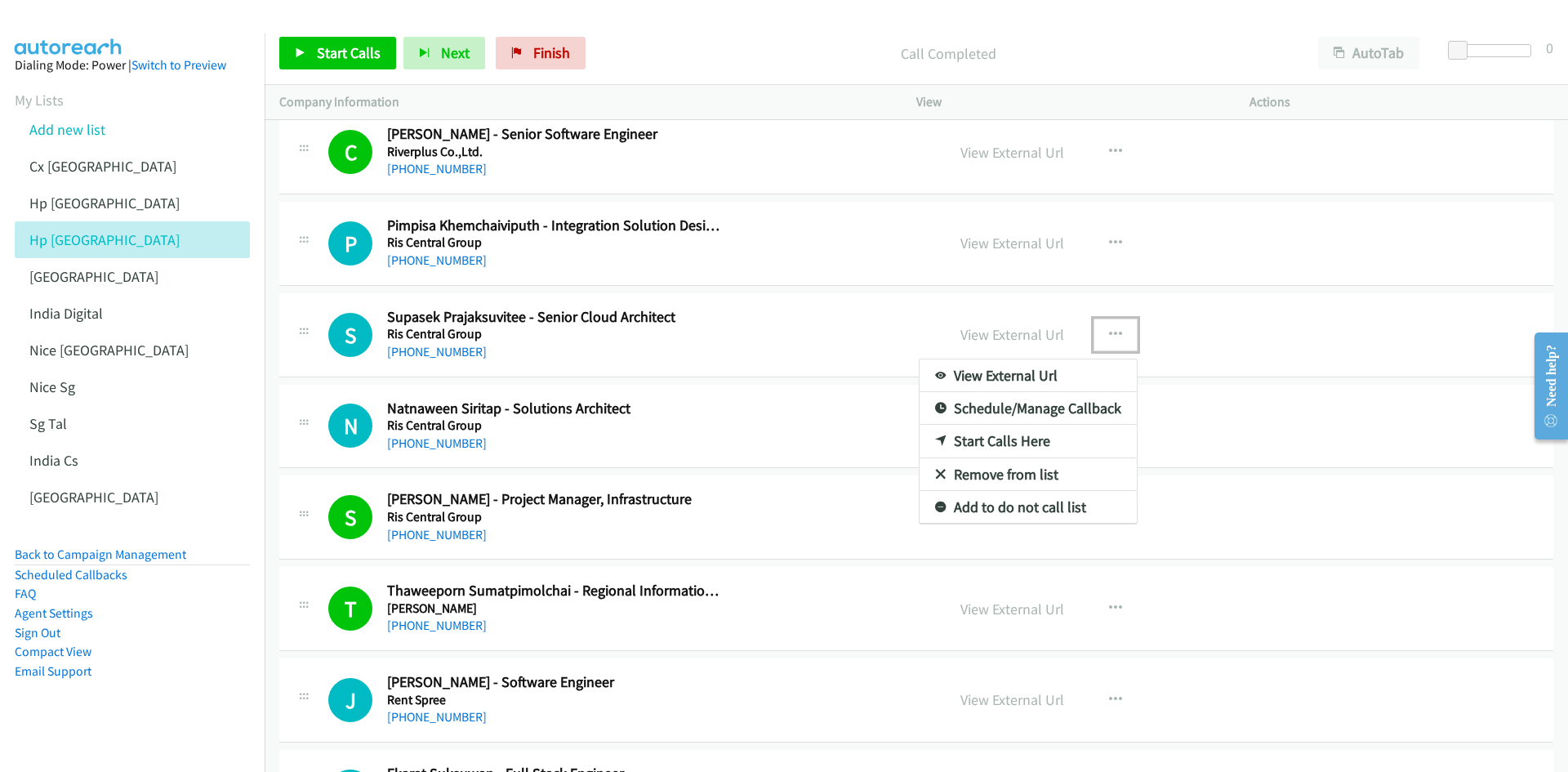
click at [1033, 442] on link "Start Calls Here" at bounding box center [1028, 442] width 217 height 33
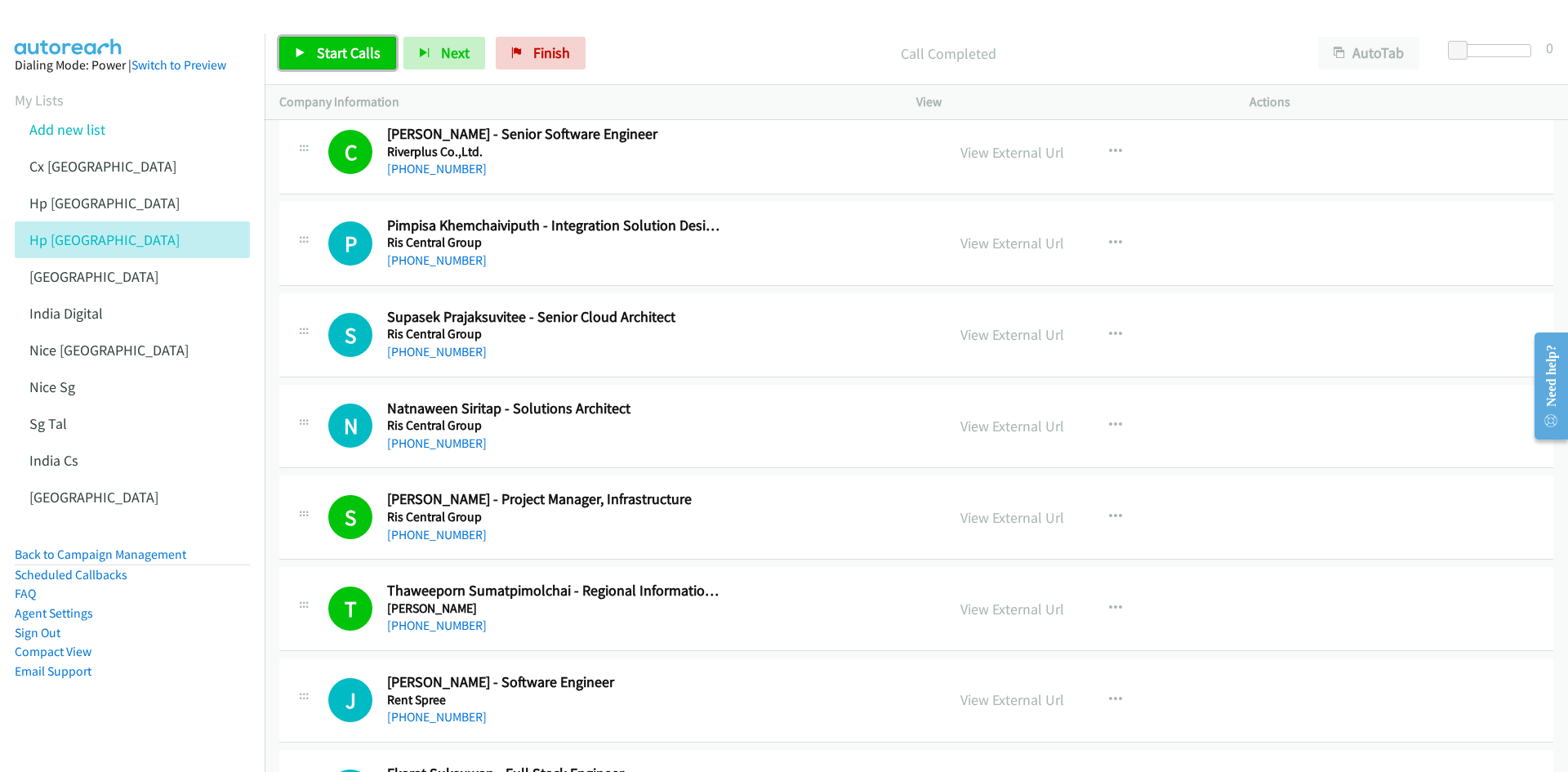
click at [340, 56] on span "Start Calls" at bounding box center [348, 53] width 63 height 19
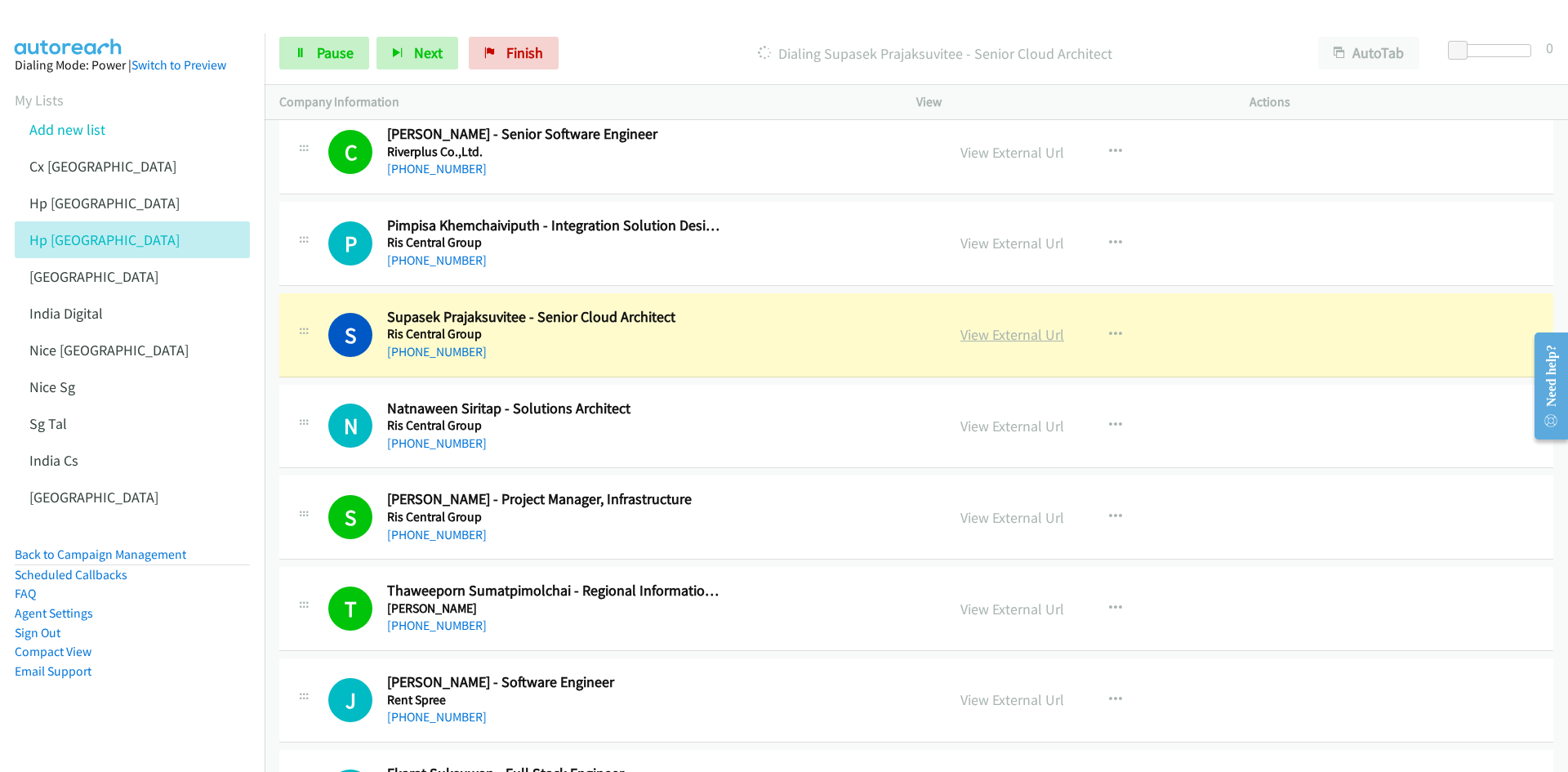
click at [1013, 338] on link "View External Url" at bounding box center [1013, 335] width 104 height 19
click at [300, 49] on icon at bounding box center [300, 54] width 11 height 11
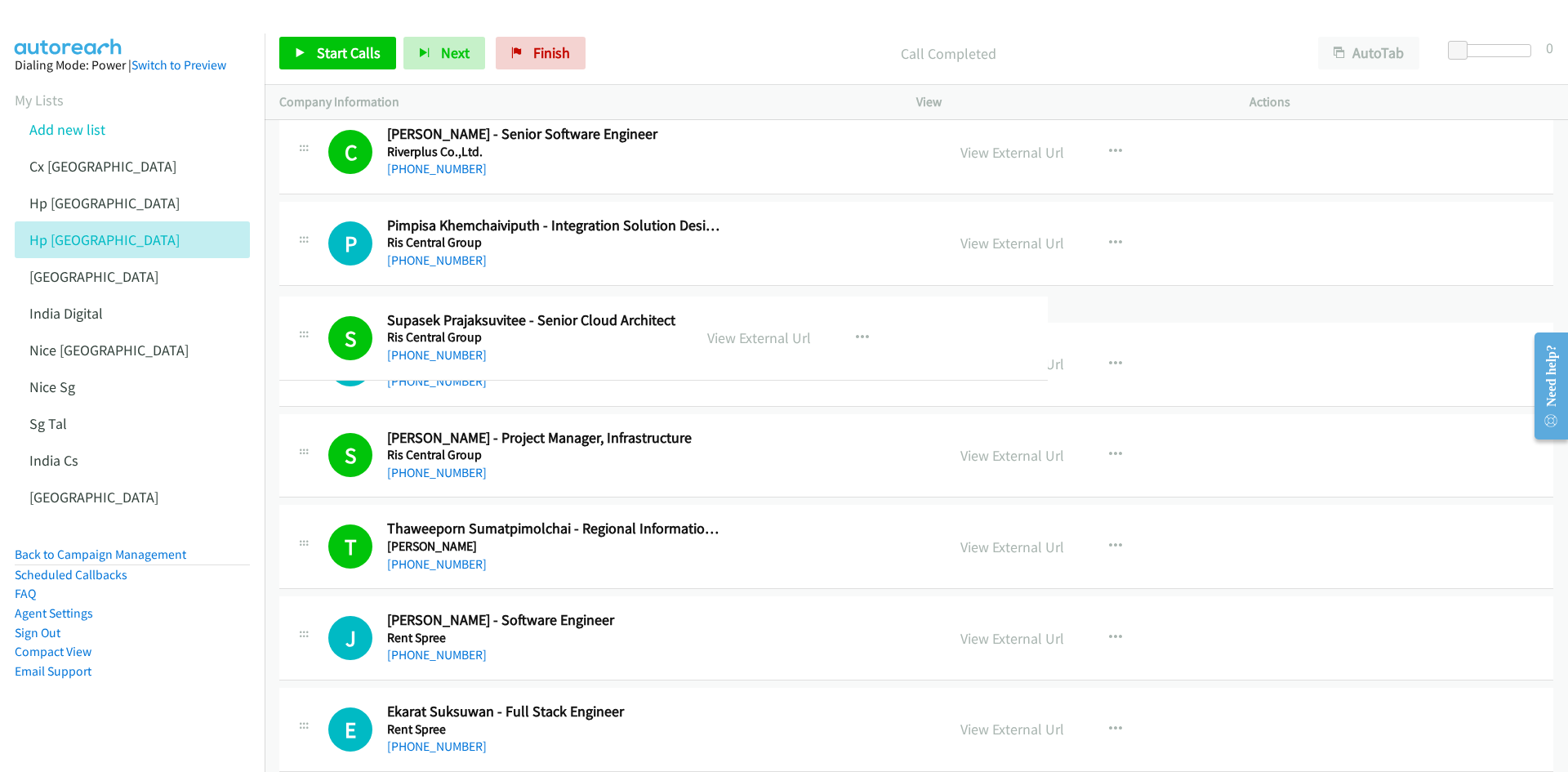
drag, startPoint x: 455, startPoint y: 353, endPoint x: 581, endPoint y: 331, distance: 127.9
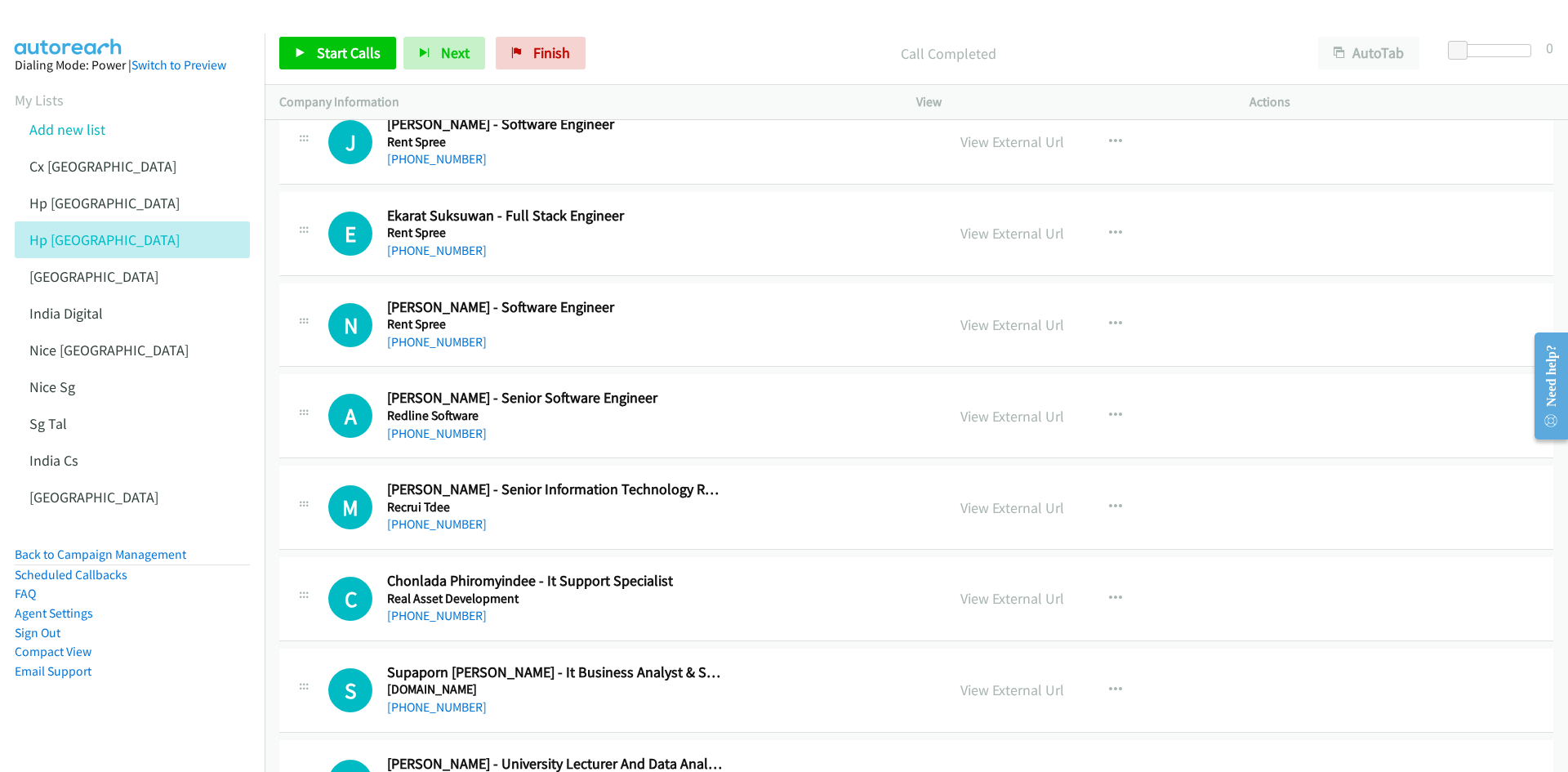
scroll to position [4655, 0]
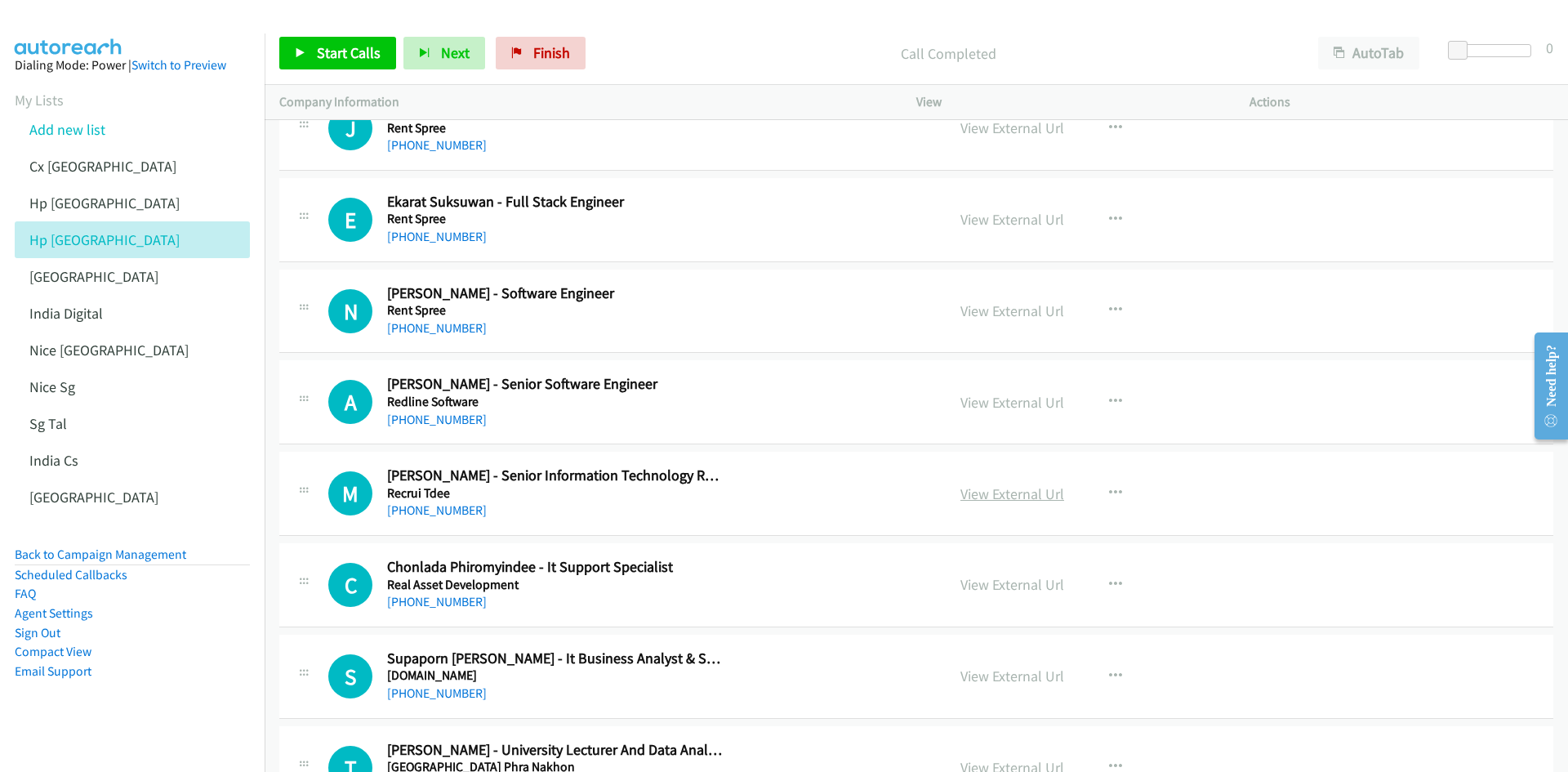
click at [987, 477] on link "View External Url" at bounding box center [1013, 494] width 104 height 19
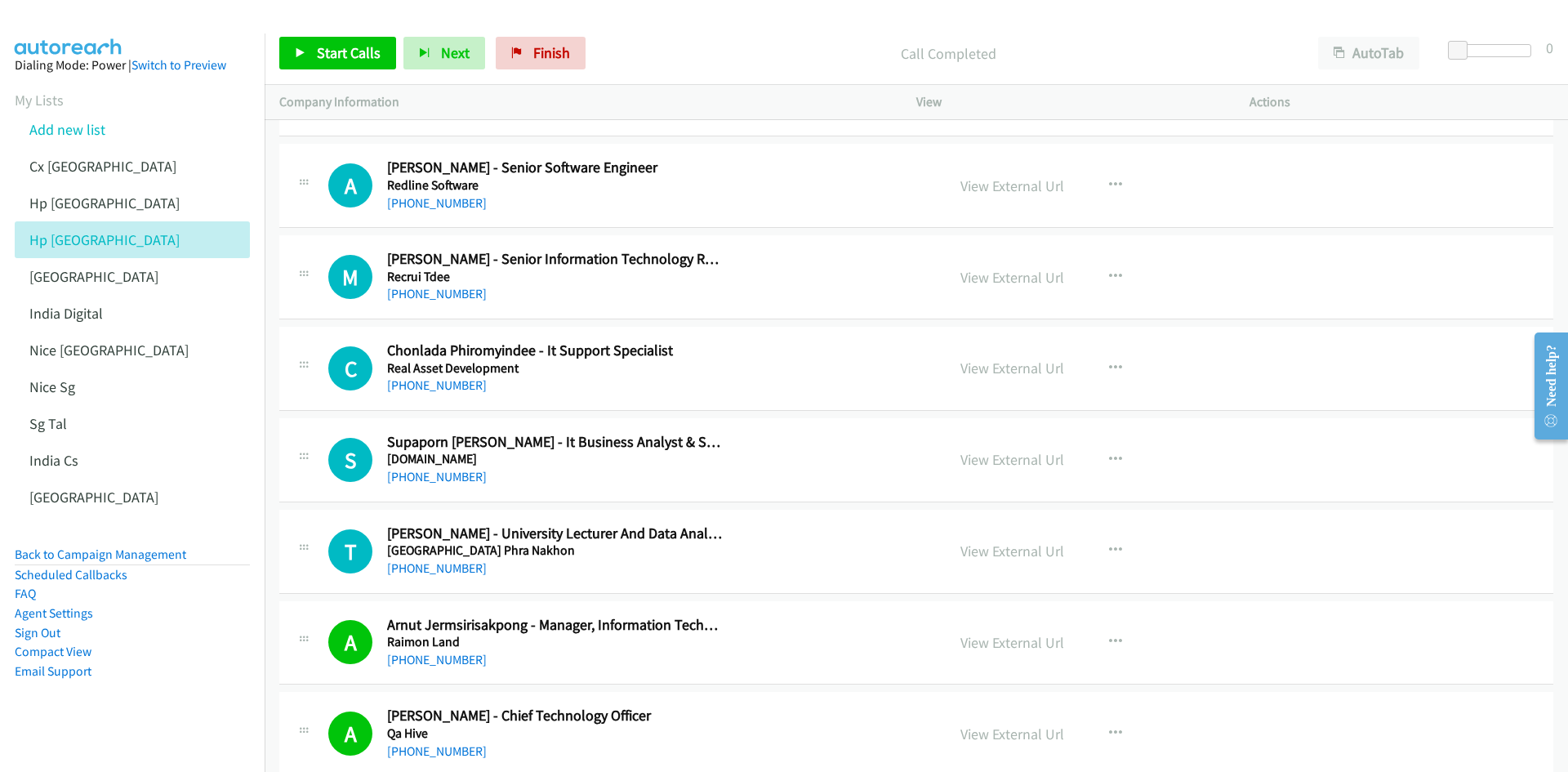
scroll to position [4899, 0]
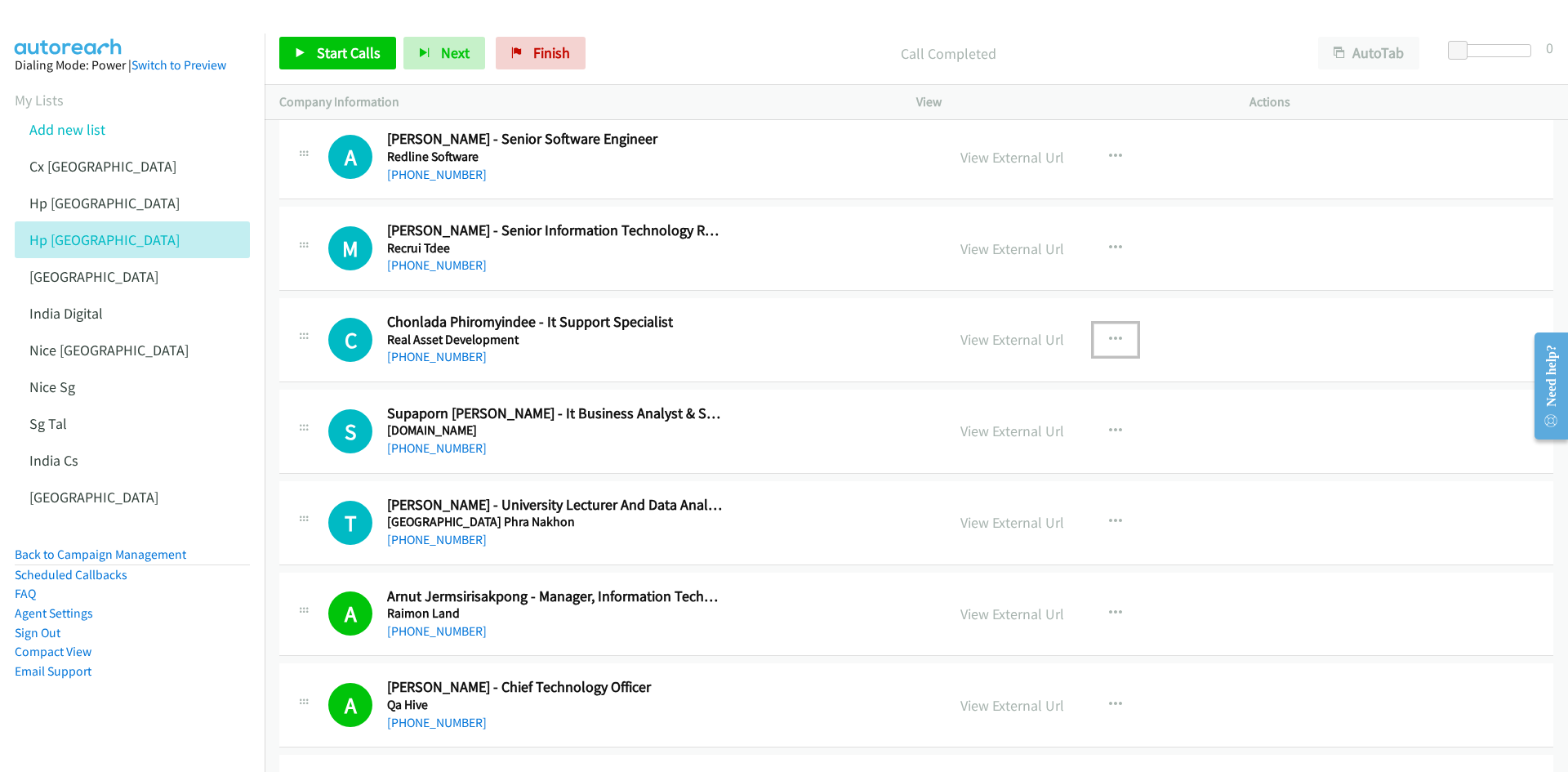
click at [1045, 337] on icon "button" at bounding box center [1115, 339] width 13 height 13
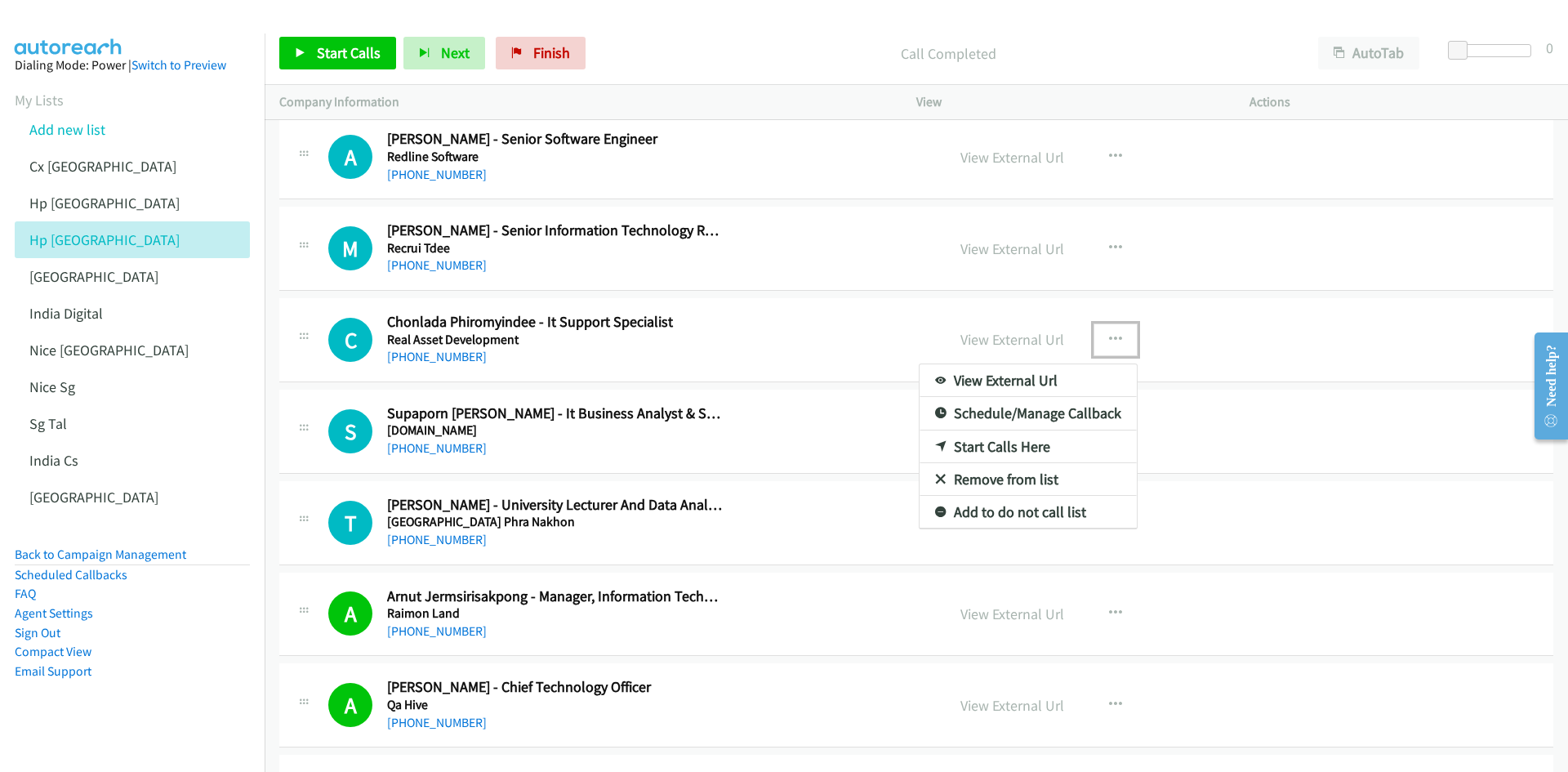
click at [1020, 444] on link "Start Calls Here" at bounding box center [1028, 447] width 217 height 33
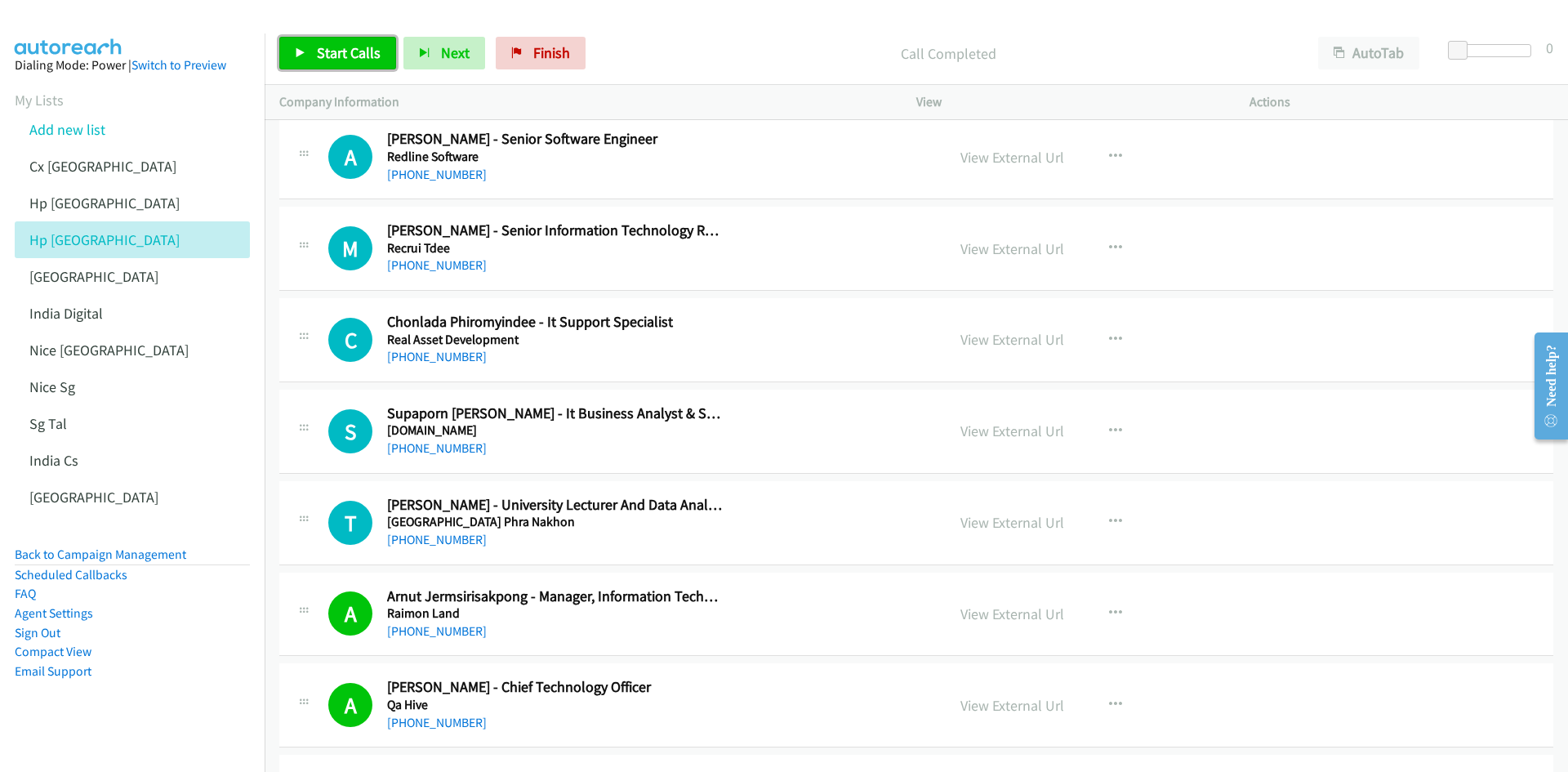
click at [349, 57] on span "Start Calls" at bounding box center [348, 53] width 63 height 19
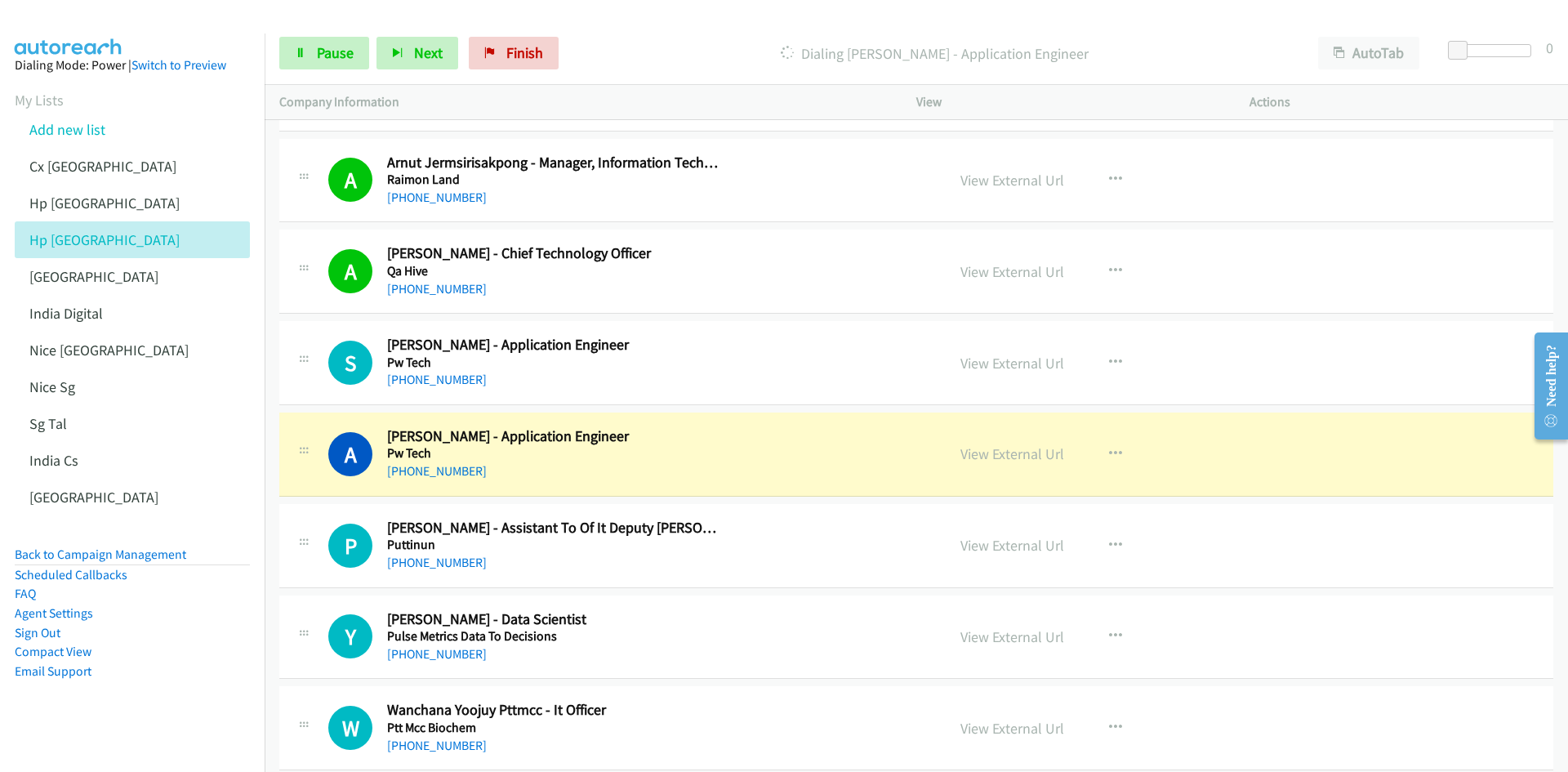
scroll to position [5308, 0]
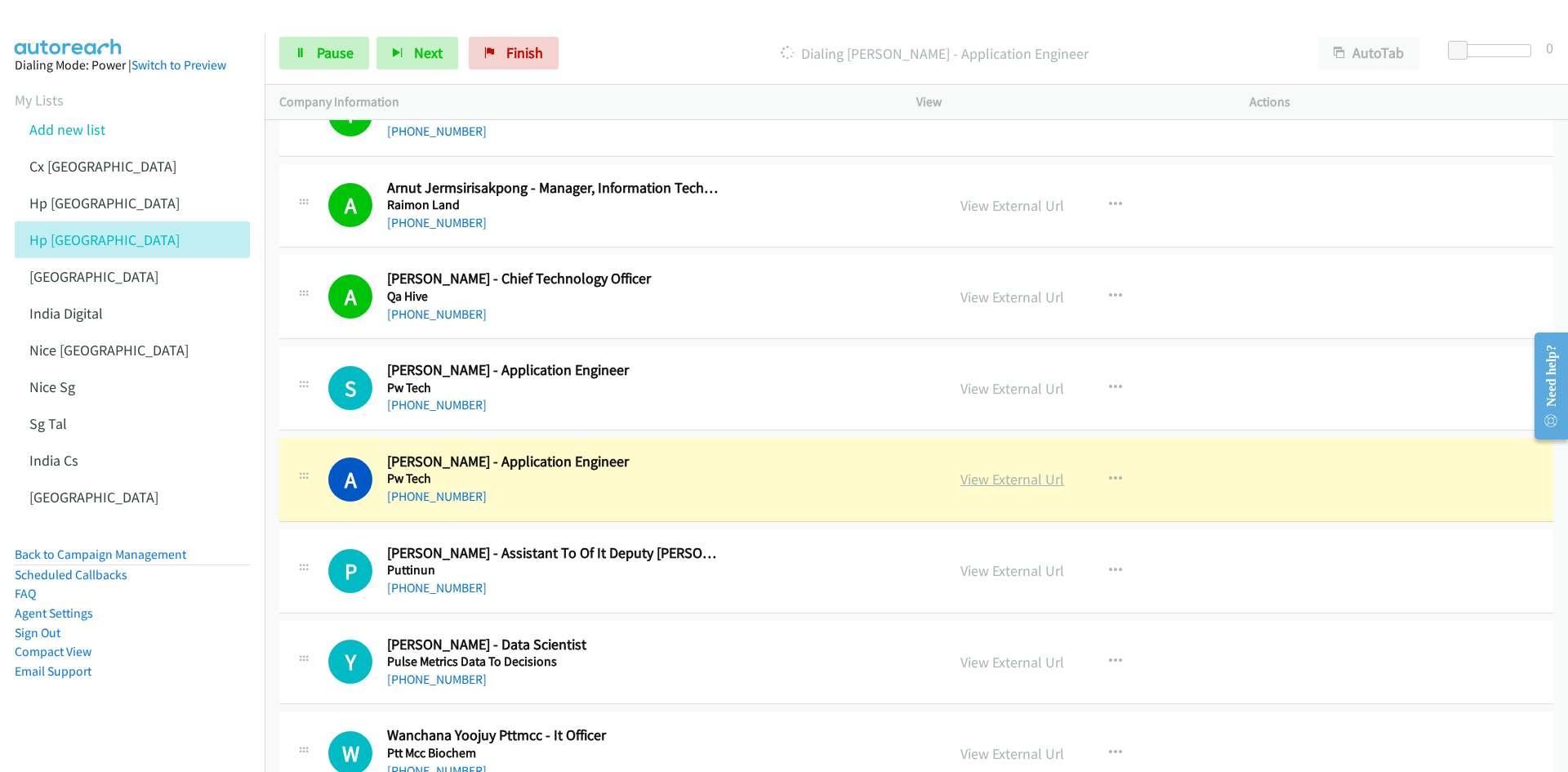
click at [1020, 477] on link "View External Url" at bounding box center [1013, 479] width 104 height 19
click at [312, 62] on link "Pause" at bounding box center [325, 53] width 90 height 33
